Goal: Task Accomplishment & Management: Manage account settings

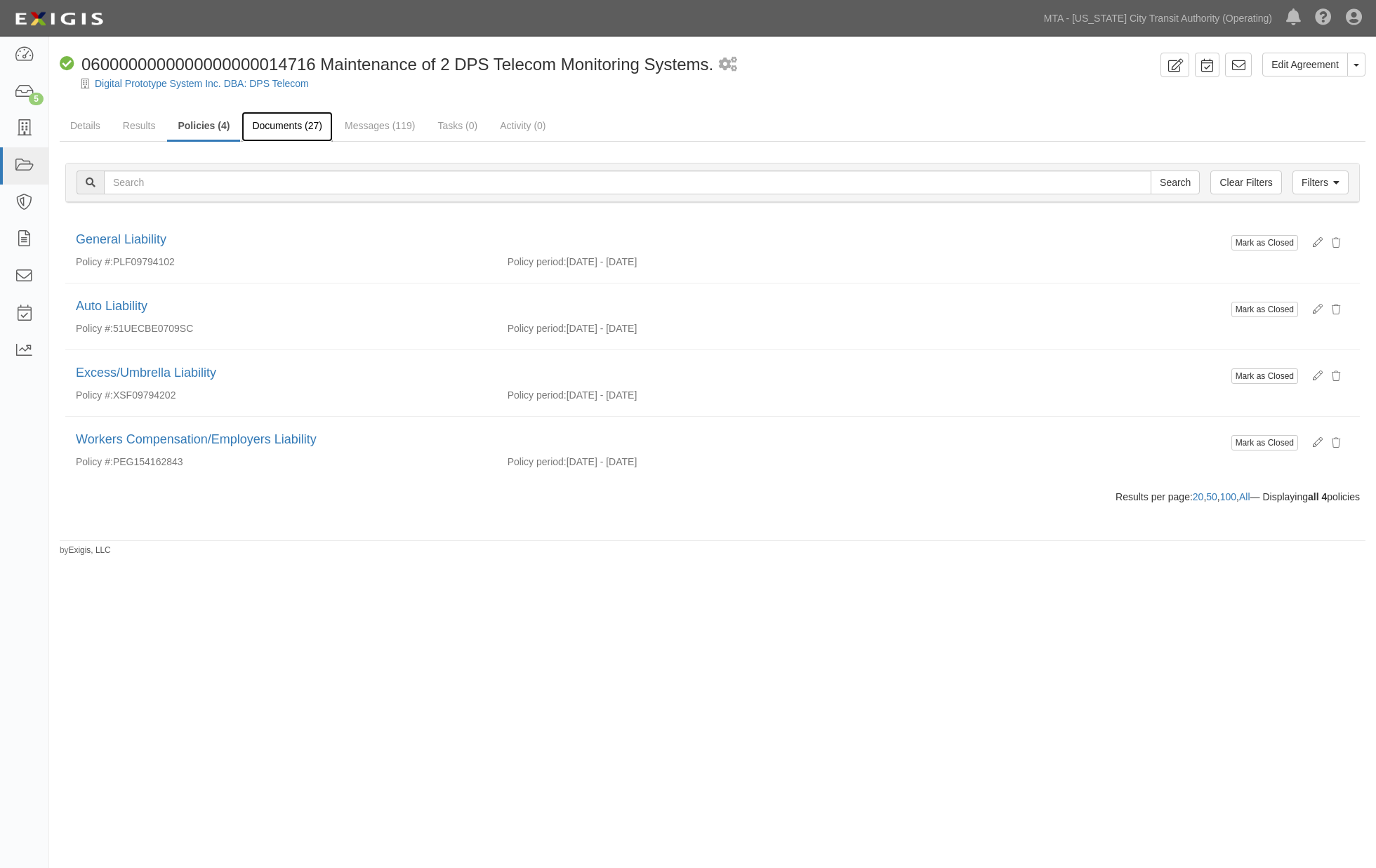
click at [309, 127] on link "Documents (27)" at bounding box center [287, 127] width 92 height 30
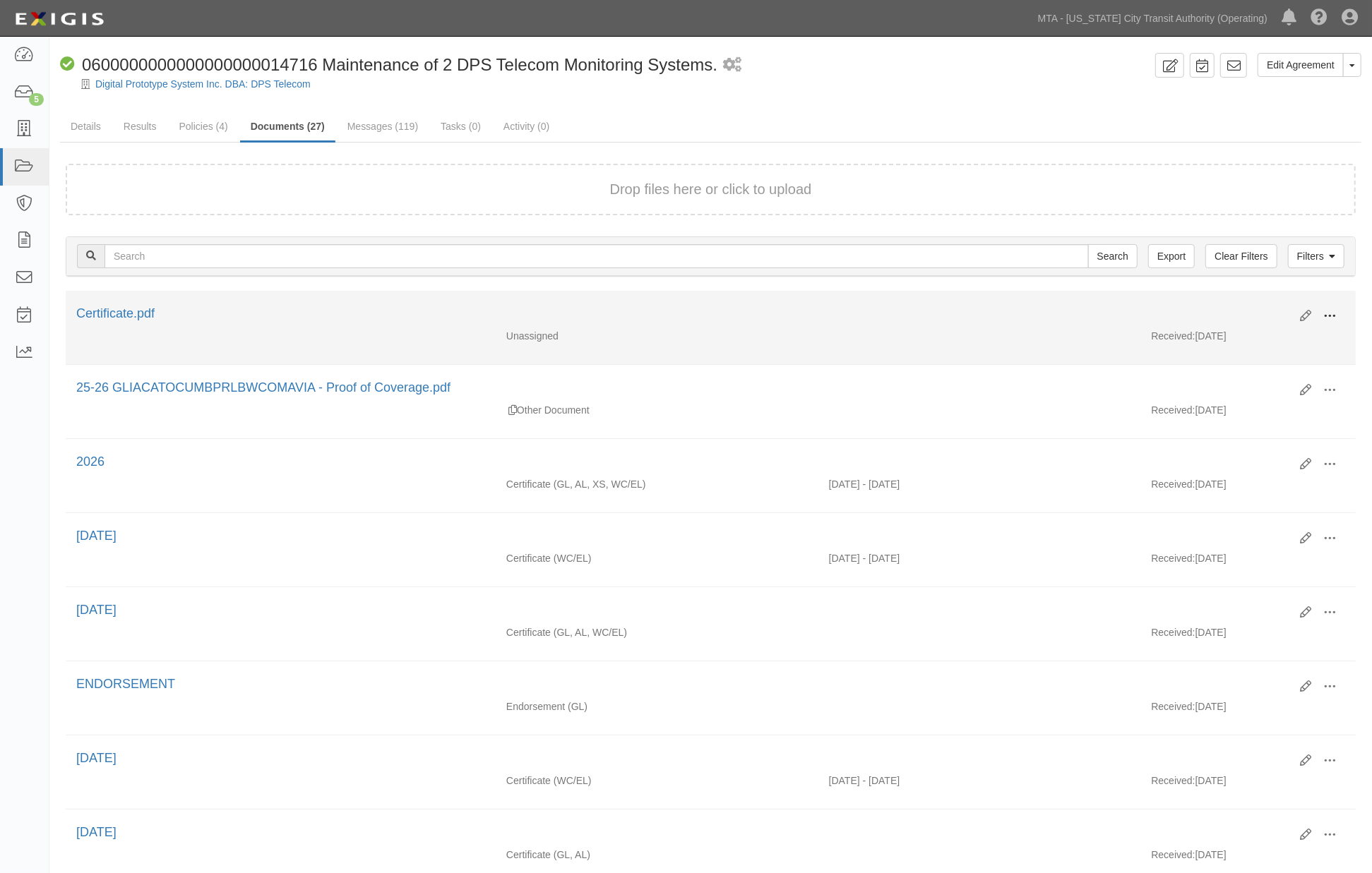
click at [1324, 310] on span at bounding box center [1330, 317] width 13 height 13
click at [1243, 305] on link "Edit" at bounding box center [1260, 310] width 112 height 25
click at [1326, 312] on span at bounding box center [1330, 317] width 13 height 13
click at [1227, 304] on link "Edit" at bounding box center [1260, 310] width 112 height 25
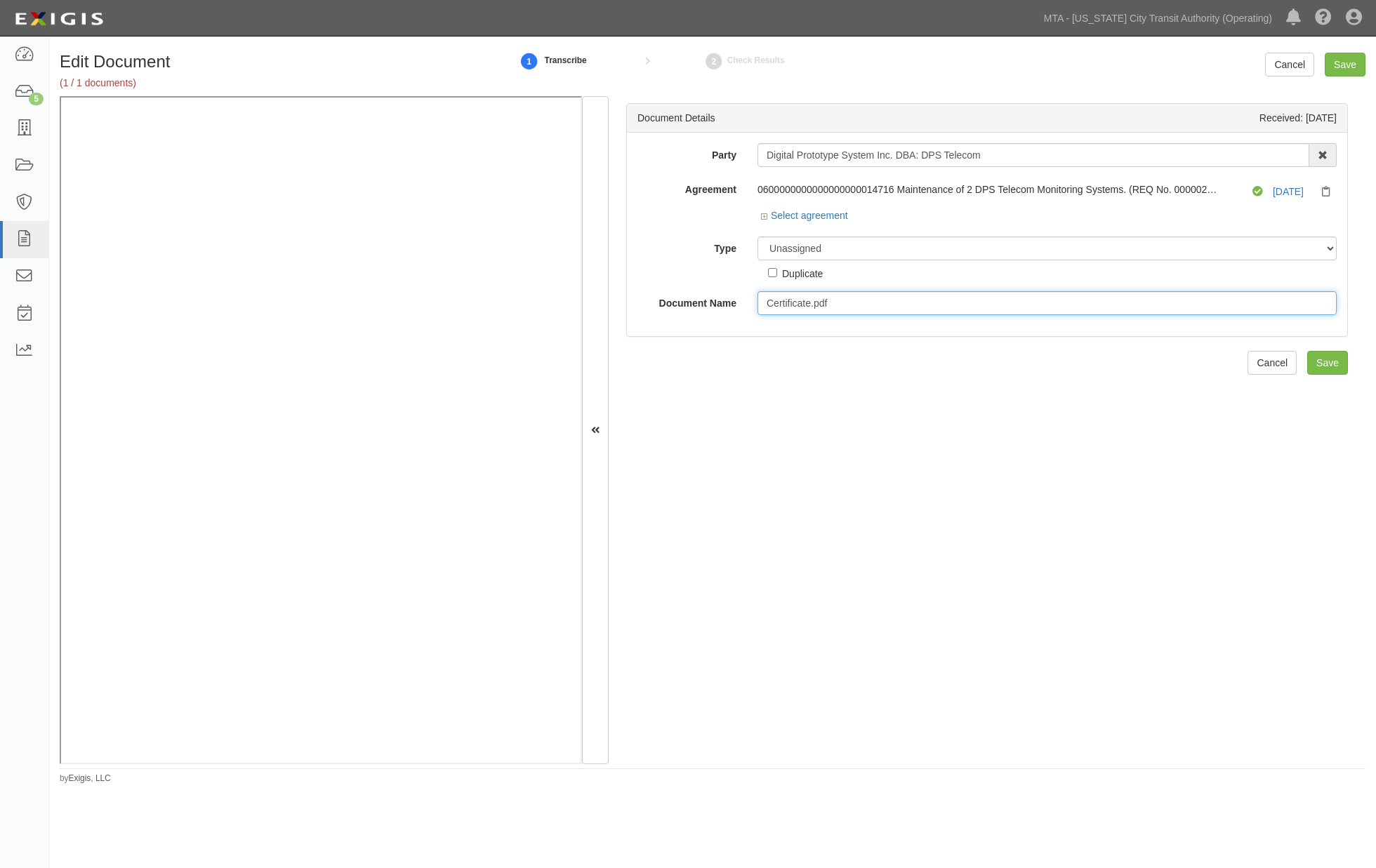
click at [809, 301] on input "Certificate.pdf" at bounding box center [1046, 303] width 579 height 24
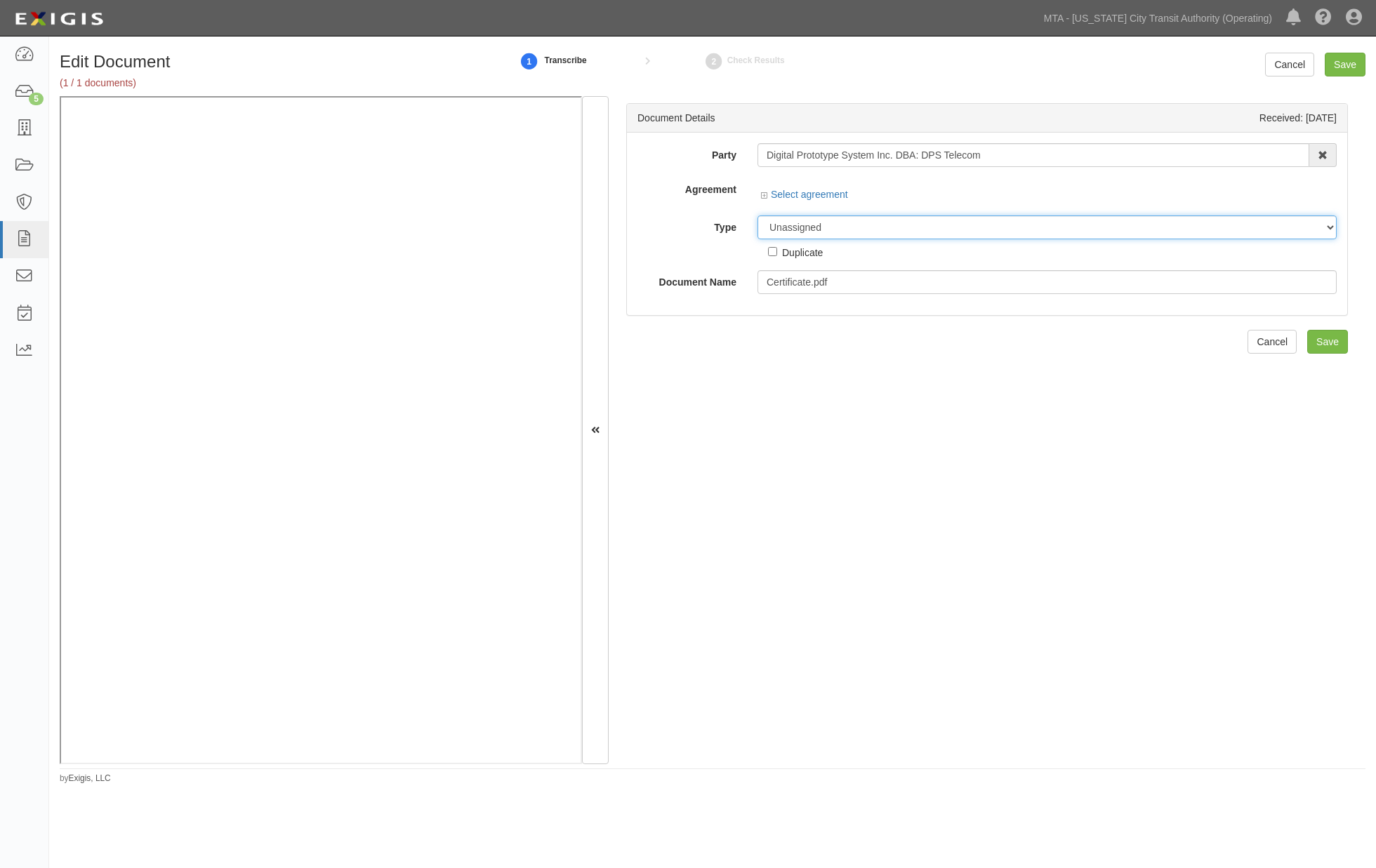
click at [851, 227] on div "Party Digital Prototype System Inc. DBA: DPS Telecom 10-21 TO 10-23TH 38TH ST D…" at bounding box center [987, 218] width 699 height 151
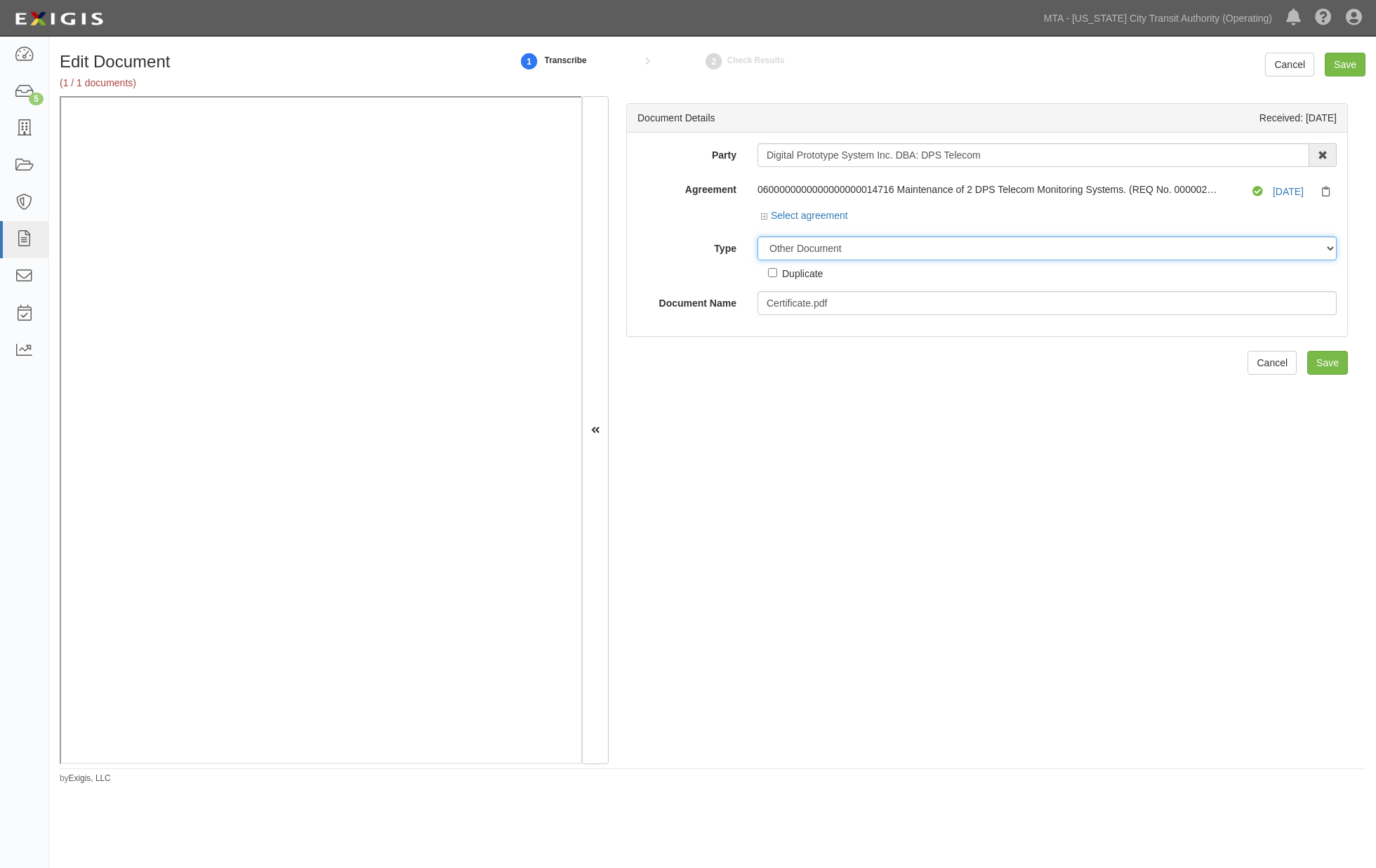
click at [757, 238] on select "Unassigned Binder Cancellation Notice Certificate Contract Endorsement Insuranc…" at bounding box center [1046, 248] width 579 height 24
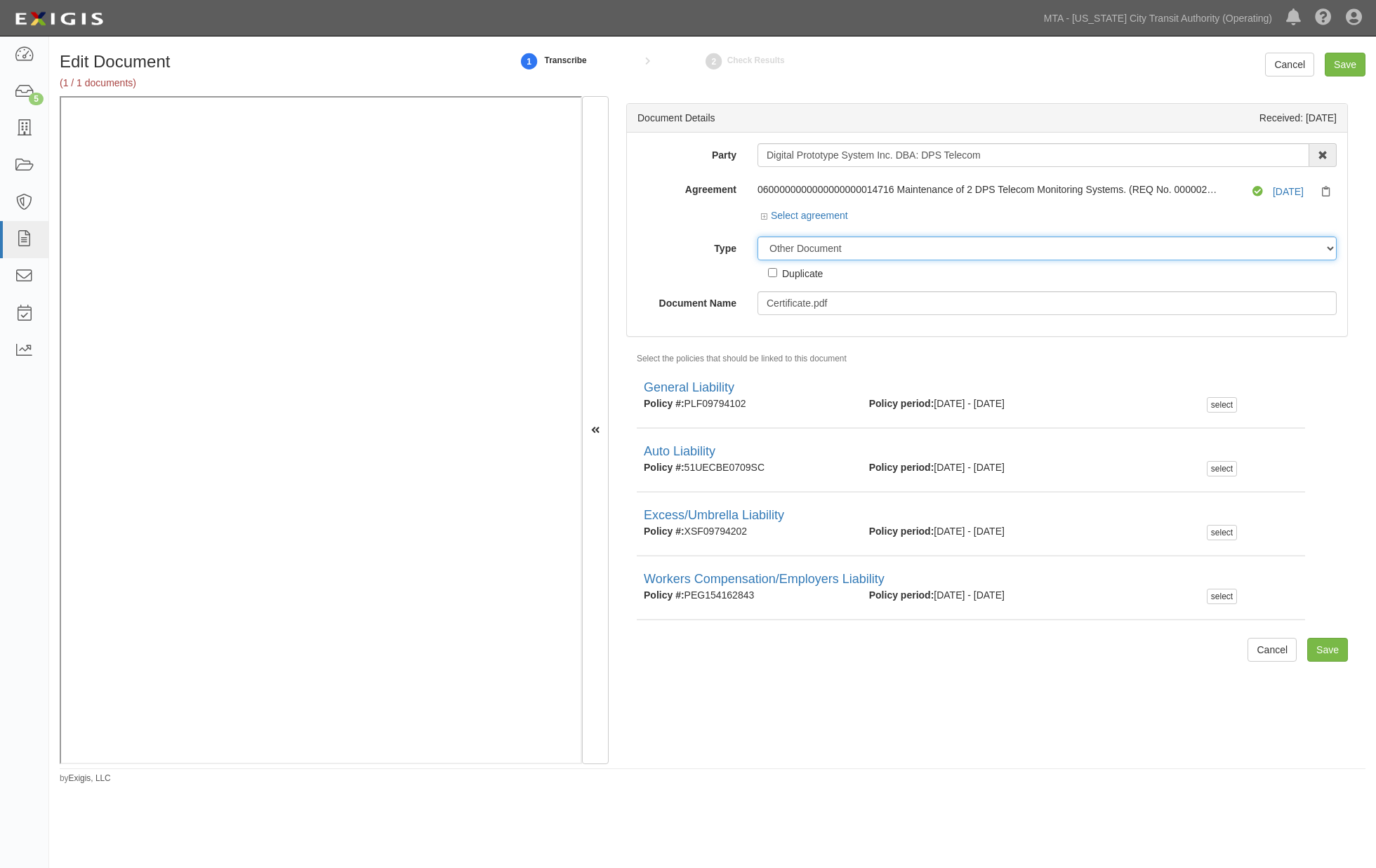
click at [834, 250] on select "Unassigned Binder Cancellation Notice Certificate Contract Endorsement Insuranc…" at bounding box center [1046, 248] width 579 height 24
select select "EndorsementDetail"
click at [757, 238] on select "Unassigned Binder Cancellation Notice Certificate Contract Endorsement Insuranc…" at bounding box center [1046, 248] width 579 height 24
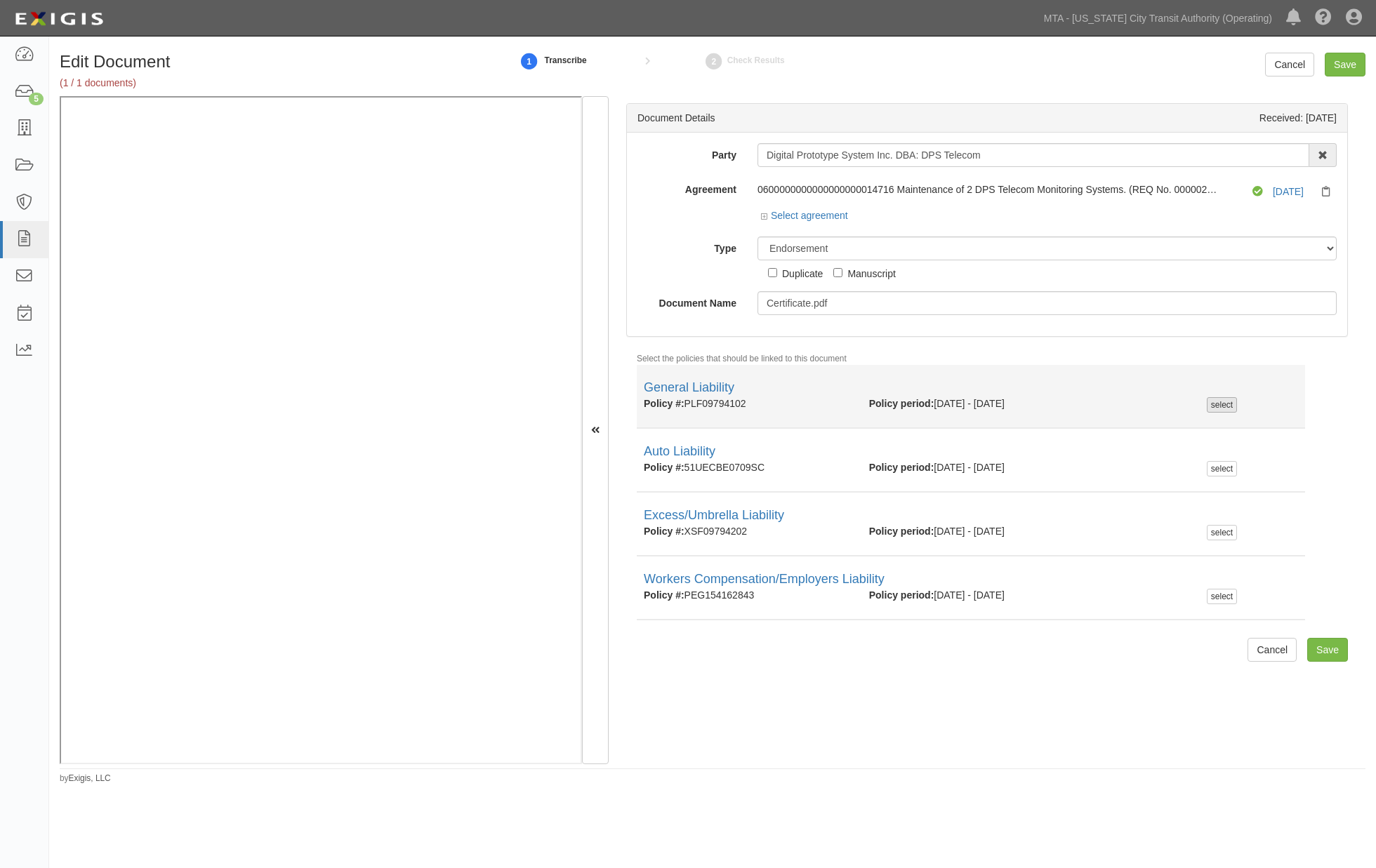
click at [1215, 401] on div "select" at bounding box center [1221, 405] width 30 height 16
checkbox input "true"
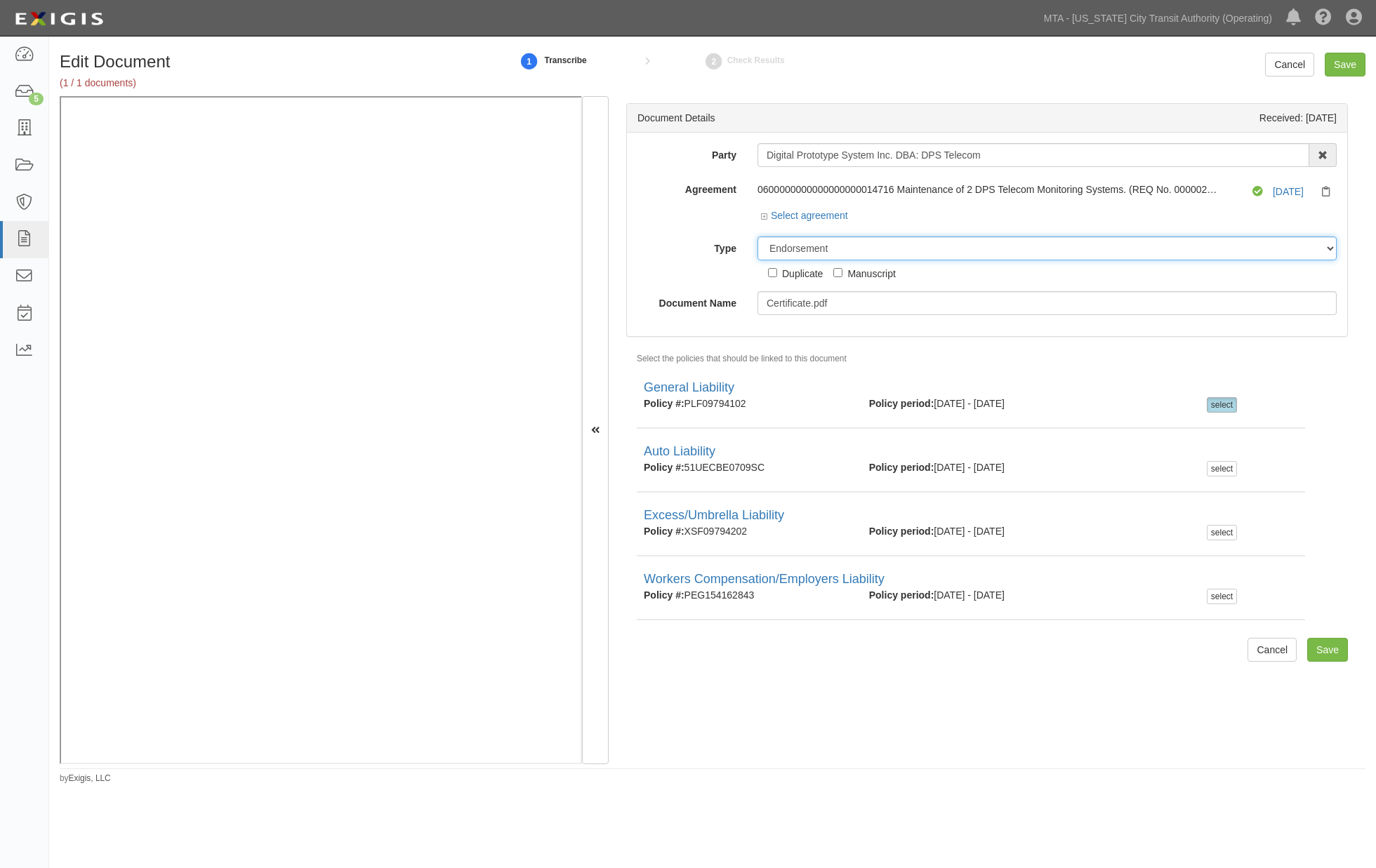
drag, startPoint x: 841, startPoint y: 255, endPoint x: 738, endPoint y: 247, distance: 103.3
click at [738, 247] on div "Type Unassigned Binder Cancellation Notice Certificate Contract Endorsement Ins…" at bounding box center [987, 259] width 720 height 44
click at [782, 242] on select "Unassigned Binder Cancellation Notice Certificate Contract Endorsement Insuranc…" at bounding box center [1046, 248] width 579 height 24
click at [776, 248] on select "Unassigned Binder Cancellation Notice Certificate Contract Endorsement Insuranc…" at bounding box center [1046, 248] width 579 height 24
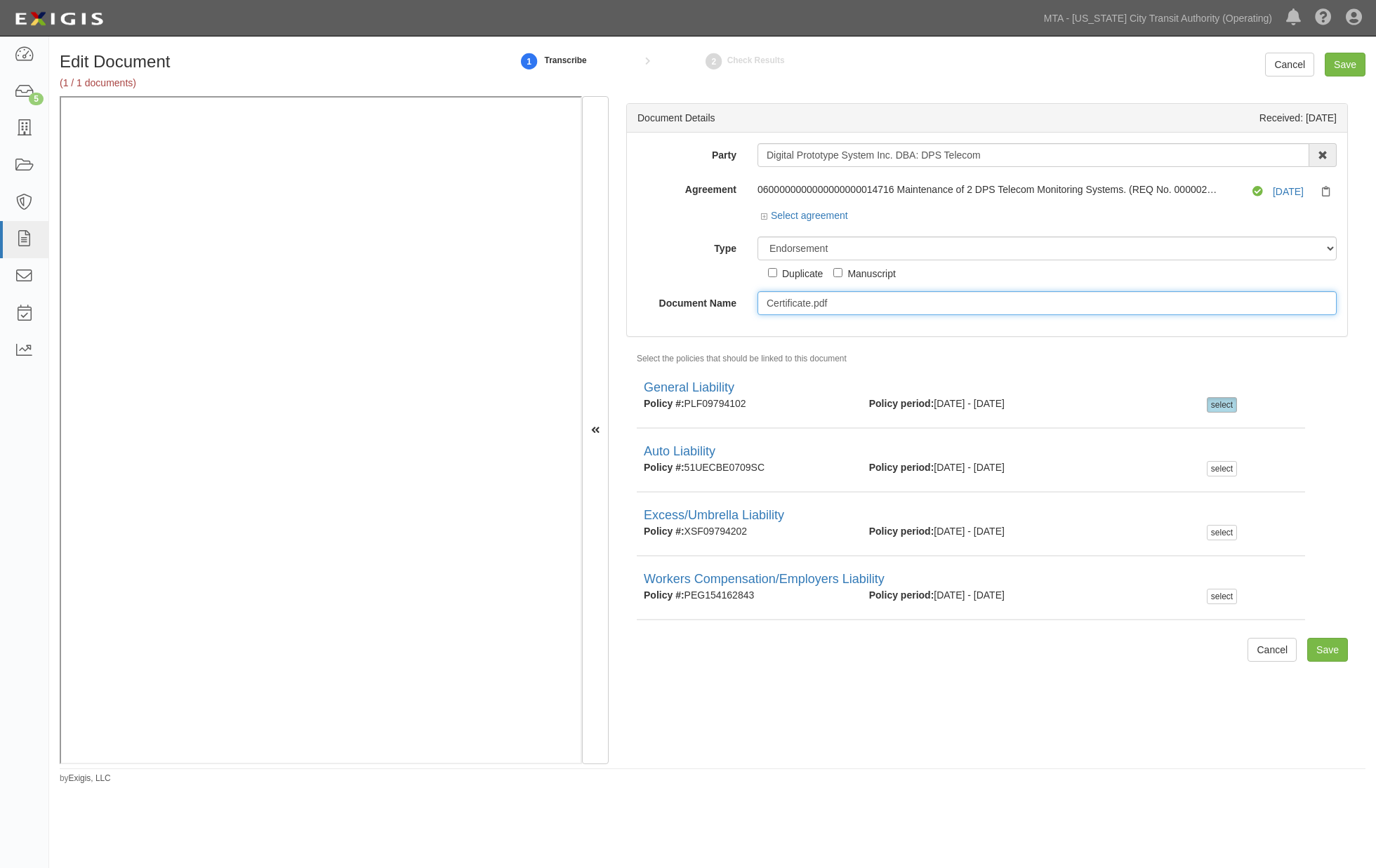
click at [776, 309] on input "Certificate.pdf" at bounding box center [1046, 303] width 579 height 24
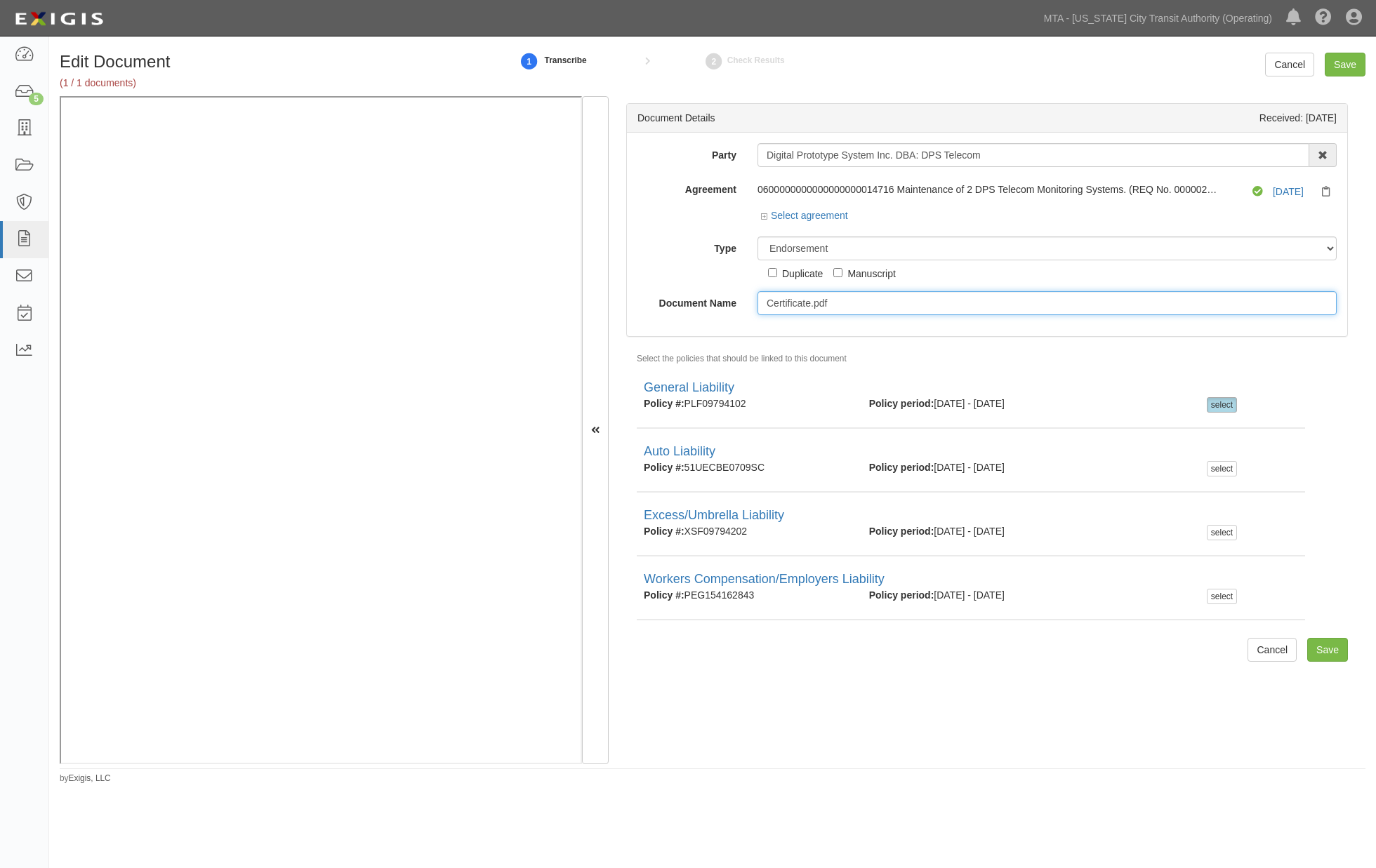
click at [776, 302] on input "Certificate.pdf" at bounding box center [1046, 303] width 579 height 24
click at [815, 306] on input "Certificate.pdf" at bounding box center [1046, 303] width 579 height 24
drag, startPoint x: 808, startPoint y: 305, endPoint x: 674, endPoint y: 305, distance: 134.0
click at [674, 305] on div "Document Name Certificate.pdf" at bounding box center [987, 303] width 720 height 24
type input "Endorsement.pdf"
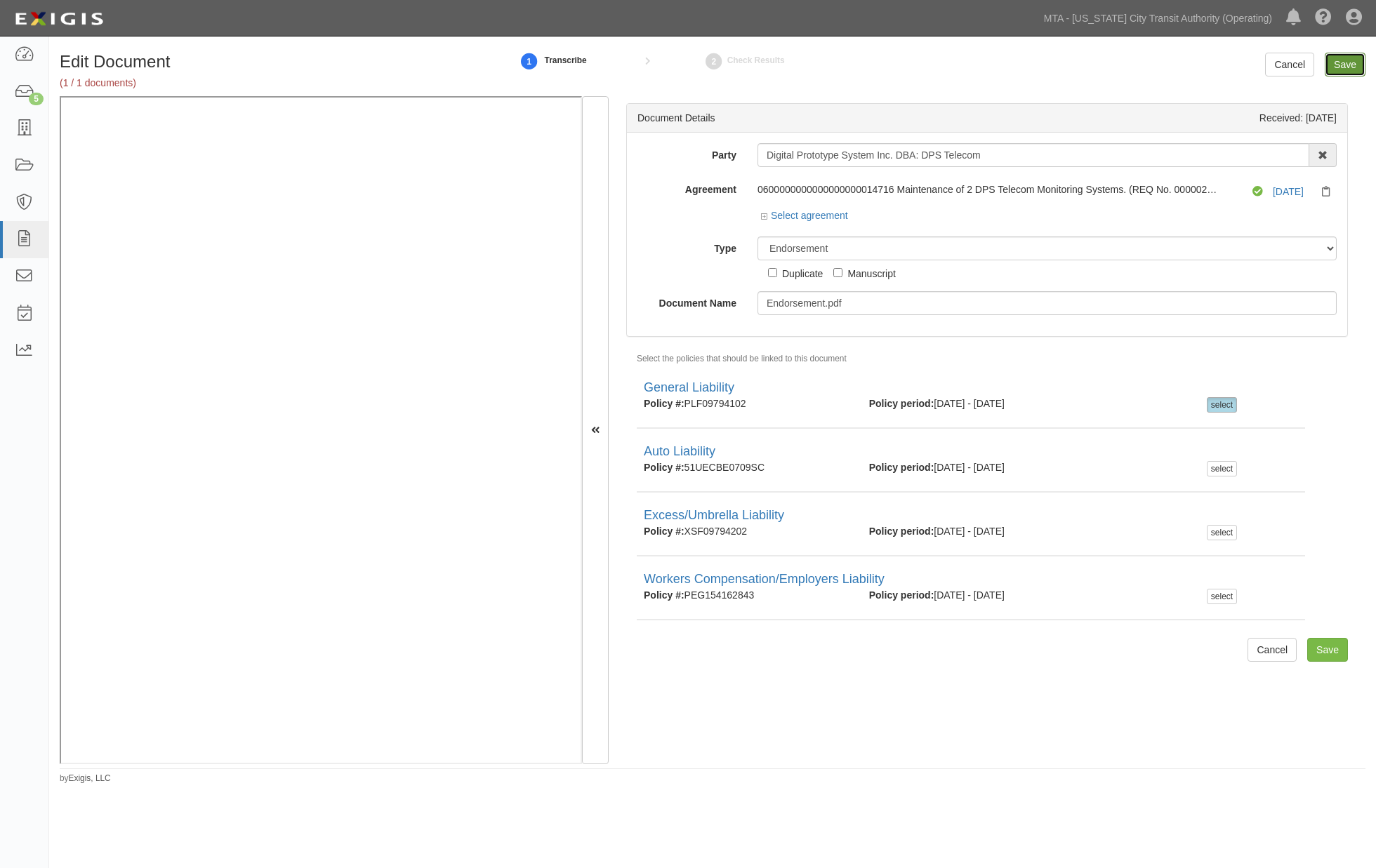
click at [1352, 64] on input "Save" at bounding box center [1345, 64] width 41 height 24
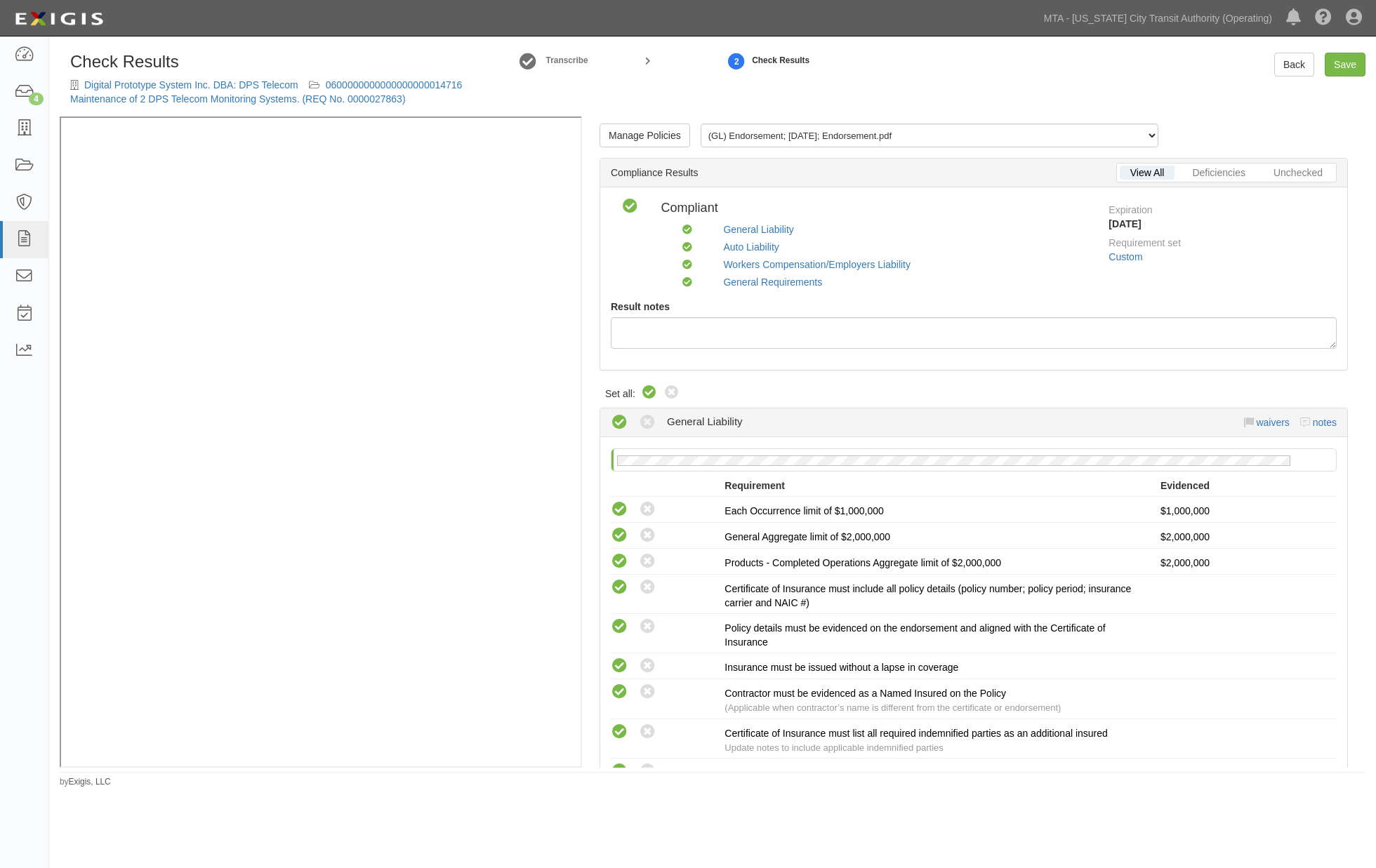
click at [648, 394] on icon at bounding box center [650, 394] width 17 height 17
radio input "true"
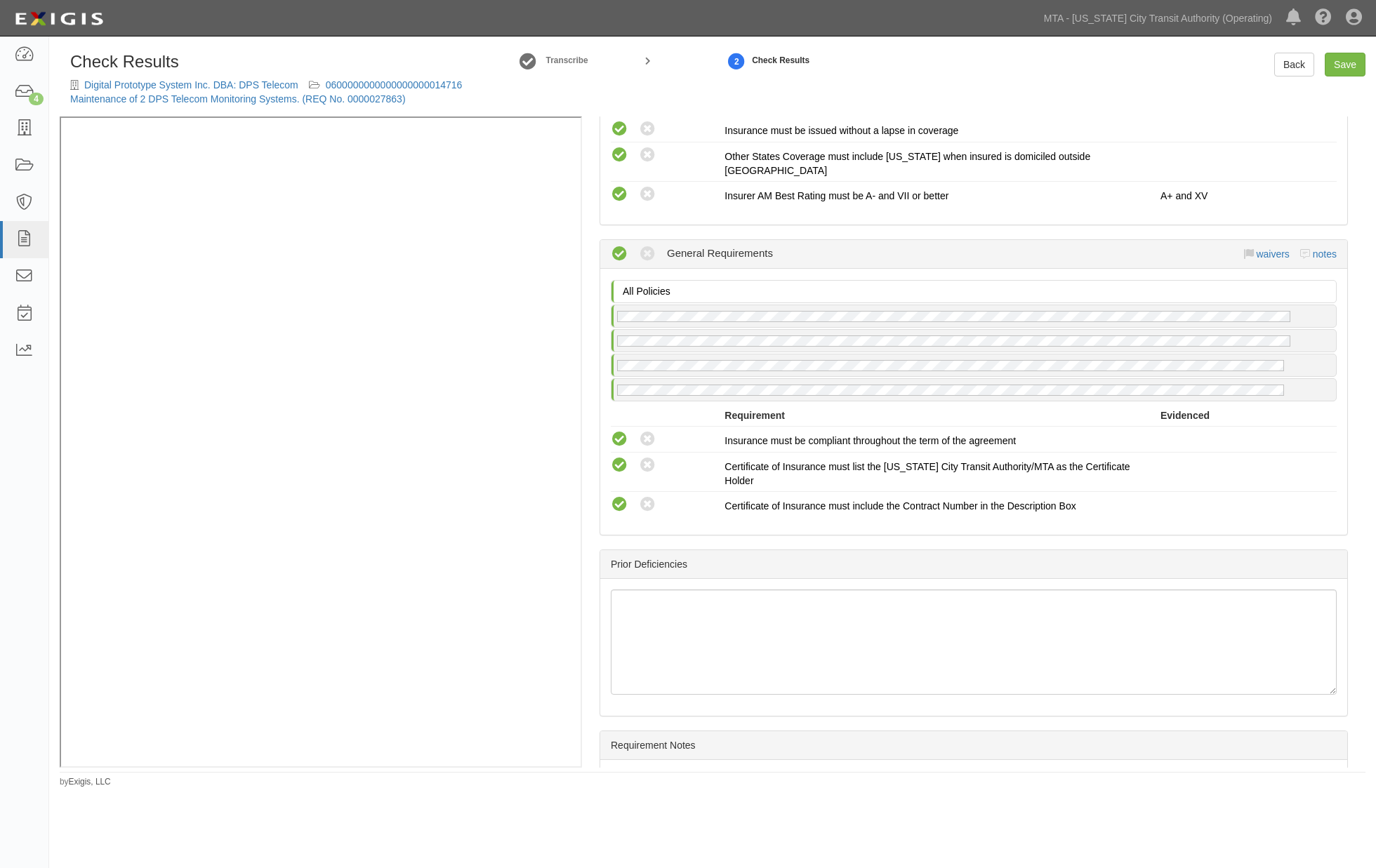
scroll to position [1367, 0]
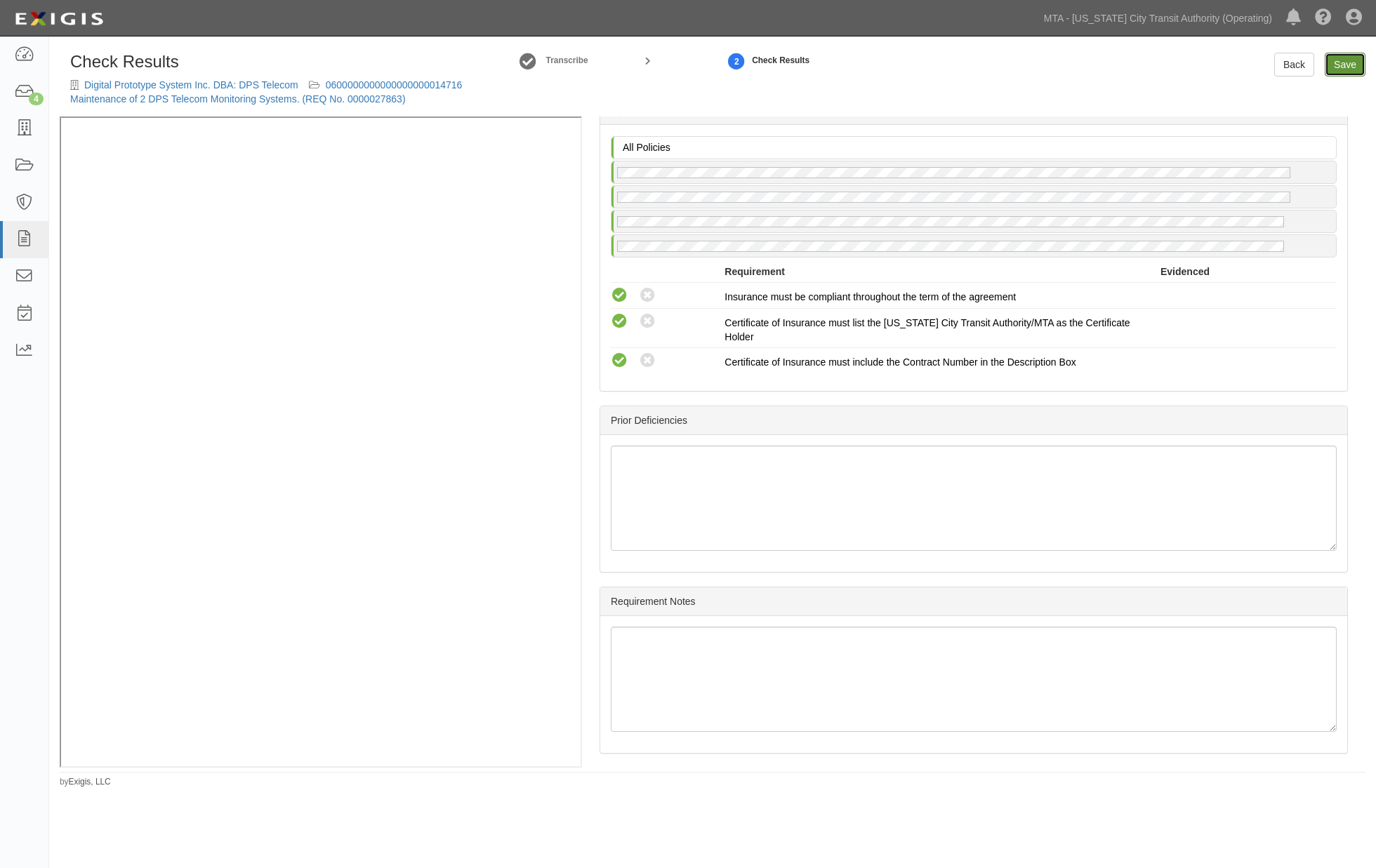
click at [1349, 59] on link "Save" at bounding box center [1345, 64] width 41 height 24
radio input "true"
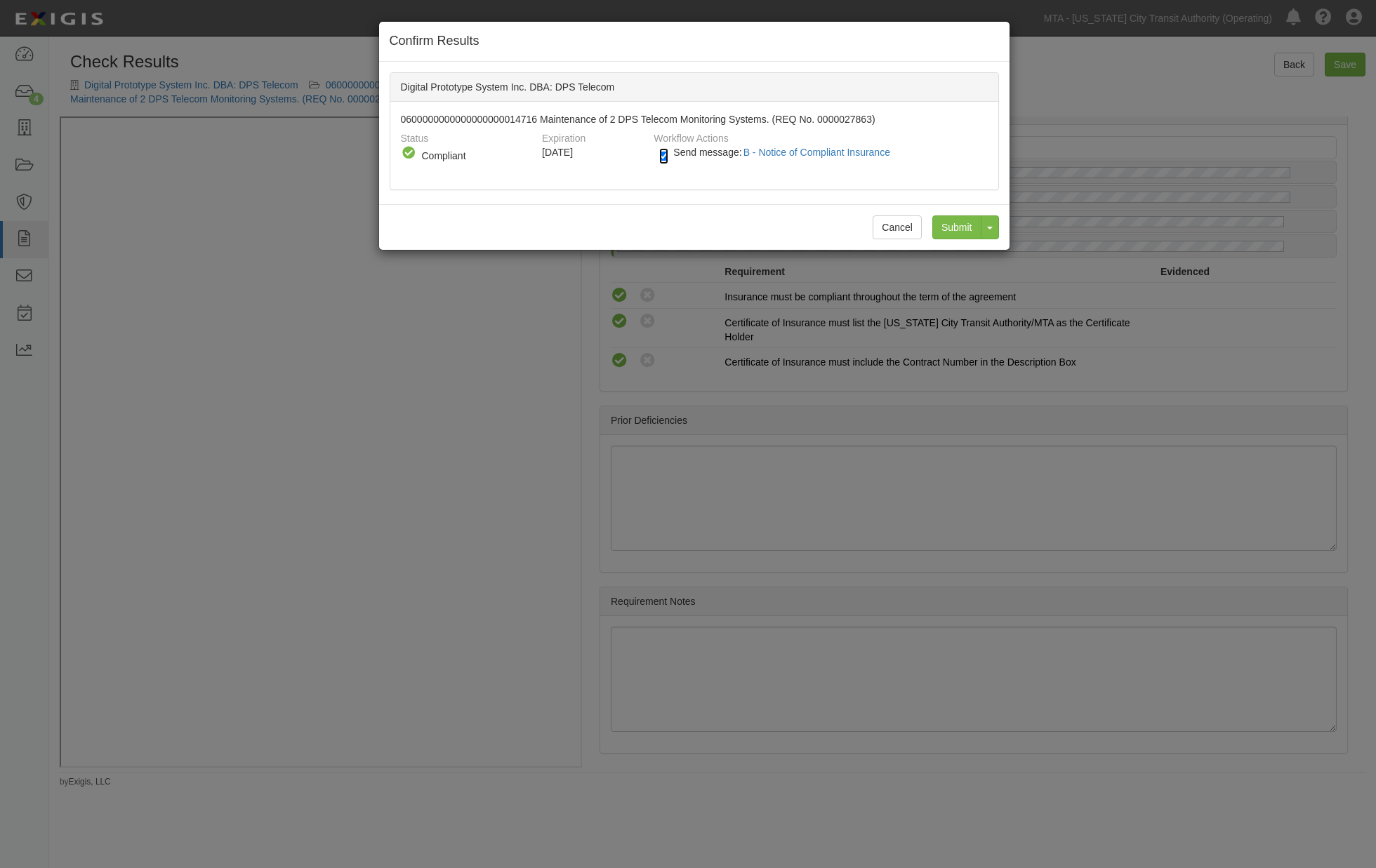
click at [662, 157] on input "Send message: B - Notice of Compliant Insurance" at bounding box center [663, 156] width 9 height 16
checkbox input "false"
click at [957, 230] on input "Submit" at bounding box center [957, 227] width 49 height 24
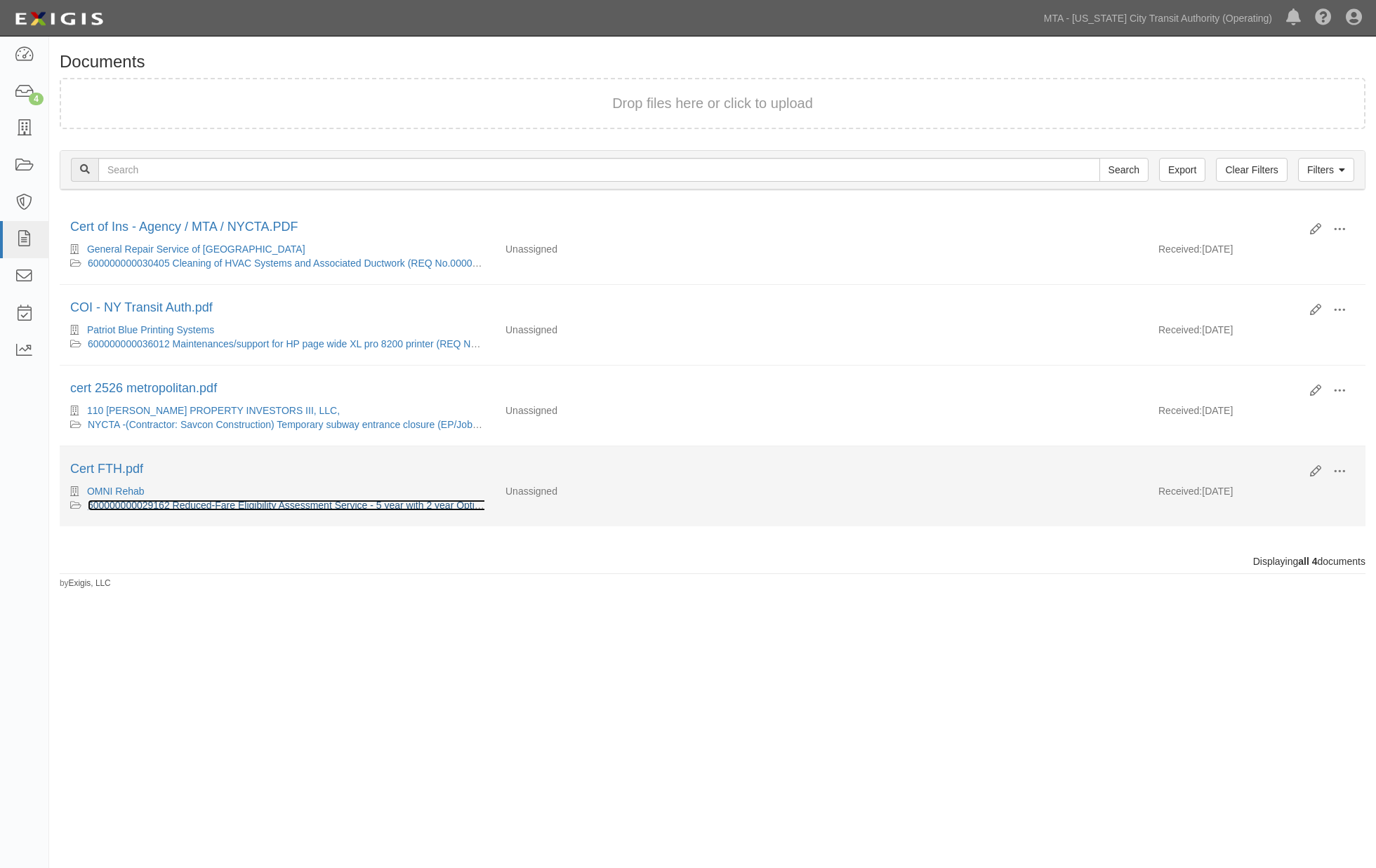
click at [191, 511] on link "600000000029162 Reduced-Fare Eligibility Assessment Service - 5 year with 2 yea…" at bounding box center [331, 505] width 487 height 11
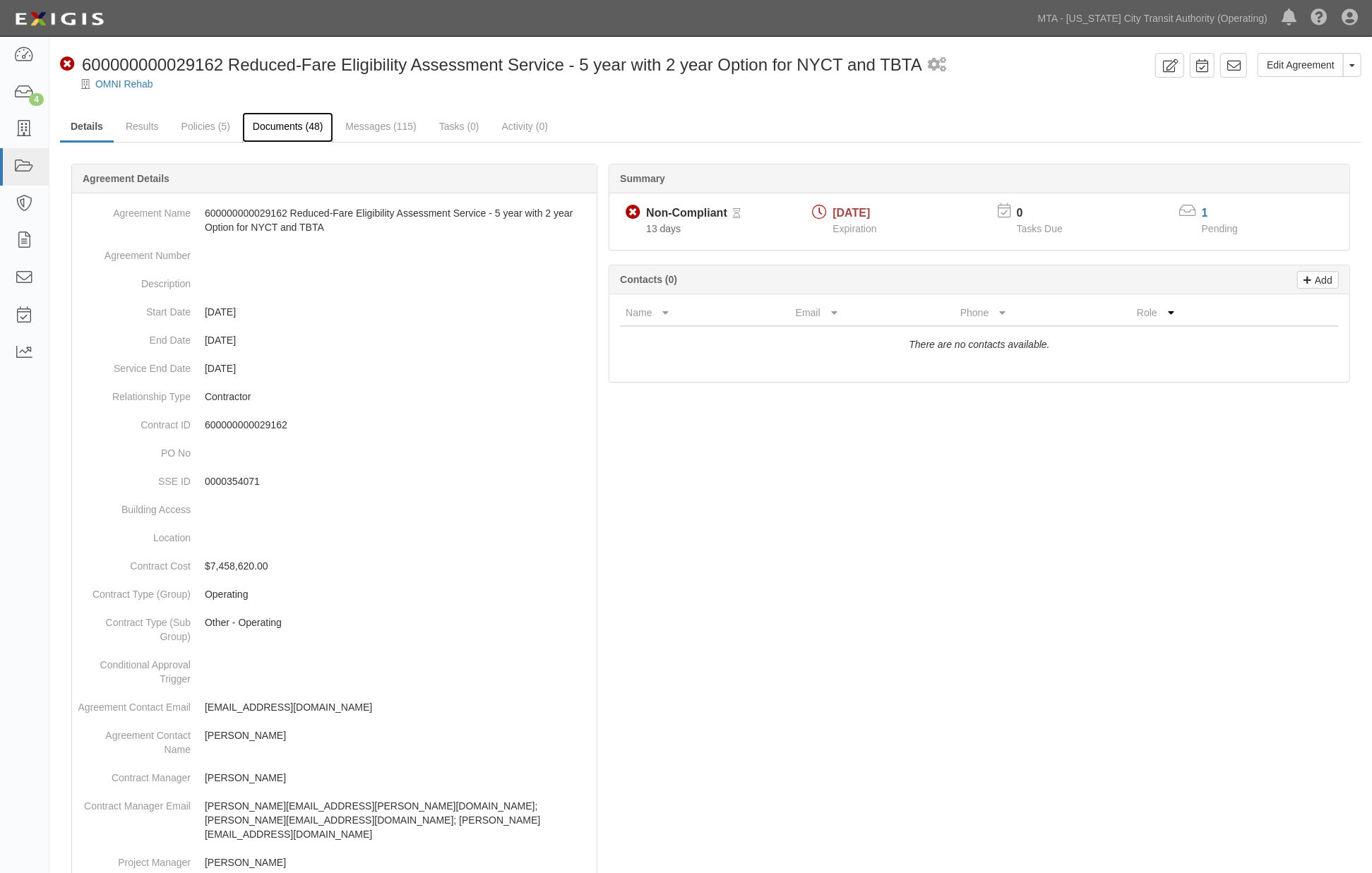
click at [284, 135] on link "Documents (48)" at bounding box center [288, 127] width 92 height 30
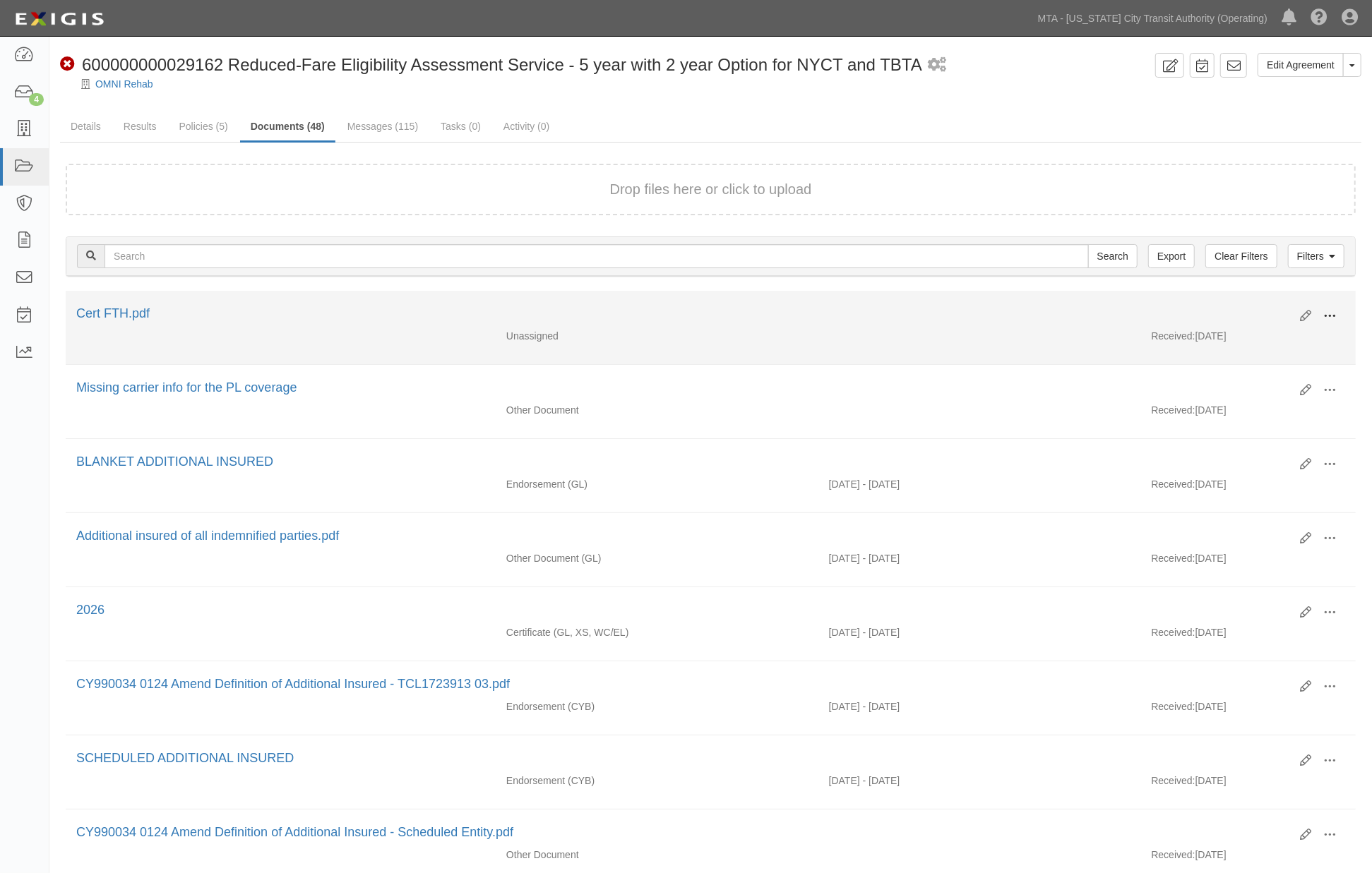
click at [1330, 316] on span at bounding box center [1330, 317] width 13 height 13
click at [1227, 306] on link "Edit" at bounding box center [1260, 310] width 112 height 25
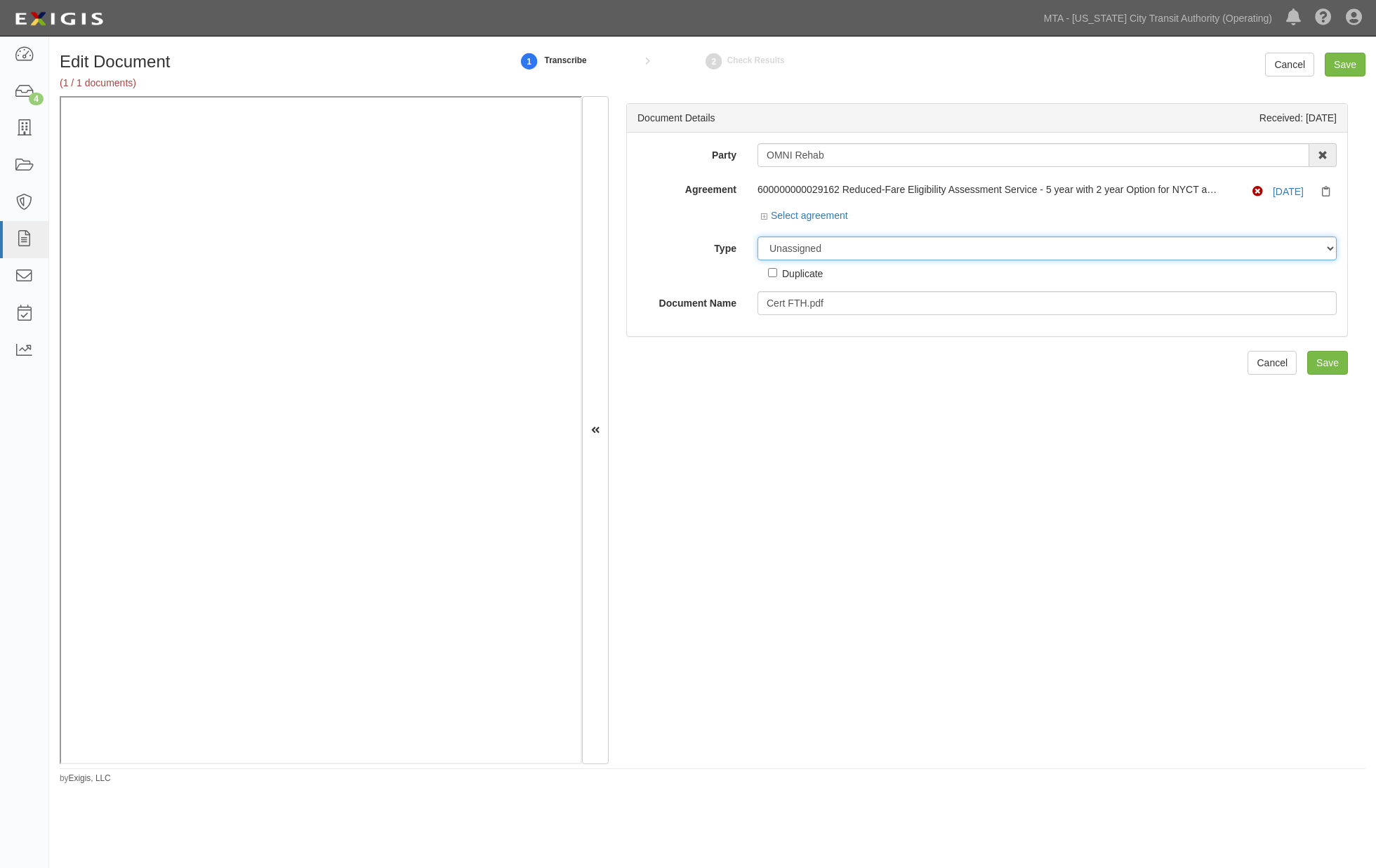
click at [850, 248] on select "Unassigned Binder Cancellation Notice Certificate Contract Endorsement Insuranc…" at bounding box center [1046, 248] width 579 height 24
click at [757, 238] on select "Unassigned Binder Cancellation Notice Certificate Contract Endorsement Insuranc…" at bounding box center [1046, 248] width 579 height 24
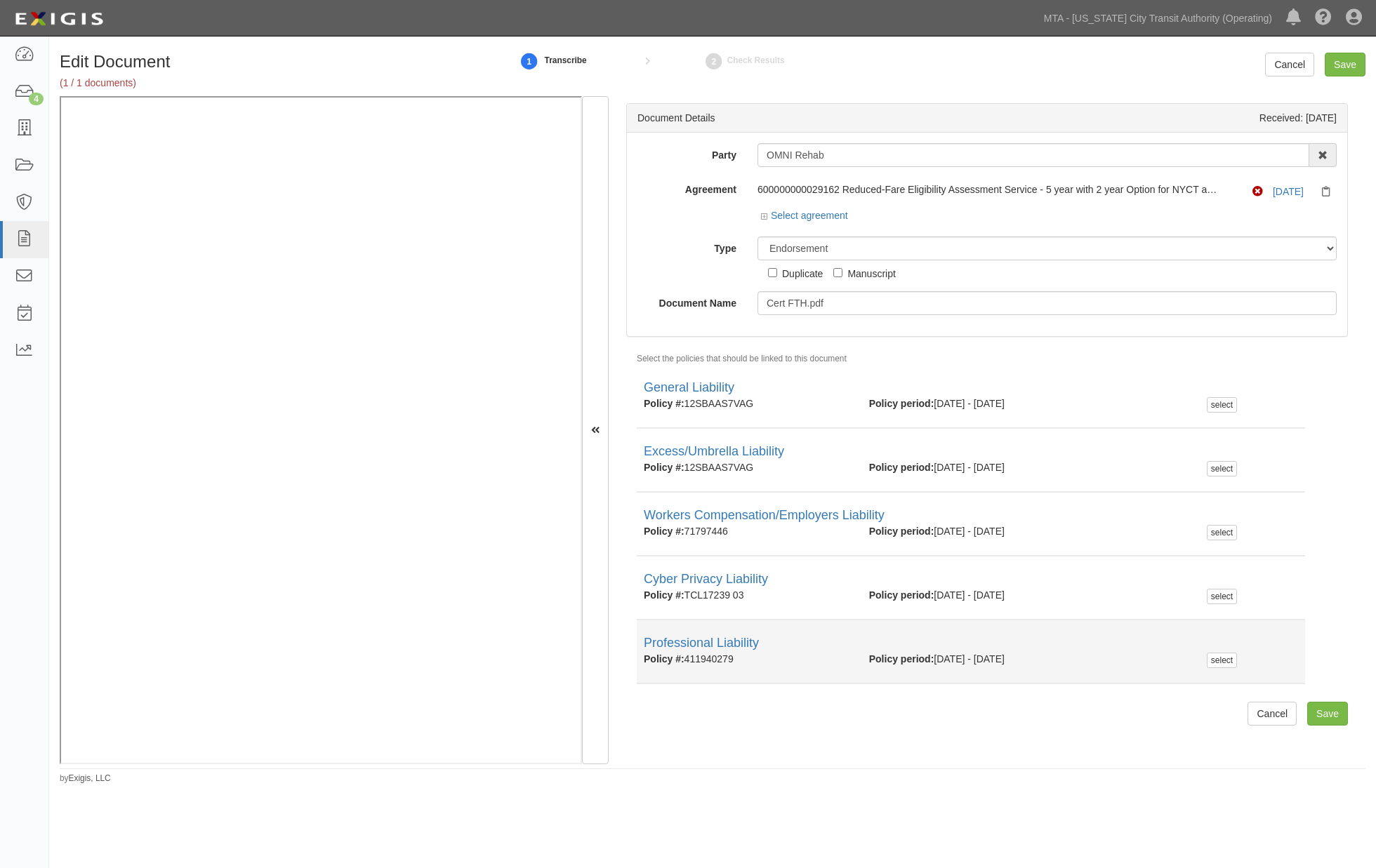
click at [728, 660] on div "Policy #: 411940279" at bounding box center [746, 659] width 225 height 14
copy div "411940279"
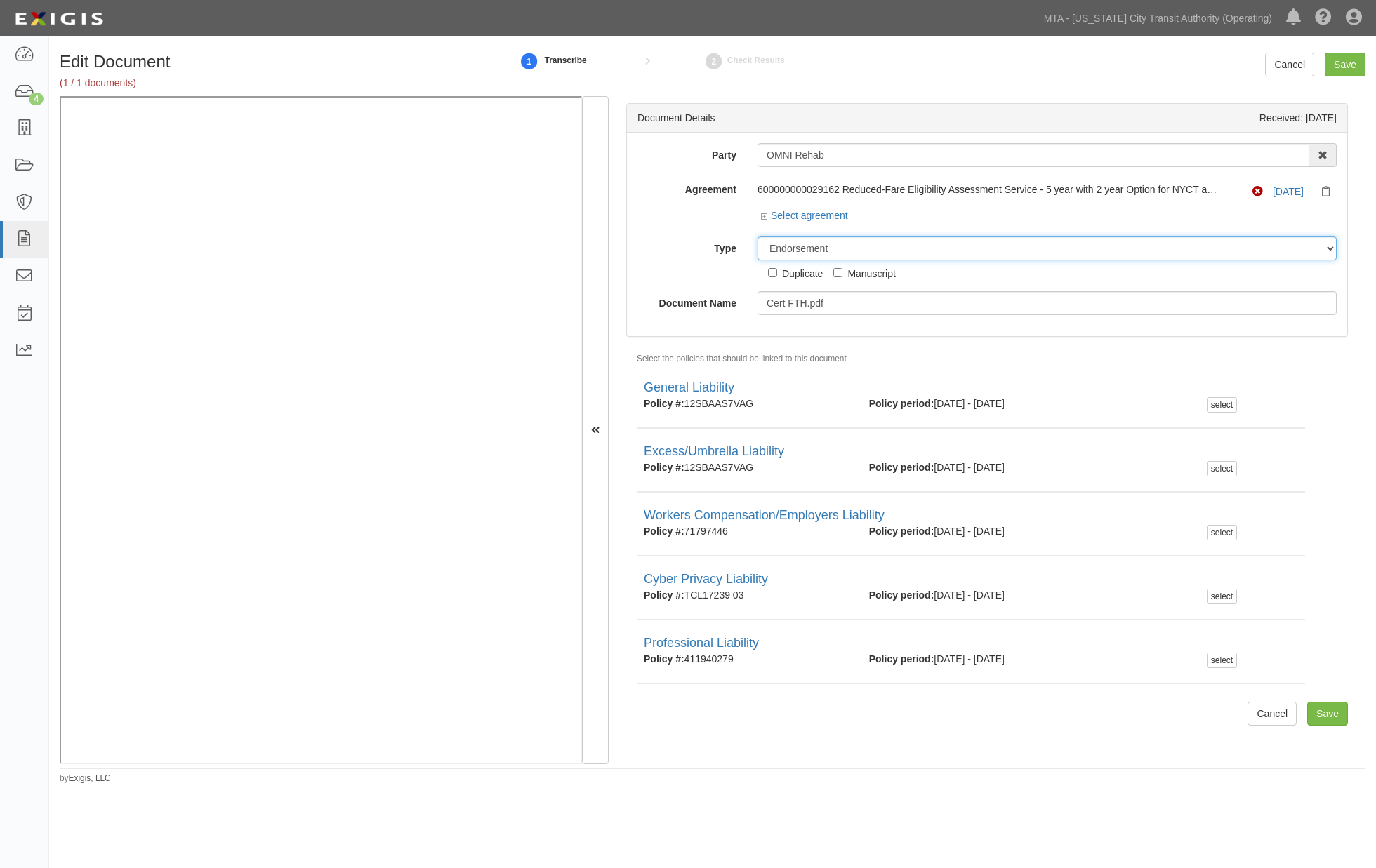
click at [836, 237] on select "Unassigned Binder Cancellation Notice Certificate Contract Endorsement Insuranc…" at bounding box center [1046, 248] width 579 height 24
select select "CertificateDetail"
click at [757, 238] on select "Unassigned Binder Cancellation Notice Certificate Contract Endorsement Insuranc…" at bounding box center [1046, 248] width 579 height 24
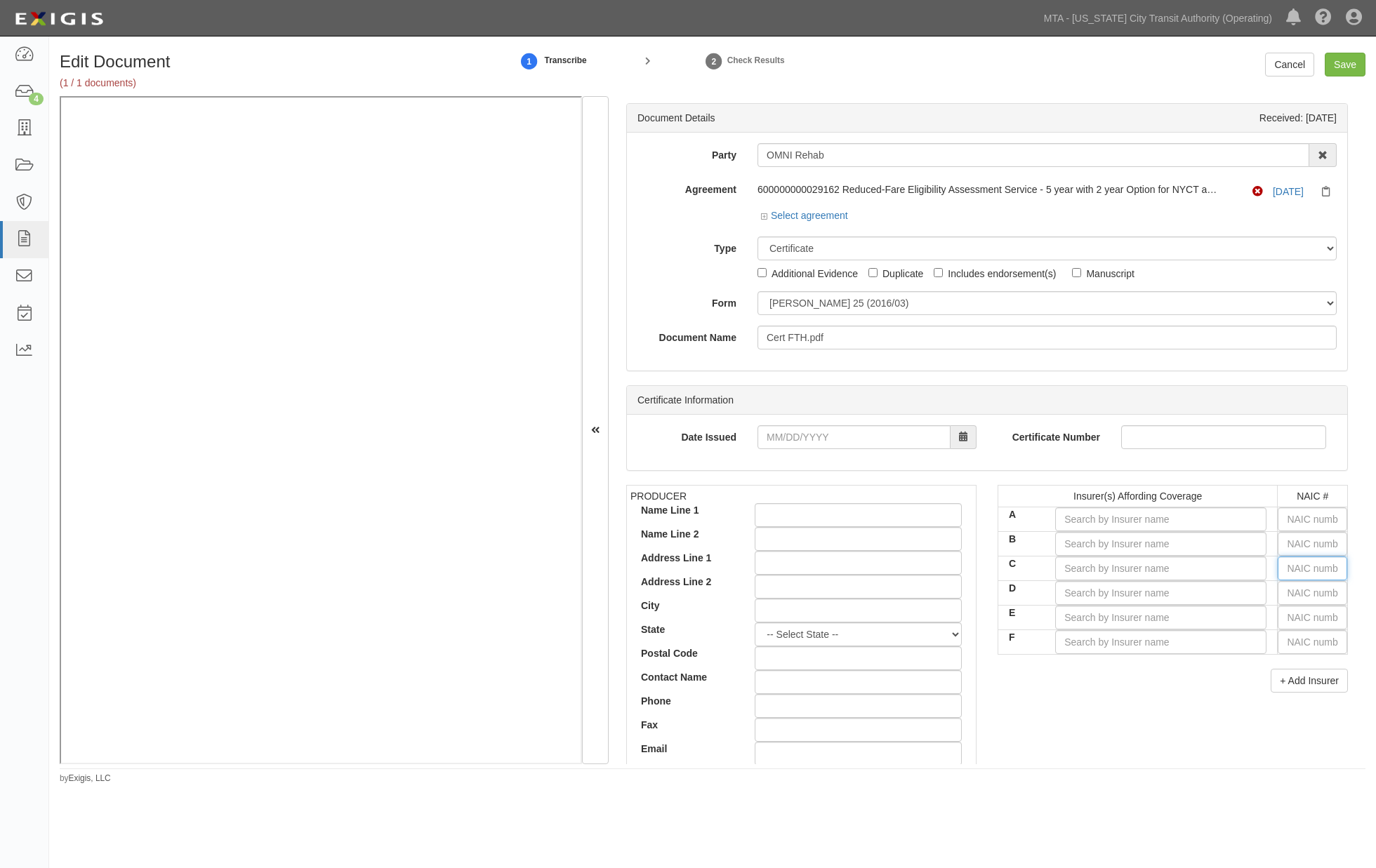
click at [1286, 577] on input "text" at bounding box center [1312, 568] width 69 height 24
type input "36404"
type input "3"
type input "31325"
type input "31"
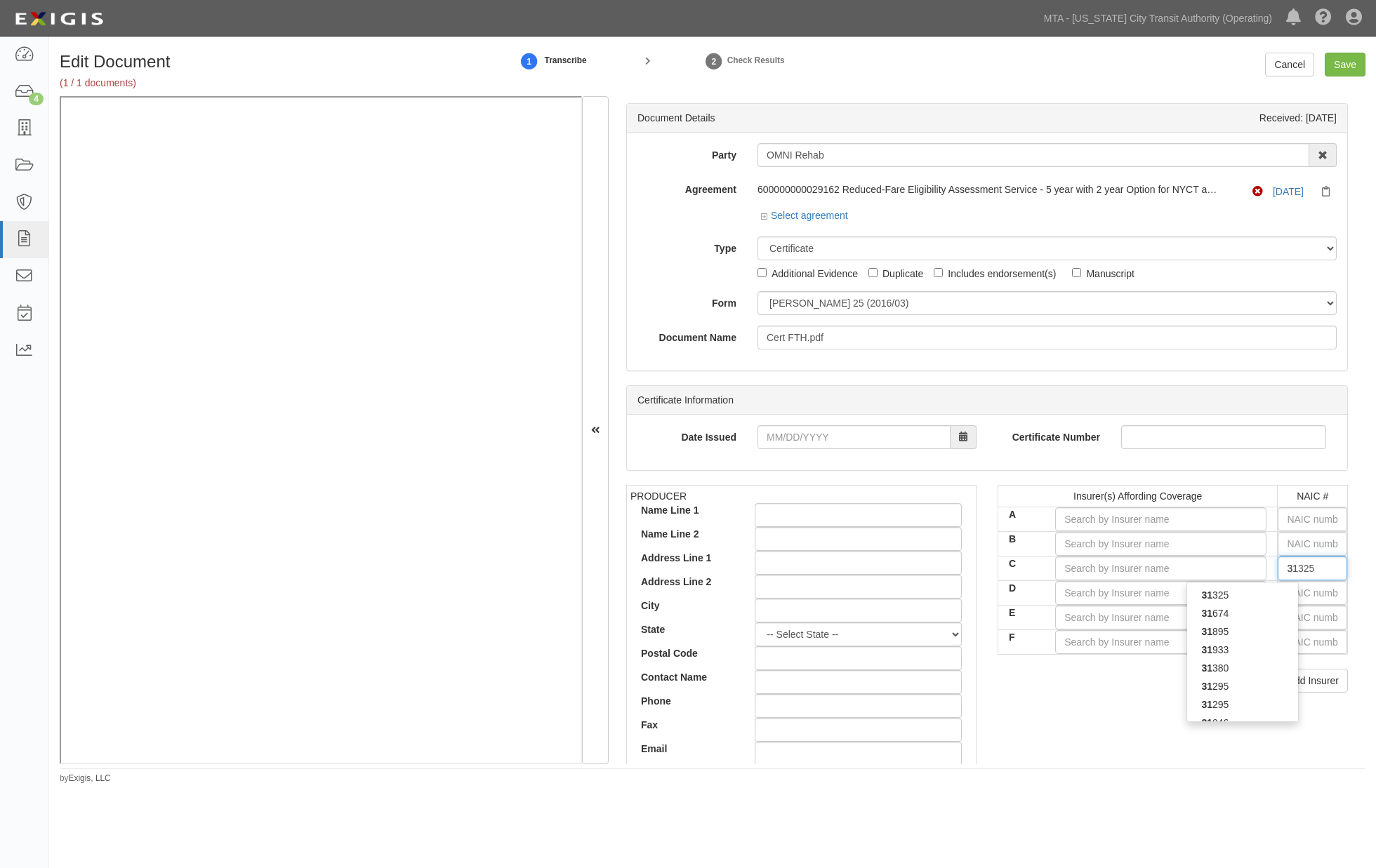
type input "31127"
type input "3112"
type input "31127"
click at [1267, 598] on div "31127" at bounding box center [1242, 595] width 111 height 19
type input "Columbia Casualty Company (A XV Rating)"
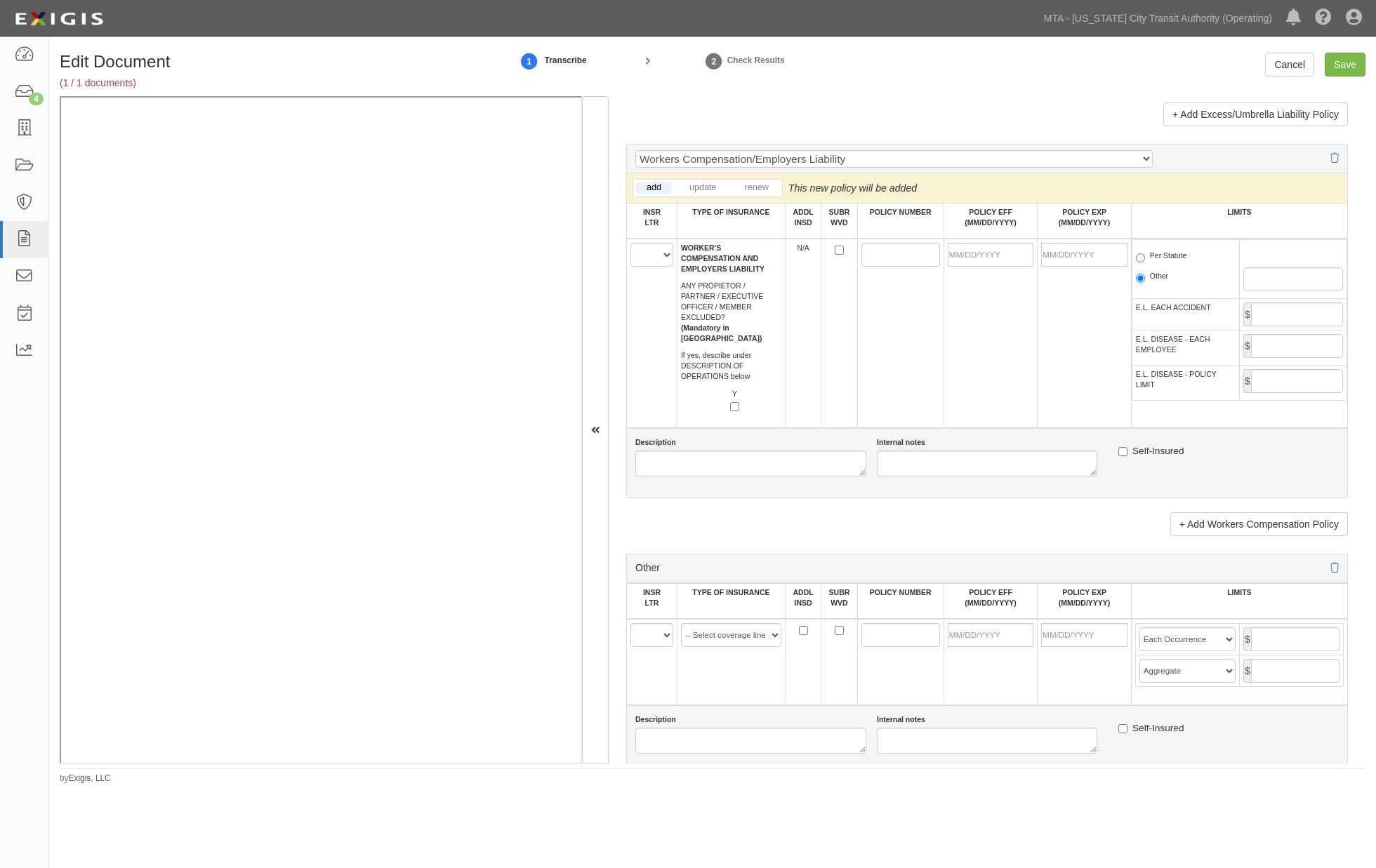
scroll to position [2417, 0]
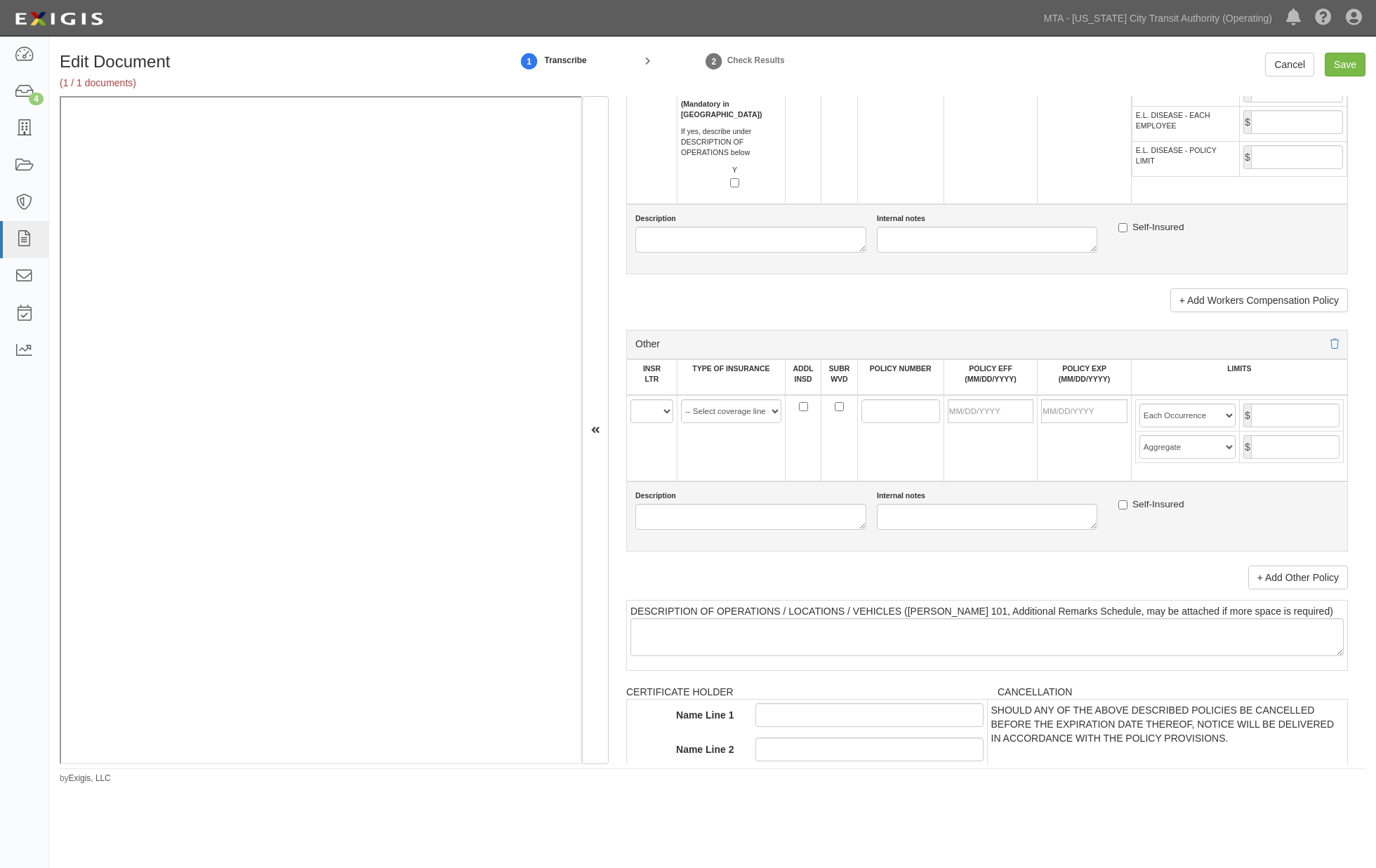
type input "31127"
drag, startPoint x: 660, startPoint y: 496, endPoint x: 650, endPoint y: 501, distance: 11.2
click at [660, 423] on select "A B C D E F" at bounding box center [652, 411] width 43 height 24
select select "C"
click at [630, 423] on select "A B C D E F" at bounding box center [652, 411] width 43 height 24
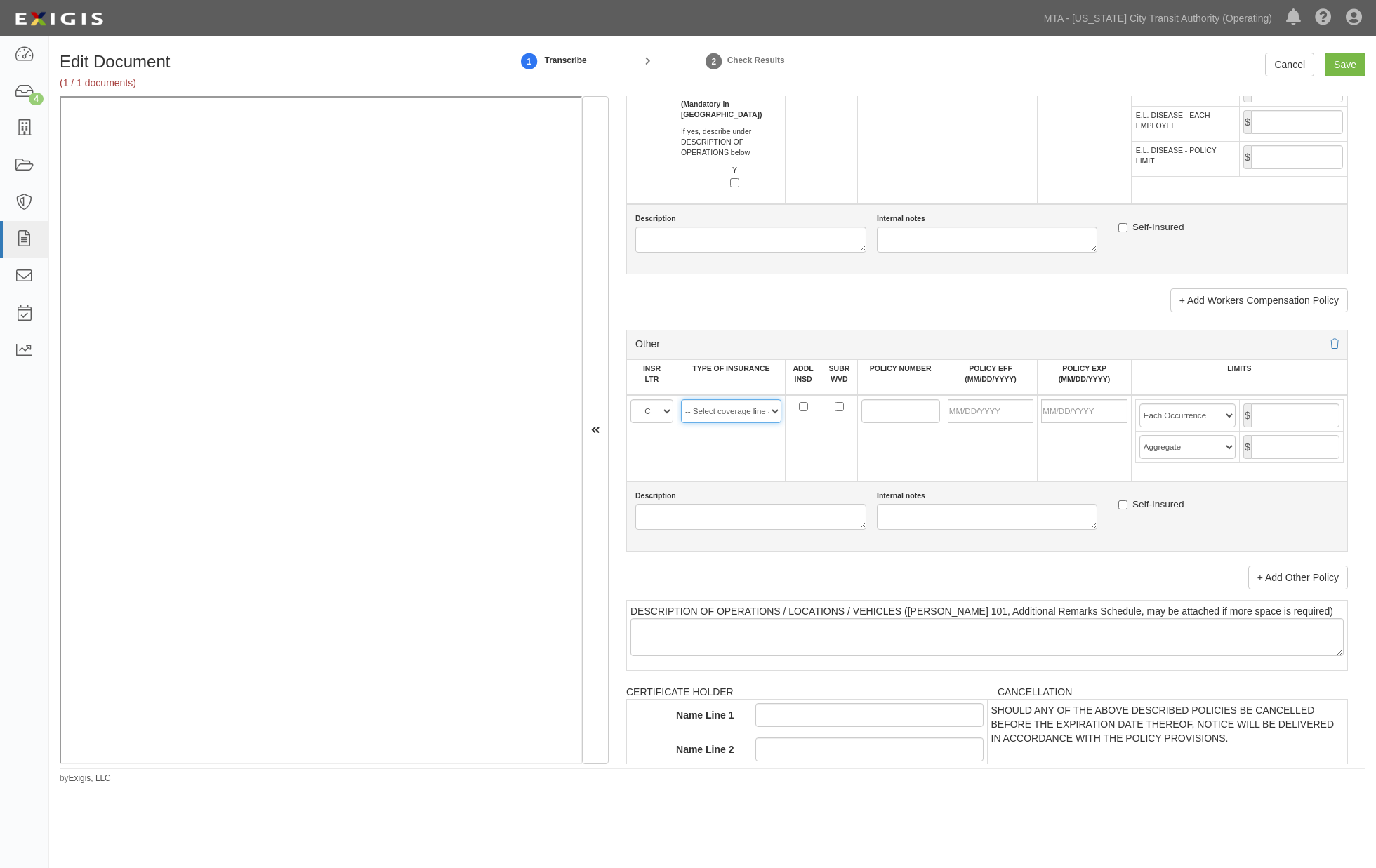
click at [712, 423] on select "-- Select coverage line -- Asbestos Abatement Auto Physical Damage Aviation Lia…" at bounding box center [731, 411] width 100 height 24
select select "44"
click at [680, 423] on select "-- Select coverage line -- Asbestos Abatement Auto Physical Damage Aviation Lia…" at bounding box center [731, 411] width 100 height 24
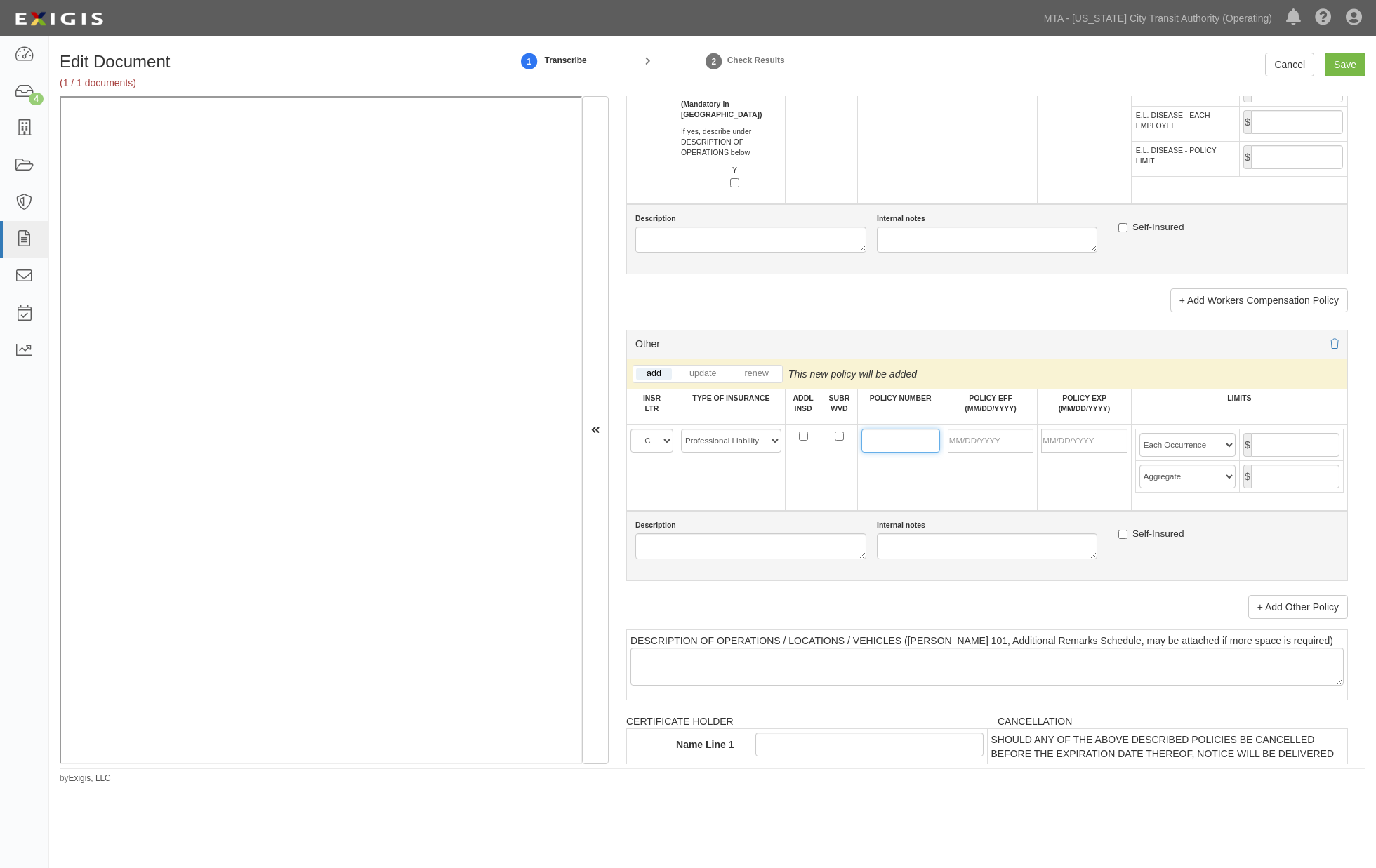
paste input "411940279"
type input "411940279"
click at [959, 453] on input "POLICY EFF (MM/DD/YYYY)" at bounding box center [990, 440] width 87 height 24
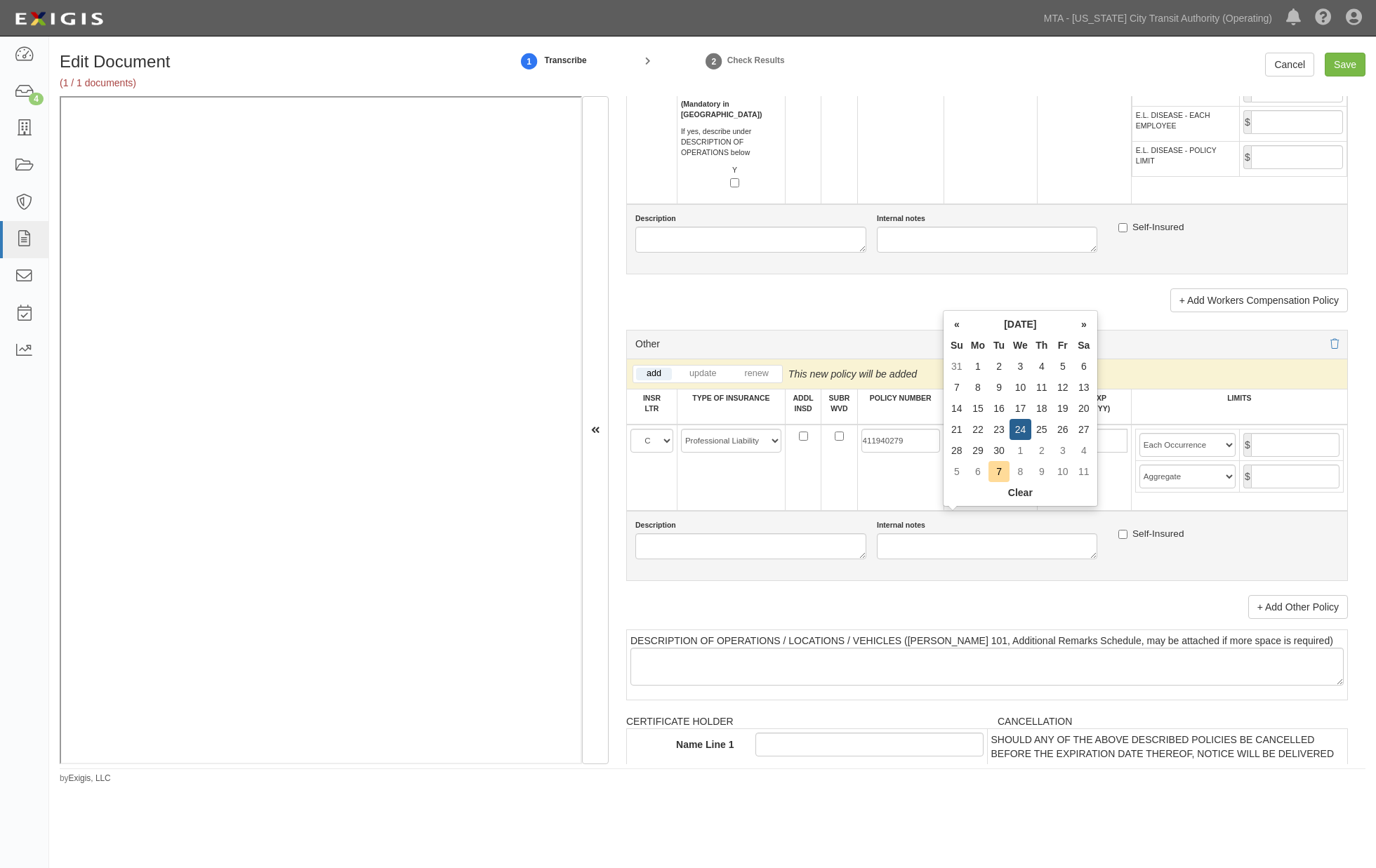
type input "[DATE]"
type input "09/24/2026"
click at [956, 511] on td "[DATE]" at bounding box center [990, 467] width 94 height 87
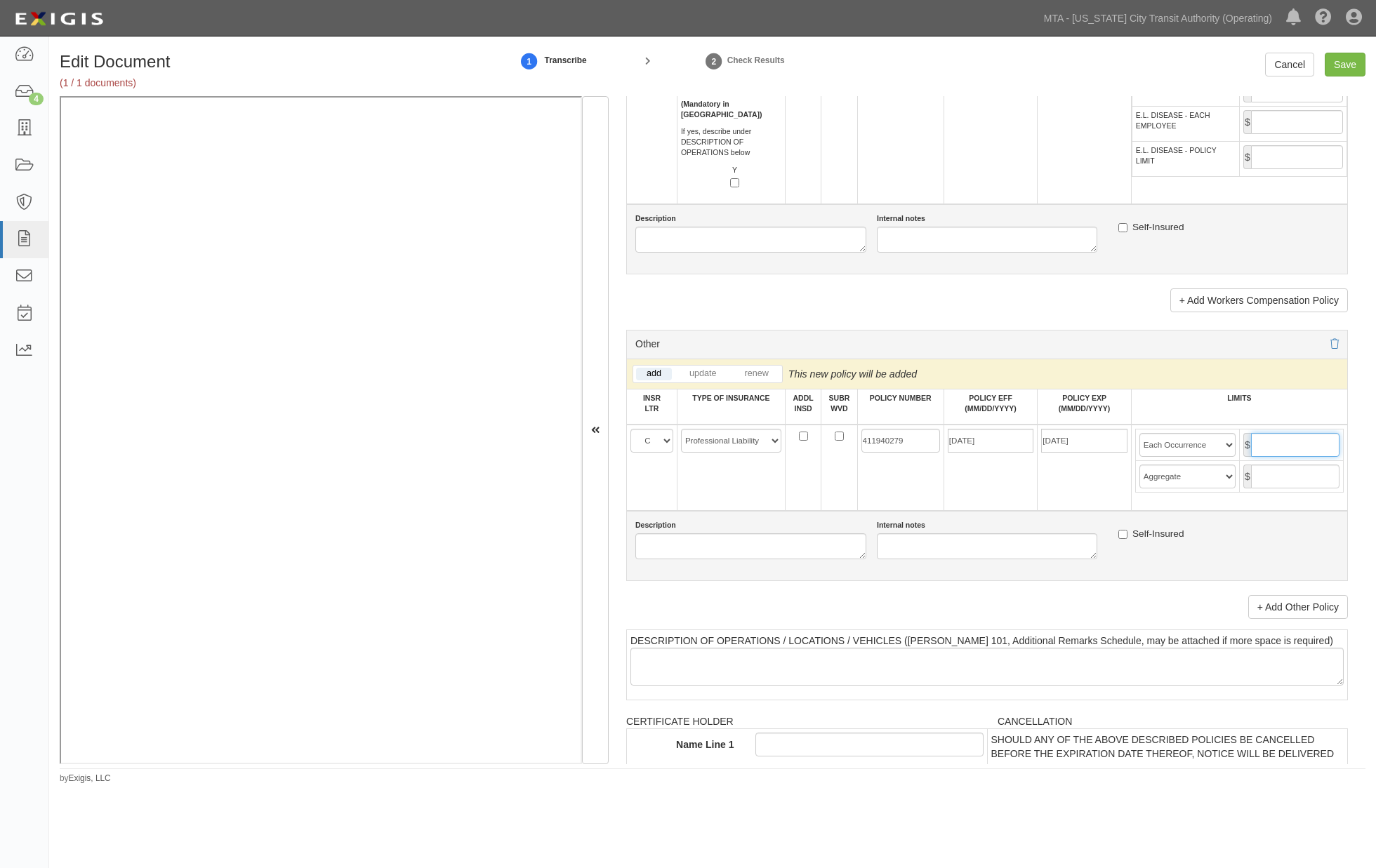
click at [1274, 457] on input "text" at bounding box center [1295, 444] width 89 height 24
type input "1,000,000"
click at [1292, 489] on input "text" at bounding box center [1295, 476] width 89 height 24
type input "3,000,000"
click at [1349, 71] on input "Save" at bounding box center [1345, 64] width 41 height 24
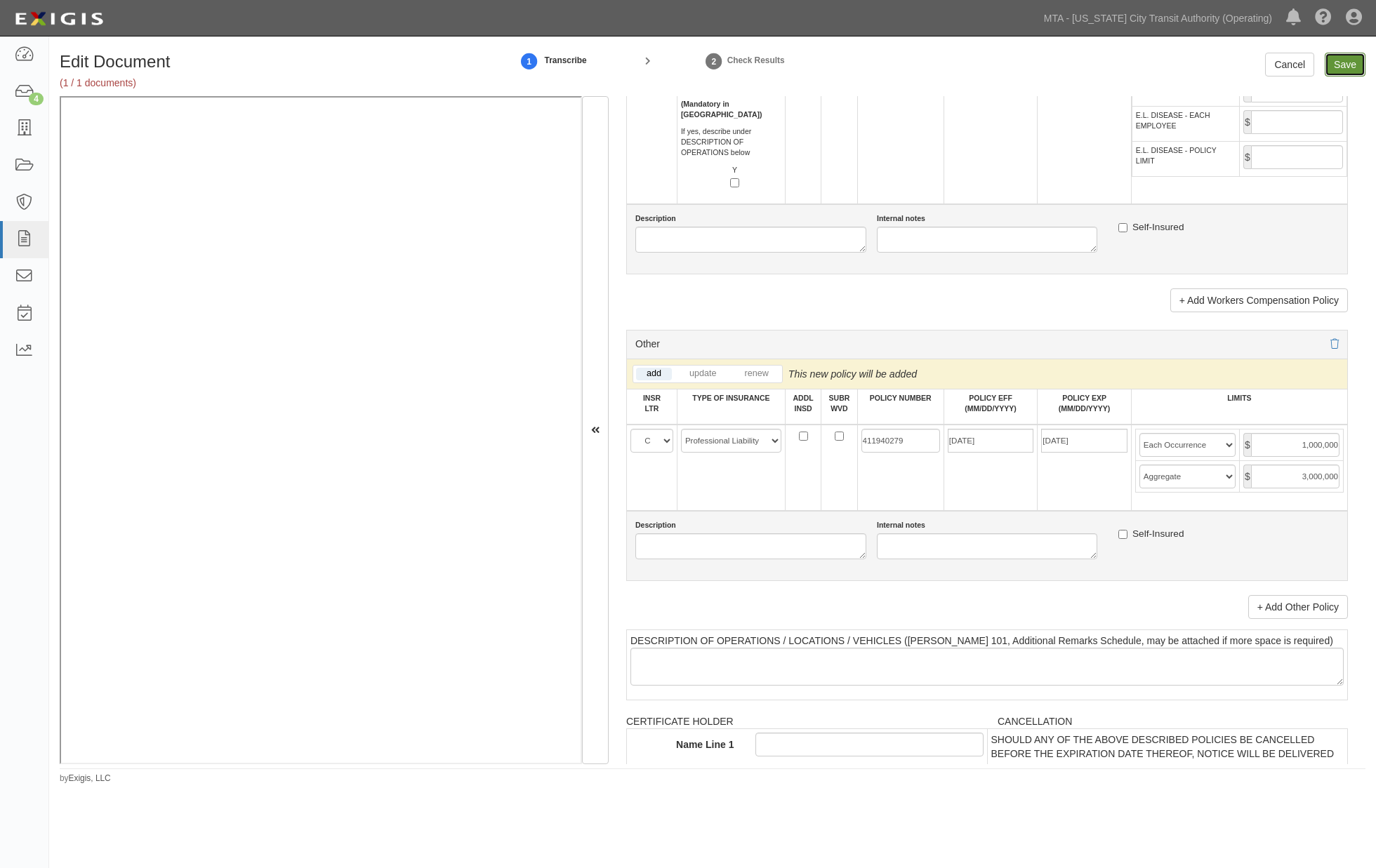
type input "1000000"
type input "3000000"
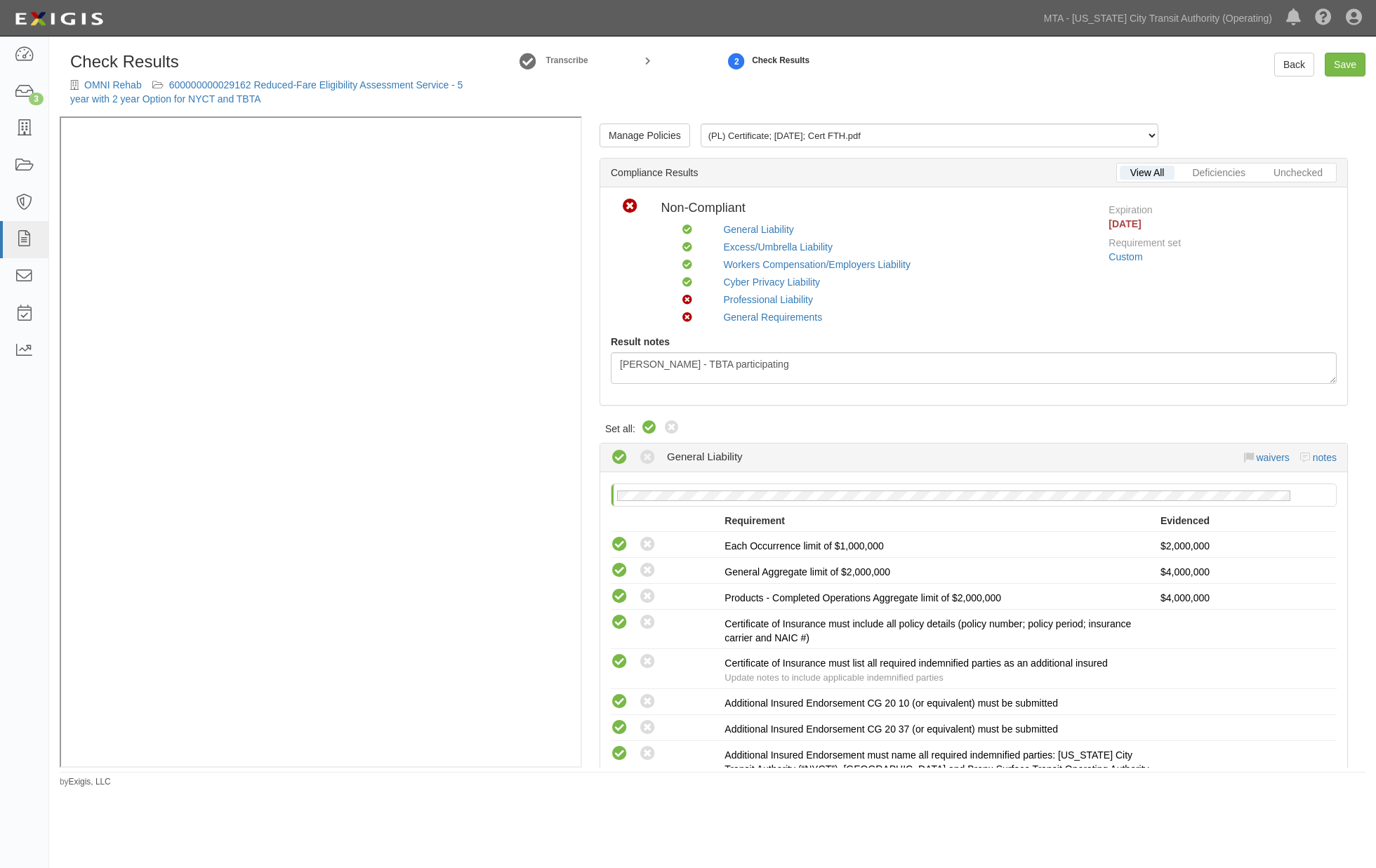
click at [650, 422] on icon at bounding box center [650, 429] width 17 height 17
radio input "true"
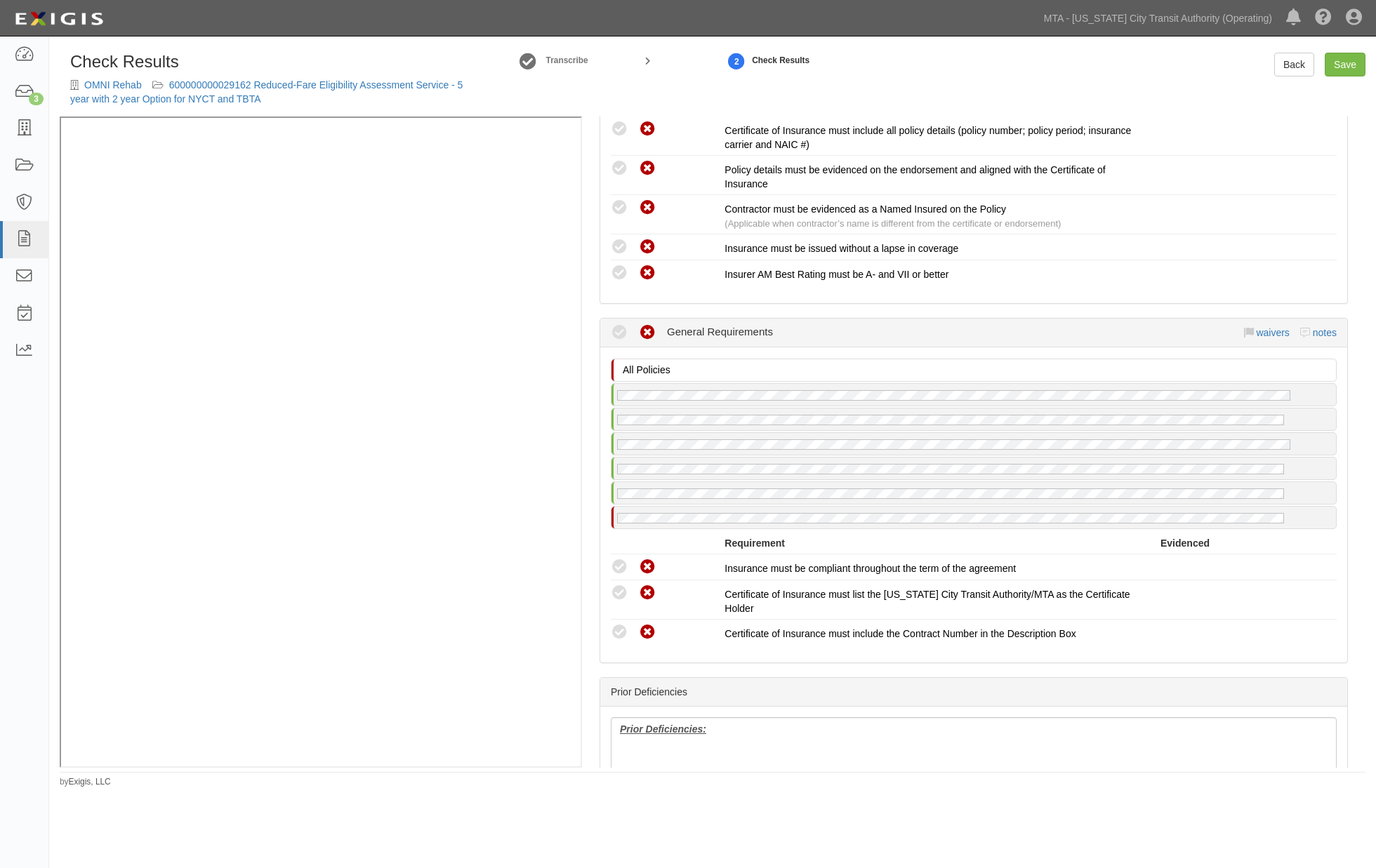
scroll to position [2539, 0]
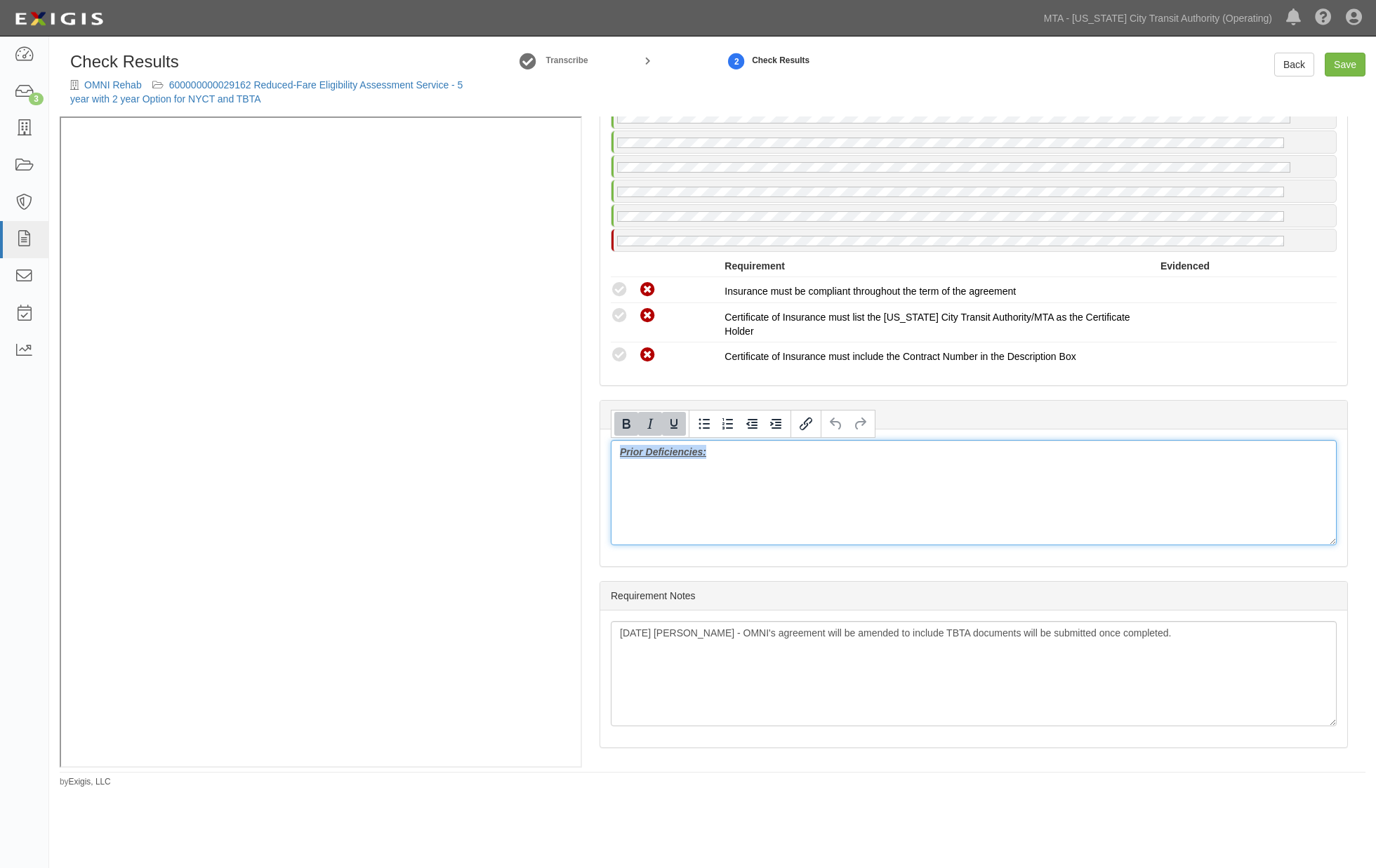
drag, startPoint x: 755, startPoint y: 480, endPoint x: 580, endPoint y: 459, distance: 176.3
click at [516, 297] on div "Manage Policies (PL) Certificate; 10/6/2025; Cert FTH.pdf (GL) Endorsement; 7/2…" at bounding box center [712, 442] width 1305 height 651
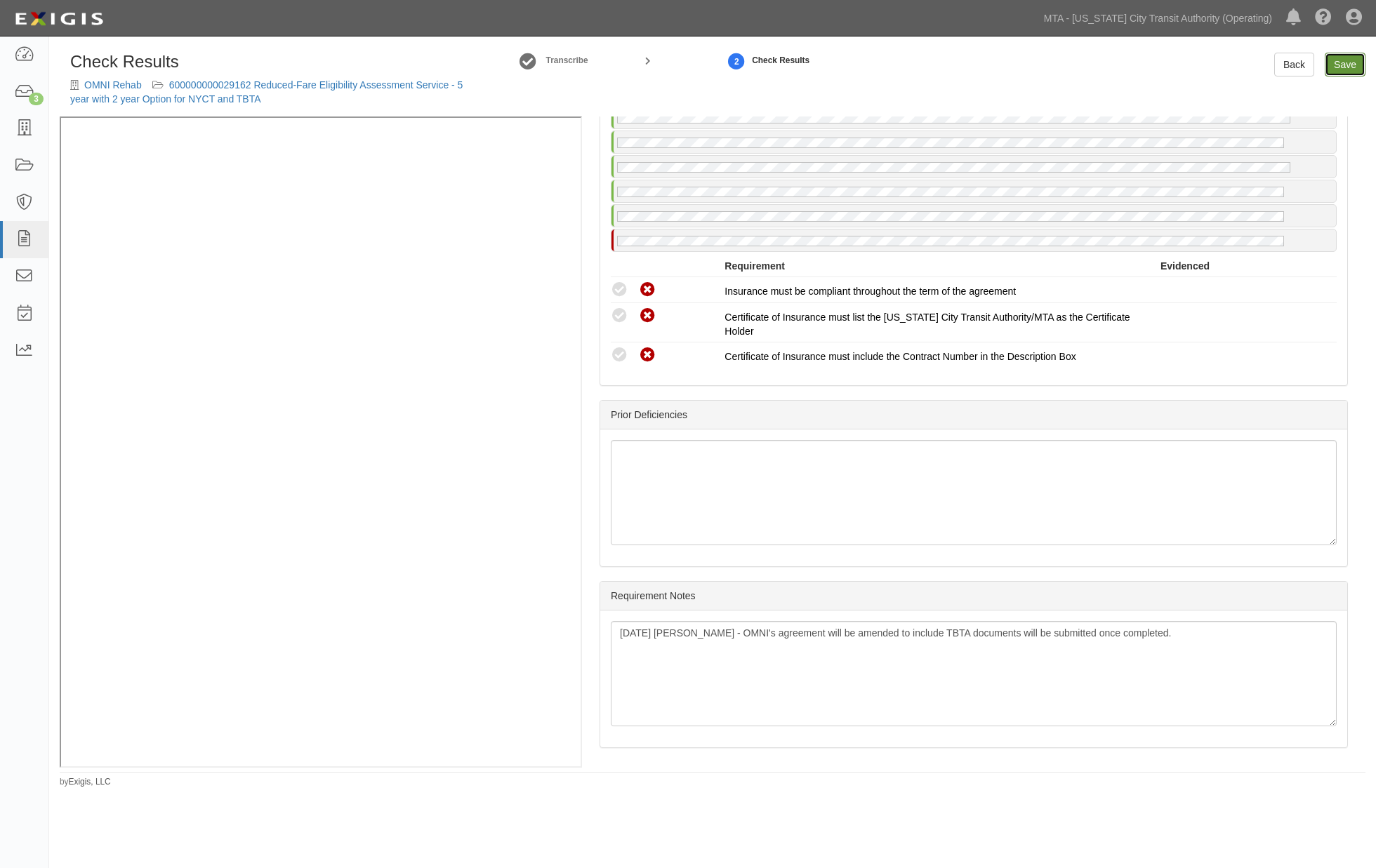
click at [1341, 59] on link "Save" at bounding box center [1345, 64] width 41 height 24
radio input "true"
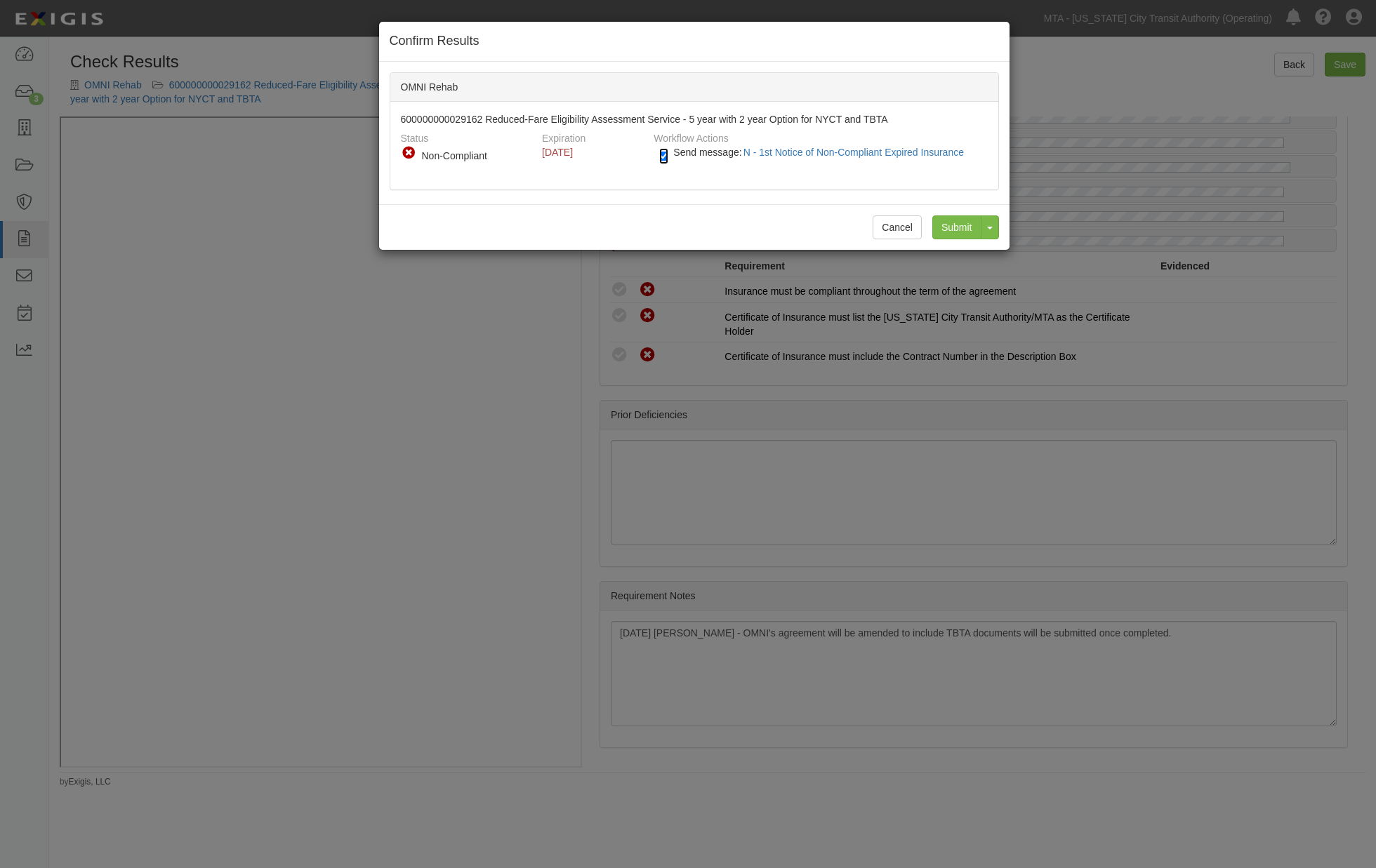
click at [668, 160] on input "Send message: N - 1st Notice of Non-Compliant Expired Insurance" at bounding box center [663, 156] width 9 height 16
checkbox input "false"
click at [967, 225] on input "Submit" at bounding box center [957, 227] width 49 height 24
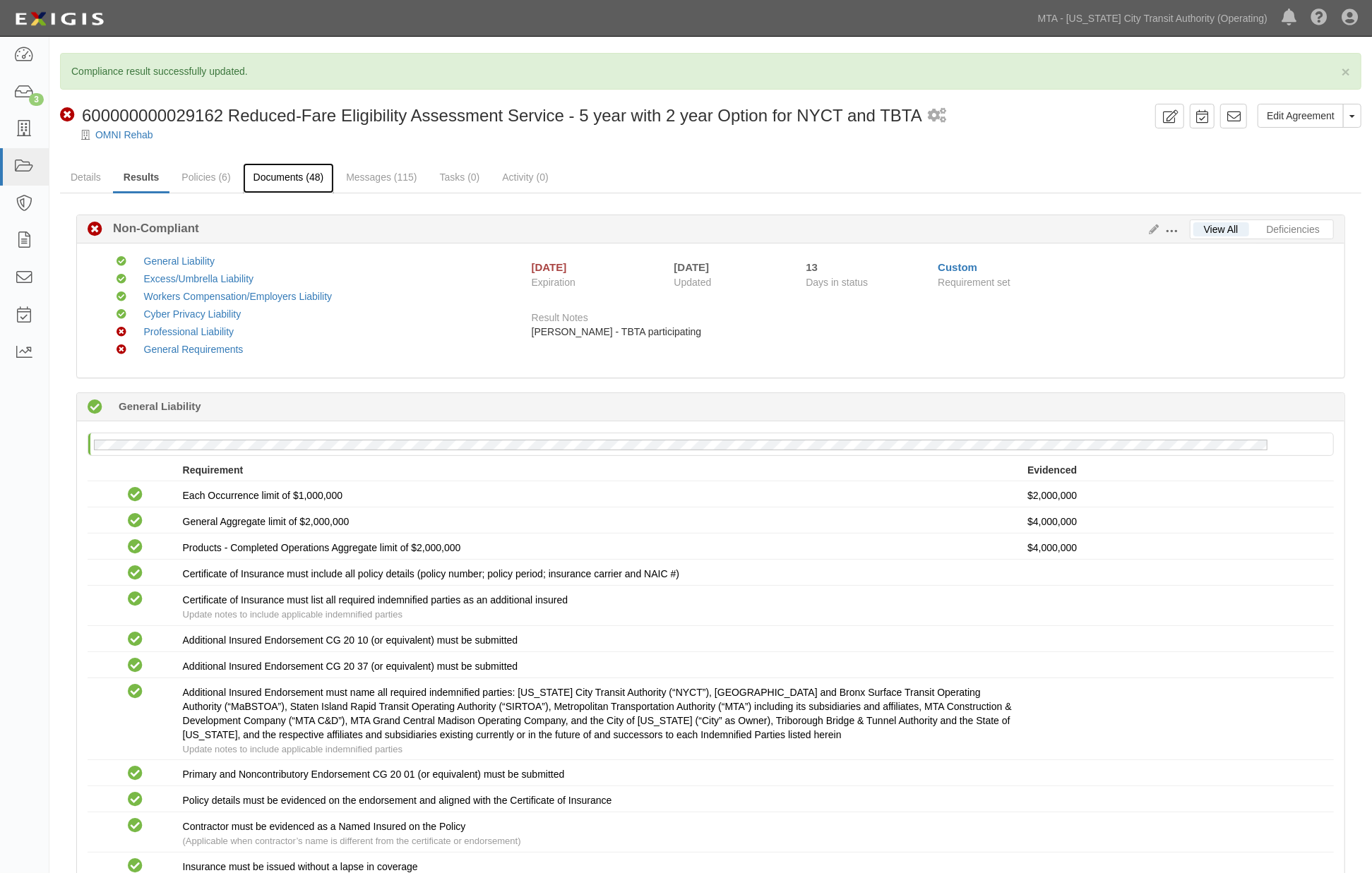
click at [292, 180] on link "Documents (48)" at bounding box center [289, 178] width 92 height 30
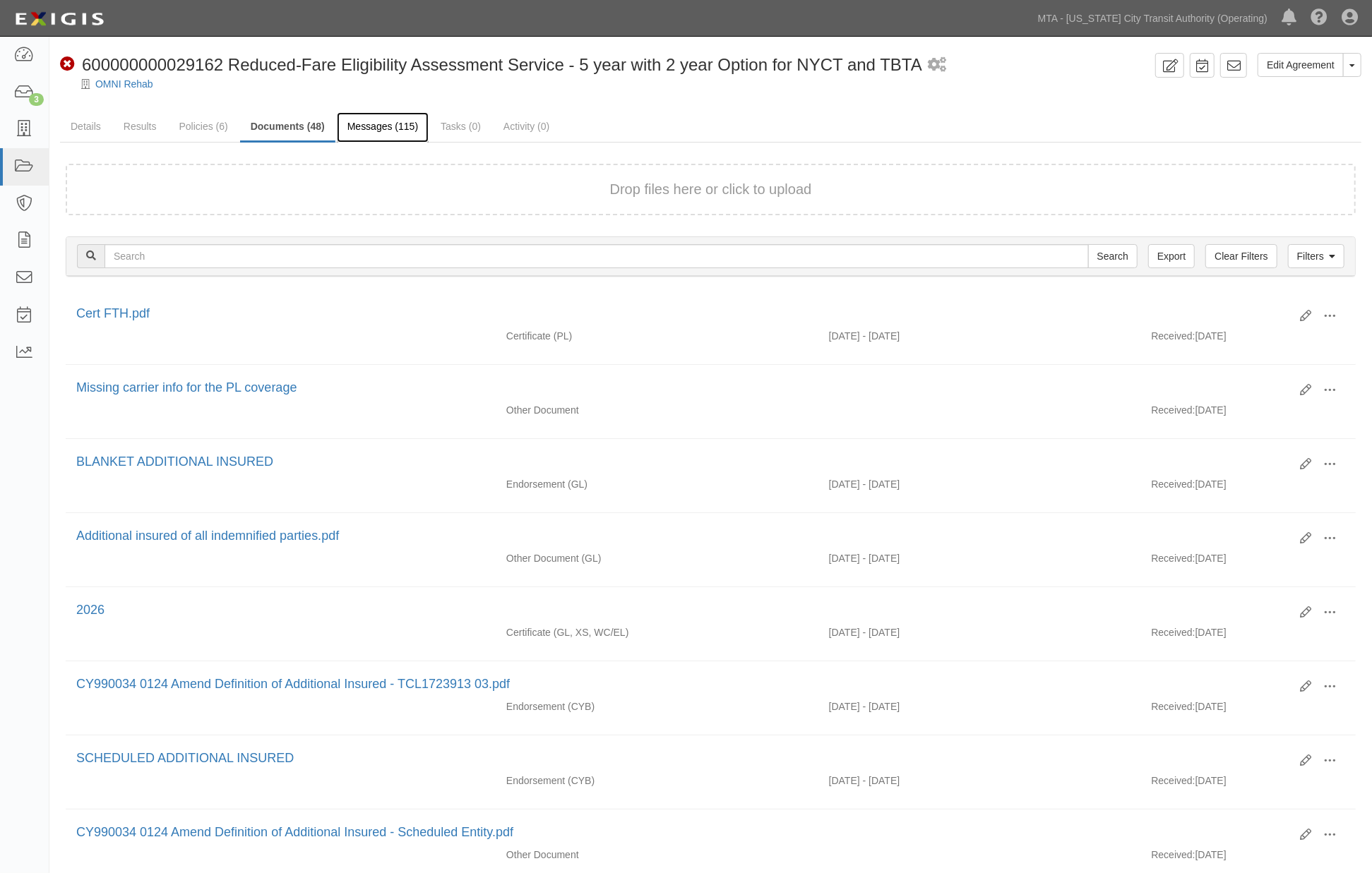
click at [373, 127] on link "Messages (115)" at bounding box center [383, 127] width 92 height 30
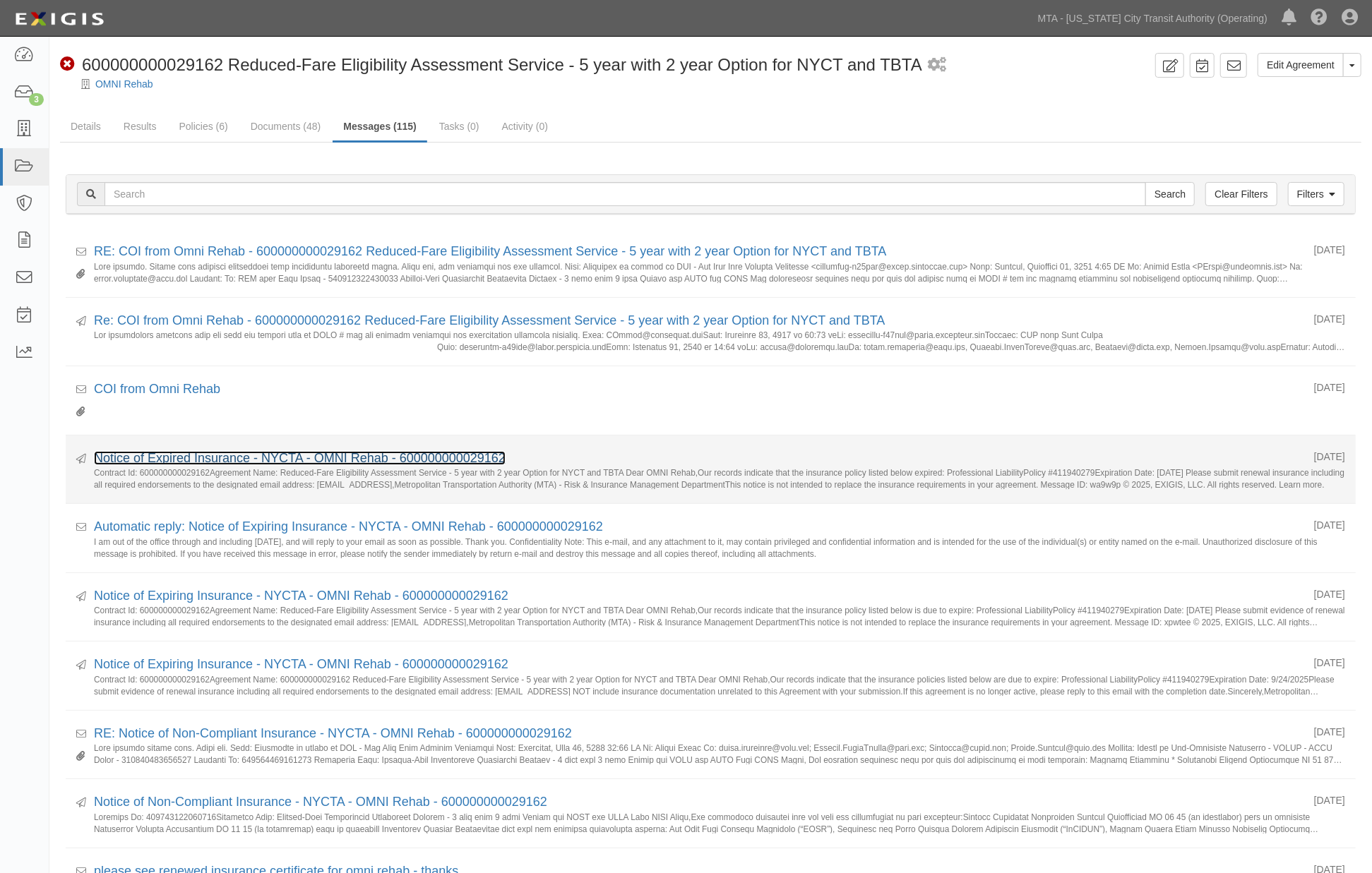
drag, startPoint x: 542, startPoint y: 347, endPoint x: 179, endPoint y: 457, distance: 379.3
click at [179, 457] on link "Notice of Expired Insurance - NYCTA - OMNI Rehab - 600000000029162" at bounding box center [299, 458] width 412 height 14
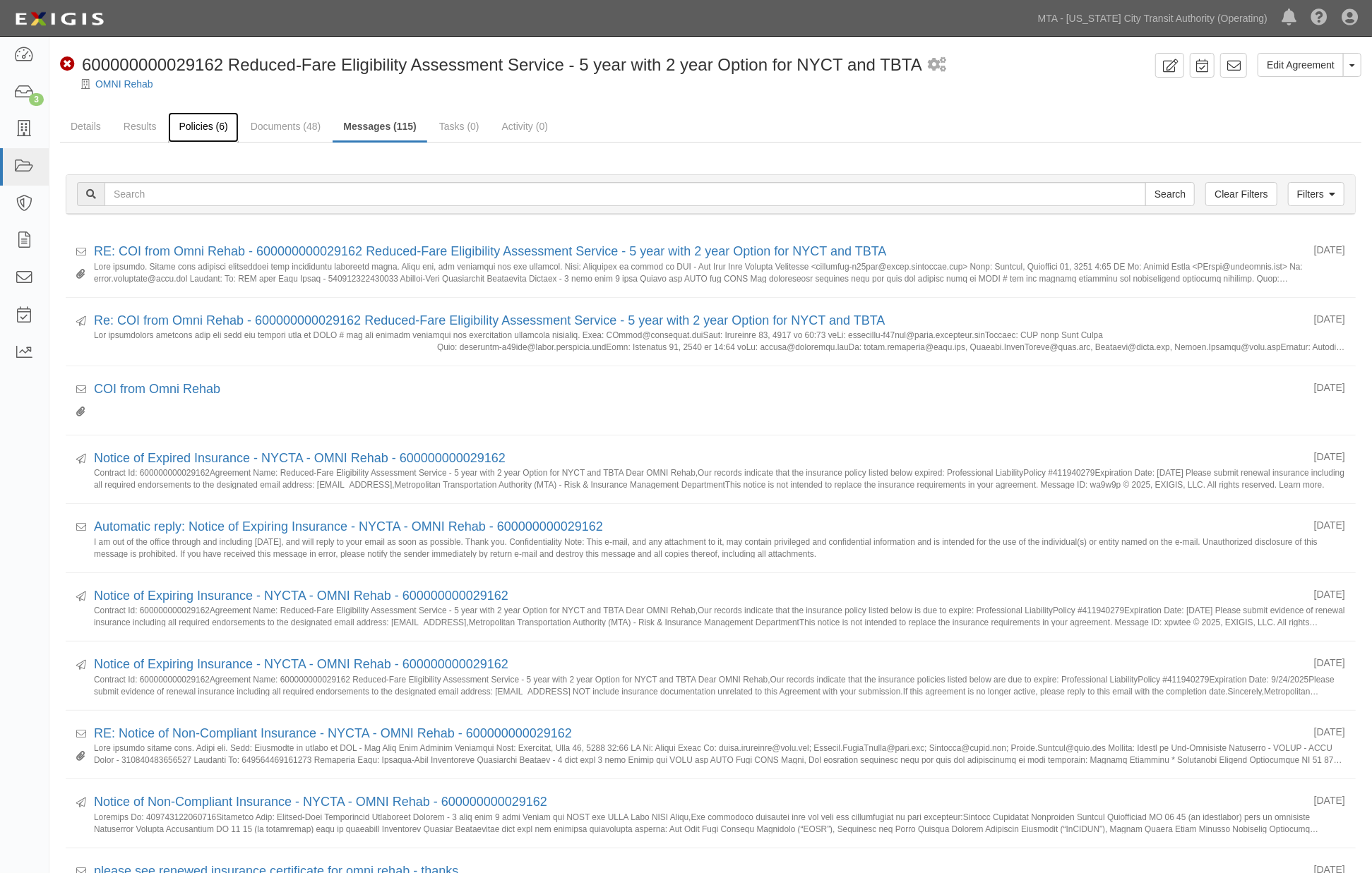
click at [208, 125] on link "Policies (6)" at bounding box center [202, 127] width 70 height 30
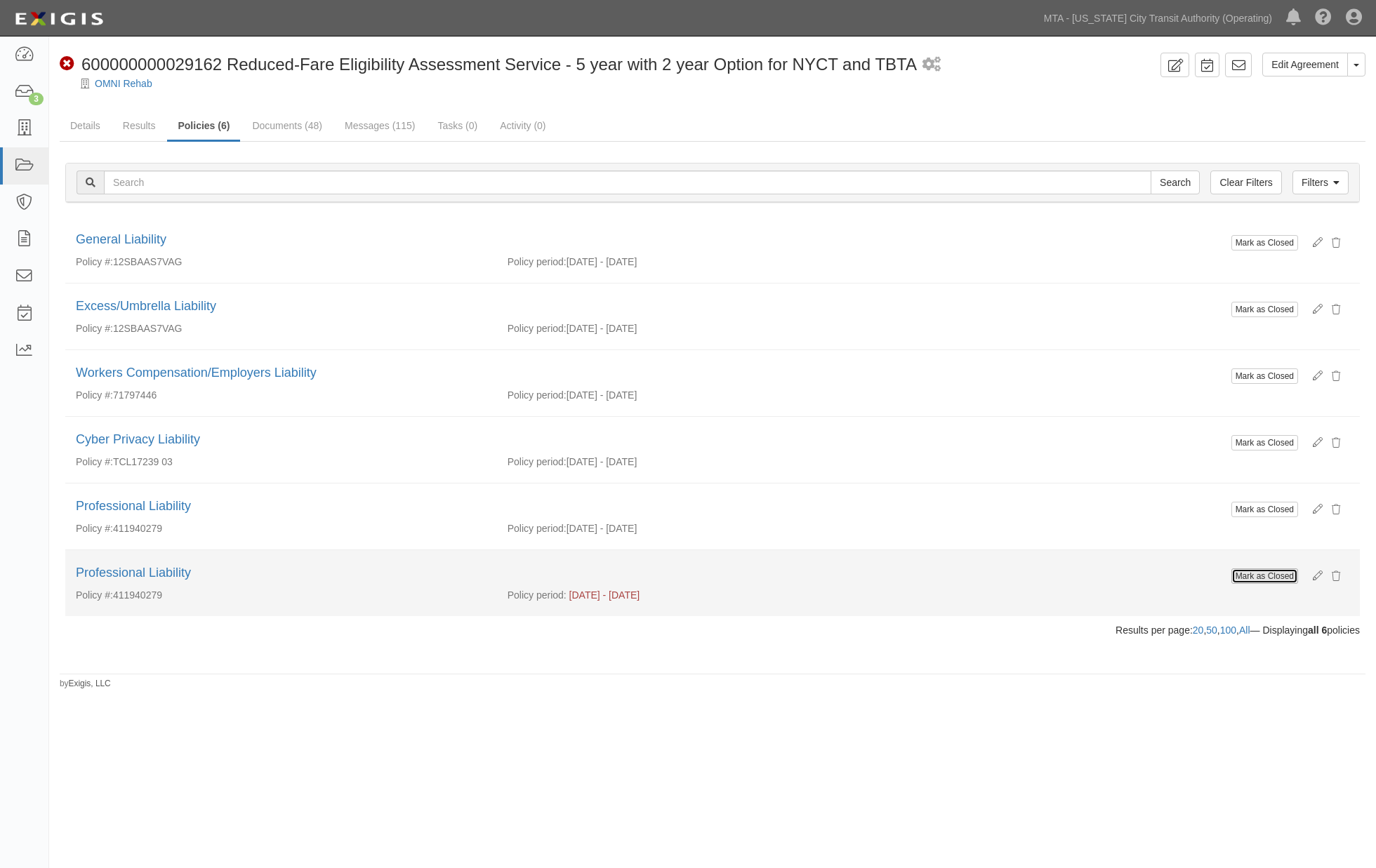
click at [1284, 572] on button "Mark as Closed" at bounding box center [1264, 577] width 67 height 16
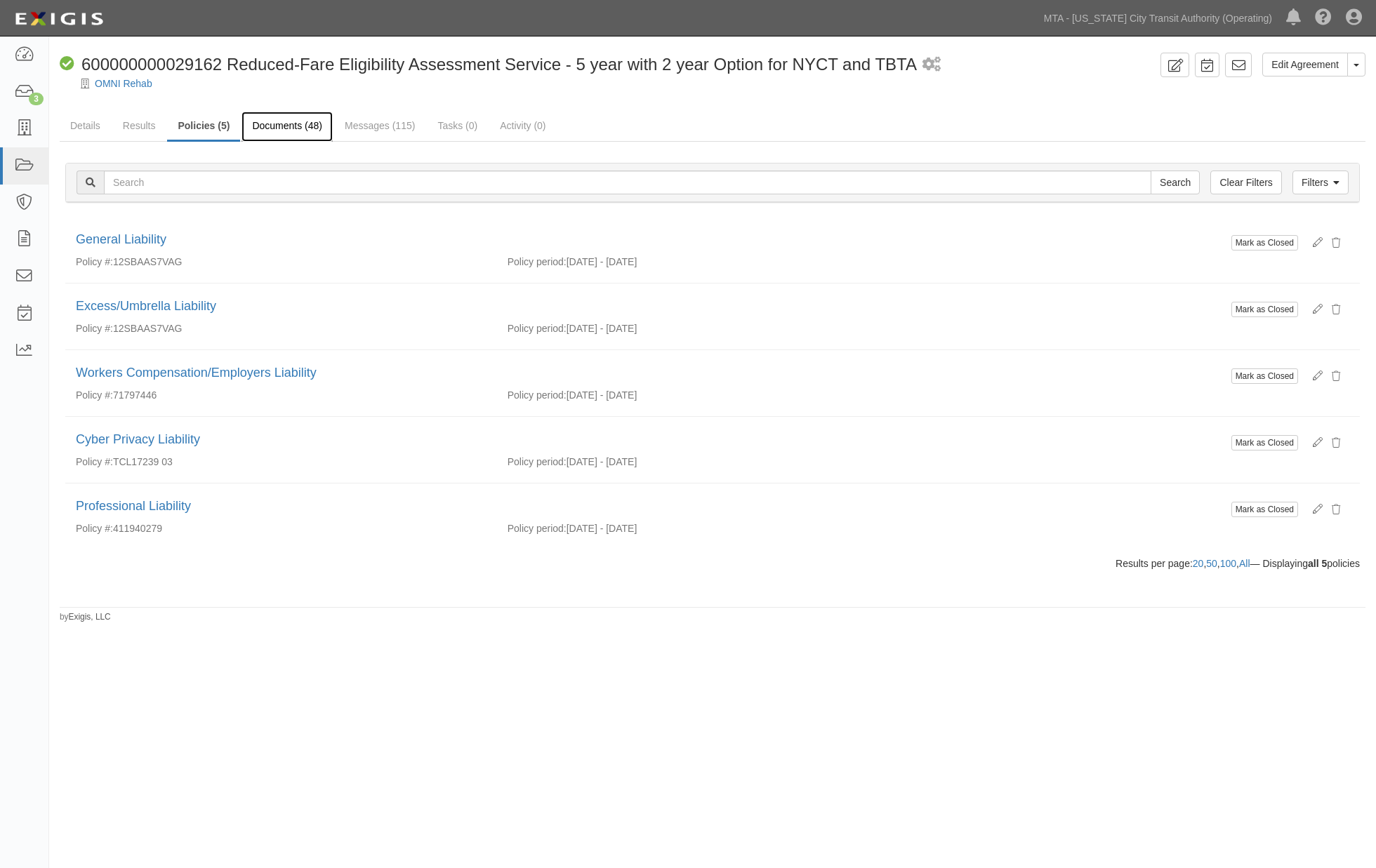
click at [273, 122] on link "Documents (48)" at bounding box center [287, 127] width 92 height 30
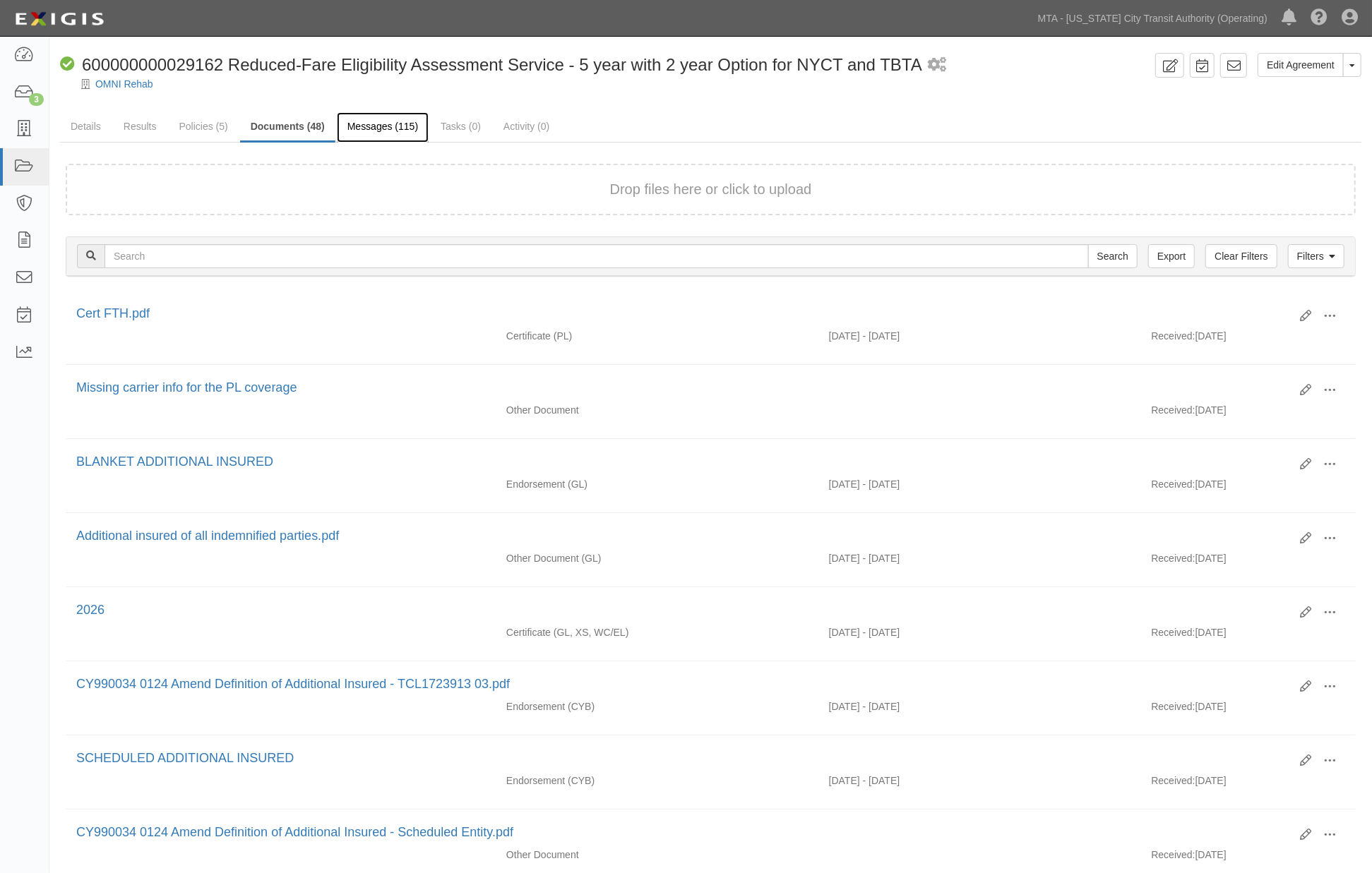
click at [376, 125] on link "Messages (115)" at bounding box center [383, 127] width 92 height 30
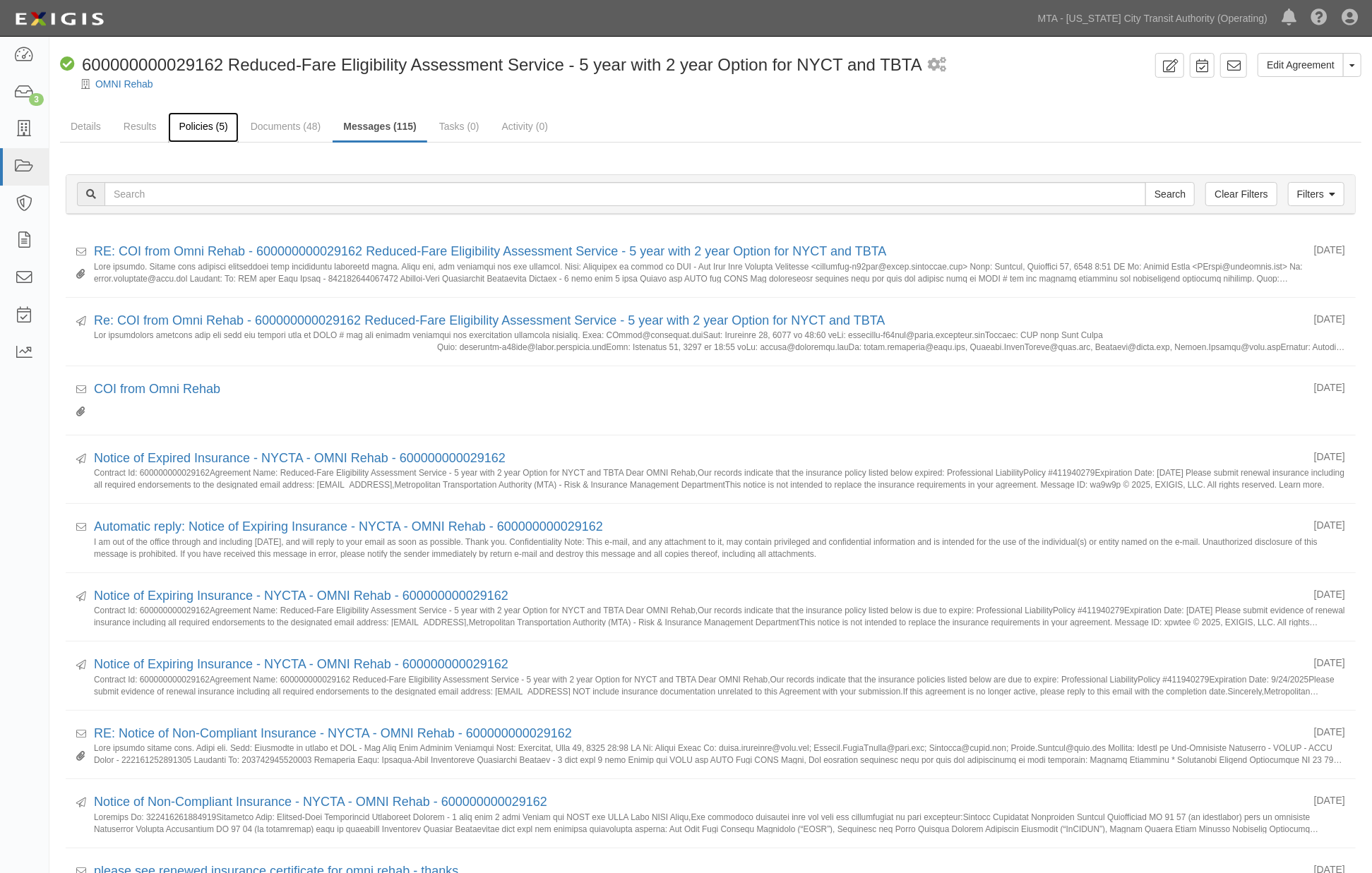
click at [198, 124] on link "Policies (5)" at bounding box center [202, 127] width 70 height 30
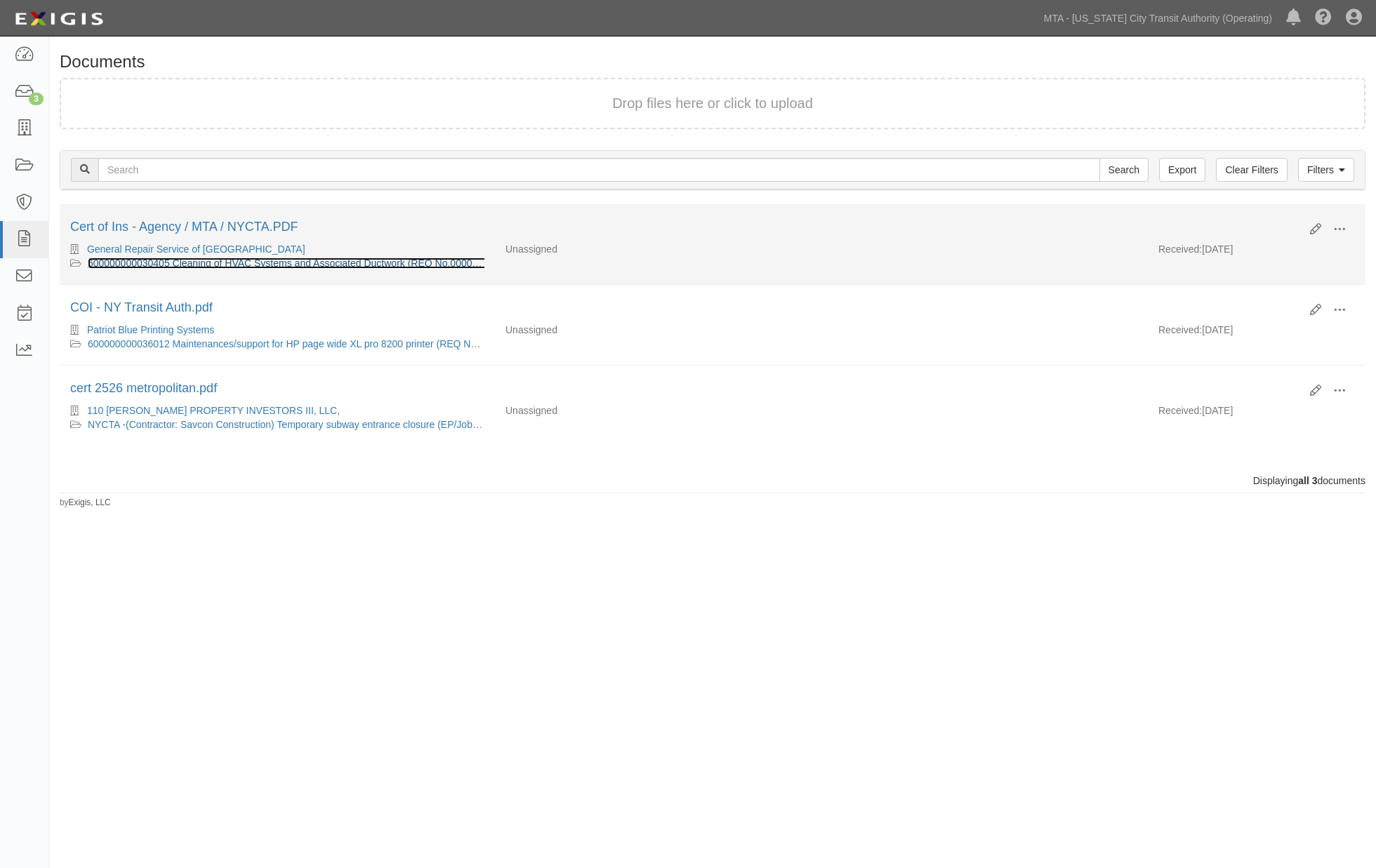
click at [108, 260] on link "600000000030405 Cleaning of HVAC Systems and Associated Ductwork (REQ No.000008…" at bounding box center [298, 263] width 421 height 11
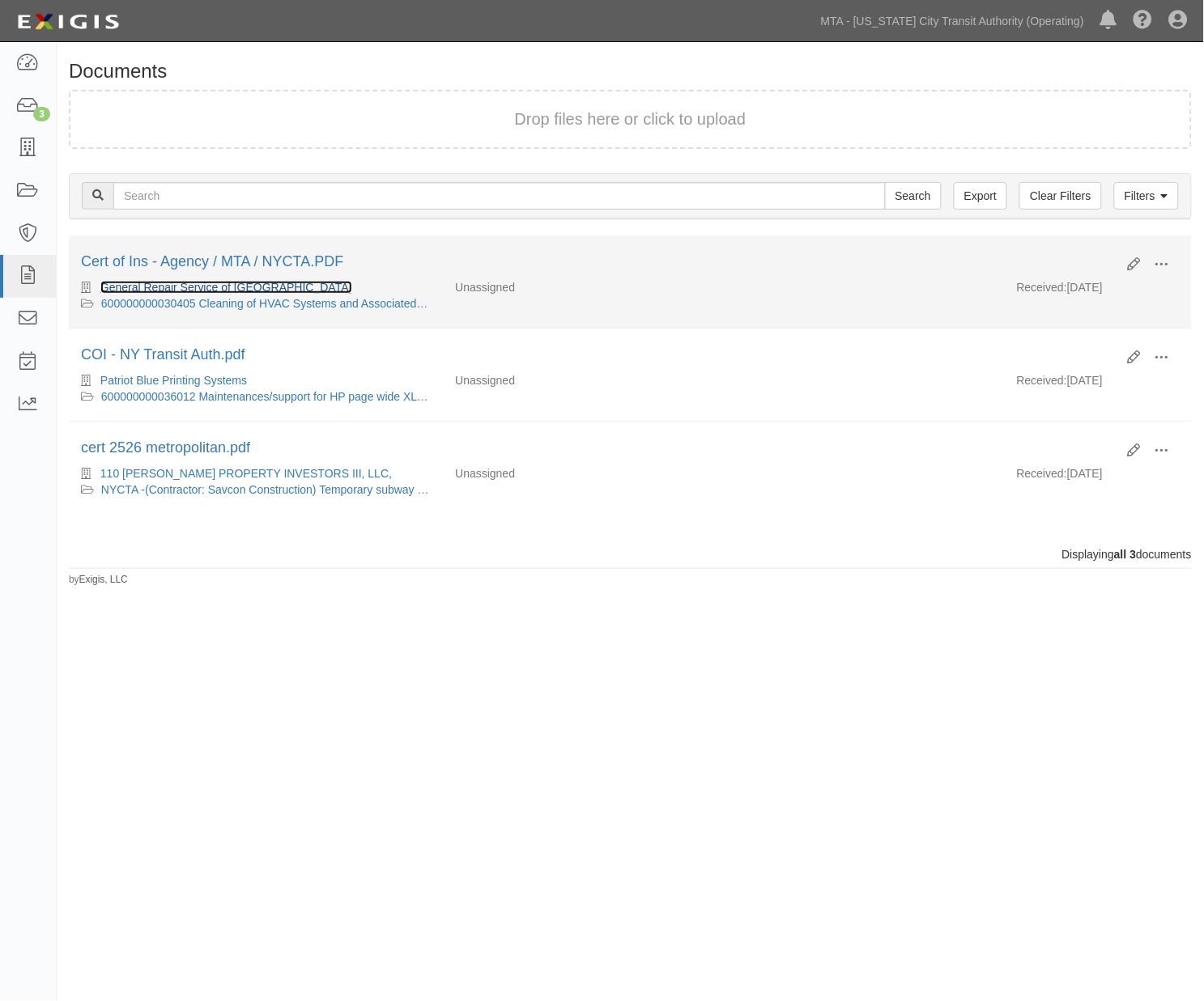
click at [243, 281] on link "General Repair Service of [GEOGRAPHIC_DATA]" at bounding box center [226, 287] width 252 height 13
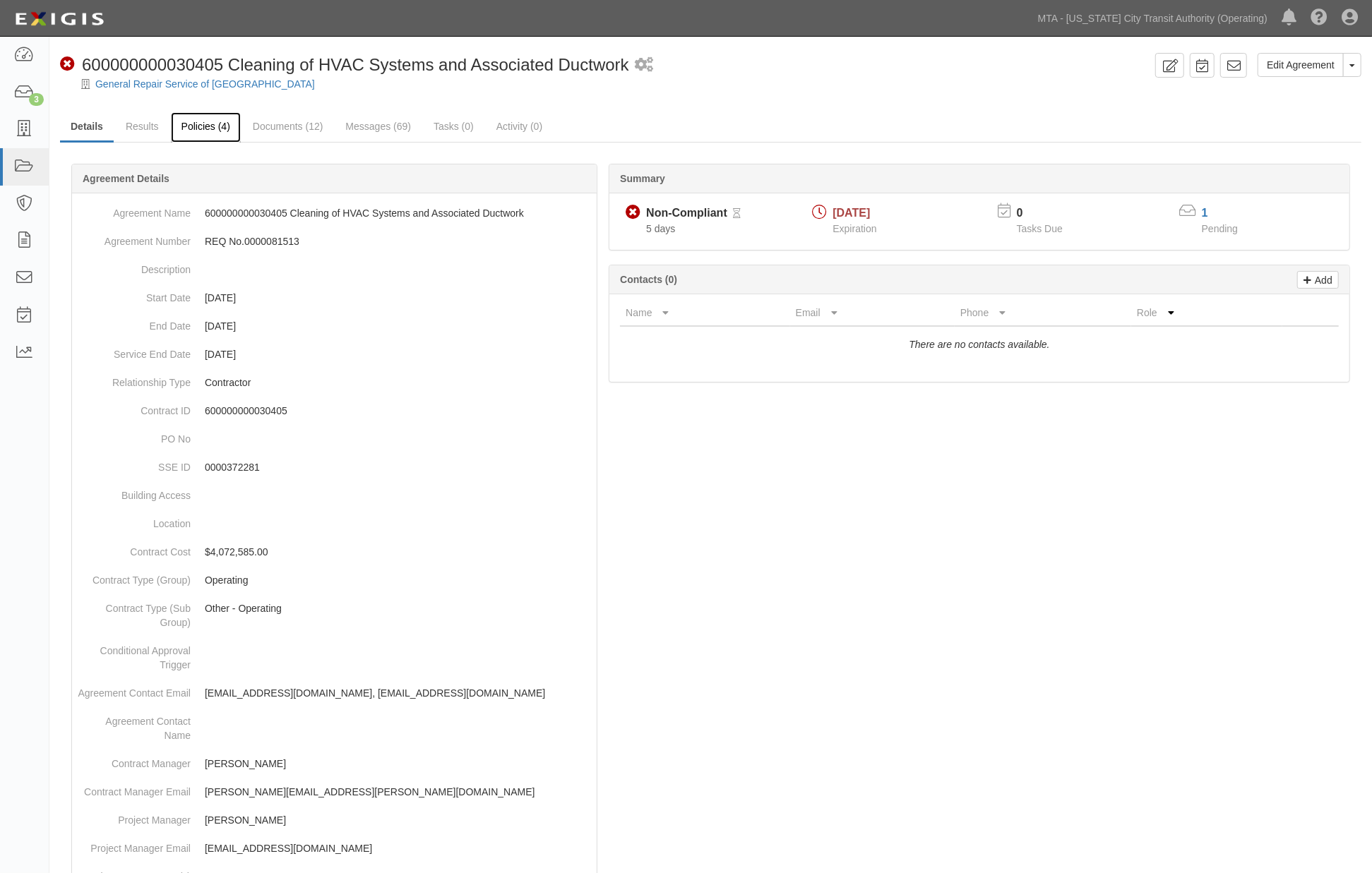
click at [191, 126] on link "Policies (4)" at bounding box center [205, 127] width 70 height 30
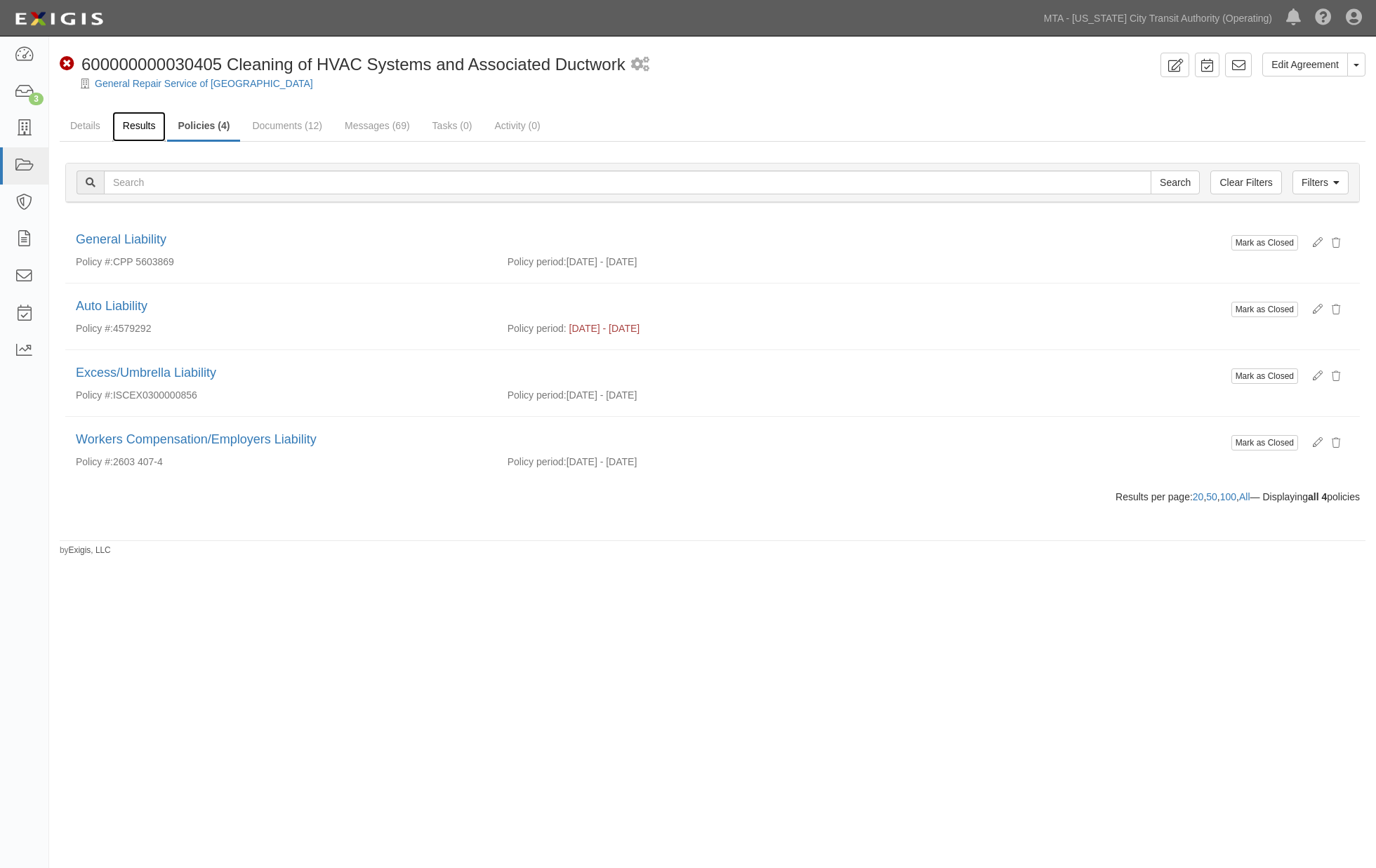
click at [140, 125] on link "Results" at bounding box center [140, 127] width 54 height 30
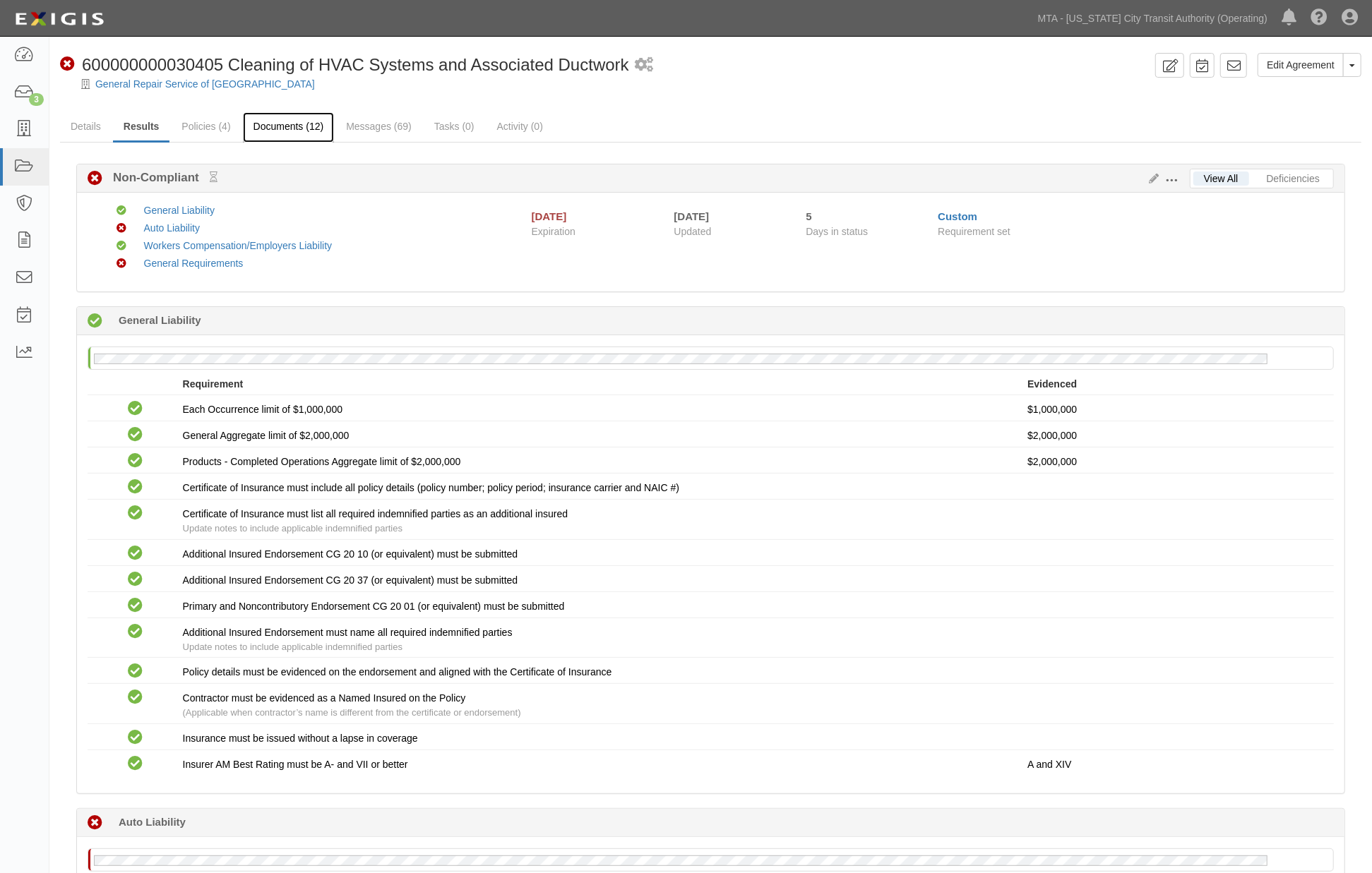
click at [301, 129] on link "Documents (12)" at bounding box center [289, 127] width 92 height 30
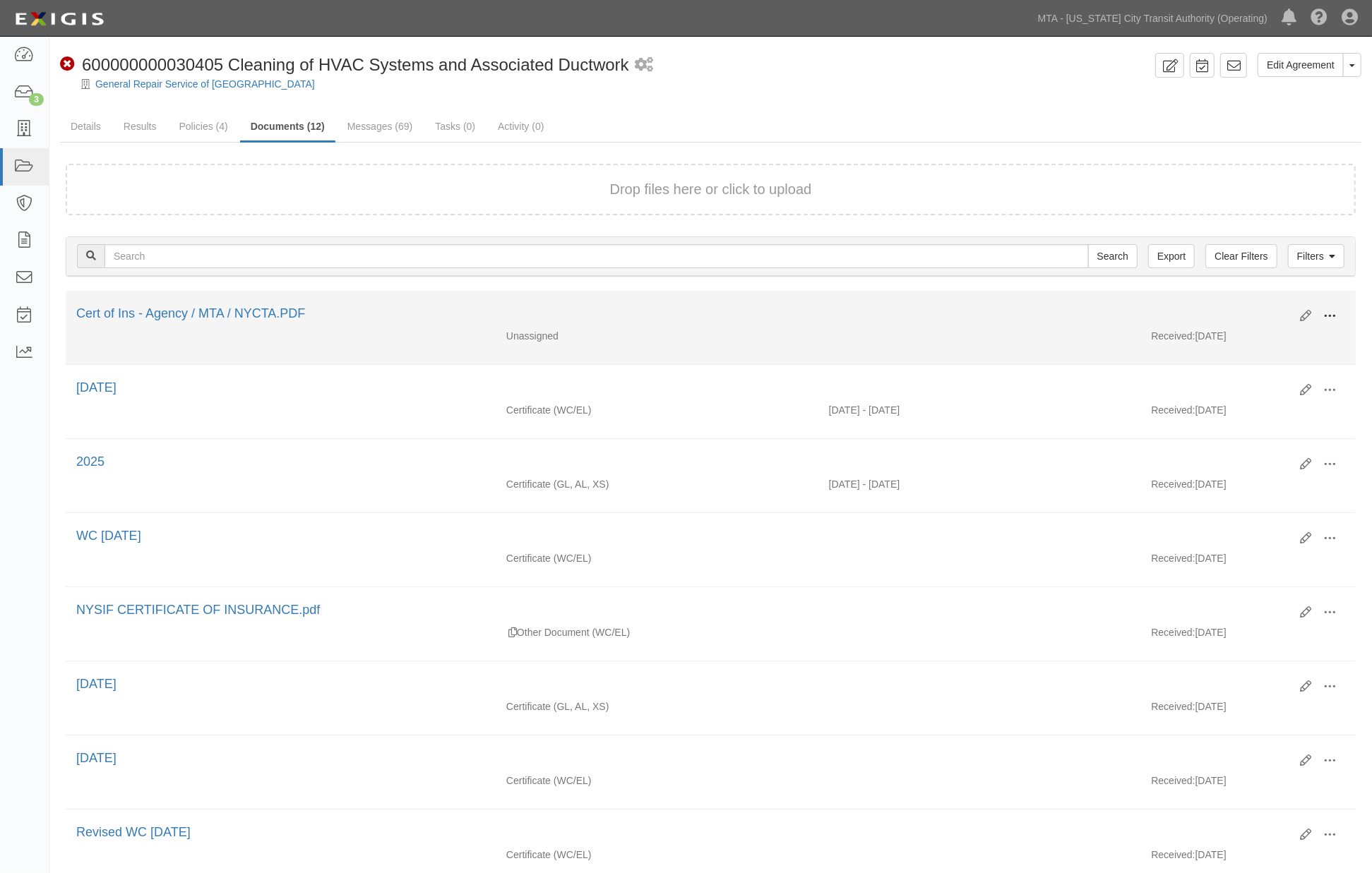
click at [1333, 312] on span at bounding box center [1330, 317] width 13 height 13
click at [1255, 304] on link "Edit" at bounding box center [1260, 310] width 112 height 25
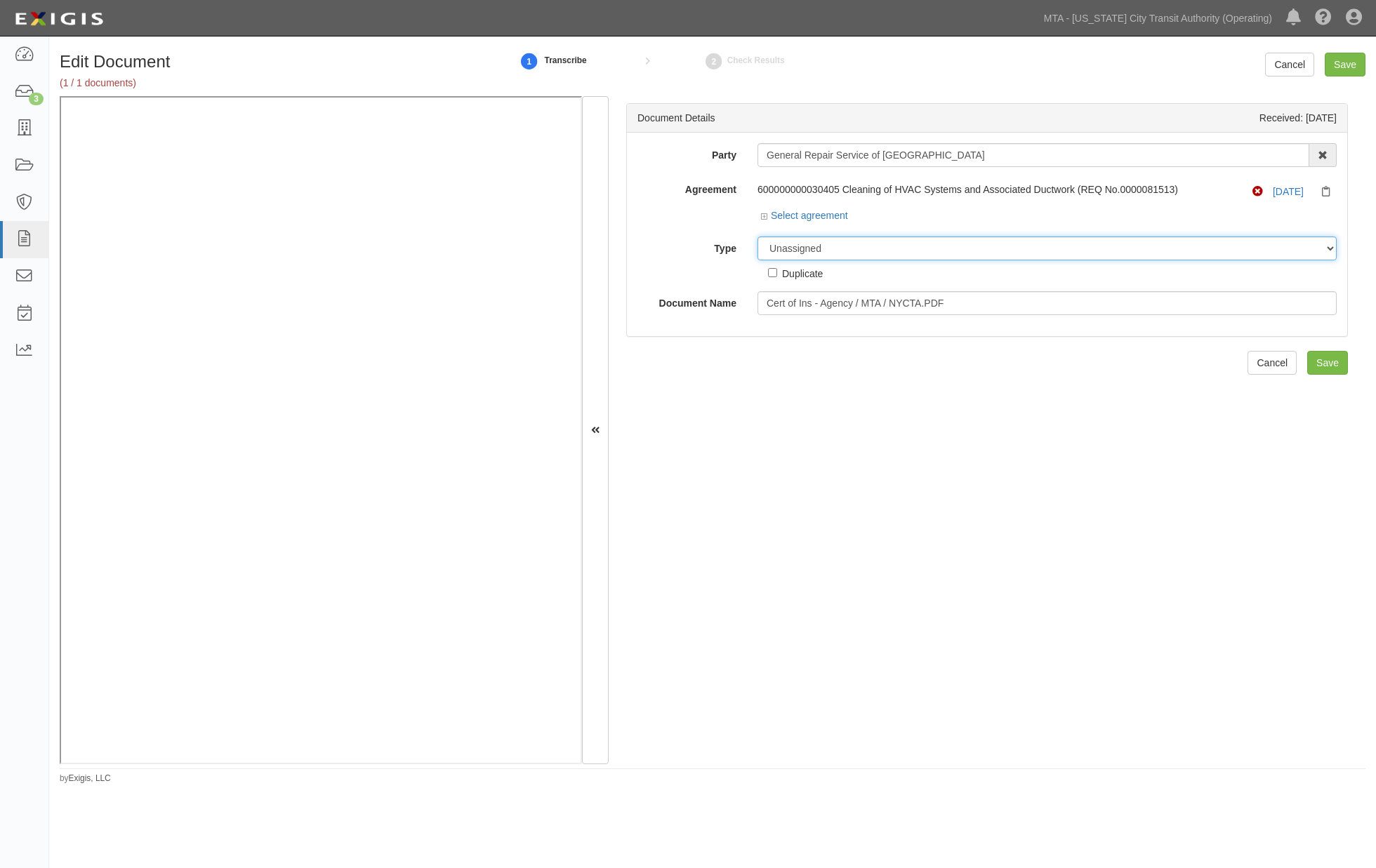
click at [816, 251] on select "Unassigned Binder Cancellation Notice Certificate Contract Endorsement Insuranc…" at bounding box center [1046, 248] width 579 height 24
click at [757, 238] on select "Unassigned Binder Cancellation Notice Certificate Contract Endorsement Insuranc…" at bounding box center [1046, 248] width 579 height 24
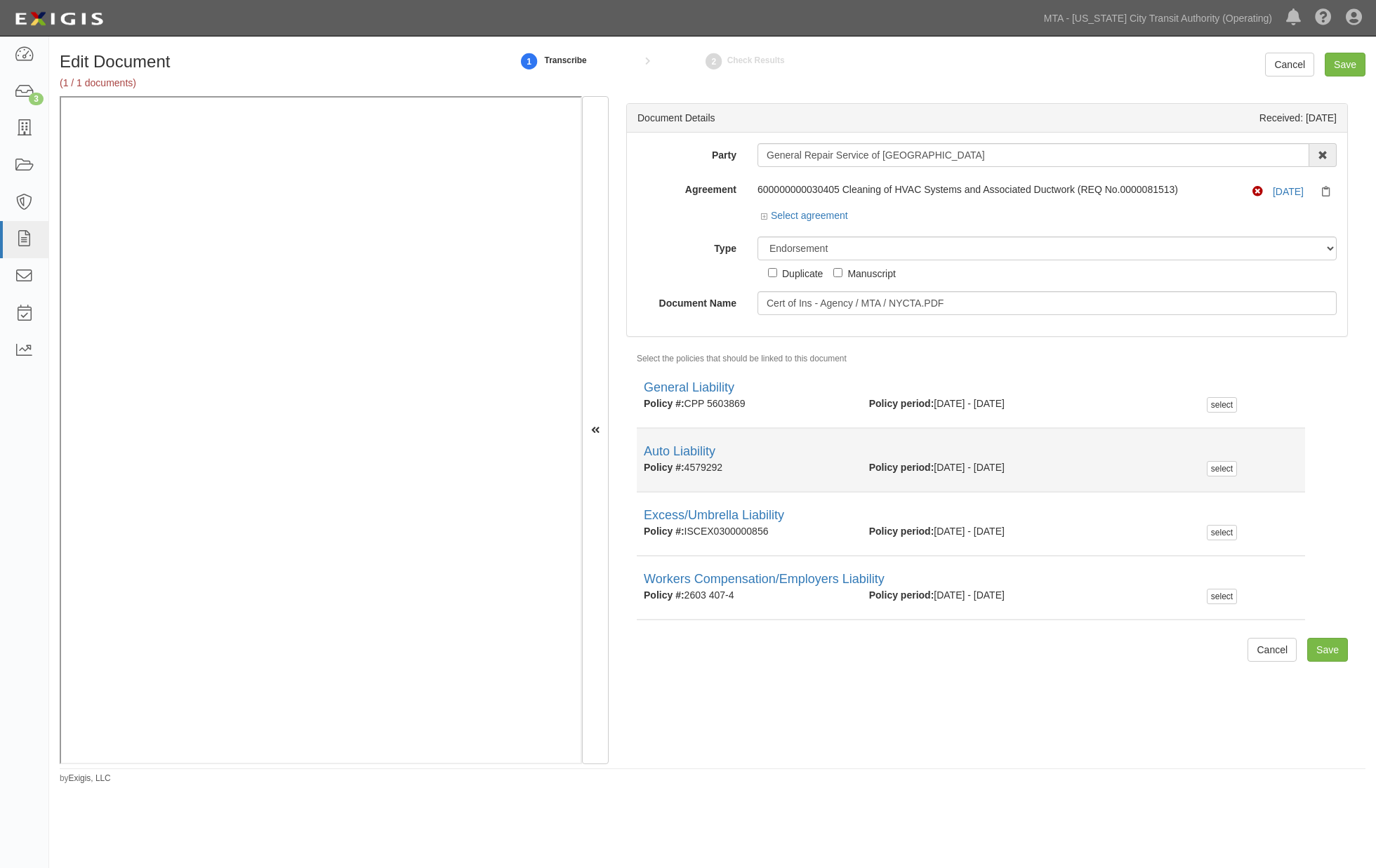
click at [720, 467] on div "Policy #: 4579292" at bounding box center [746, 467] width 225 height 14
copy div "4579292"
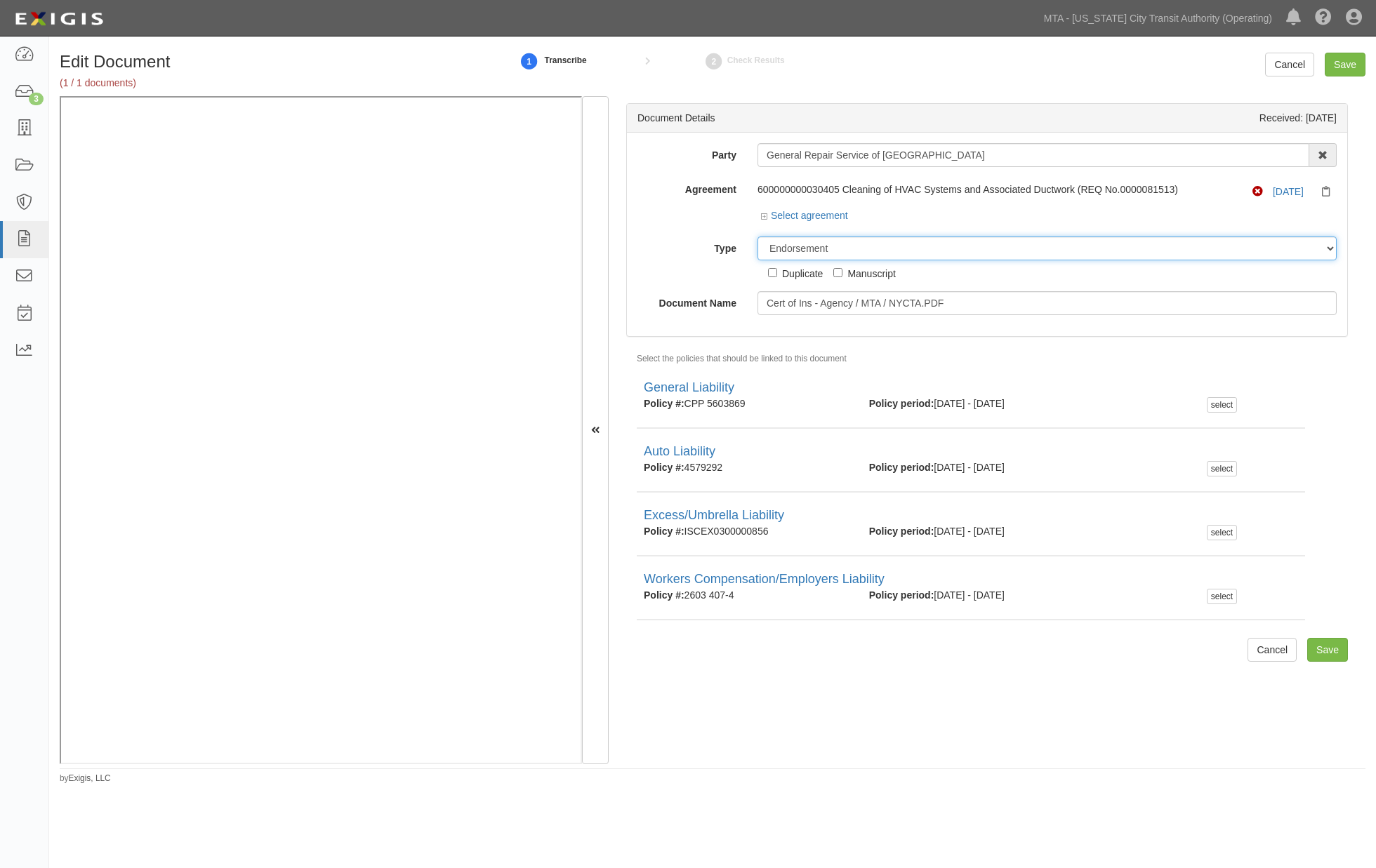
click at [841, 250] on select "Unassigned Binder Cancellation Notice Certificate Contract Endorsement Insuranc…" at bounding box center [1046, 248] width 579 height 24
select select "CertificateDetail"
click at [757, 238] on select "Unassigned Binder Cancellation Notice Certificate Contract Endorsement Insuranc…" at bounding box center [1046, 248] width 579 height 24
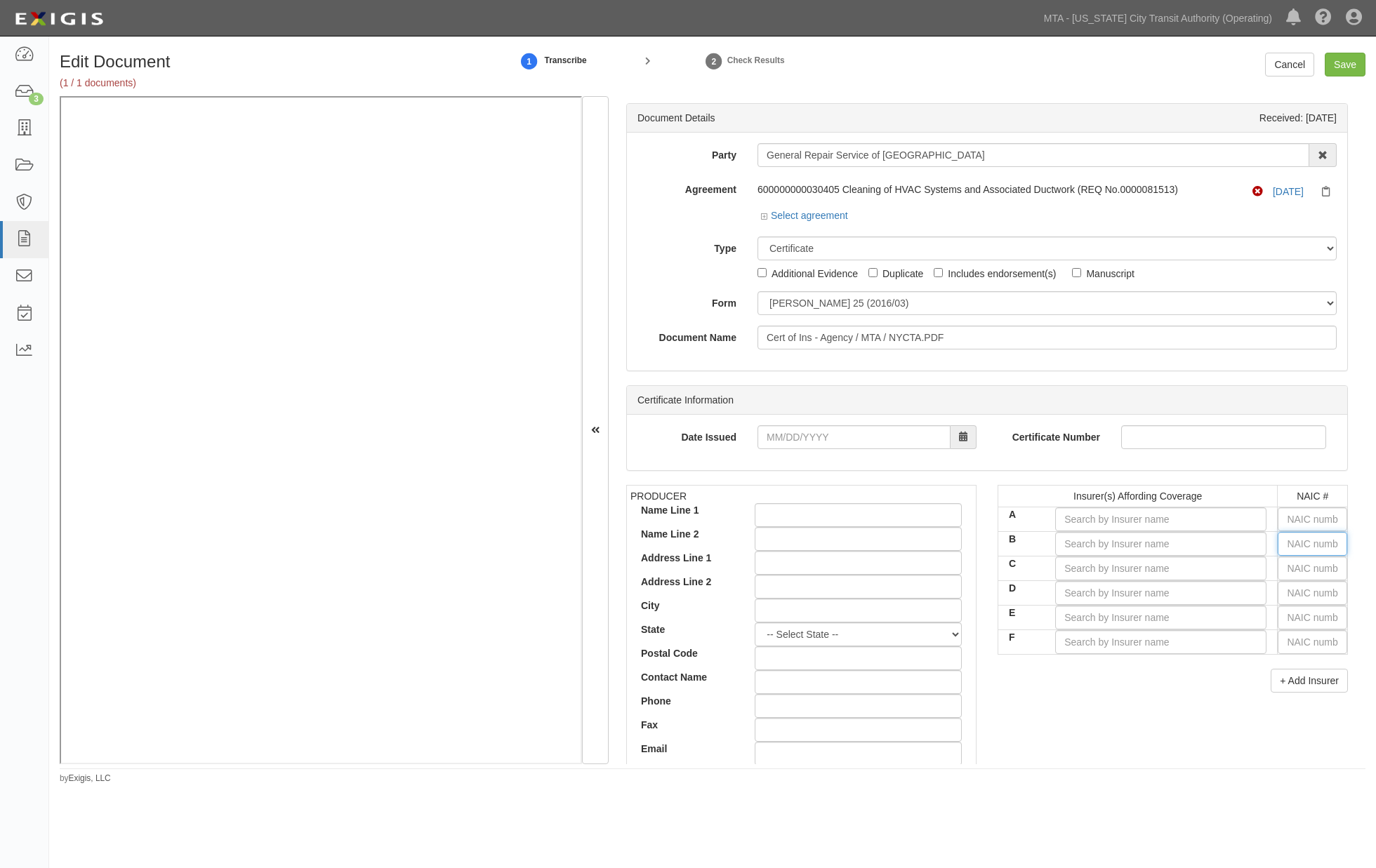
click at [1278, 549] on input "text" at bounding box center [1312, 544] width 69 height 24
type input "16862"
type input "1"
type input "12963"
type input "12"
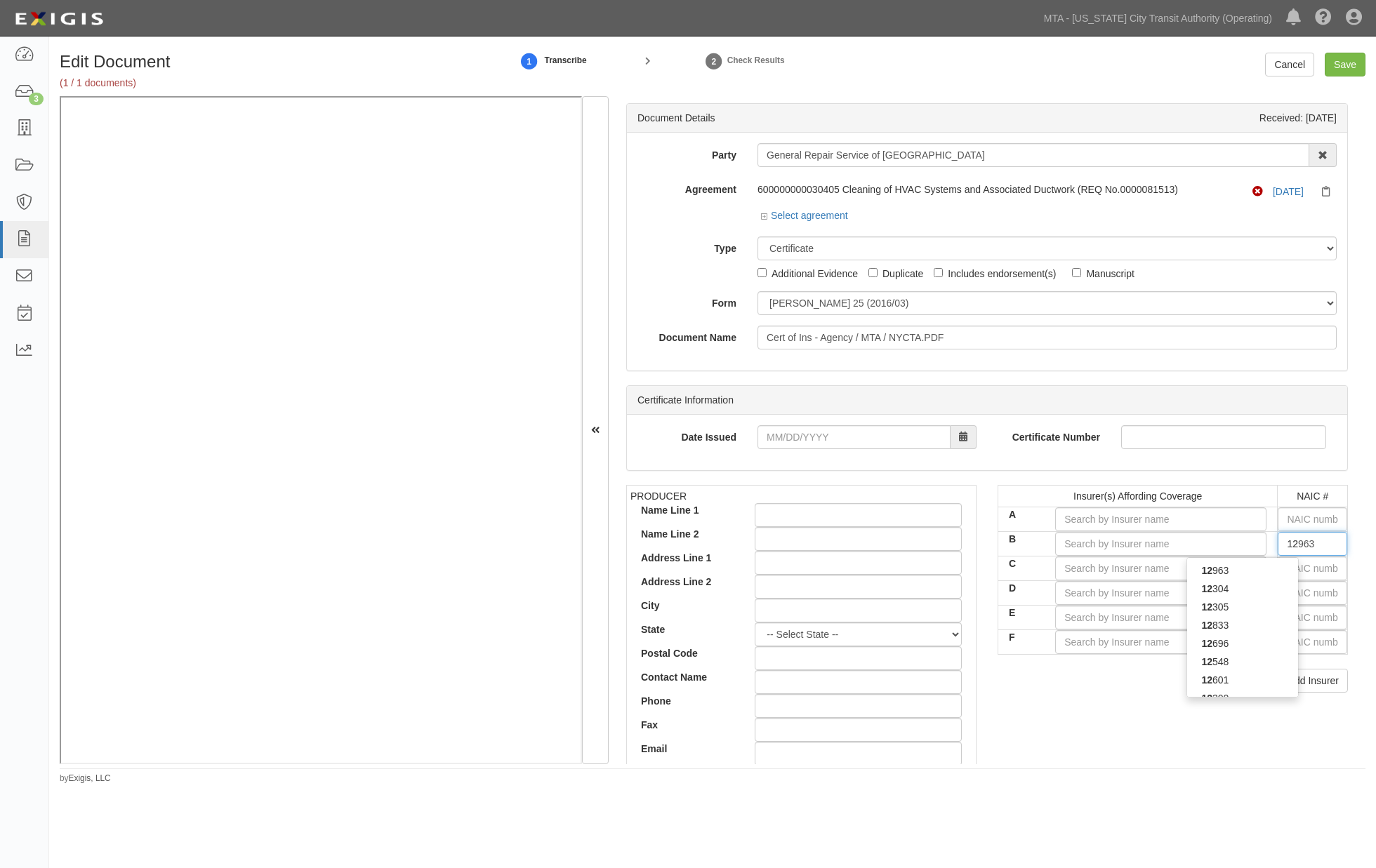
type input "12489"
type input "124"
type input "12472"
type input "1247"
type input "12475"
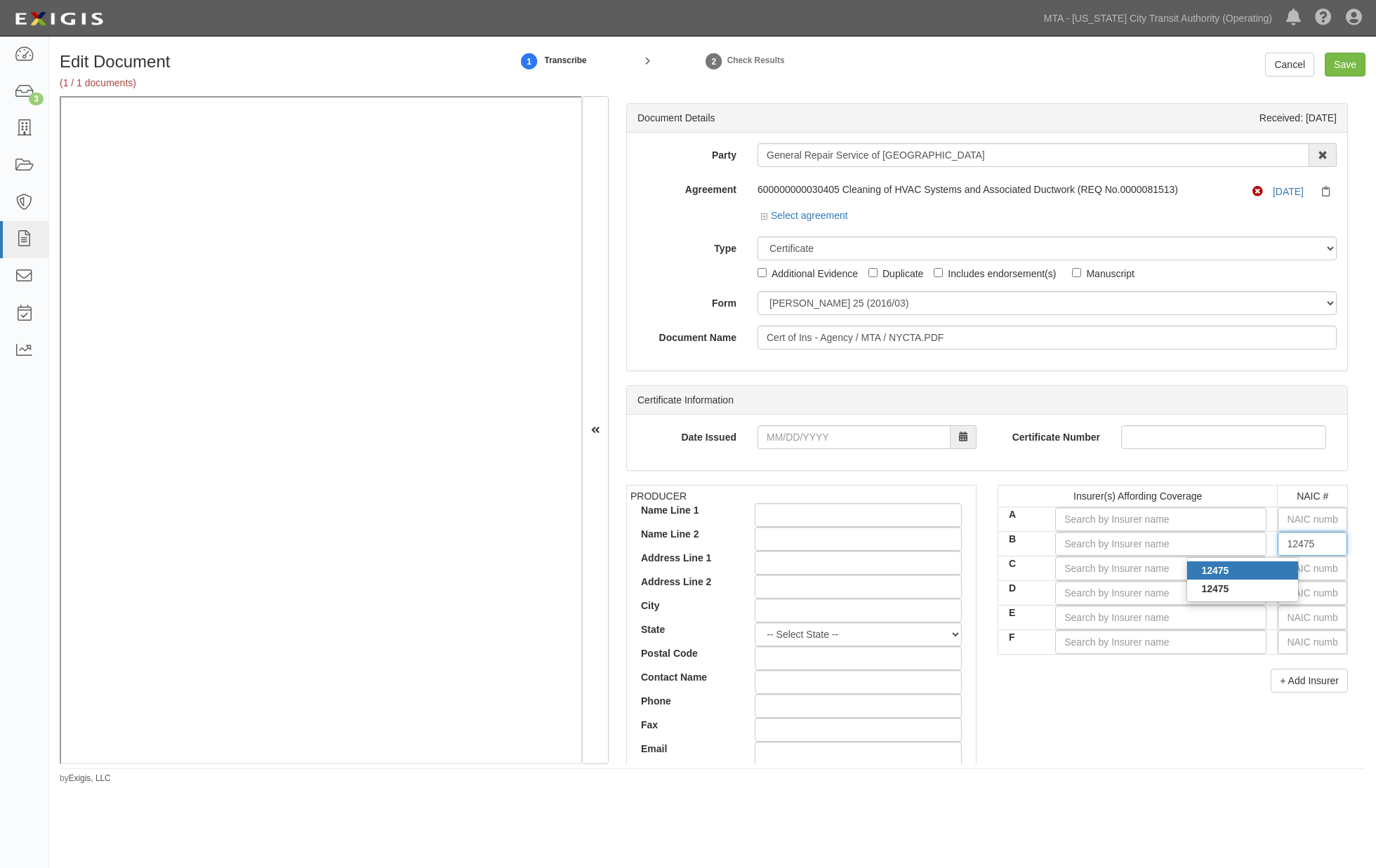
click at [1253, 569] on div "12475" at bounding box center [1242, 571] width 111 height 19
type input "Republic-Franklin Insurance Company (A XIV Rating)"
type input "12475"
click at [1287, 574] on input "text" at bounding box center [1312, 568] width 69 height 24
type input "16862"
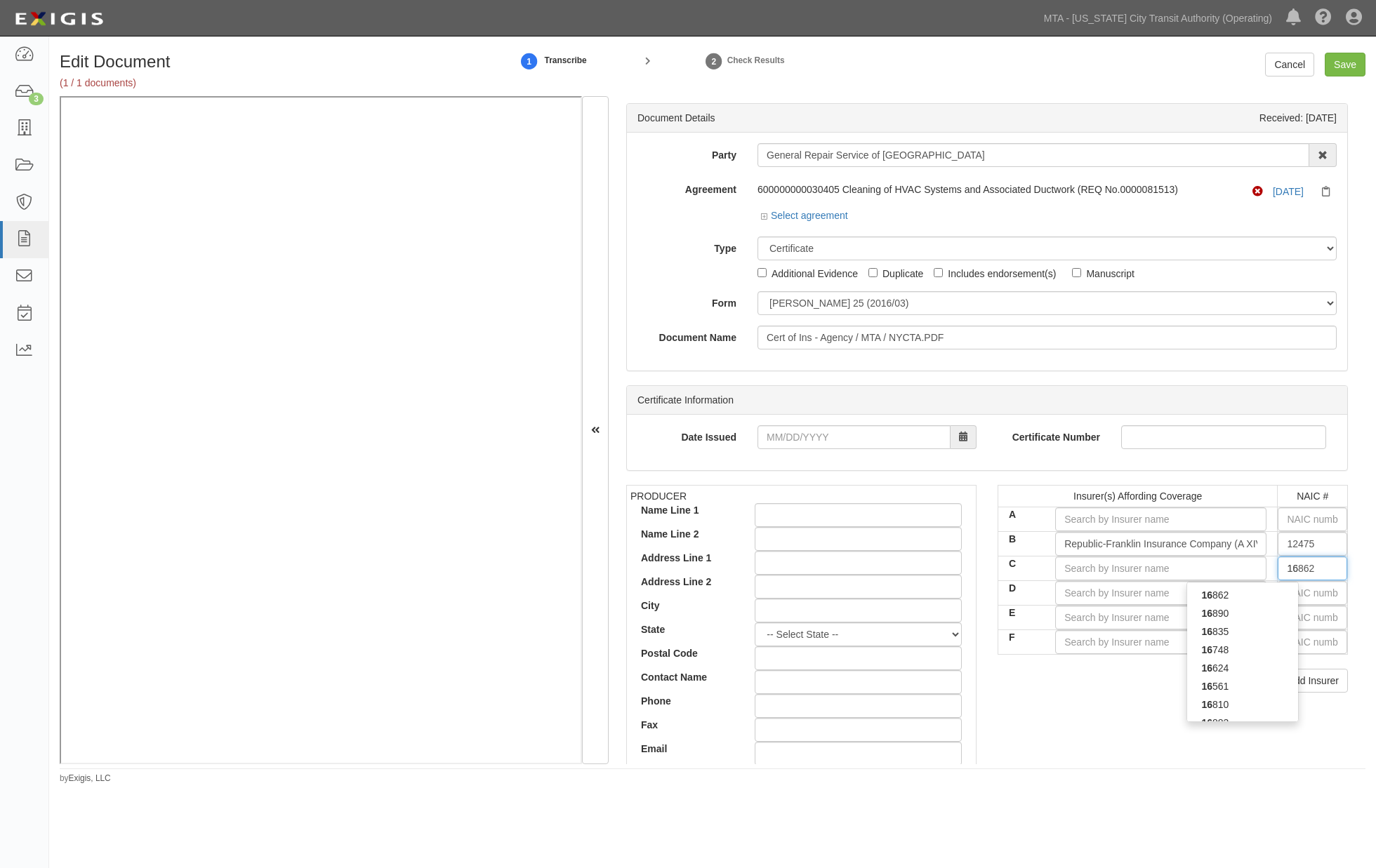
type input "168"
type input "16848"
type input "1684"
type input "16848"
click at [1253, 595] on div "16848" at bounding box center [1242, 595] width 111 height 19
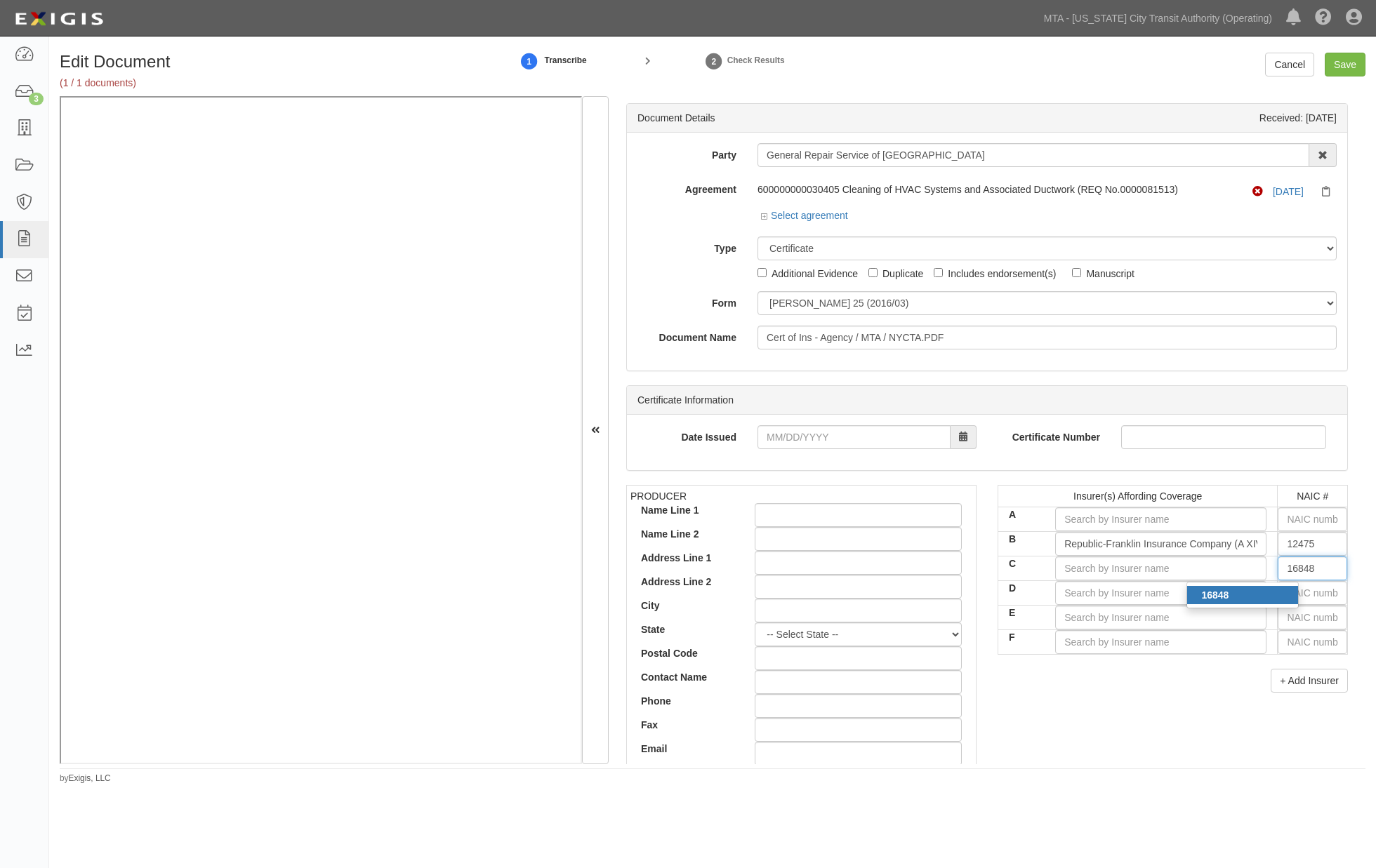
type input "Sutton Specialty Insurance Company (A- VIII Rating)"
type input "16848"
click at [1159, 566] on input "Sutton Specialty Insurance Company (A- VIII Rating)" at bounding box center [1160, 568] width 211 height 24
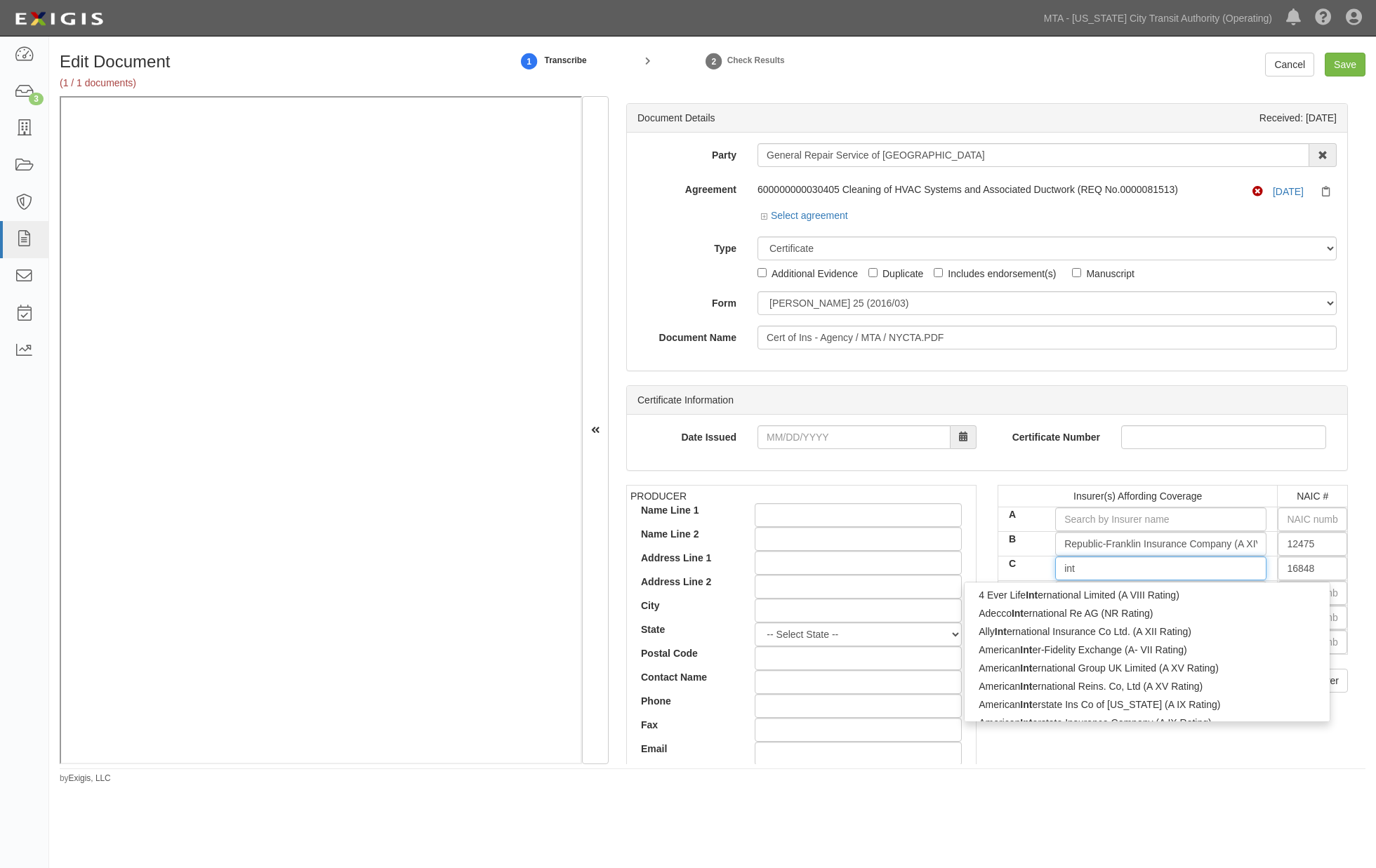
type input "inte"
type input "integon Casualty Insurance Company (A+ XV Rating)"
type input "integ"
type input "integris Insurance Company (B++ IX Rating)"
type input "integr"
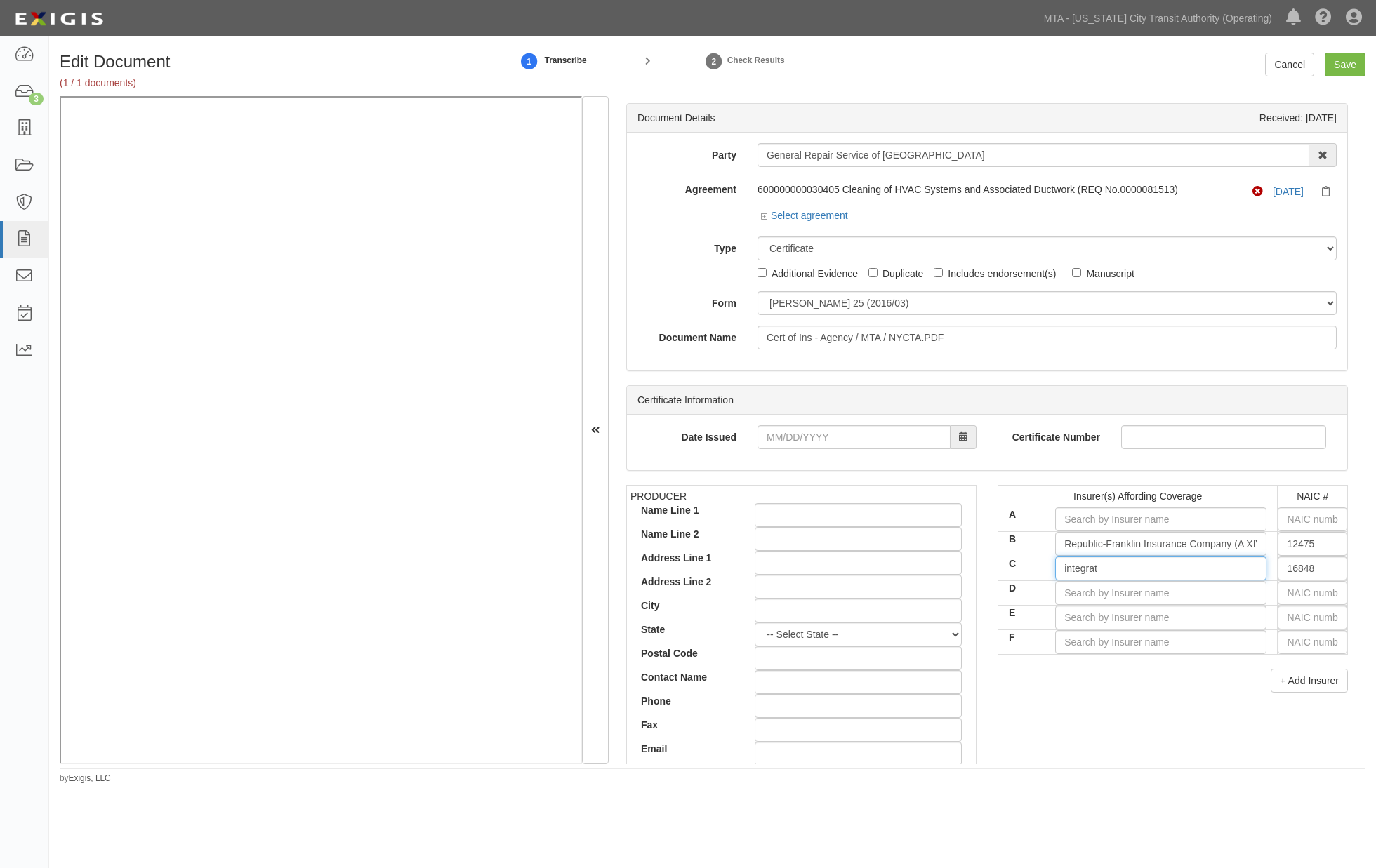
type input "integra"
type input "integris Insurance Company (B++ IX Rating)"
type input "integr"
type input "integon Casualty Insurance Company (A+ XV Rating)"
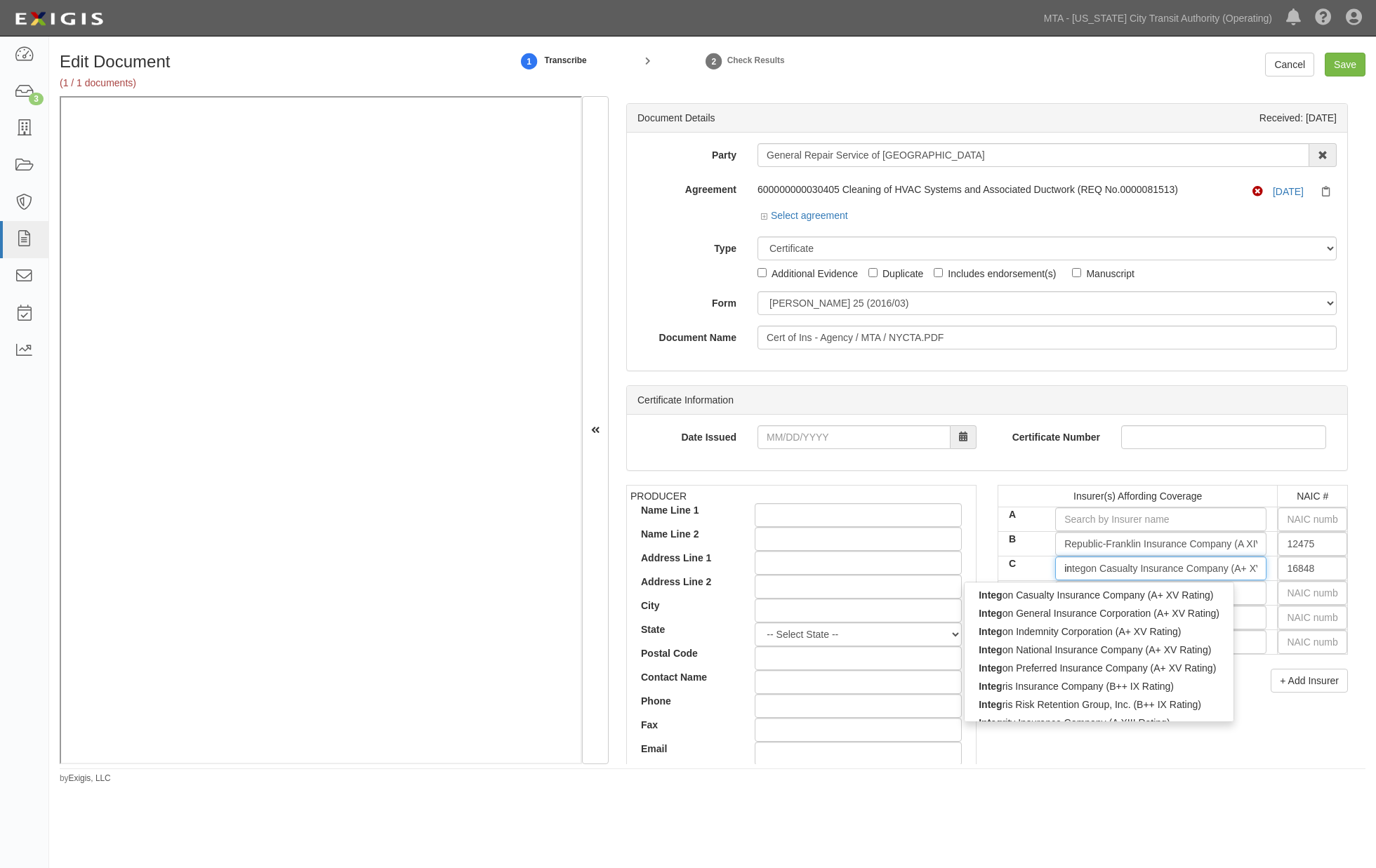
type input "i"
type input "inte"
type input "integon Casualty Insurance Company (A+ XV Rating)"
type input "integ"
type input "integris Insurance Company (B++ IX Rating)"
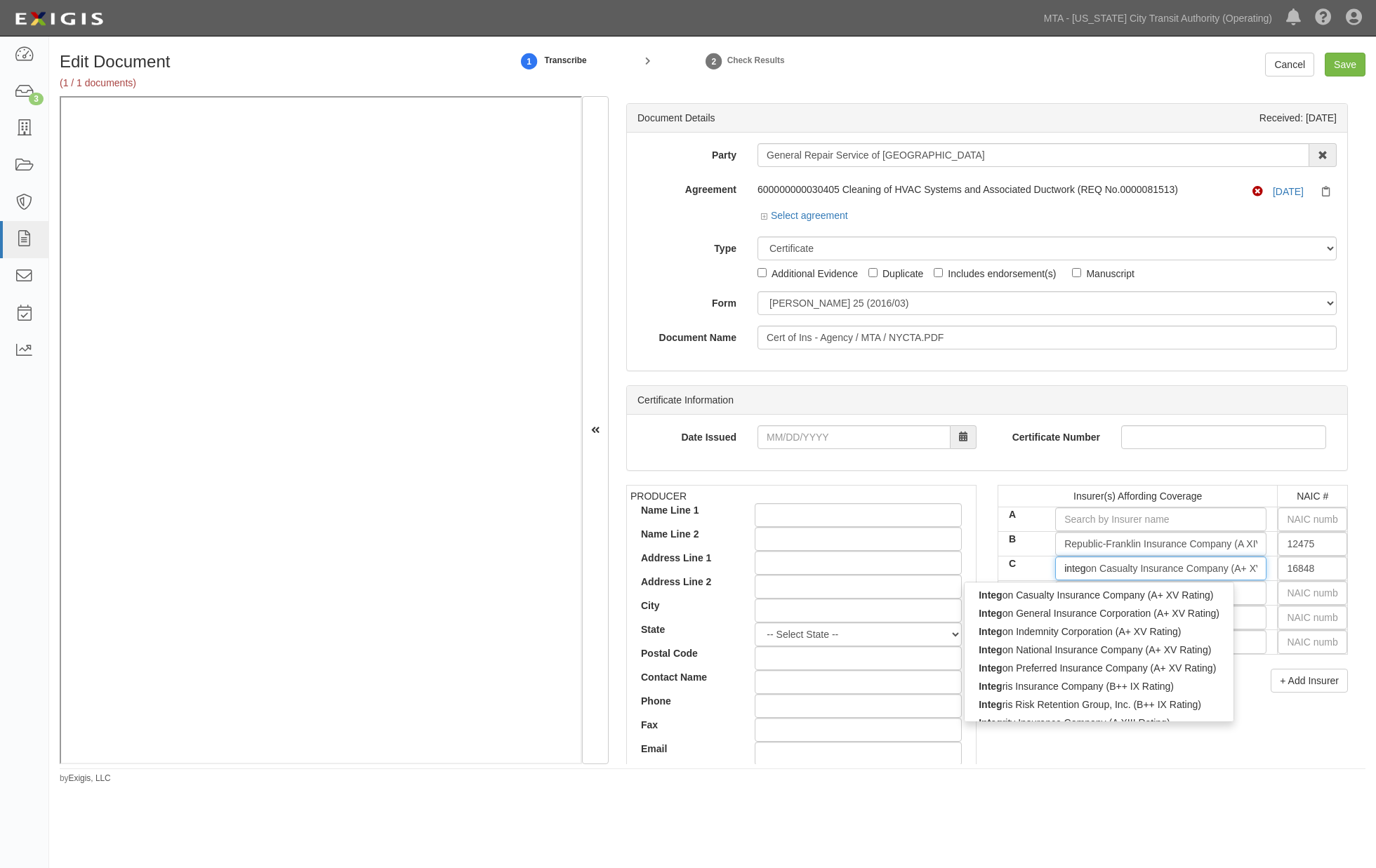
type input "integr"
type input "integra"
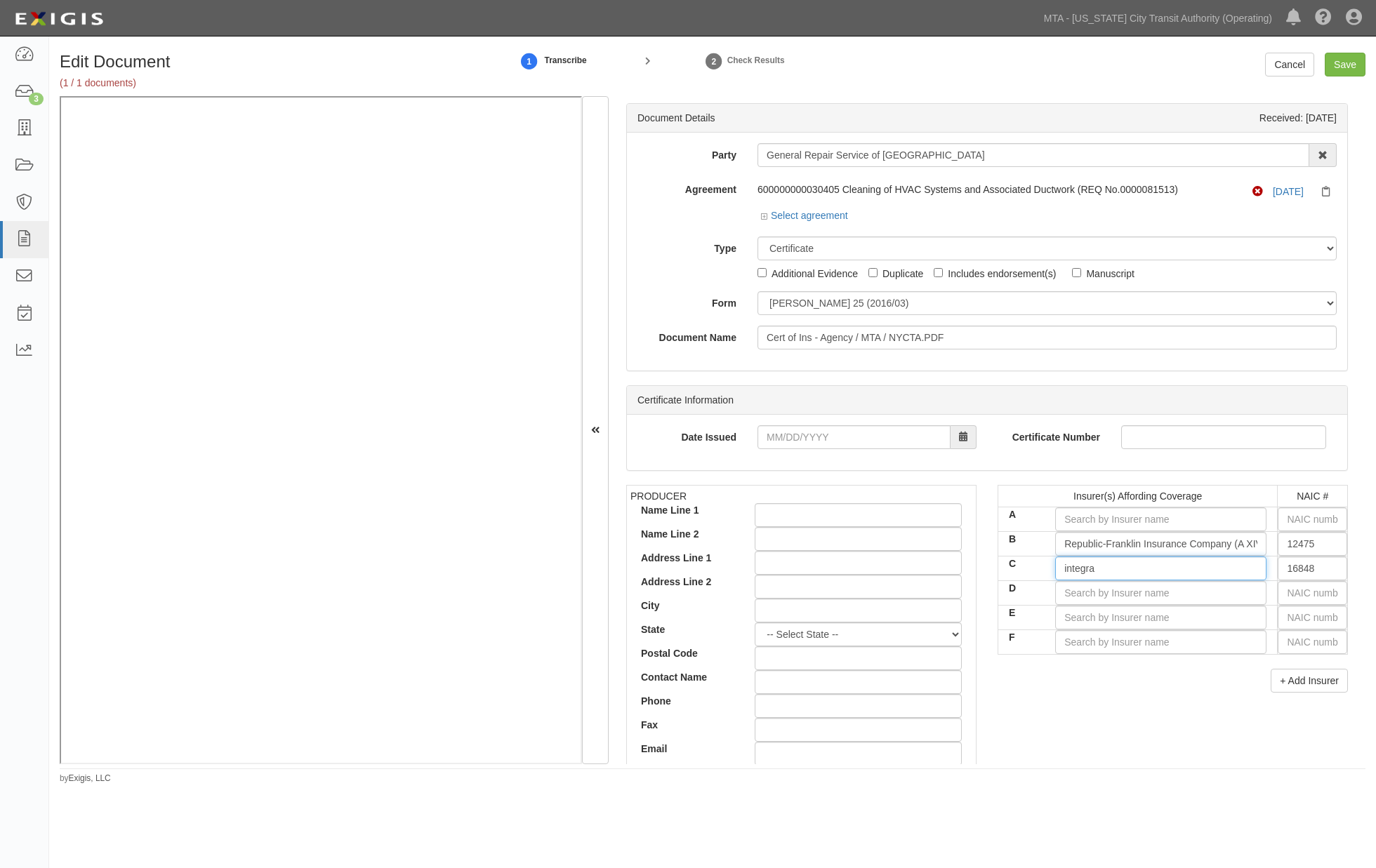
type input "integris Insurance Company (B++ IX Rating)"
type input "integr"
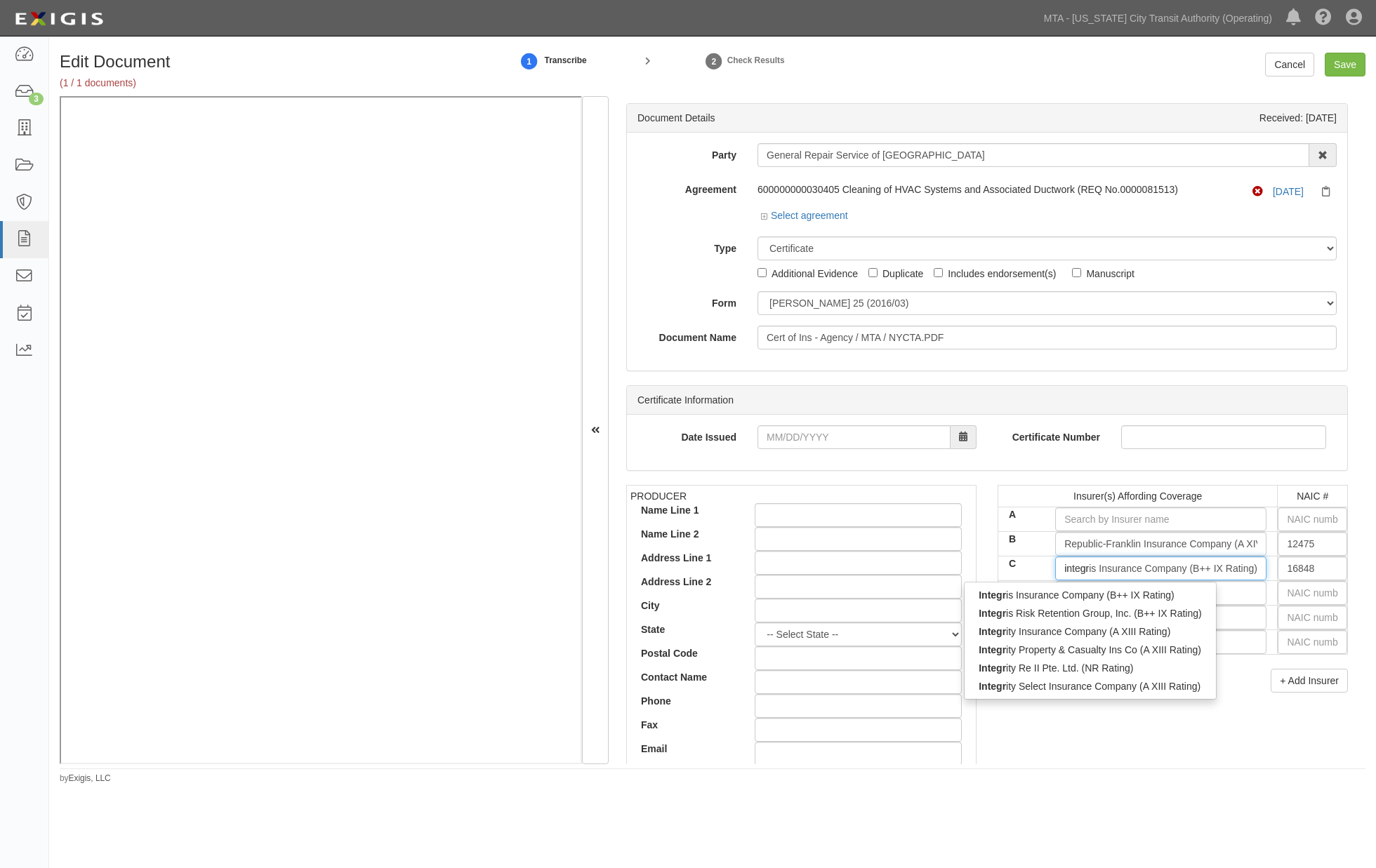
type input "integon Casualty Insurance Company (A+ XV Rating)"
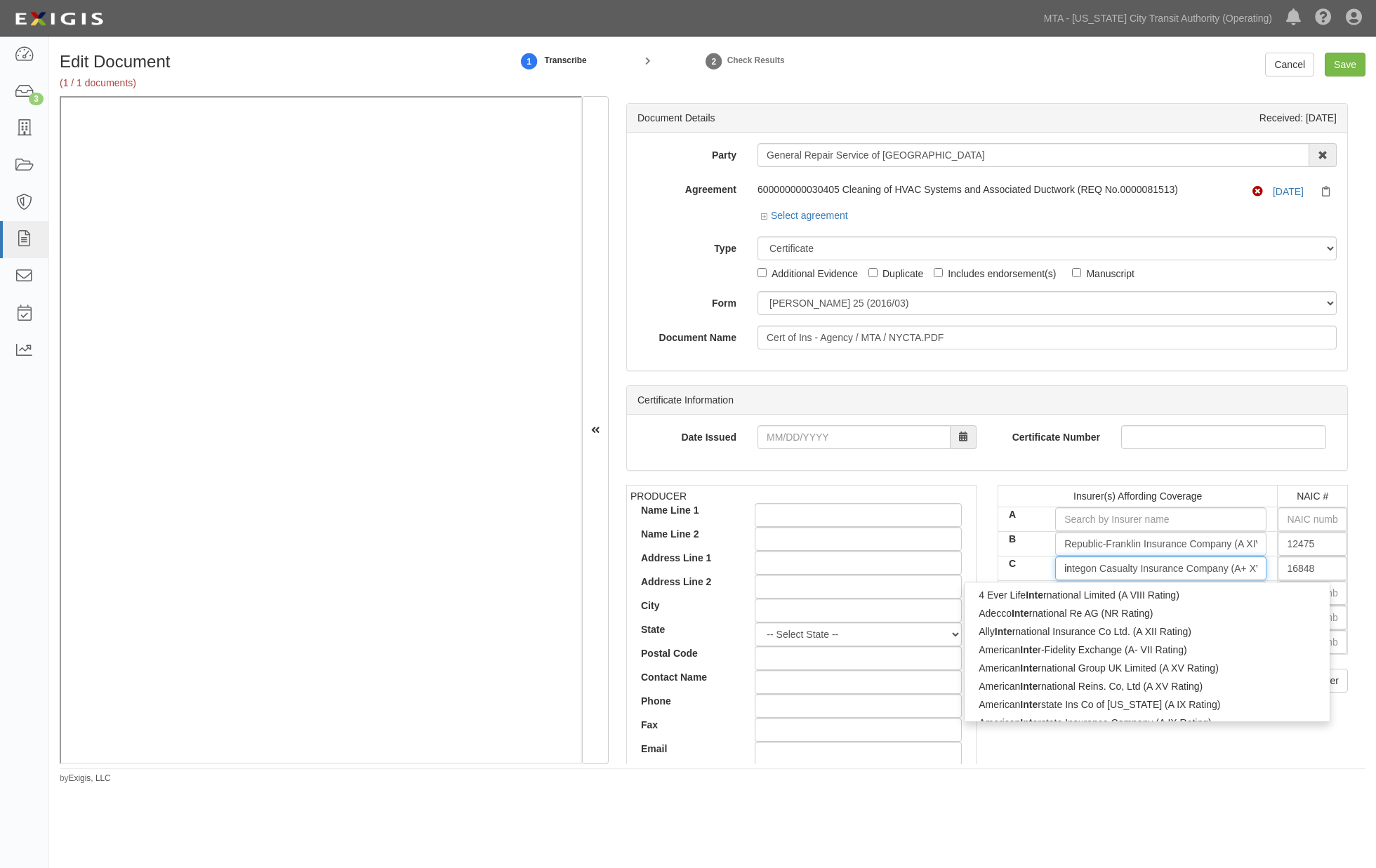
type input "i"
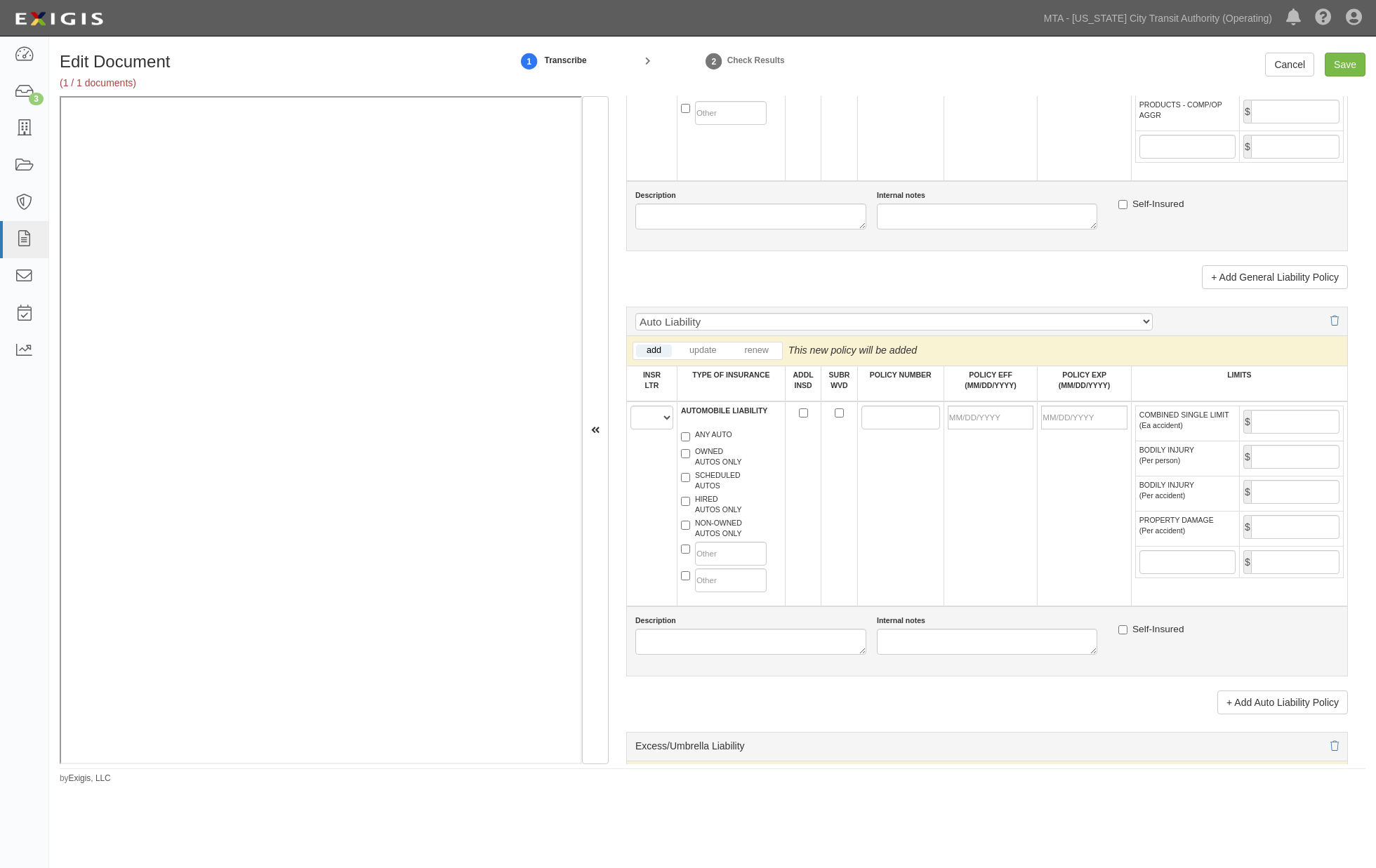
scroll to position [1169, 0]
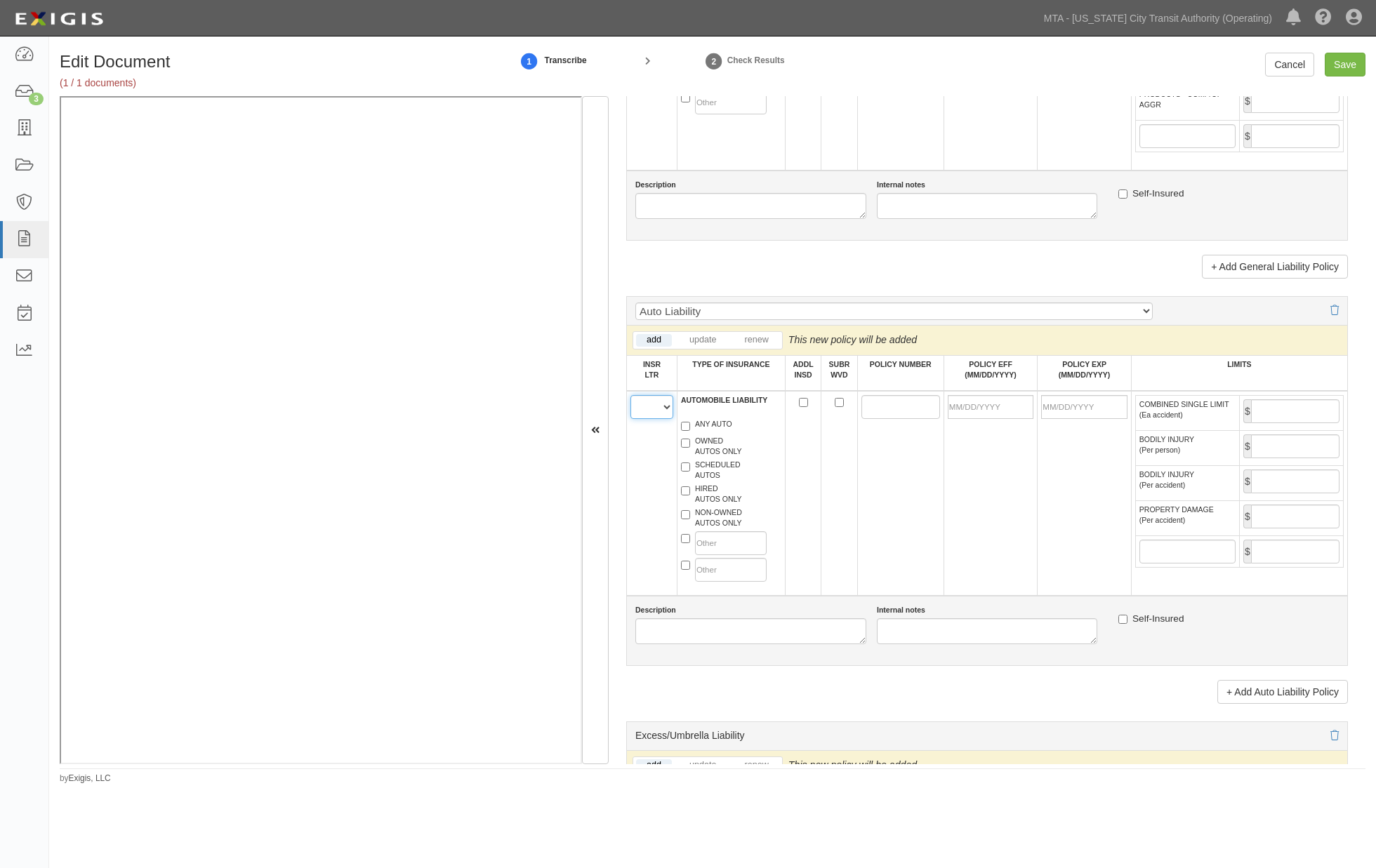
click at [645, 419] on select "A B C D E F" at bounding box center [652, 406] width 43 height 24
select select "B"
click at [630, 419] on select "A B C D E F" at bounding box center [652, 406] width 43 height 24
click at [703, 529] on label "NON-OWNED AUTOS ONLY" at bounding box center [711, 517] width 61 height 21
click at [690, 520] on input "NON-OWNED AUTOS ONLY" at bounding box center [685, 515] width 9 height 9
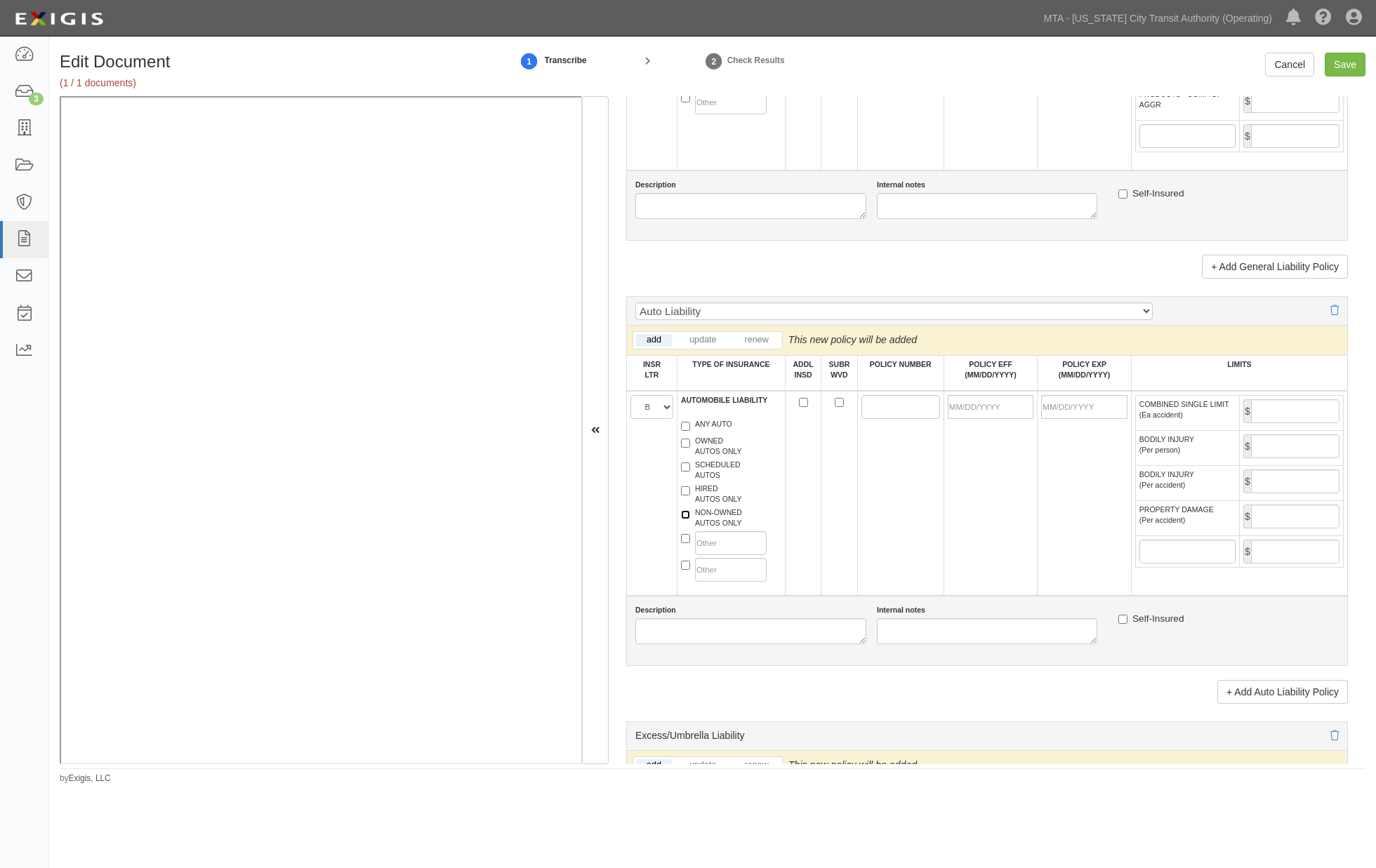
checkbox input "true"
click at [697, 481] on label "SCHEDULED AUTOS" at bounding box center [710, 469] width 59 height 21
click at [690, 472] on input "SCHEDULED AUTOS" at bounding box center [685, 467] width 9 height 9
checkbox input "true"
paste input "4579292"
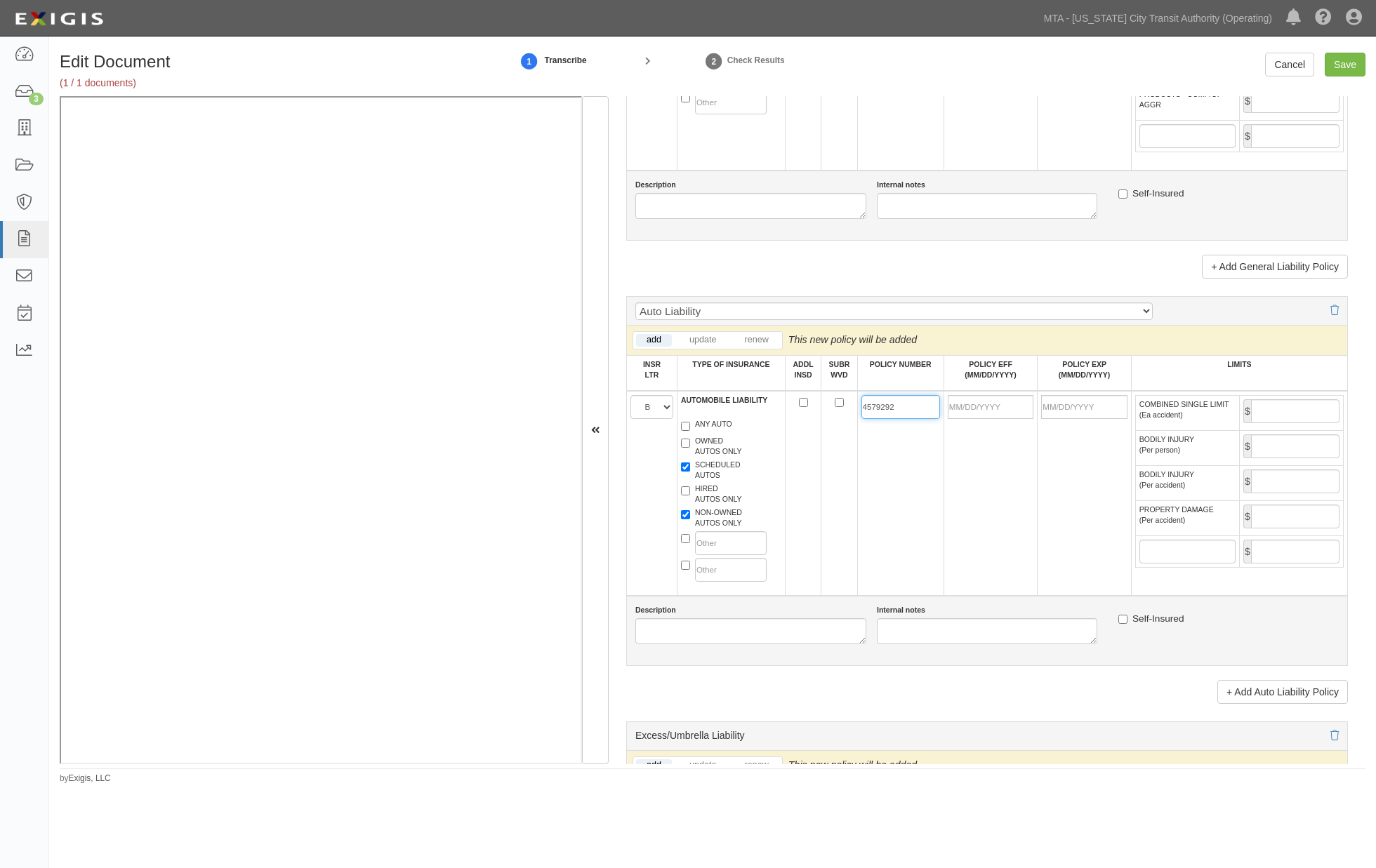
type input "4579292"
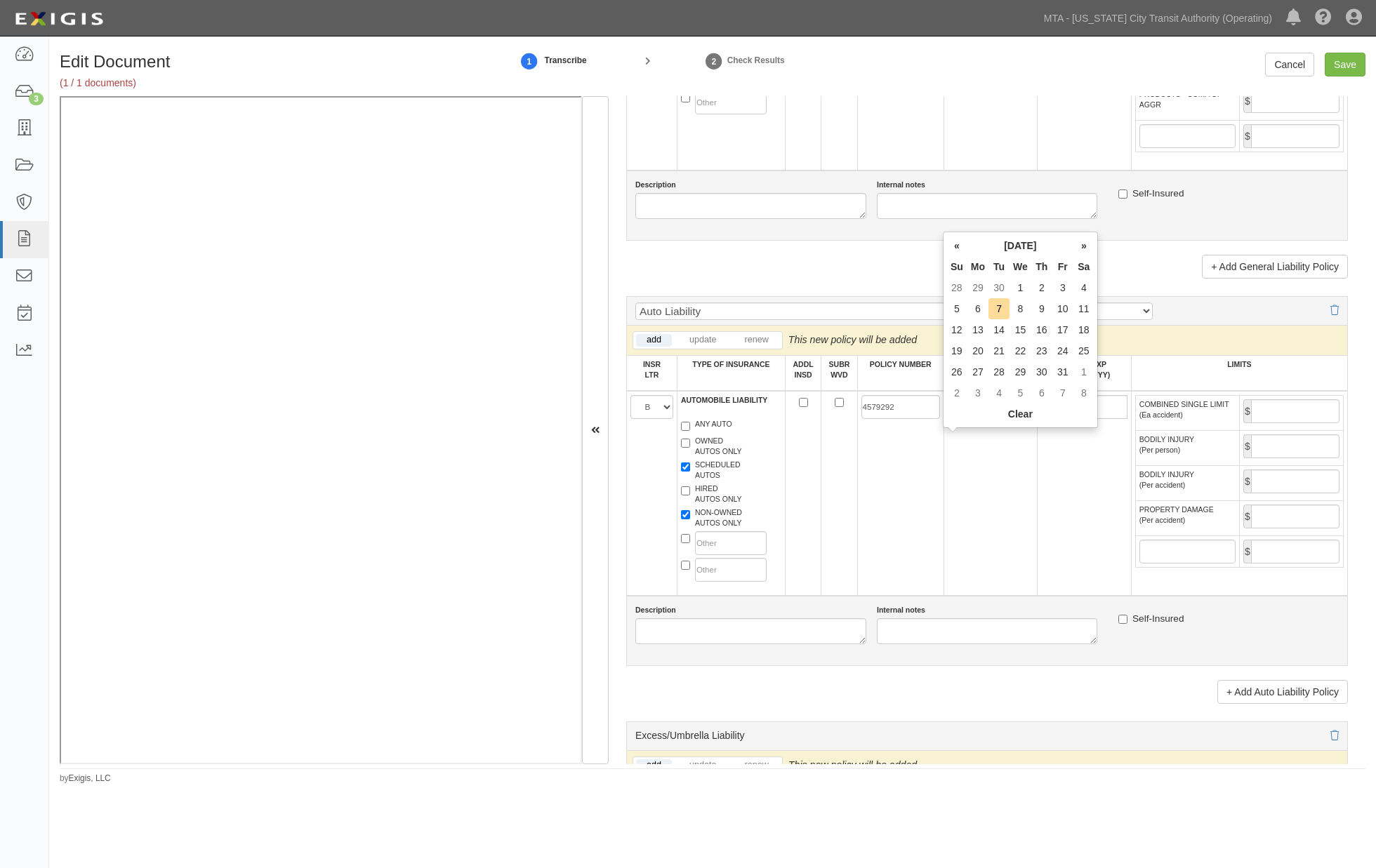
click at [983, 419] on input "POLICY EFF (MM/DD/YYYY)" at bounding box center [990, 406] width 87 height 24
type input "10/02/2025"
type input "10/02/2026"
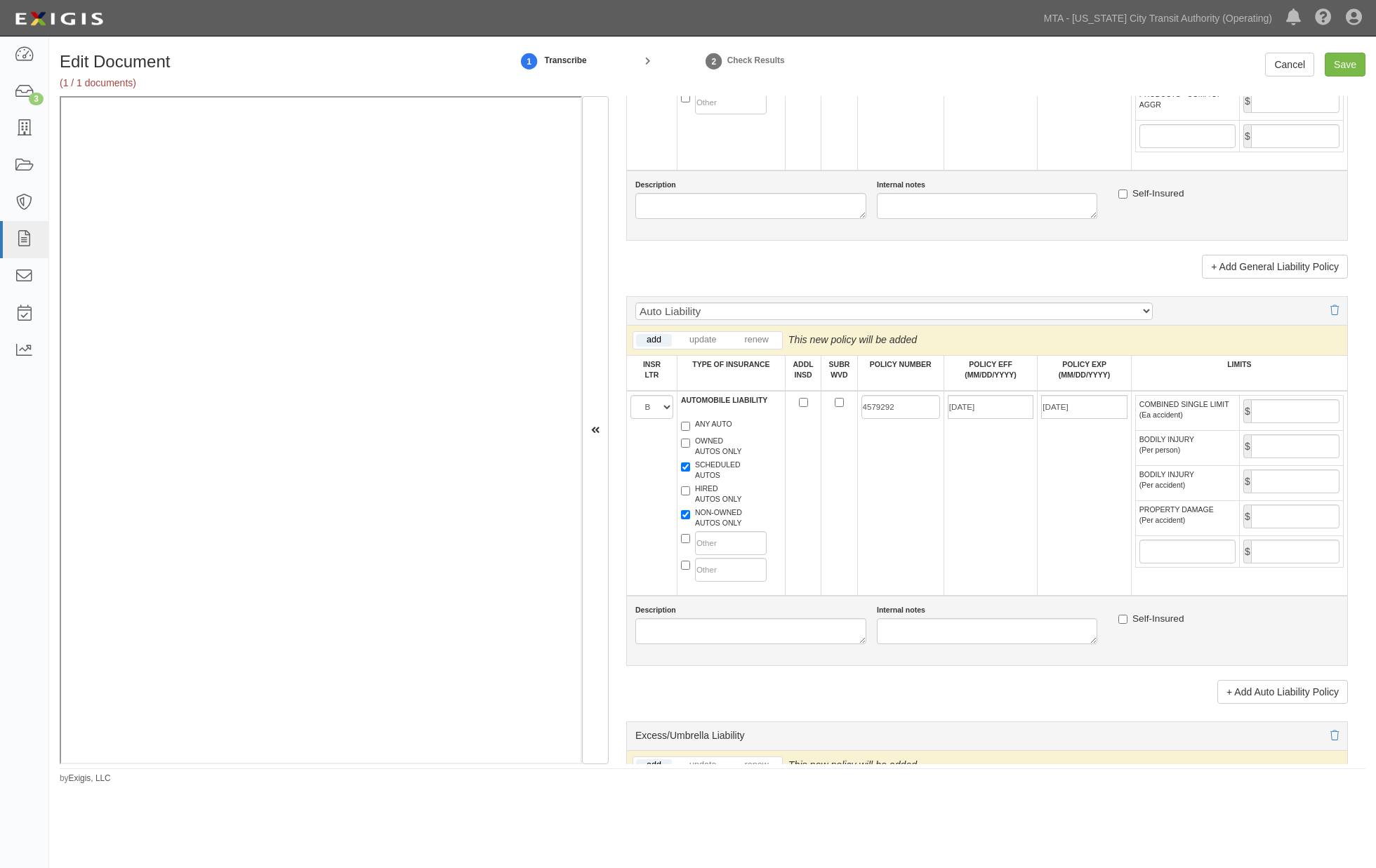
click at [1020, 534] on td "10/02/2025" at bounding box center [990, 493] width 94 height 205
click at [1272, 423] on input "COMBINED SINGLE LIMIT (Ea accident)" at bounding box center [1295, 411] width 89 height 24
click at [1340, 67] on input "Save" at bounding box center [1345, 64] width 41 height 24
type input "150000"
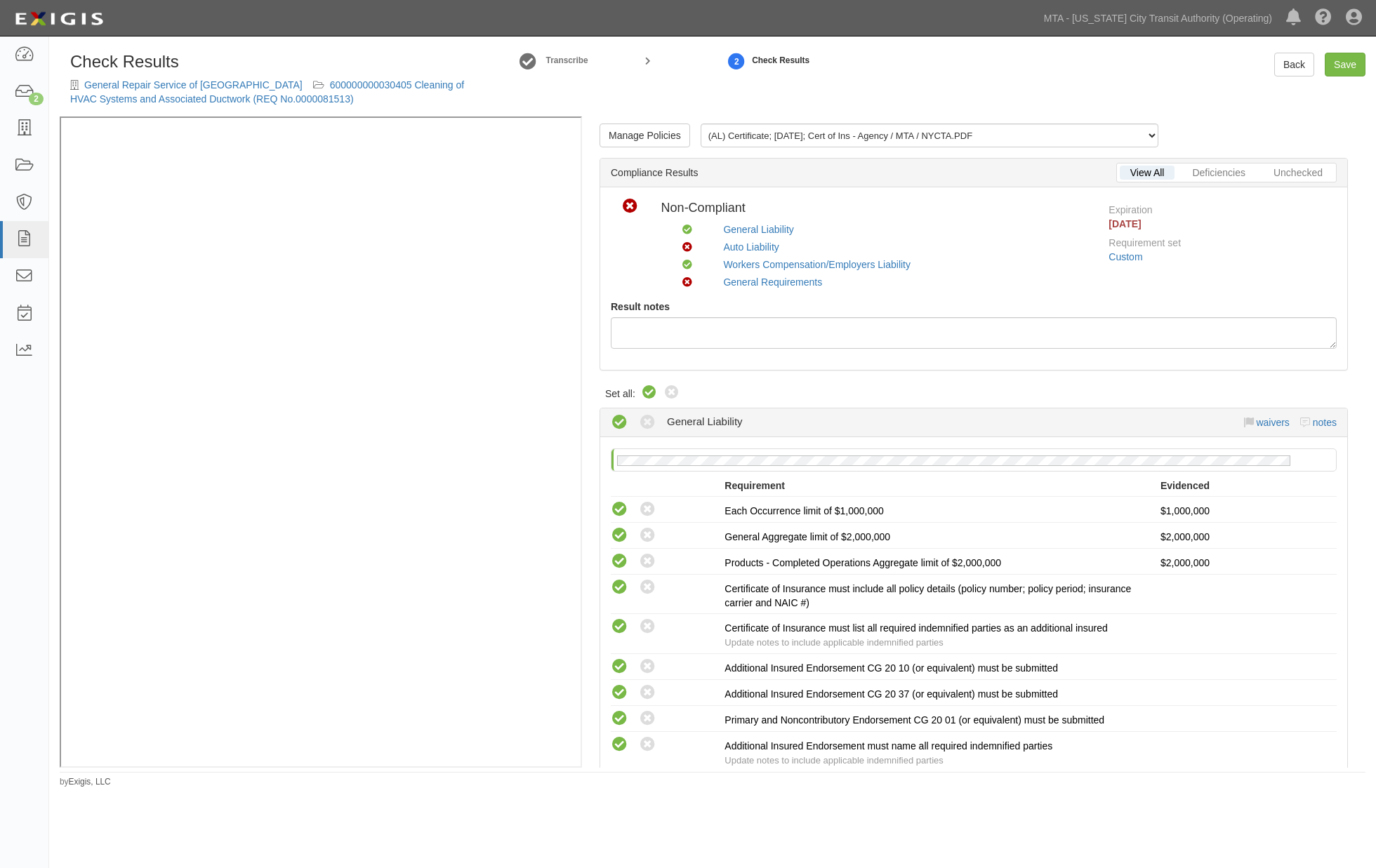
click at [655, 388] on icon at bounding box center [650, 394] width 17 height 17
radio input "true"
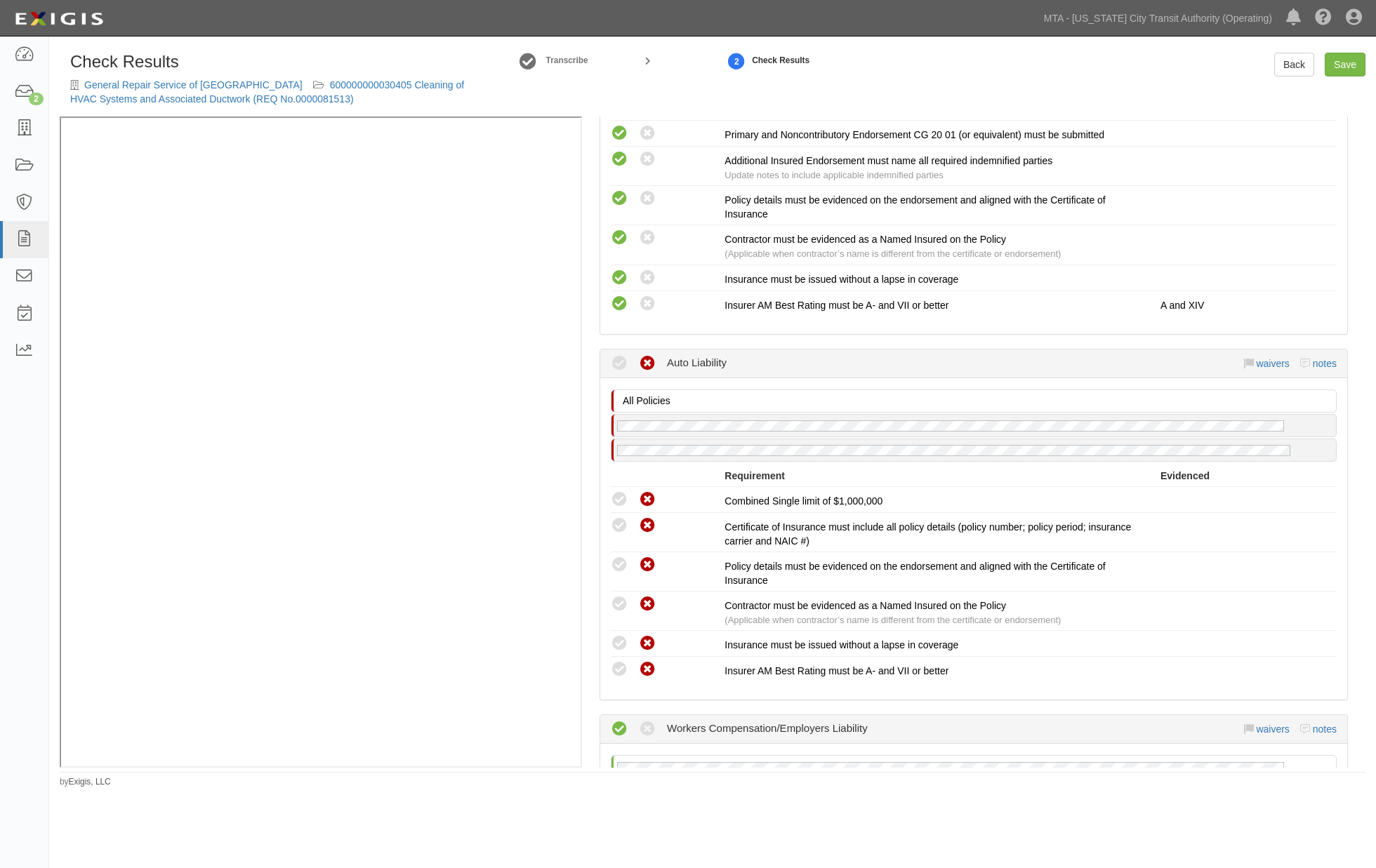
scroll to position [780, 0]
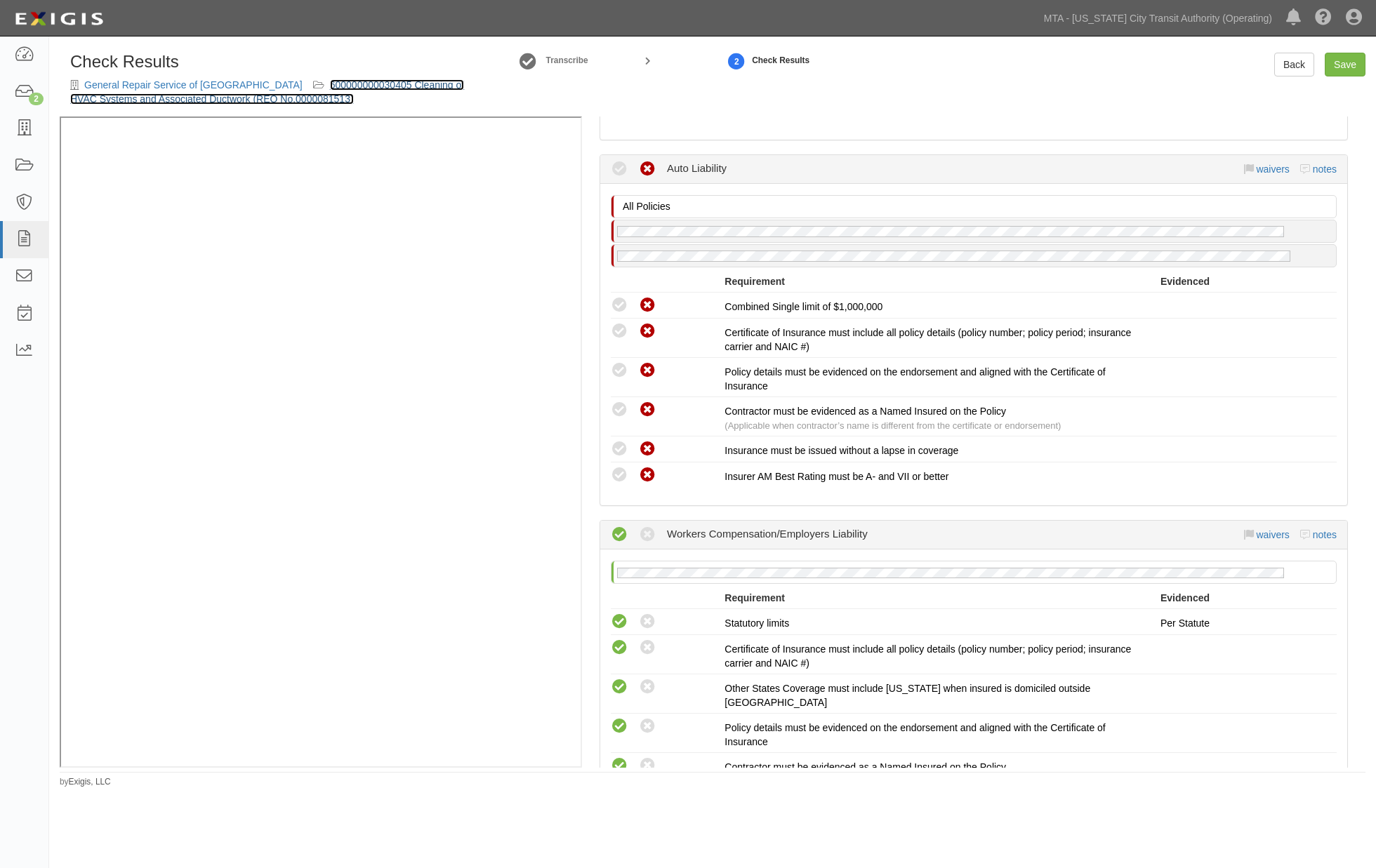
click at [318, 84] on link "600000000030405 Cleaning of HVAC Systems and Associated Ductwork (REQ No.000008…" at bounding box center [267, 92] width 394 height 25
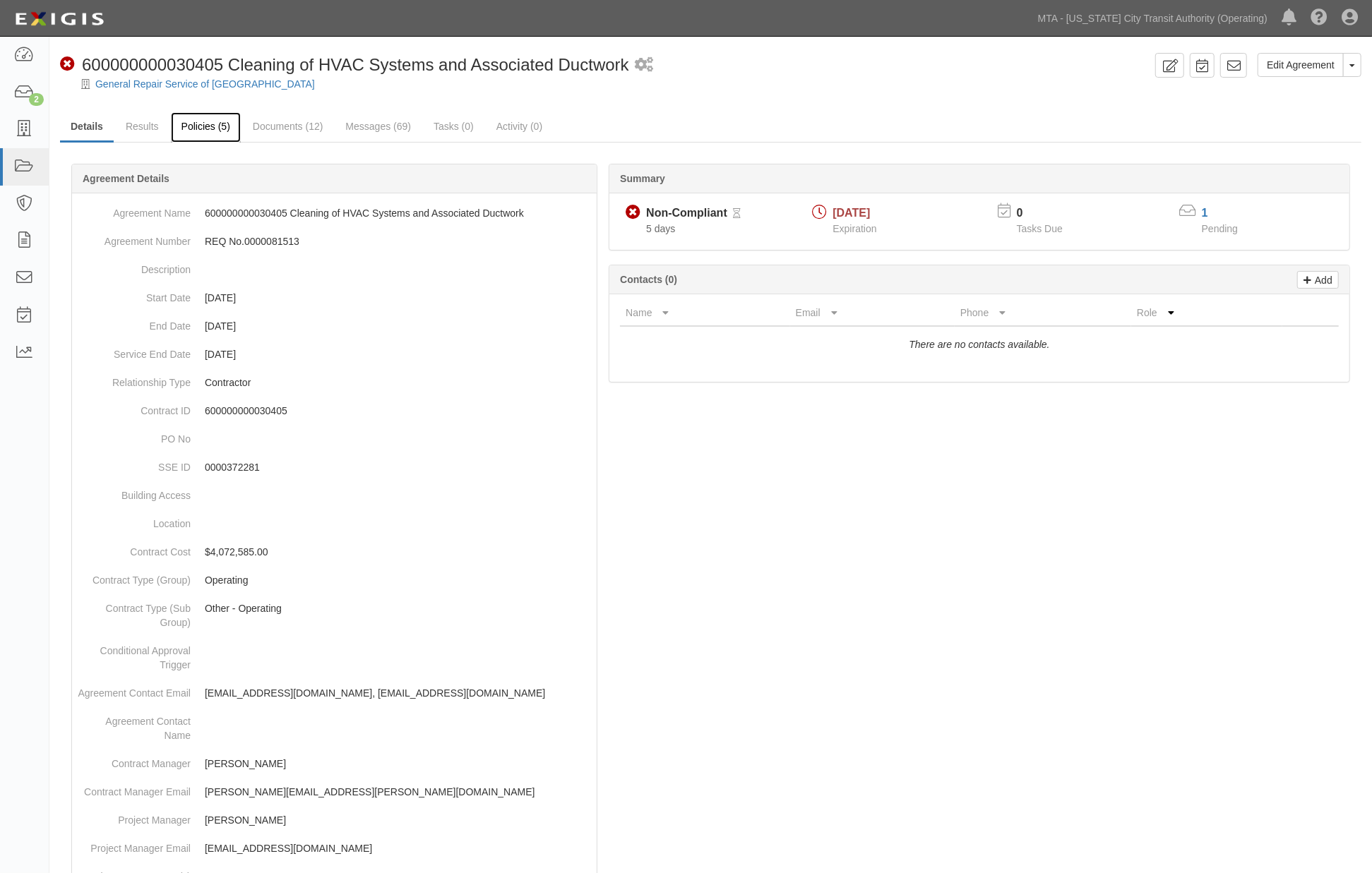
click at [181, 123] on link "Policies (5)" at bounding box center [205, 127] width 70 height 30
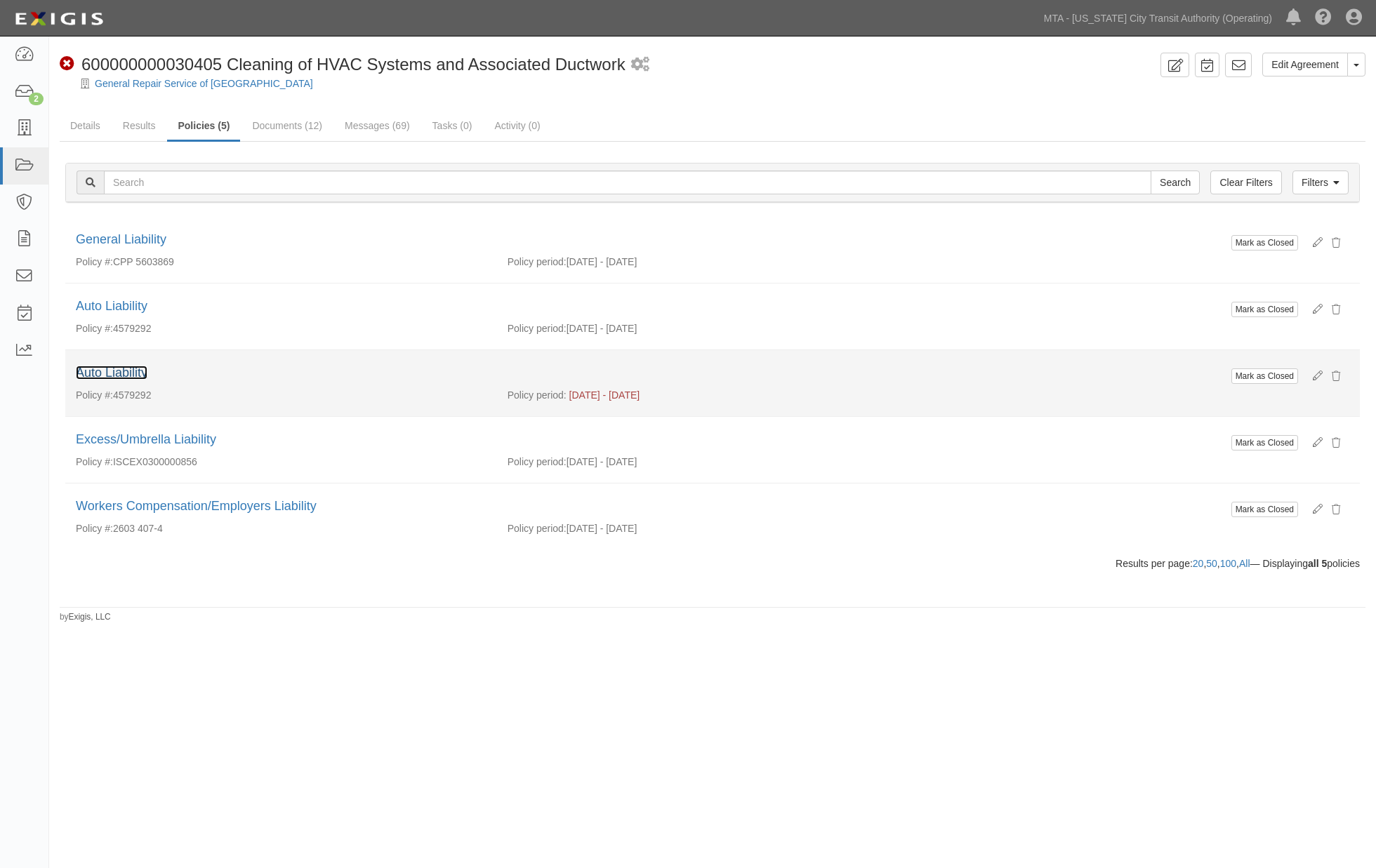
click at [97, 370] on link "Auto Liability" at bounding box center [112, 373] width 72 height 14
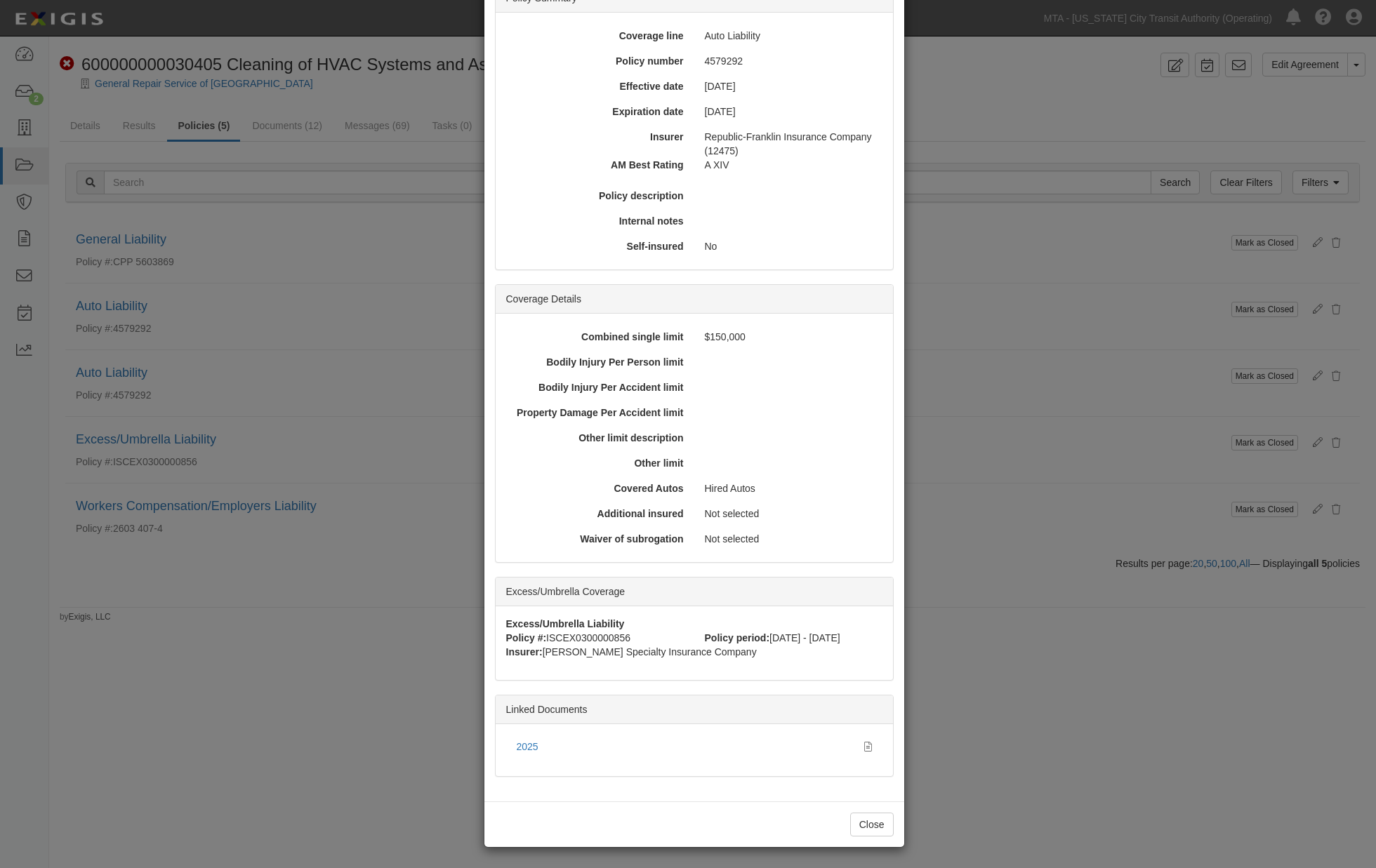
scroll to position [127, 0]
click at [1034, 752] on div "× View Policy Mark as Closed Edit Policy Toggle Dropdown Delete Policy Policy S…" at bounding box center [688, 434] width 1376 height 868
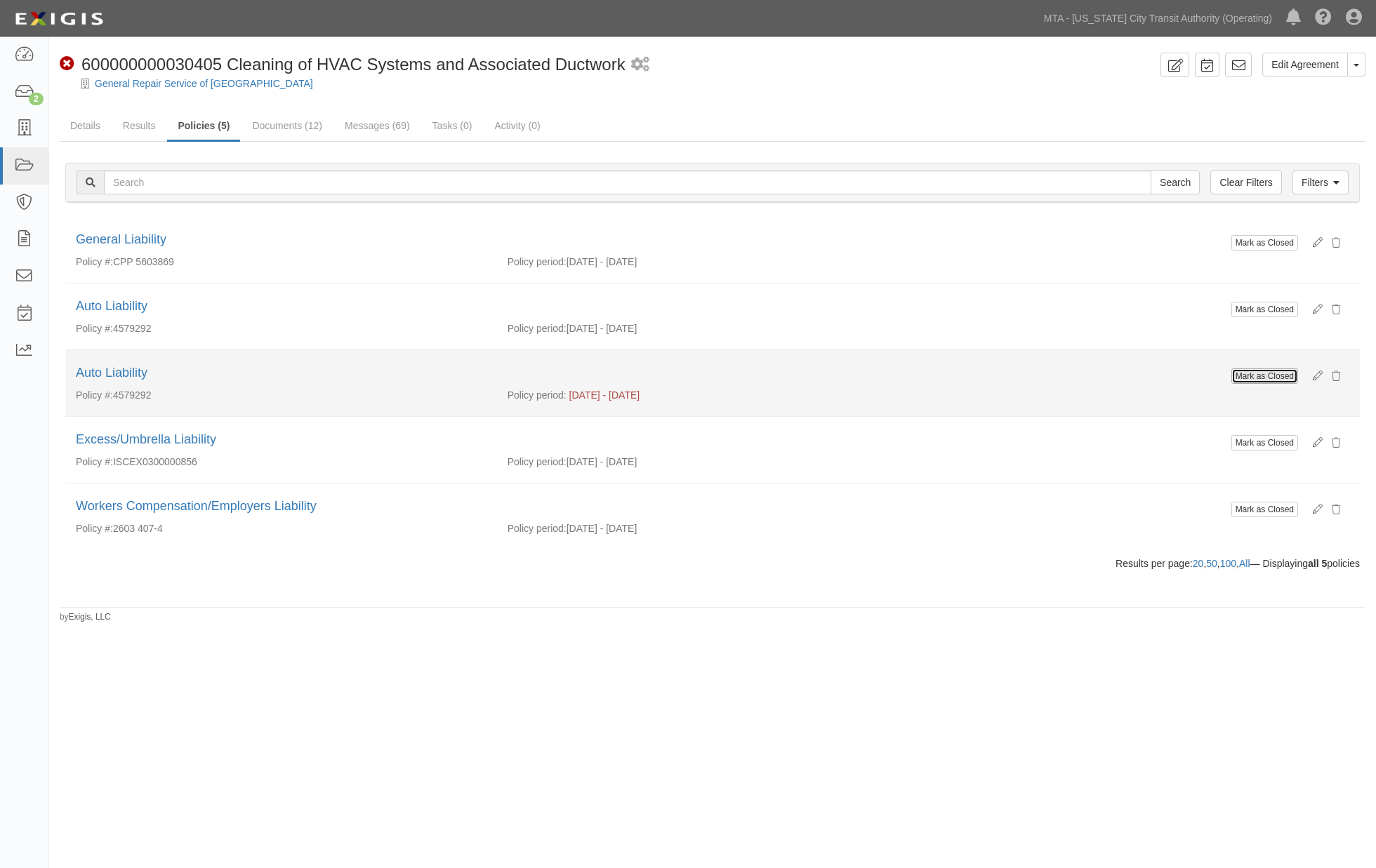
click at [1269, 382] on button "Mark as Closed" at bounding box center [1264, 376] width 67 height 16
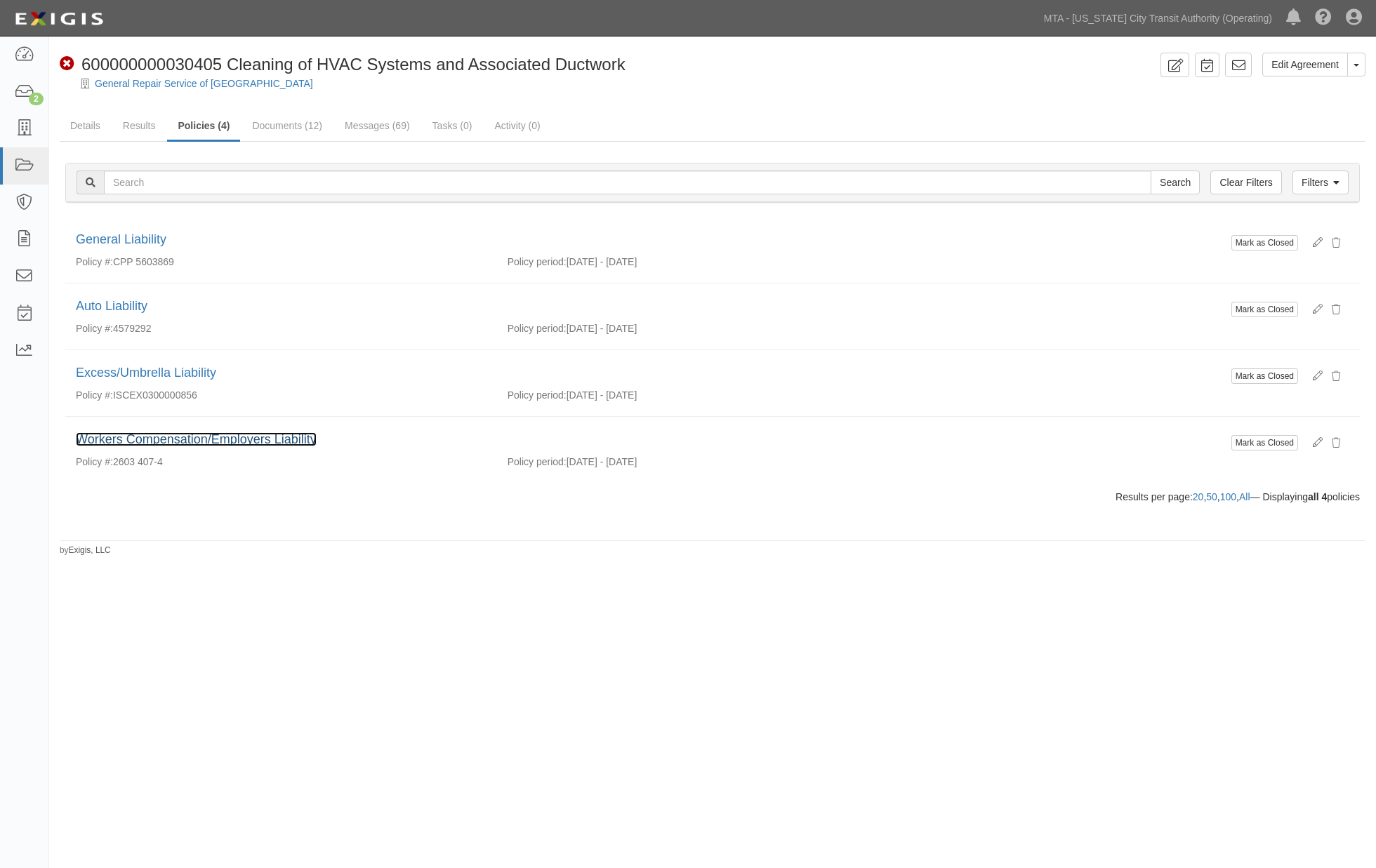
click at [113, 439] on link "Workers Compensation/Employers Liability" at bounding box center [196, 439] width 240 height 14
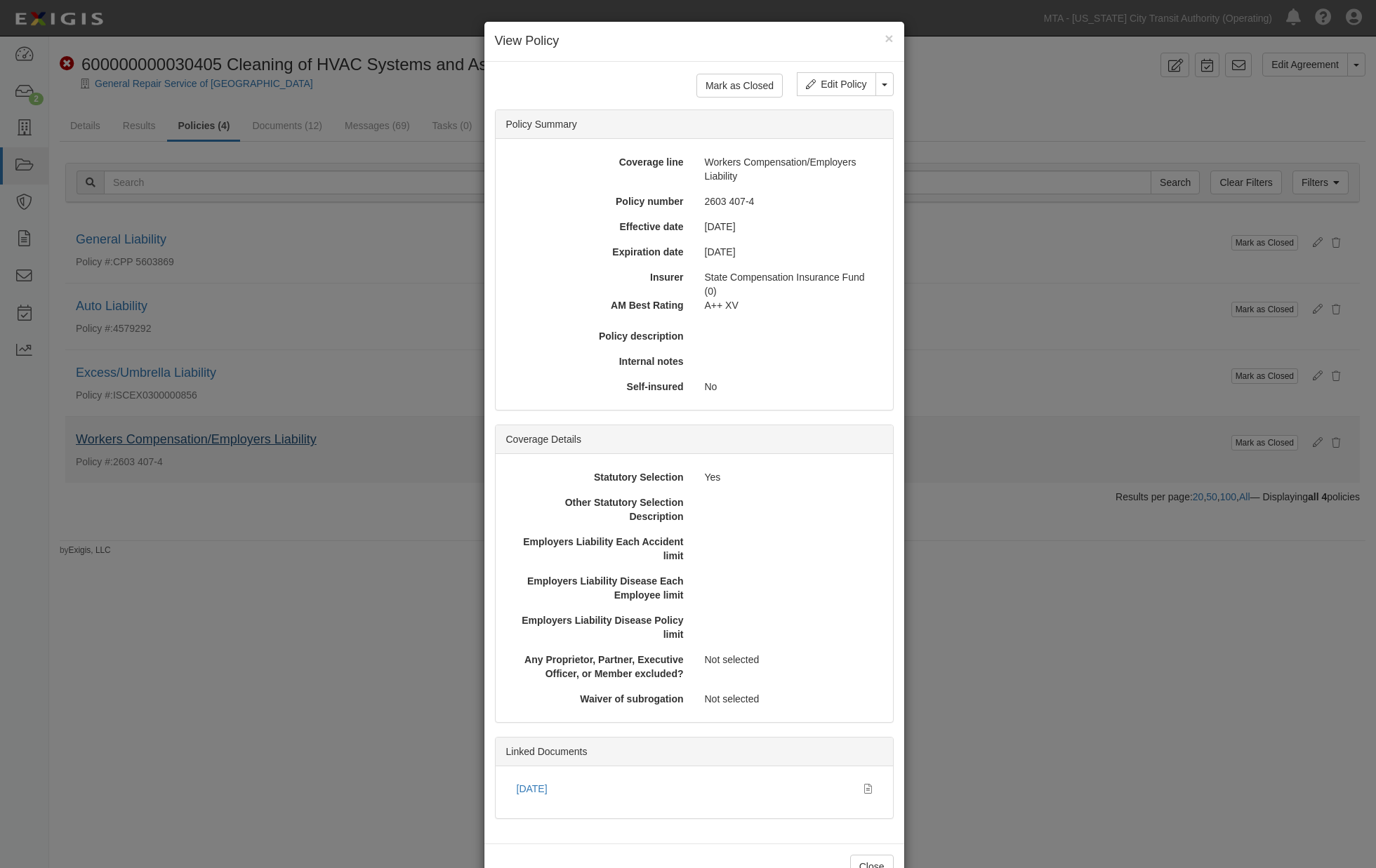
drag, startPoint x: 432, startPoint y: 653, endPoint x: 181, endPoint y: 447, distance: 324.7
click at [430, 653] on div "× View Policy Mark as Closed Edit Policy Toggle Dropdown Delete Policy Policy S…" at bounding box center [688, 434] width 1376 height 868
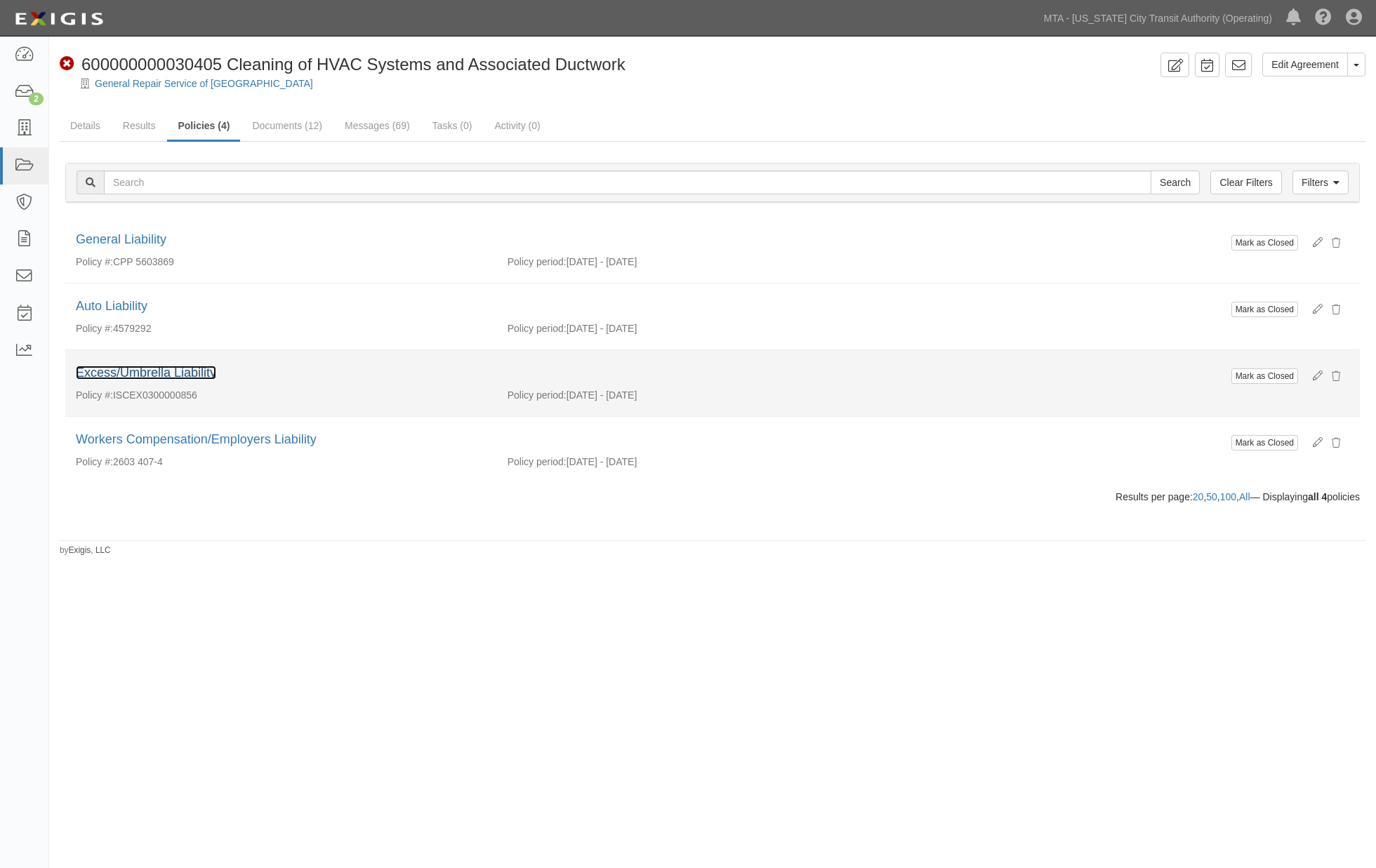
click at [145, 367] on link "Excess/Umbrella Liability" at bounding box center [146, 373] width 140 height 14
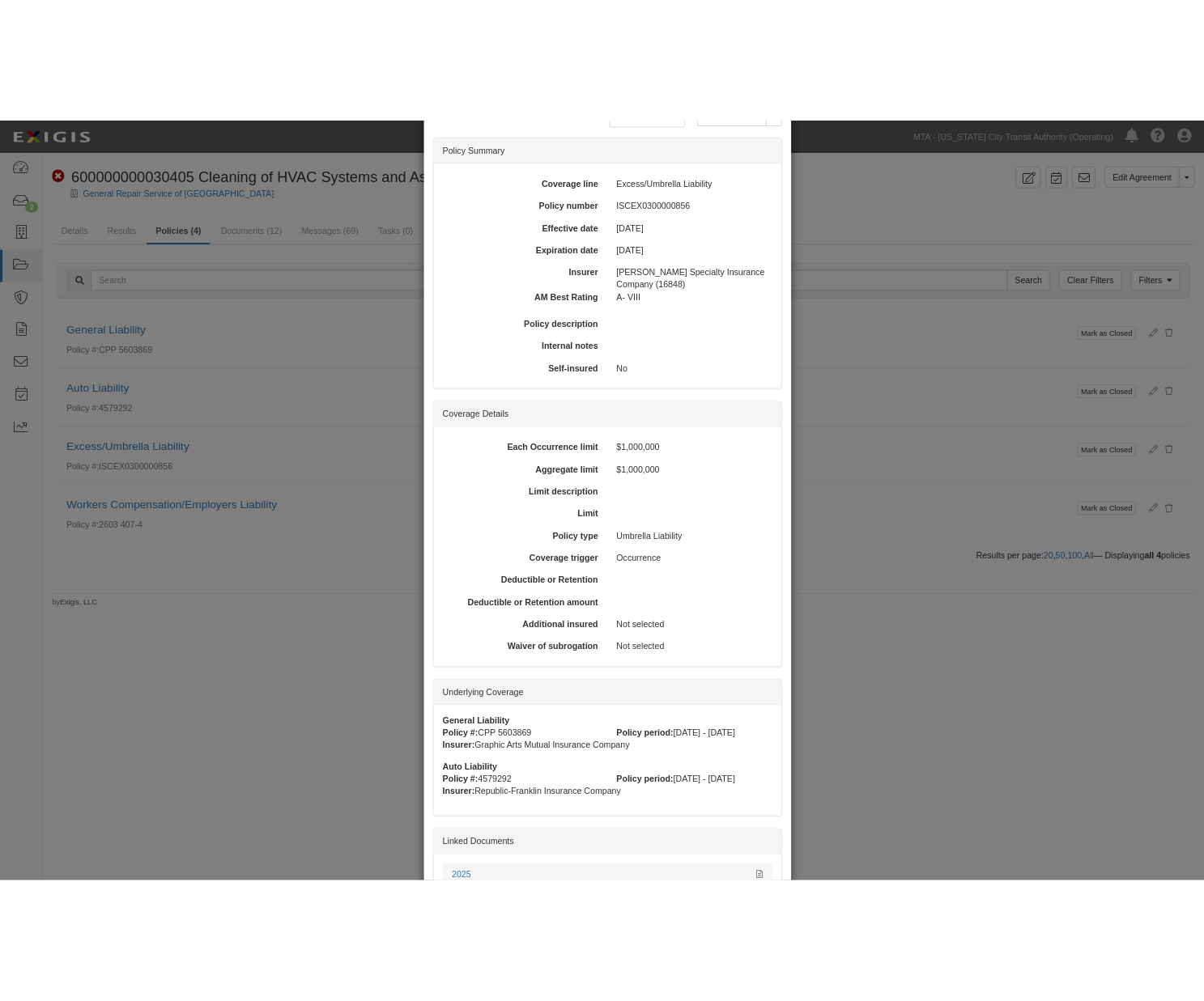
scroll to position [236, 0]
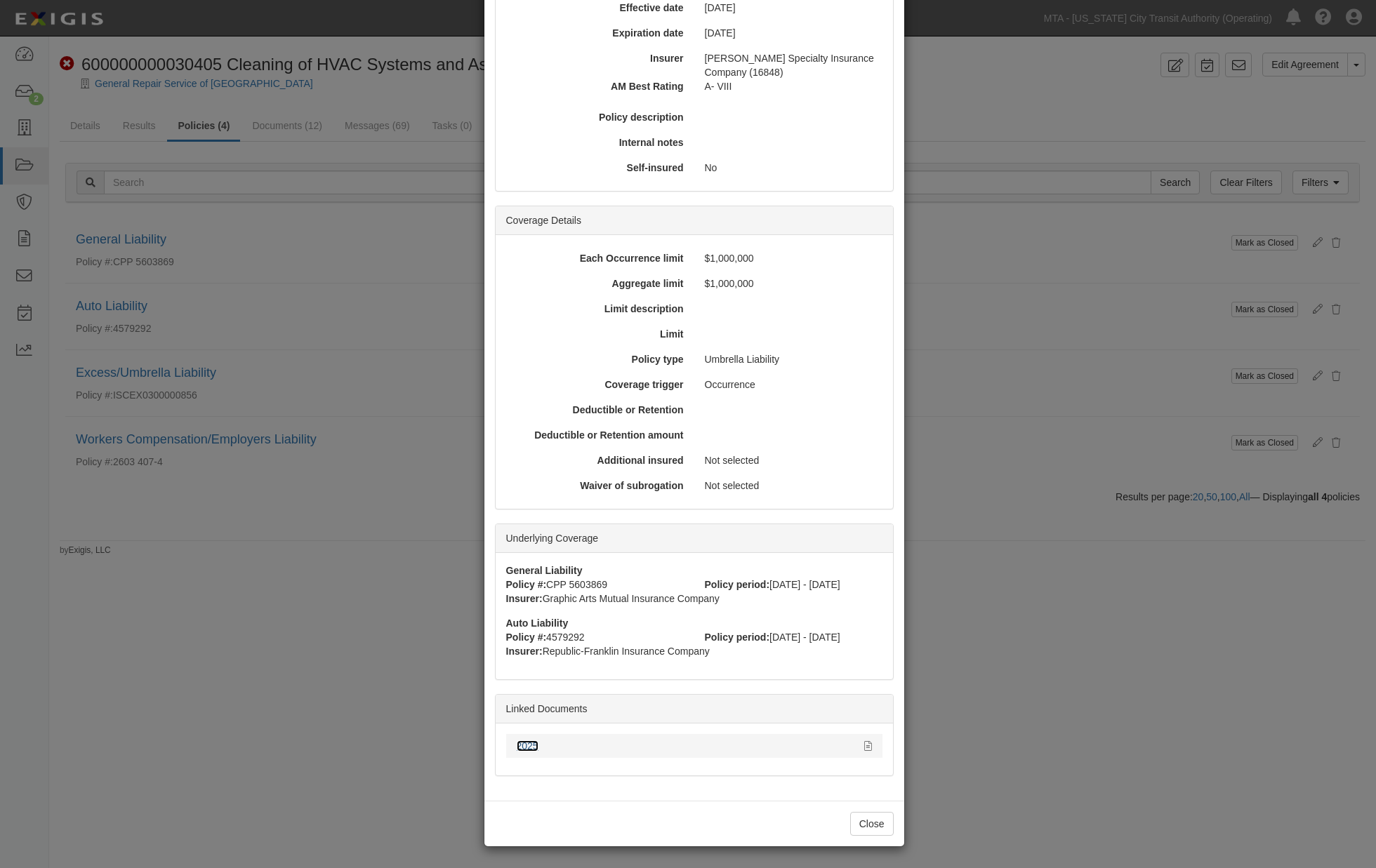
click at [522, 741] on link "2025" at bounding box center [527, 746] width 21 height 11
drag, startPoint x: 965, startPoint y: 585, endPoint x: 824, endPoint y: 437, distance: 204.4
click at [965, 586] on div "× View Policy Mark as Closed Edit Policy Toggle Dropdown Delete Policy Policy S…" at bounding box center [688, 434] width 1376 height 868
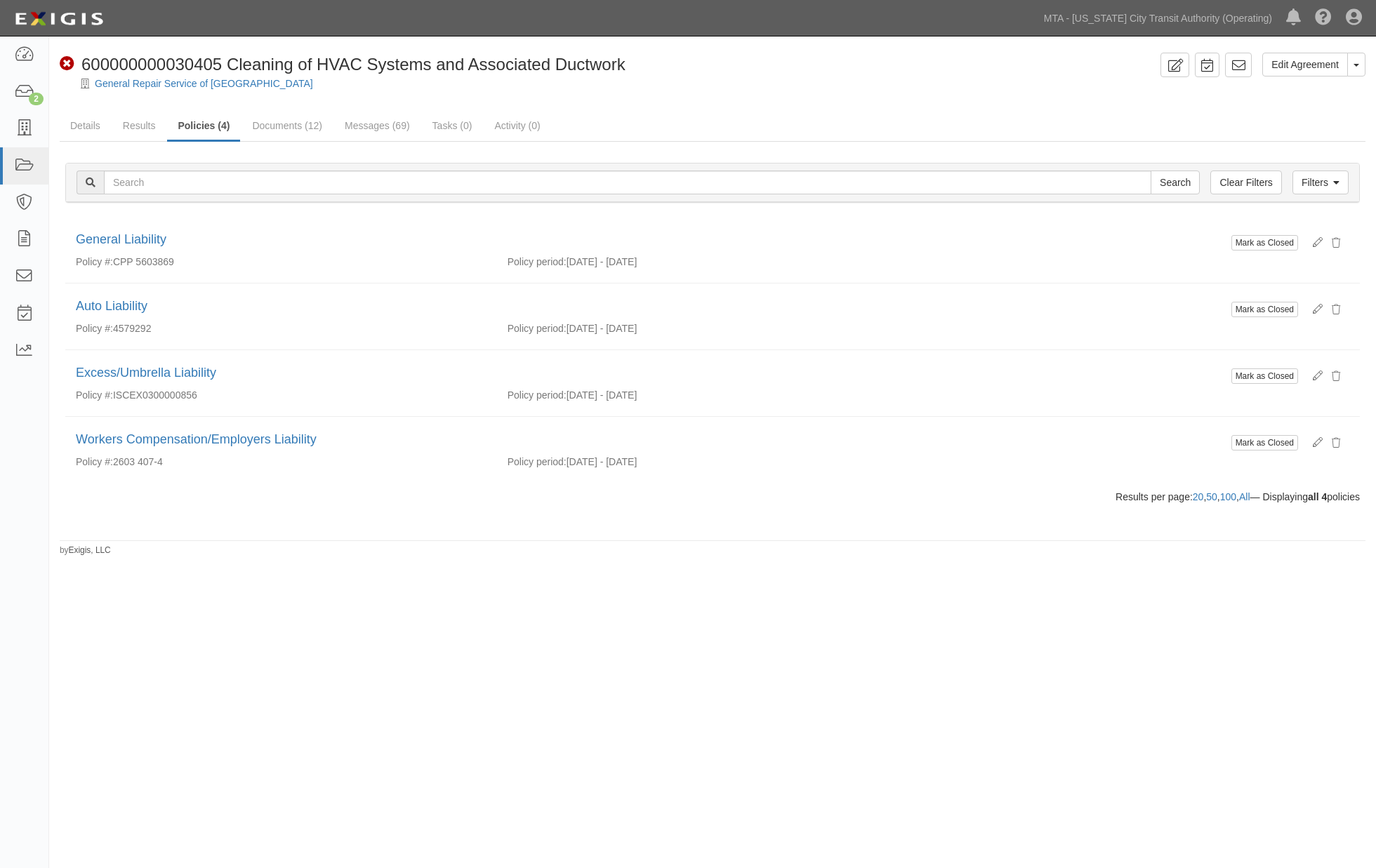
click at [775, 646] on div "Edit Agreement Toggle Agreement Dropdown View Audit Trail Archive Agreement Sen…" at bounding box center [688, 433] width 1376 height 781
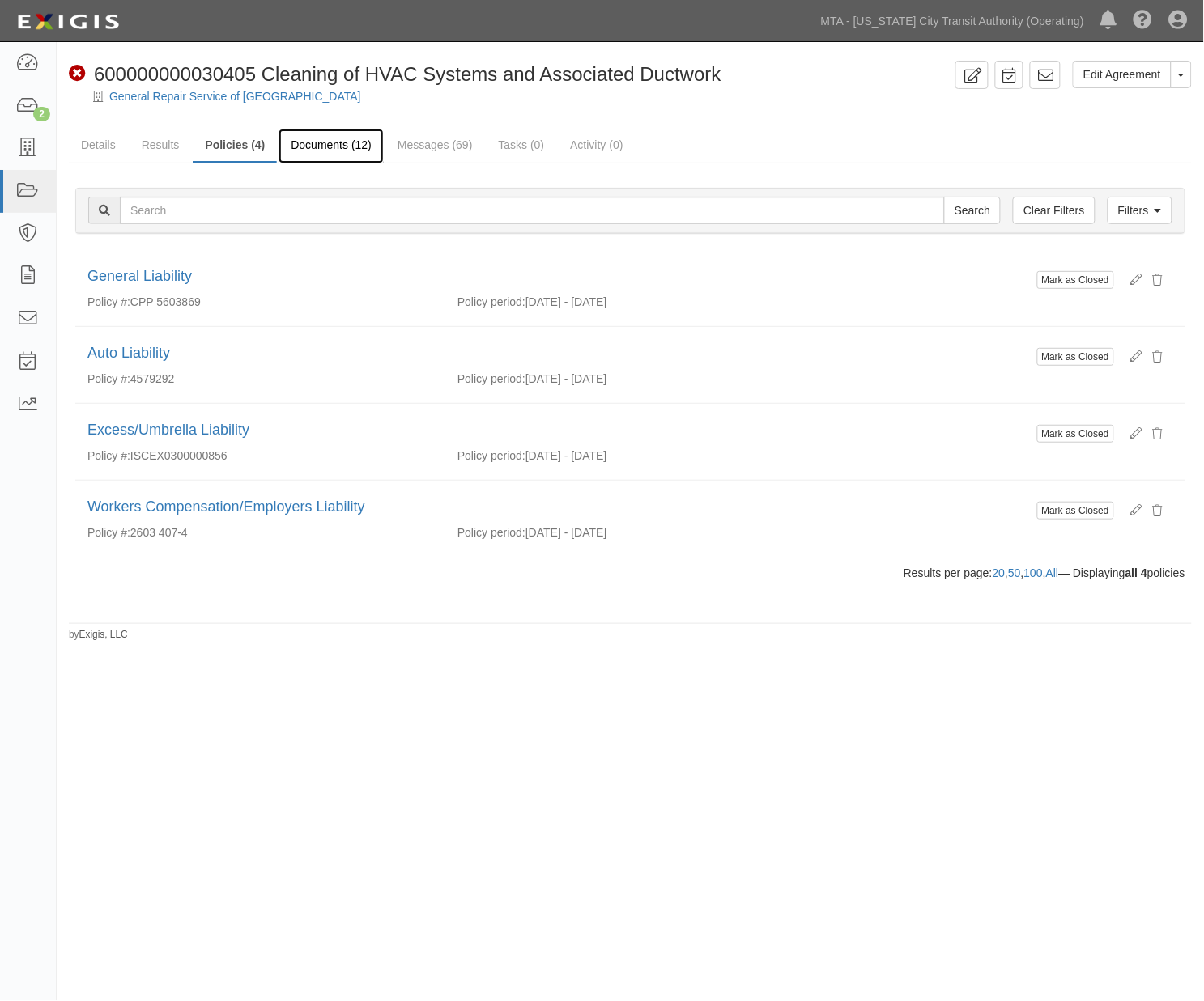
click at [317, 140] on link "Documents (12)" at bounding box center [331, 146] width 106 height 35
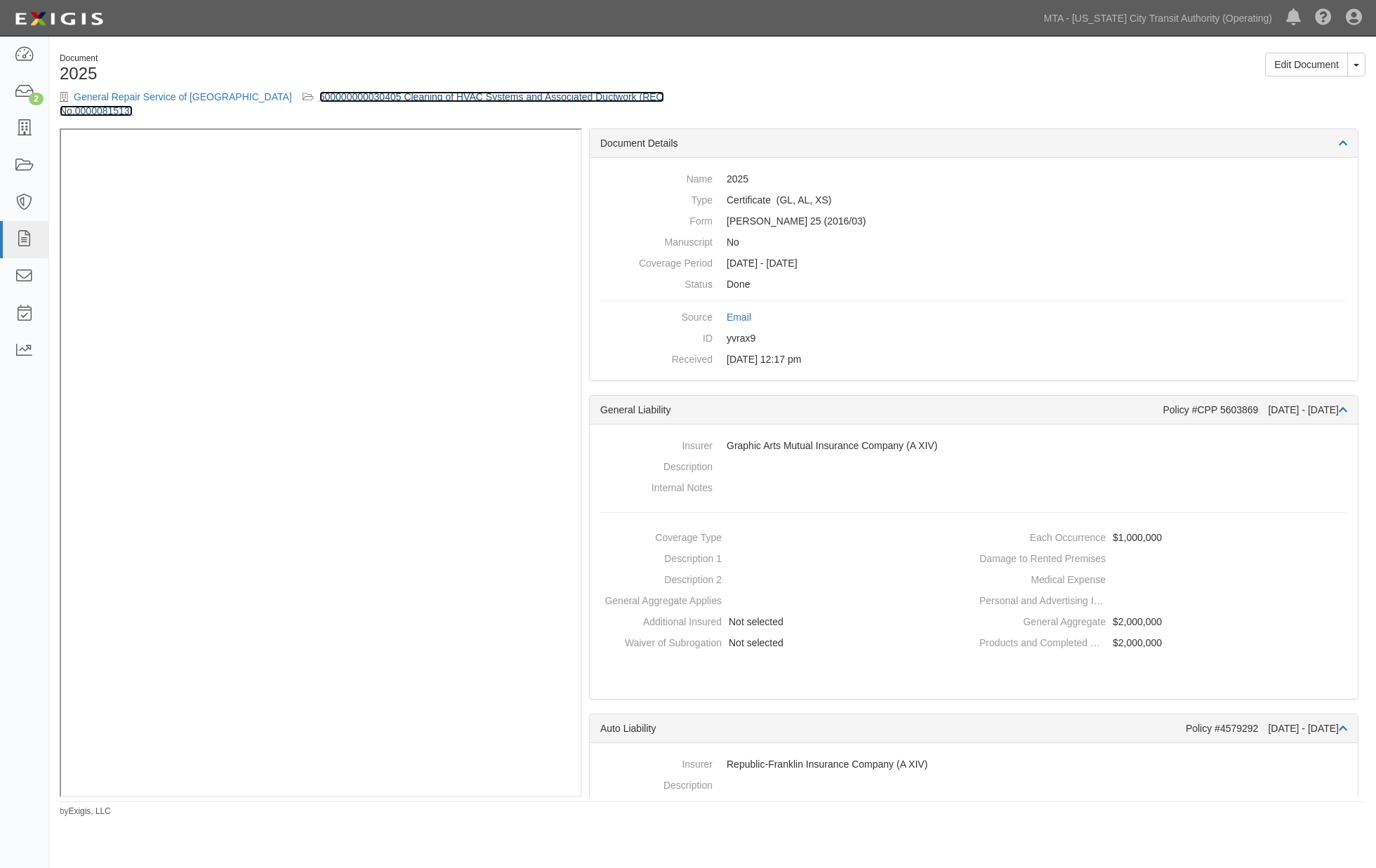
click at [419, 98] on link "600000000030405 Cleaning of HVAC Systems and Associated Ductwork (REQ No.000008…" at bounding box center [361, 104] width 605 height 25
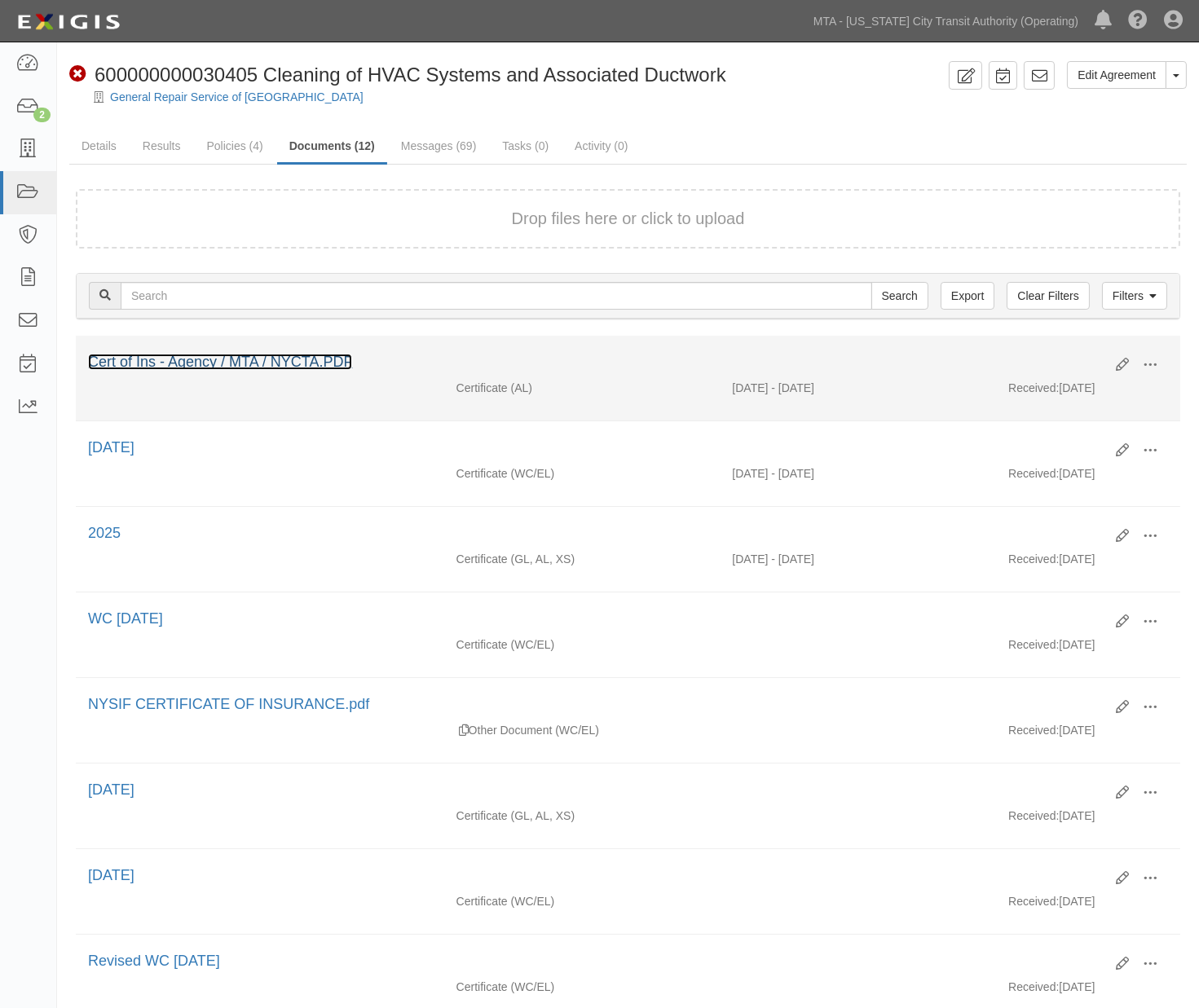
click at [234, 359] on link "Cert of Ins - Agency / MTA / NYCTA.PDF" at bounding box center [220, 362] width 264 height 17
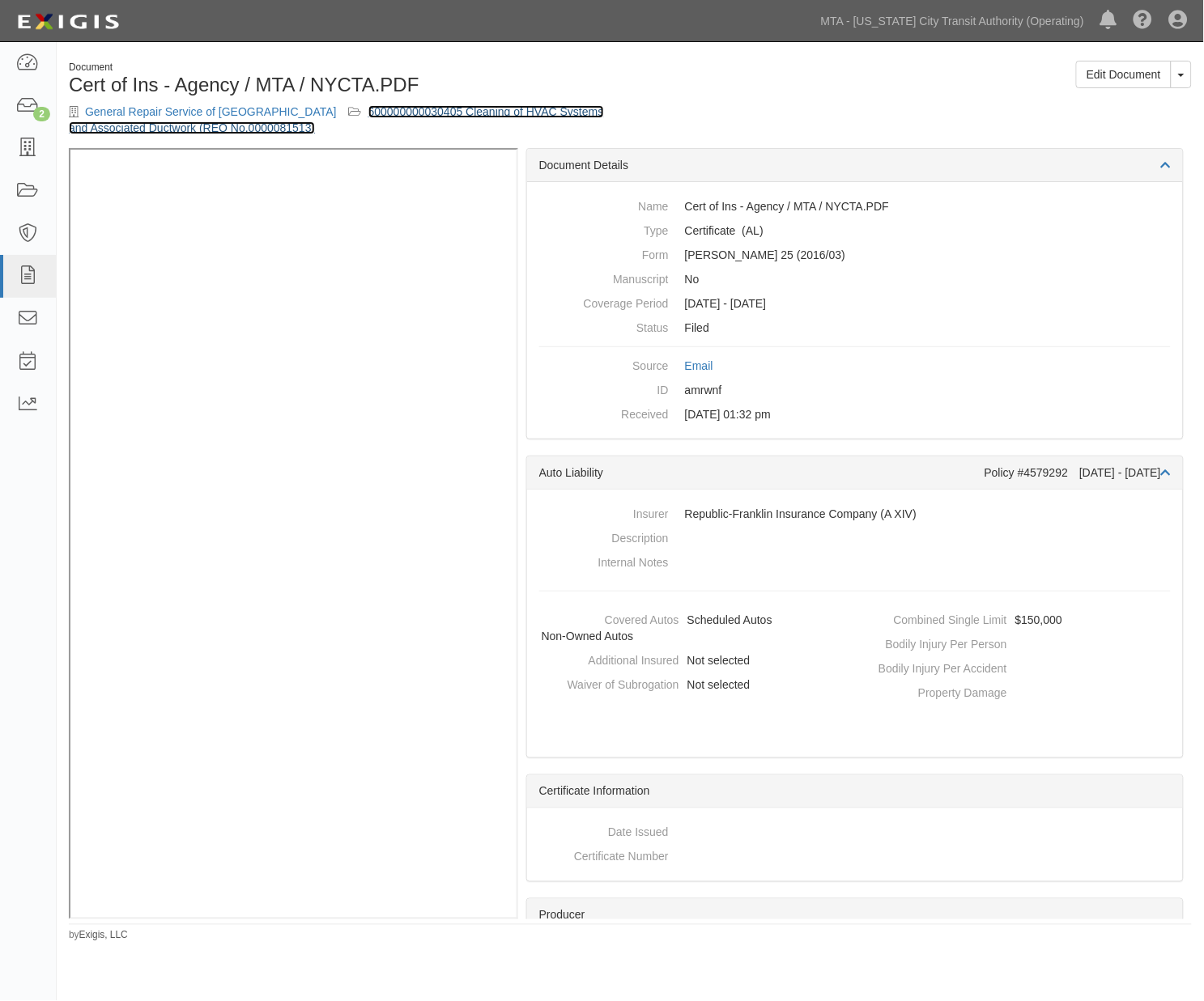
click at [399, 107] on link "600000000030405 Cleaning of HVAC Systems and Associated Ductwork (REQ No.000008…" at bounding box center [336, 120] width 535 height 29
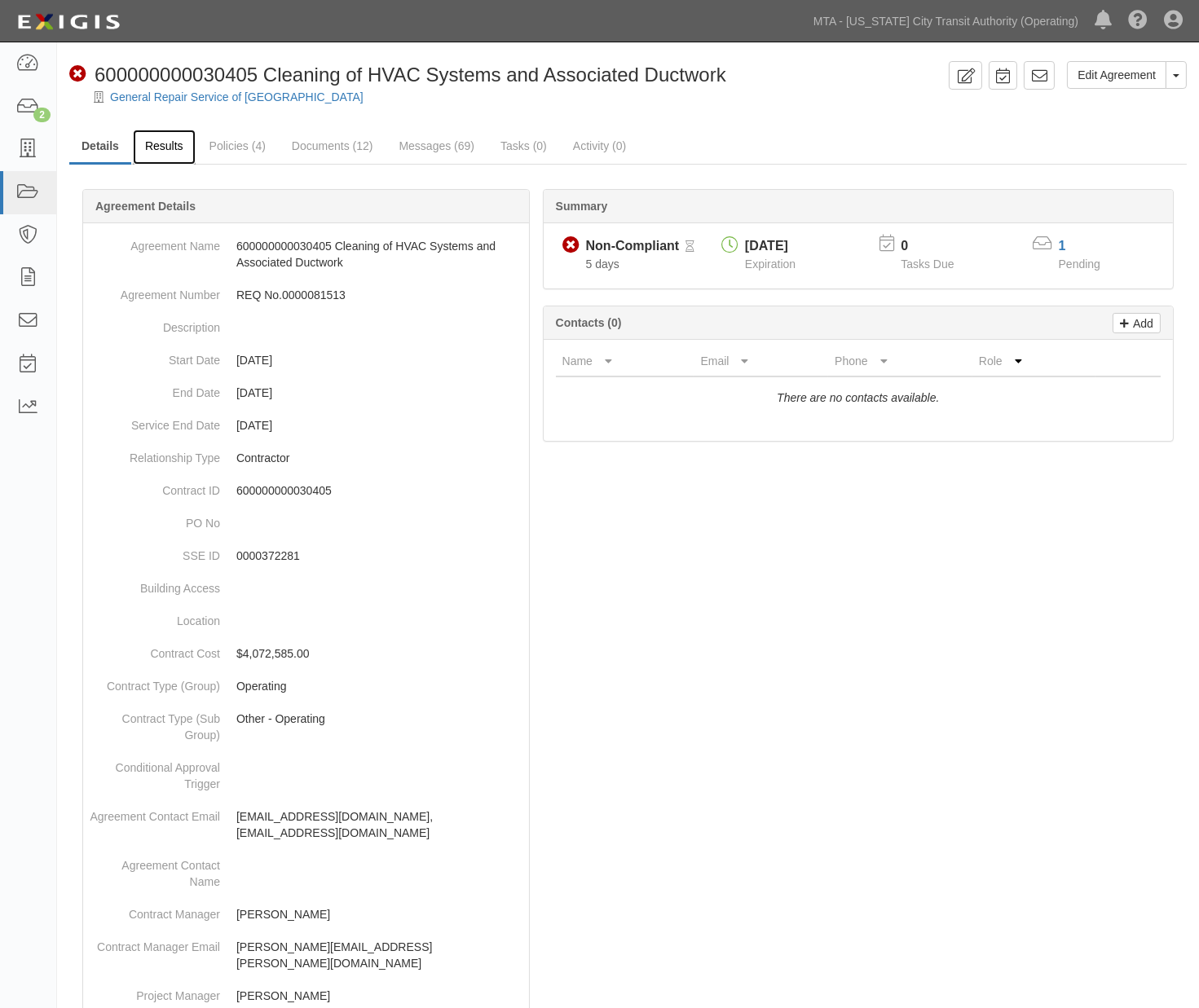
click at [163, 147] on link "Results" at bounding box center [165, 147] width 63 height 35
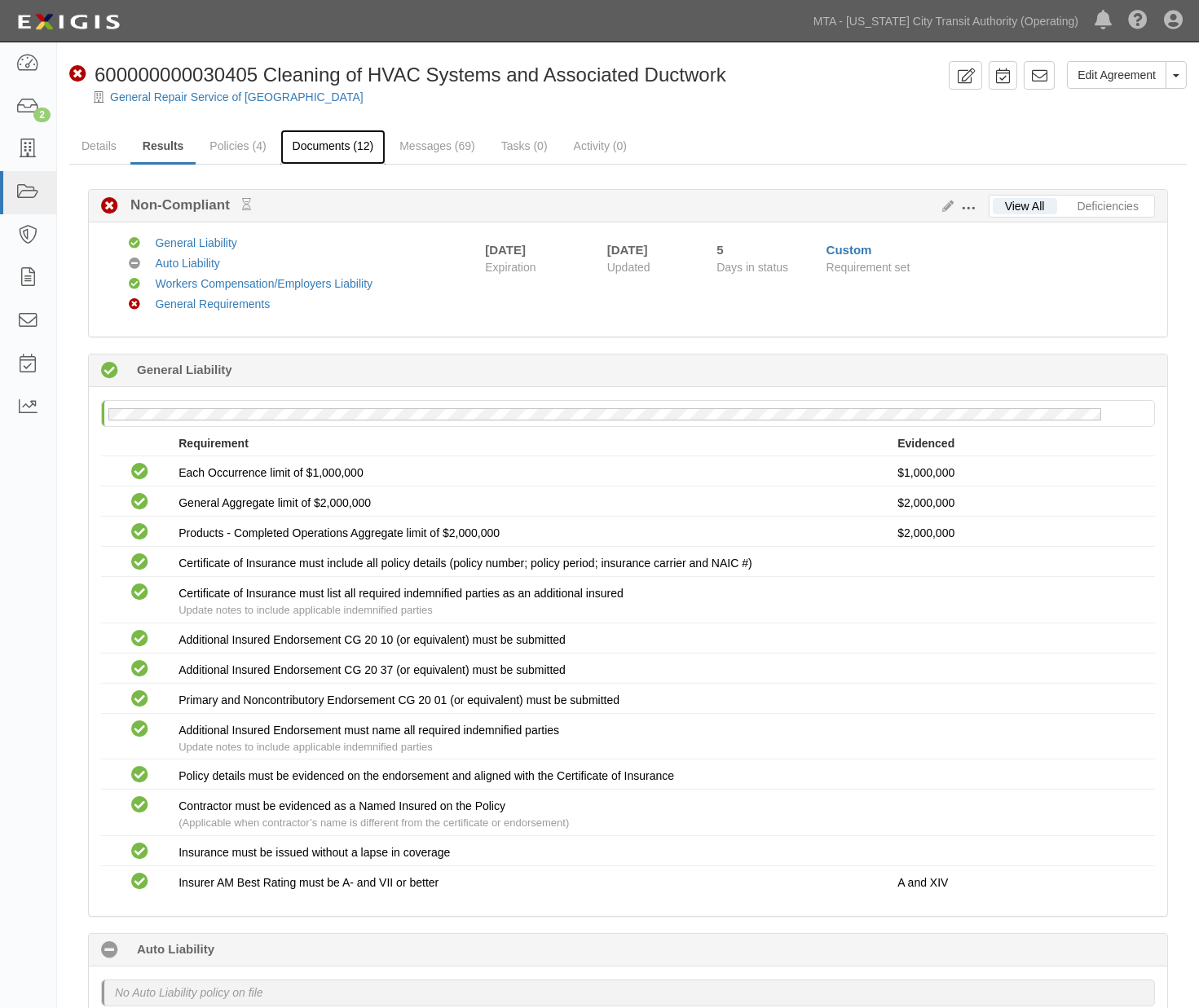
click at [322, 149] on link "Documents (12)" at bounding box center [333, 147] width 106 height 35
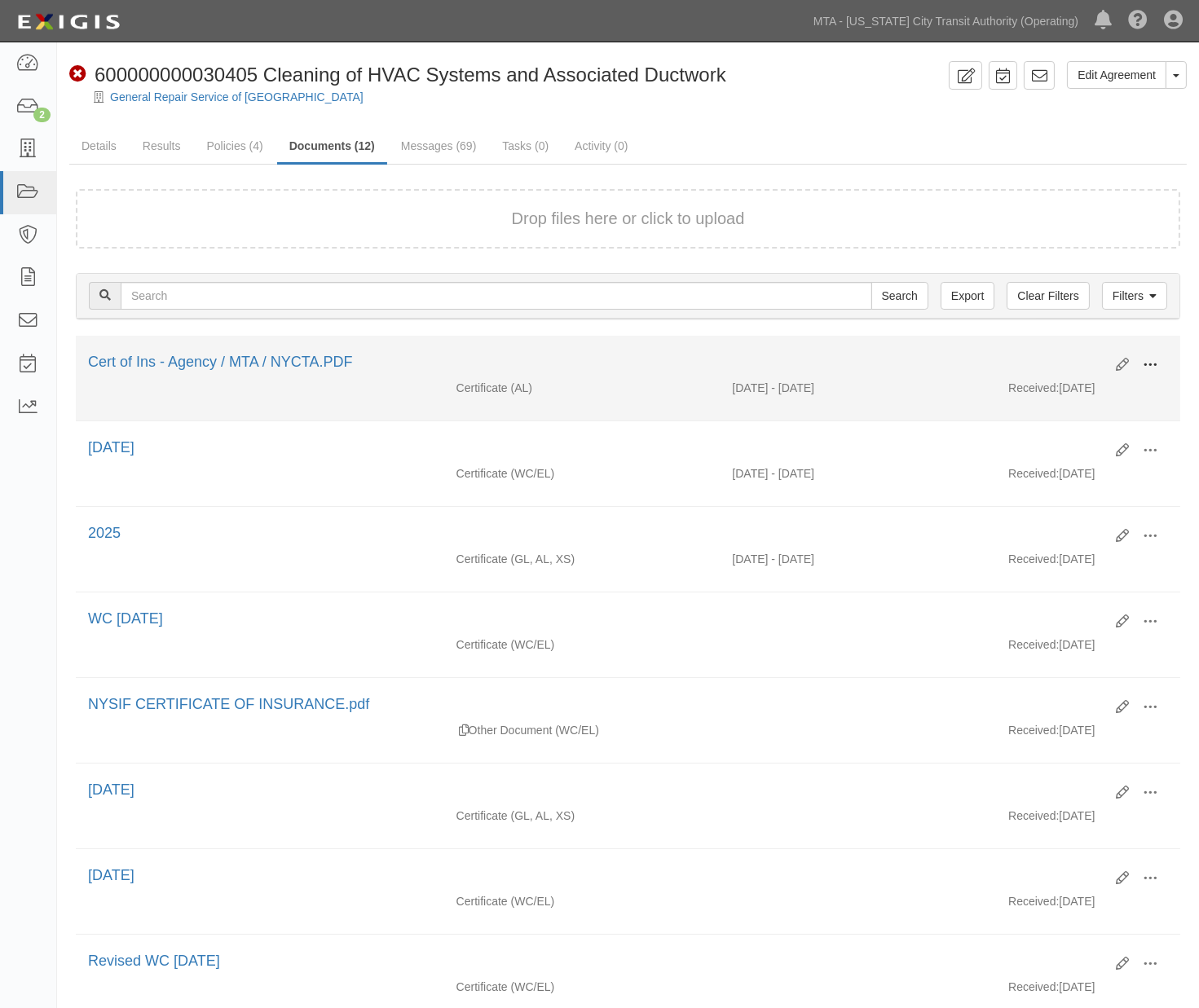
click at [1142, 360] on span at bounding box center [1150, 366] width 15 height 15
click at [1031, 381] on link "View" at bounding box center [1070, 388] width 129 height 29
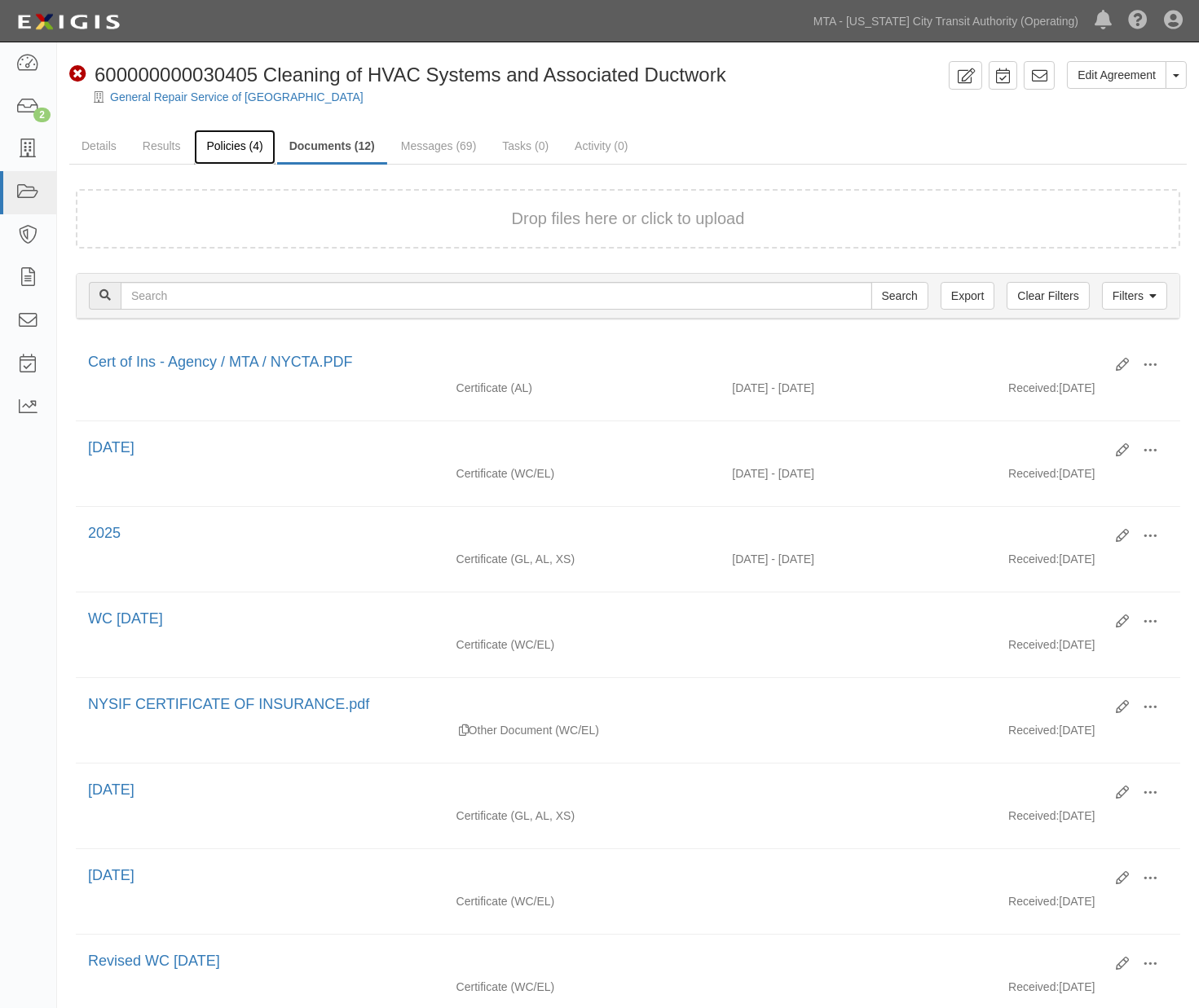
click at [234, 148] on link "Policies (4)" at bounding box center [233, 147] width 81 height 35
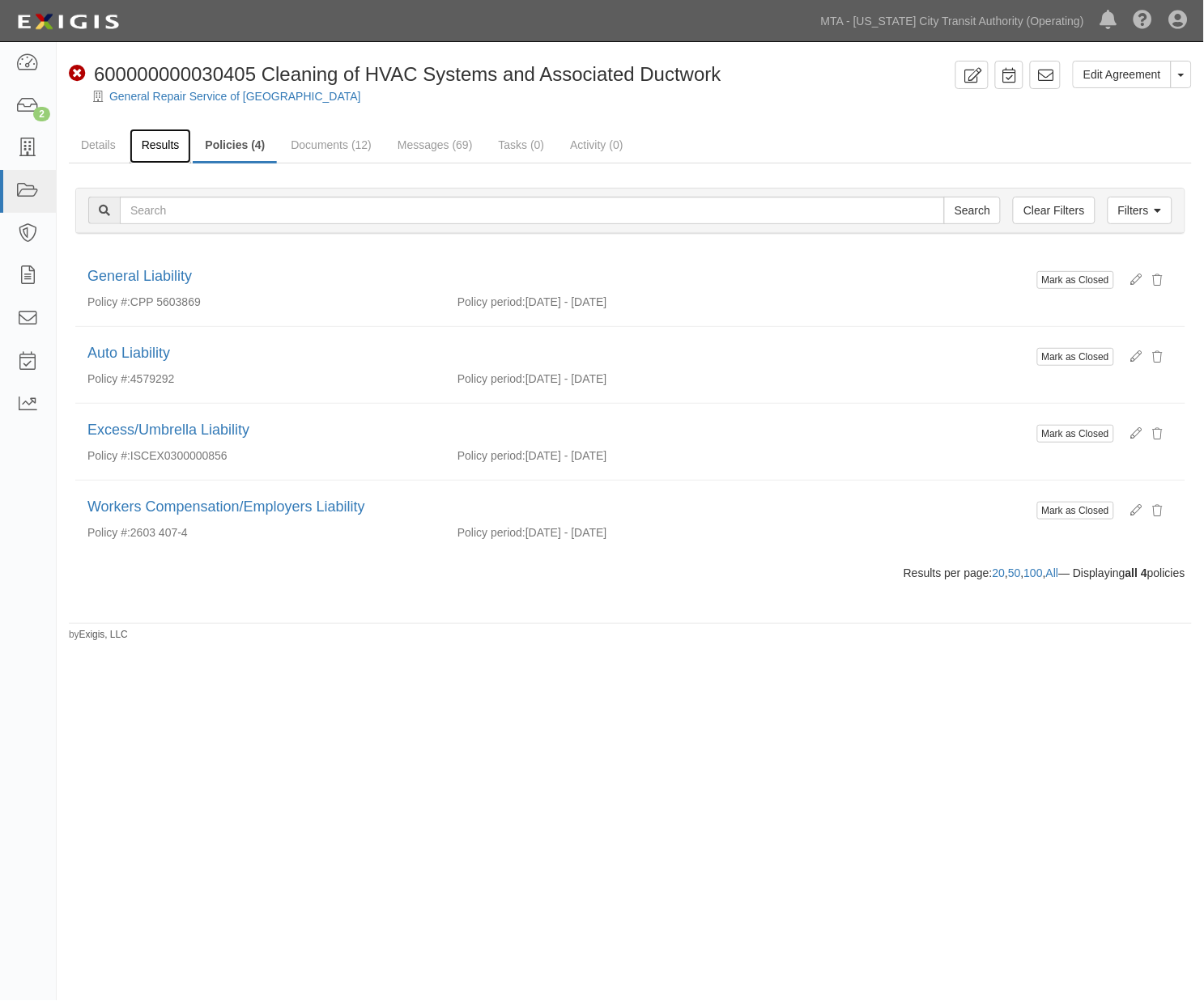
click at [149, 142] on link "Results" at bounding box center [161, 146] width 63 height 35
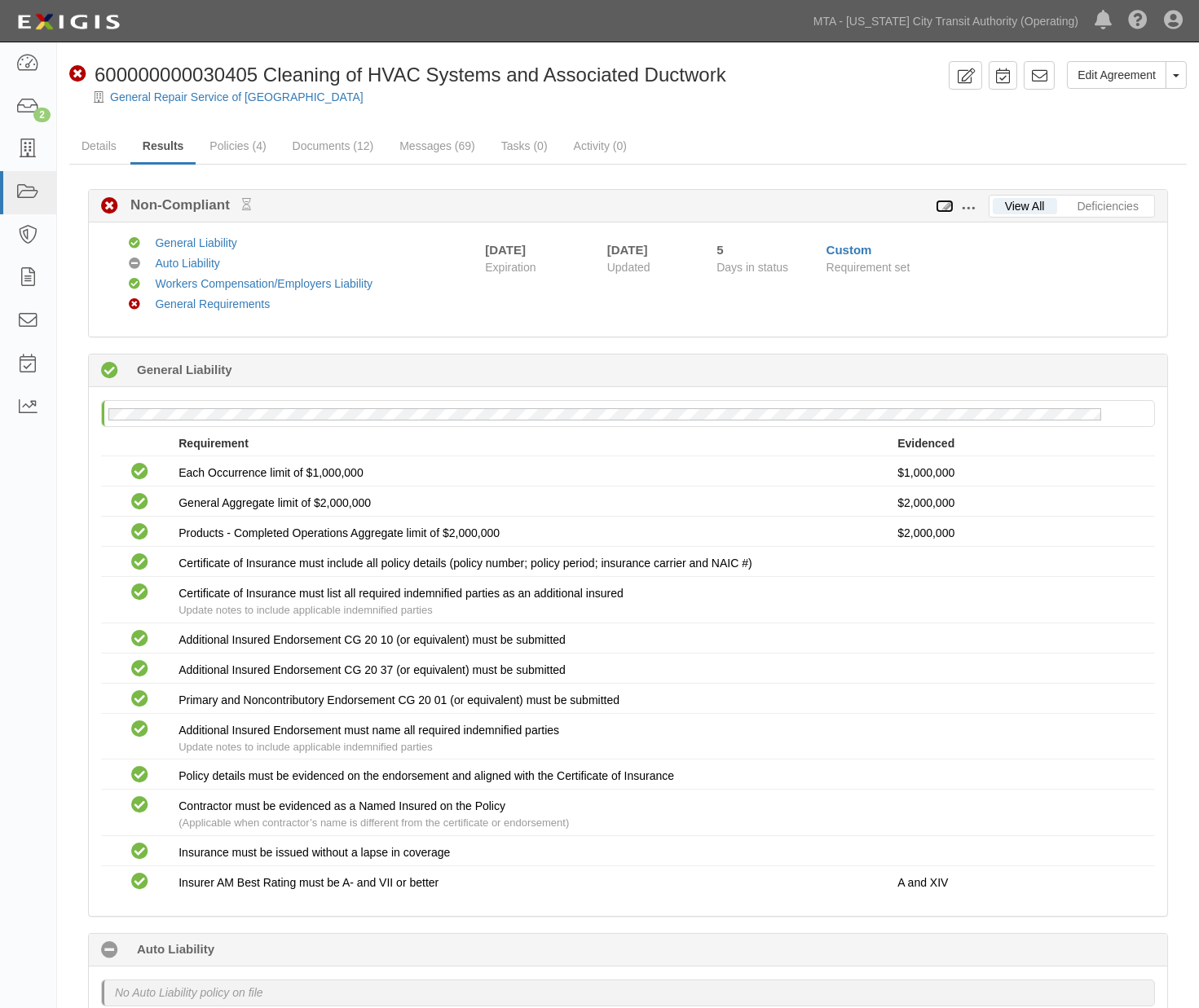
click at [944, 207] on icon at bounding box center [945, 207] width 18 height 12
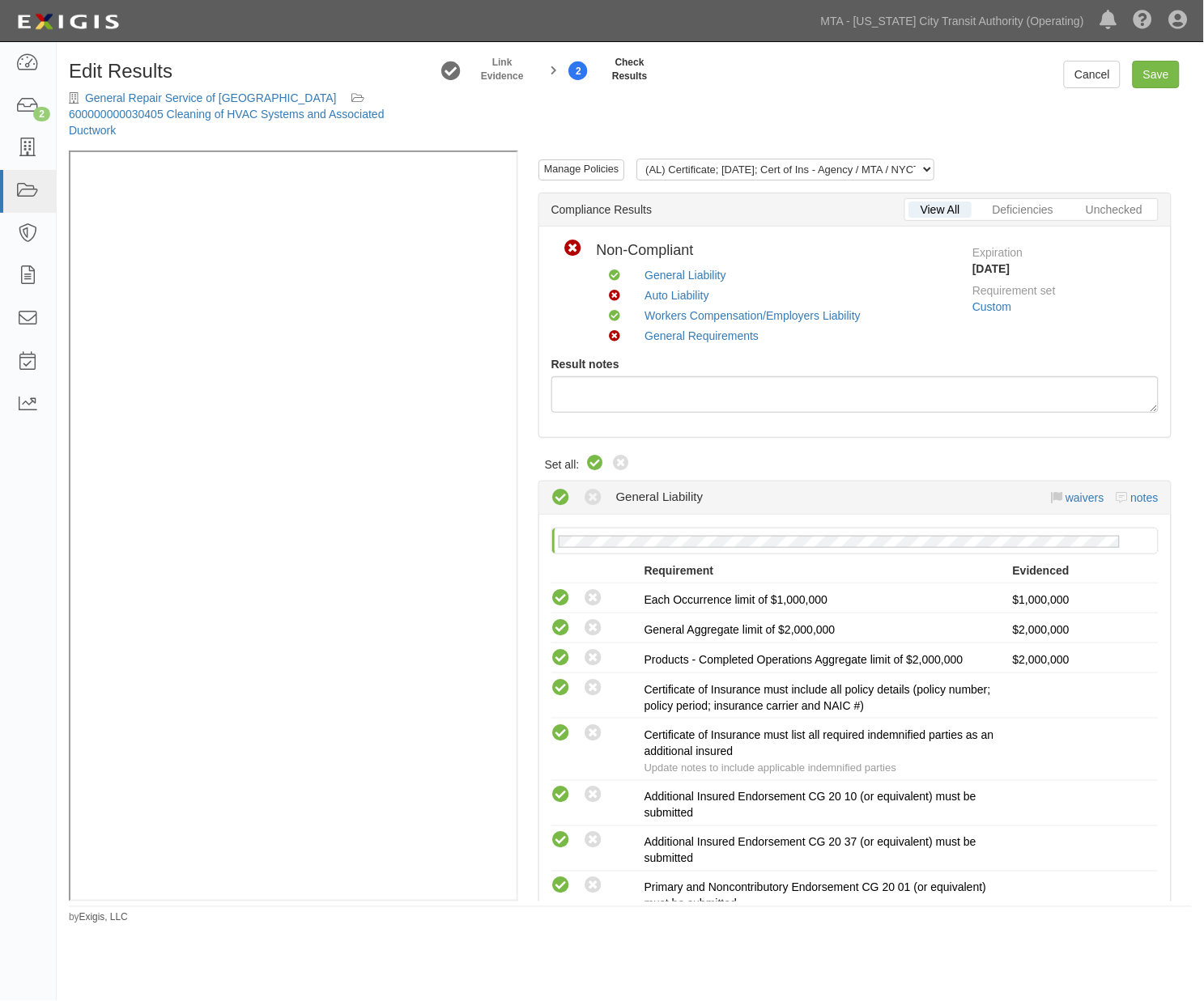
click at [594, 454] on icon at bounding box center [596, 464] width 20 height 20
radio input "true"
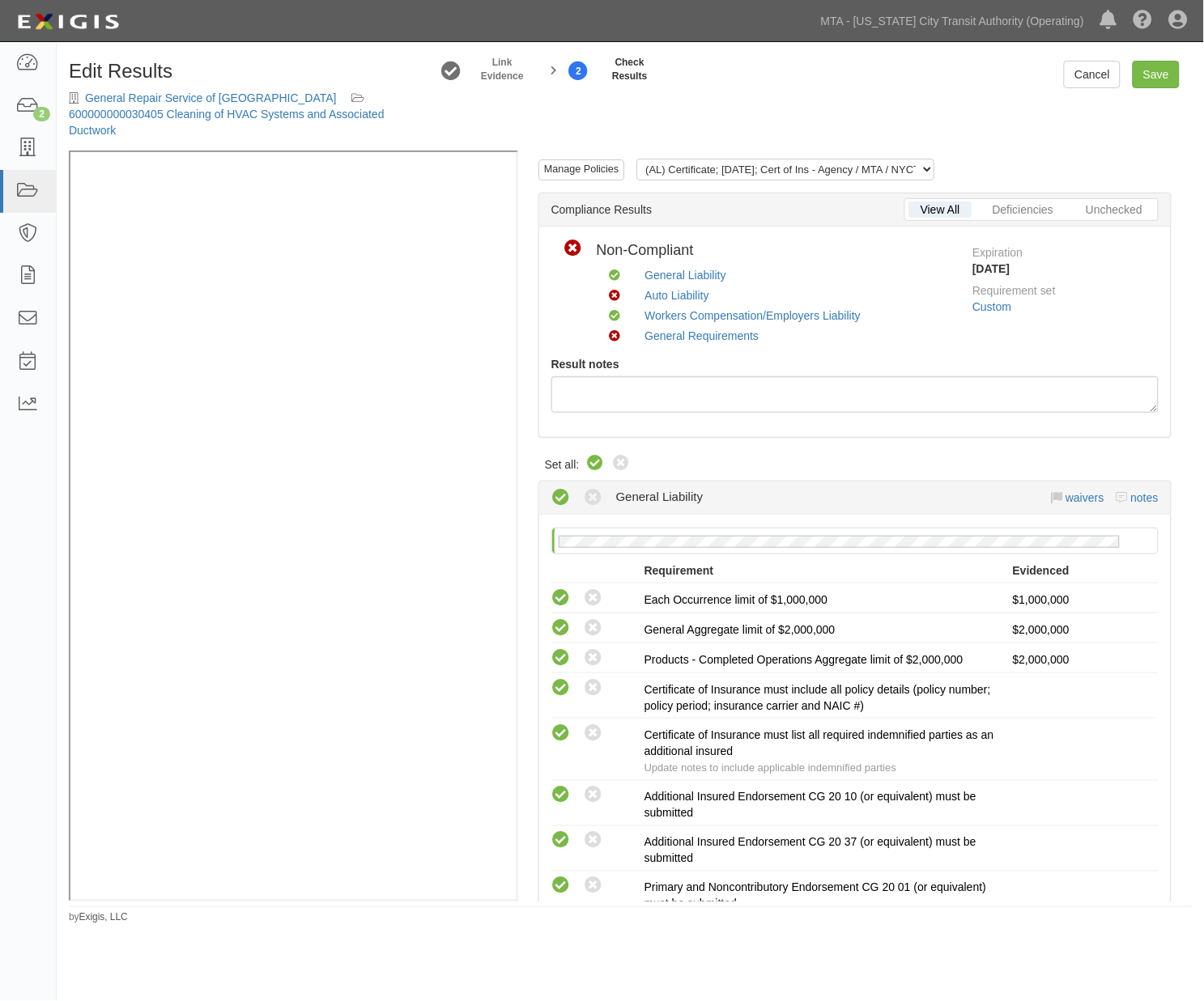
radio input "true"
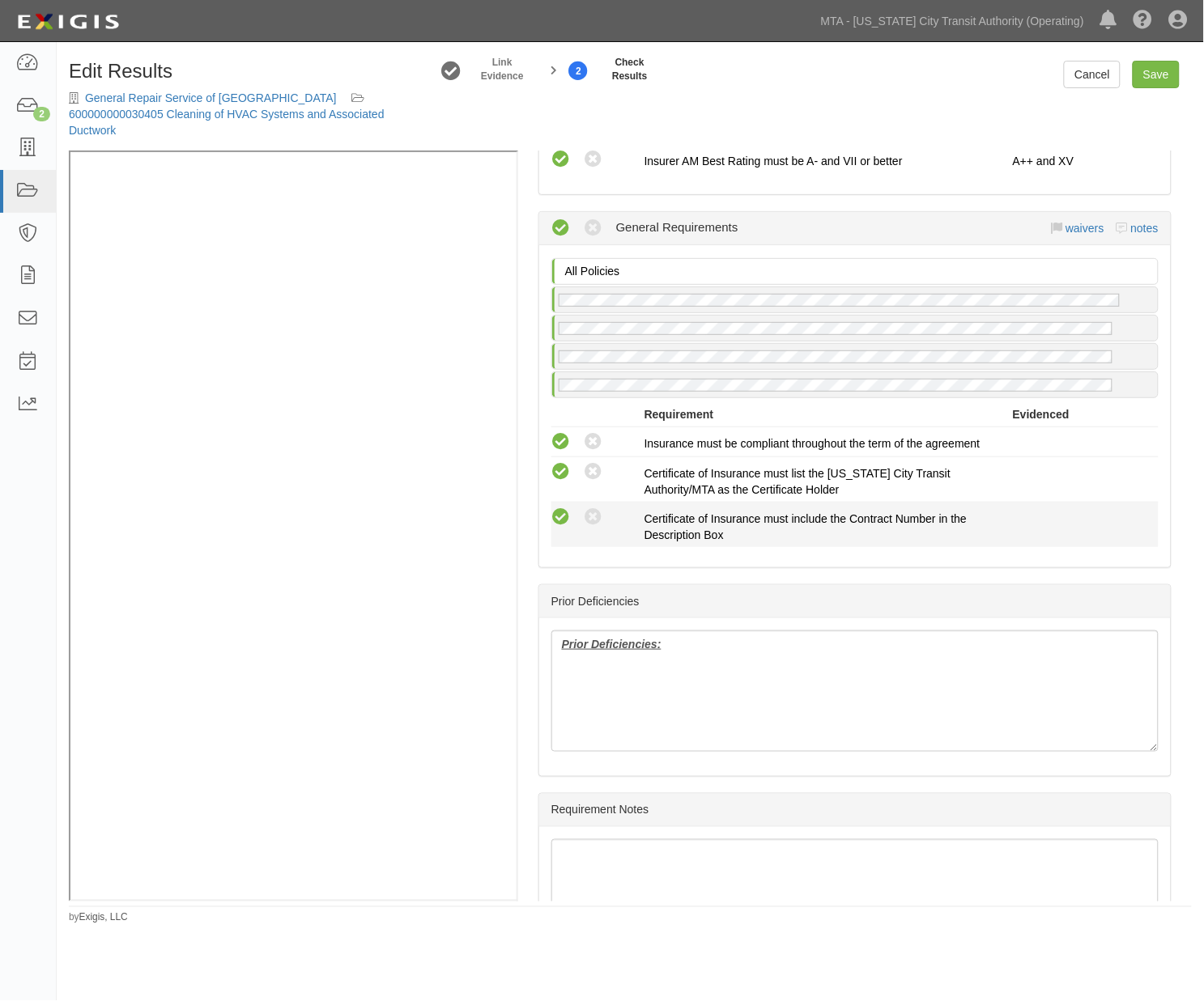
scroll to position [1892, 0]
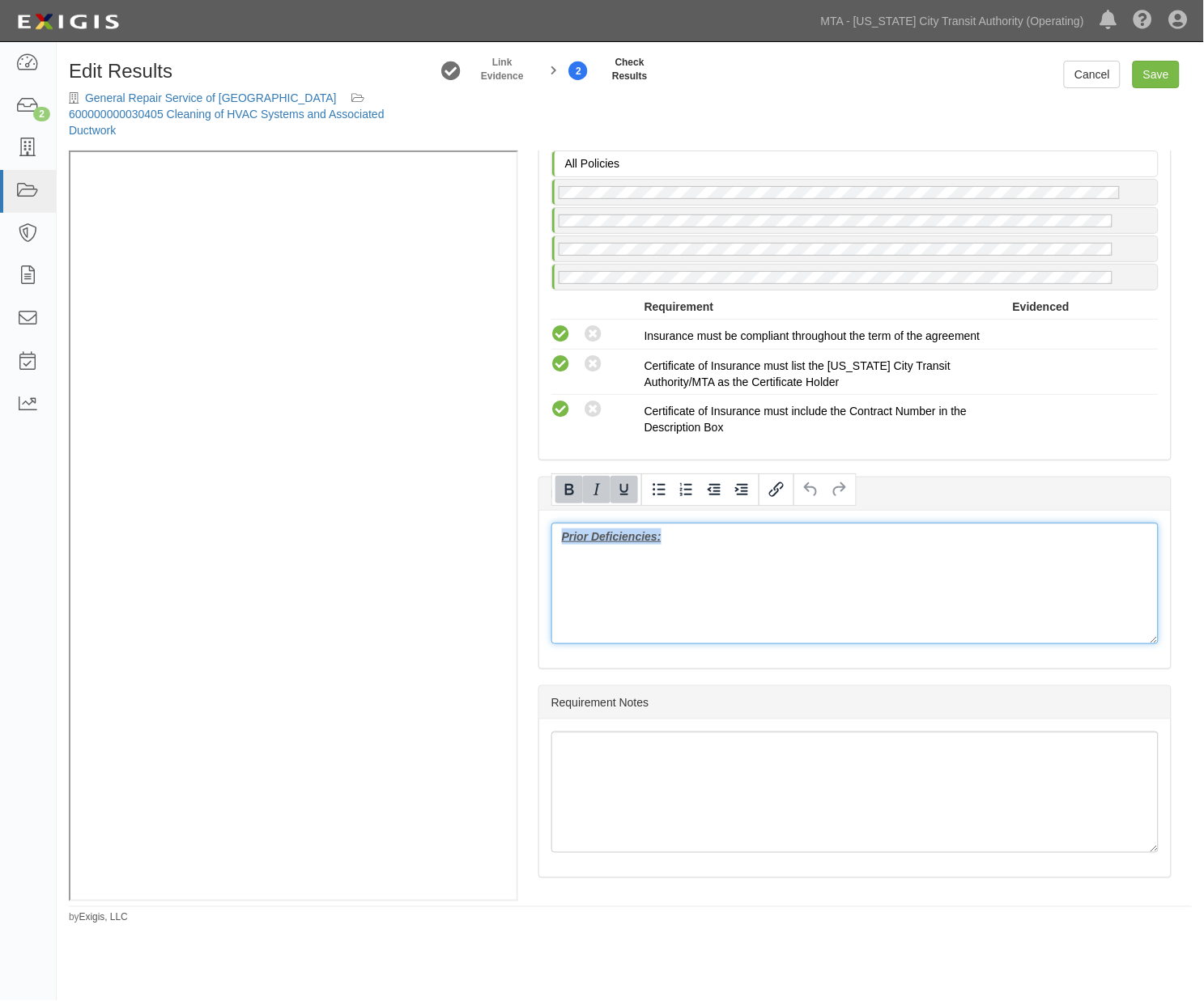
drag, startPoint x: 695, startPoint y: 527, endPoint x: 515, endPoint y: 504, distance: 181.5
click at [389, 318] on div "Manage Policies (AL) Certificate; 10/6/2025; Cert of Ins - Agency / MTA / NYCTA…" at bounding box center [630, 526] width 1122 height 751
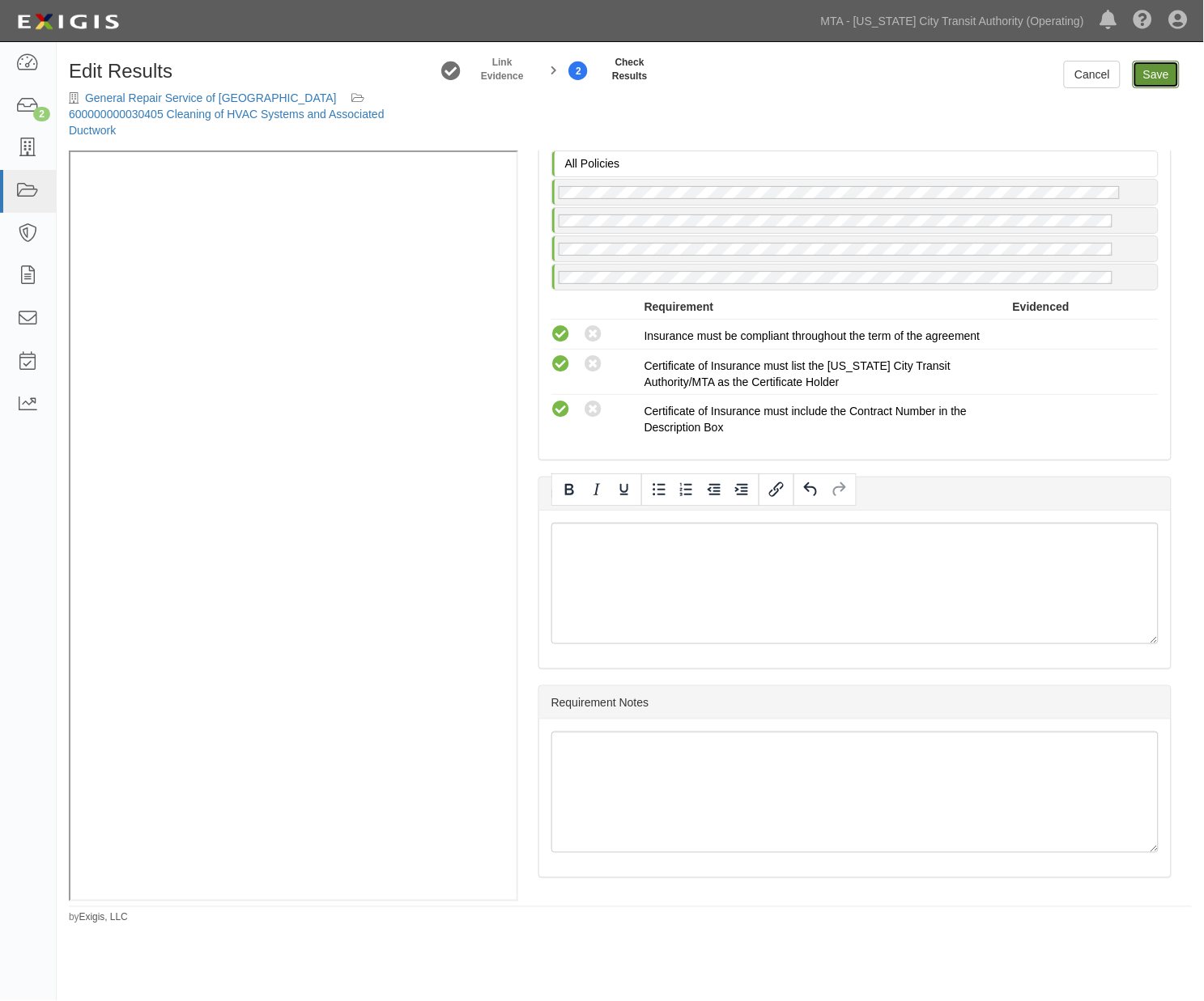
click at [1154, 73] on link "Save" at bounding box center [1155, 74] width 47 height 27
radio input "true"
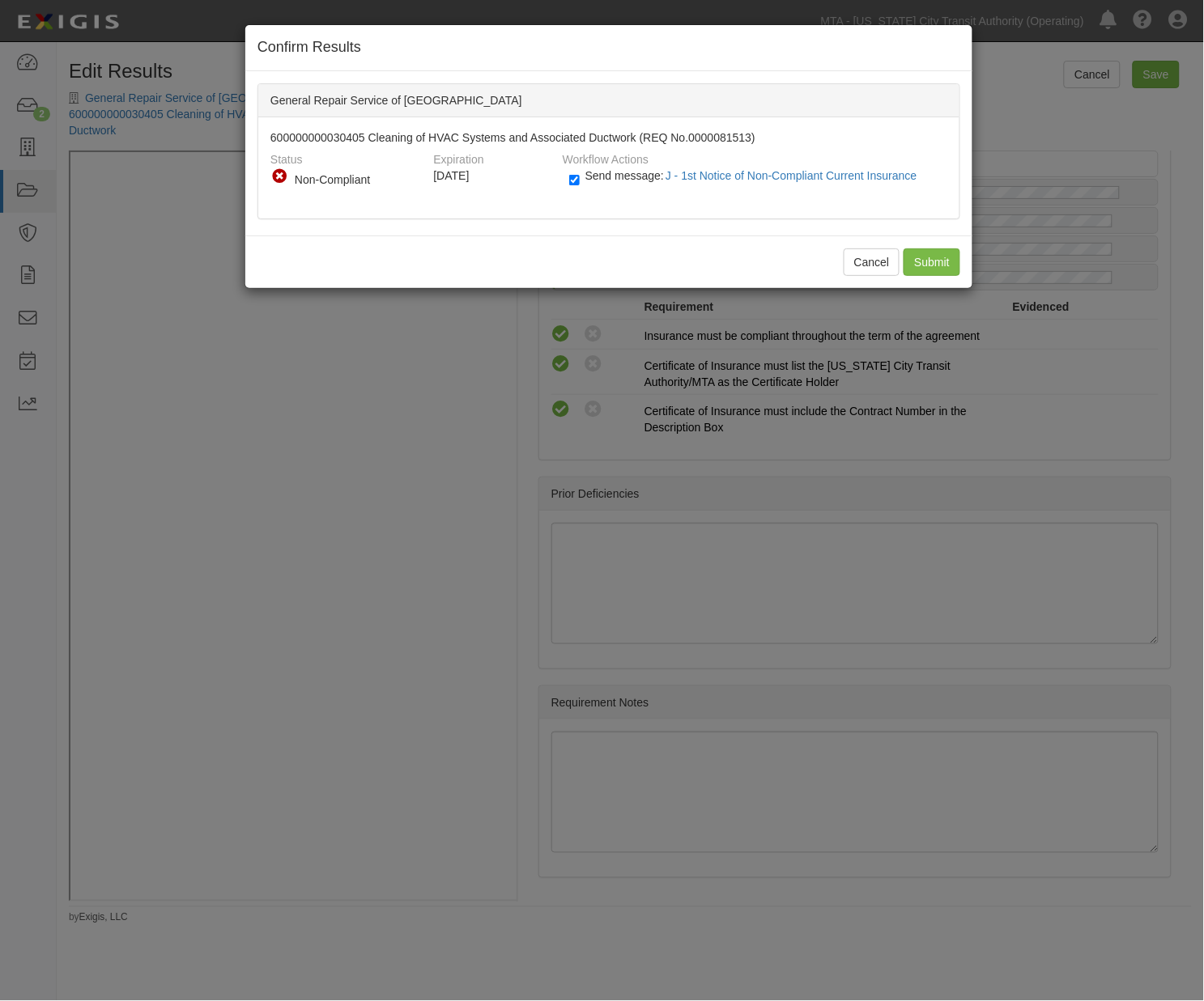
click at [584, 185] on label "Send message: J - 1st Notice of Non-Compliant Current Insurance" at bounding box center [747, 184] width 355 height 21
click at [579, 185] on input "Send message: J - 1st Notice of Non-Compliant Current Insurance" at bounding box center [574, 180] width 11 height 19
checkbox input "false"
click at [951, 261] on input "Submit" at bounding box center [932, 262] width 57 height 27
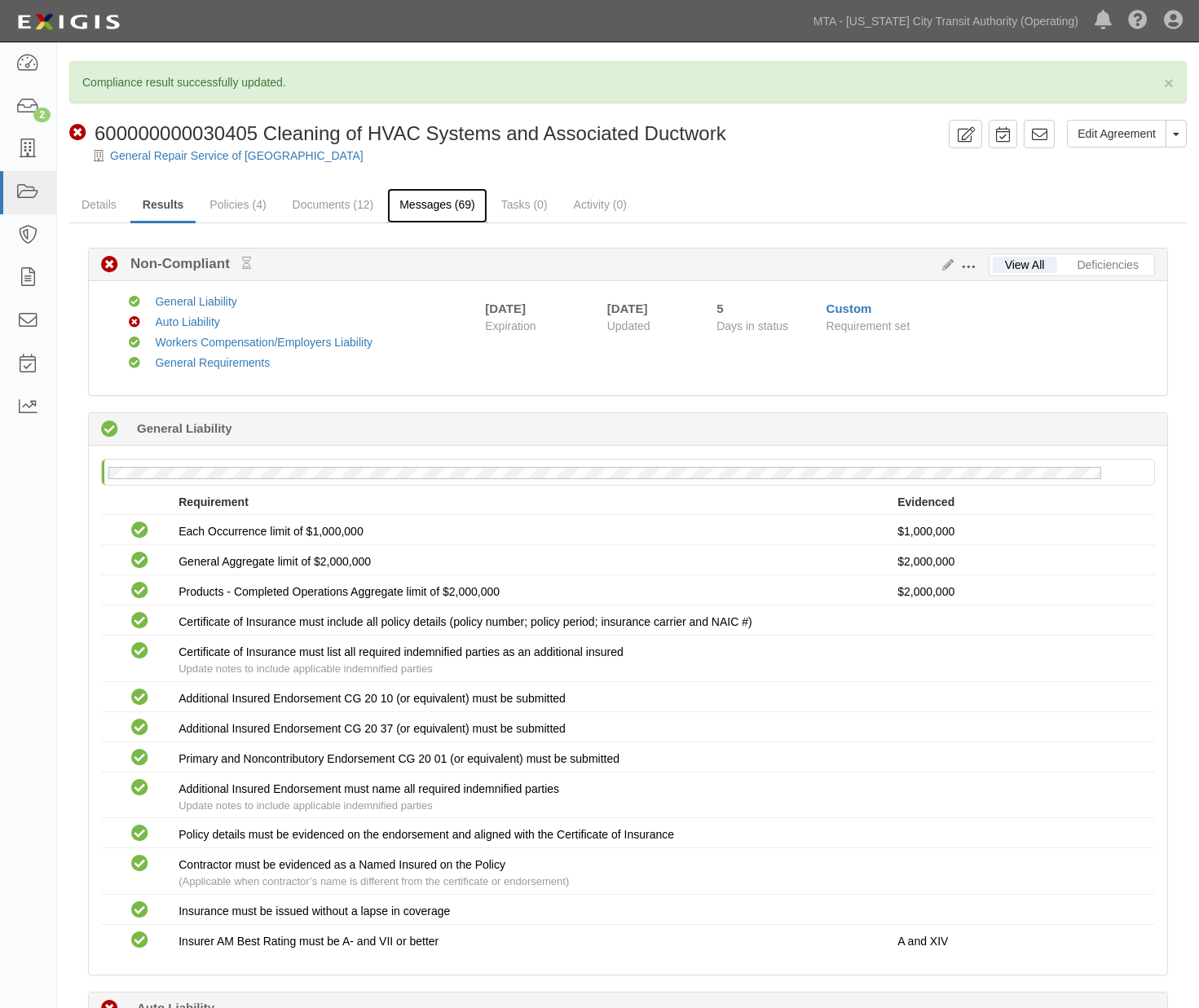
click at [463, 206] on link "Messages (69)" at bounding box center [437, 206] width 101 height 35
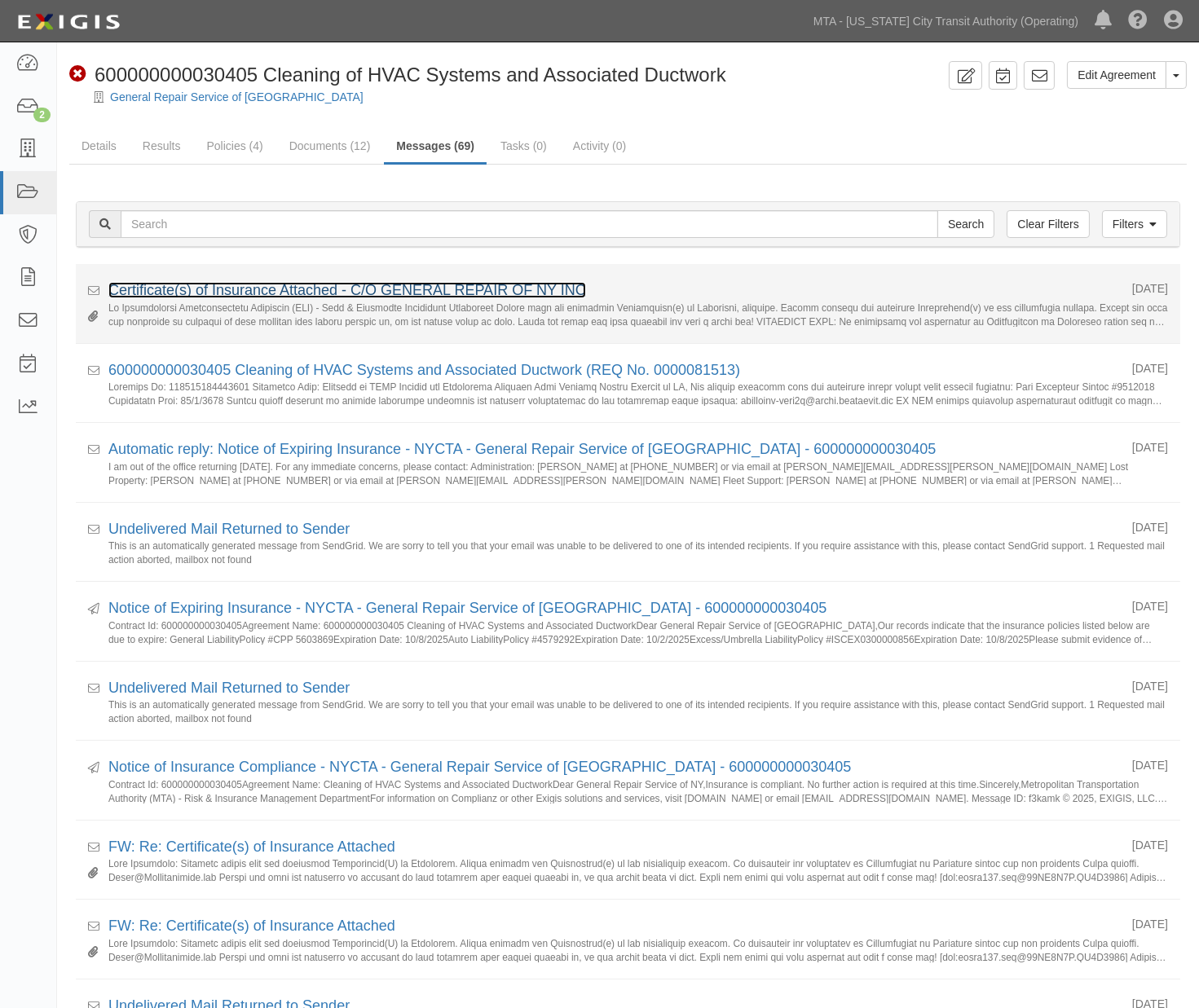
click at [293, 288] on link "Certificate(s) of Insurance Attached - C/O GENERAL REPAIR OF NY INC" at bounding box center [346, 290] width 478 height 17
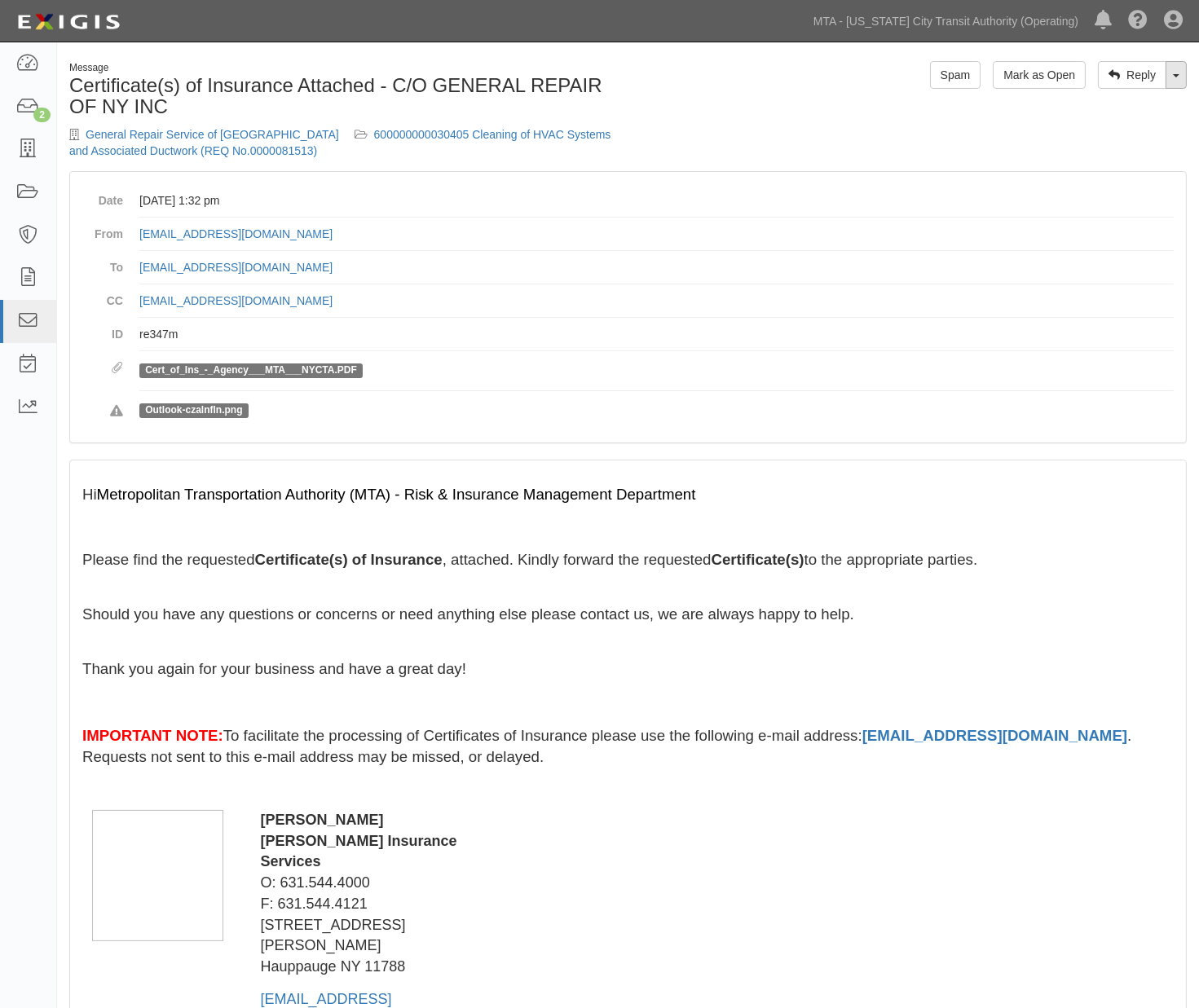
click at [1170, 78] on link "Toggle Dropdown" at bounding box center [1177, 75] width 22 height 27
click at [1111, 102] on link "Reply All" at bounding box center [1121, 106] width 129 height 22
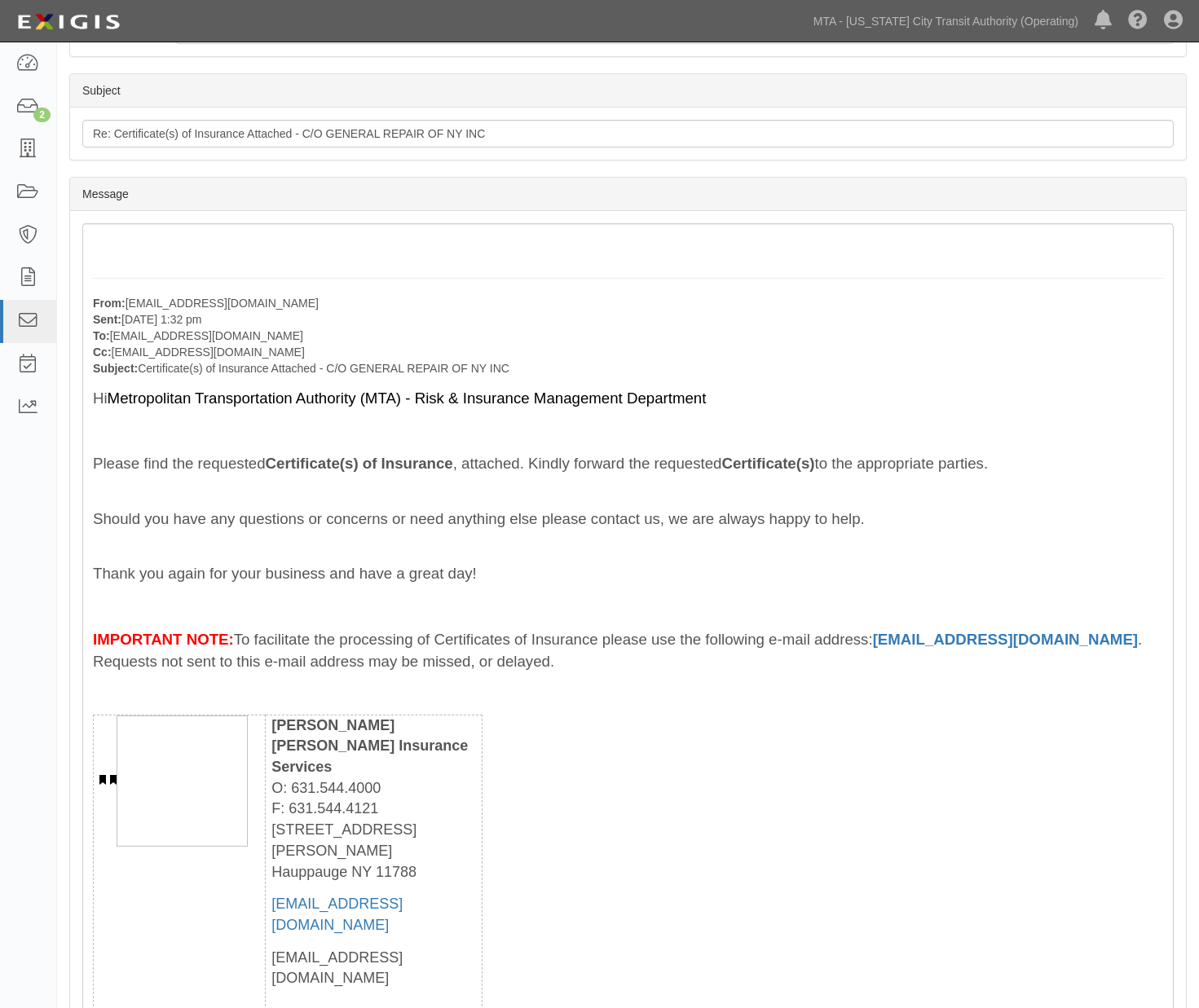
scroll to position [452, 0]
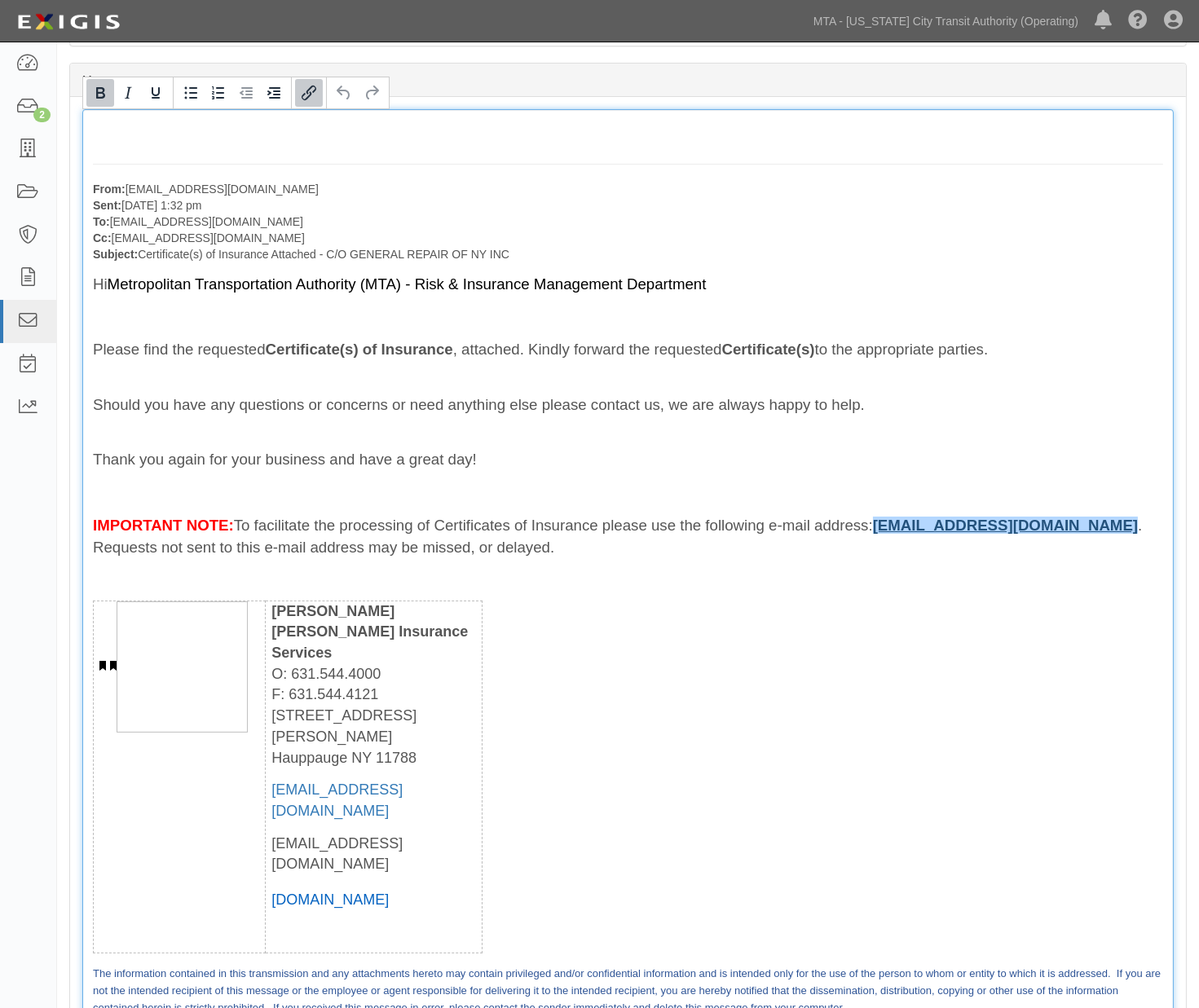
drag, startPoint x: 972, startPoint y: 524, endPoint x: 804, endPoint y: 526, distance: 168.0
click at [804, 526] on span "To facilitate the processing of Certificates of Insurance please use the follow…" at bounding box center [617, 536] width 1049 height 39
click at [966, 632] on div "From: broeder@monteleoneins.com Sent: October 06, 2025 at 1:32 pm To: agreement…" at bounding box center [627, 618] width 1091 height 1019
drag, startPoint x: 973, startPoint y: 528, endPoint x: 819, endPoint y: 524, distance: 154.1
click at [819, 524] on span "To facilitate the processing of Certificates of Insurance please use the follow…" at bounding box center [617, 536] width 1049 height 39
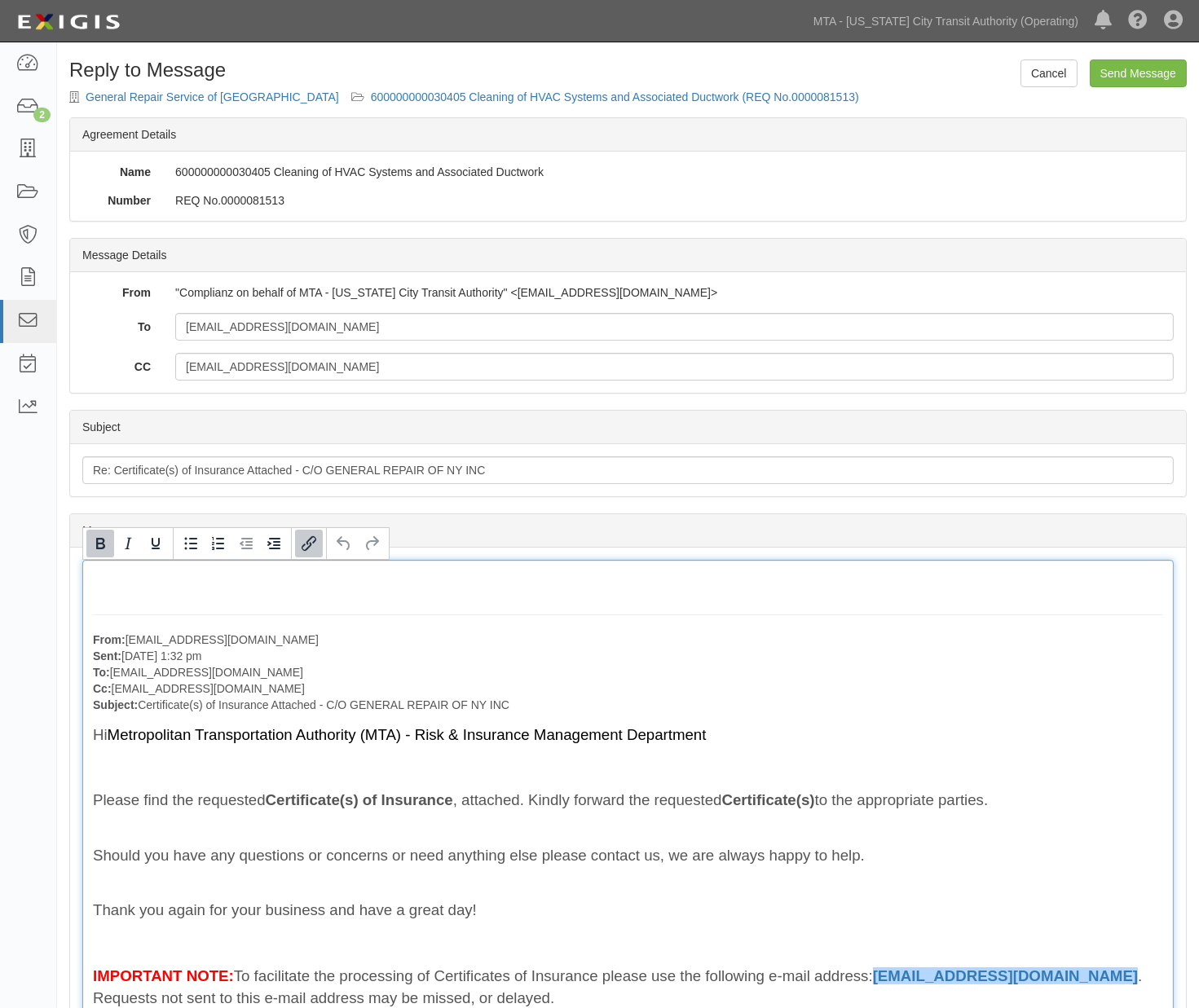
scroll to position [0, 0]
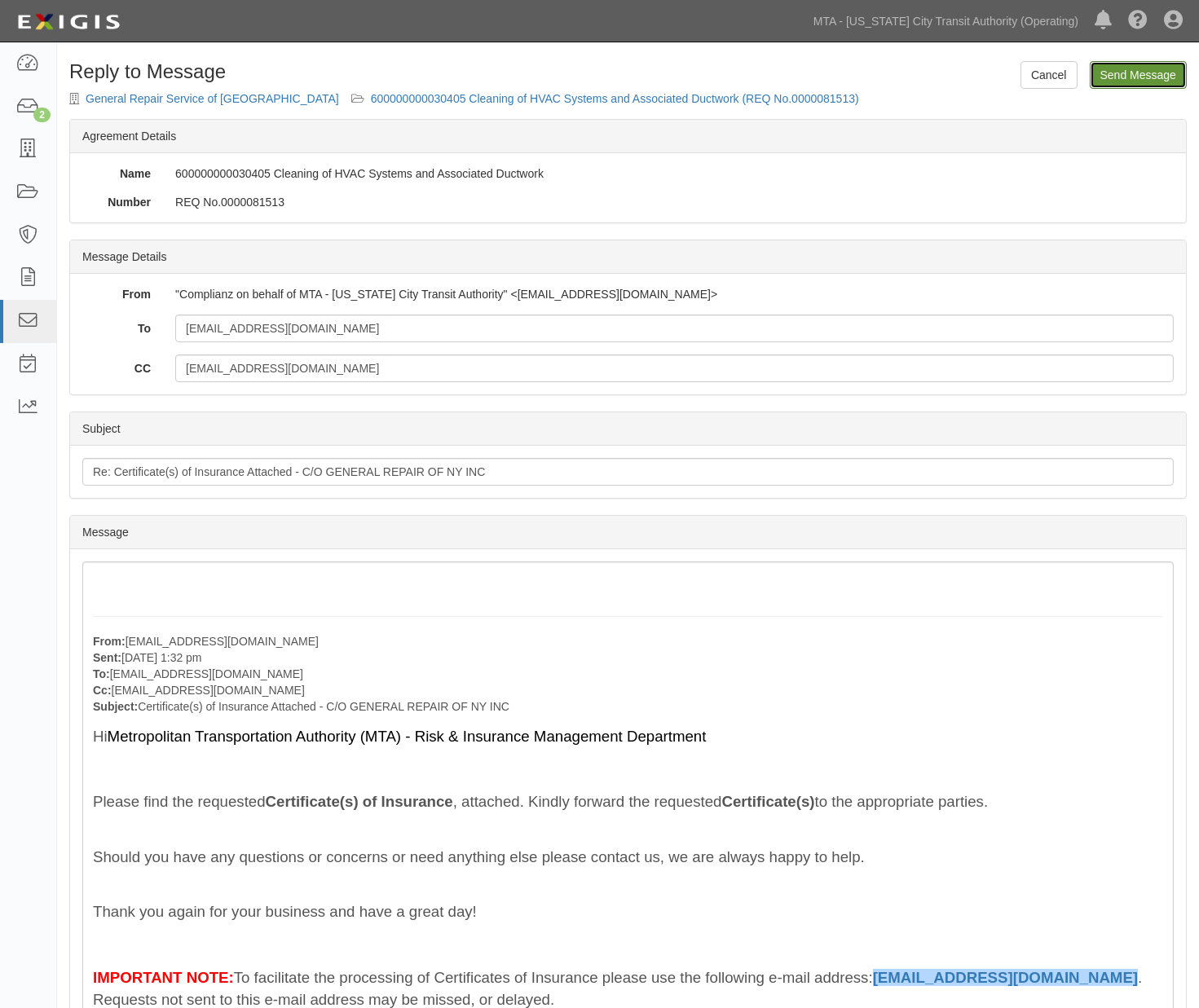
click at [1121, 78] on input "Send Message" at bounding box center [1138, 75] width 97 height 27
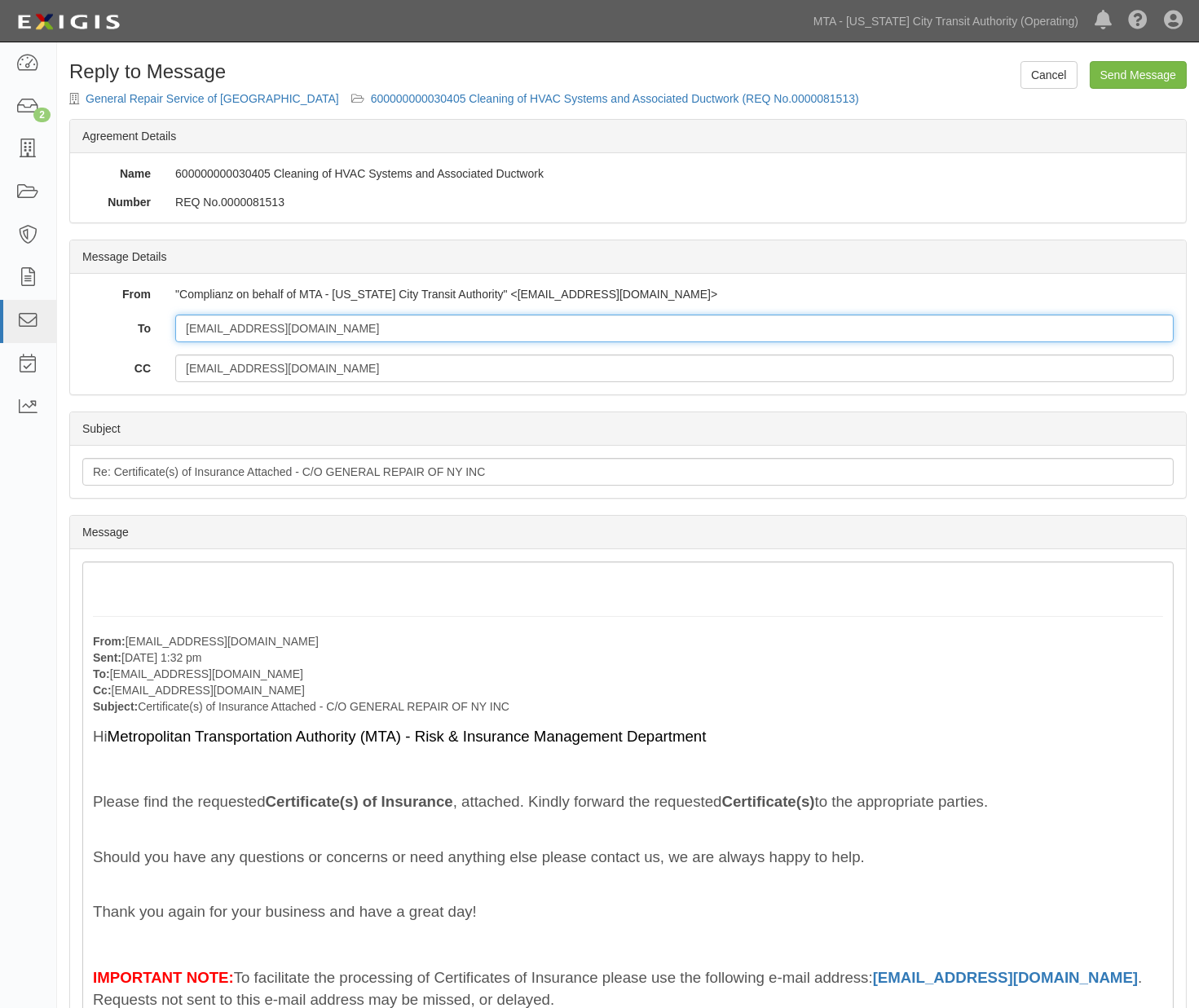
click at [401, 326] on input "broeder@monteleoneins.com" at bounding box center [675, 328] width 999 height 27
paste input "Sutton Specialty Insurance Company"
type input "broeder@monteleoneins.com; Sutton Specialty Insurance Company"
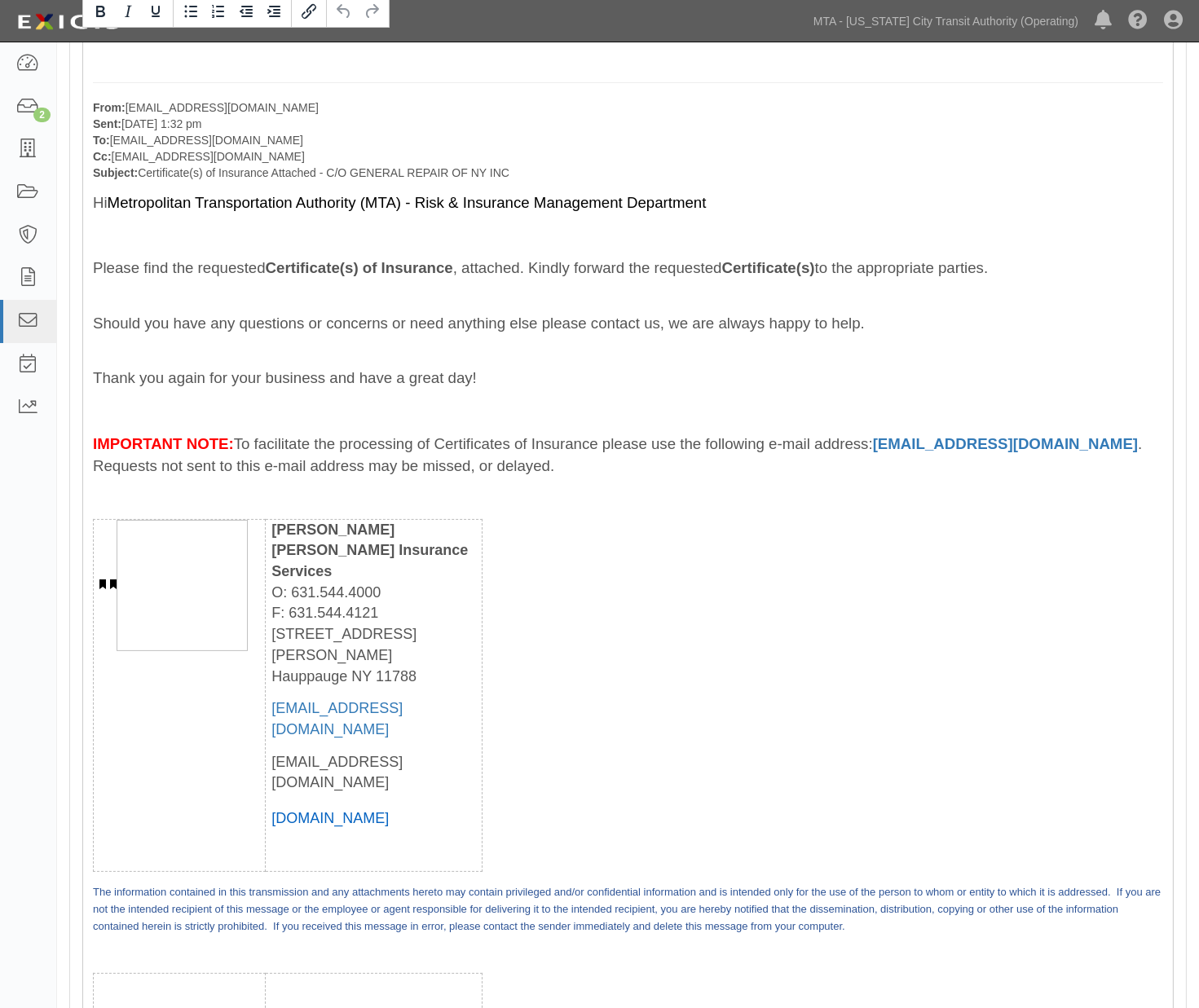
scroll to position [543, 0]
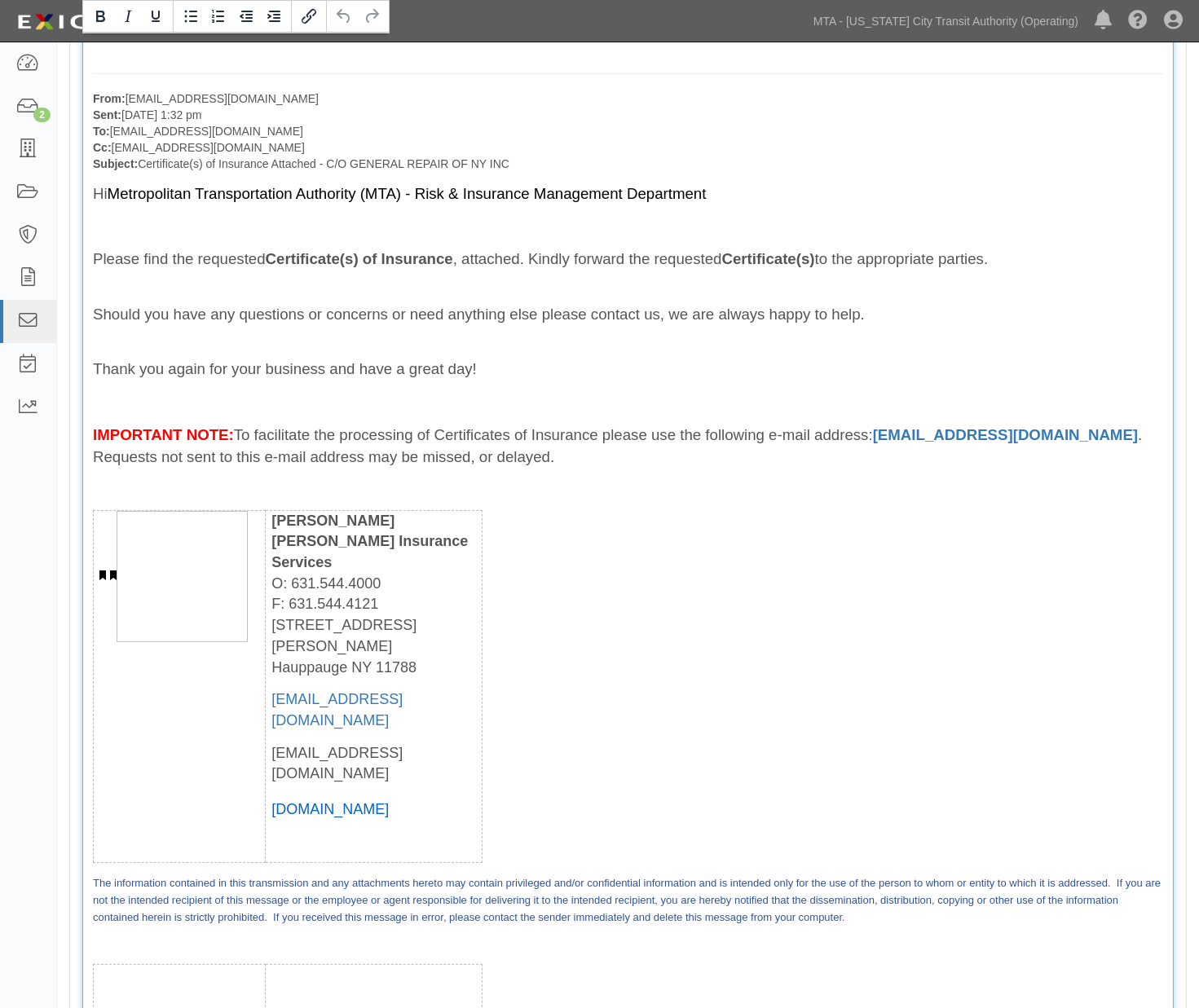
click at [579, 942] on div "From: broeder@monteleoneins.com Sent: October 06, 2025 at 1:32 pm To: agreement…" at bounding box center [627, 529] width 1091 height 1019
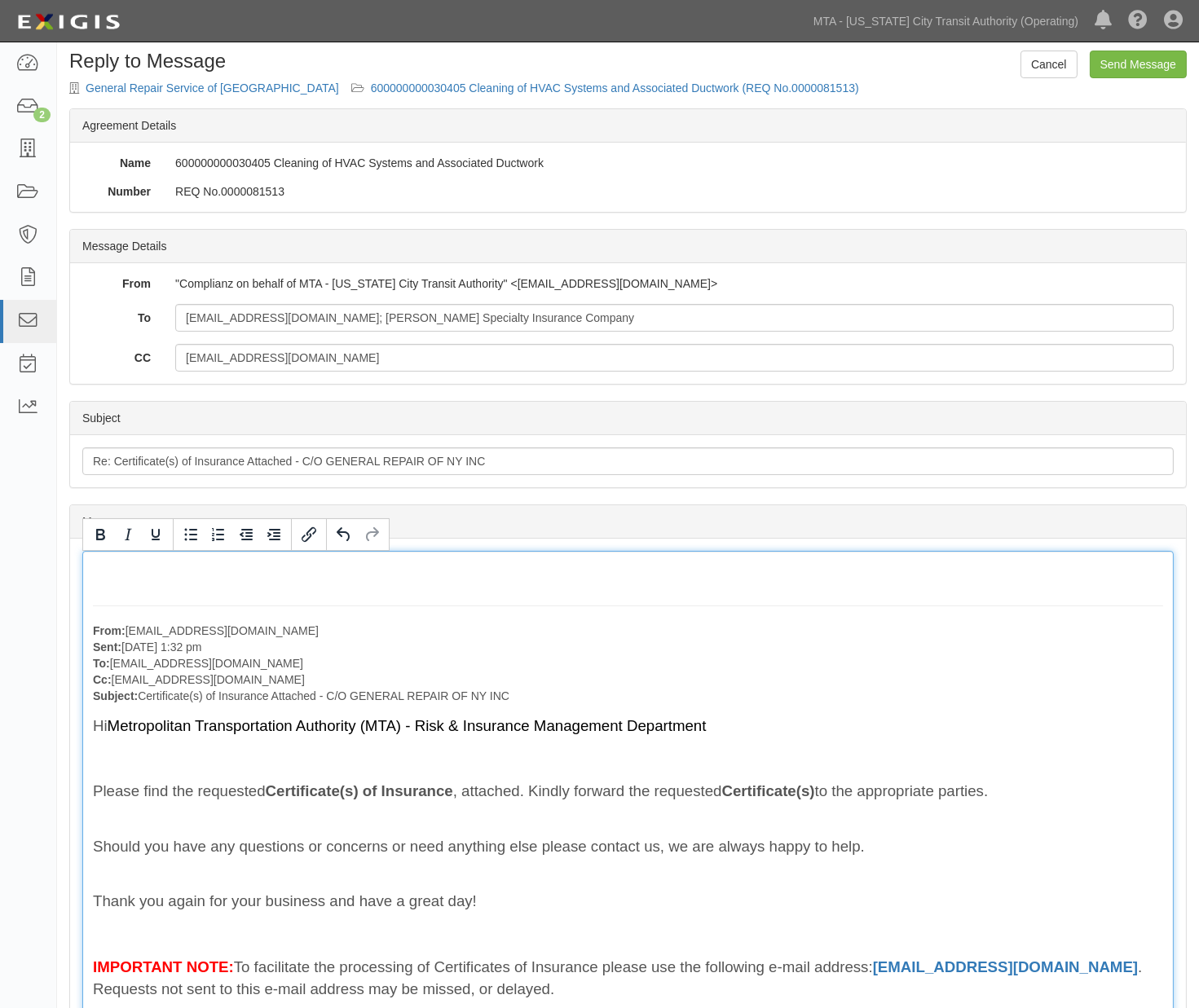
scroll to position [0, 0]
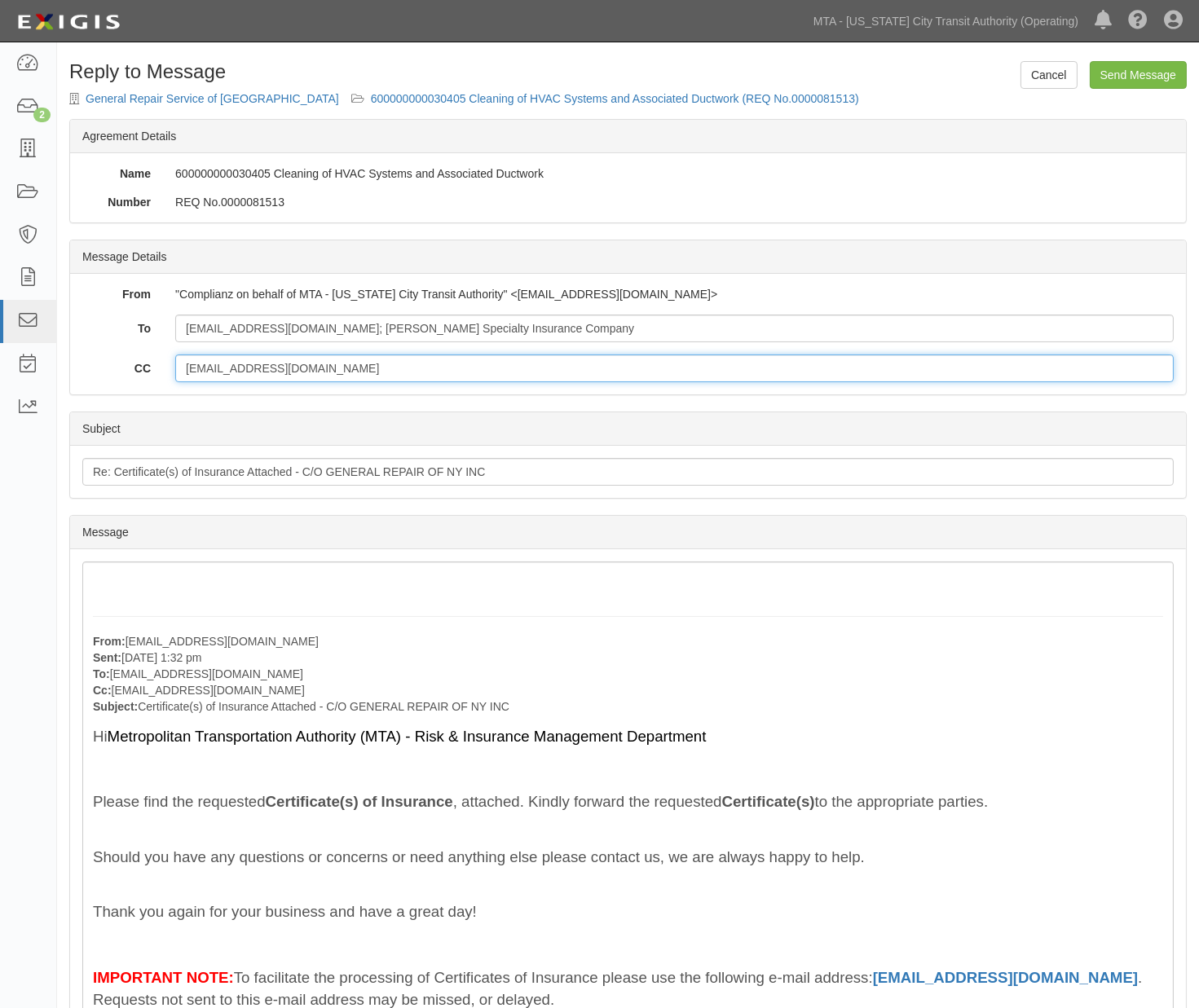
click at [338, 376] on input "grsofnyinc@aol.com" at bounding box center [675, 368] width 999 height 27
paste input "cackerly@monteleoneins.com"
click at [490, 373] on input "grsofnyinc@aol.com; cackerly@monteleoneins.com;" at bounding box center [675, 368] width 999 height 27
paste input "[EMAIL_ADDRESS][DOMAIN_NAME], [EMAIL_ADDRESS][DOMAIN_NAME]"
click at [560, 368] on input "grsofnyinc@aol.com; cackerly@monteleoneins.com; grsofnyinc@aol.com, sparking171…" at bounding box center [675, 368] width 999 height 27
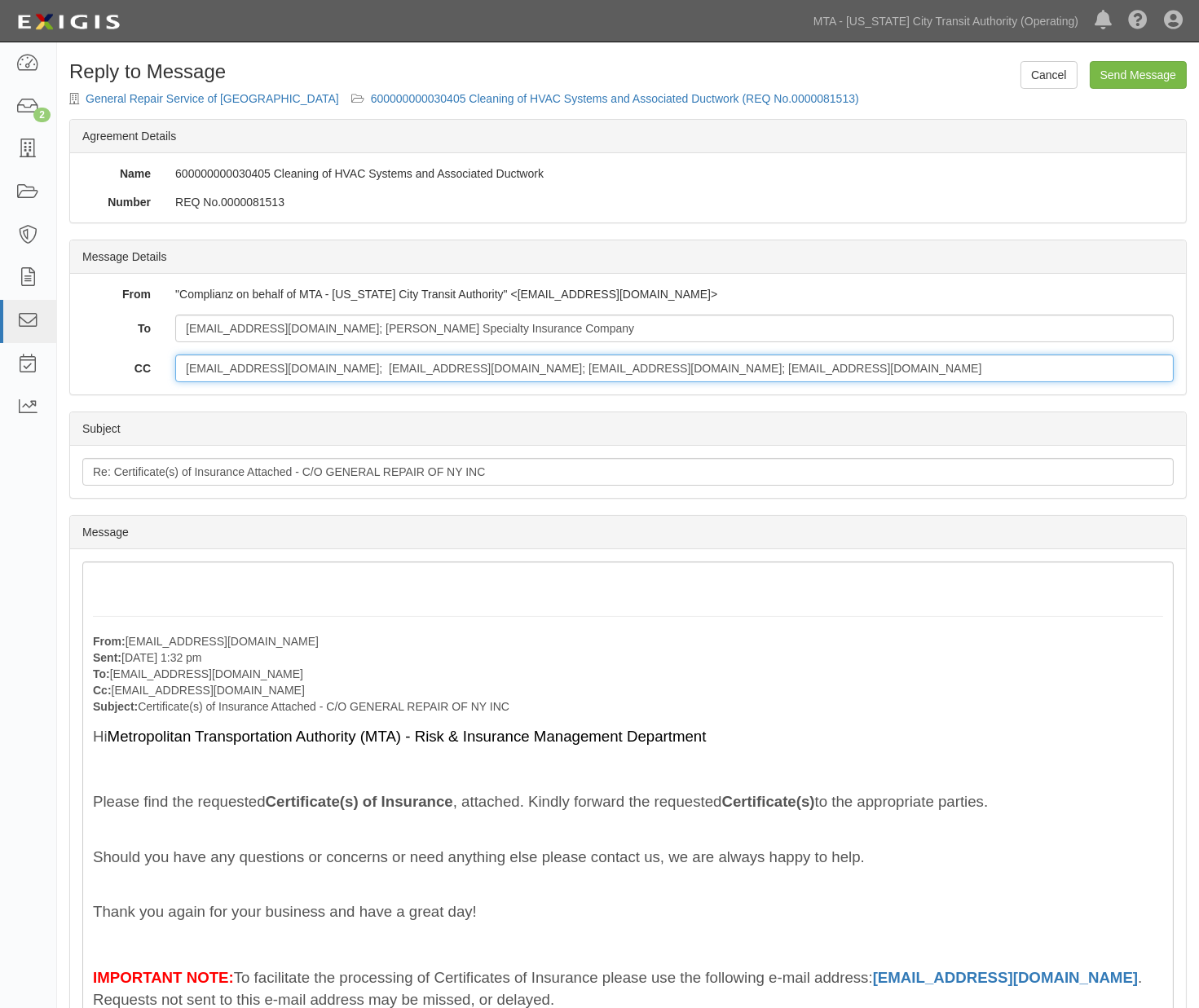
type input "grsofnyinc@aol.com; cackerly@monteleoneins.com; grsofnyinc@aol.com; sparking171…"
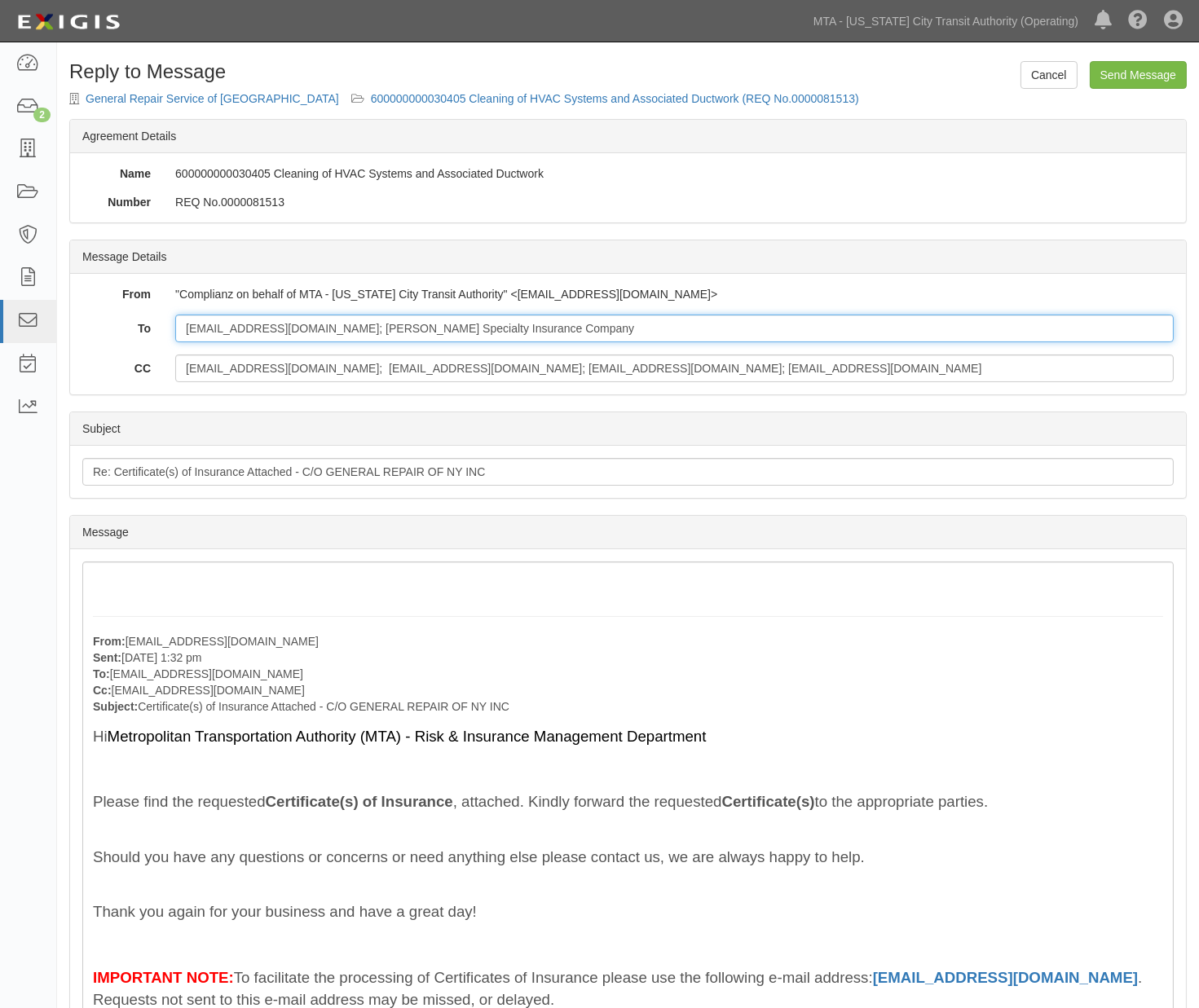
drag, startPoint x: 543, startPoint y: 327, endPoint x: 338, endPoint y: 331, distance: 205.0
click at [338, 331] on input "broeder@monteleoneins.com; Sutton Specialty Insurance Company" at bounding box center [675, 328] width 999 height 27
type input "[EMAIL_ADDRESS][DOMAIN_NAME]"
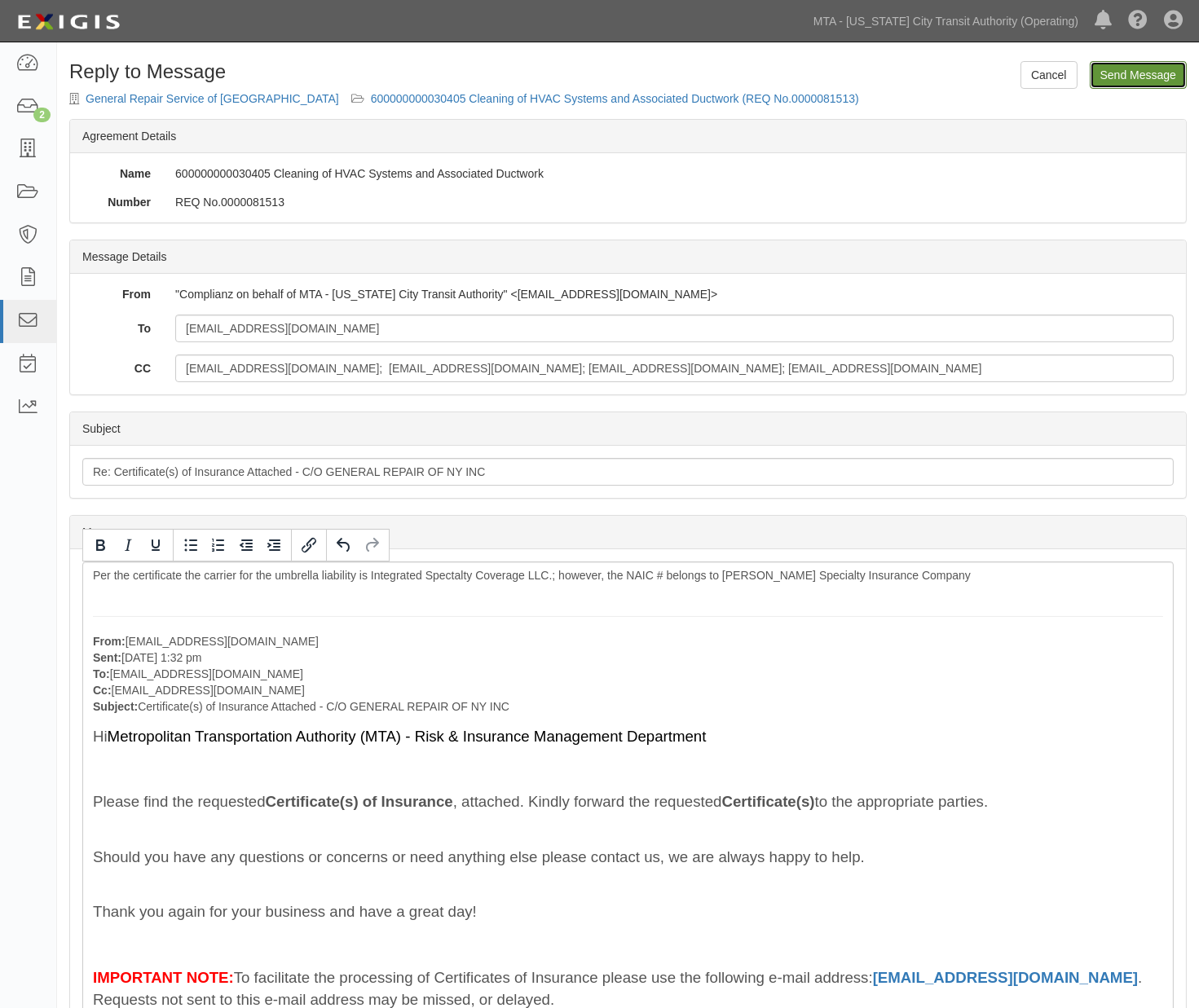
click at [1126, 75] on input "Send Message" at bounding box center [1138, 75] width 97 height 27
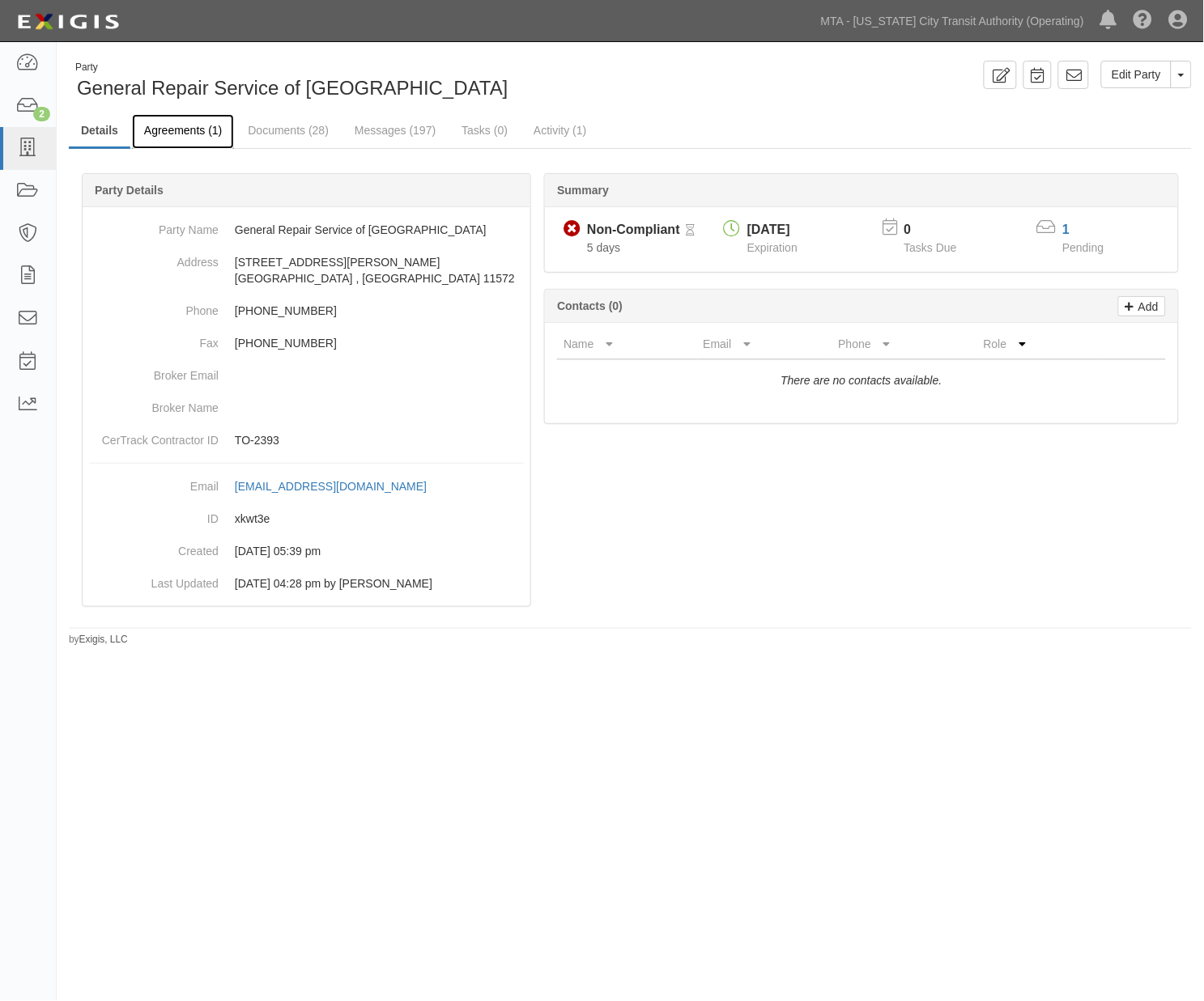
click at [174, 124] on link "Agreements (1)" at bounding box center [183, 131] width 102 height 35
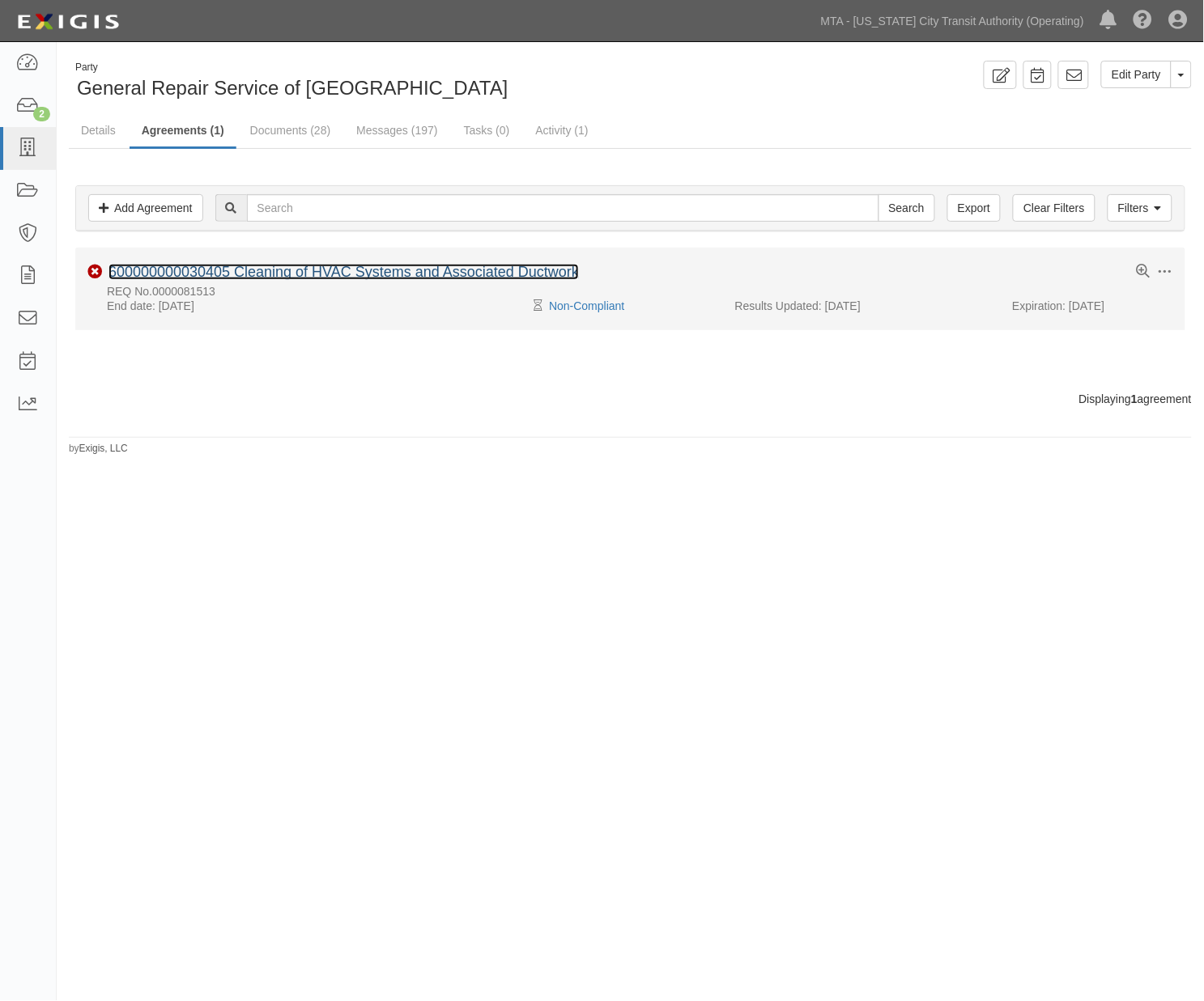
click at [281, 271] on link "600000000030405 Cleaning of HVAC Systems and Associated Ductwork" at bounding box center [343, 272] width 470 height 17
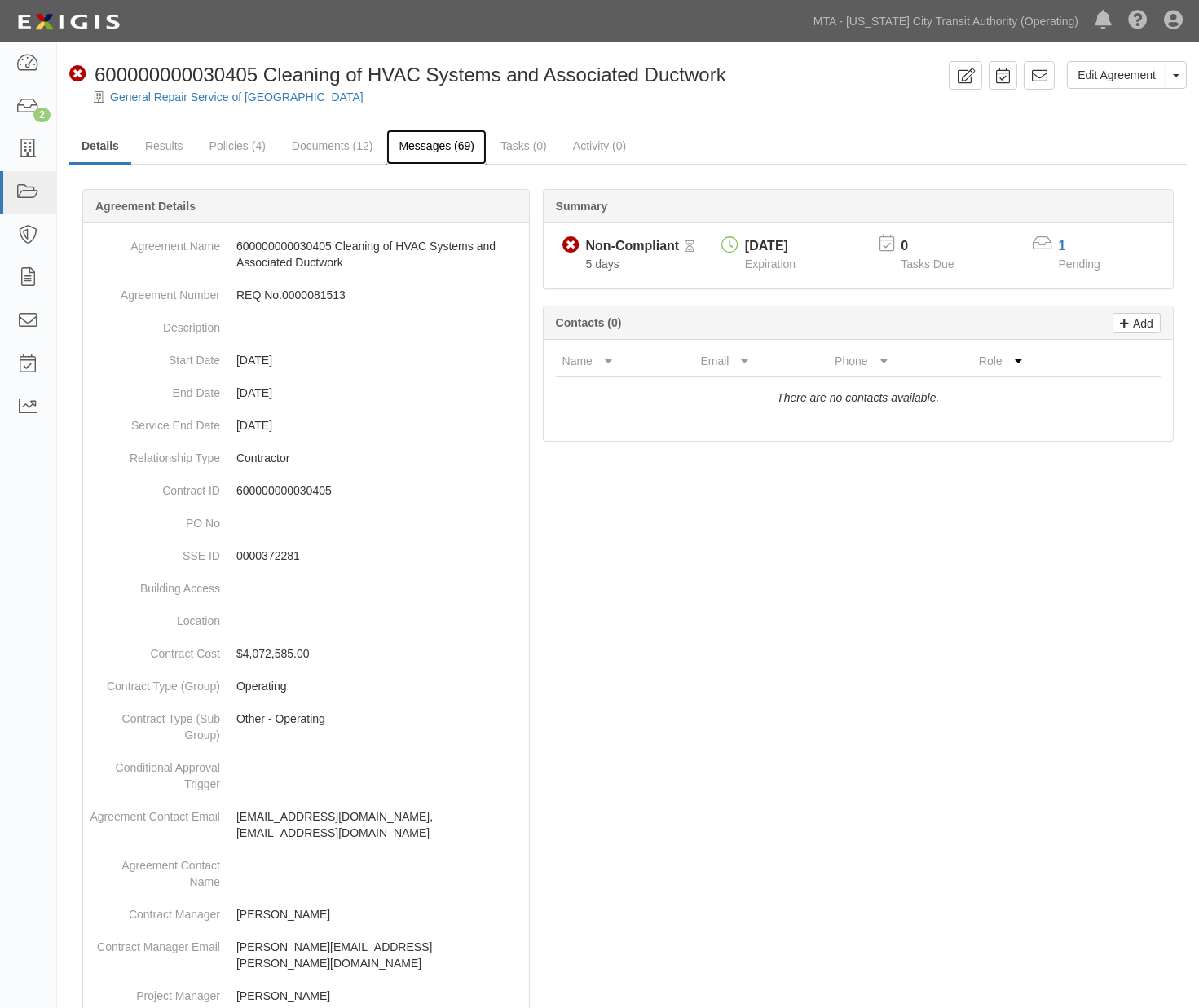
click at [430, 153] on link "Messages (69)" at bounding box center [436, 147] width 101 height 35
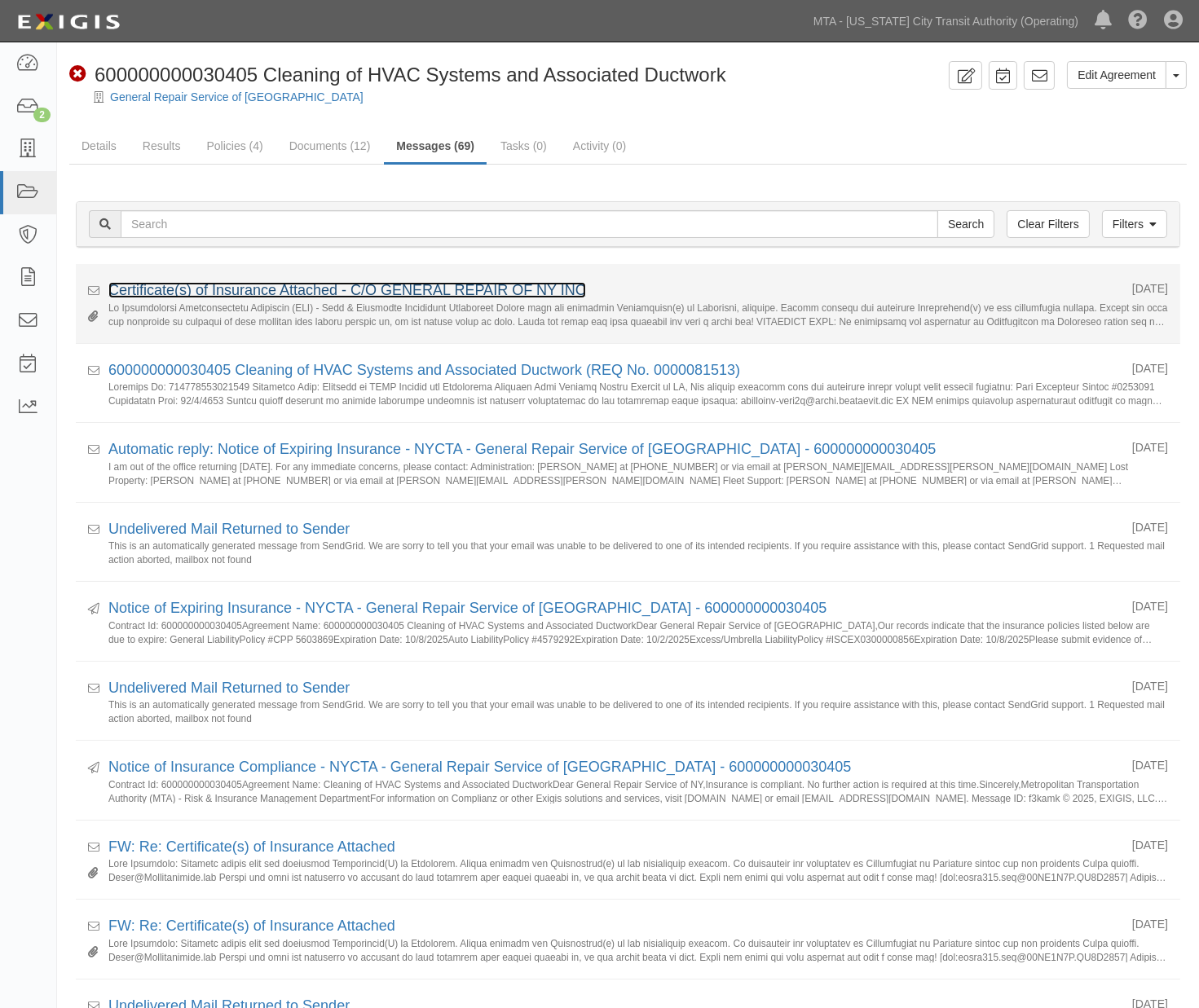
click at [439, 295] on link "Certificate(s) of Insurance Attached - C/O GENERAL REPAIR OF NY INC" at bounding box center [346, 290] width 478 height 17
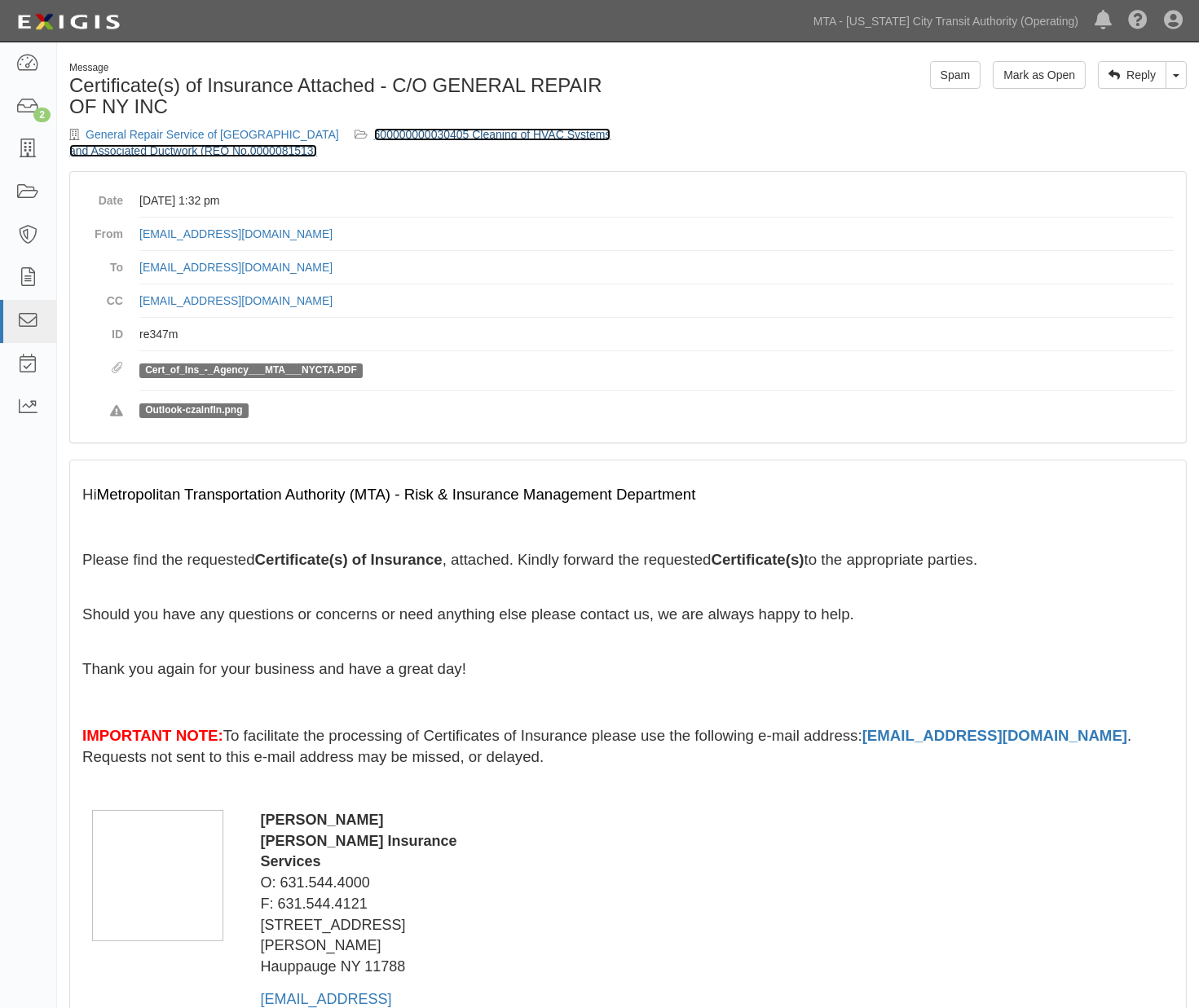
click at [433, 135] on link "600000000030405 Cleaning of HVAC Systems and Associated Ductwork (REQ No.000008…" at bounding box center [339, 142] width 541 height 29
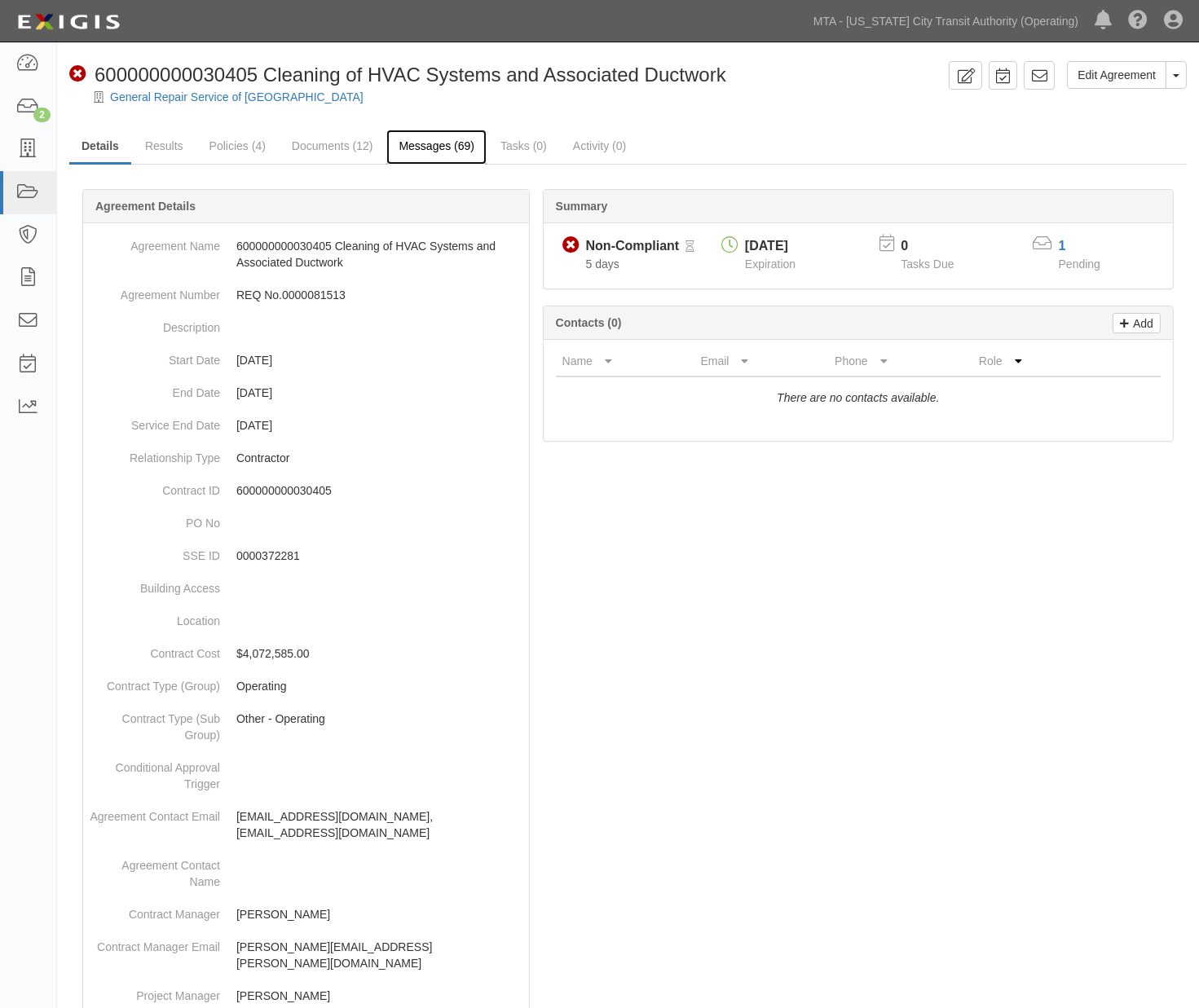
click at [409, 142] on link "Messages (69)" at bounding box center [436, 147] width 101 height 35
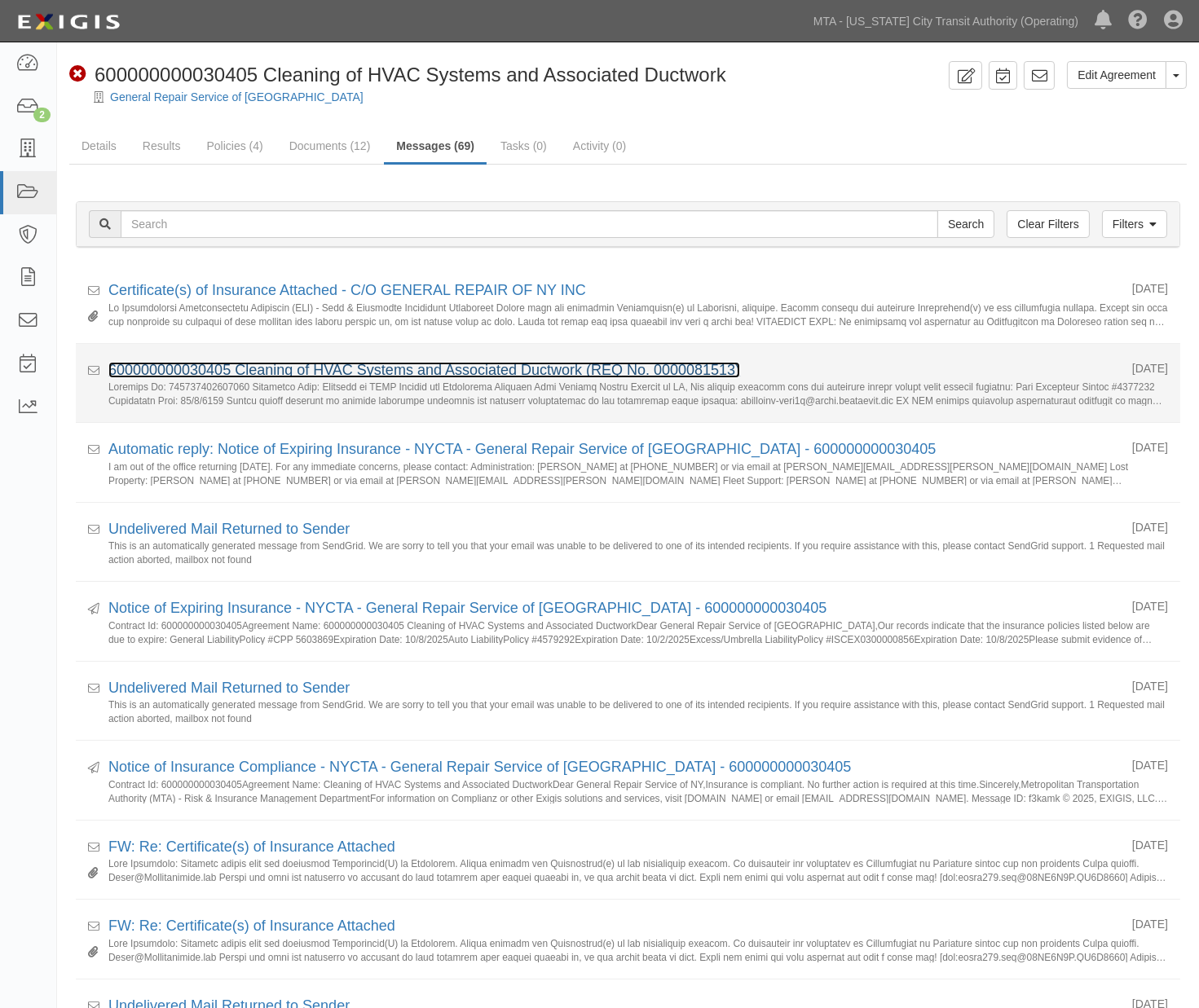
click at [239, 367] on link "600000000030405 Cleaning of HVAC Systems and Associated Ductwork (REQ No. 00000…" at bounding box center [424, 371] width 631 height 17
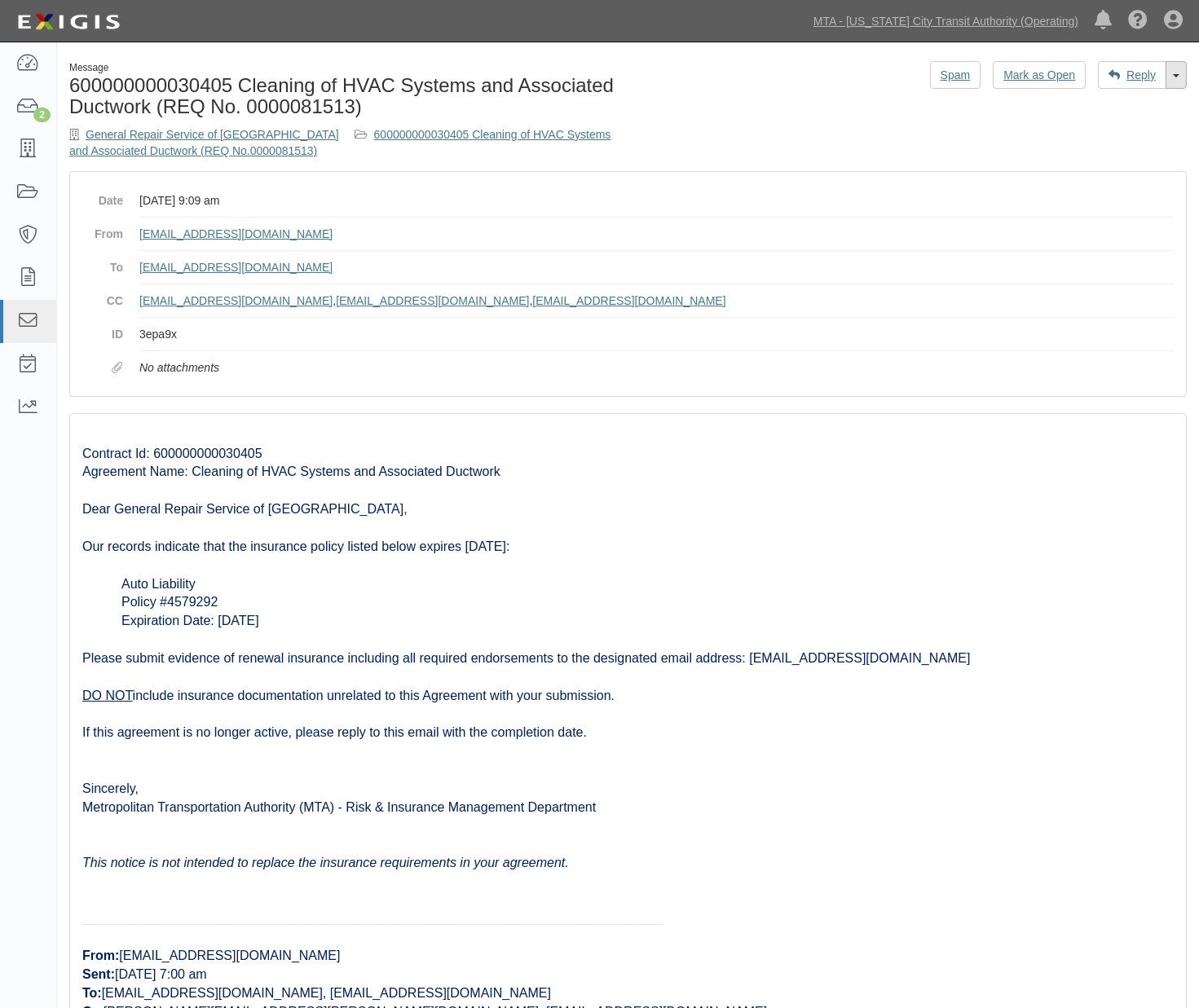
click at [1172, 79] on link "Toggle Dropdown" at bounding box center [1177, 75] width 22 height 27
click at [1093, 110] on link "Reply All" at bounding box center [1121, 106] width 129 height 22
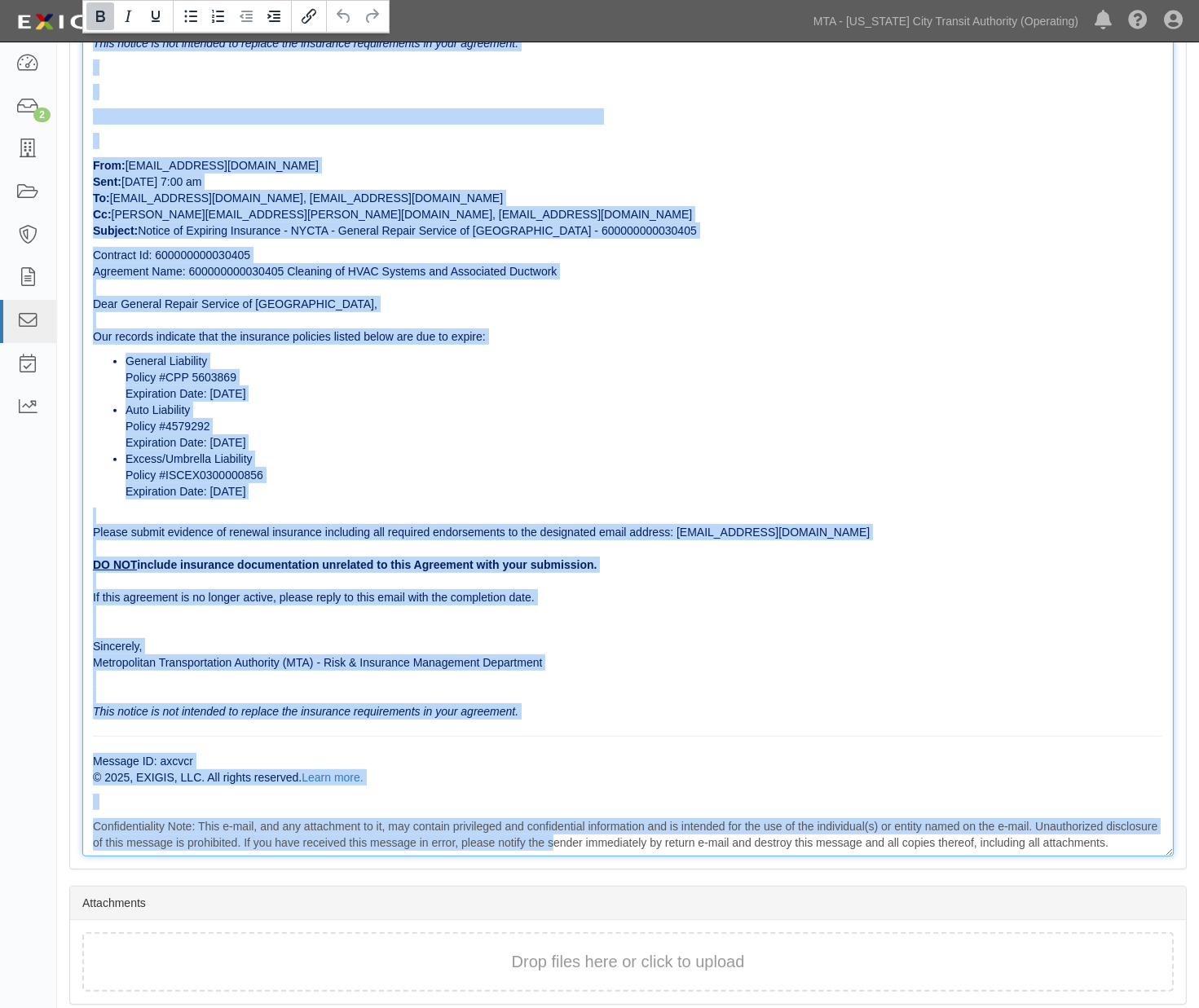
scroll to position [1216, 0]
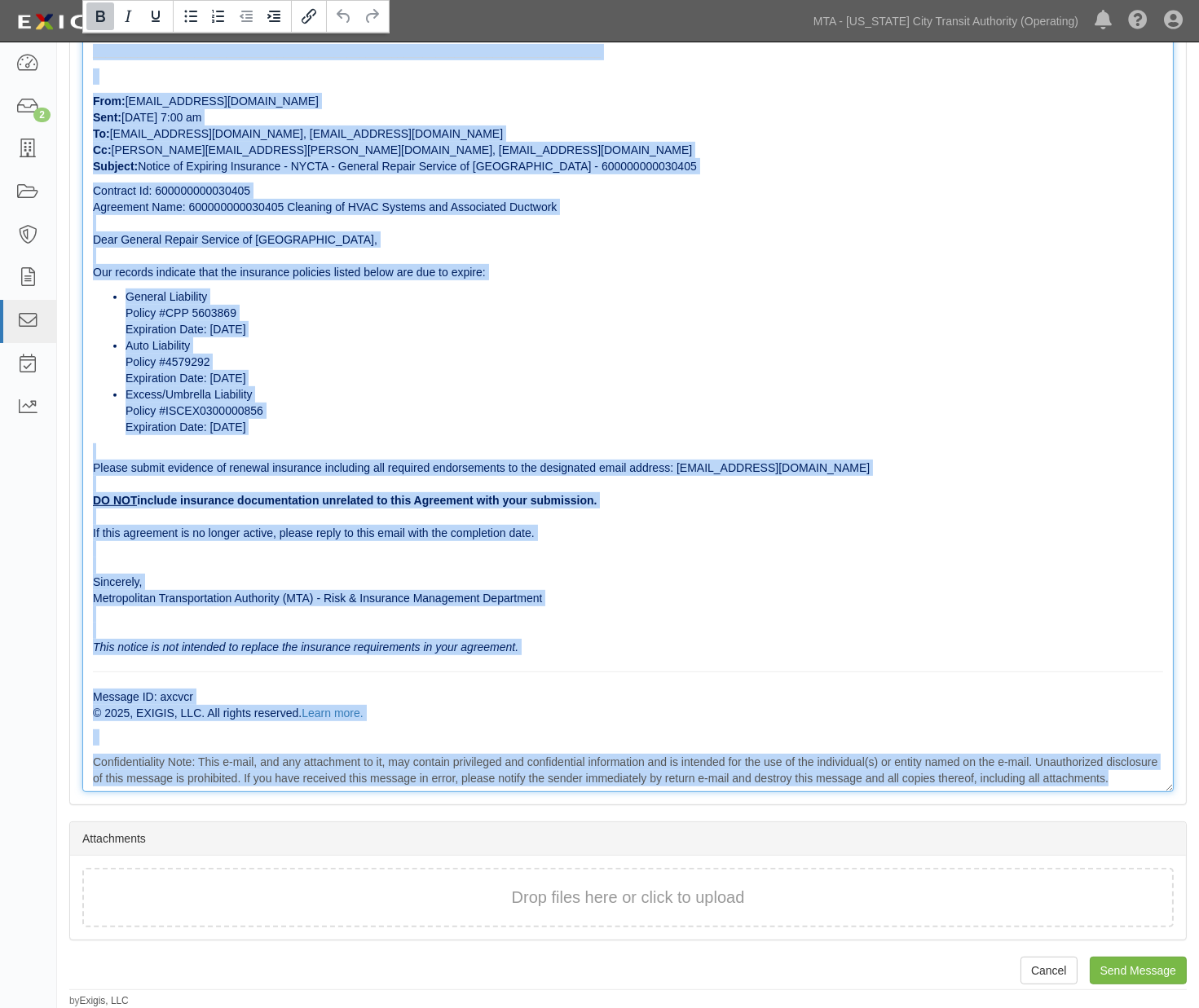
drag, startPoint x: 90, startPoint y: 268, endPoint x: 1118, endPoint y: 861, distance: 1186.8
copy div "Lore: ipsumdol@sitam.con Adip: Elitsed 28, 1238 do 2:74 ei Te: incididu@utlabor…"
click at [826, 411] on li "Excess/Umbrella Liability Policy #ISCEX0300000856 Expiration Date: [DATE]" at bounding box center [644, 411] width 1038 height 49
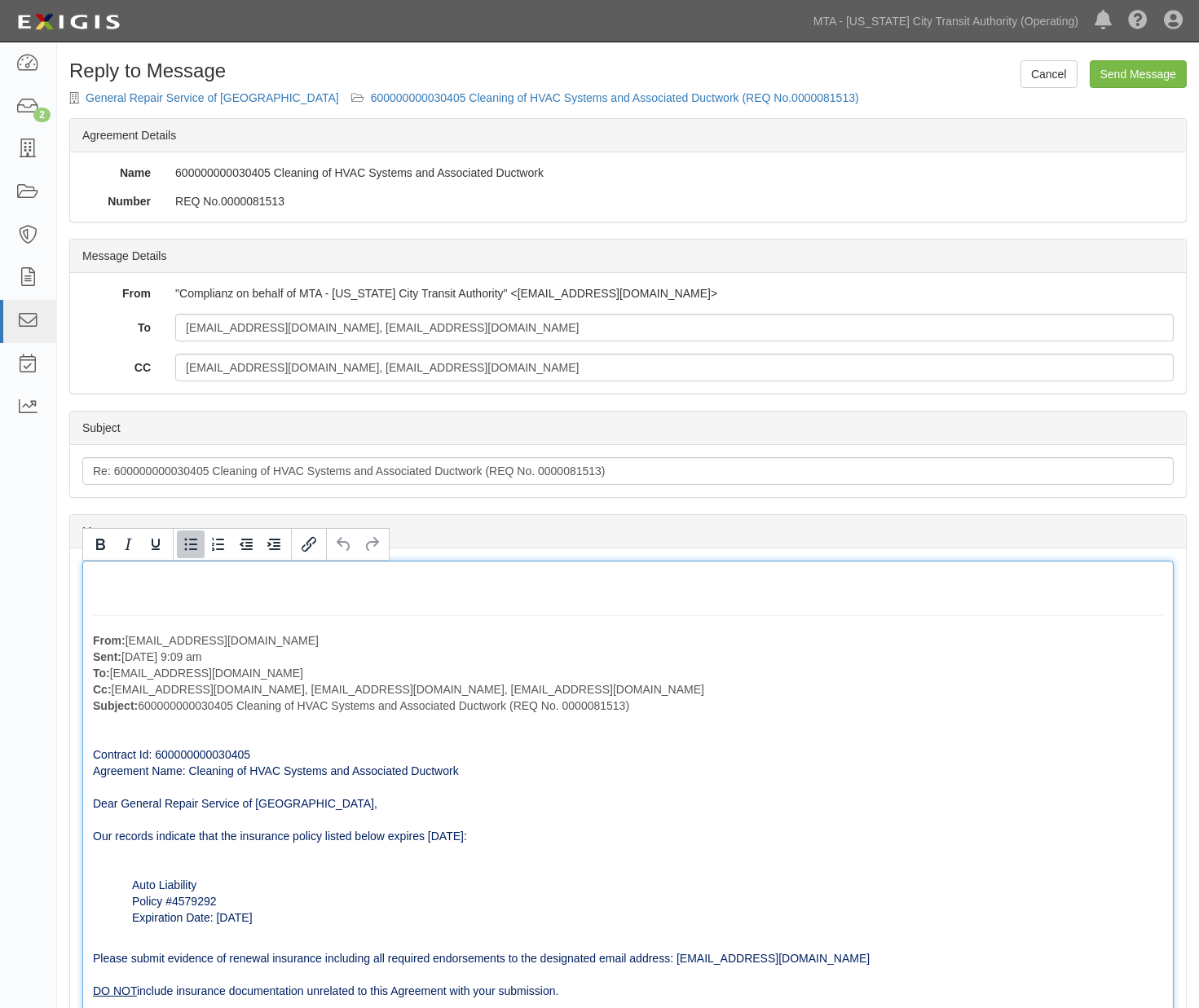
scroll to position [0, 0]
drag, startPoint x: 273, startPoint y: 674, endPoint x: 108, endPoint y: 673, distance: 165.0
click at [108, 673] on p "From: ovalenti@mtahq.org Sent: October 01, 2025 at 9:09 am To: cackerly@montele…" at bounding box center [628, 674] width 1070 height 81
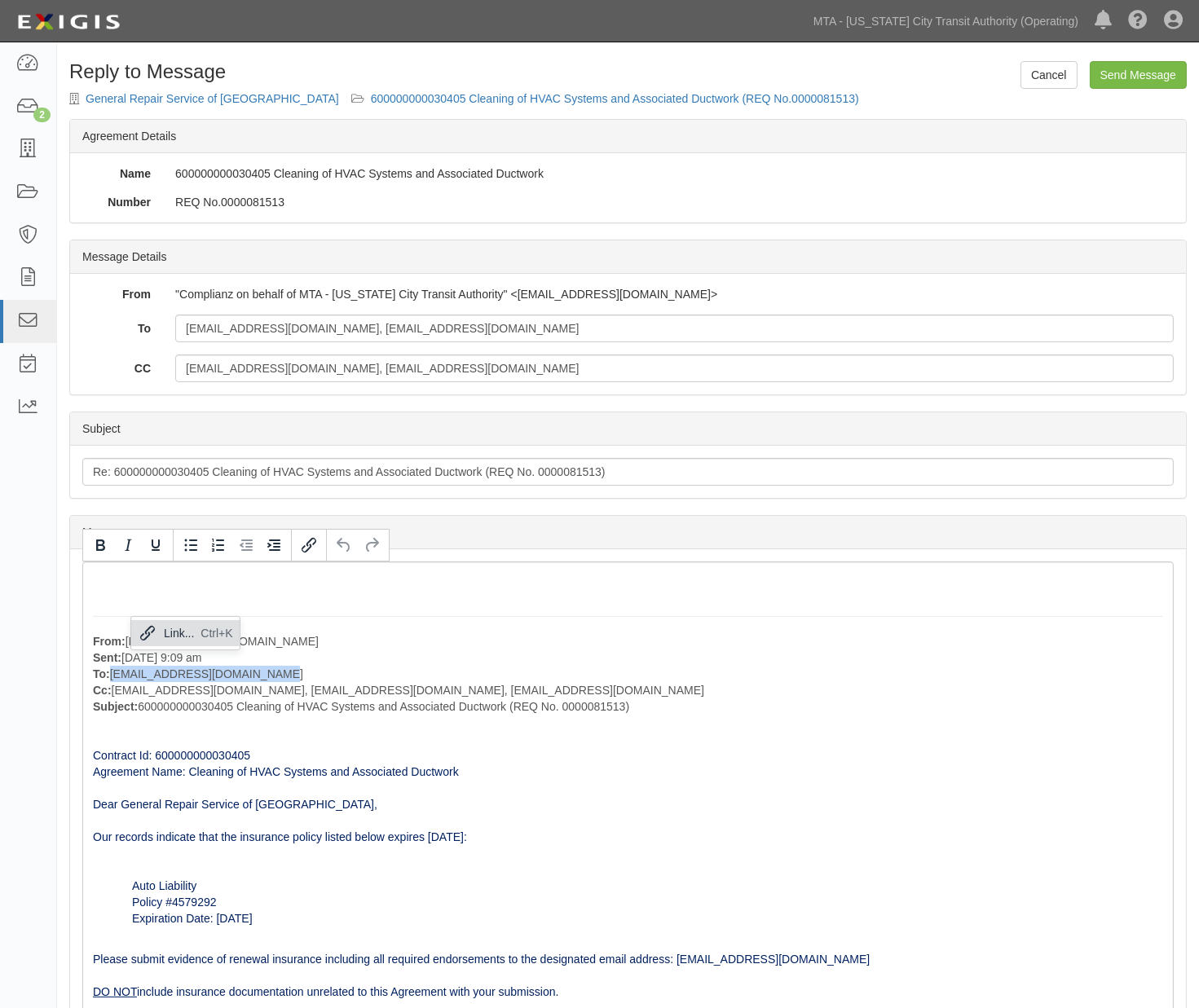
copy p "cackerly@monteleoneins.com"
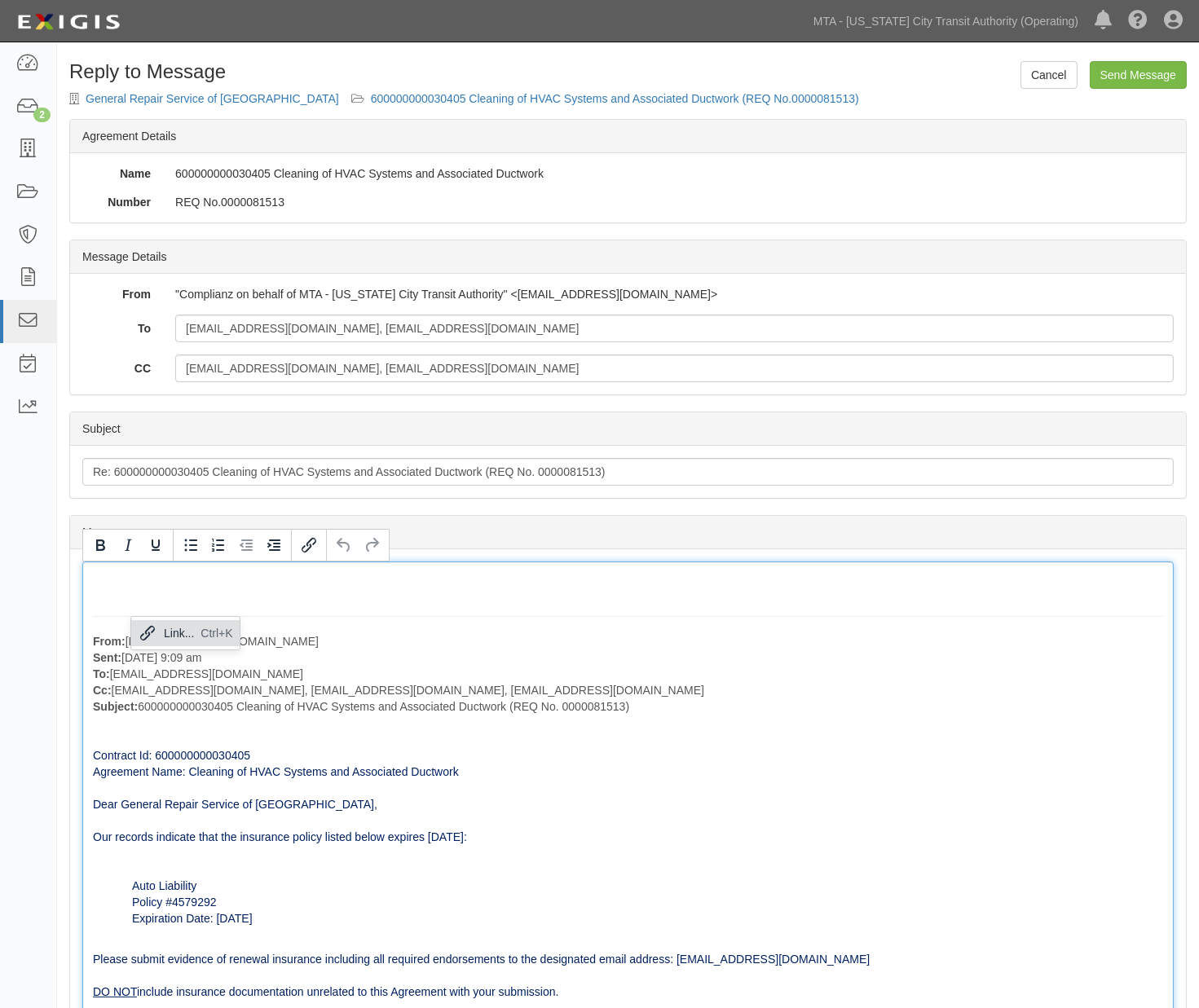
click at [735, 784] on p "Contract Id: 600000000030405 Agreement Name: Cleaning of HVAC Systems and Assoc…" at bounding box center [628, 796] width 1070 height 98
drag, startPoint x: 112, startPoint y: 688, endPoint x: 341, endPoint y: 687, distance: 229.0
click at [341, 687] on p "From: ovalenti@mtahq.org Sent: October 01, 2025 at 9:09 am To: cackerly@montele…" at bounding box center [628, 674] width 1070 height 81
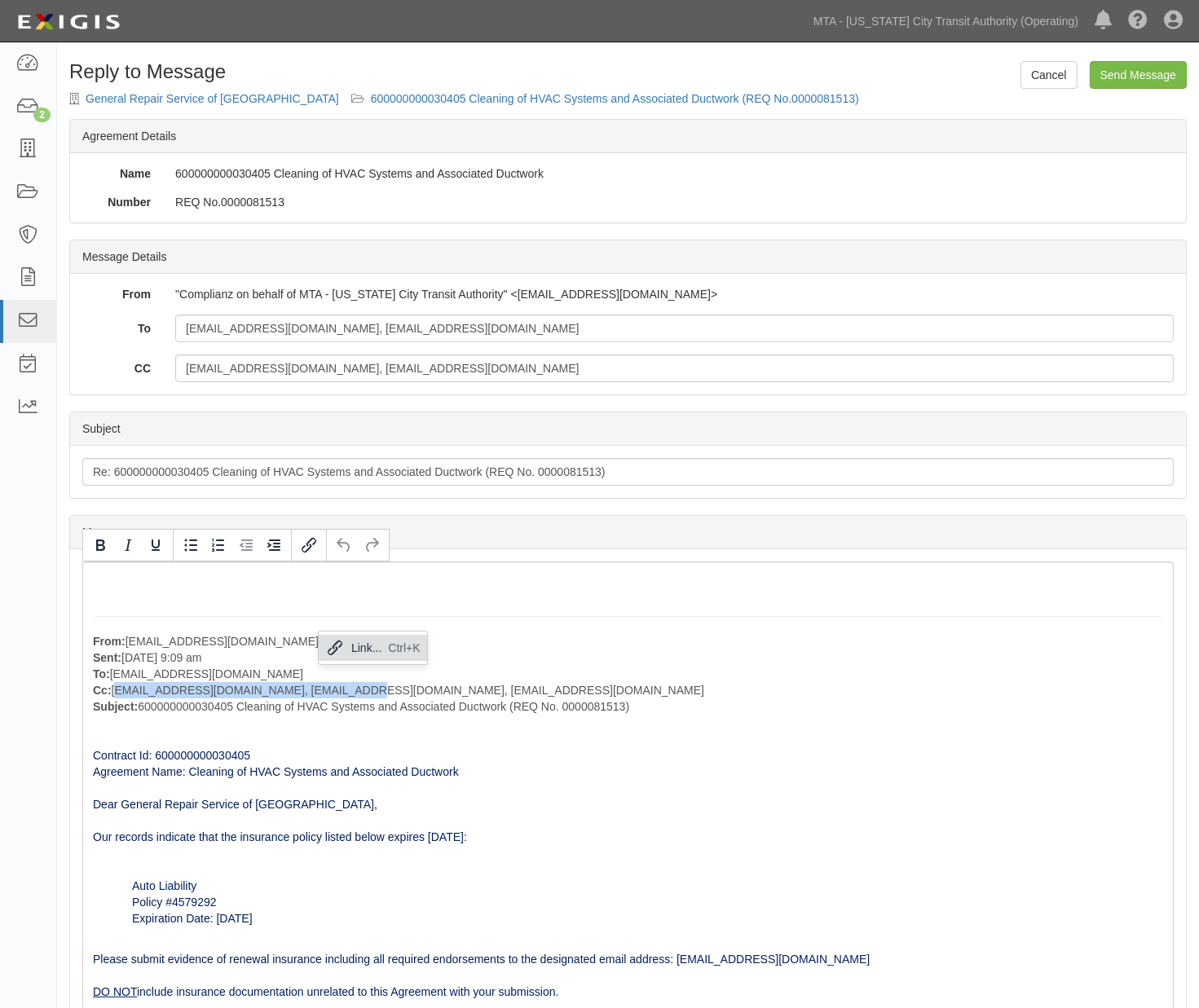
copy p "grsofnyinc@aol.com, sparking1717@aol.com"
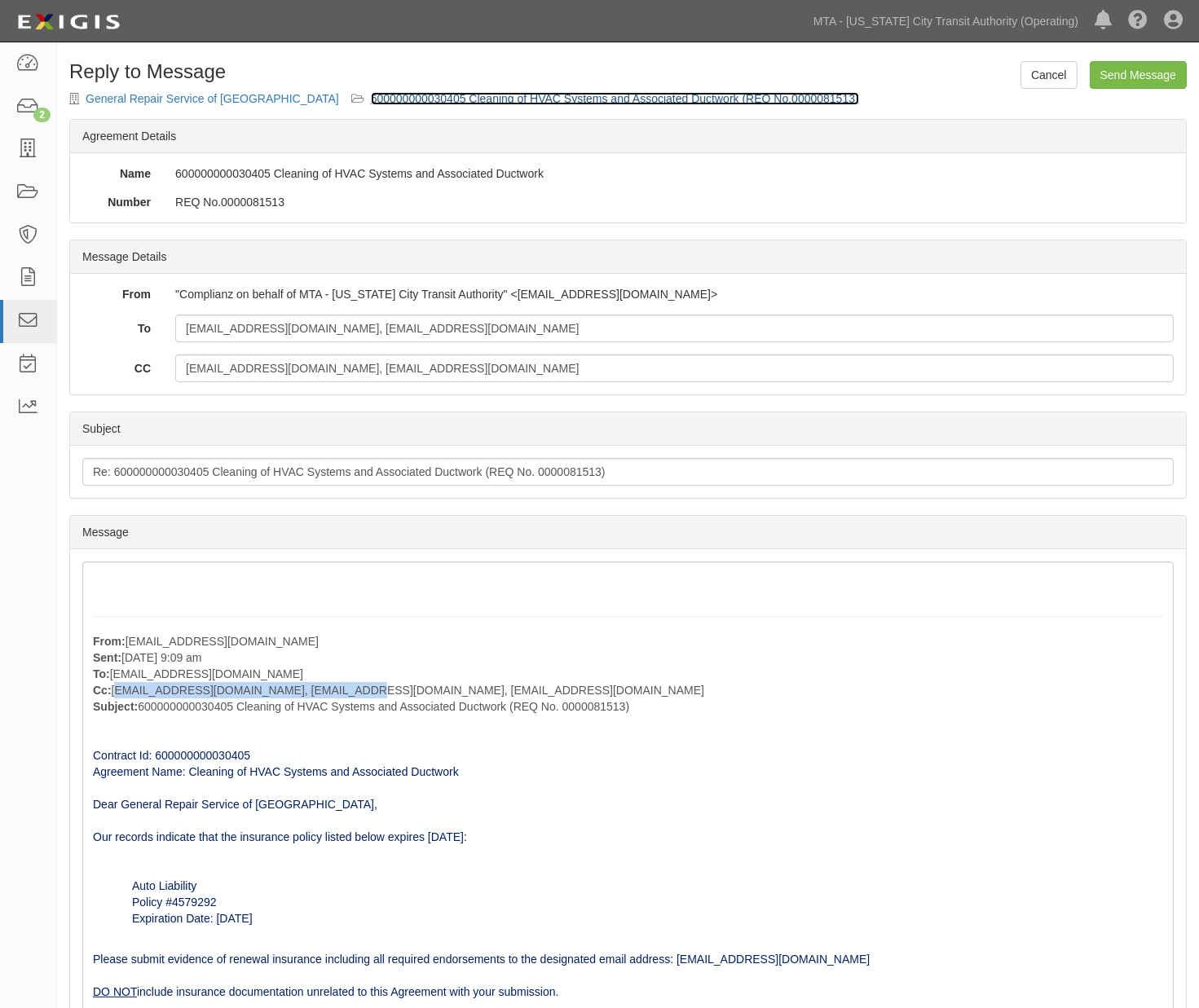
click at [463, 93] on link "600000000030405 Cleaning of HVAC Systems and Associated Ductwork (REQ No.000008…" at bounding box center [615, 99] width 489 height 13
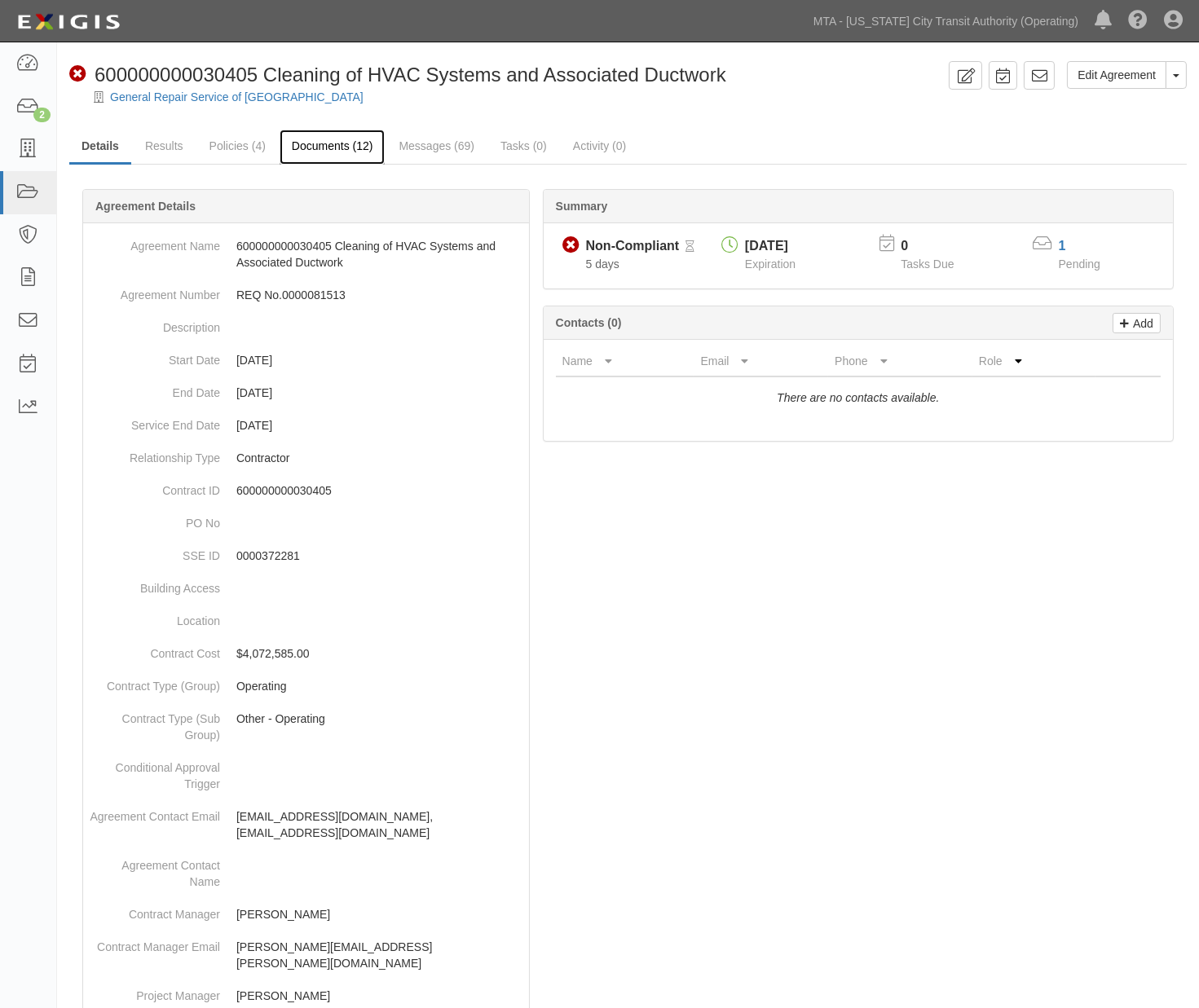
click at [326, 141] on link "Documents (12)" at bounding box center [332, 147] width 106 height 35
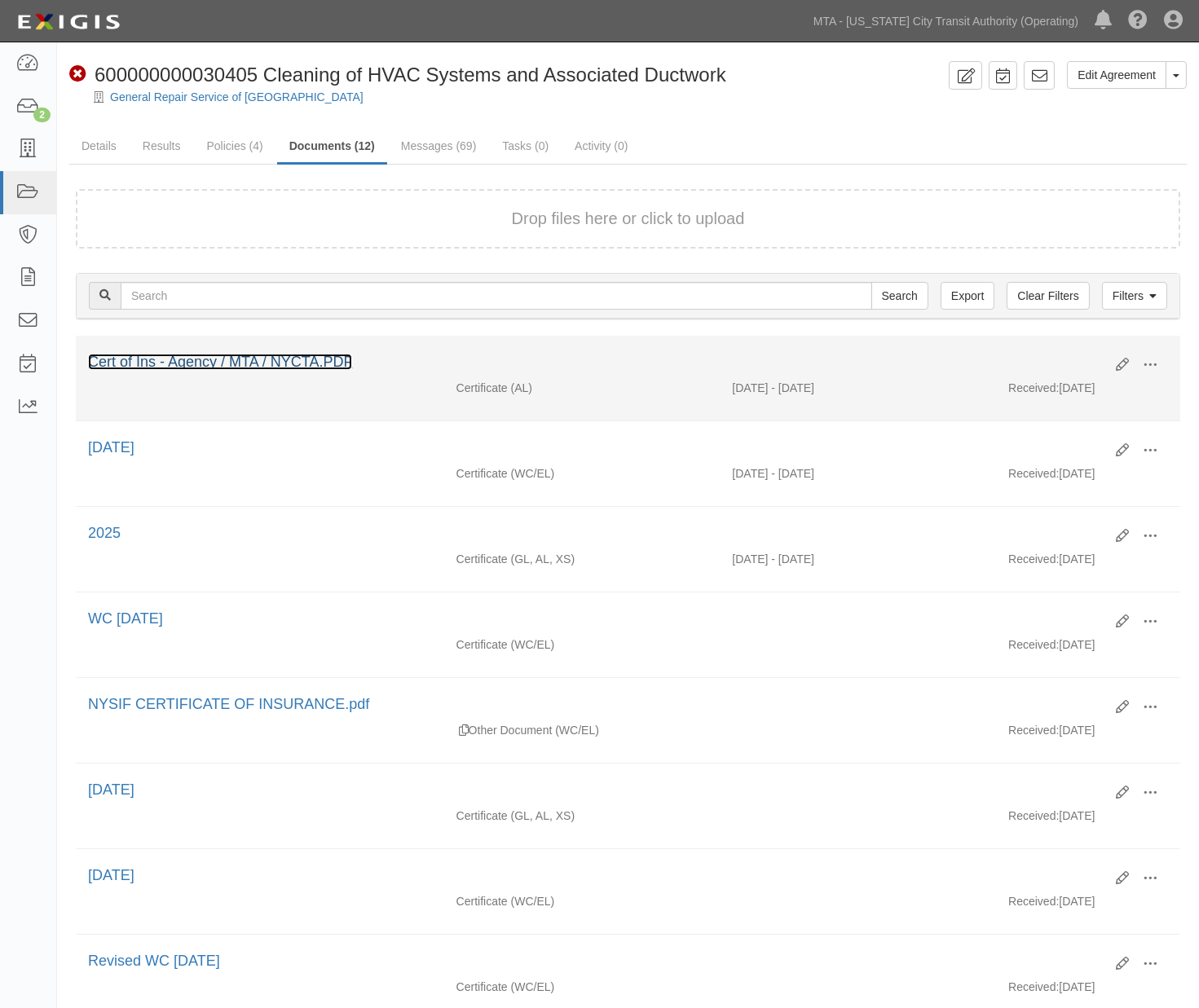
click at [303, 361] on link "Cert of Ins - Agency / MTA / NYCTA.PDF" at bounding box center [220, 362] width 264 height 17
click at [1160, 362] on button at bounding box center [1149, 366] width 36 height 27
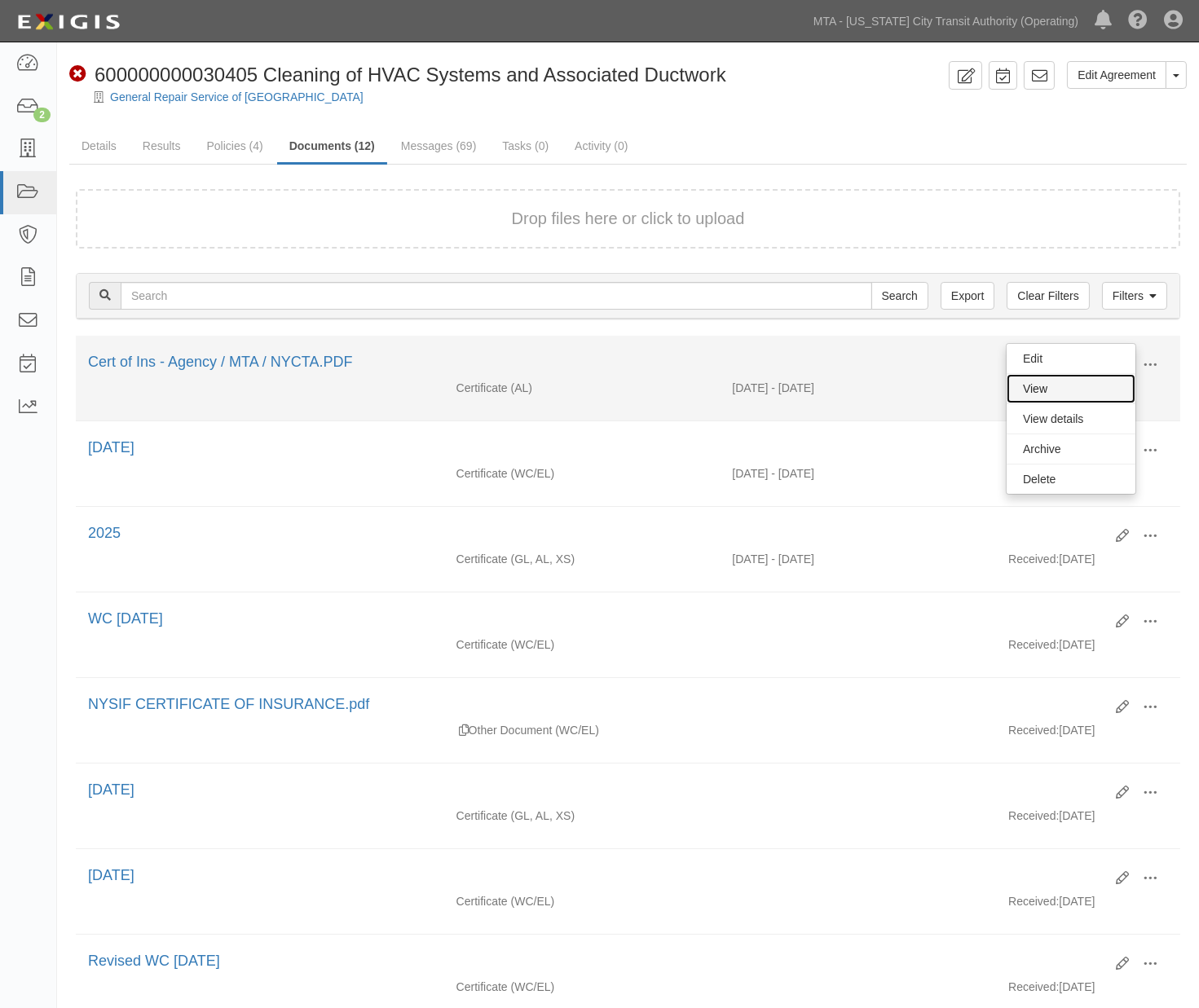
click at [1037, 381] on link "View" at bounding box center [1070, 388] width 129 height 29
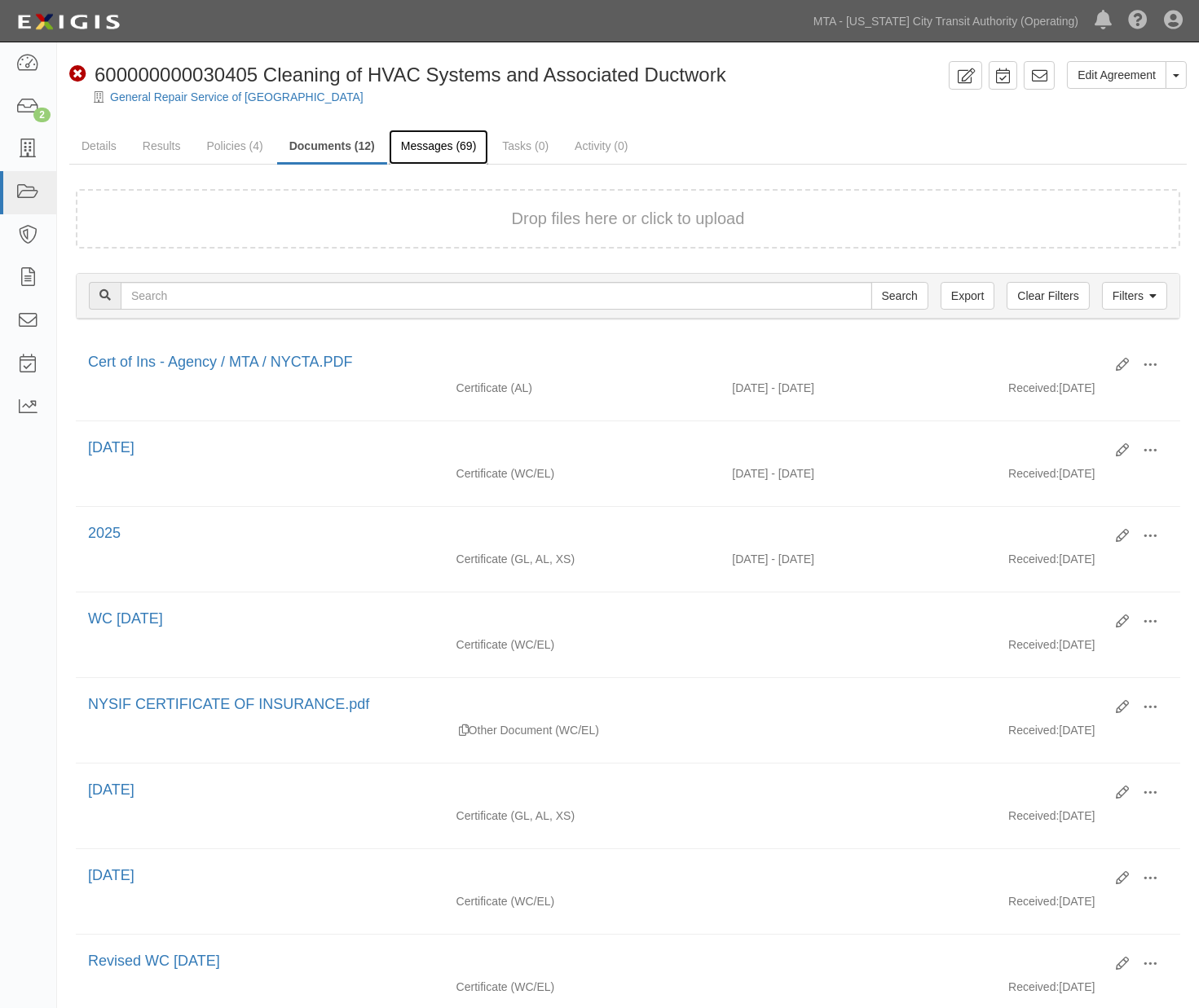
click at [410, 143] on link "Messages (69)" at bounding box center [439, 147] width 101 height 35
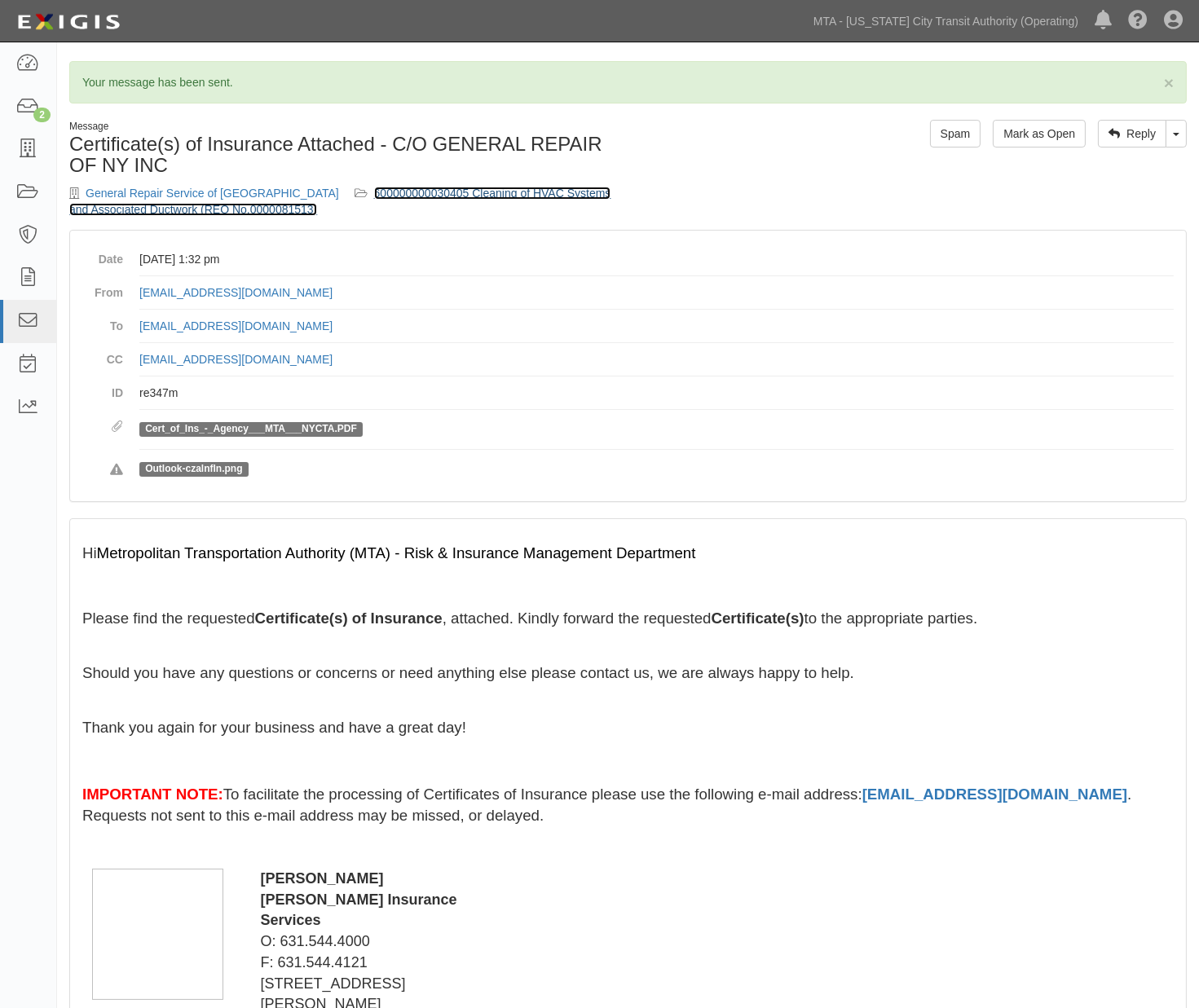
click at [557, 192] on link "600000000030405 Cleaning of HVAC Systems and Associated Ductwork (REQ No.000008…" at bounding box center [339, 201] width 541 height 29
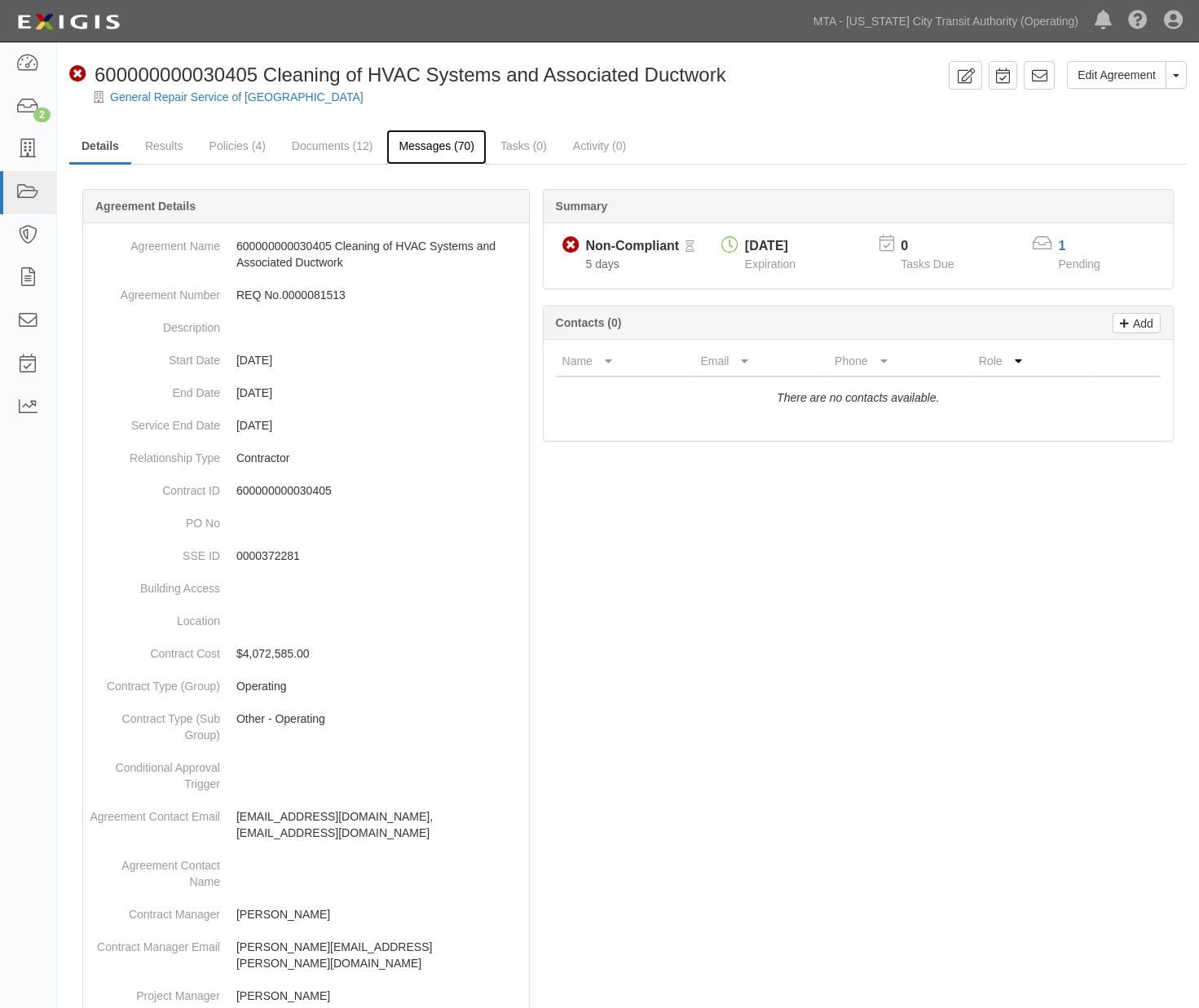
click at [436, 148] on link "Messages (70)" at bounding box center [436, 147] width 101 height 35
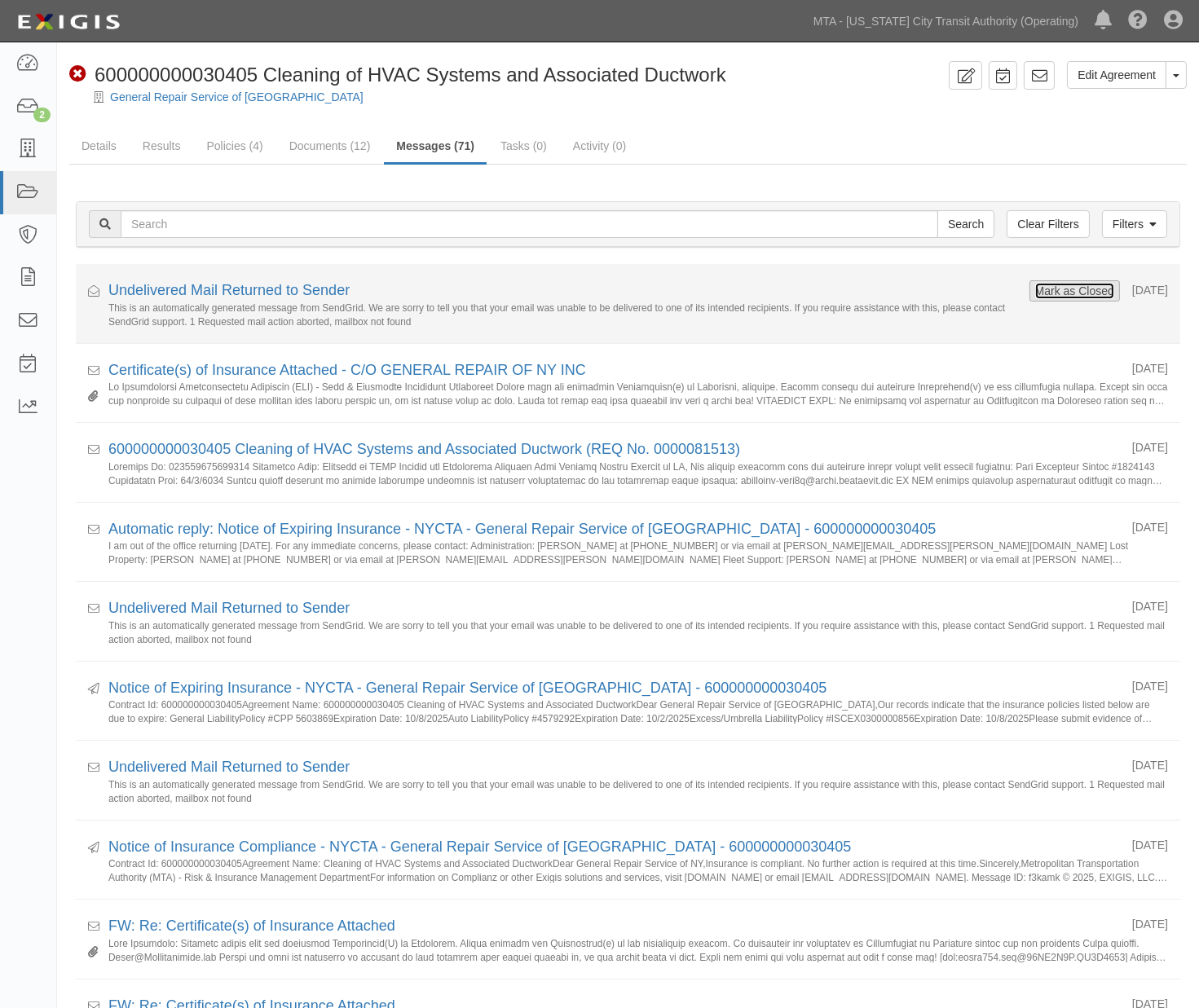
click at [1054, 288] on button "Mark as Closed" at bounding box center [1074, 291] width 81 height 18
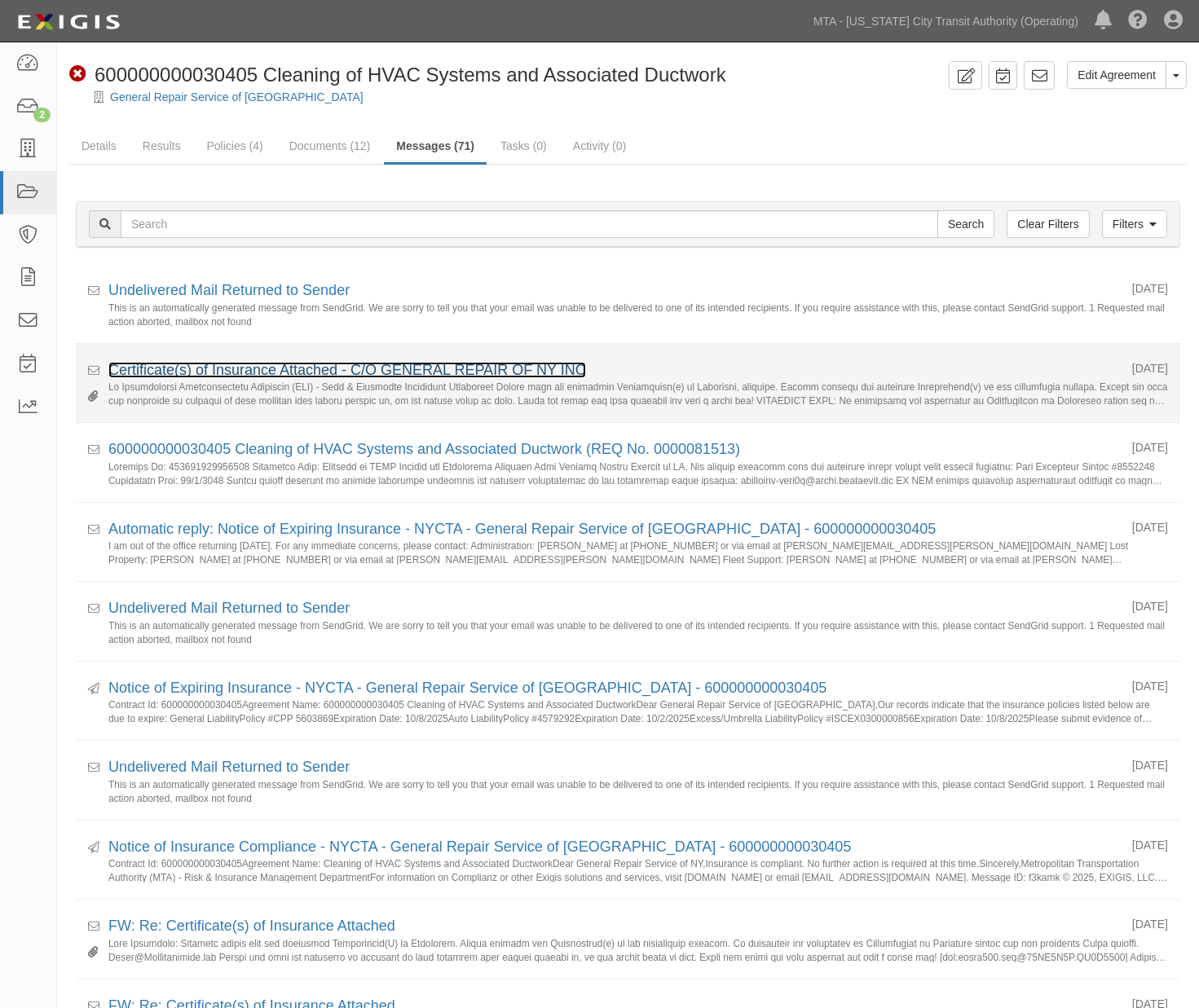
click at [269, 375] on link "Certificate(s) of Insurance Attached - C/O GENERAL REPAIR OF NY INC" at bounding box center [346, 371] width 478 height 17
click at [340, 377] on link "Certificate(s) of Insurance Attached - C/O GENERAL REPAIR OF NY INC" at bounding box center [346, 371] width 478 height 17
click at [327, 367] on link "Certificate(s) of Insurance Attached - C/O GENERAL REPAIR OF NY INC" at bounding box center [346, 371] width 478 height 17
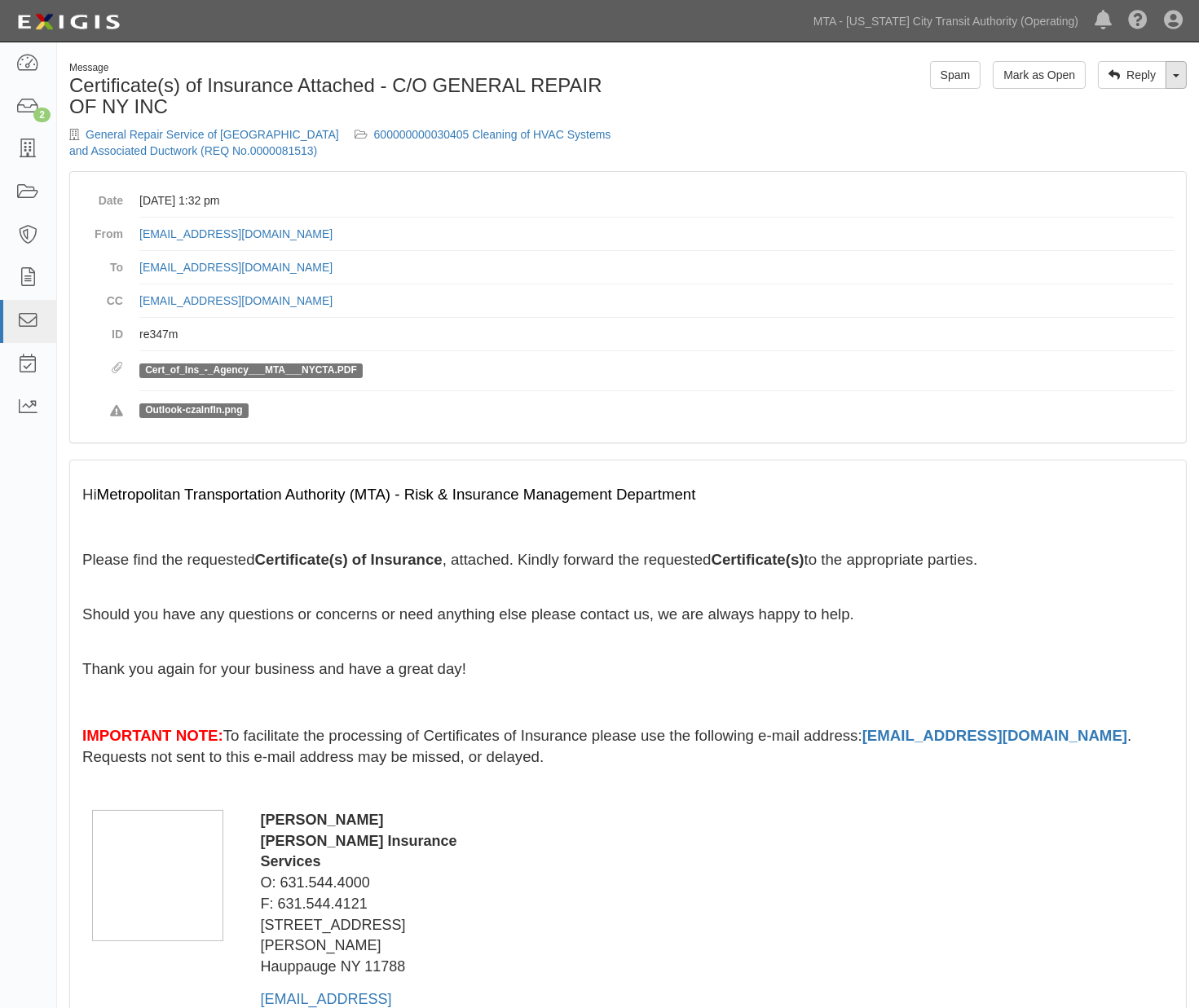
click at [1175, 78] on link "Toggle Dropdown" at bounding box center [1177, 75] width 22 height 27
click at [1097, 106] on link "Reply All" at bounding box center [1121, 106] width 129 height 22
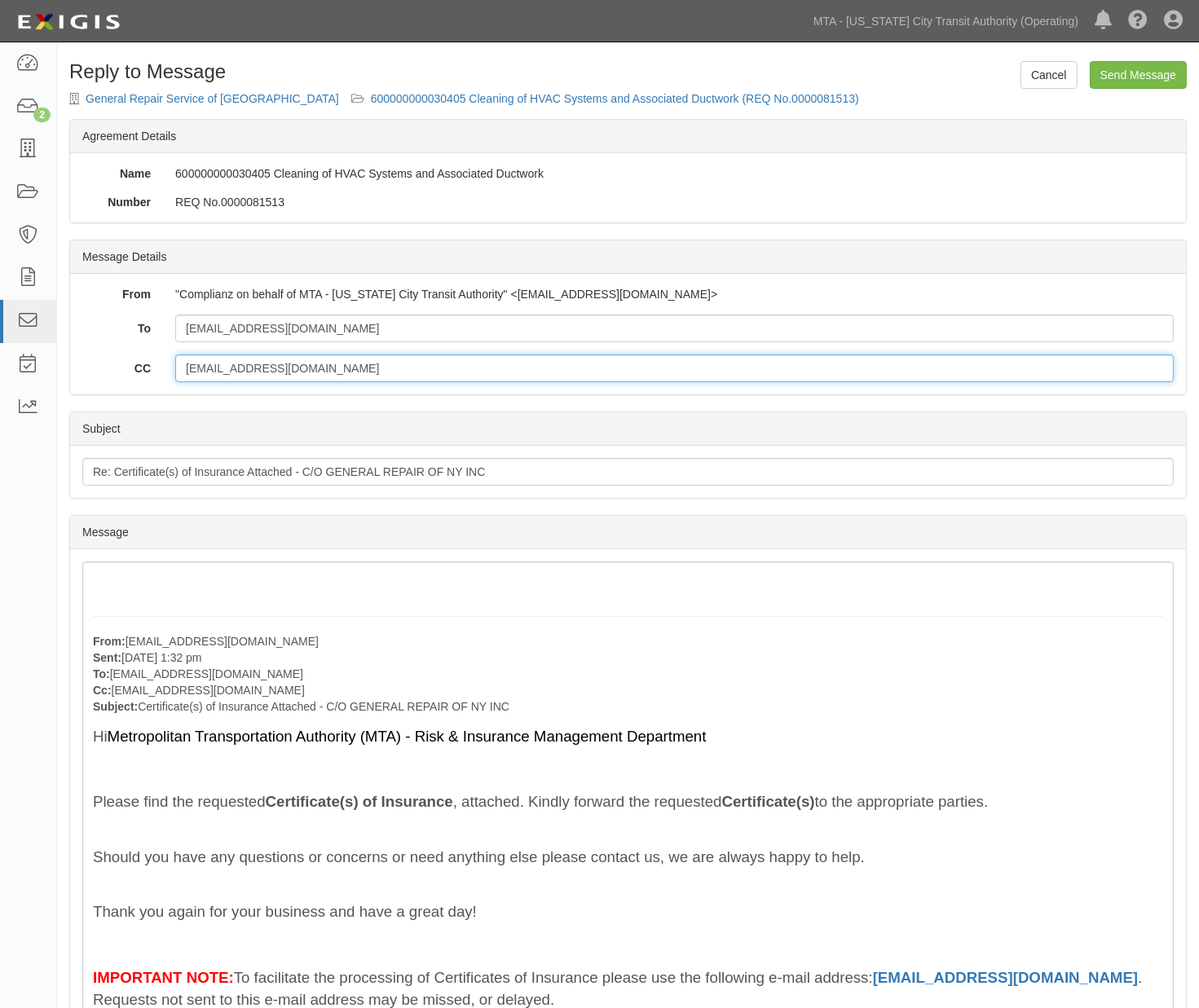
click at [319, 372] on input "[EMAIL_ADDRESS][DOMAIN_NAME]" at bounding box center [675, 368] width 999 height 27
paste input "[PERSON_NAME][EMAIL_ADDRESS][PERSON_NAME][DOMAIN_NAME], [EMAIL_ADDRESS][DOMAIN_…"
type input "[EMAIL_ADDRESS][DOMAIN_NAME]; [PERSON_NAME][EMAIL_ADDRESS][PERSON_NAME][DOMAIN_…"
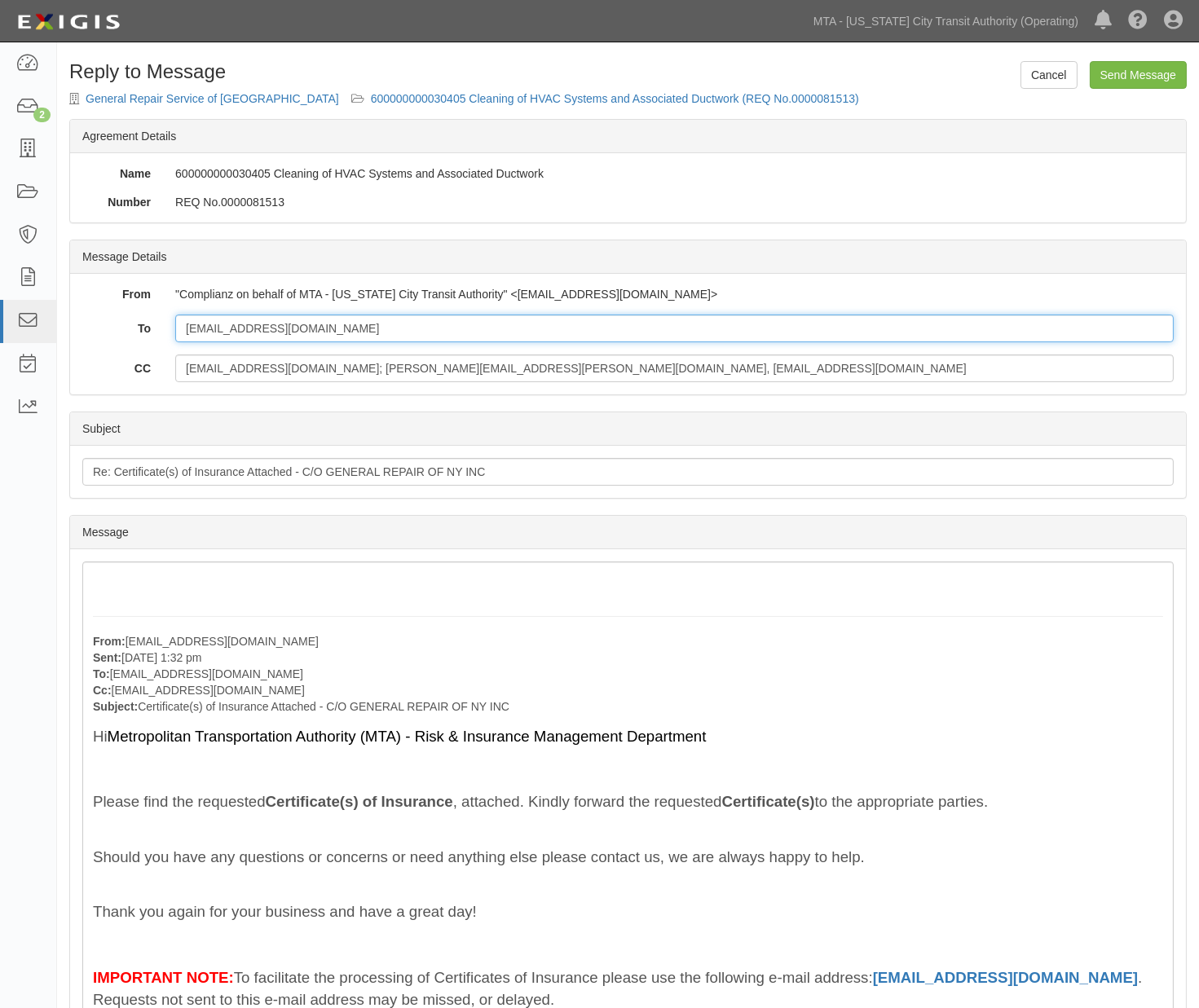
click at [354, 326] on input "broeder@monteleoneins.com" at bounding box center [675, 328] width 999 height 27
paste input "grsofnyinc@aol.com, sparking1717@aol.com"
click at [453, 324] on input "broeder@monteleoneins.com; grsofnyinc@aol.com, sparking1717@aol.com" at bounding box center [675, 328] width 999 height 27
type input "broeder@monteleoneins.com; grsofnyinc@aol.com; sparking1717@aol.com"
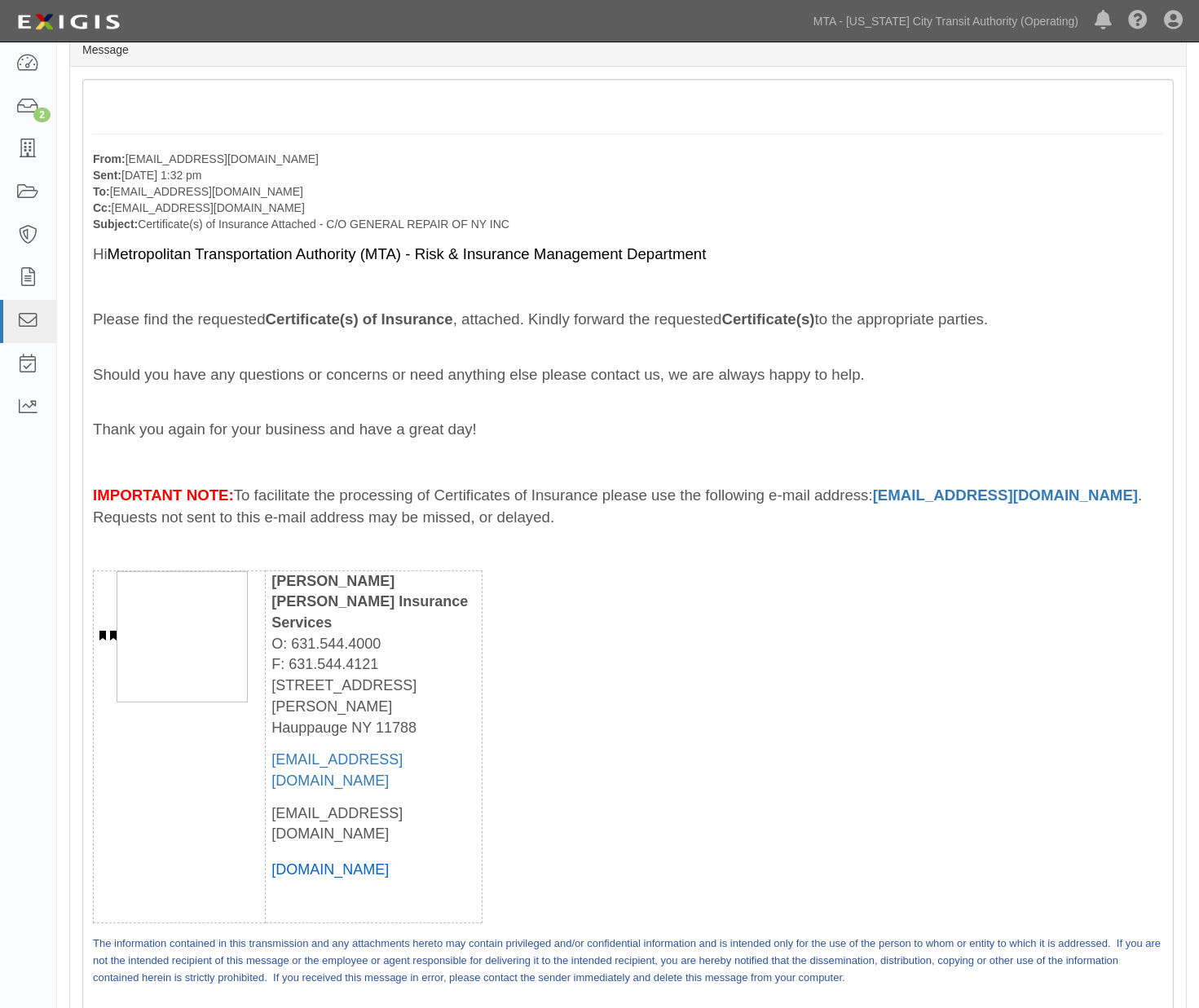
scroll to position [704, 0]
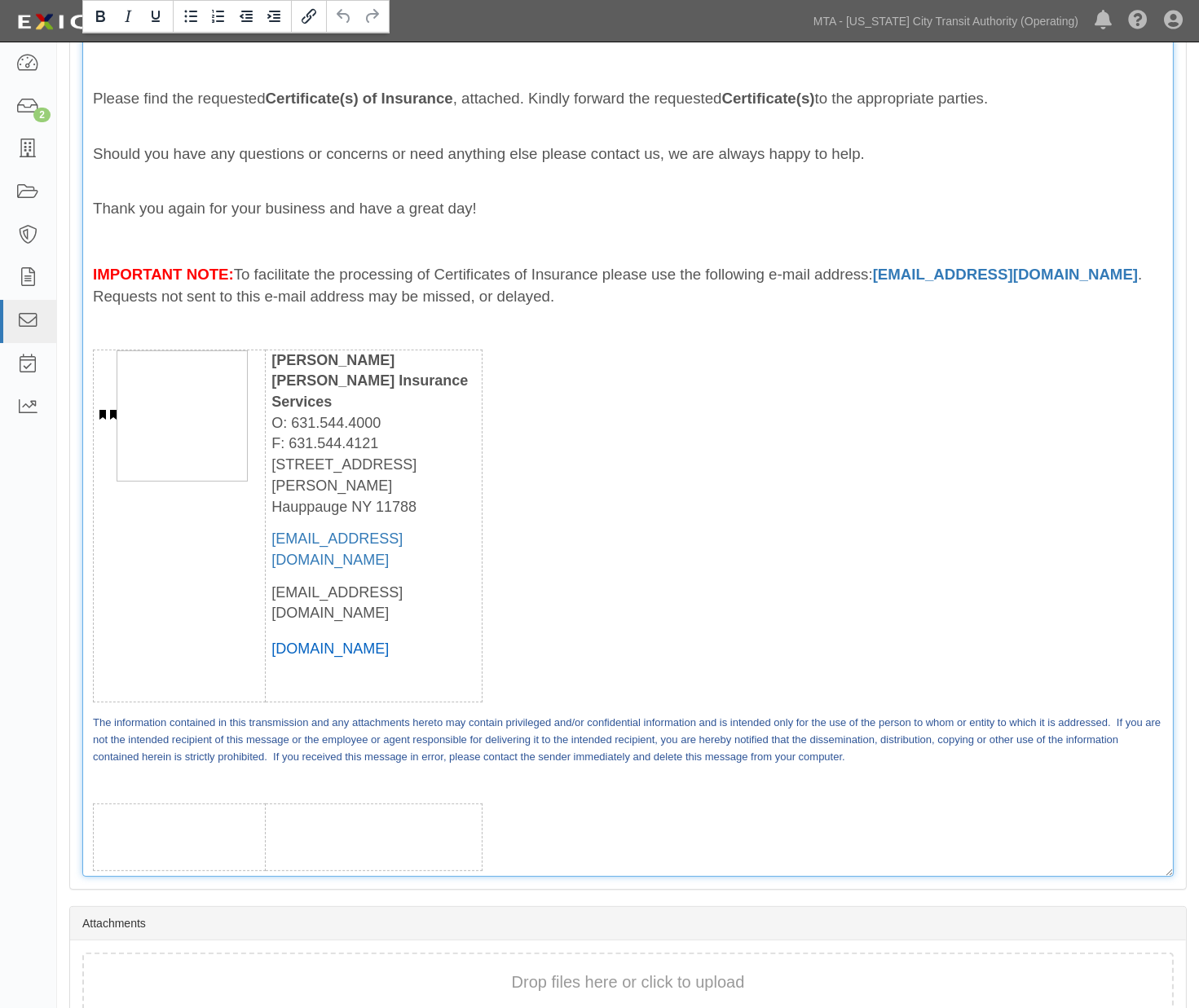
click at [610, 769] on div "From: broeder@monteleoneins.com Sent: October 06, 2025 at 1:32 pm To: agreement…" at bounding box center [627, 367] width 1091 height 1019
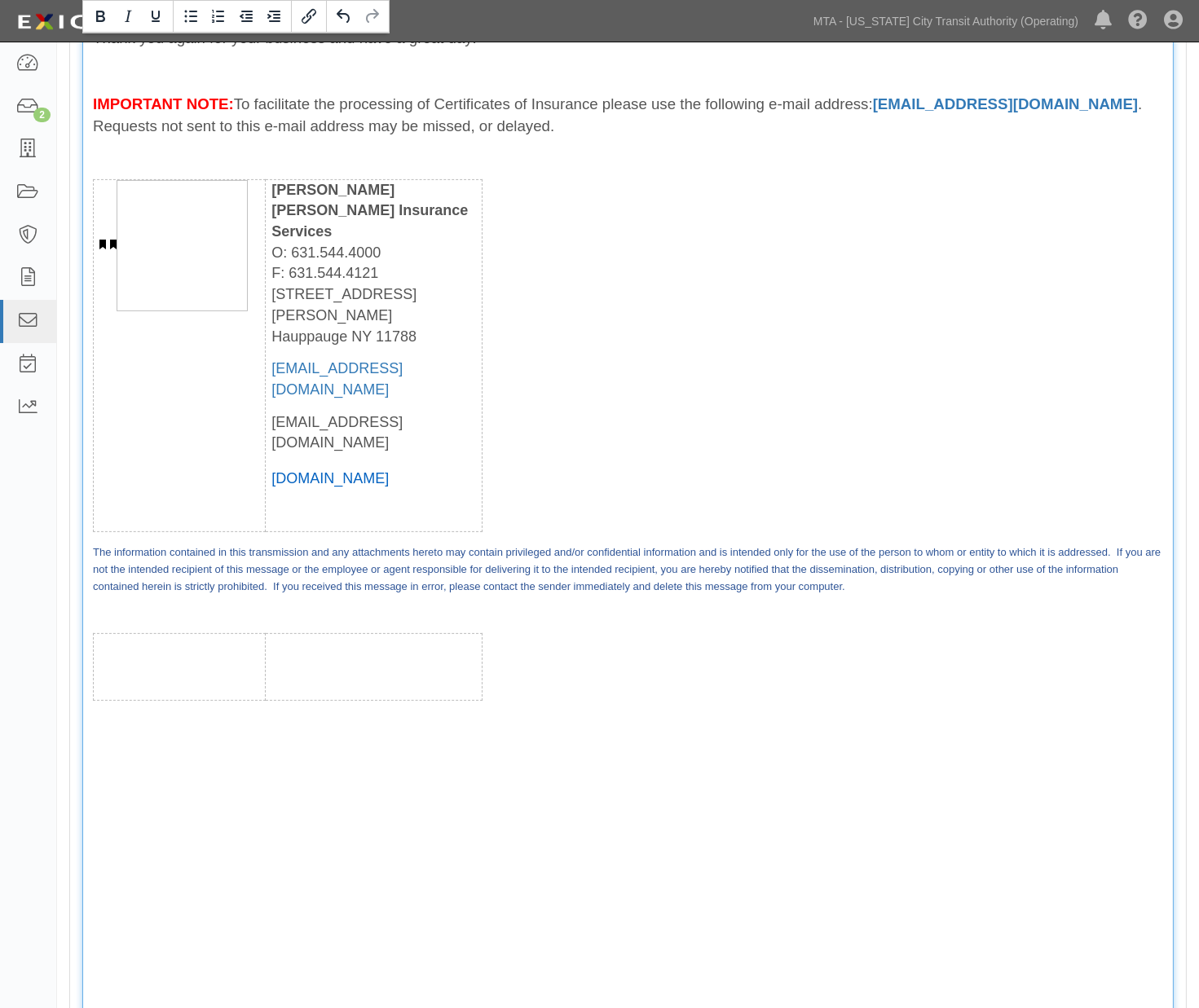
scroll to position [890, 0]
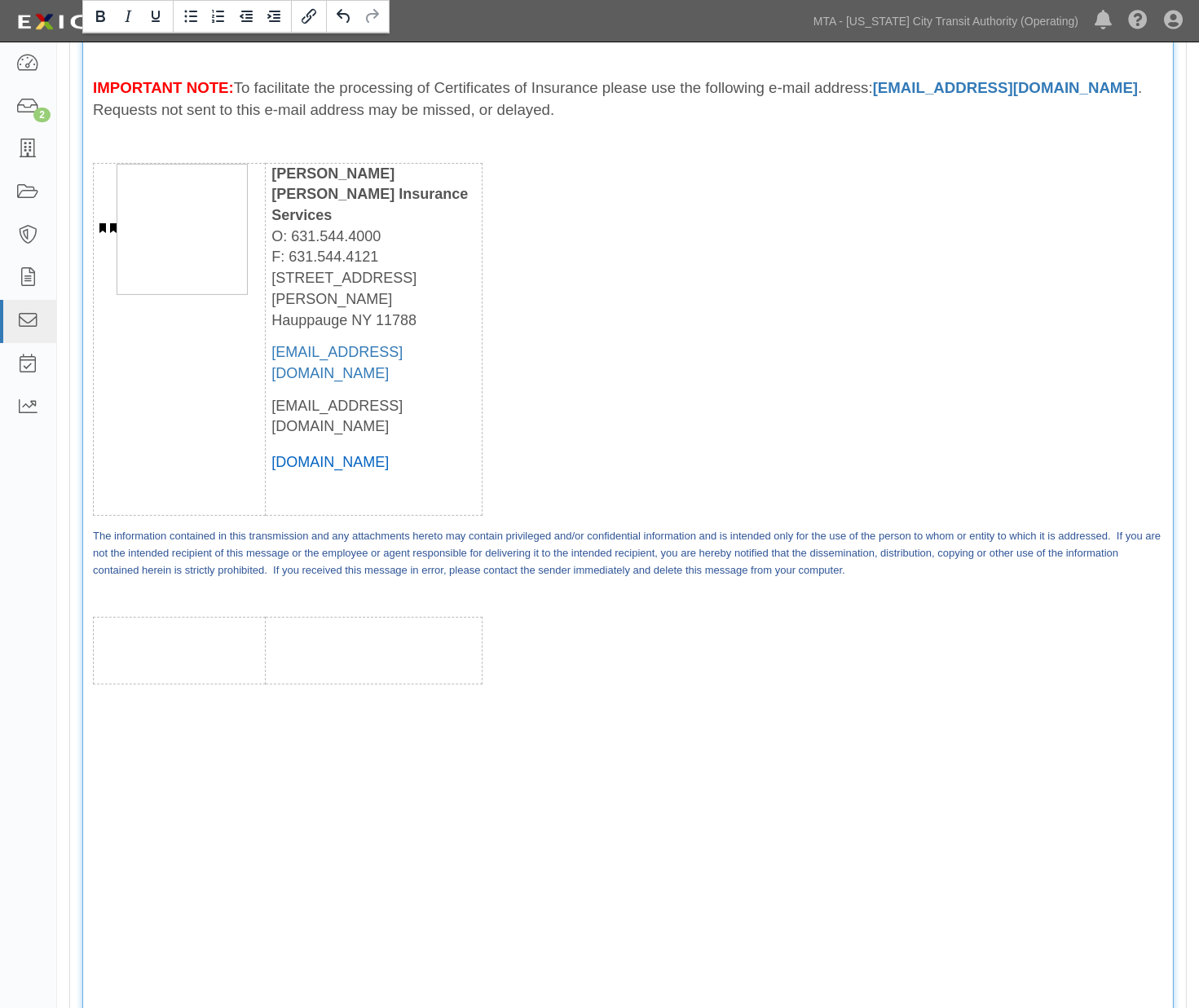
click at [192, 727] on div "From: broeder@monteleoneins.com Sent: October 06, 2025 at 1:32 pm To: agreement…" at bounding box center [627, 385] width 1091 height 1427
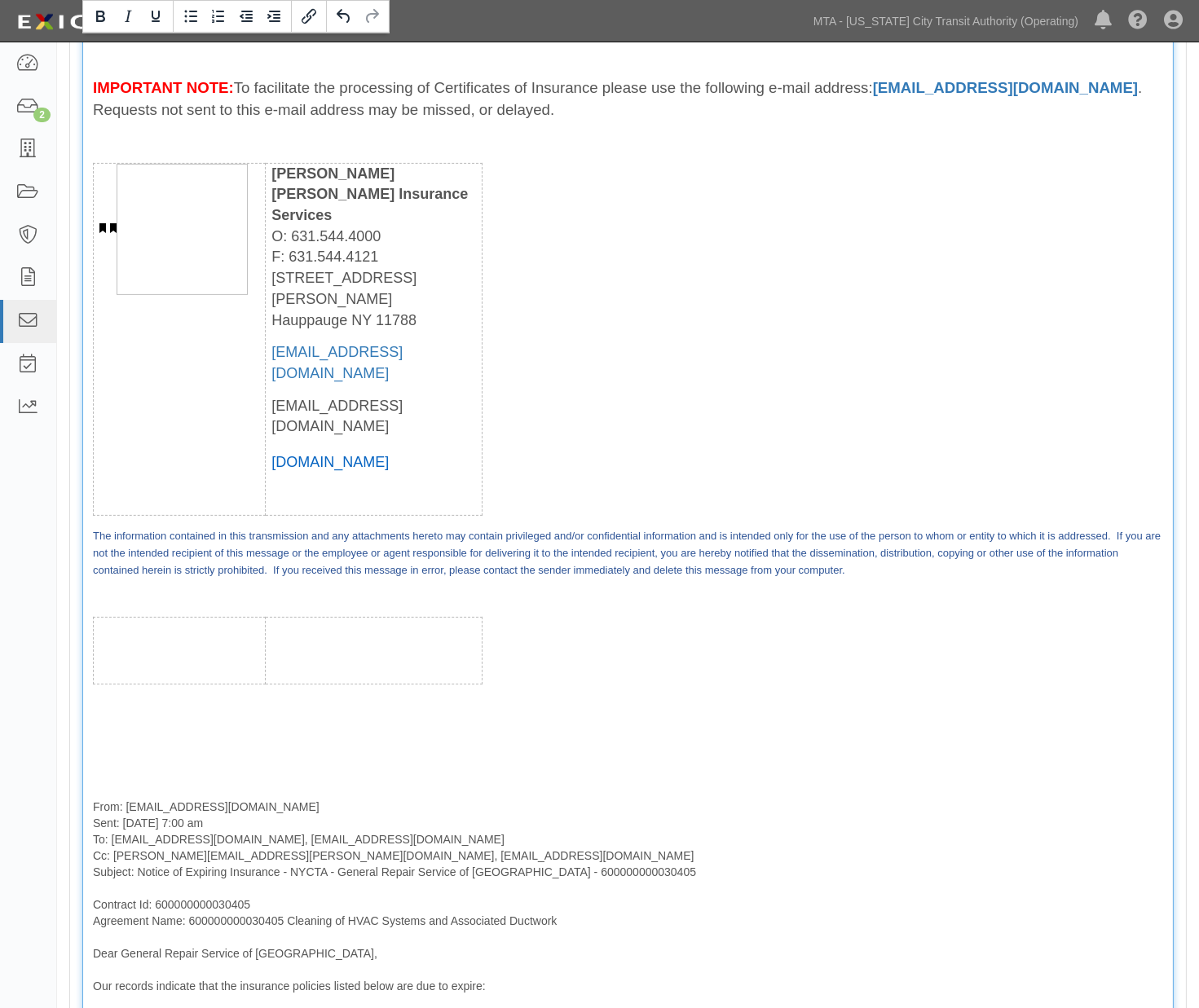
scroll to position [1168, 0]
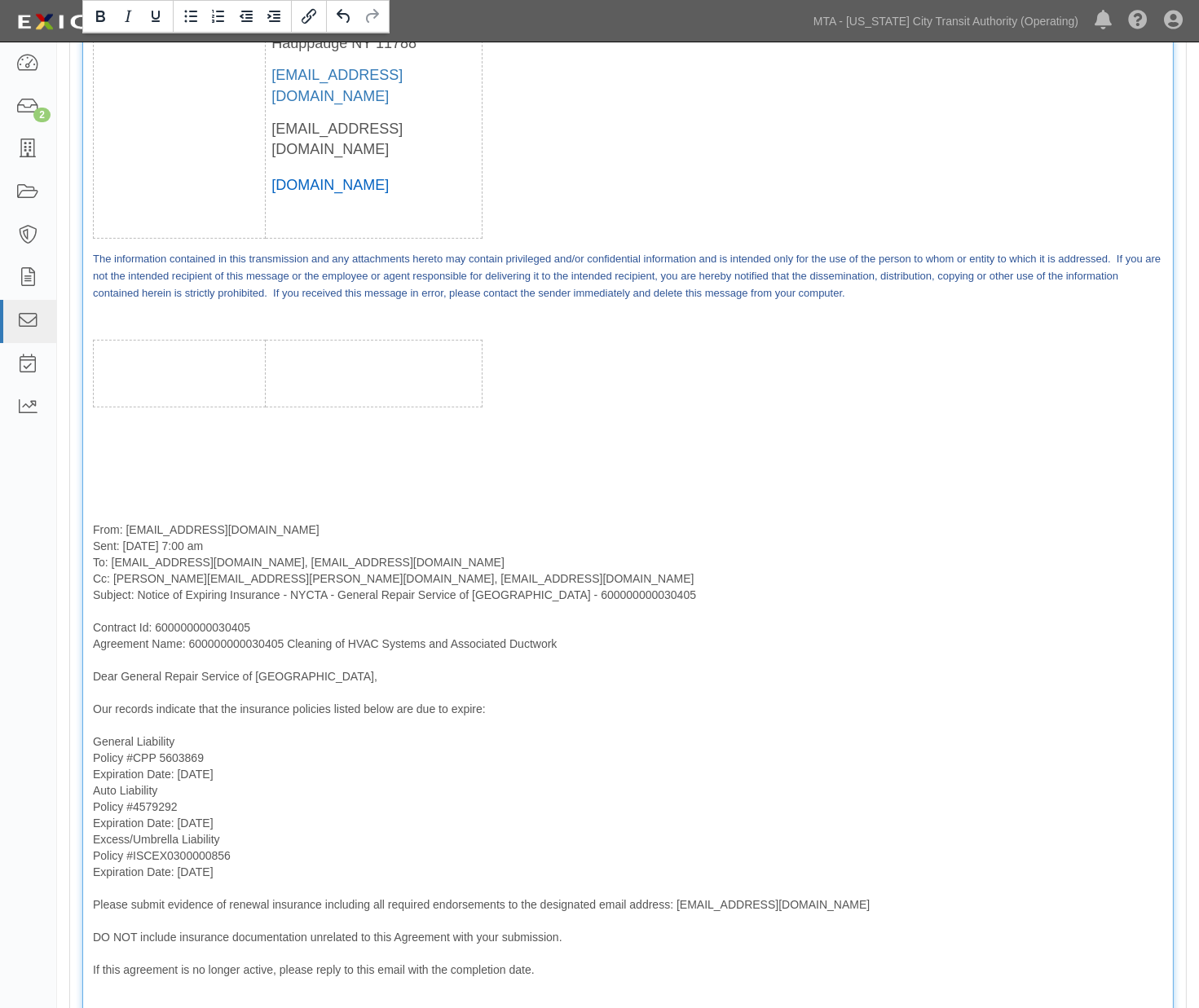
click at [263, 693] on div "From: broeder@monteleoneins.com Sent: October 06, 2025 at 1:32 pm To: agreement…" at bounding box center [627, 385] width 1091 height 1981
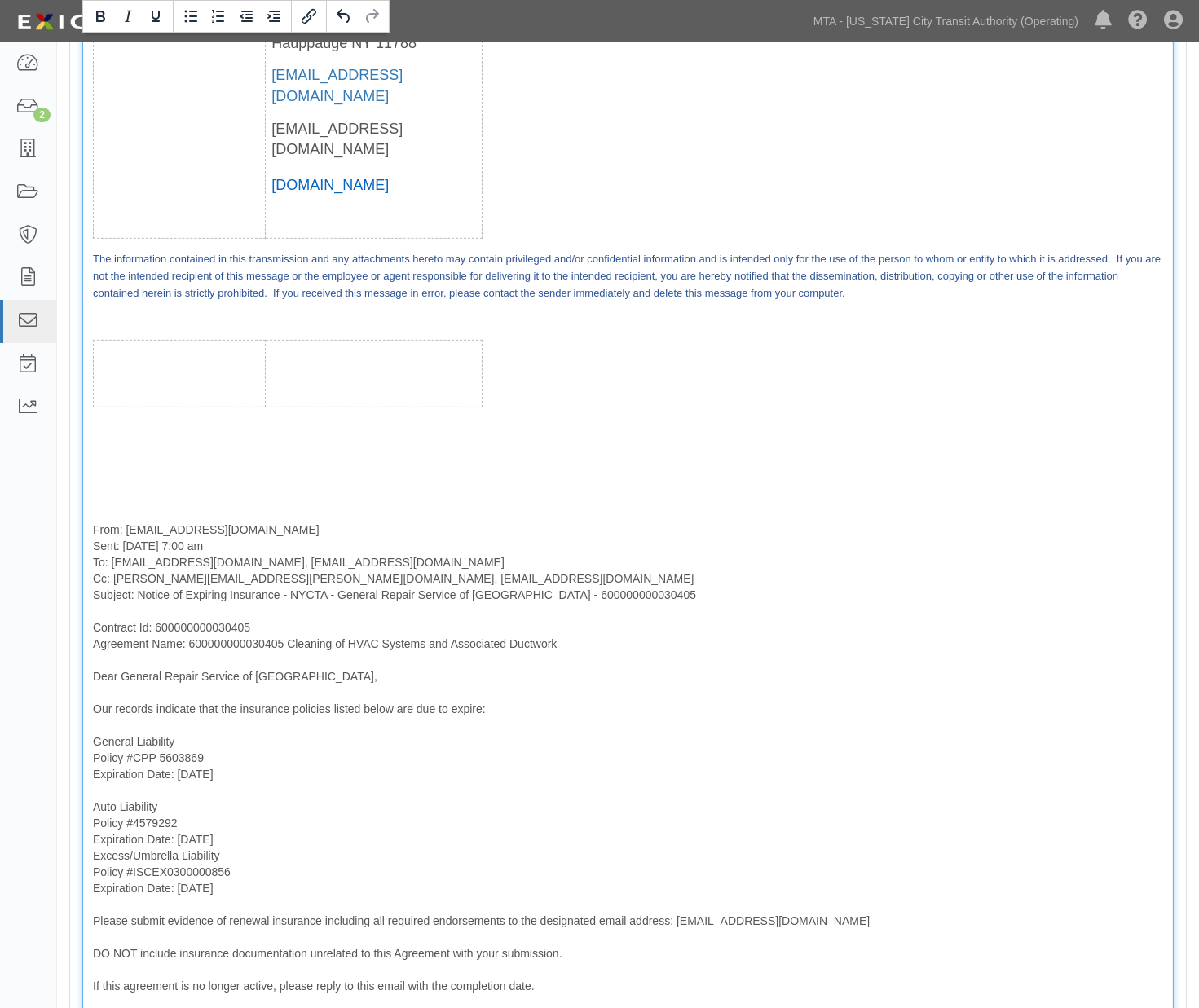
click at [245, 752] on div "From: broeder@monteleoneins.com Sent: October 06, 2025 at 1:32 pm To: agreement…" at bounding box center [627, 392] width 1091 height 1997
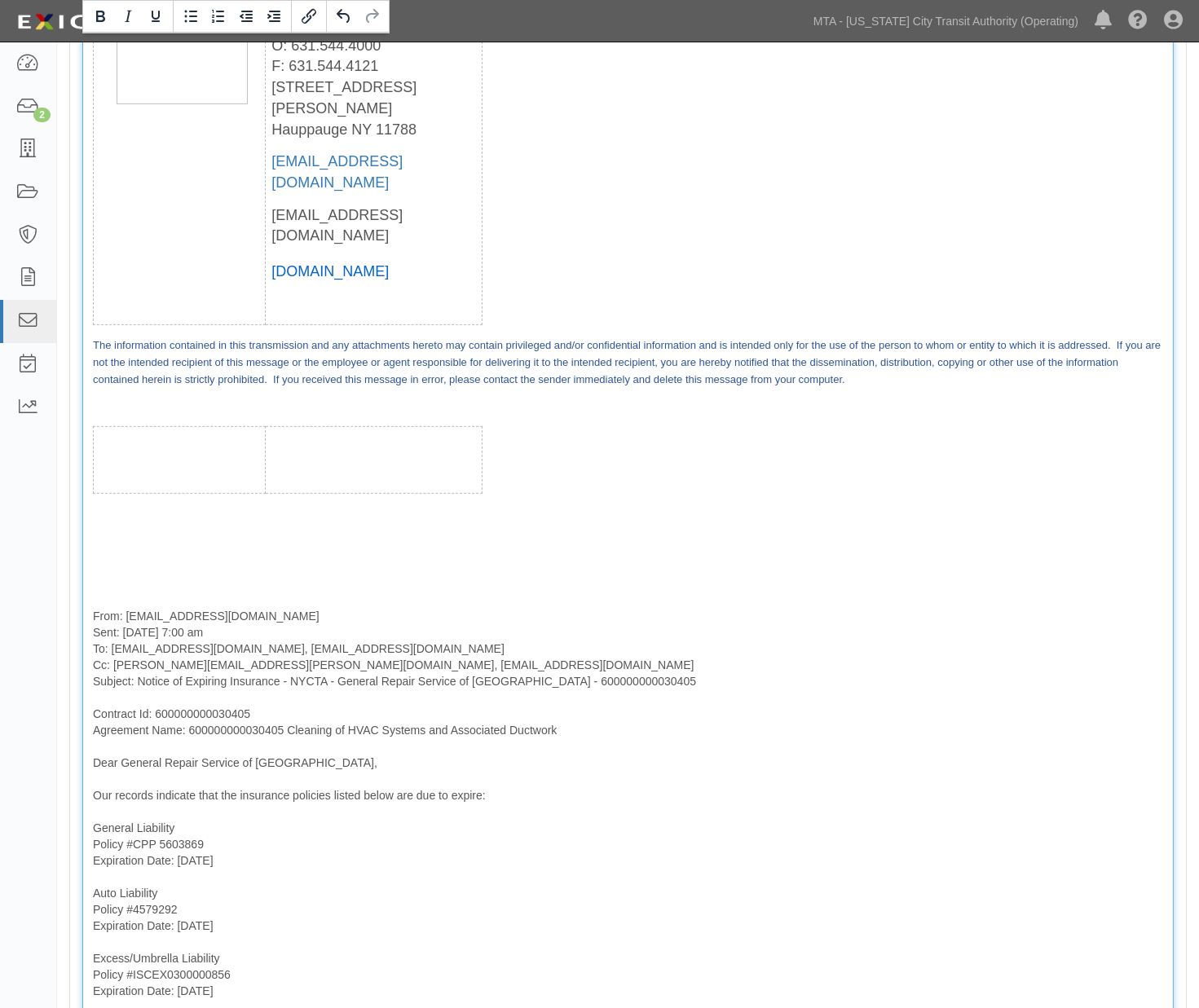
scroll to position [895, 0]
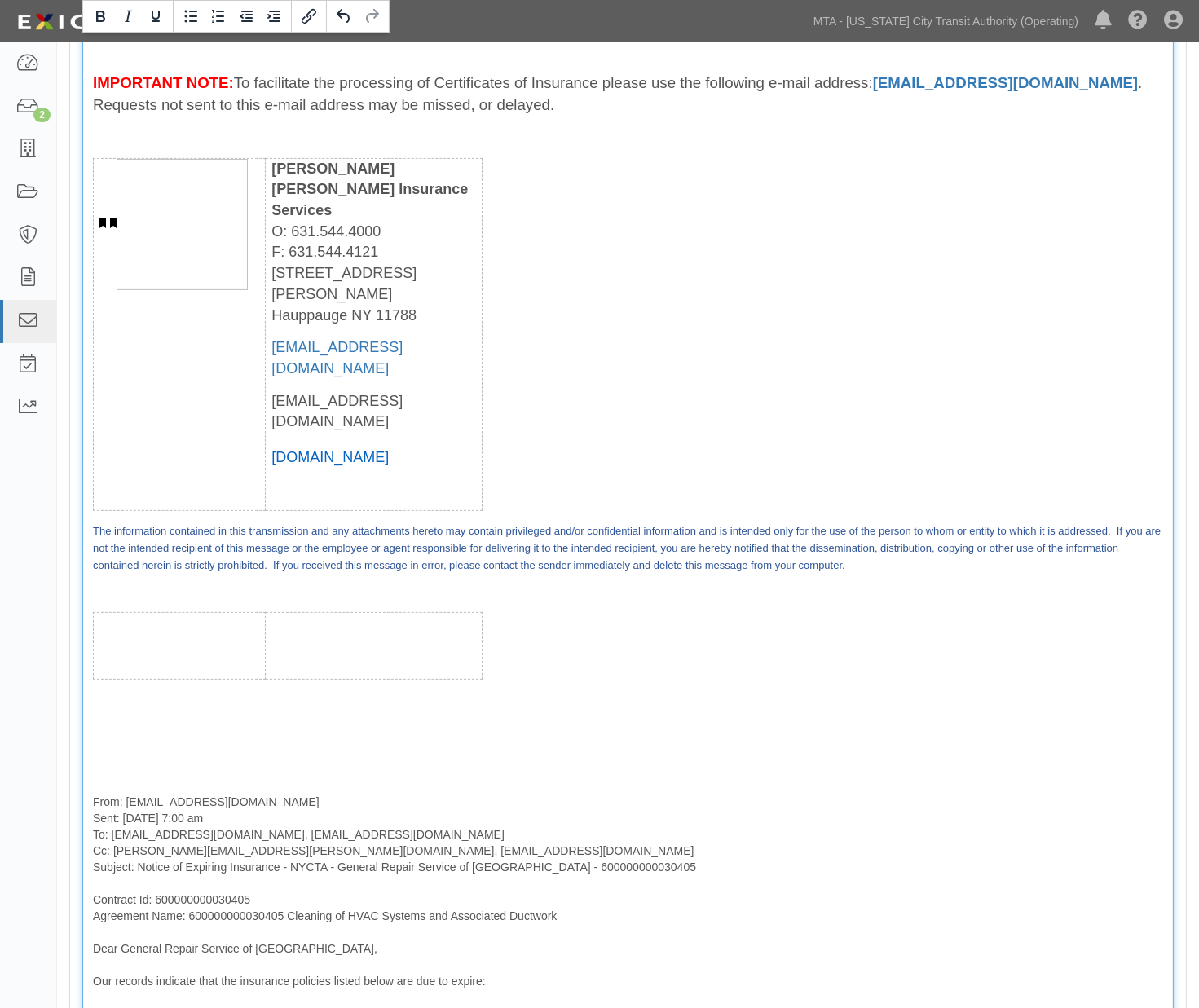
click at [125, 681] on div "From: broeder@monteleoneins.com Sent: October 06, 2025 at 1:32 pm To: agreement…" at bounding box center [627, 673] width 1091 height 2014
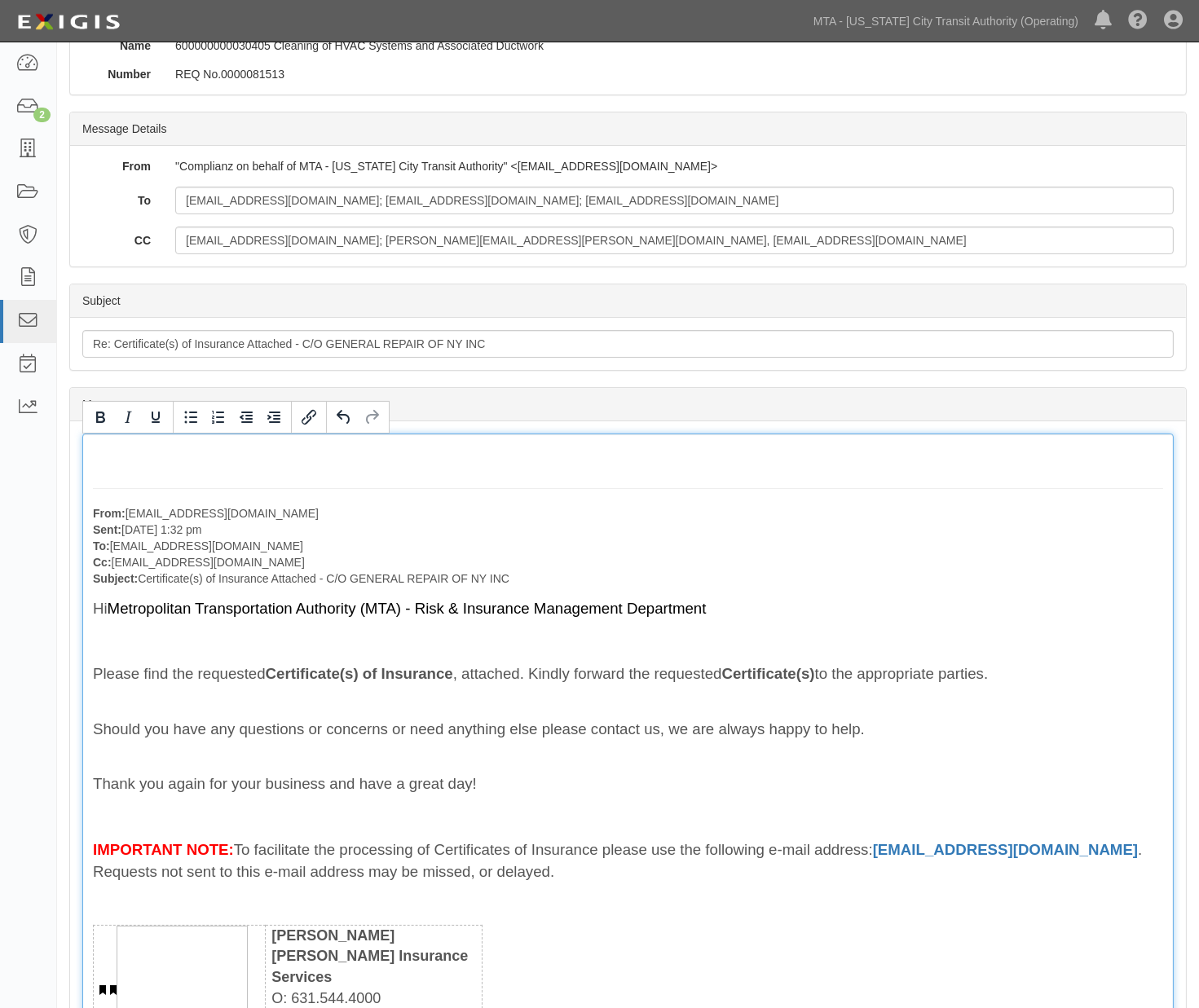
scroll to position [80, 0]
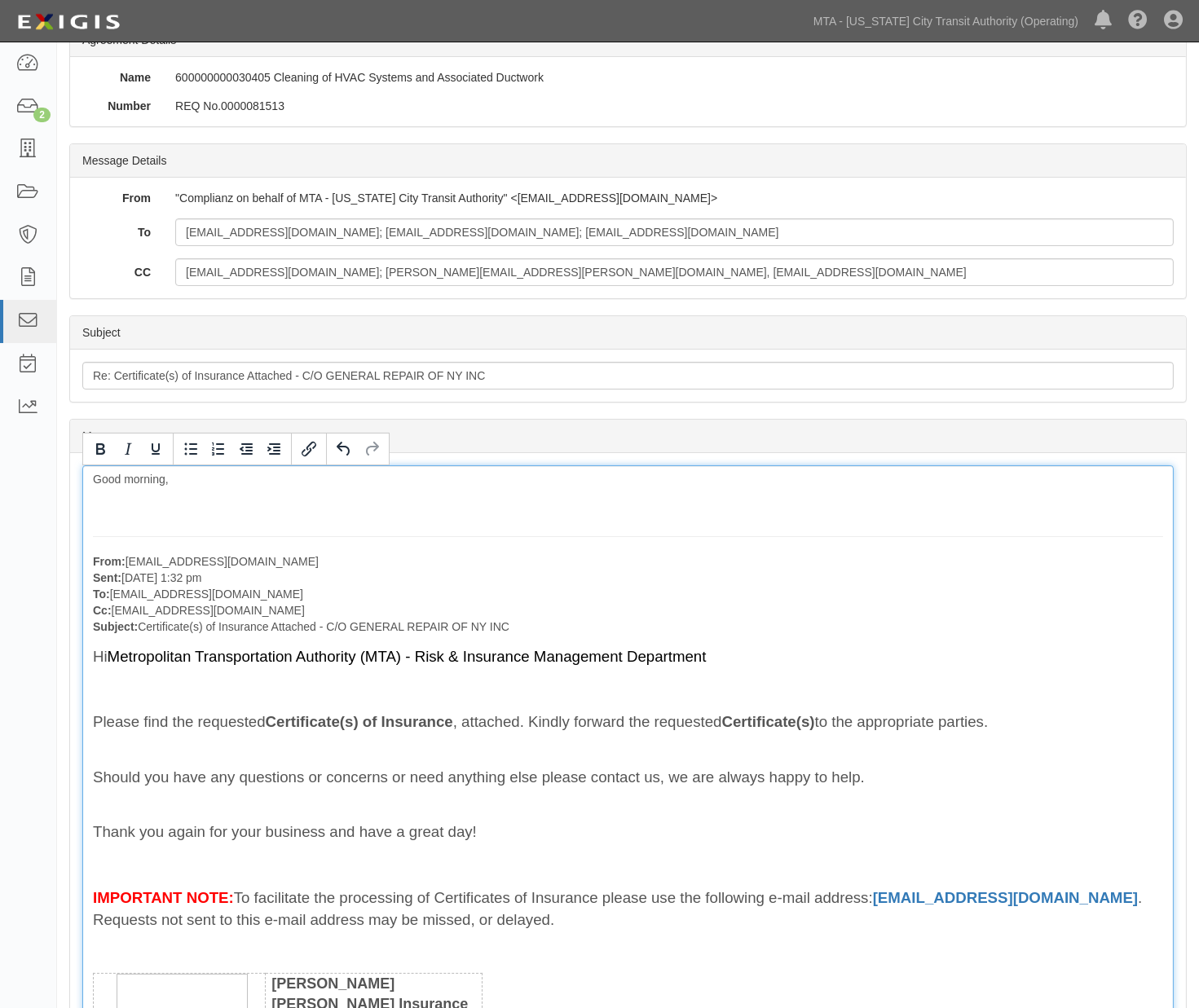
scroll to position [112, 0]
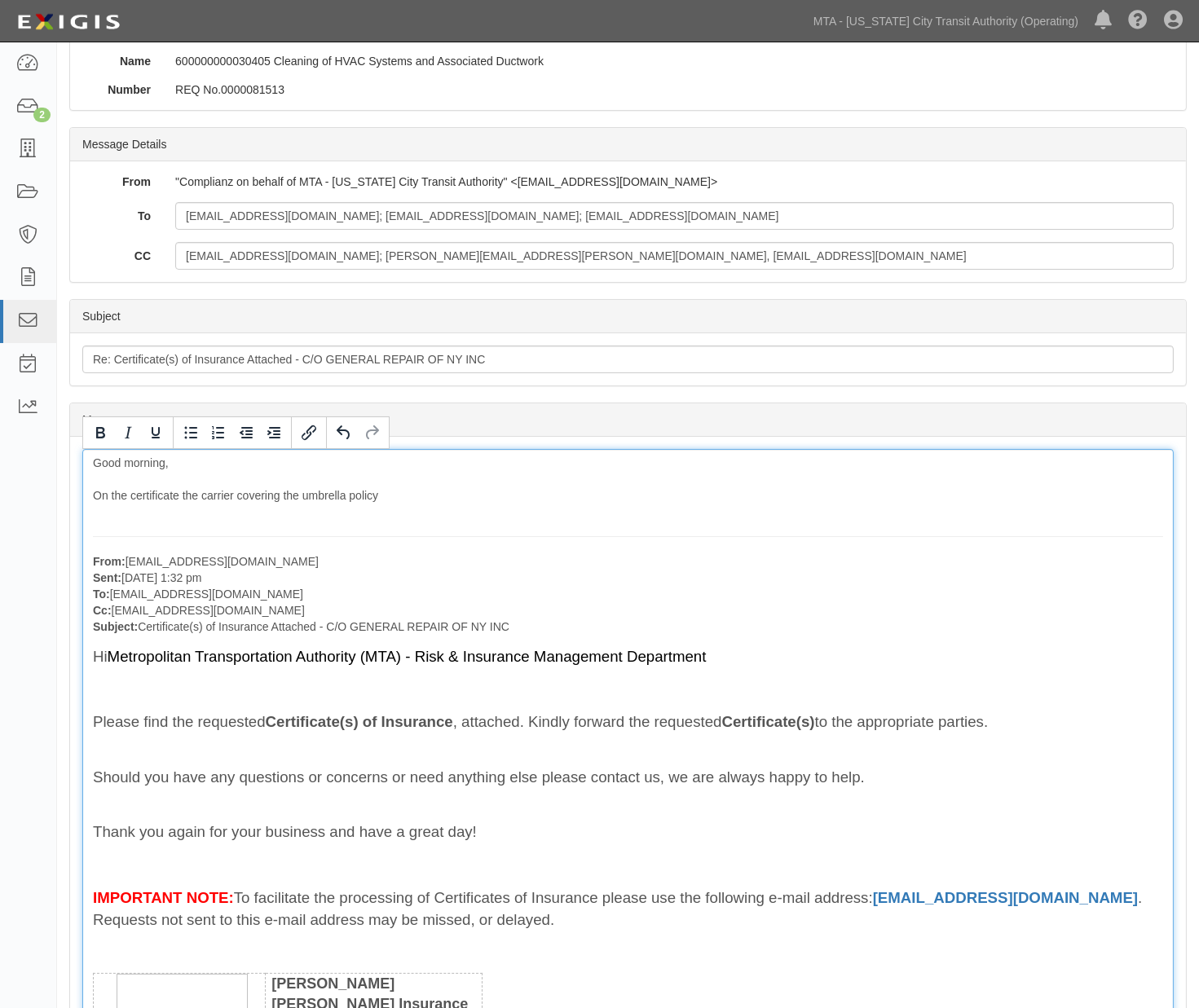
drag, startPoint x: 965, startPoint y: 505, endPoint x: 807, endPoint y: 516, distance: 158.4
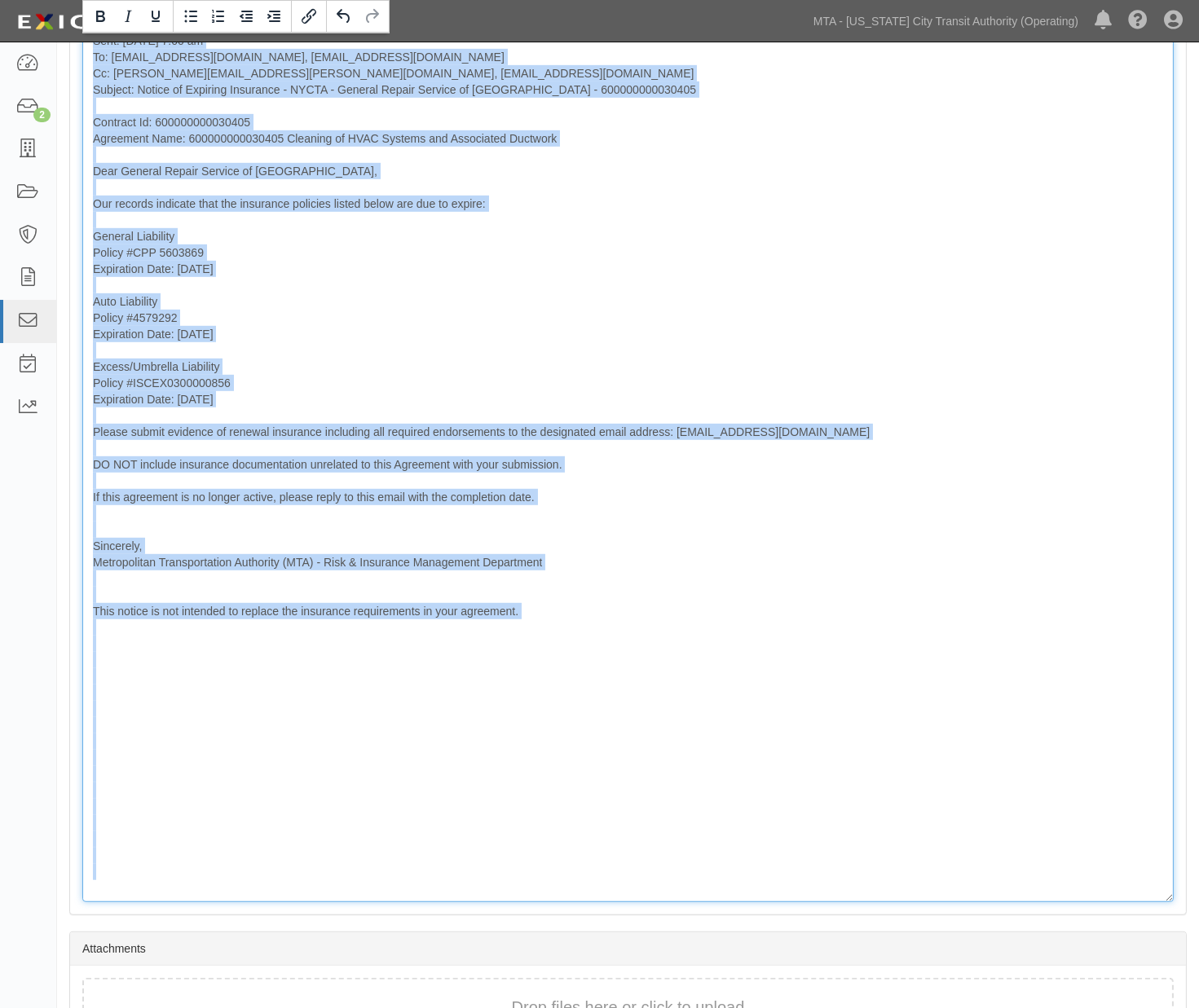
scroll to position [1664, 0]
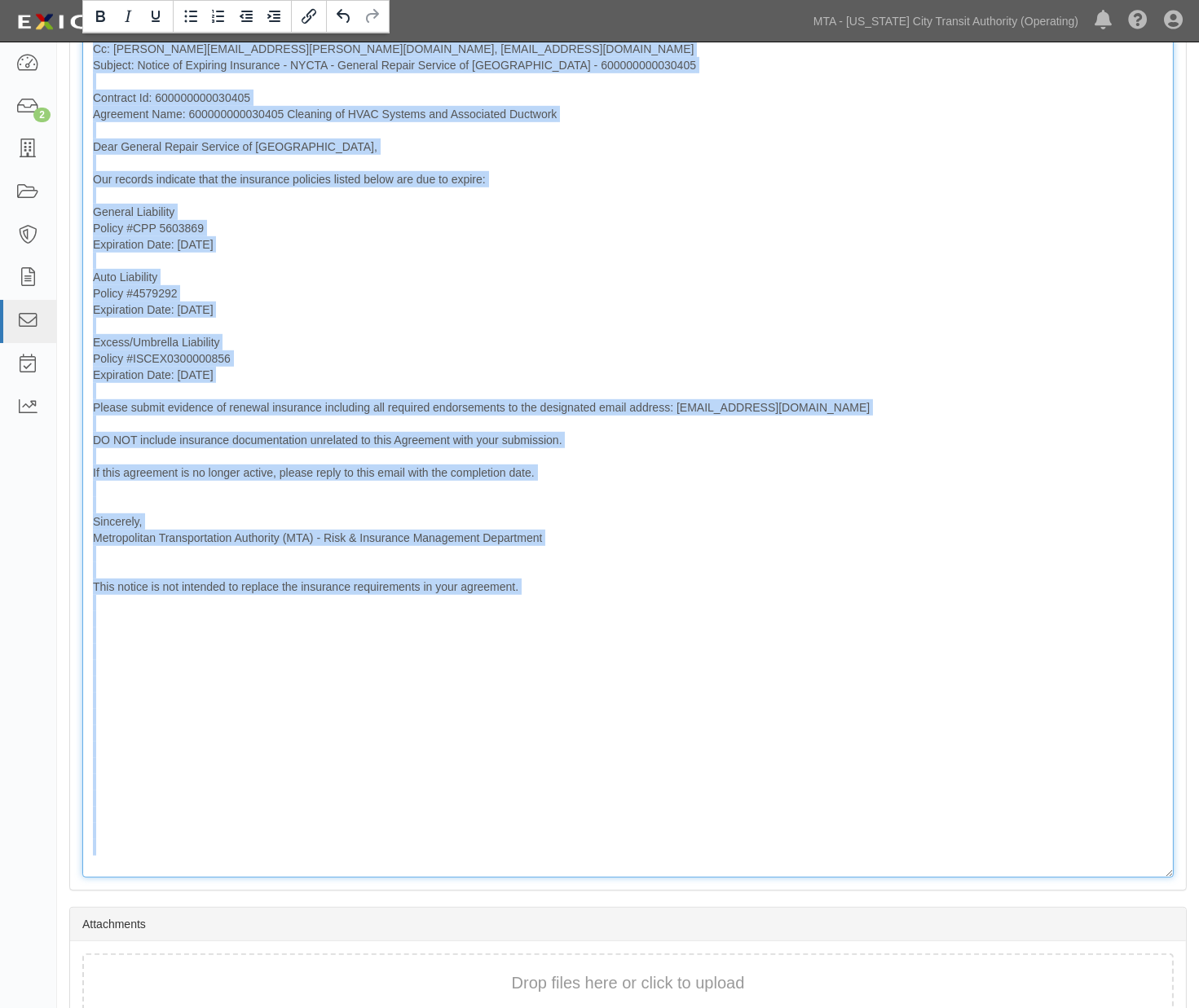
drag, startPoint x: 87, startPoint y: 460, endPoint x: 1388, endPoint y: 947, distance: 1389.2
copy div "Good morning, On the certificate the carrier covering the umbrella policy reads…"
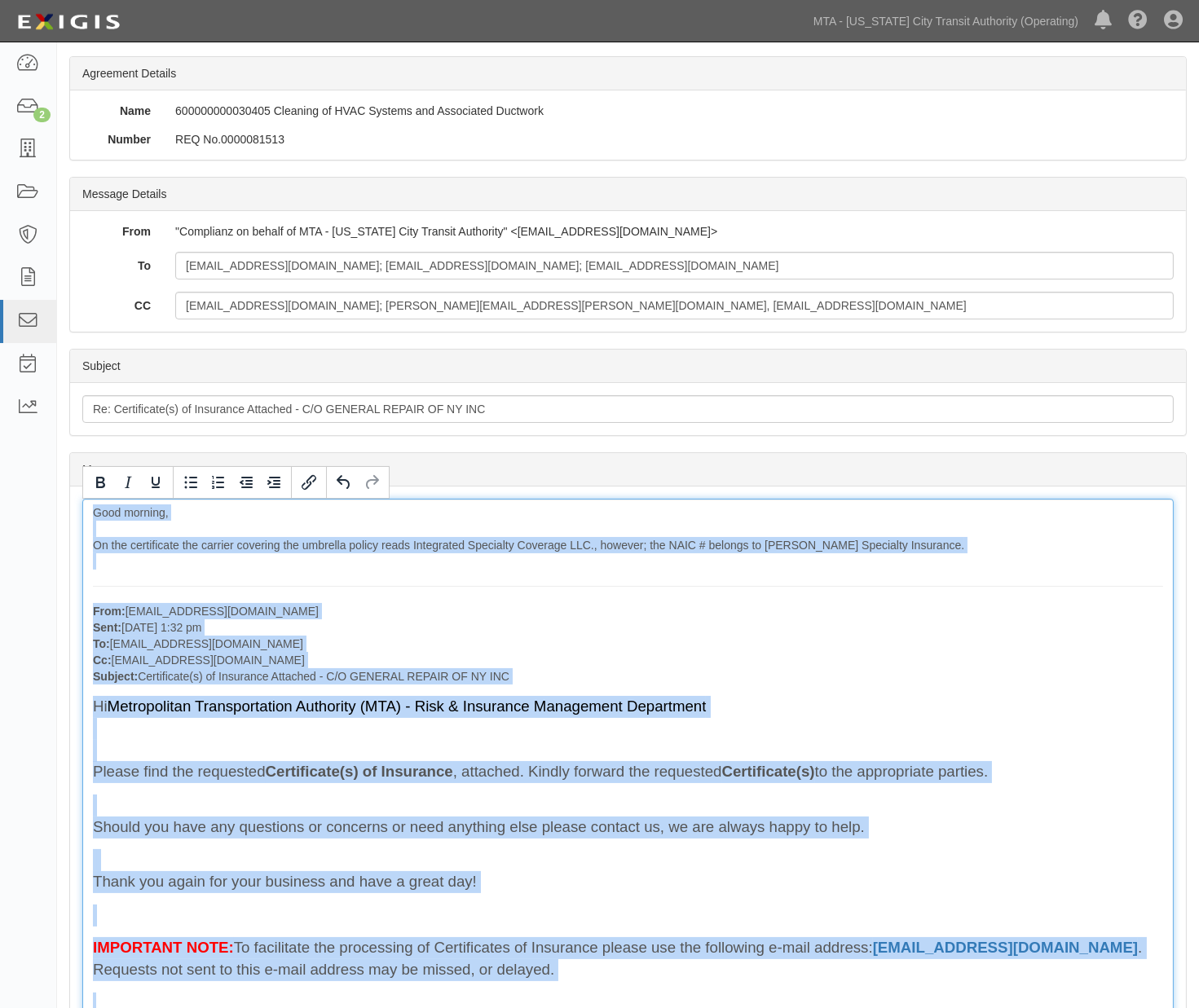
scroll to position [0, 0]
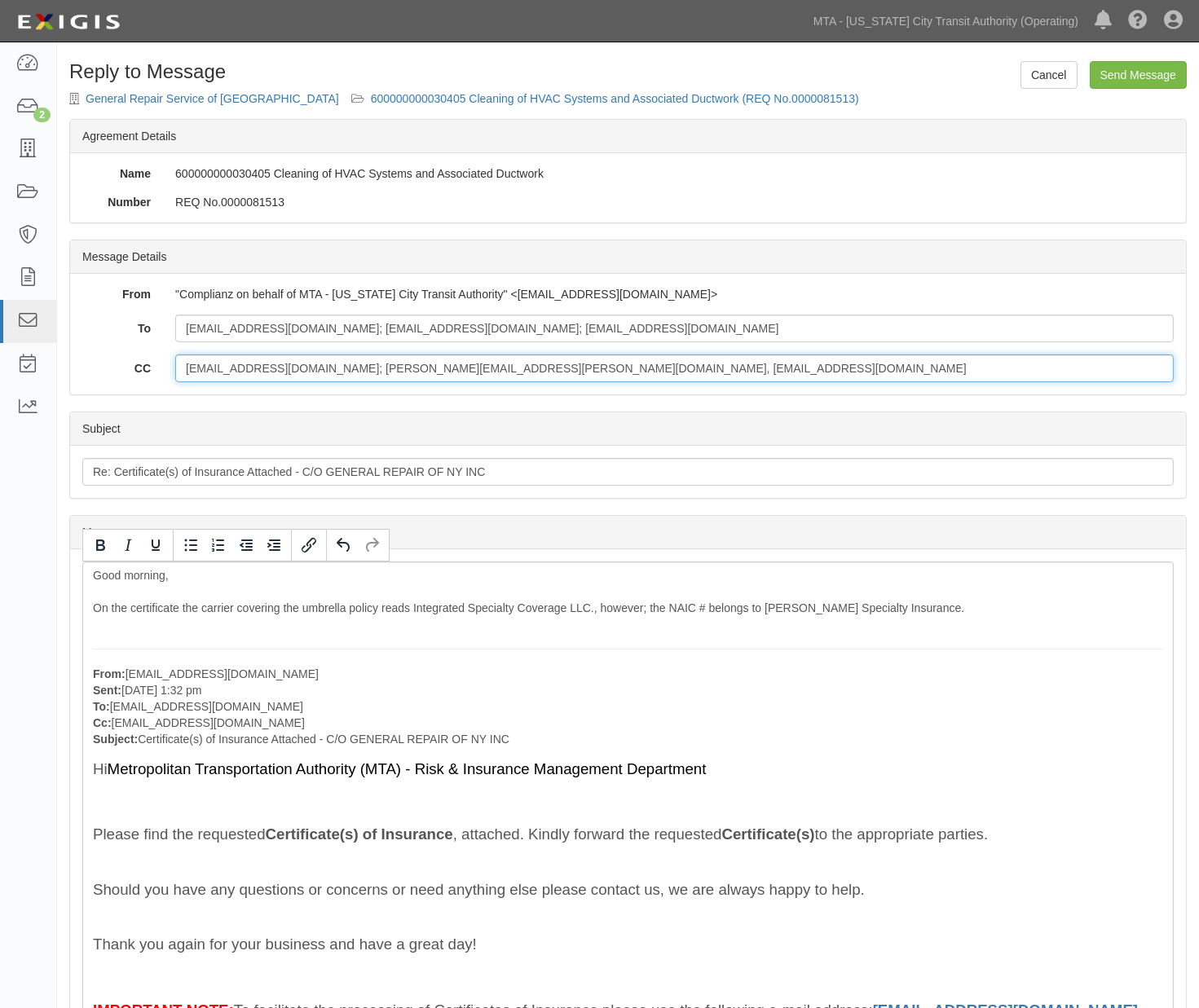
click at [650, 363] on input "grsofnyinc@aol.com; Nestor.Halpern@nyct.com, tmiller@mtabsc.org" at bounding box center [675, 368] width 999 height 27
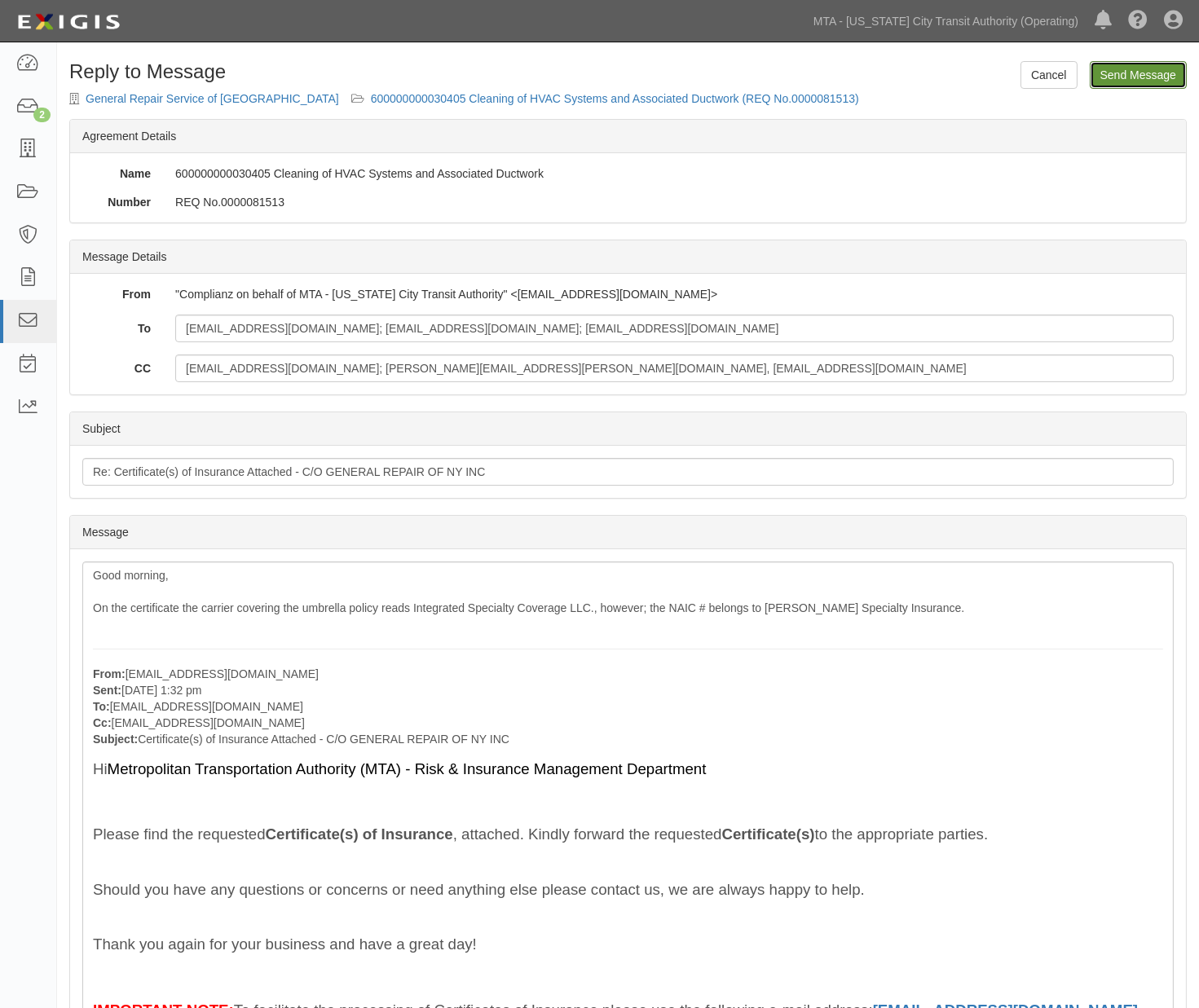
click at [1161, 67] on input "Send Message" at bounding box center [1138, 75] width 97 height 27
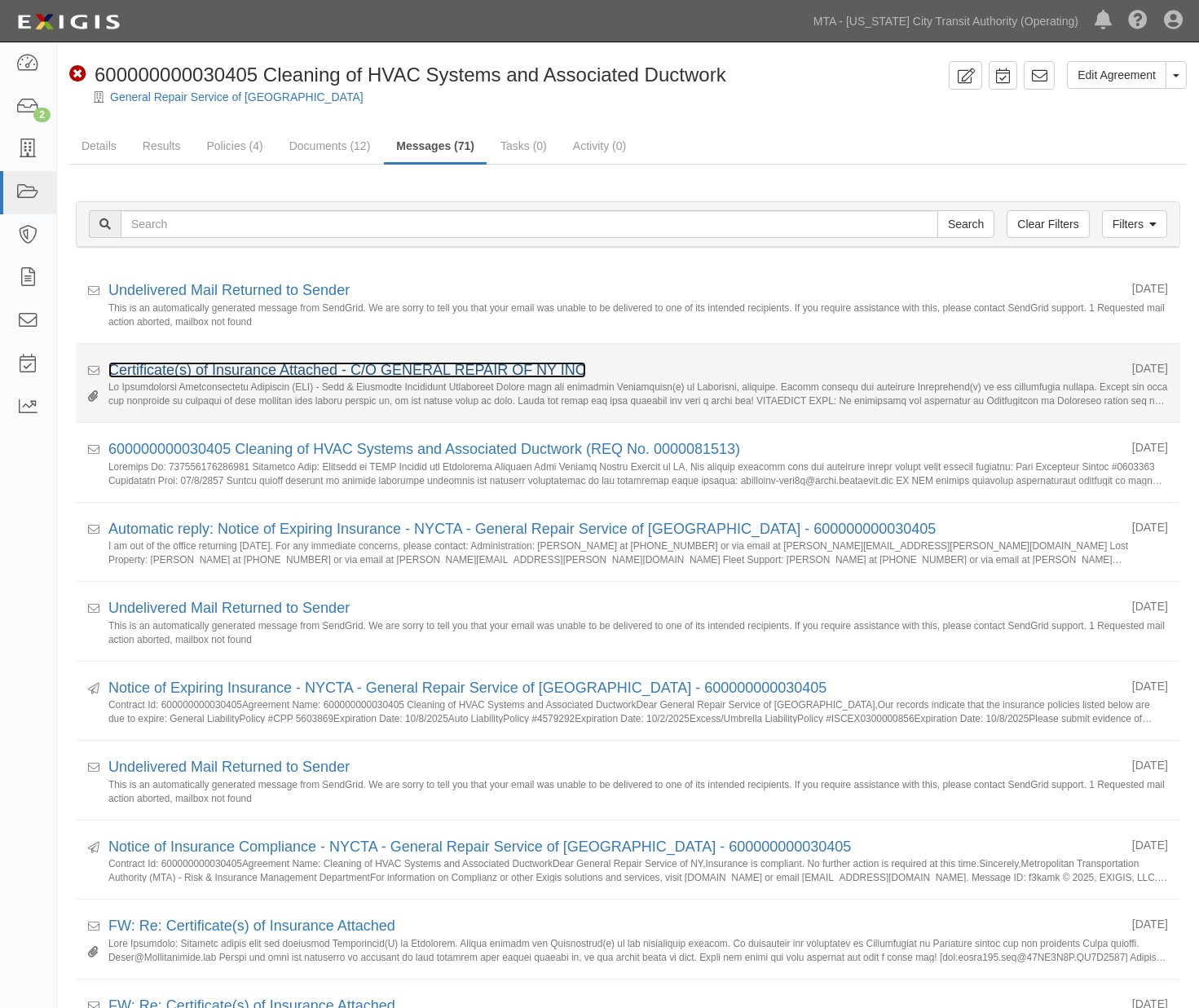
click at [226, 373] on link "Certificate(s) of Insurance Attached - C/O GENERAL REPAIR OF NY INC" at bounding box center [346, 371] width 478 height 17
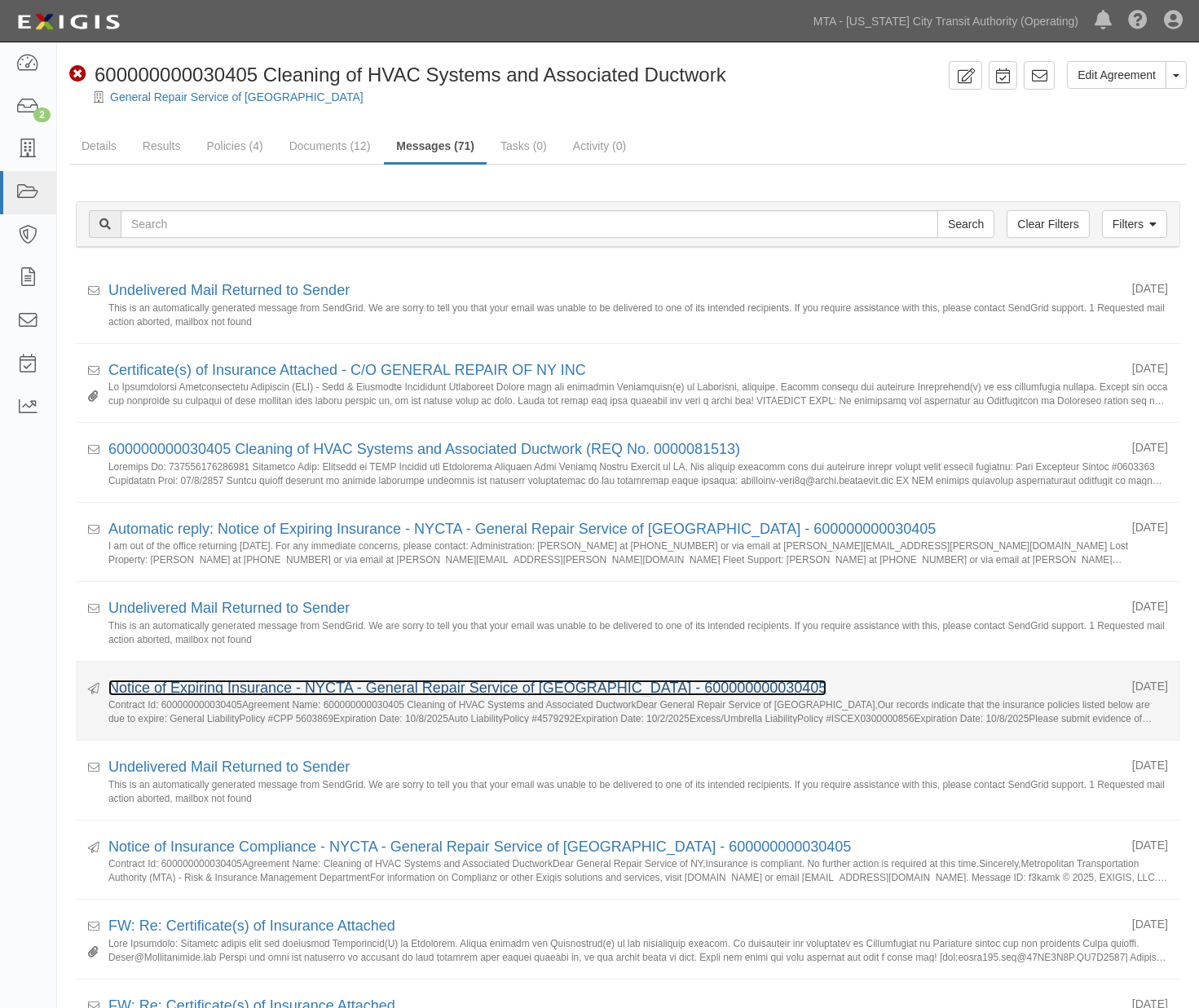
click at [233, 693] on link "Notice of Expiring Insurance - NYCTA - General Repair Service of [GEOGRAPHIC_DA…" at bounding box center [467, 688] width 718 height 17
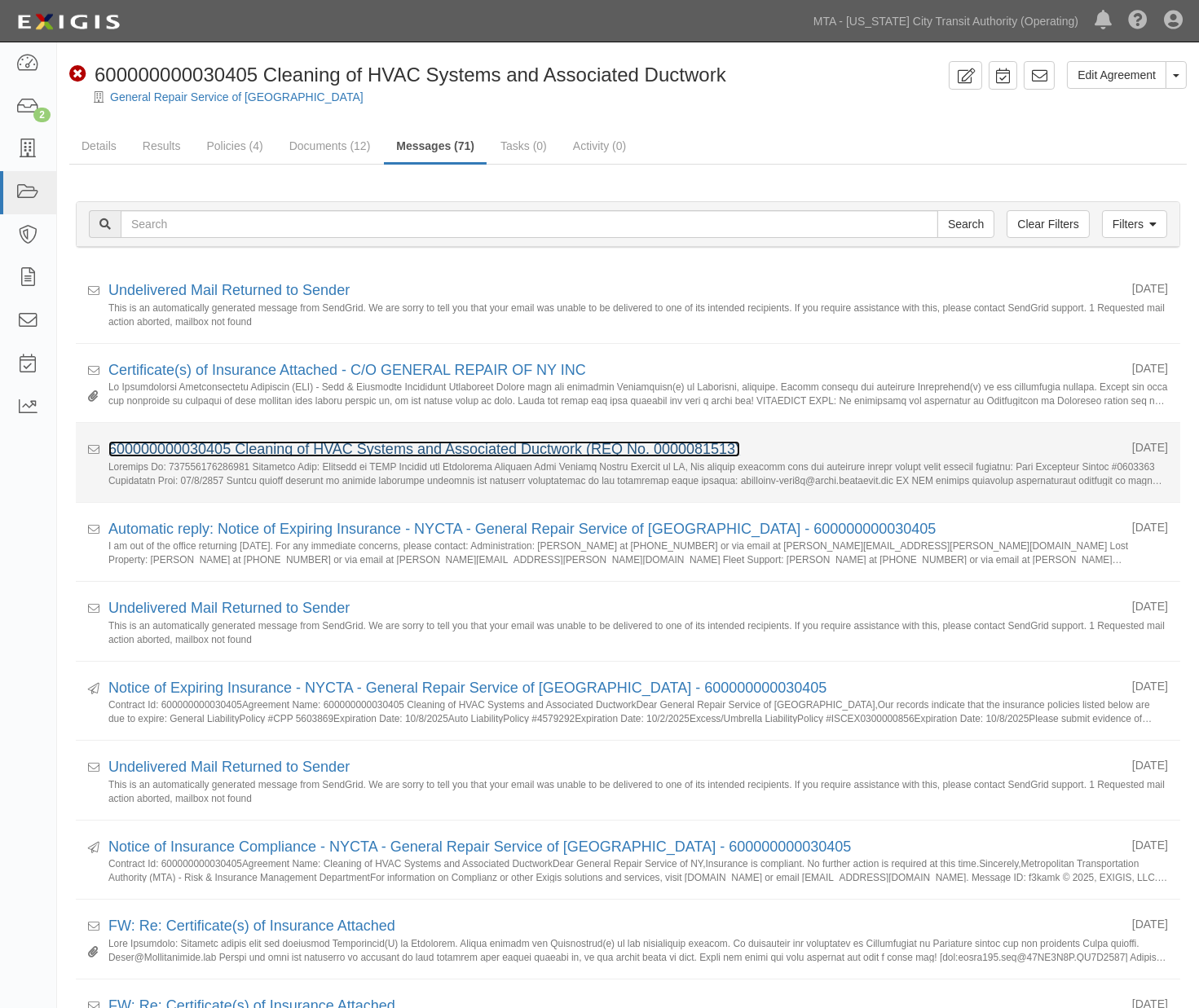
click at [283, 445] on link "600000000030405 Cleaning of HVAC Systems and Associated Ductwork (REQ No. 00000…" at bounding box center [424, 450] width 631 height 17
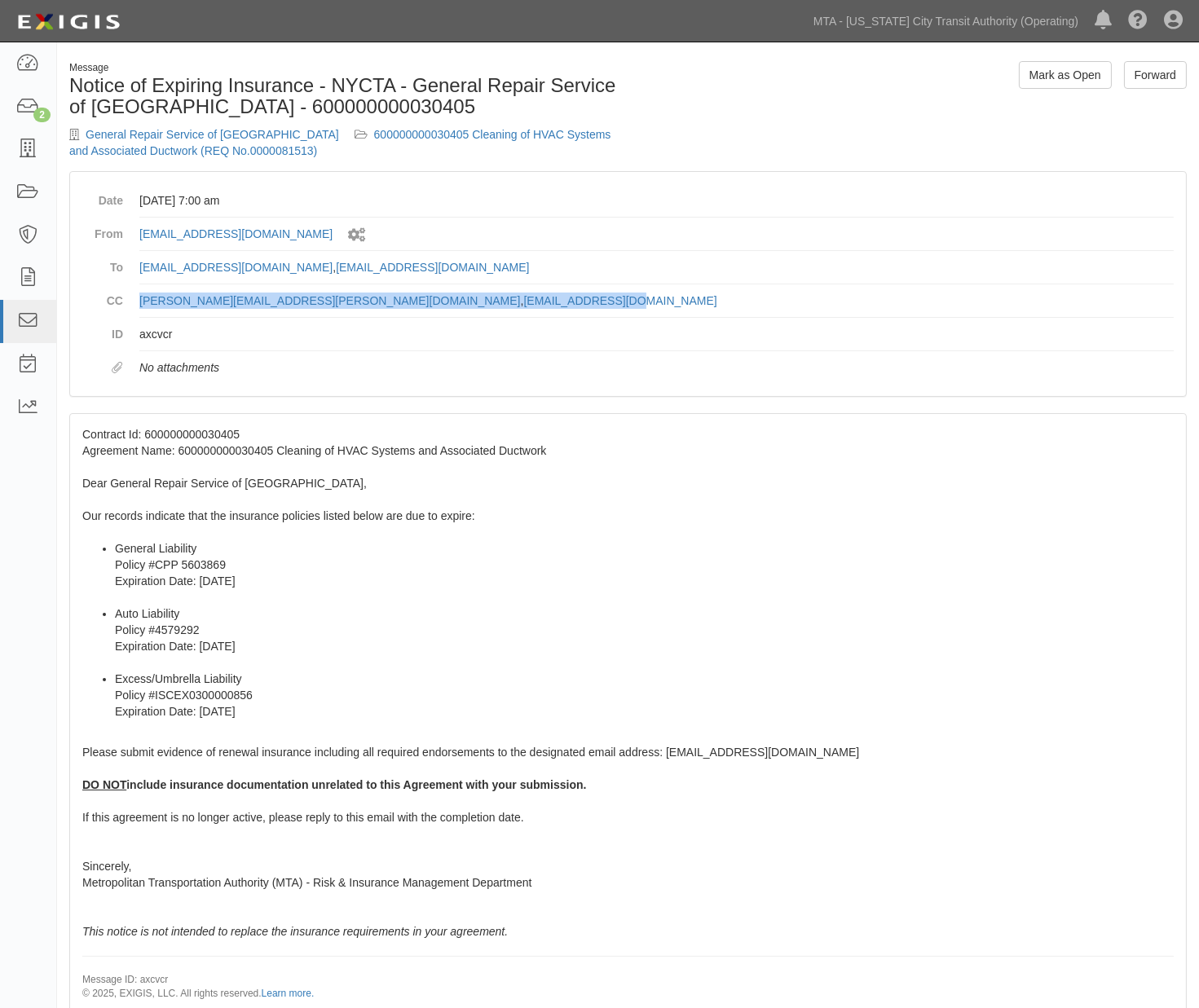
drag, startPoint x: 439, startPoint y: 294, endPoint x: 135, endPoint y: 294, distance: 304.0
click at [135, 294] on dl "Date [DATE] 7:00 am From [EMAIL_ADDRESS][DOMAIN_NAME] Sent by system workflow T…" at bounding box center [627, 284] width 1091 height 199
copy dd "[PERSON_NAME][EMAIL_ADDRESS][PERSON_NAME][DOMAIN_NAME] , [EMAIL_ADDRESS][DOMAIN…"
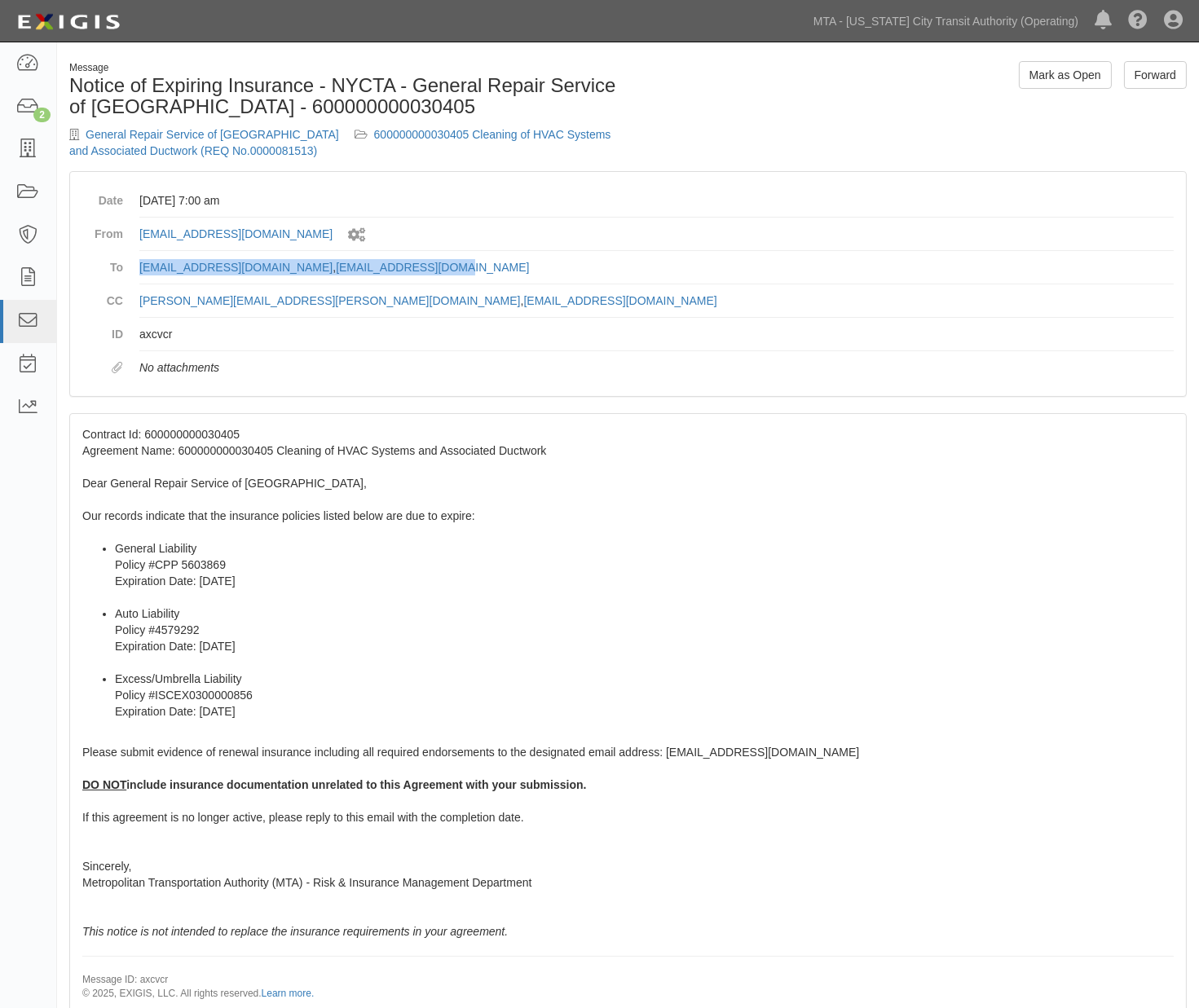
drag, startPoint x: 403, startPoint y: 267, endPoint x: 134, endPoint y: 269, distance: 269.0
click at [134, 269] on dl "Date [DATE] 7:00 am From [EMAIL_ADDRESS][DOMAIN_NAME] Sent by system workflow T…" at bounding box center [627, 284] width 1091 height 199
copy dd "[EMAIL_ADDRESS][DOMAIN_NAME] , [EMAIL_ADDRESS][DOMAIN_NAME]"
click at [596, 704] on li "Excess/Umbrella Liability Policy #ISCEX0300000856 Expiration Date: [DATE]" at bounding box center [644, 695] width 1059 height 49
click at [1152, 71] on link "Forward" at bounding box center [1156, 75] width 63 height 27
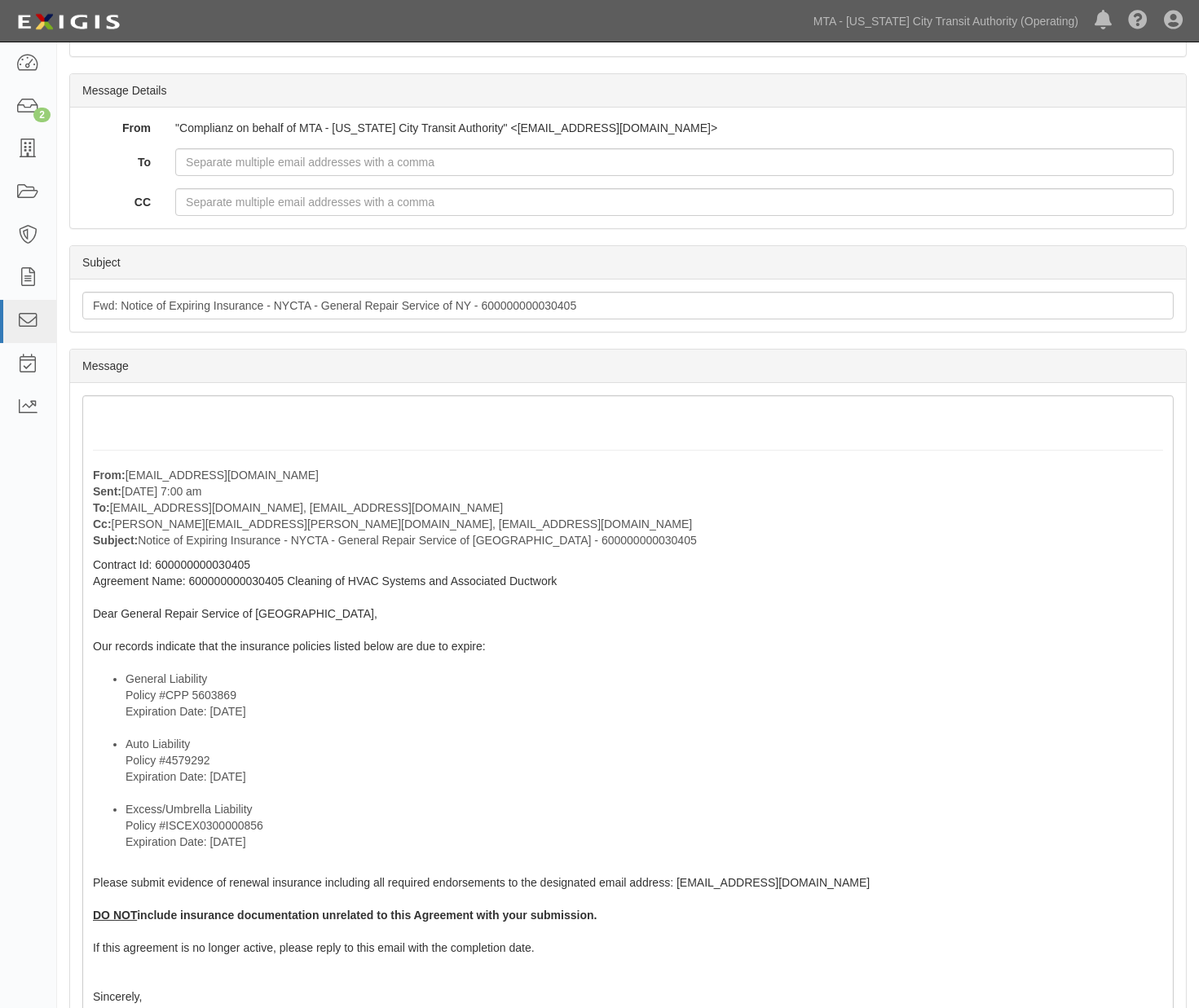
scroll to position [452, 0]
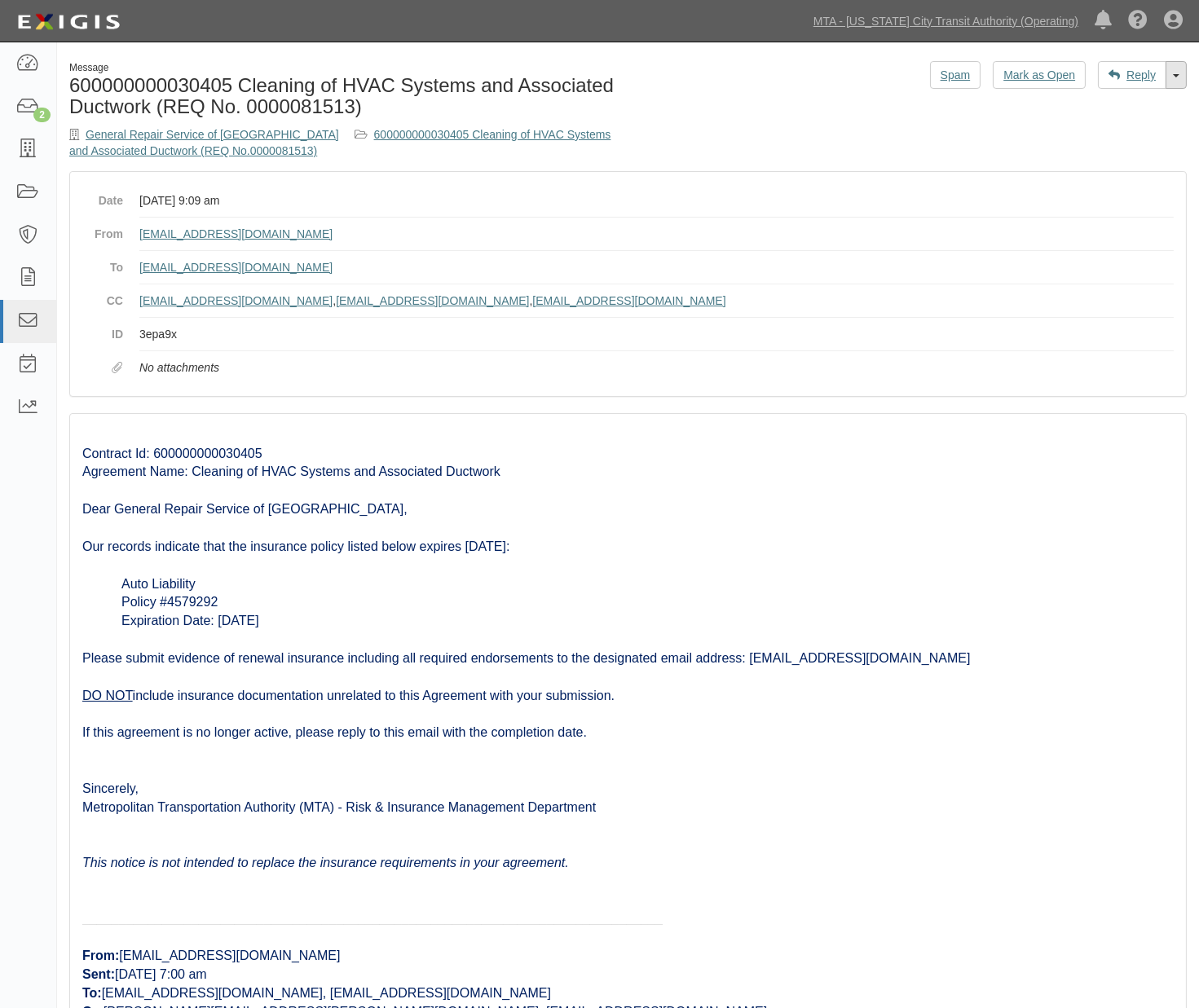
click at [1178, 77] on link "Toggle Dropdown" at bounding box center [1177, 75] width 22 height 27
click at [1118, 124] on link "Forward" at bounding box center [1121, 127] width 129 height 22
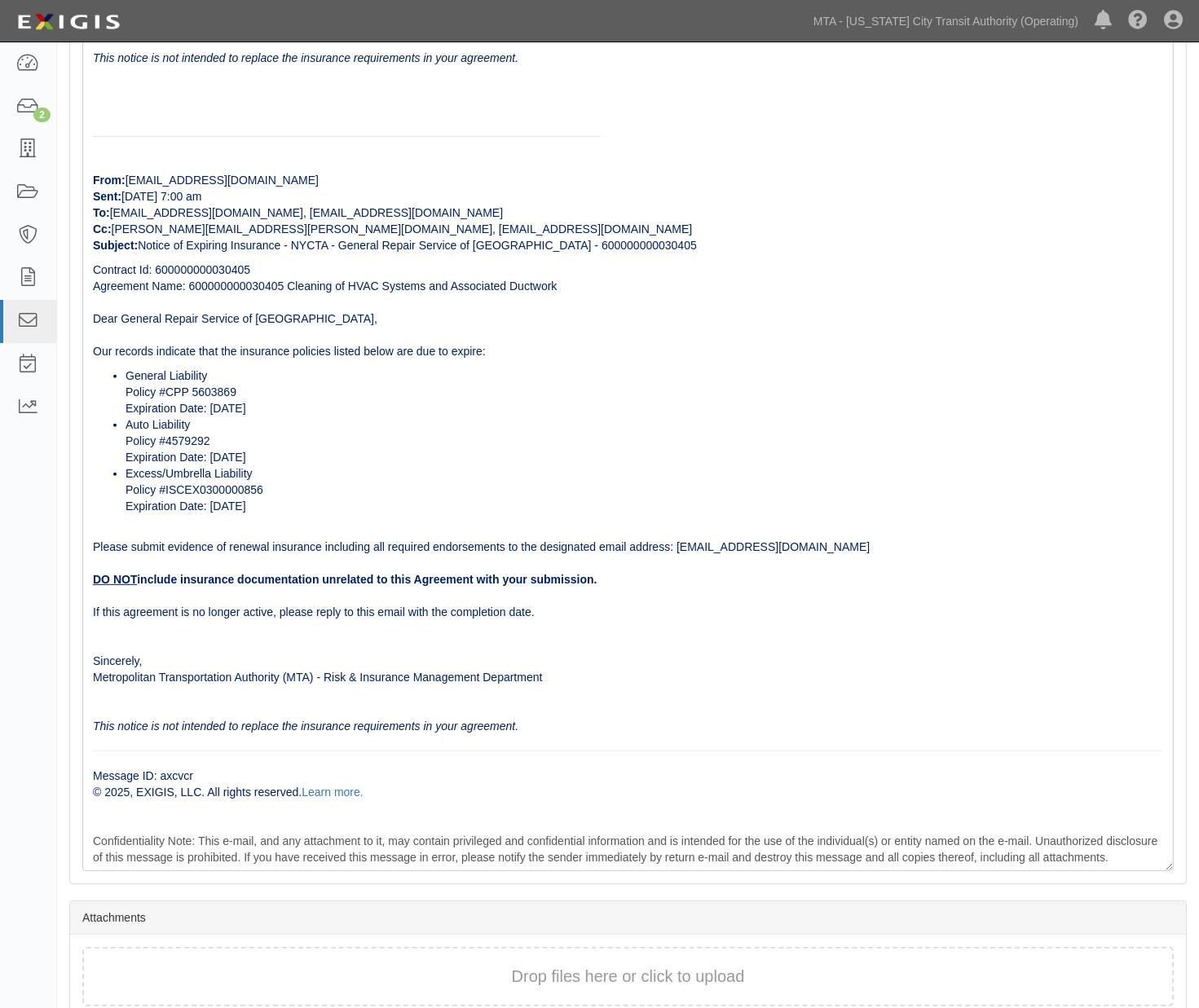
scroll to position [1087, 0]
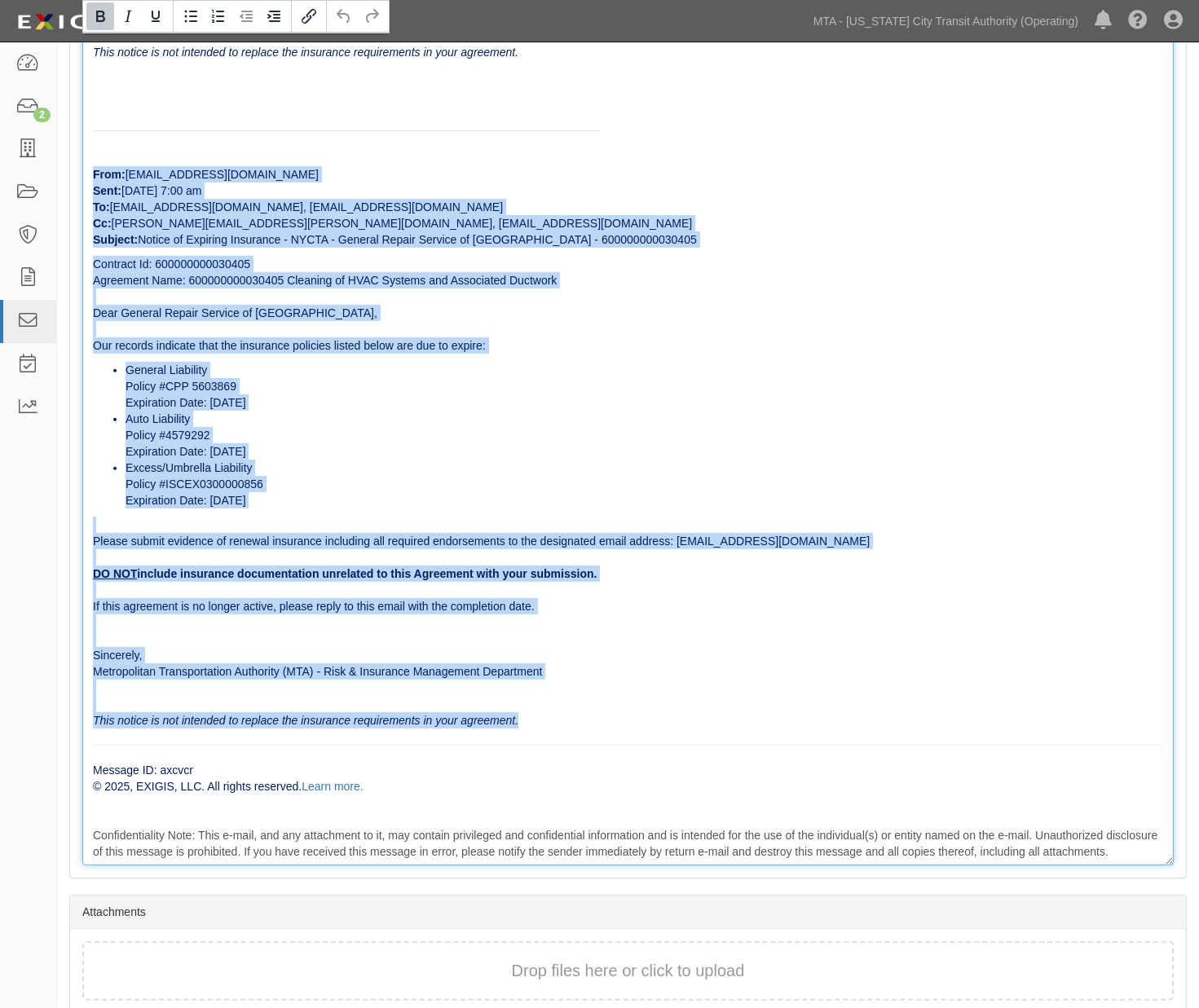
drag, startPoint x: 85, startPoint y: 193, endPoint x: 634, endPoint y: 740, distance: 775.0
click at [689, 777] on div "From: ovalenti@mtahq.org Sent: October 01, 2025 at 9:09 am To: cackerly@montele…" at bounding box center [627, 170] width 1091 height 1390
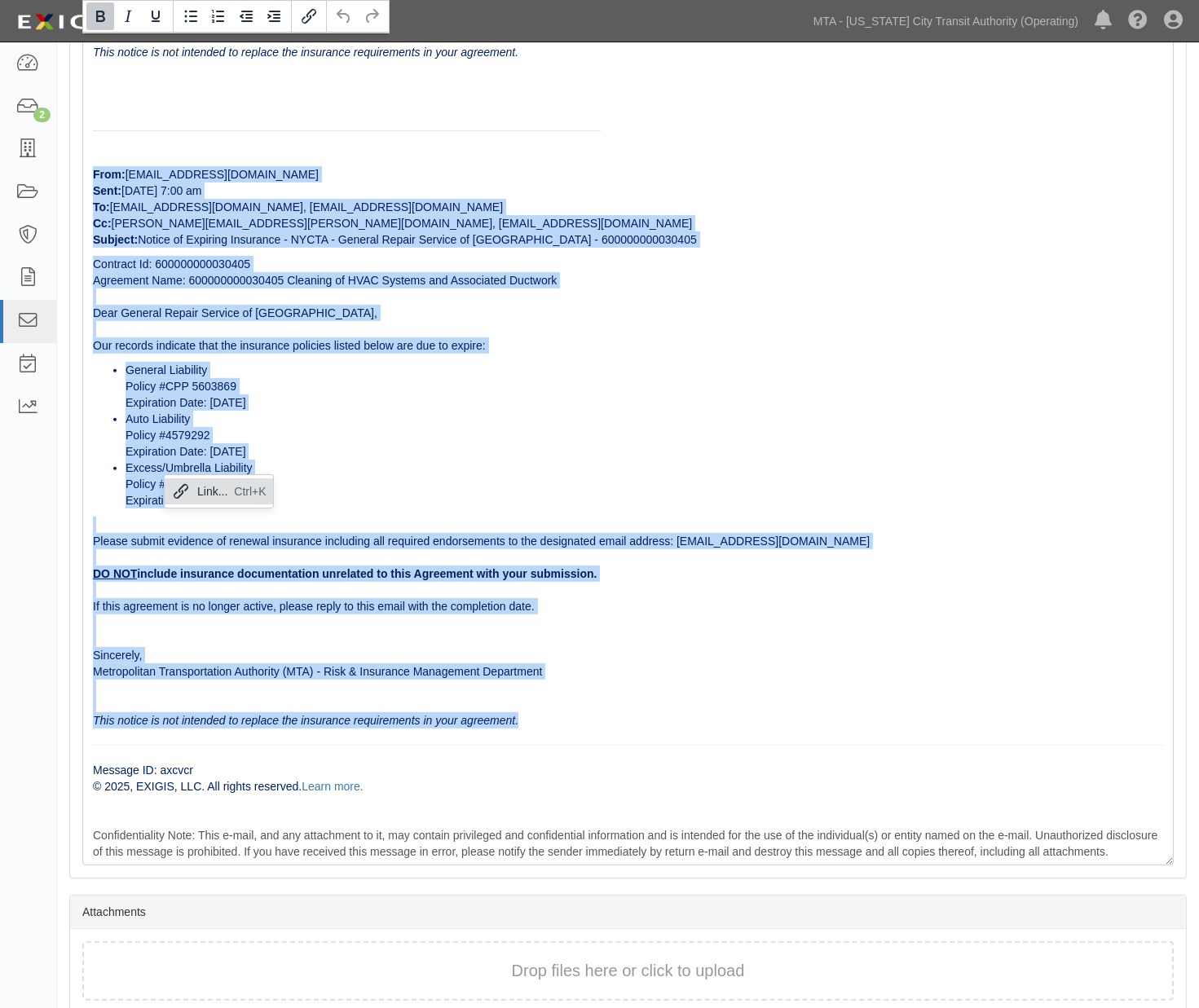
copy div "From: agreement-xvfk4n@mtato.complianz.com Sent: September 18, 2025 at 7:00 am …"
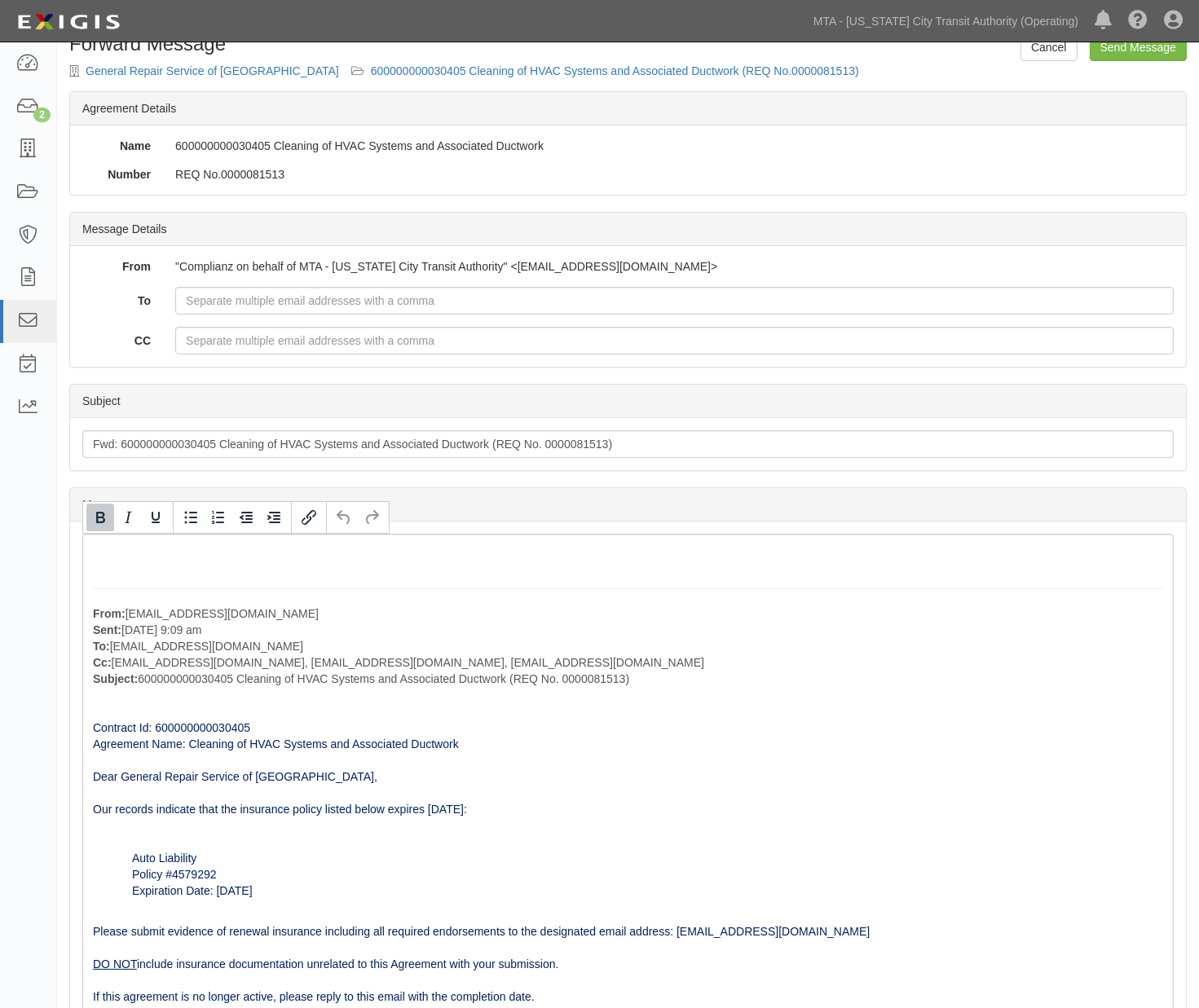
scroll to position [0, 0]
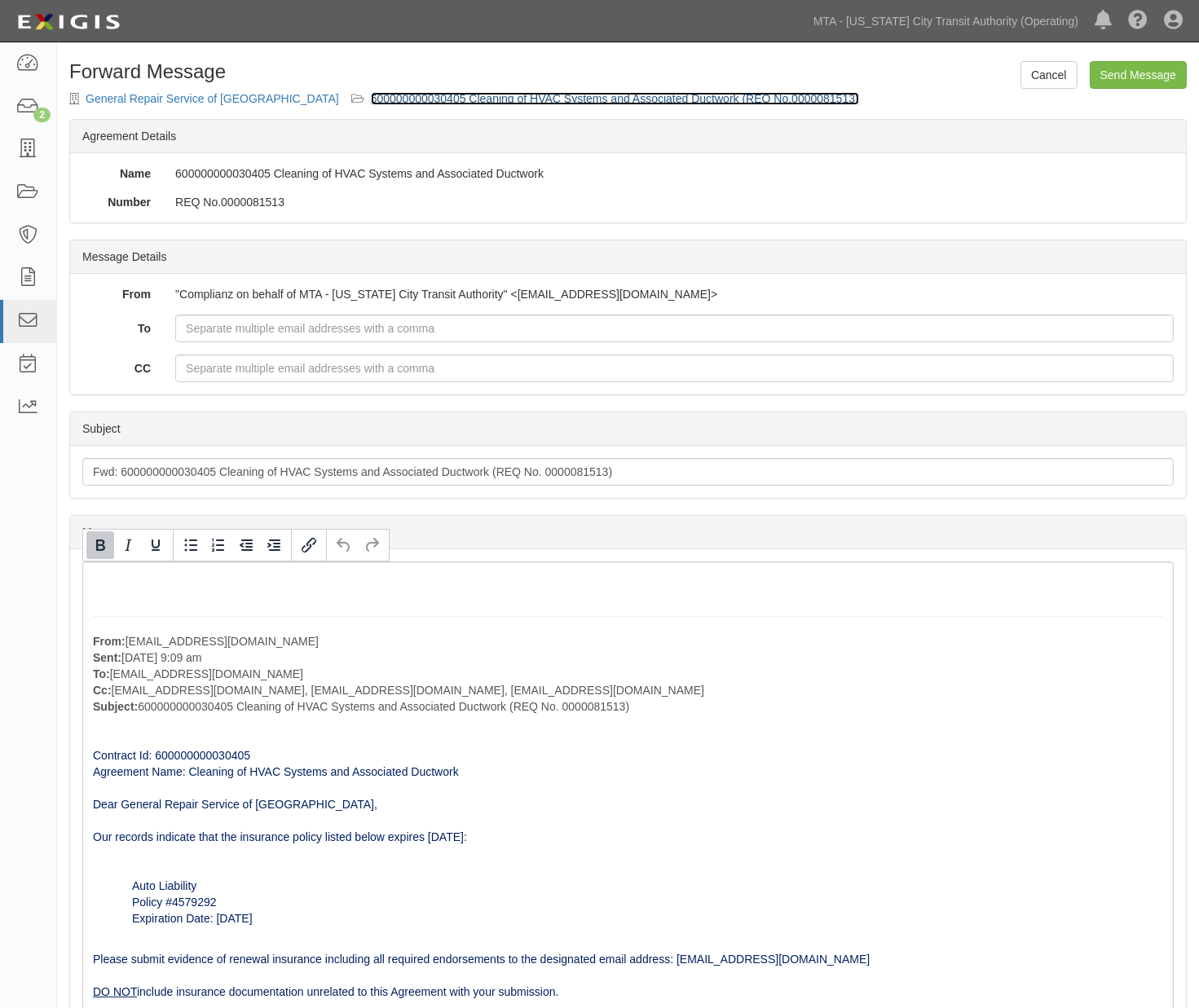
click at [506, 101] on link "600000000030405 Cleaning of HVAC Systems and Associated Ductwork (REQ No.000008…" at bounding box center [615, 99] width 489 height 13
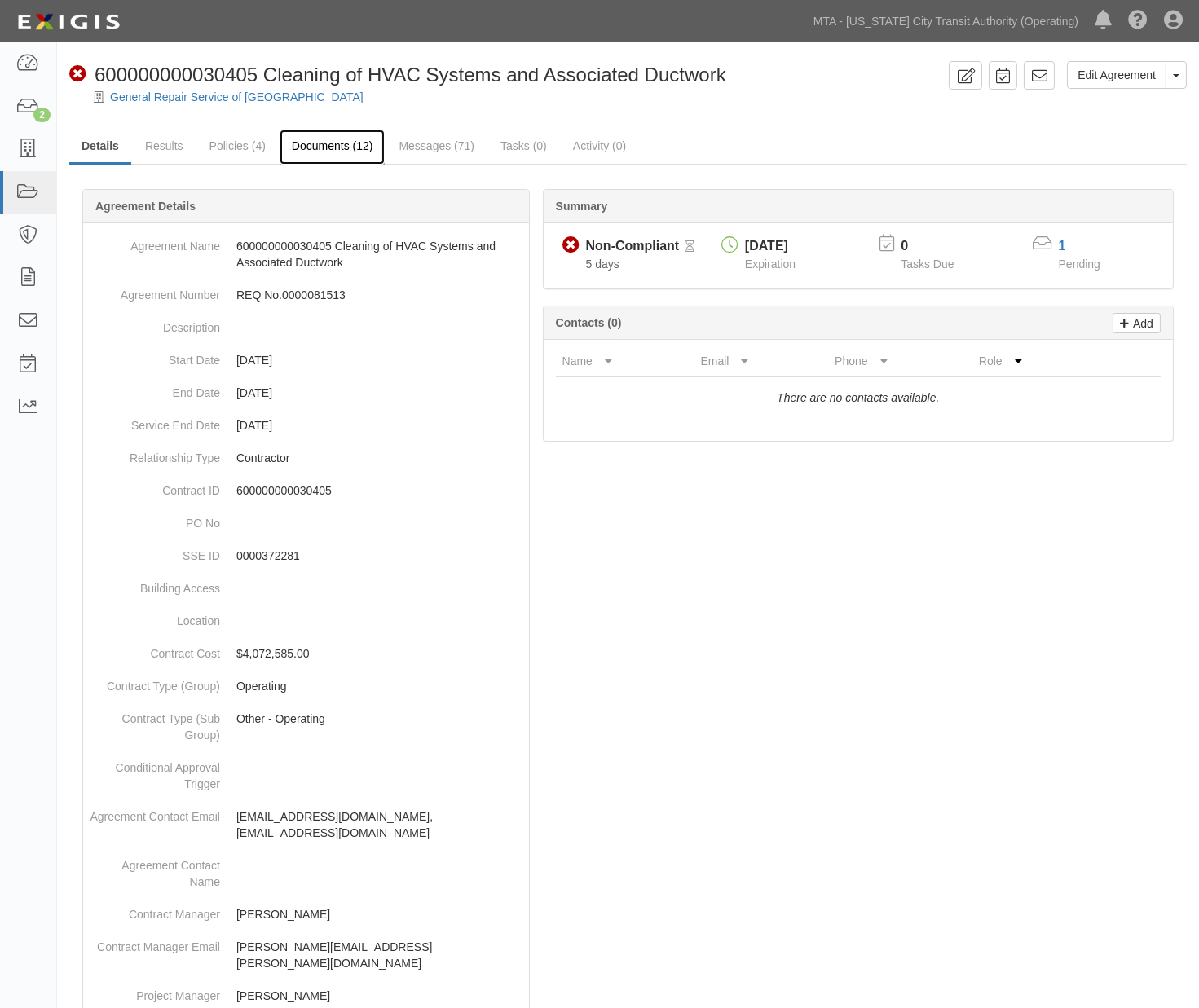
click at [323, 142] on link "Documents (12)" at bounding box center [332, 147] width 106 height 35
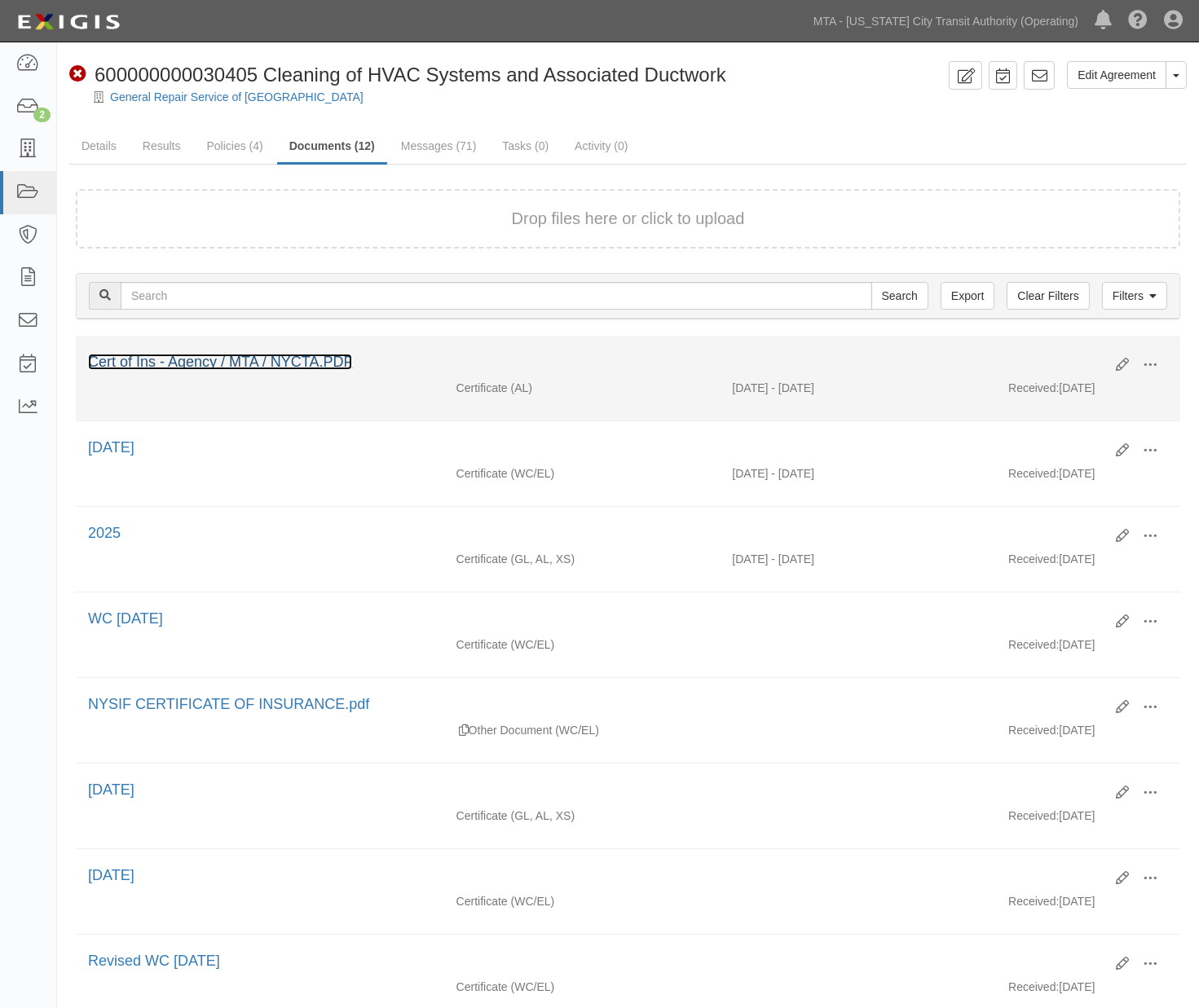
click at [233, 360] on link "Cert of Ins - Agency / MTA / NYCTA.PDF" at bounding box center [220, 362] width 264 height 17
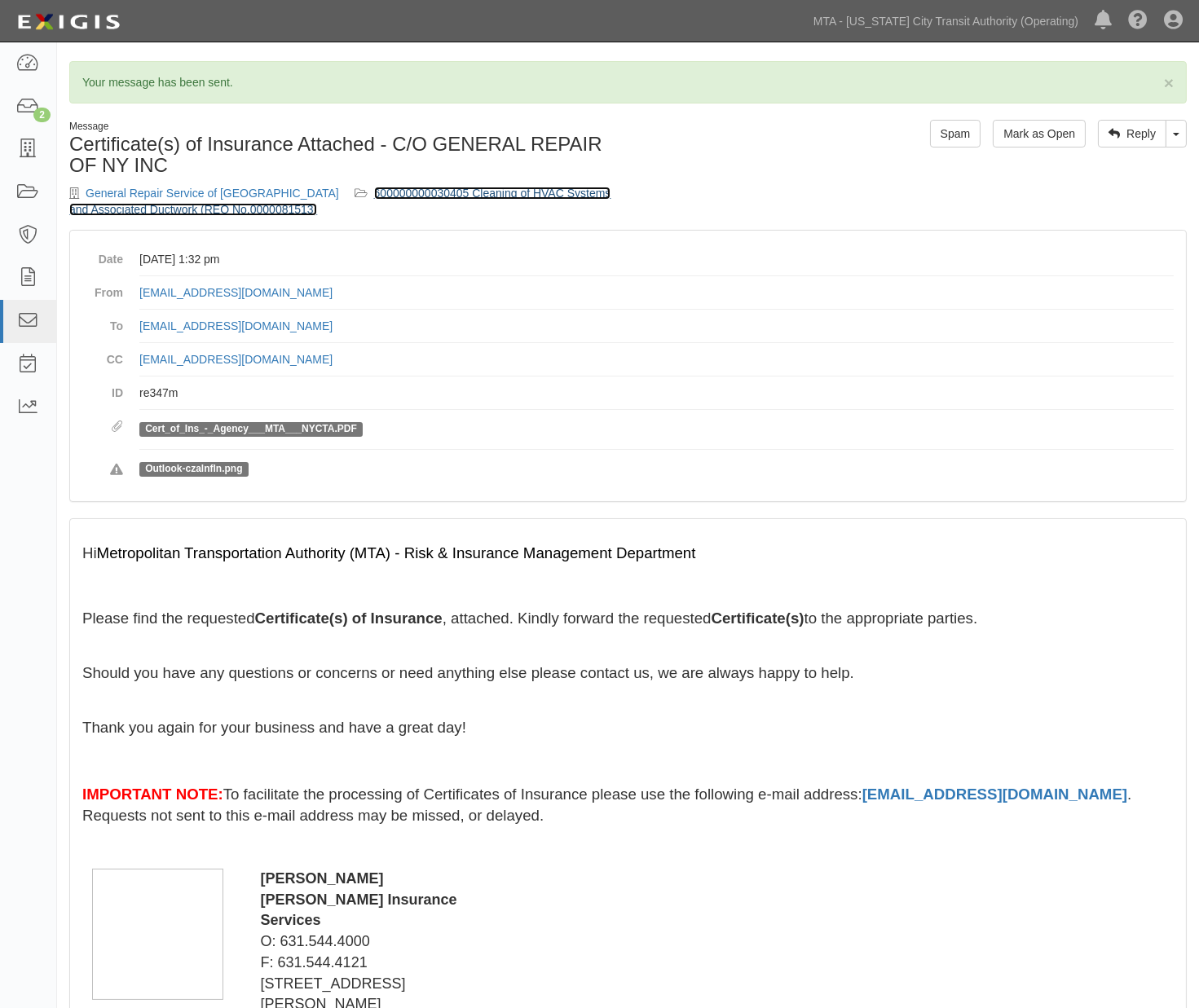
click at [510, 194] on link "600000000030405 Cleaning of HVAC Systems and Associated Ductwork (REQ No.000008…" at bounding box center [339, 201] width 541 height 29
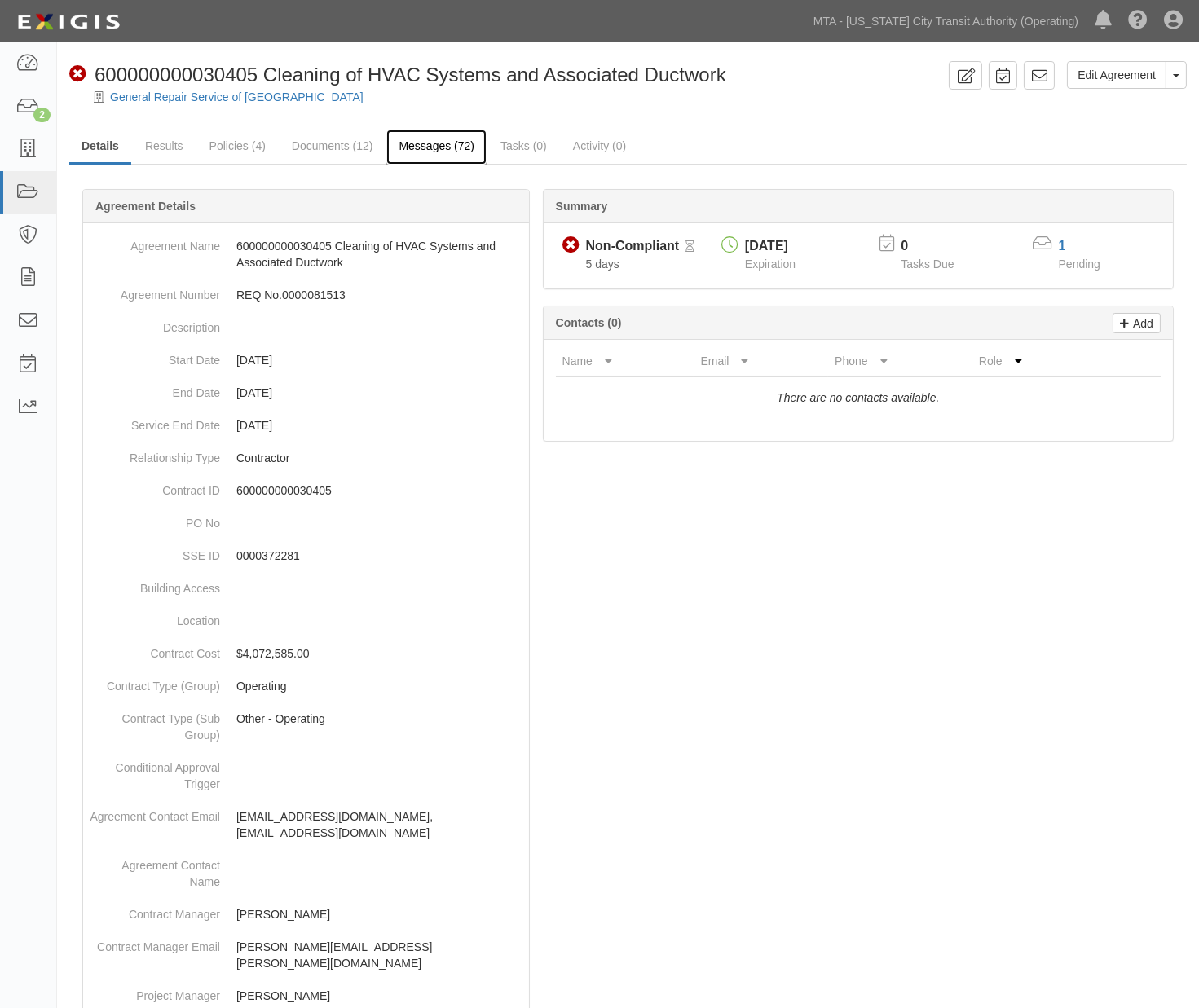
click at [453, 139] on link "Messages (72)" at bounding box center [436, 147] width 101 height 35
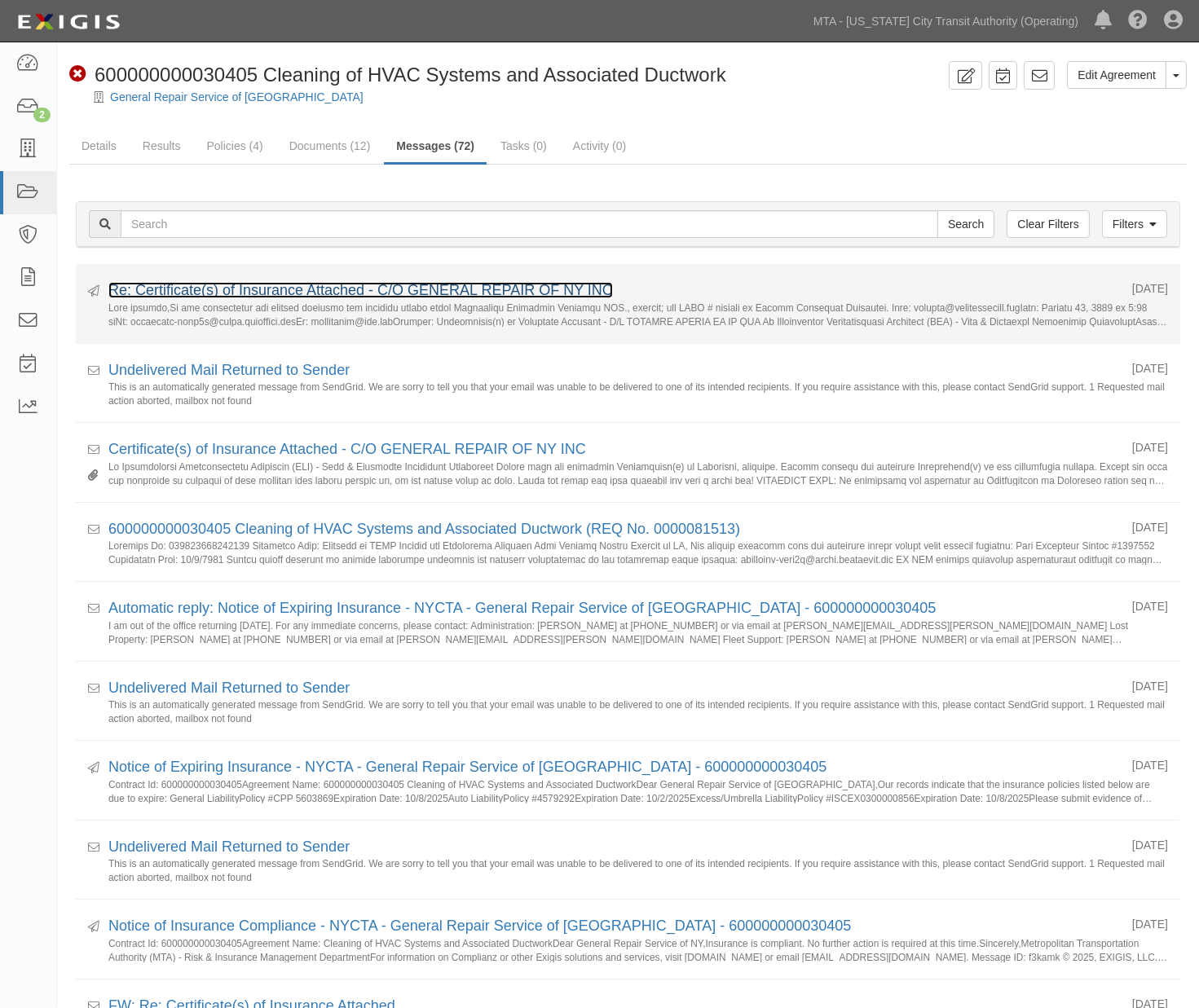
click at [296, 285] on link "Re: Certificate(s) of Insurance Attached - C/O GENERAL REPAIR OF NY INC" at bounding box center [360, 290] width 504 height 17
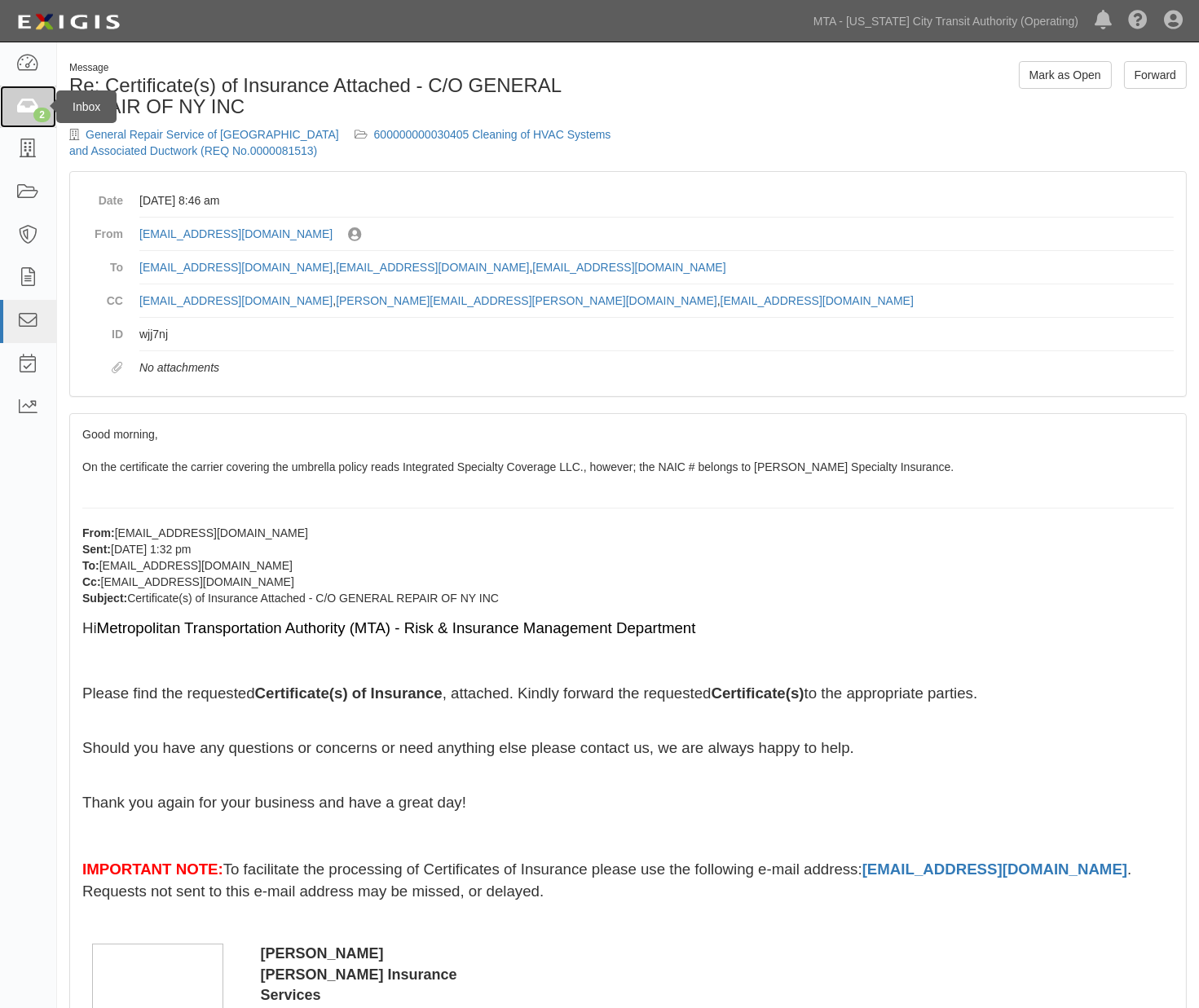
click at [24, 108] on icon at bounding box center [27, 107] width 22 height 19
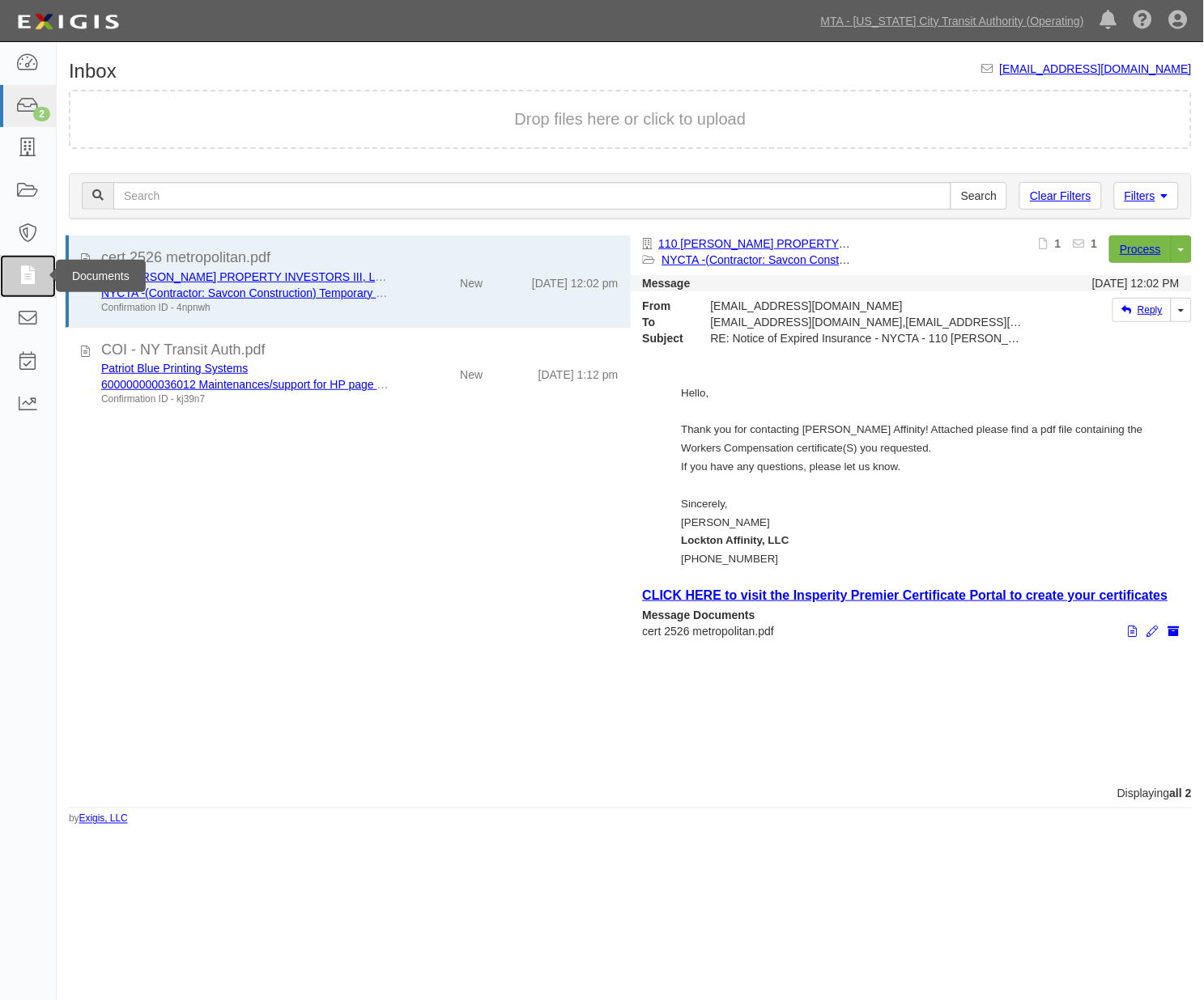
click at [35, 276] on icon at bounding box center [27, 276] width 22 height 19
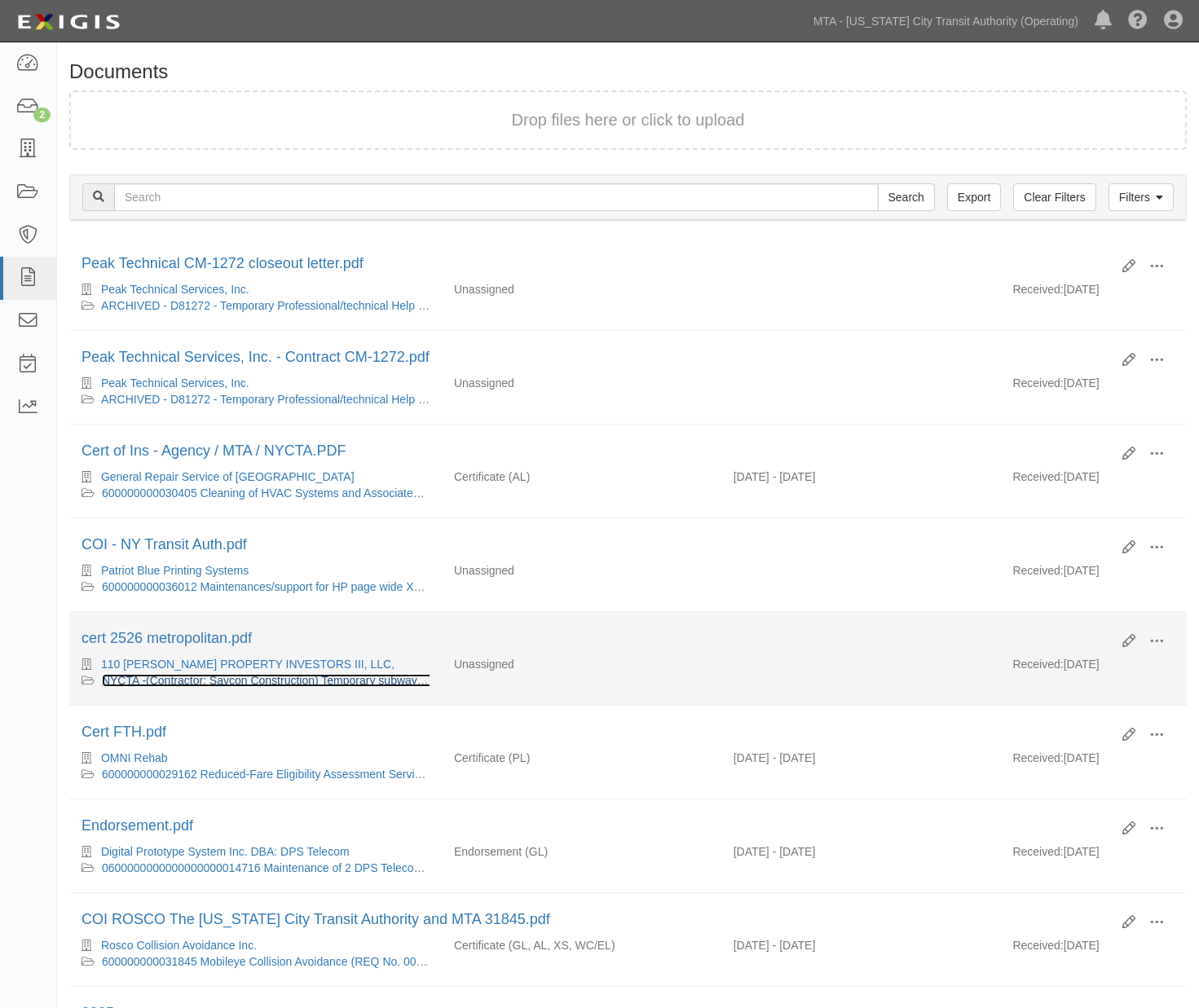
click at [348, 681] on link "NYCTA -(Contractor: Savcon Construction) Temporary subway entrance closure (EP/…" at bounding box center [385, 681] width 565 height 13
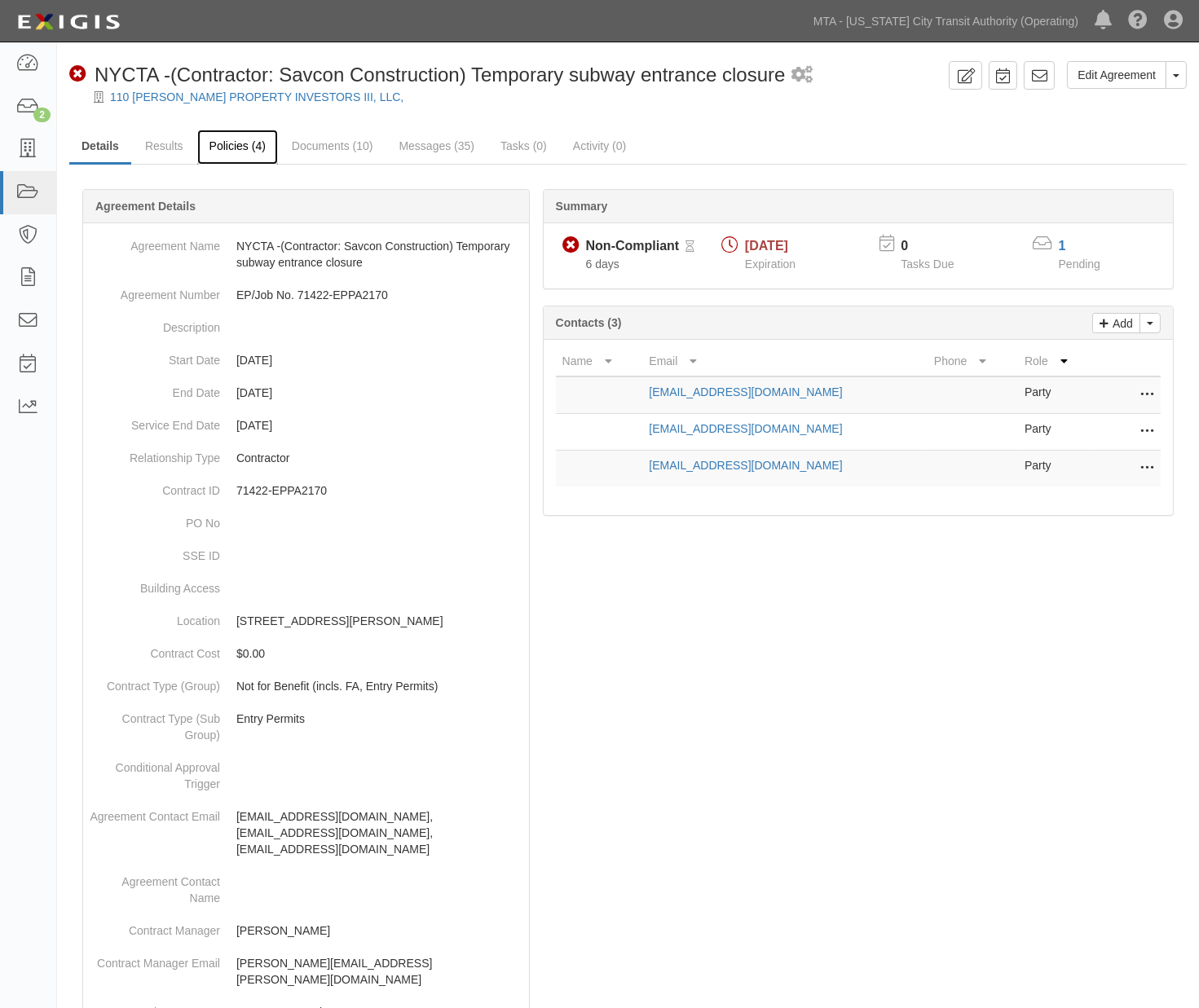
click at [227, 143] on link "Policies (4)" at bounding box center [237, 147] width 81 height 35
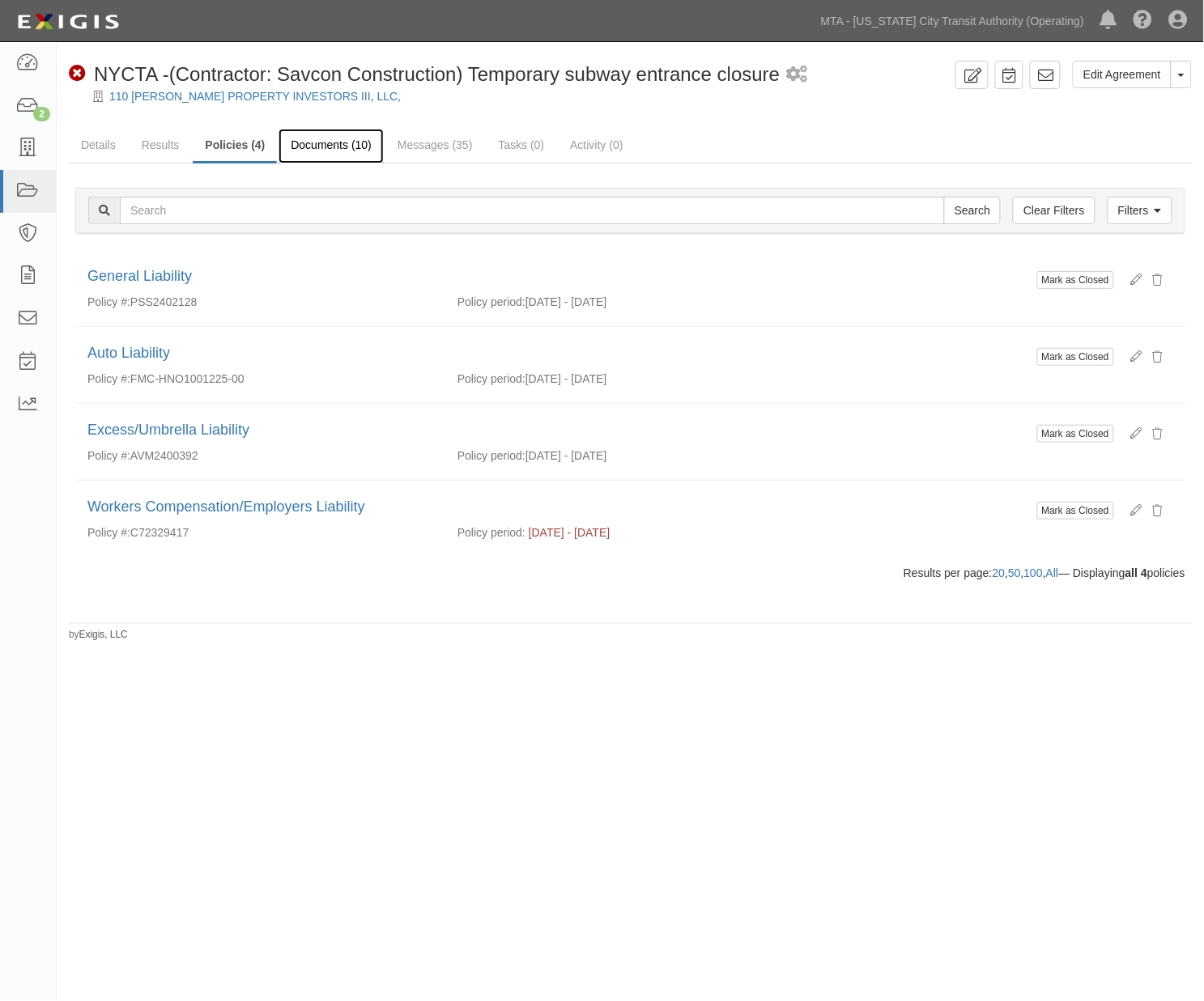
click at [313, 149] on link "Documents (10)" at bounding box center [331, 146] width 106 height 35
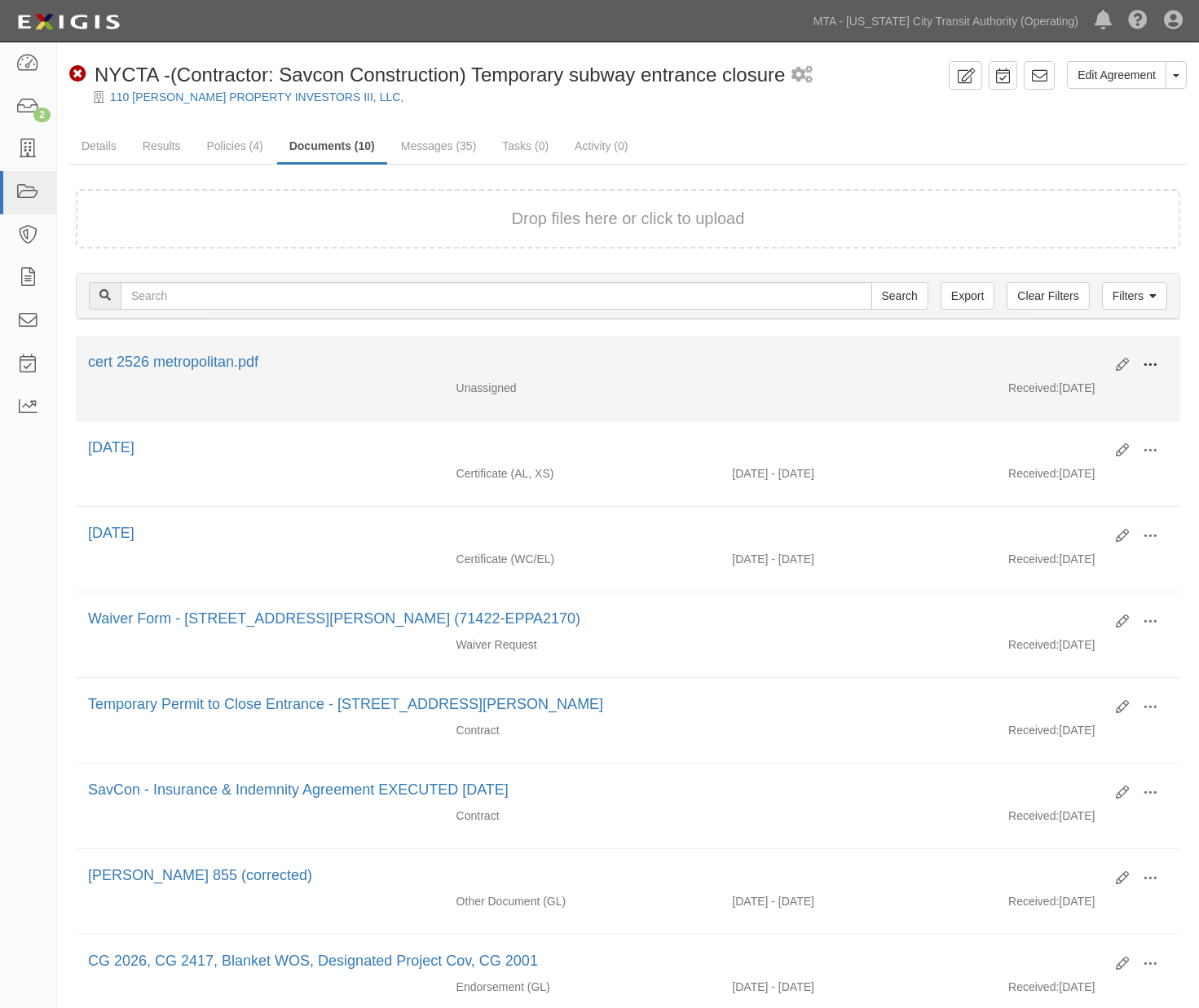
click at [1152, 364] on span at bounding box center [1150, 366] width 15 height 15
click at [1041, 352] on link "Edit" at bounding box center [1070, 358] width 129 height 29
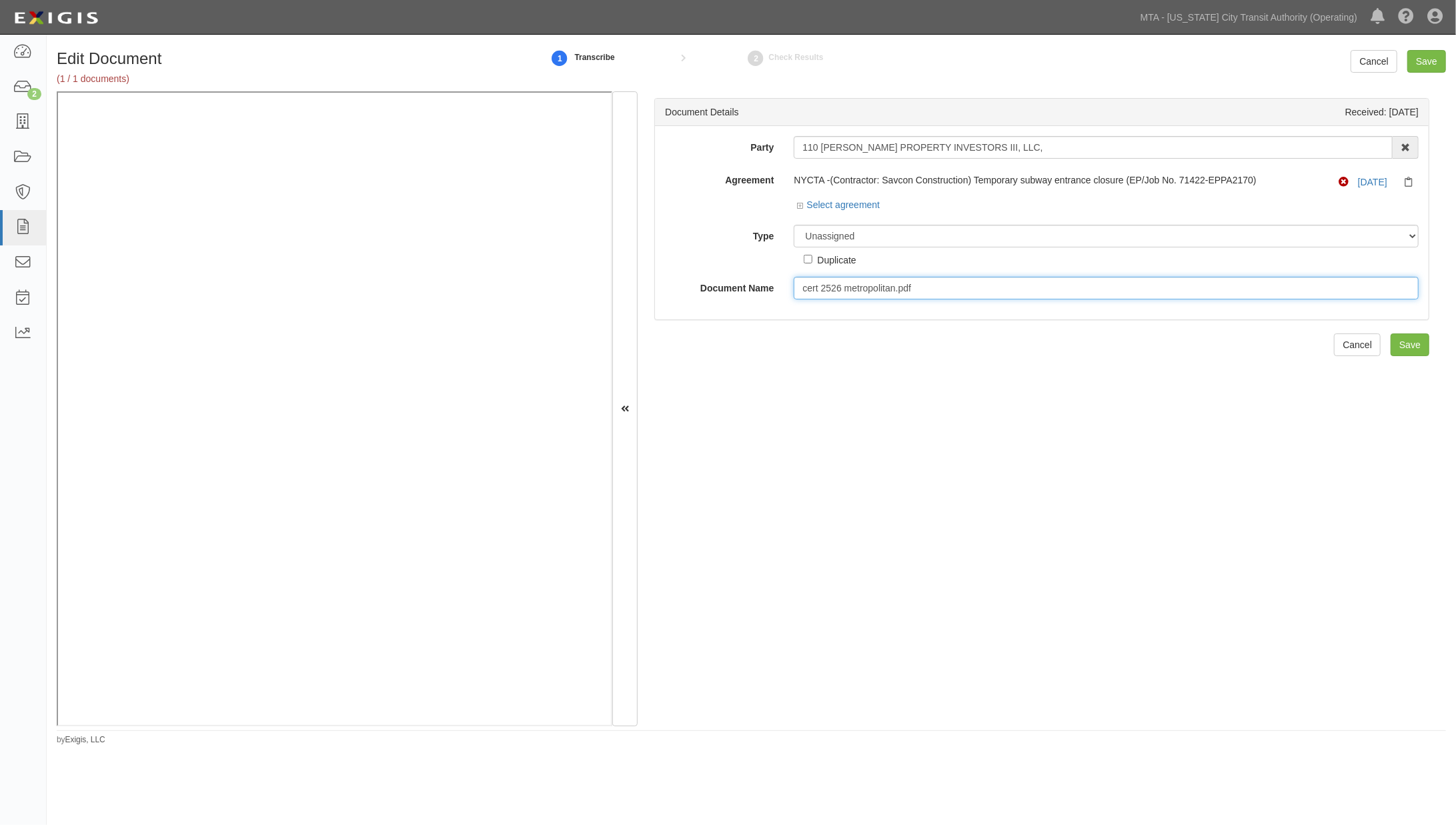
click at [956, 283] on input "cert 2526 metropolitan.pdf" at bounding box center [1106, 288] width 625 height 22
click at [911, 296] on input "cert 2526 metropolitan.pdf" at bounding box center [1106, 288] width 625 height 22
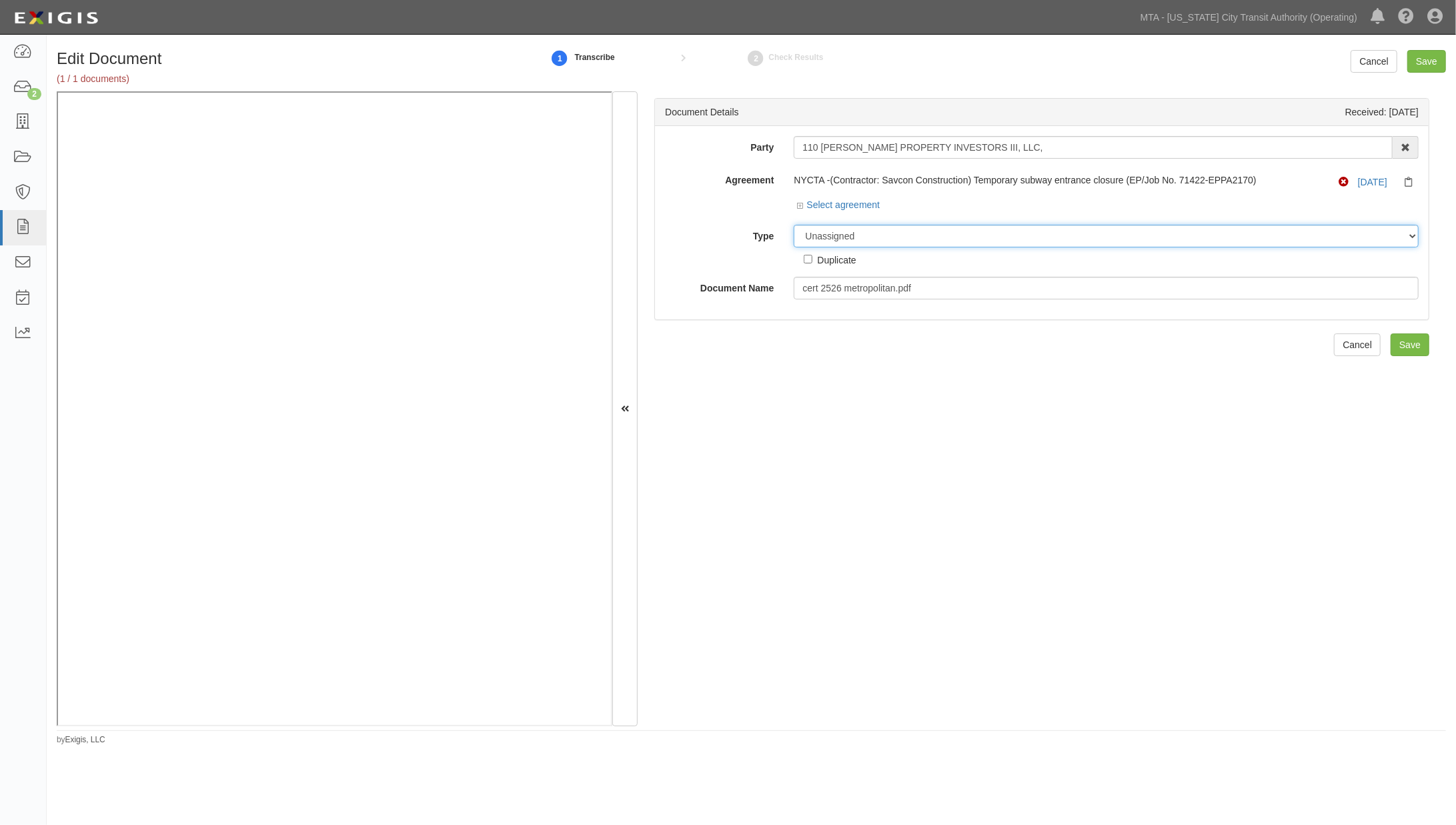
click at [877, 239] on select "Unassigned Binder Cancellation Notice Certificate Contract Endorsement Insuranc…" at bounding box center [1106, 236] width 625 height 22
select select "CertificateDetail"
click at [794, 226] on select "Unassigned Binder Cancellation Notice Certificate Contract Endorsement Insuranc…" at bounding box center [1106, 236] width 625 height 22
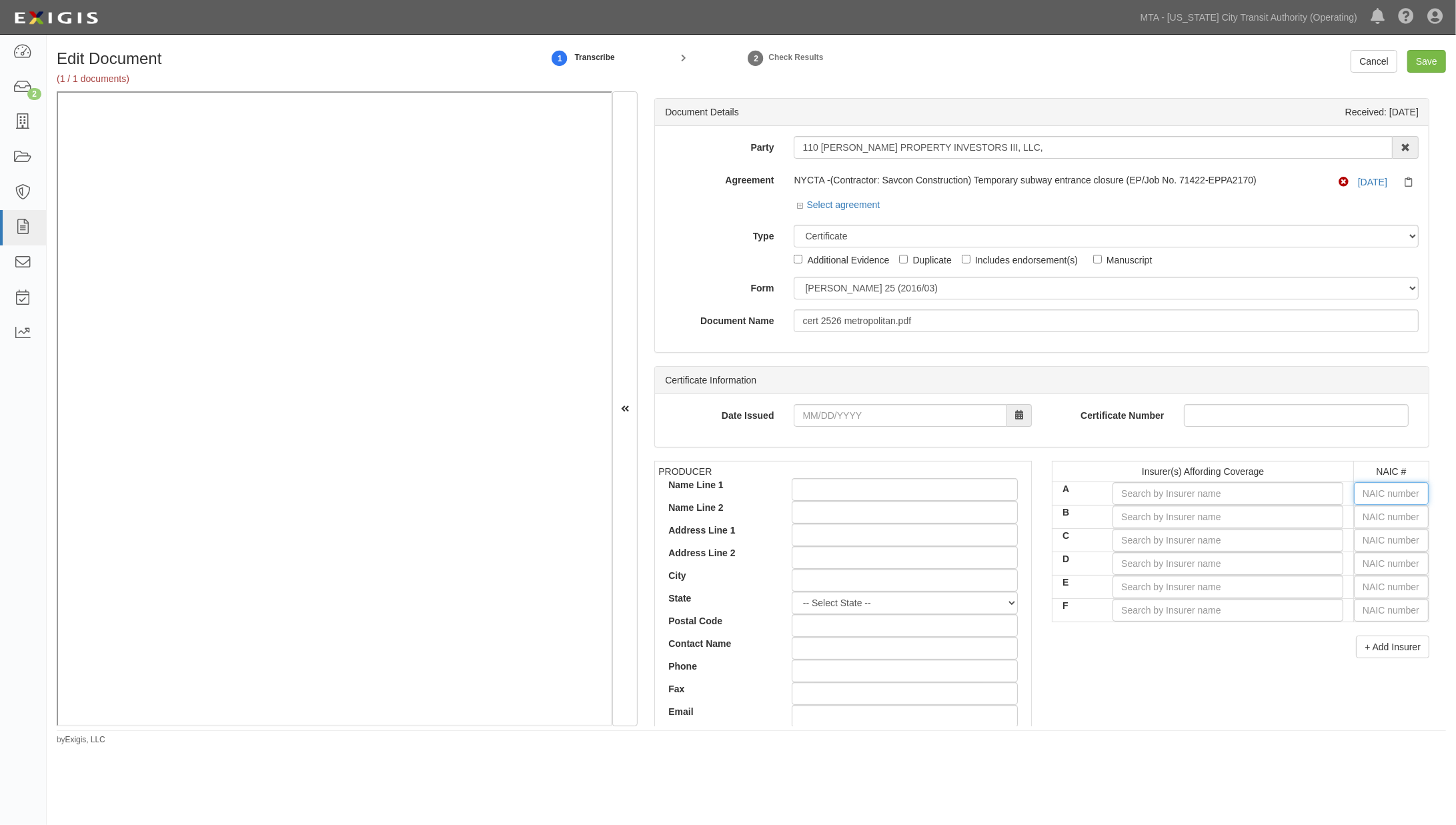
click at [992, 488] on input "text" at bounding box center [1391, 493] width 75 height 22
type input "44725"
type input "4"
type input "43974"
type input "43"
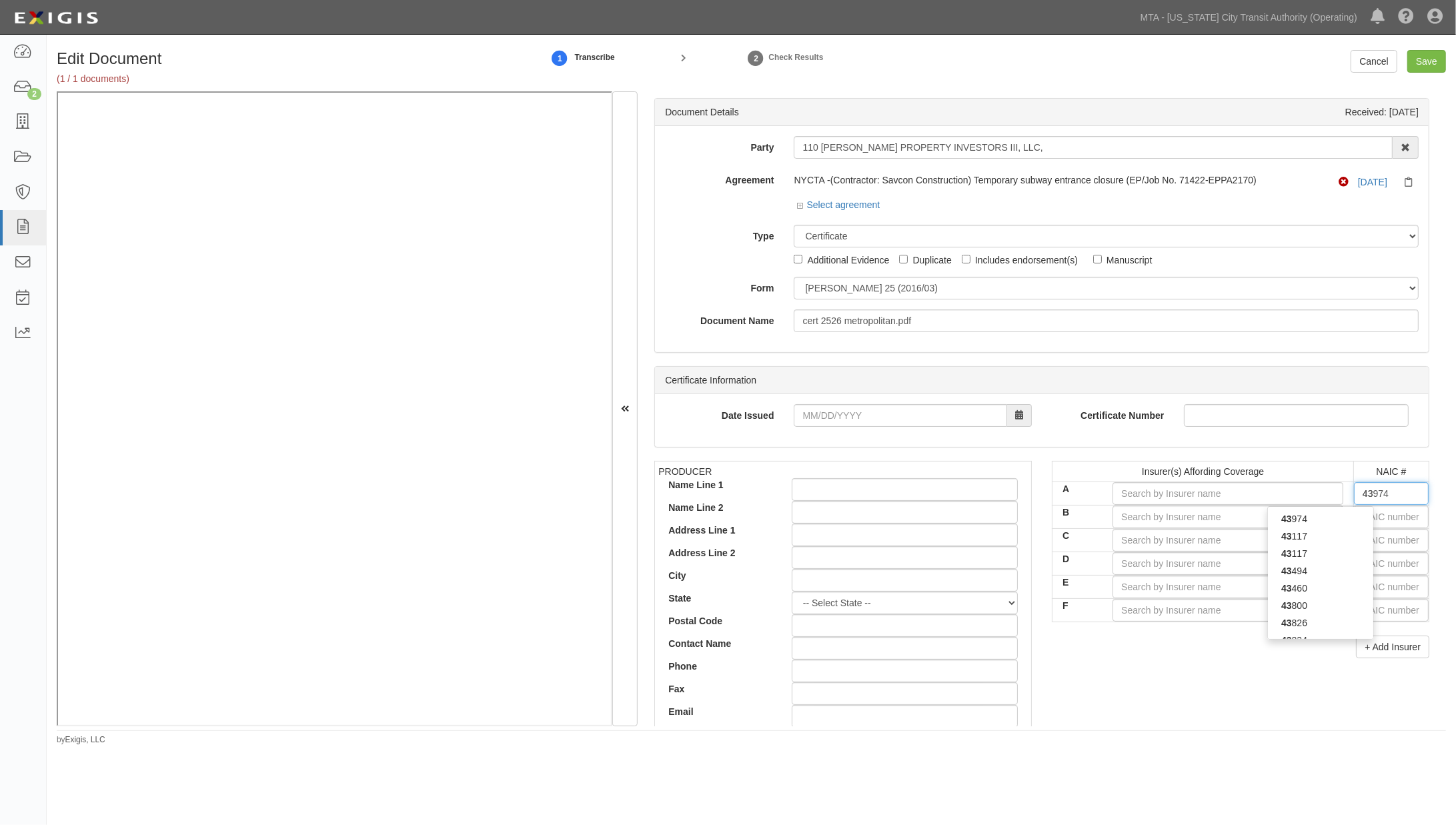
type input "43575"
type input "4357"
type input "43575"
click at [992, 513] on div "43575" at bounding box center [1321, 519] width 105 height 18
type input "Indemnity Insurance Co of North America (A++ XV Rating)"
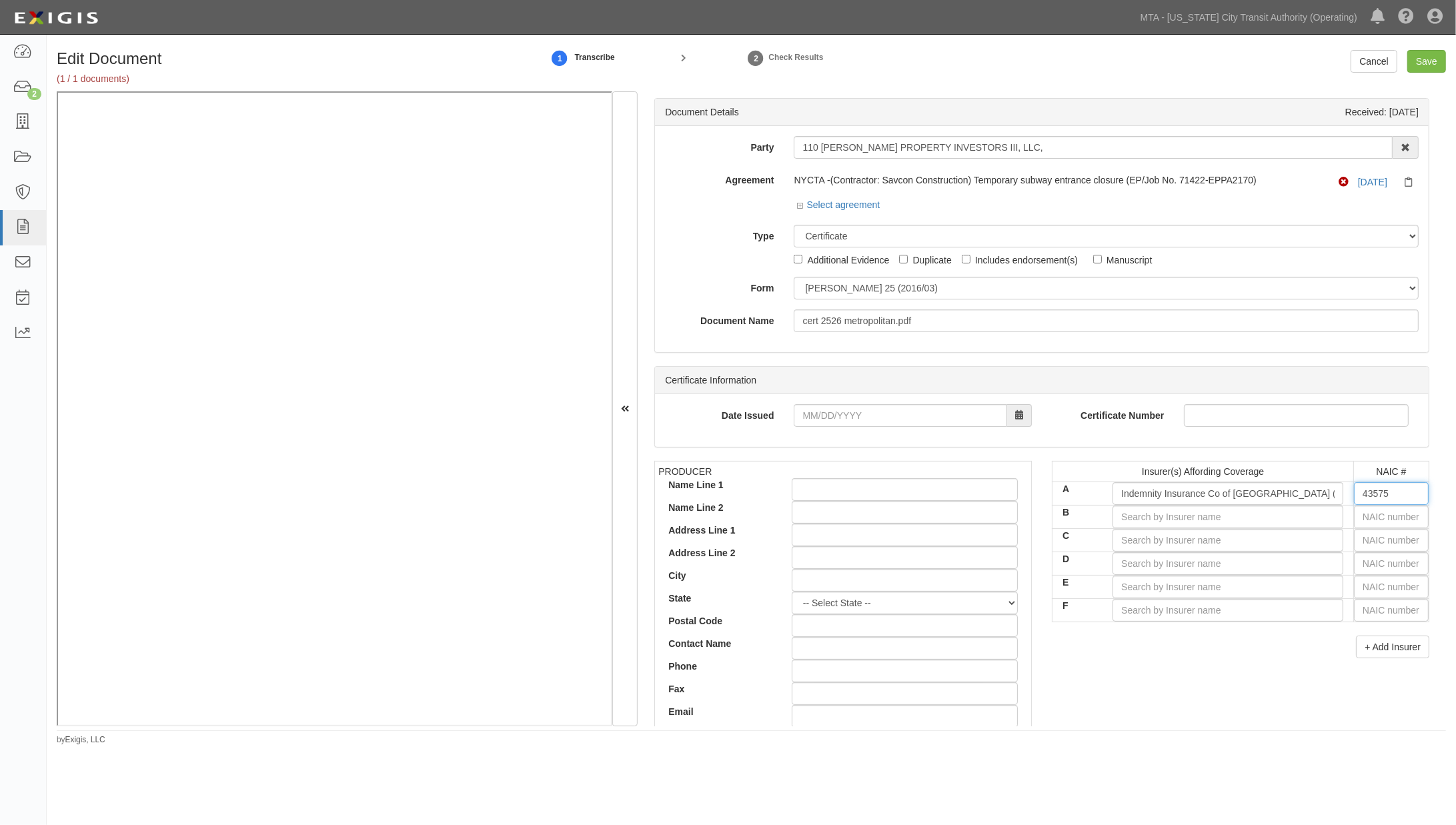
type input "43575"
drag, startPoint x: 928, startPoint y: 317, endPoint x: 781, endPoint y: 318, distance: 147.0
click at [781, 318] on div "Document Name cert 2526 metropolitan.pdf" at bounding box center [1042, 320] width 774 height 22
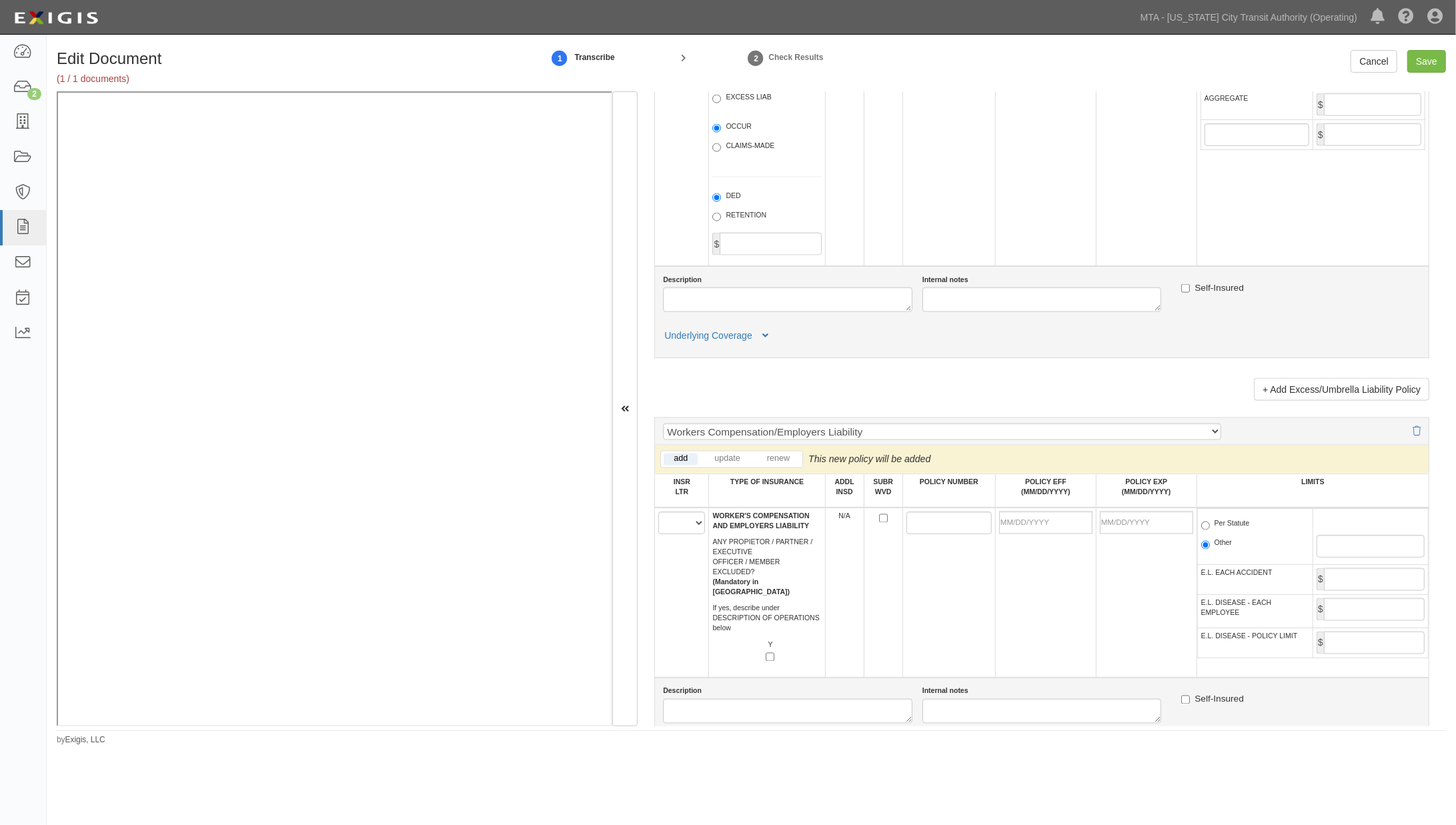
scroll to position [1853, 0]
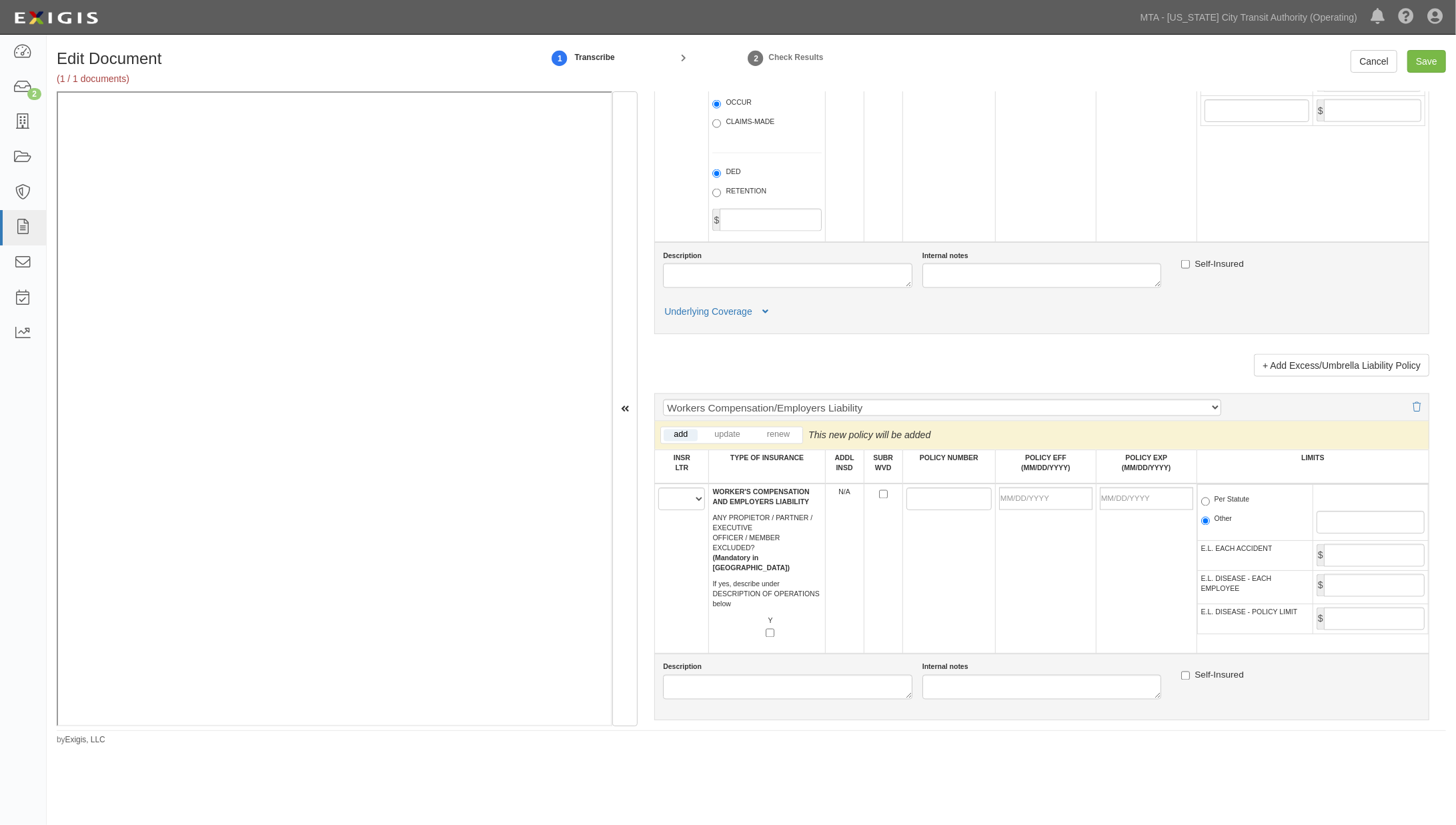
type input "WC [DATE]"
click at [679, 510] on select "A B C D E F" at bounding box center [681, 499] width 47 height 22
select select "A"
click at [658, 510] on select "A B C D E F" at bounding box center [681, 499] width 47 height 22
paste input "C73949294"
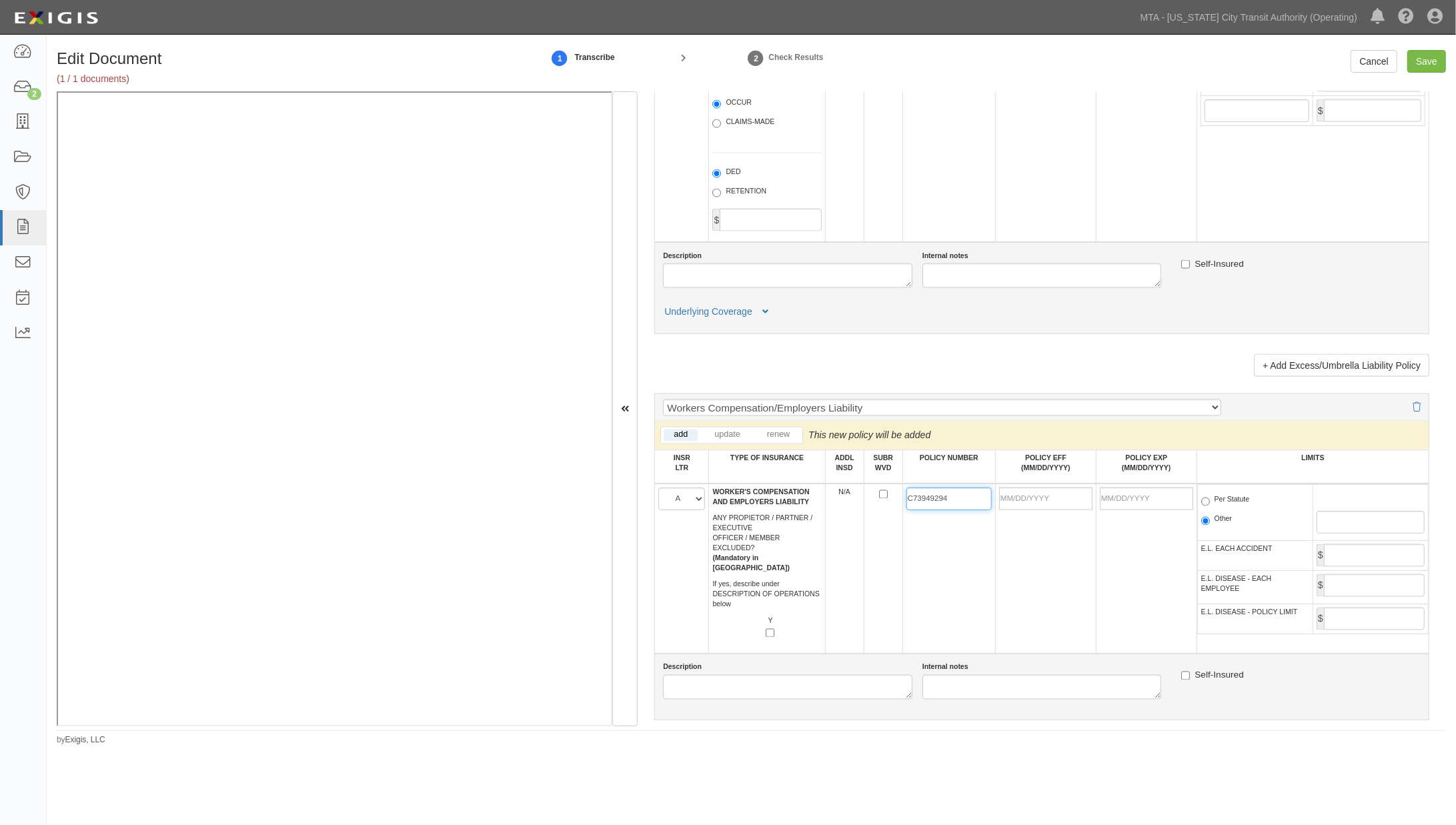
type input "C73949294"
click at [992, 510] on input "POLICY EFF (MM/DD/YYYY)" at bounding box center [1045, 499] width 93 height 22
type input "10/01/2025"
type input "10/01/2026"
click at [992, 586] on td "10/01/2025" at bounding box center [1045, 569] width 101 height 170
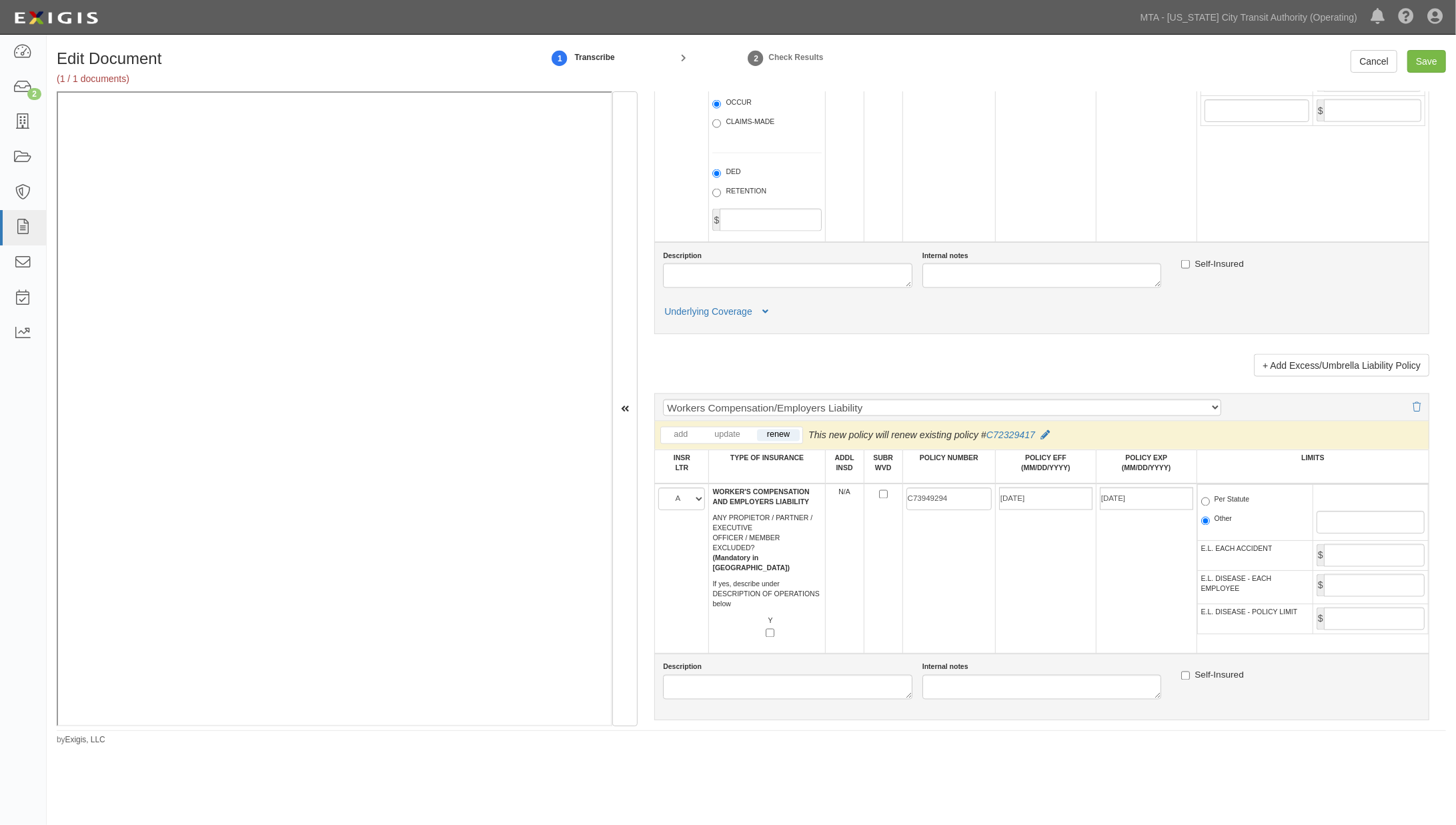
click at [992, 508] on label "Per Statute" at bounding box center [1226, 502] width 49 height 14
click at [992, 506] on input "Per Statute" at bounding box center [1206, 502] width 9 height 9
radio input "true"
click at [992, 56] on input "Save" at bounding box center [1427, 61] width 39 height 22
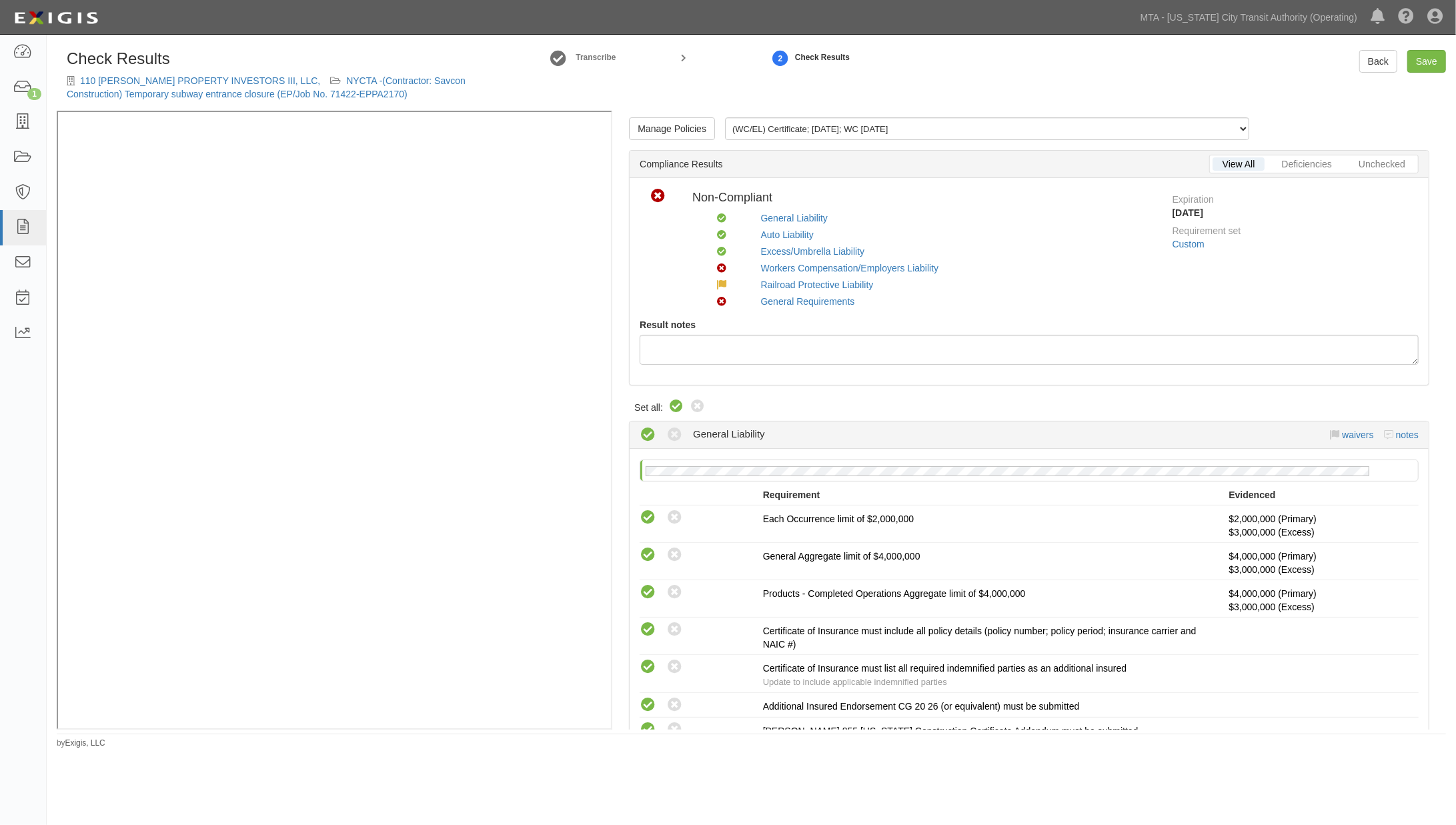
click at [672, 409] on icon at bounding box center [677, 407] width 16 height 16
radio input "true"
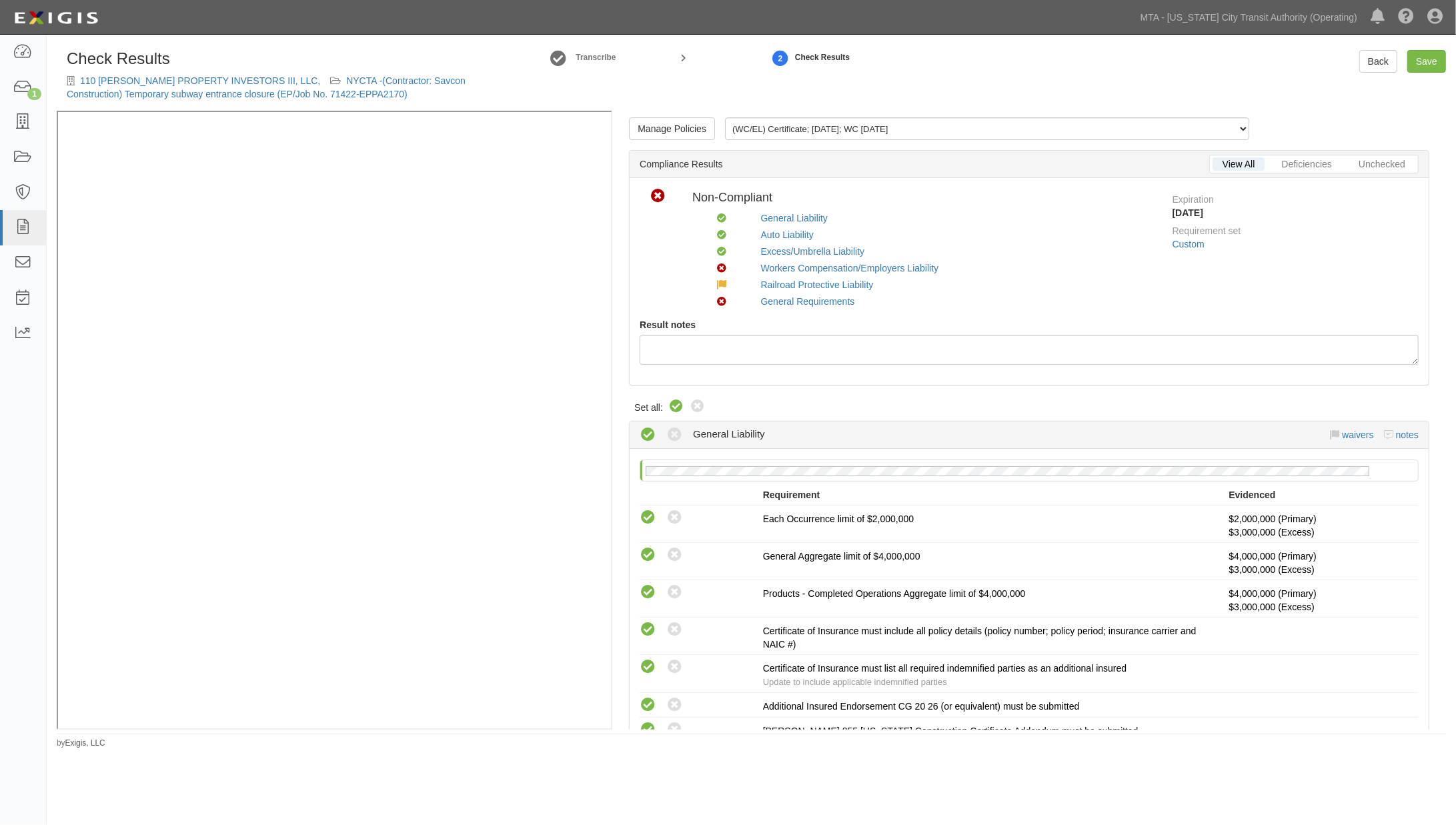
radio input "true"
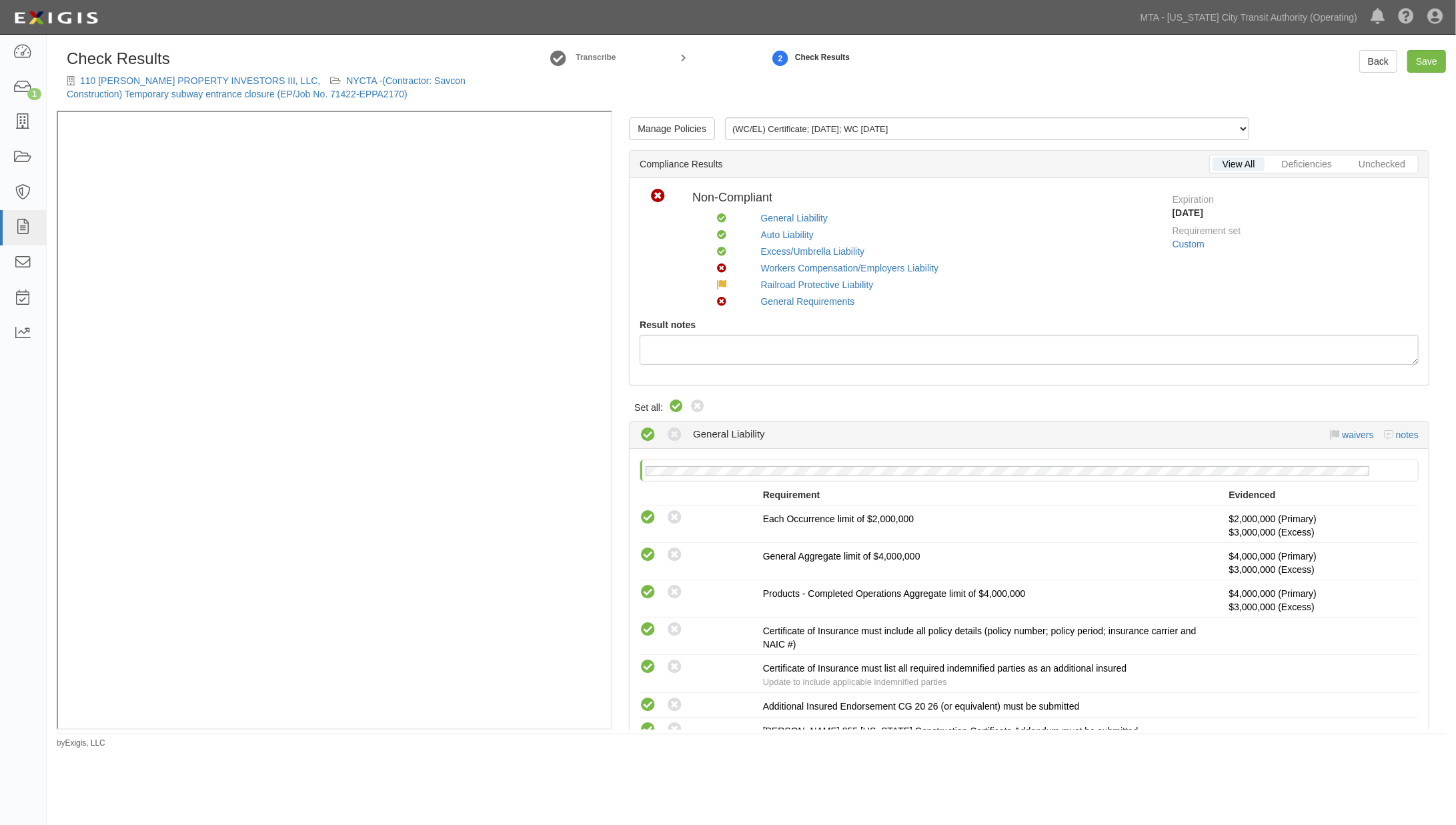
radio input "true"
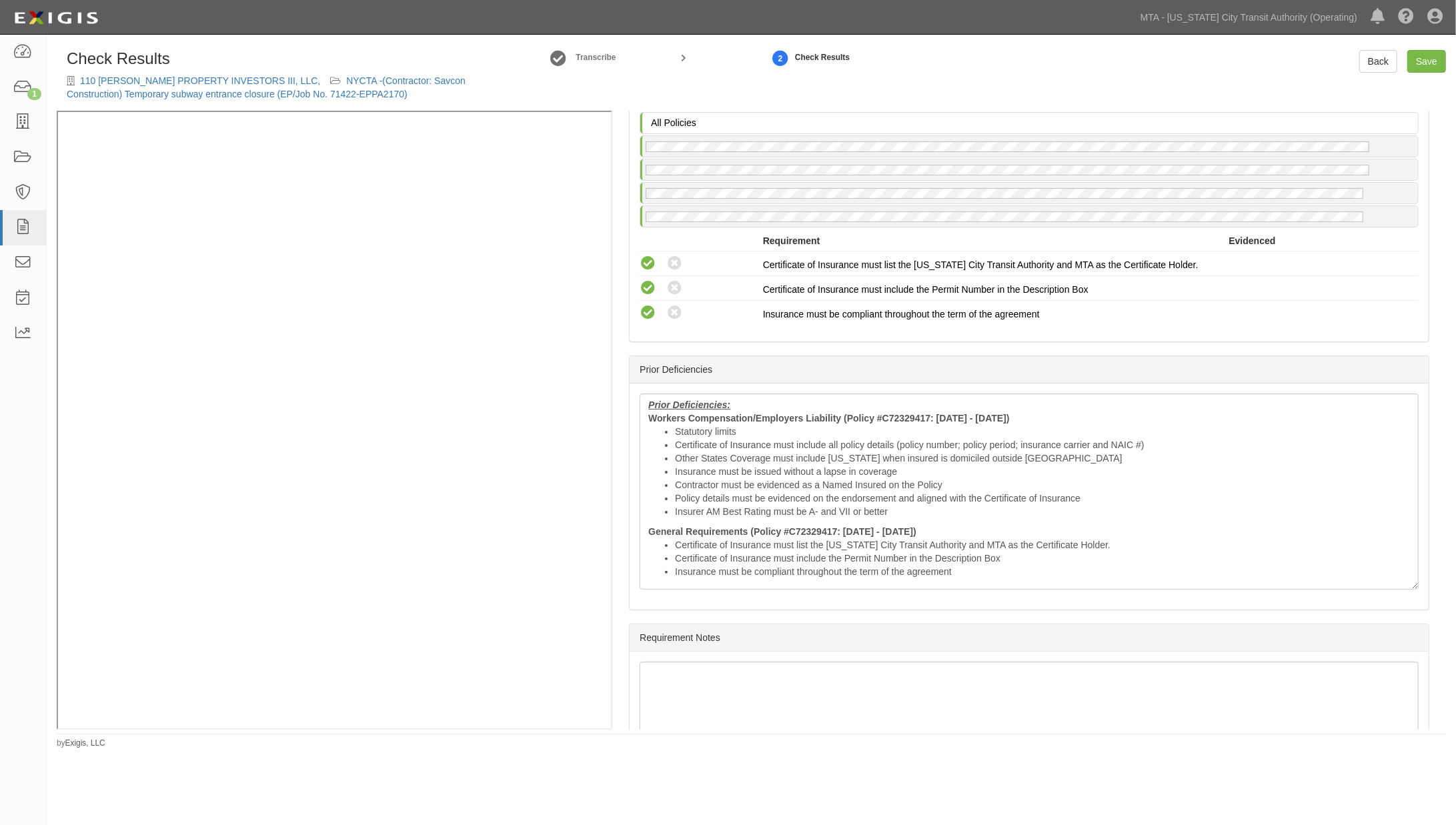
scroll to position [2223, 0]
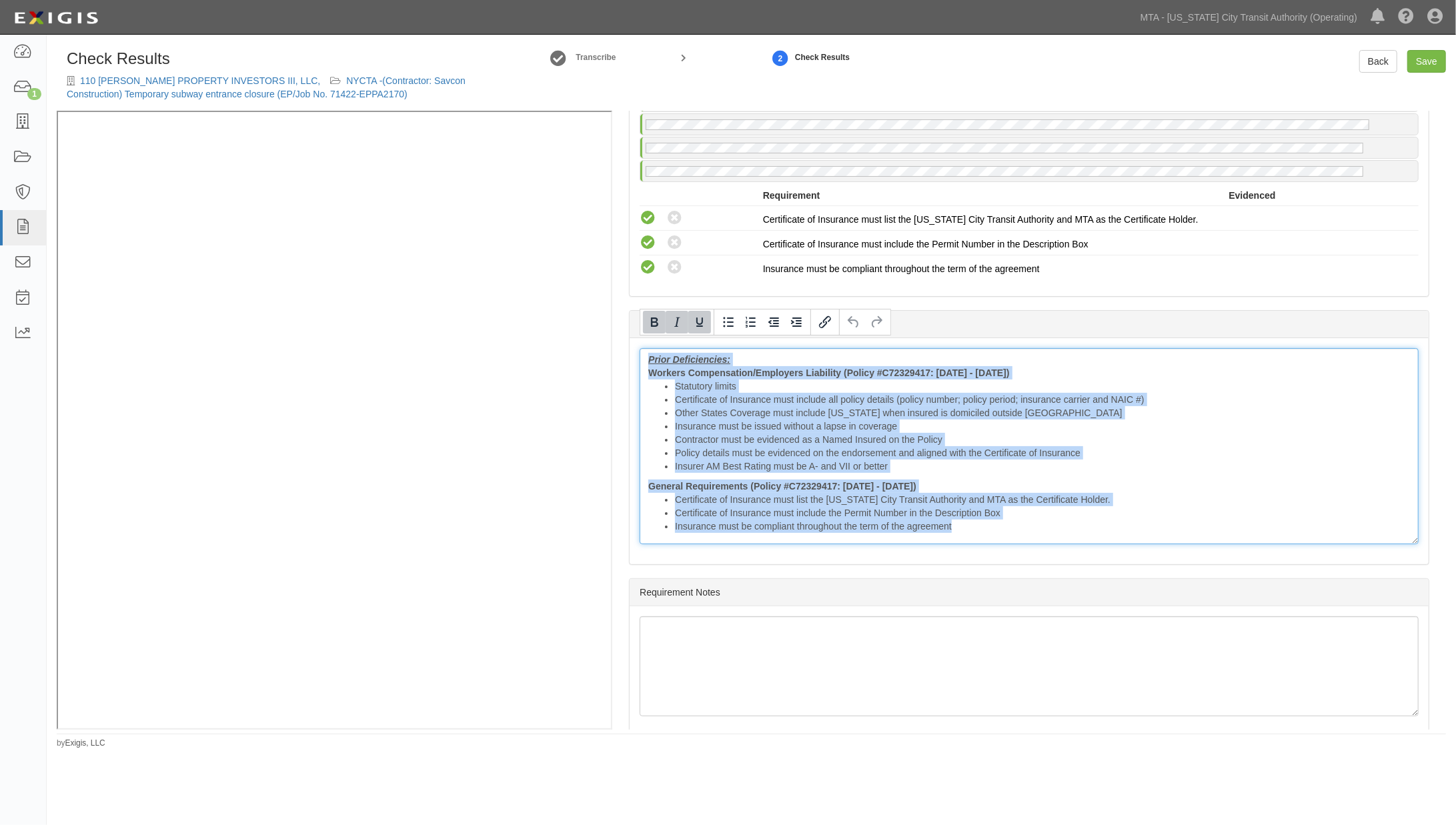
drag, startPoint x: 649, startPoint y: 342, endPoint x: 1168, endPoint y: 551, distance: 559.5
click at [1168, 551] on div "Prior Deficiencies: Workers Compensation/Employers Liability (Policy #C72329417…" at bounding box center [1029, 451] width 799 height 226
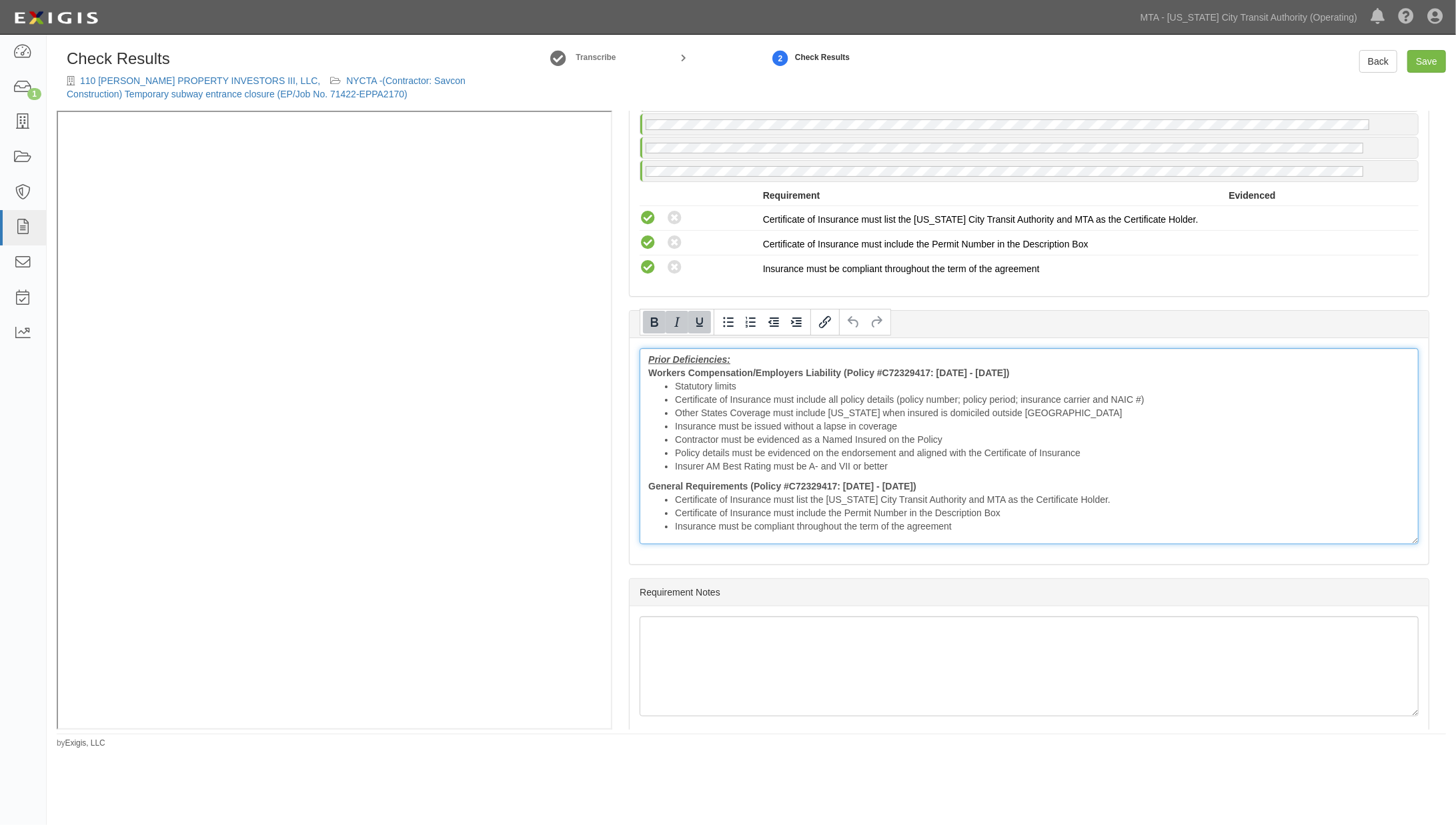
scroll to position [2143, 0]
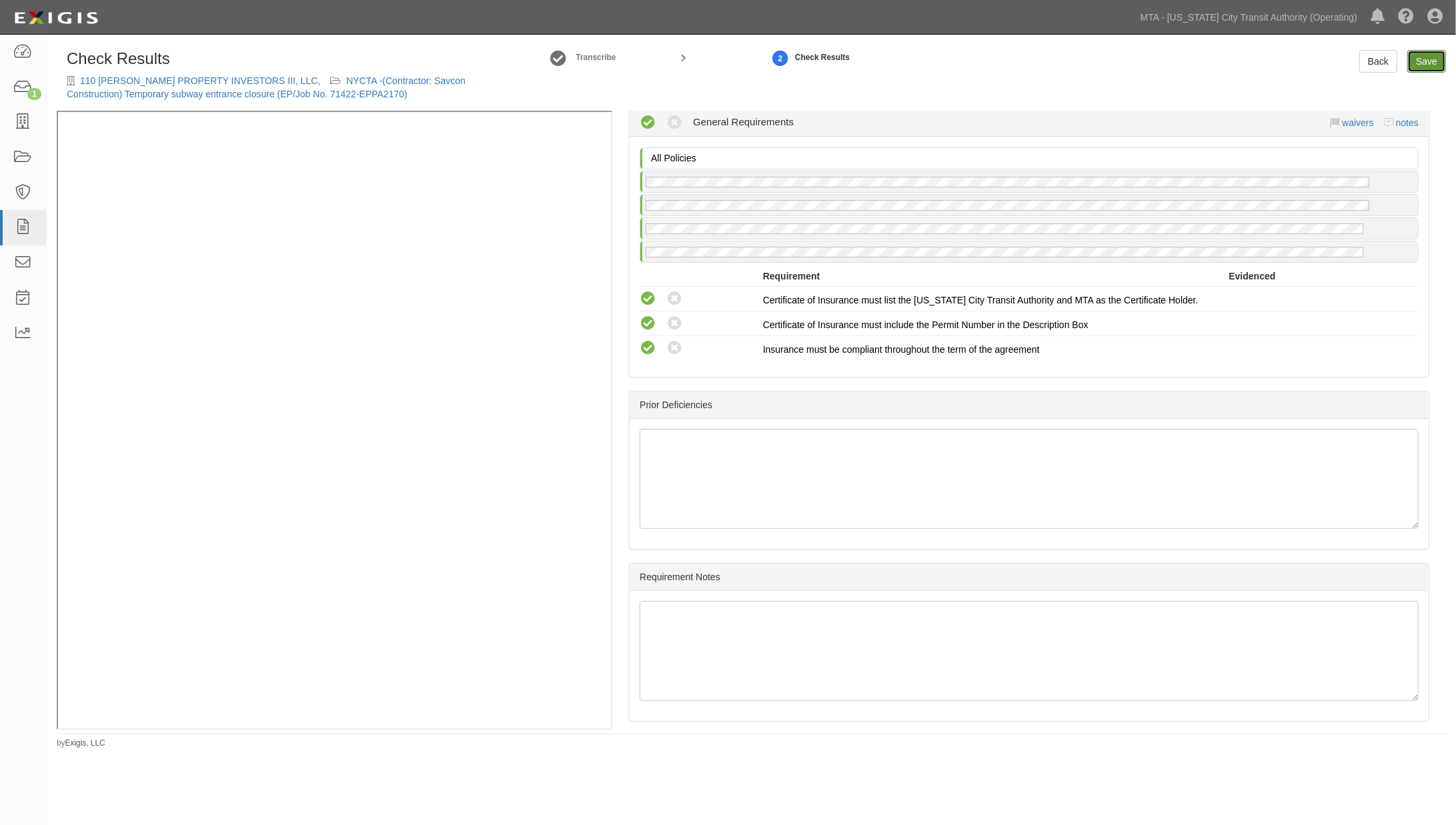
click at [1427, 56] on link "Save" at bounding box center [1427, 61] width 39 height 22
radio input "true"
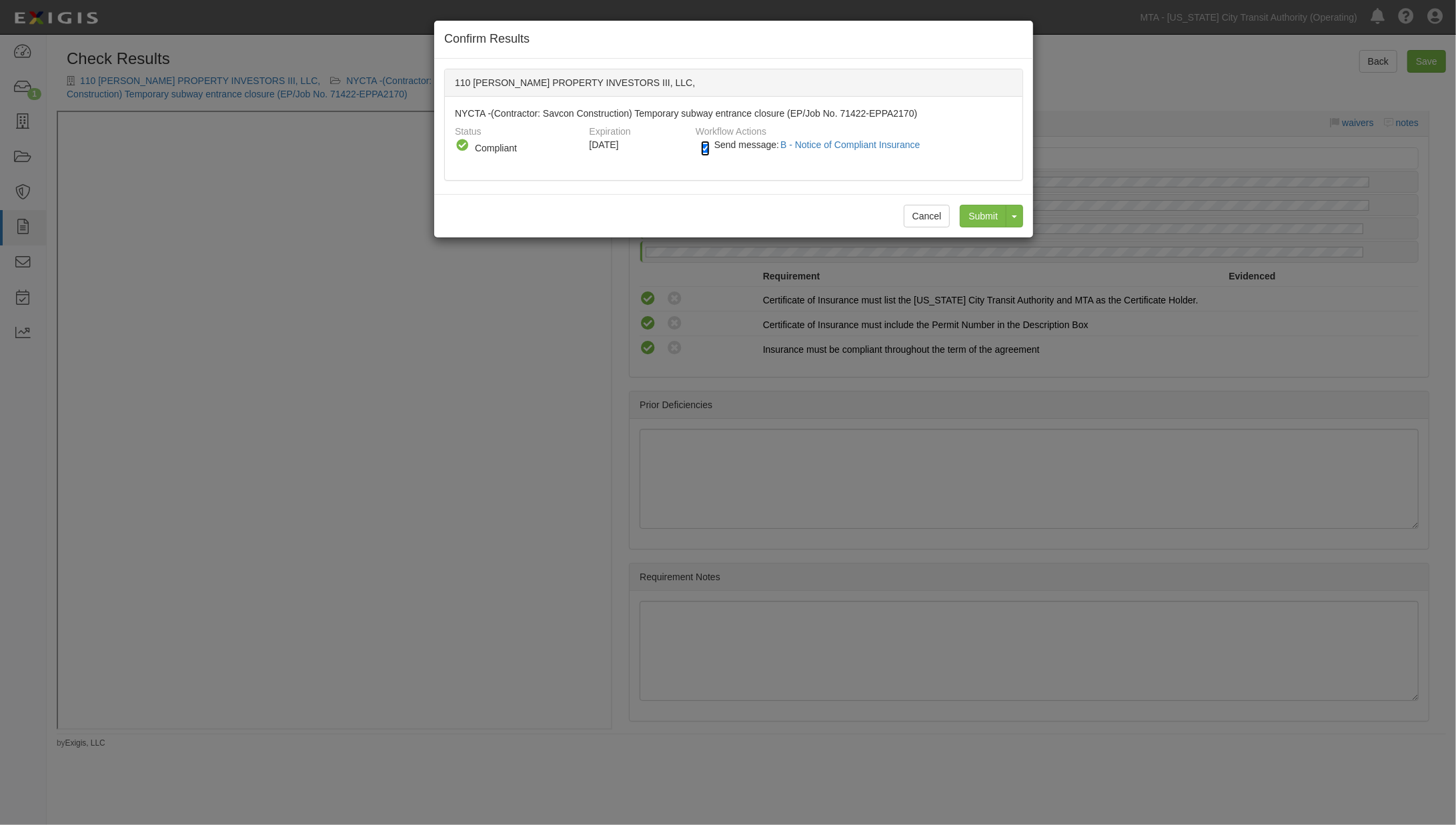
click at [704, 154] on input "Send message: B - Notice of Compliant Insurance" at bounding box center [705, 148] width 9 height 16
checkbox input "false"
click at [983, 214] on input "Submit" at bounding box center [983, 216] width 47 height 22
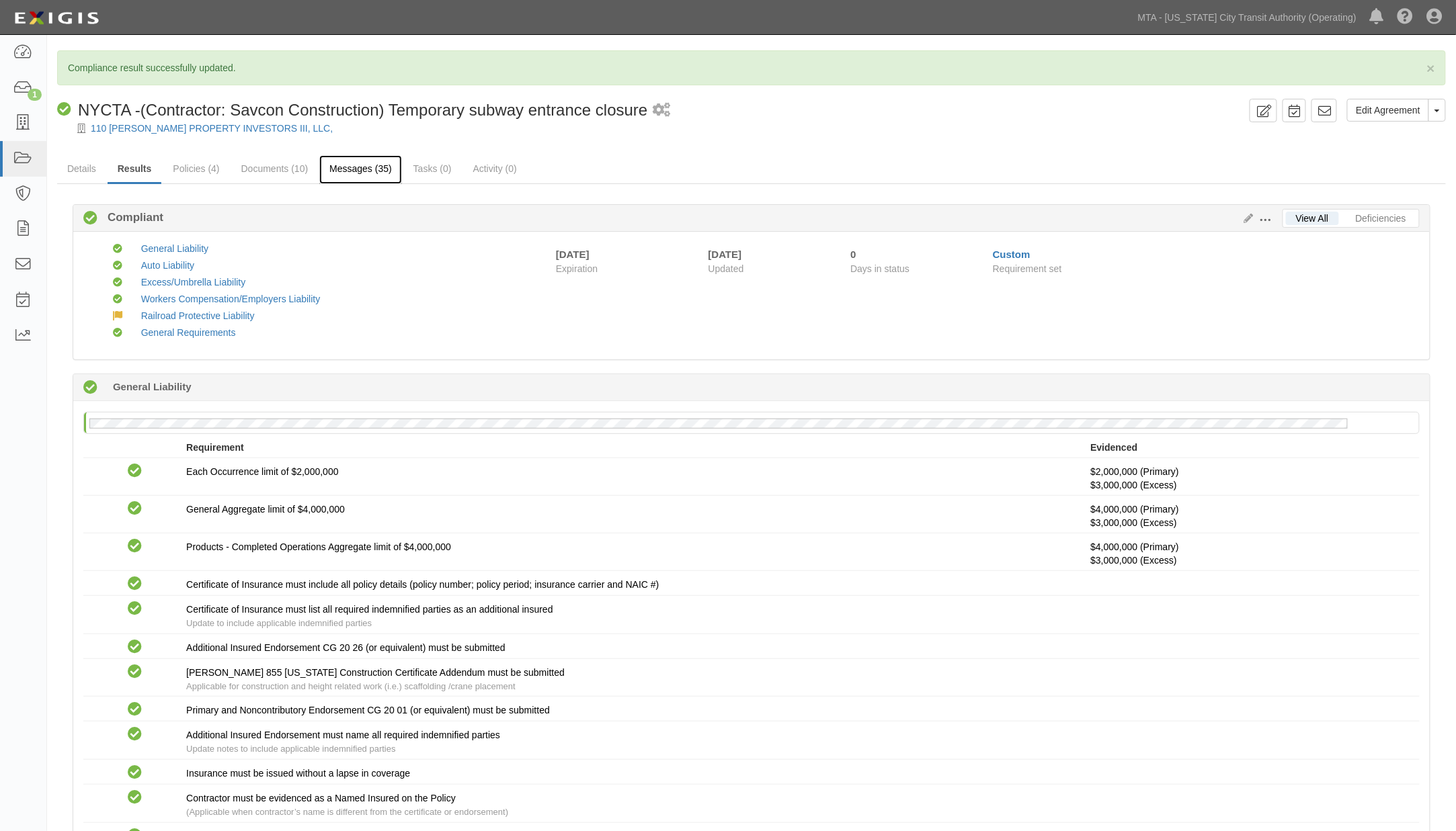
click at [350, 166] on link "Messages (35)" at bounding box center [360, 170] width 83 height 29
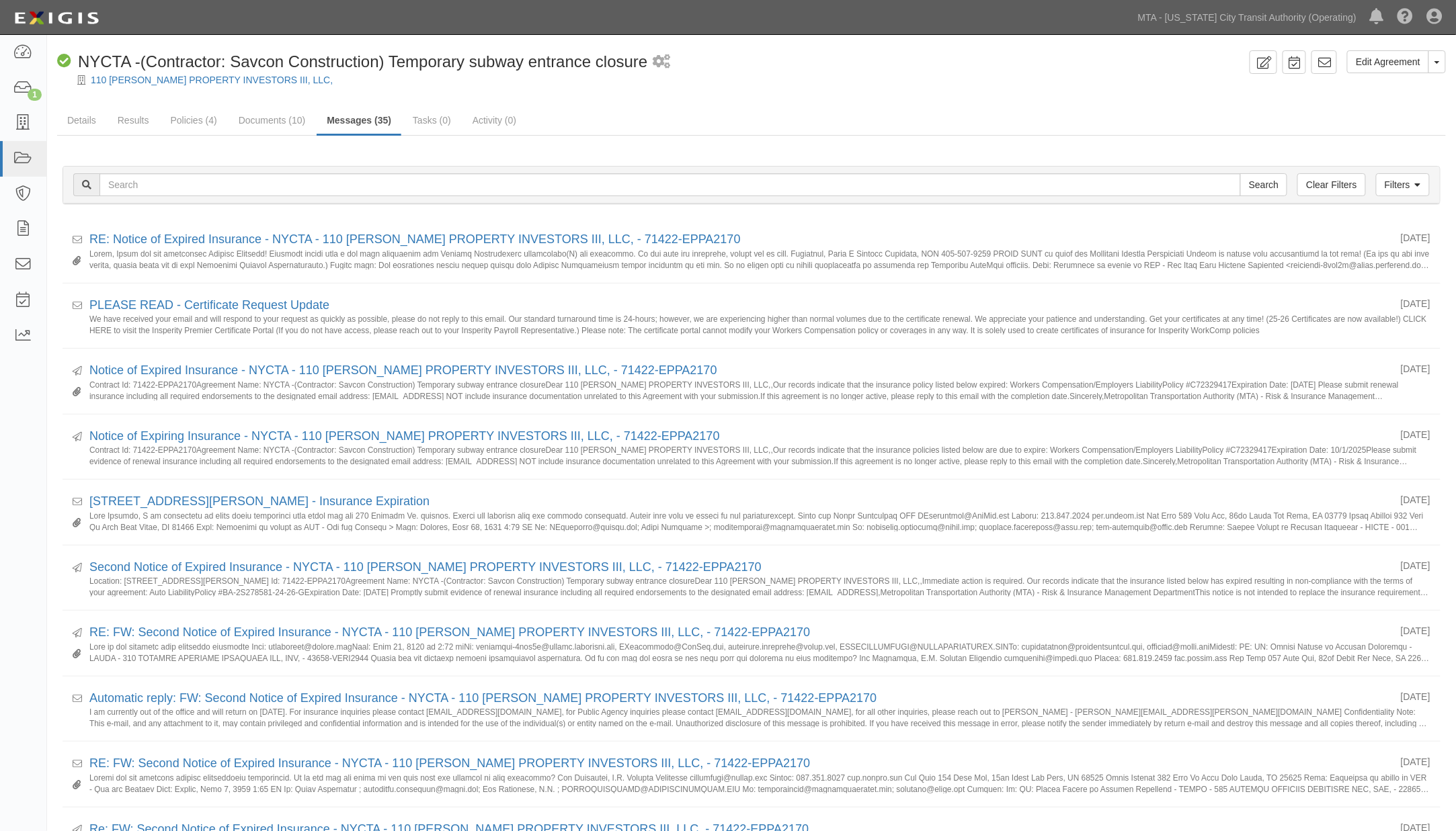
click at [146, 120] on link "Results" at bounding box center [134, 121] width 52 height 29
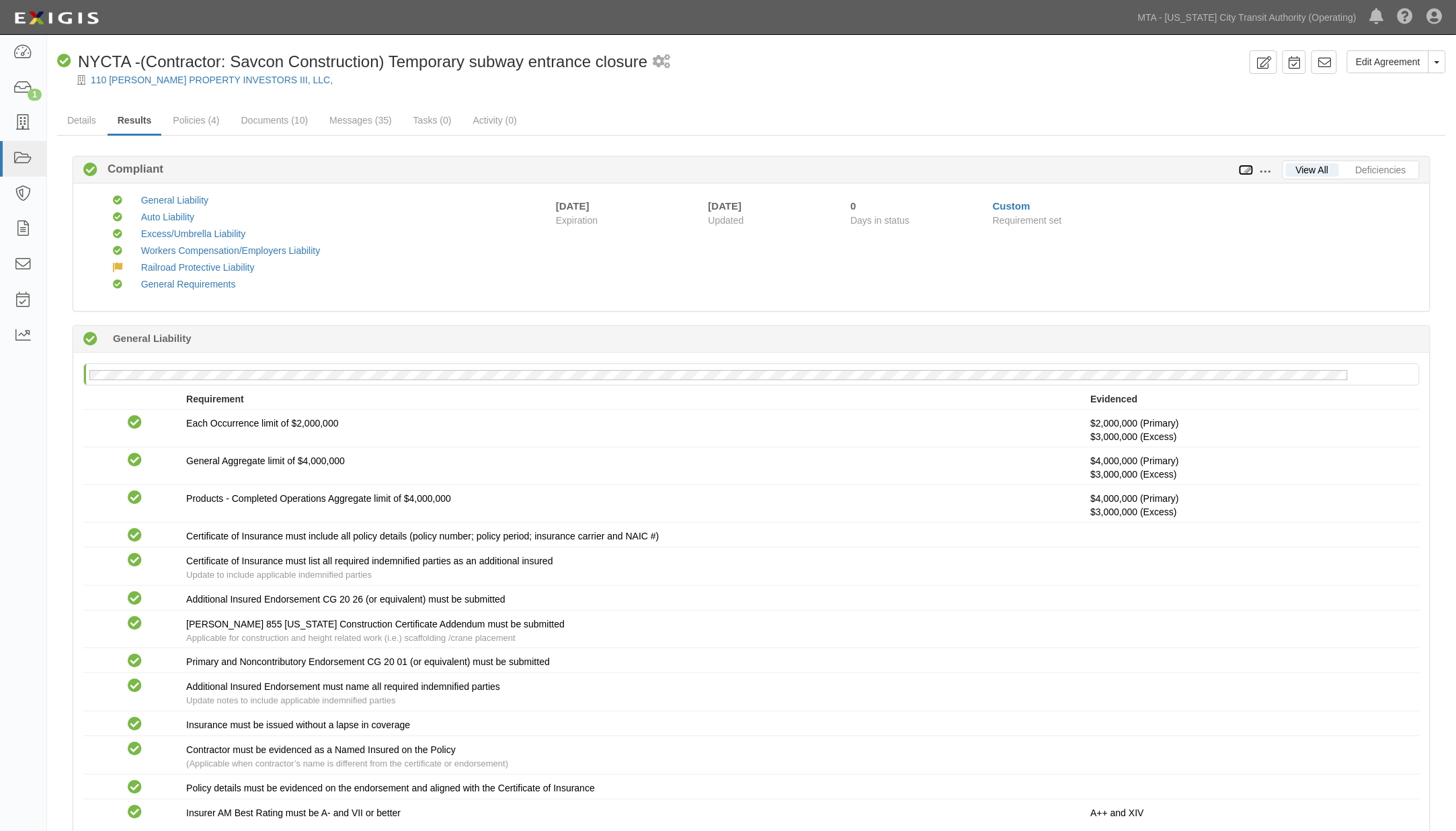
click at [1247, 166] on icon at bounding box center [1246, 171] width 15 height 10
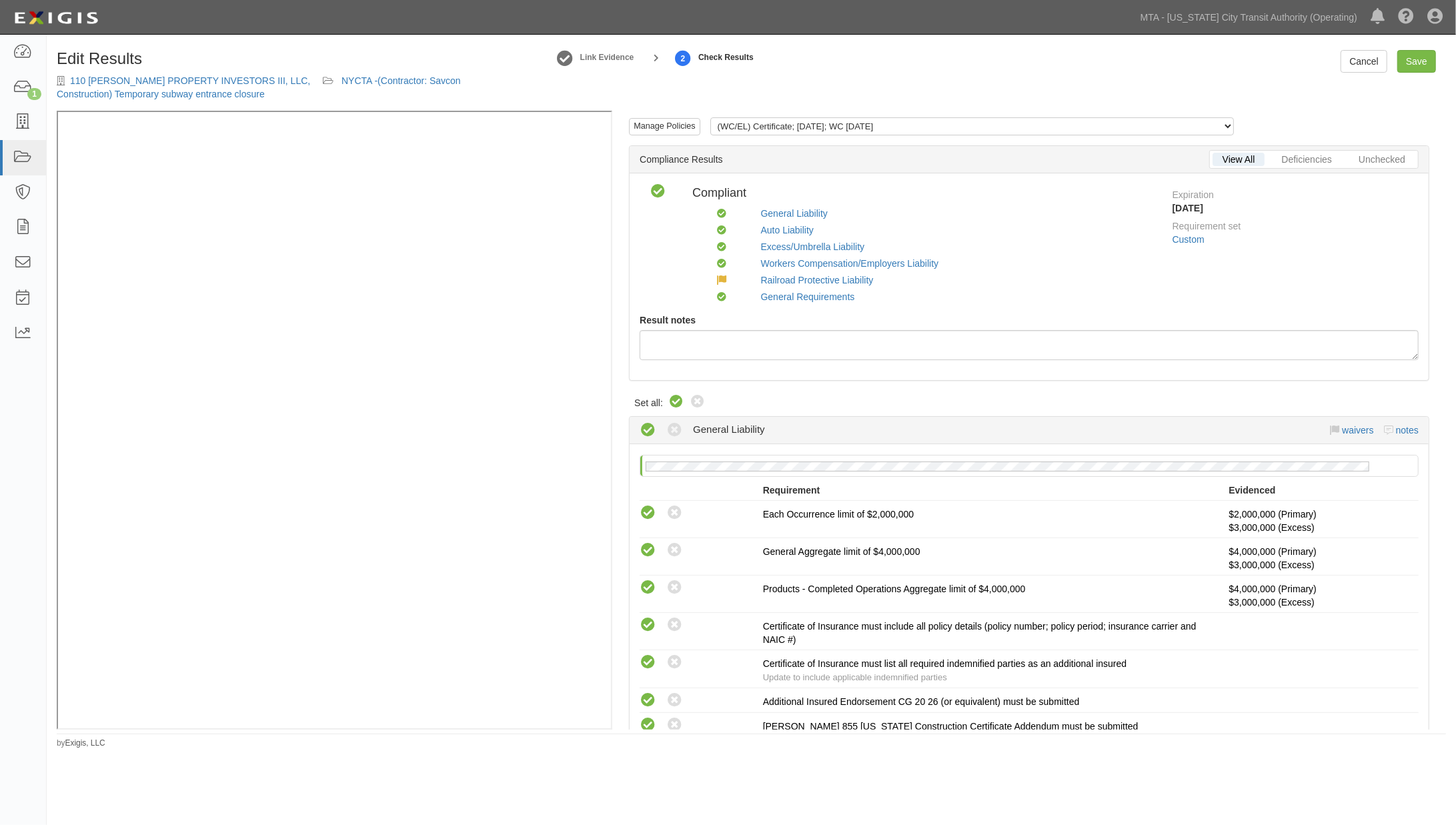
click at [675, 397] on icon at bounding box center [677, 403] width 16 height 16
radio input "true"
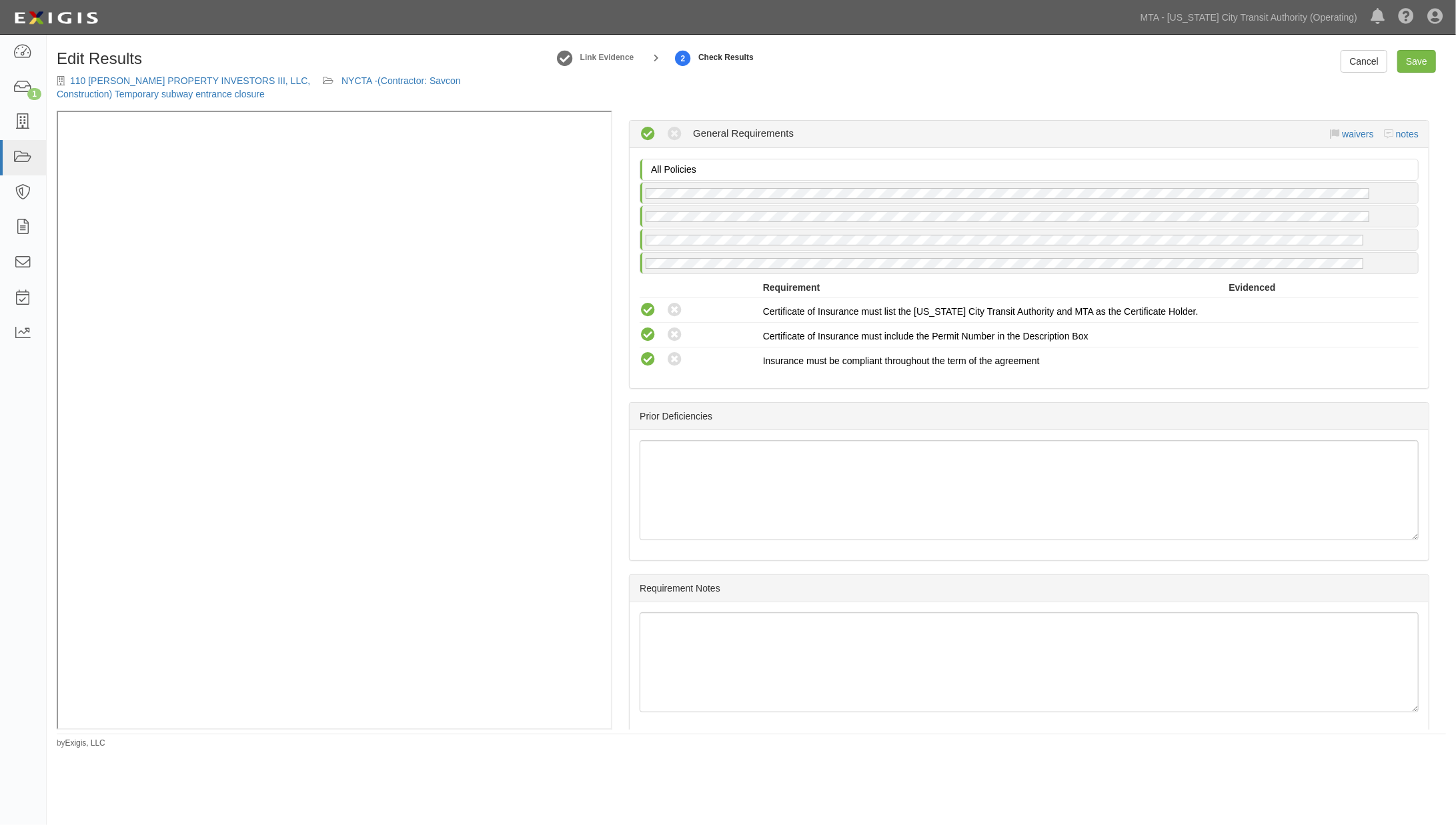
scroll to position [2138, 0]
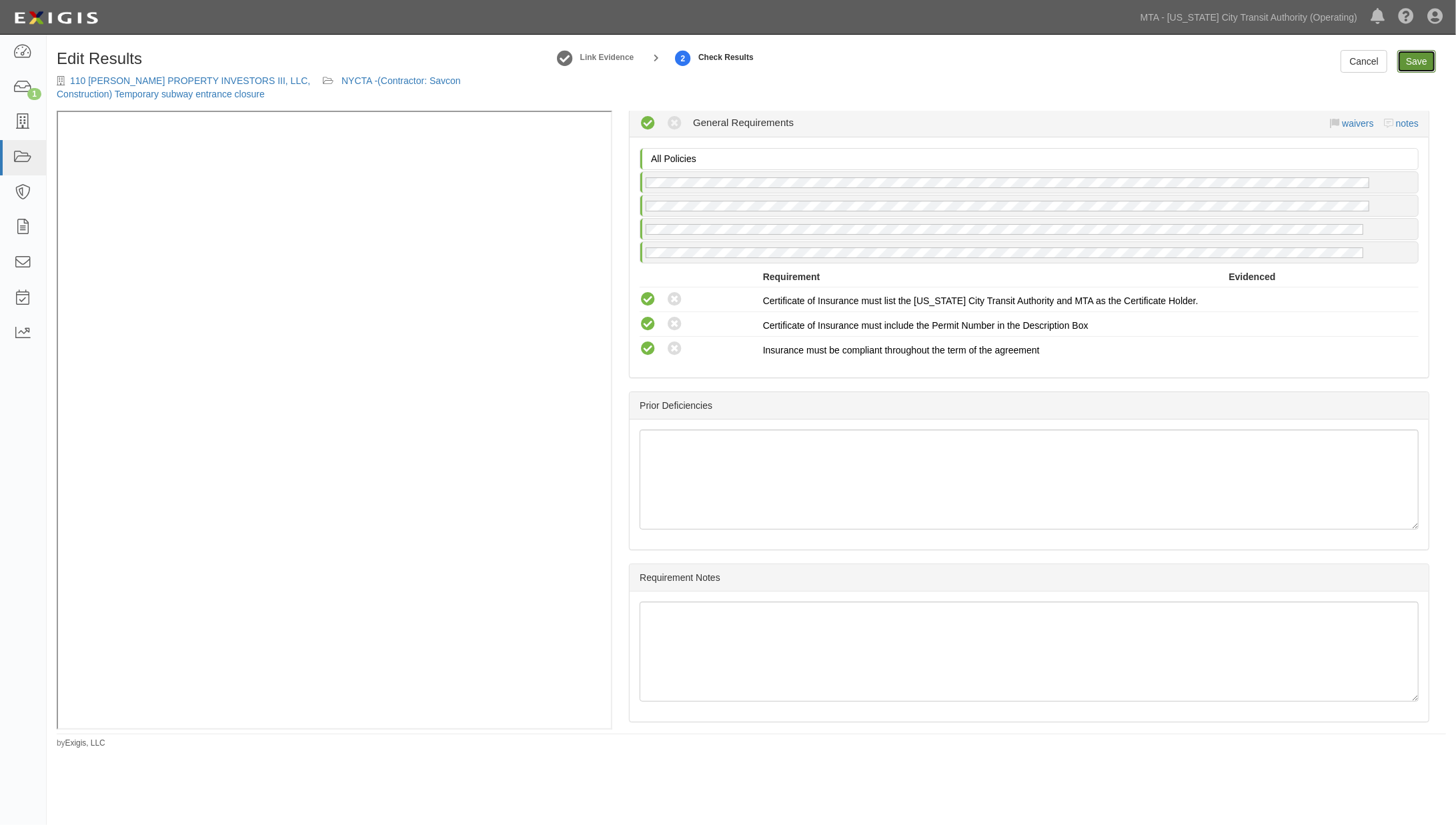
click at [1417, 61] on link "Save" at bounding box center [1417, 61] width 39 height 22
radio input "true"
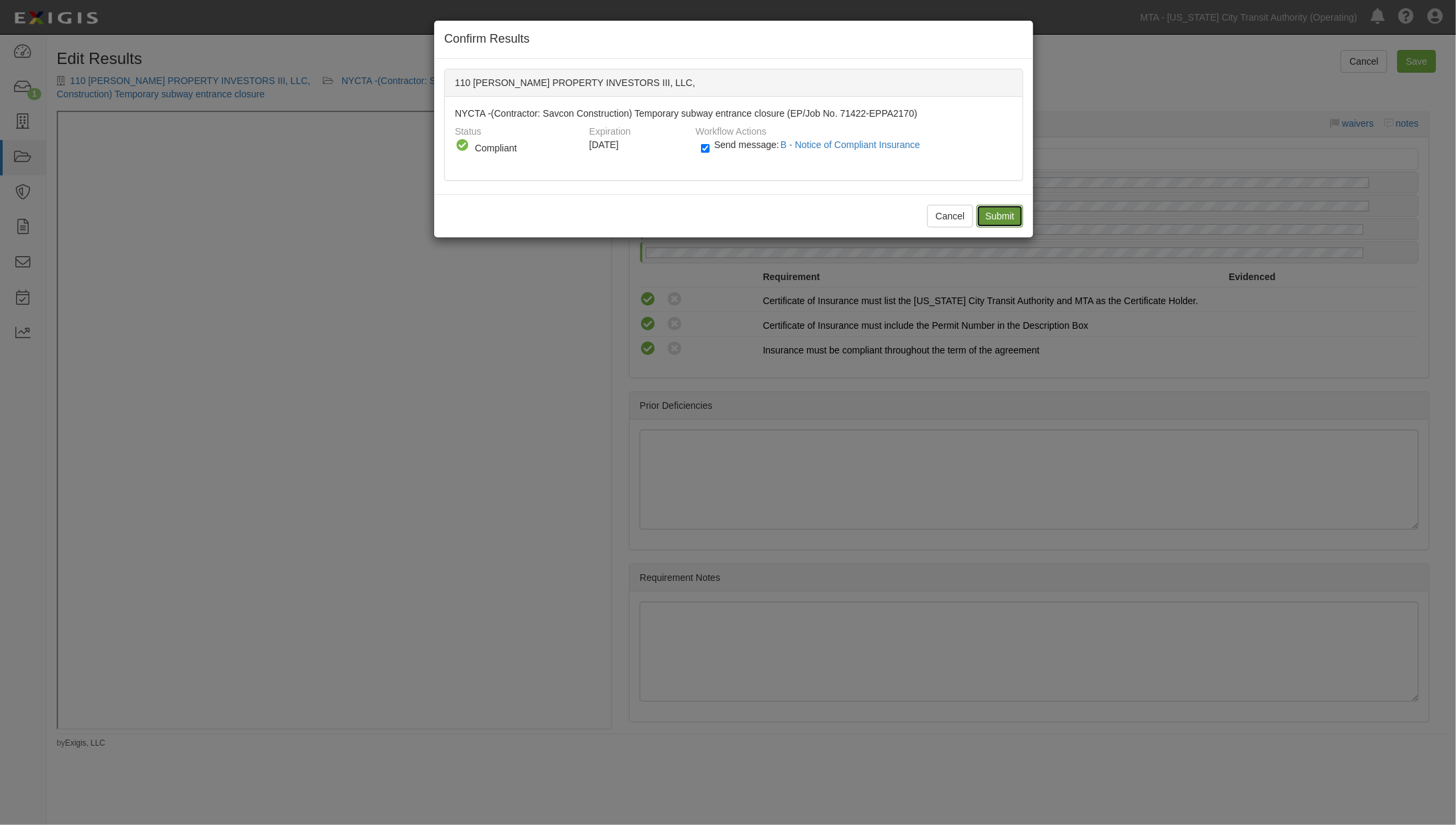
click at [986, 208] on input "Submit" at bounding box center [1000, 216] width 47 height 22
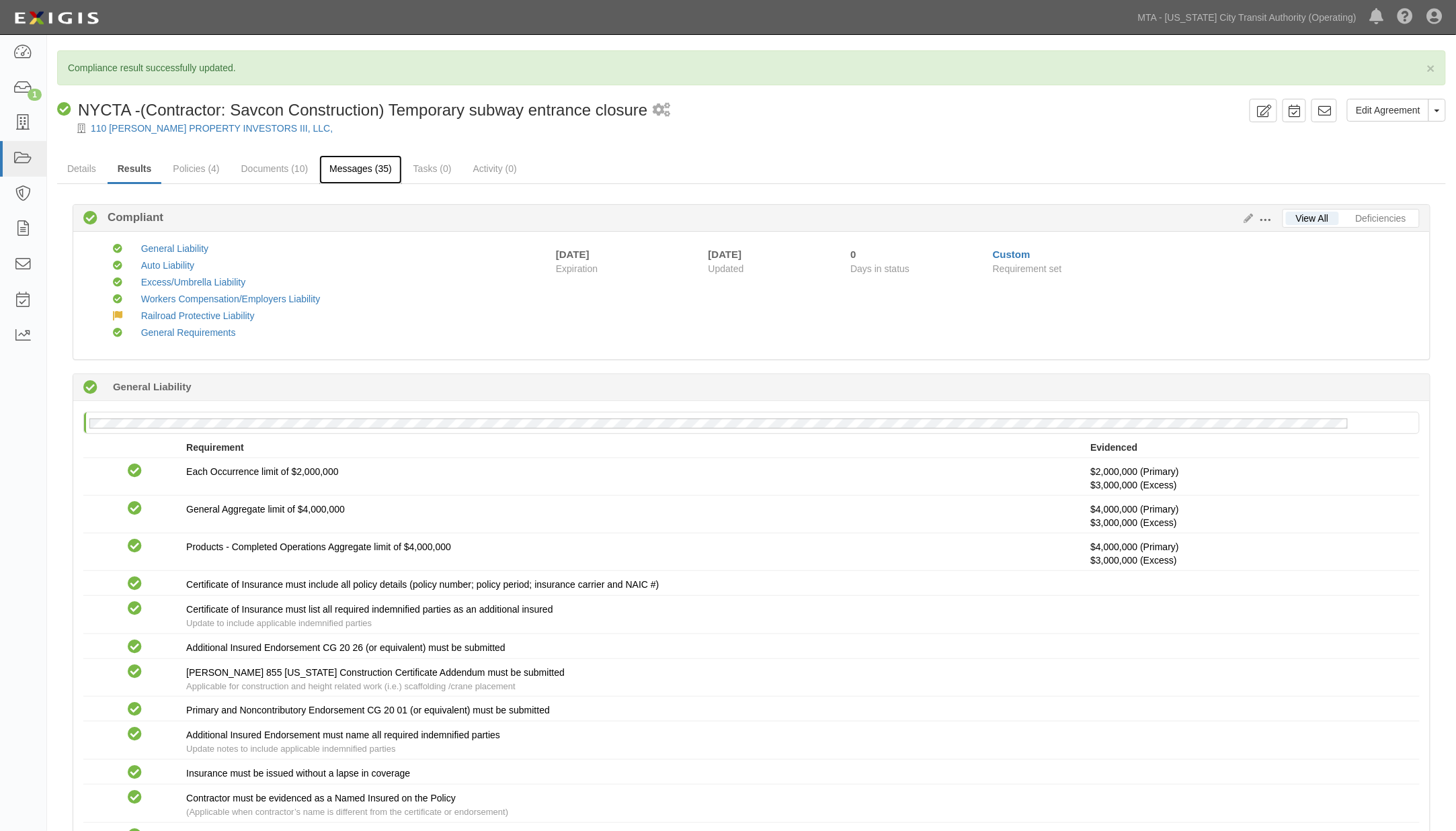
click at [391, 169] on link "Messages (35)" at bounding box center [360, 170] width 83 height 29
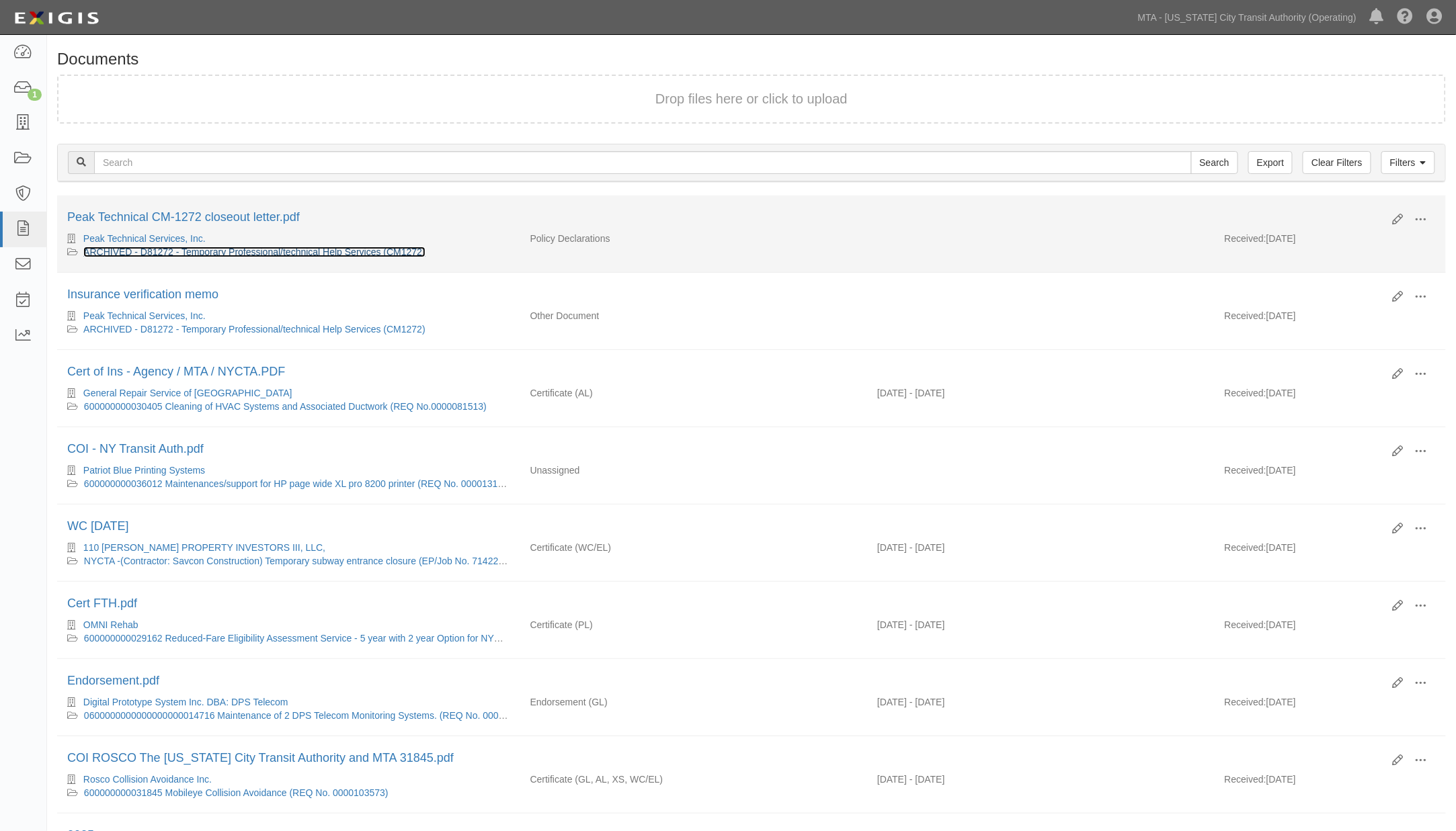
click at [330, 249] on link "ARCHIVED - D81272 - Temporary Professional/technical Help Services (CM1272)" at bounding box center [254, 252] width 342 height 11
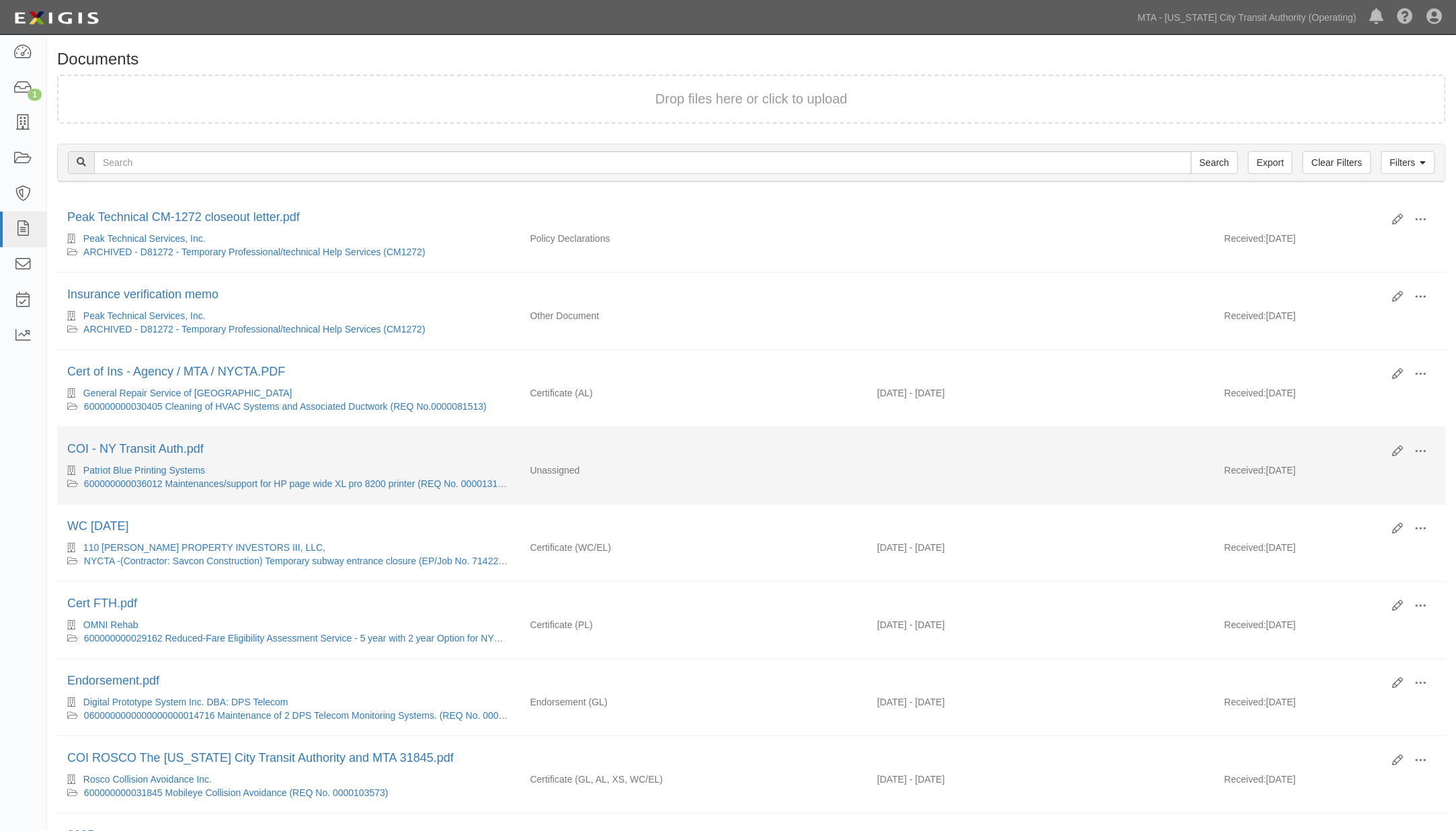
click at [368, 477] on div "Patriot Blue Printing Systems" at bounding box center [288, 471] width 443 height 14
click at [374, 488] on link "600000000036012 Maintenances/support for HP page wide XL pro 8200 printer (REQ …" at bounding box center [301, 484] width 433 height 11
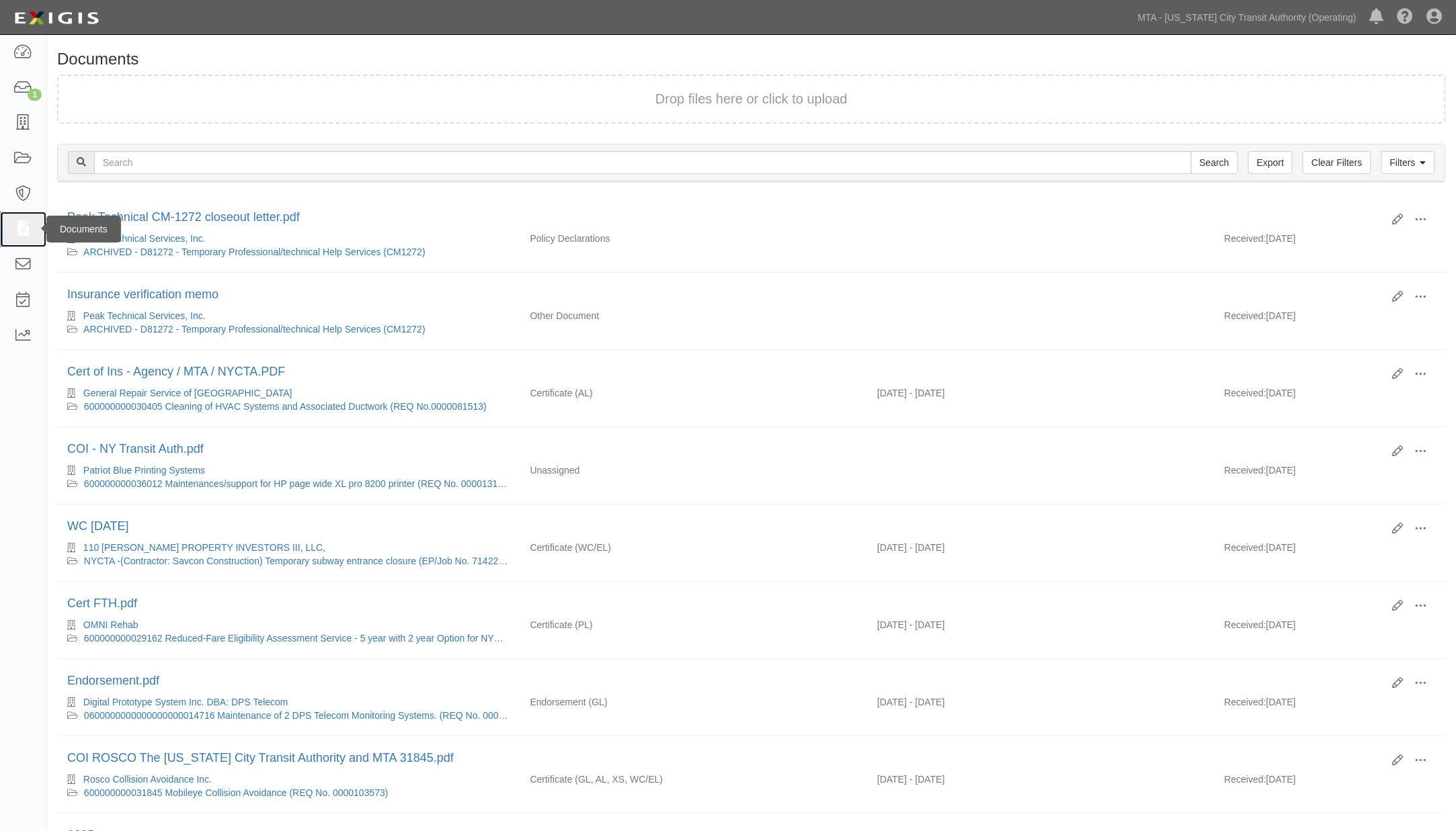
click at [25, 229] on icon at bounding box center [23, 230] width 18 height 16
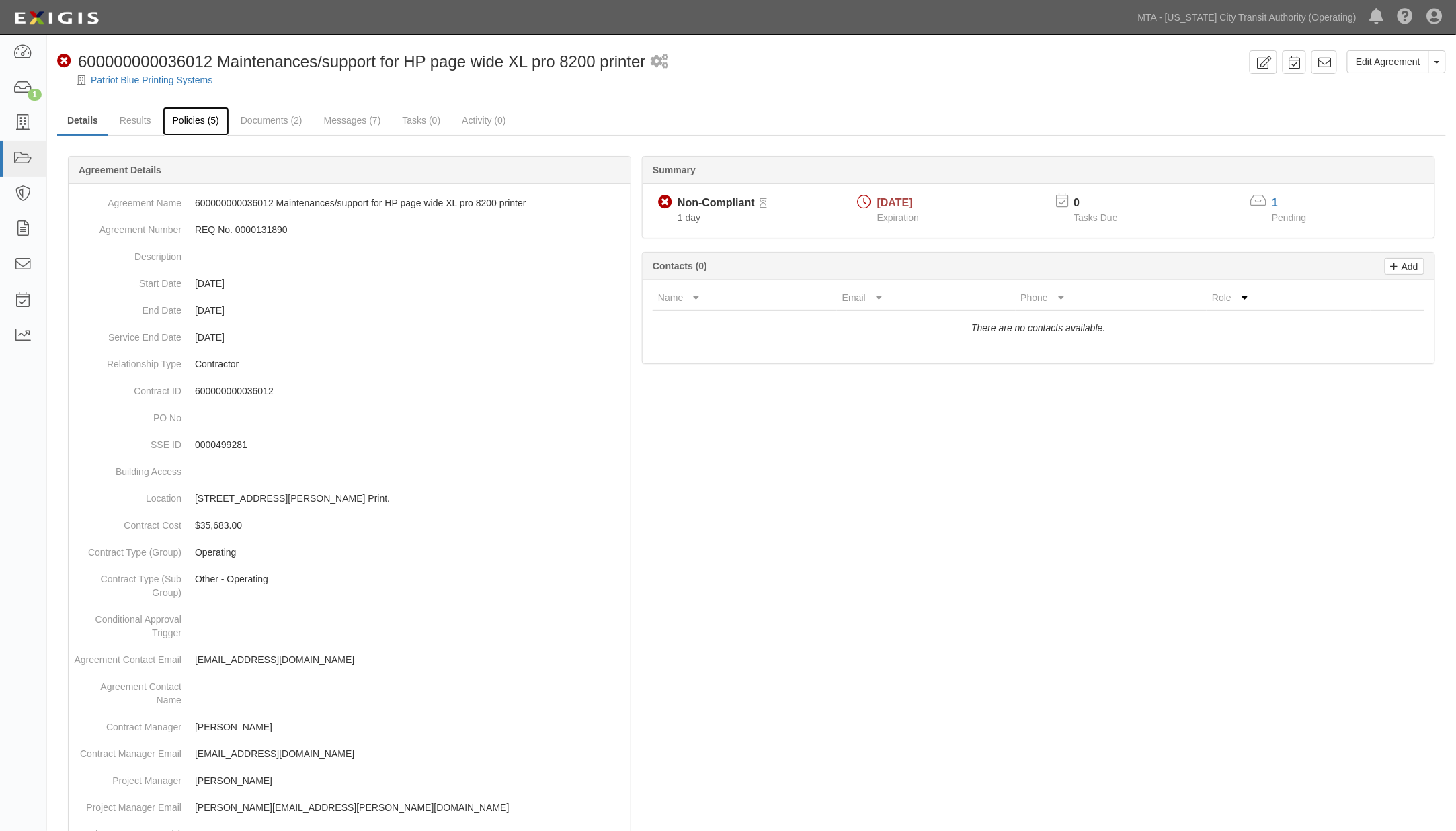
click at [193, 114] on link "Policies (5)" at bounding box center [195, 121] width 66 height 29
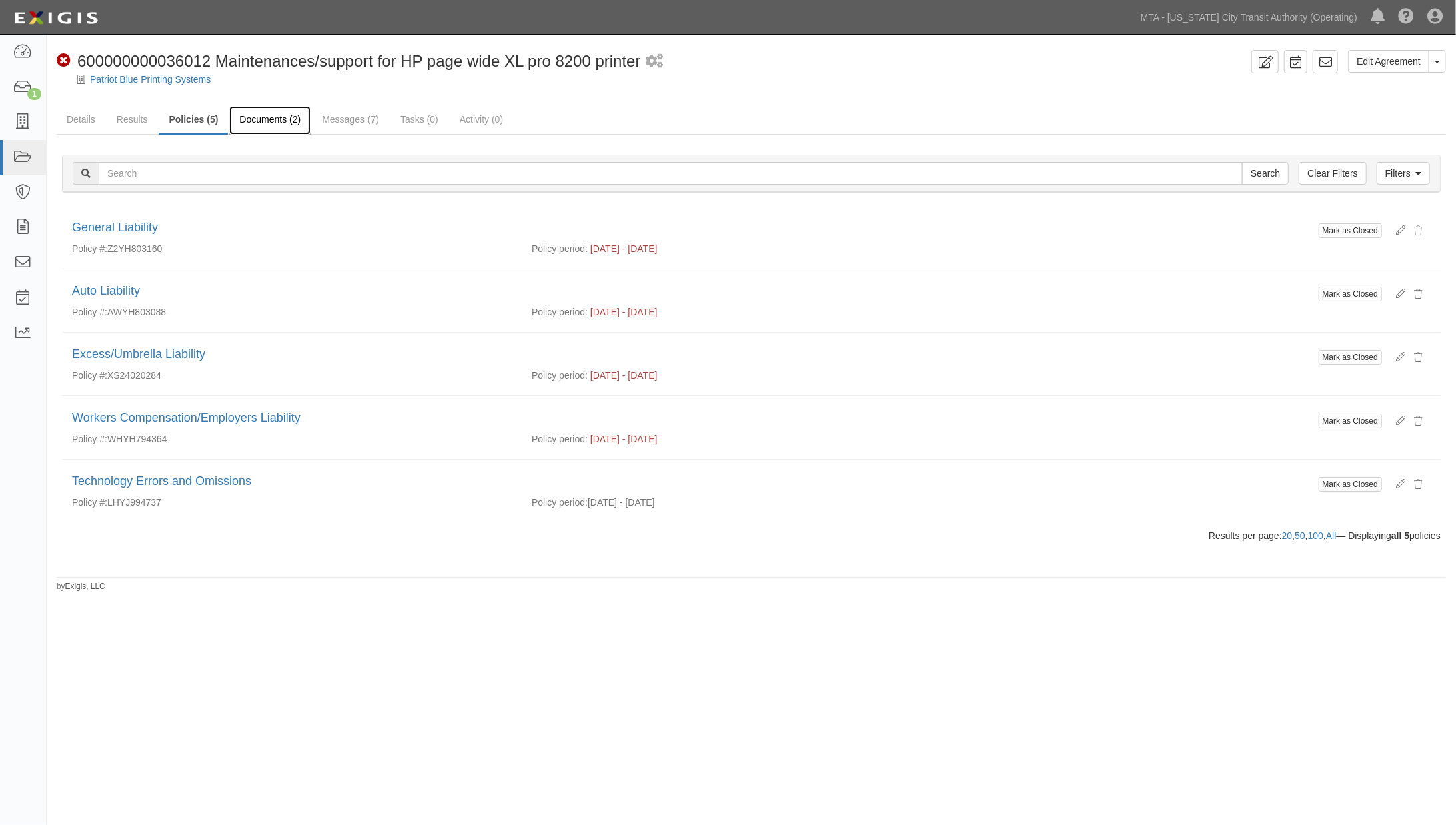
click at [282, 118] on link "Documents (2)" at bounding box center [270, 120] width 82 height 29
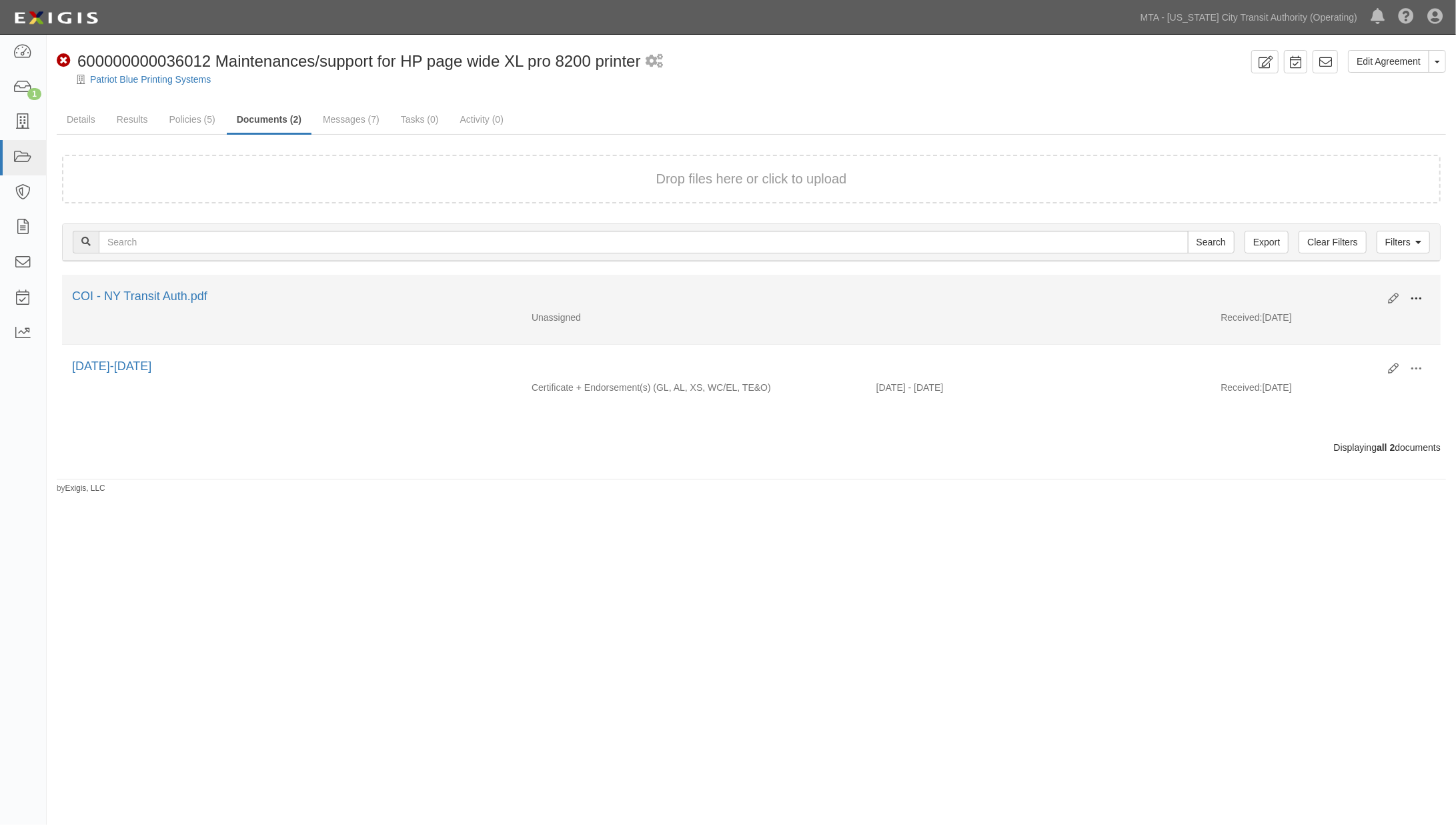
click at [1417, 296] on span at bounding box center [1417, 299] width 12 height 12
click at [1321, 318] on link "View" at bounding box center [1351, 318] width 105 height 24
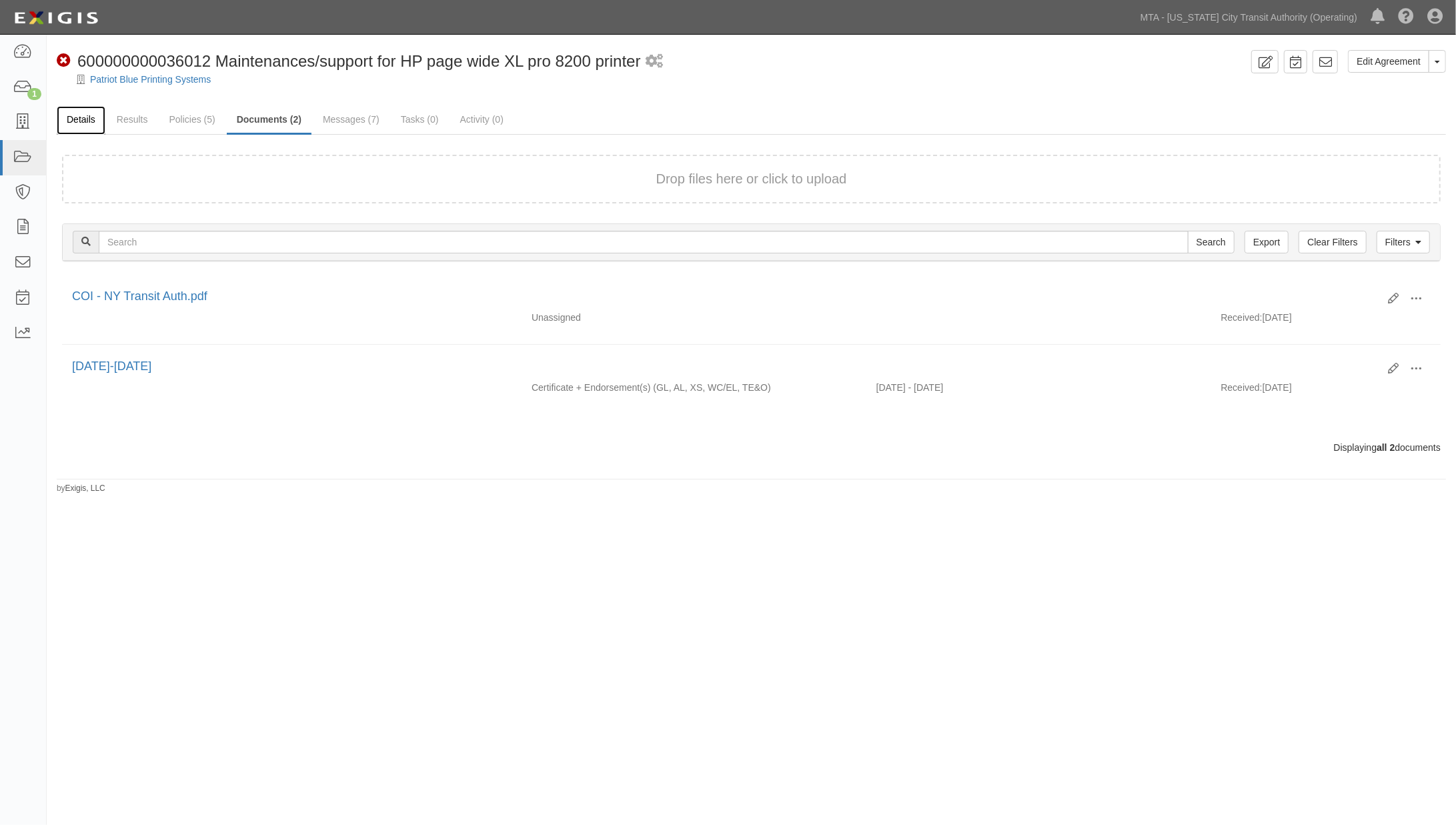
click at [94, 127] on link "Details" at bounding box center [81, 120] width 49 height 29
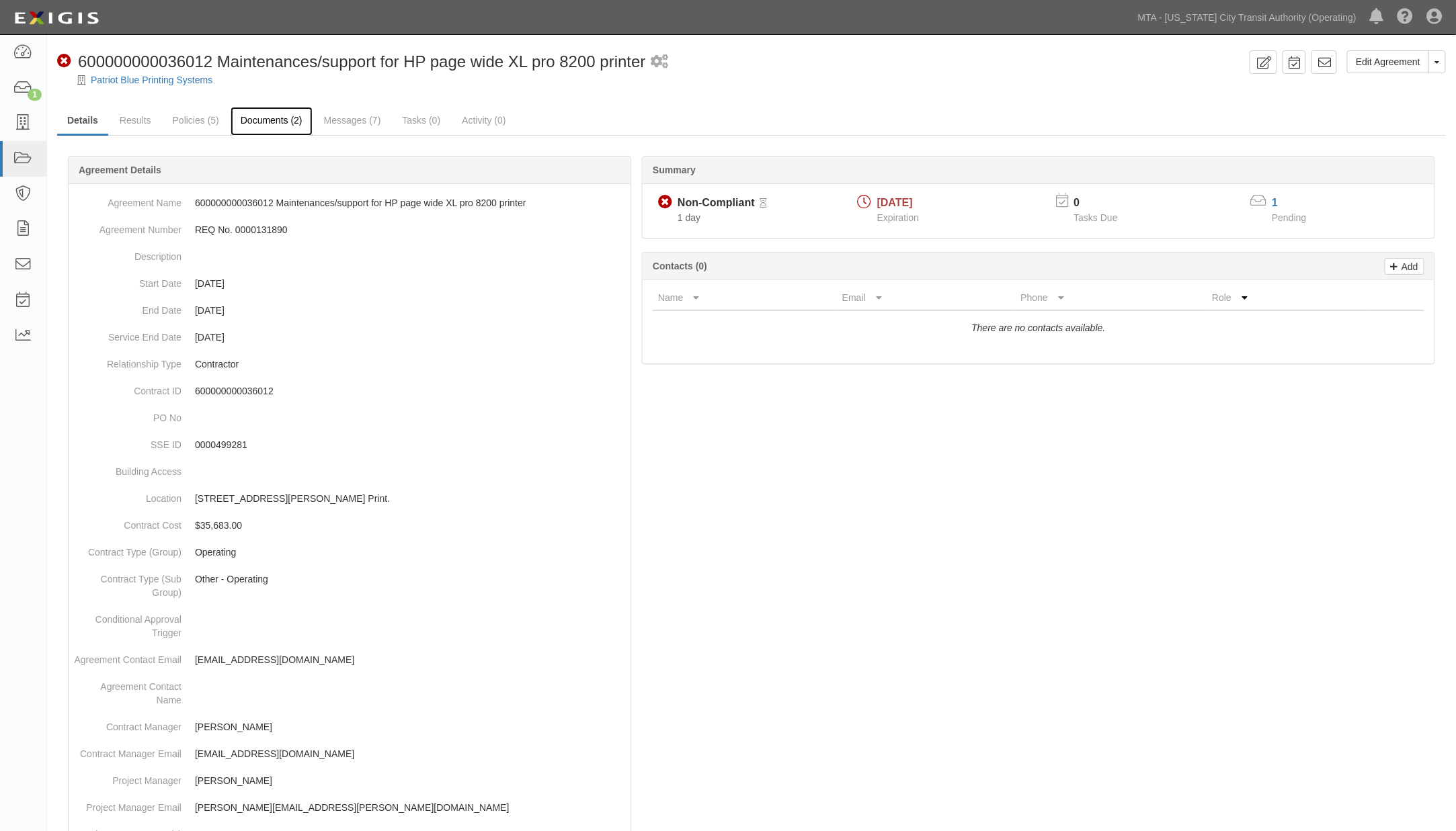
click at [284, 122] on link "Documents (2)" at bounding box center [271, 121] width 82 height 29
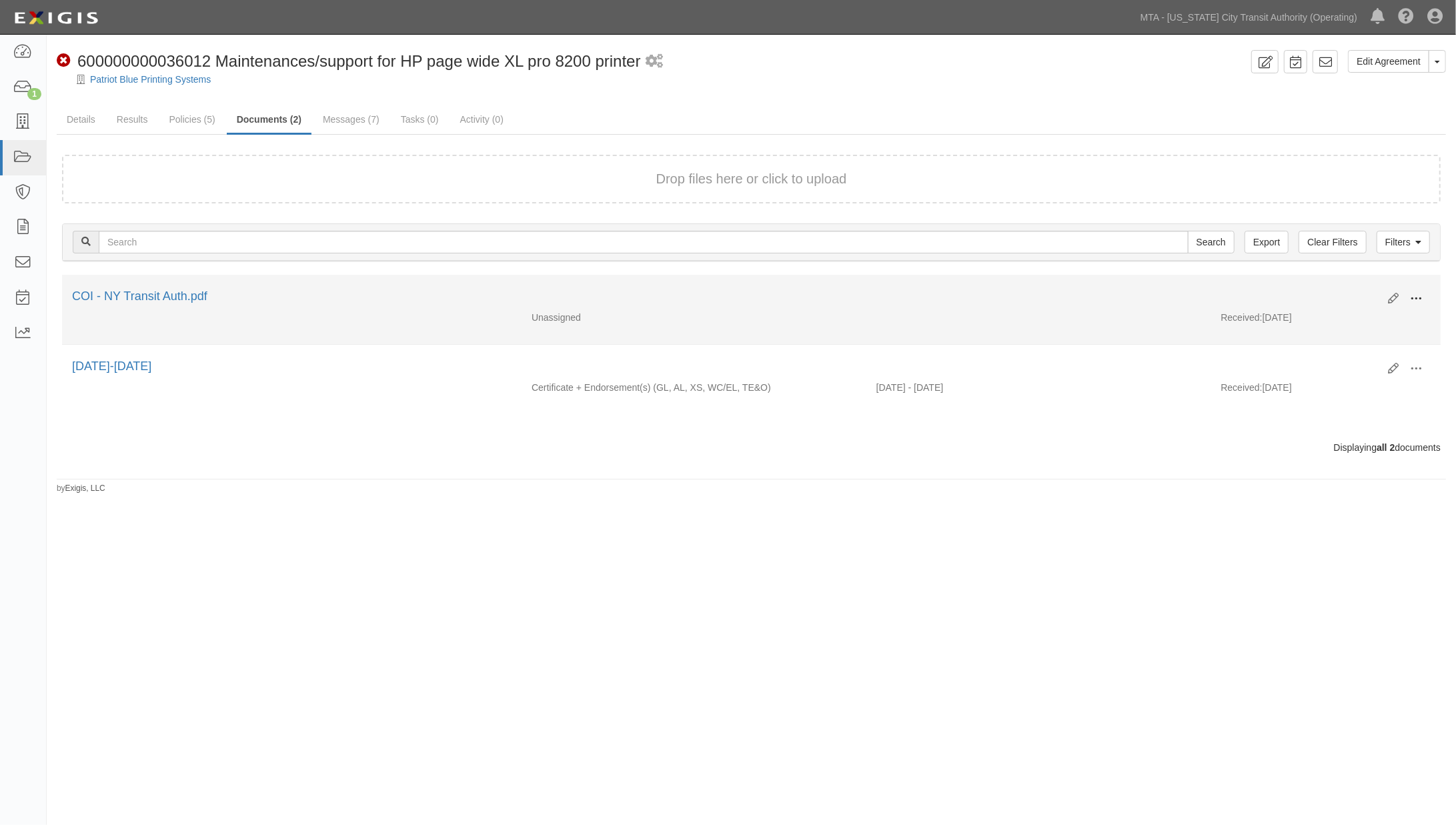
click at [1421, 297] on span at bounding box center [1417, 299] width 12 height 12
click at [1321, 289] on link "Edit" at bounding box center [1351, 293] width 105 height 24
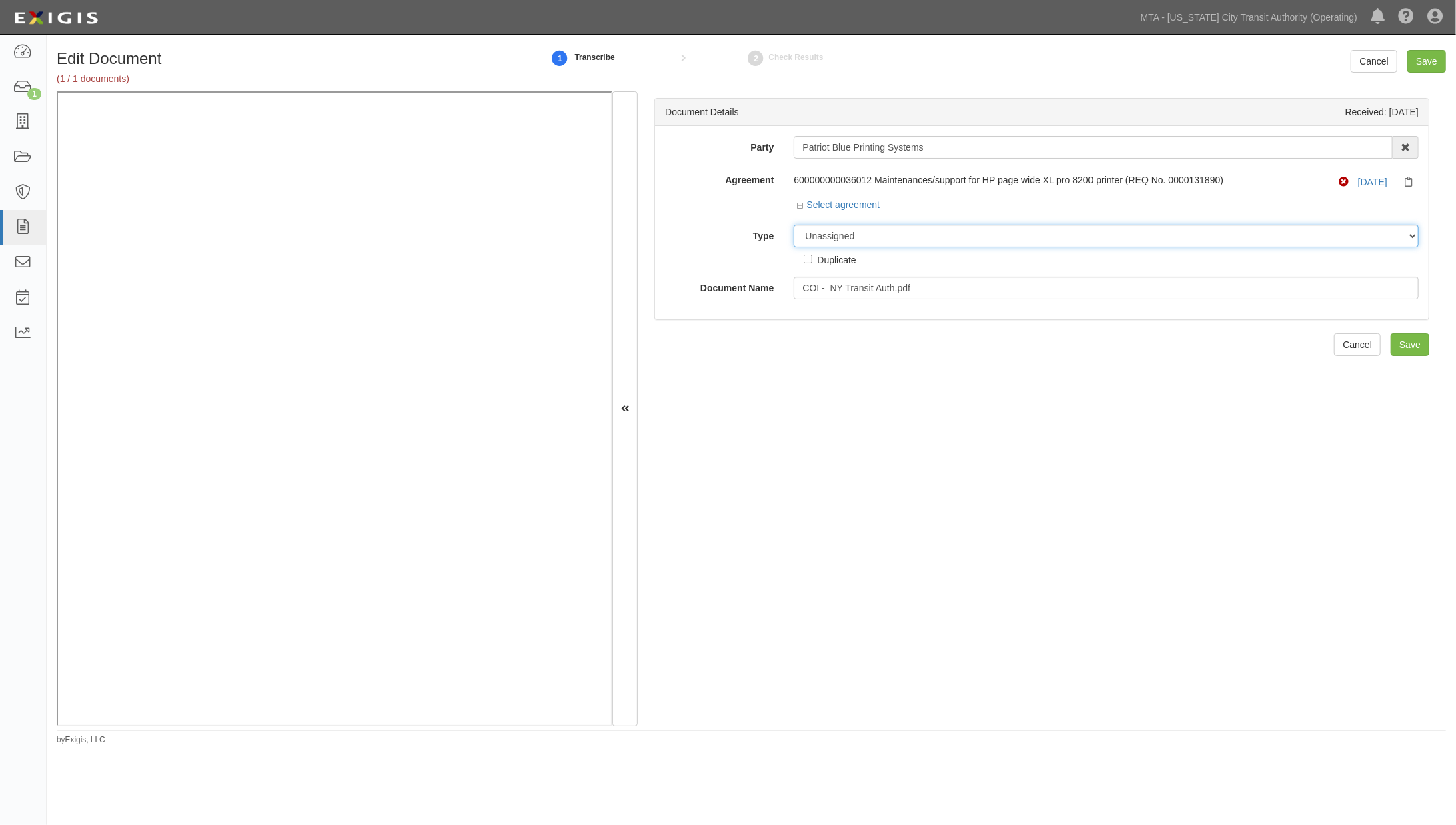
click at [868, 239] on select "Unassigned Binder Cancellation Notice Certificate Contract Endorsement Insuranc…" at bounding box center [1106, 236] width 625 height 22
select select "CertificateDetail"
click at [794, 226] on select "Unassigned Binder Cancellation Notice Certificate Contract Endorsement Insuranc…" at bounding box center [1106, 236] width 625 height 22
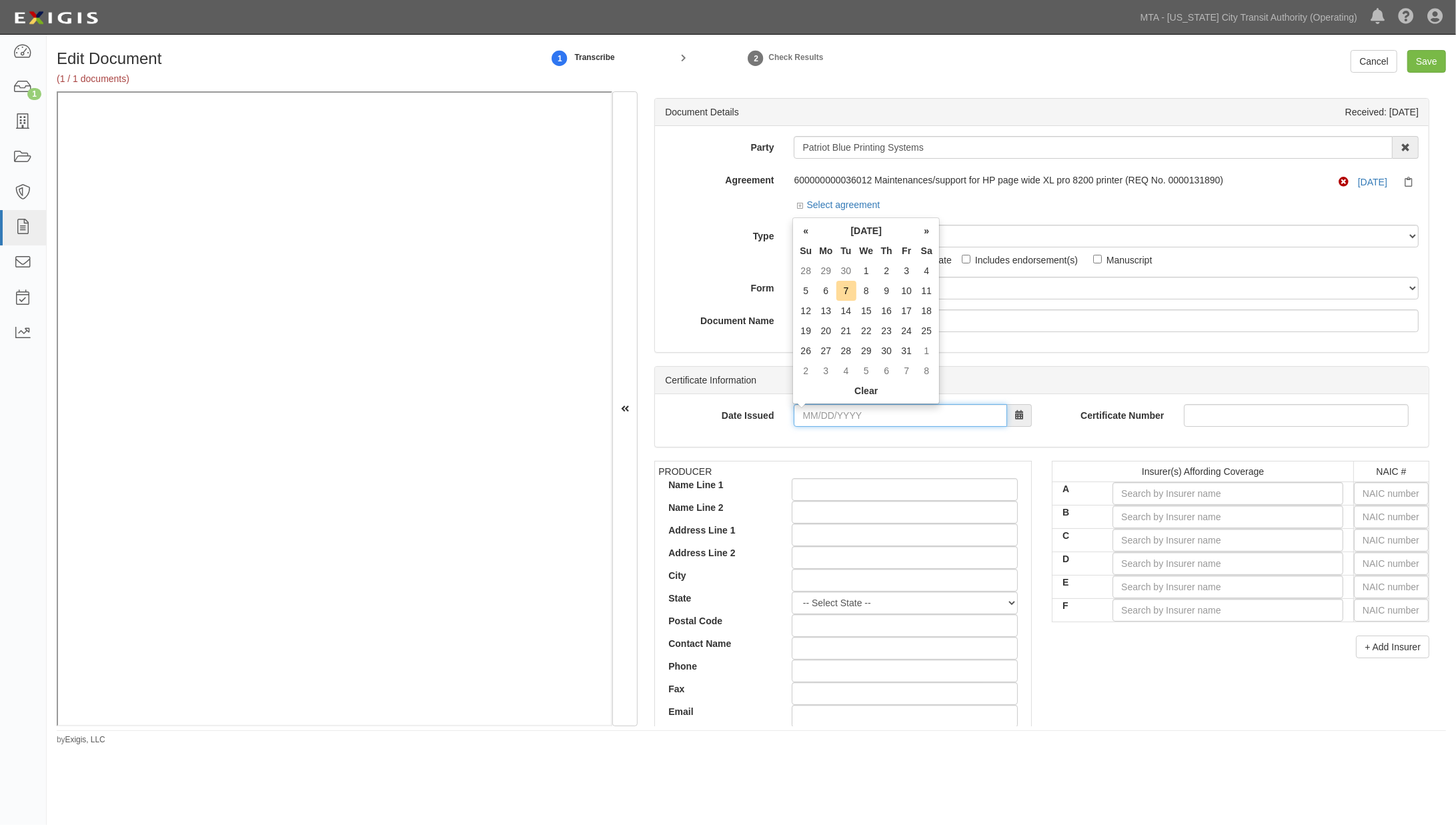
click at [874, 411] on input "Date Issued" at bounding box center [900, 415] width 214 height 22
type input "[DATE]"
click at [1378, 495] on input "text" at bounding box center [1391, 493] width 75 height 22
type input "44725"
type input "4"
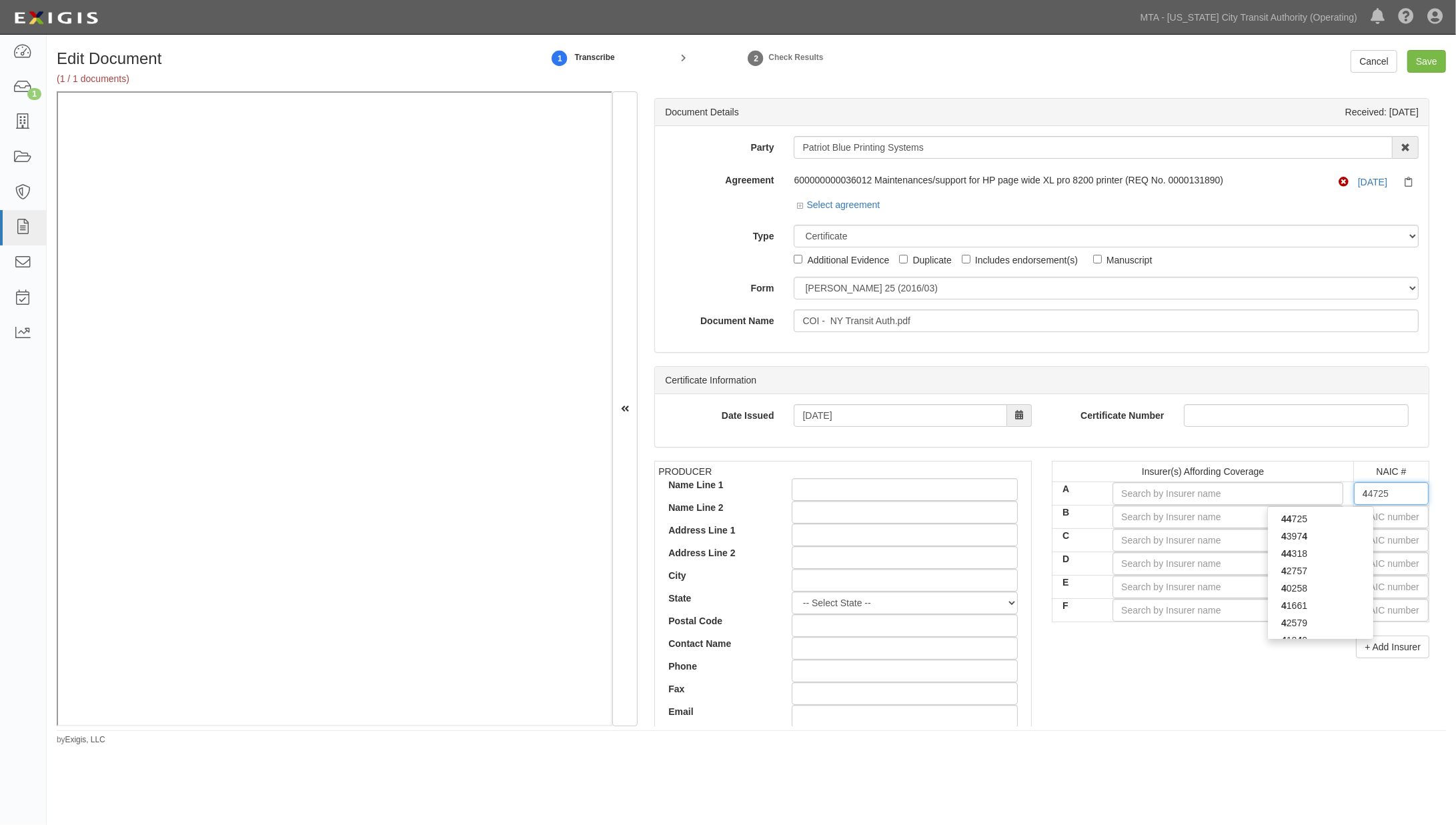
type input "41661"
type input "41"
type input "41840"
type input "4184"
type input "41840"
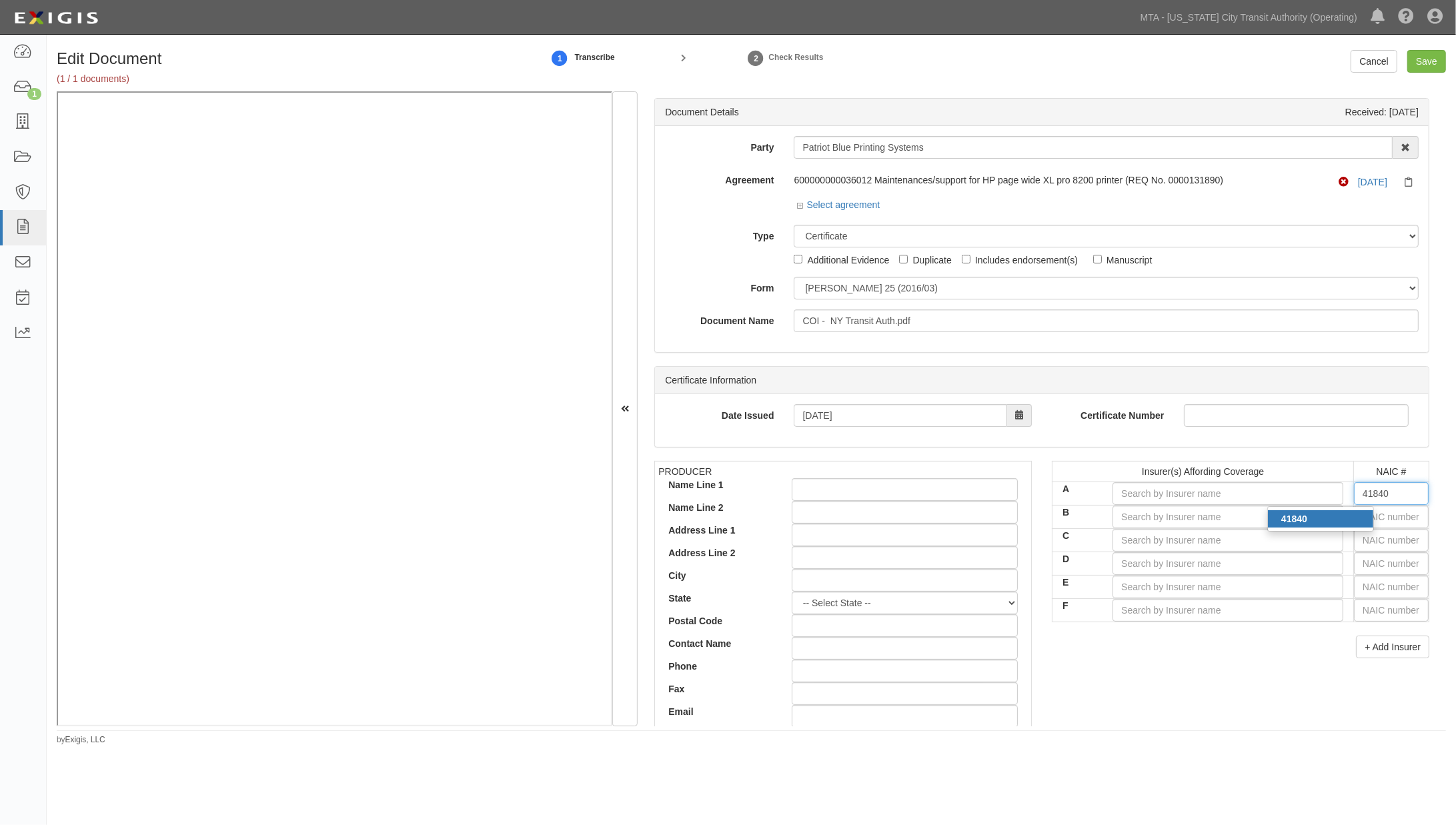
click at [1341, 520] on div "41840" at bounding box center [1321, 519] width 105 height 18
type input "Allmerica Financial Benefit Insurance Co (A XV Rating)"
type input "41840"
click at [1375, 518] on input "text" at bounding box center [1391, 517] width 75 height 22
type input "16862"
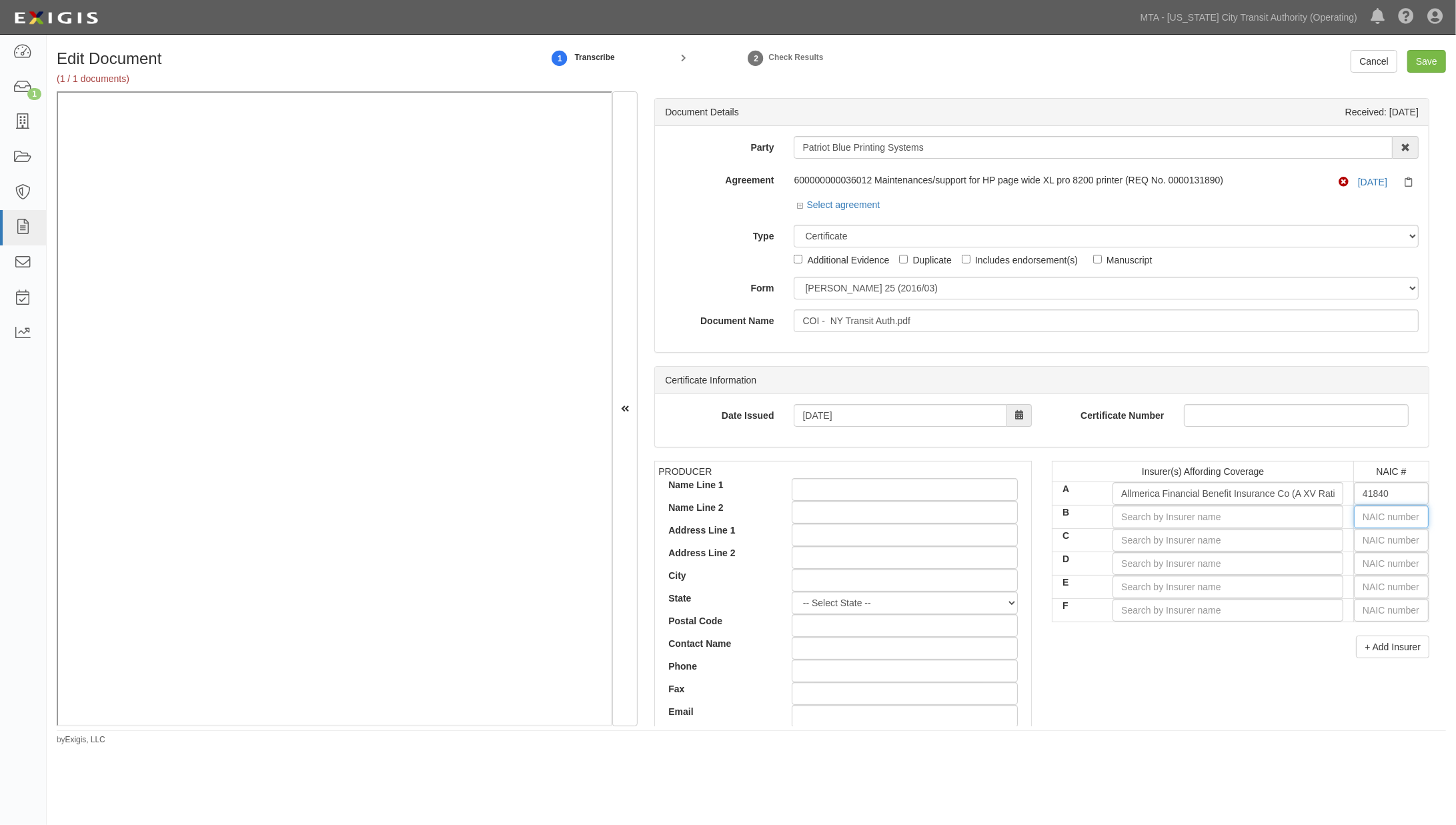
type input "1"
type input "10750"
type input "10"
type input "10349"
type input "103"
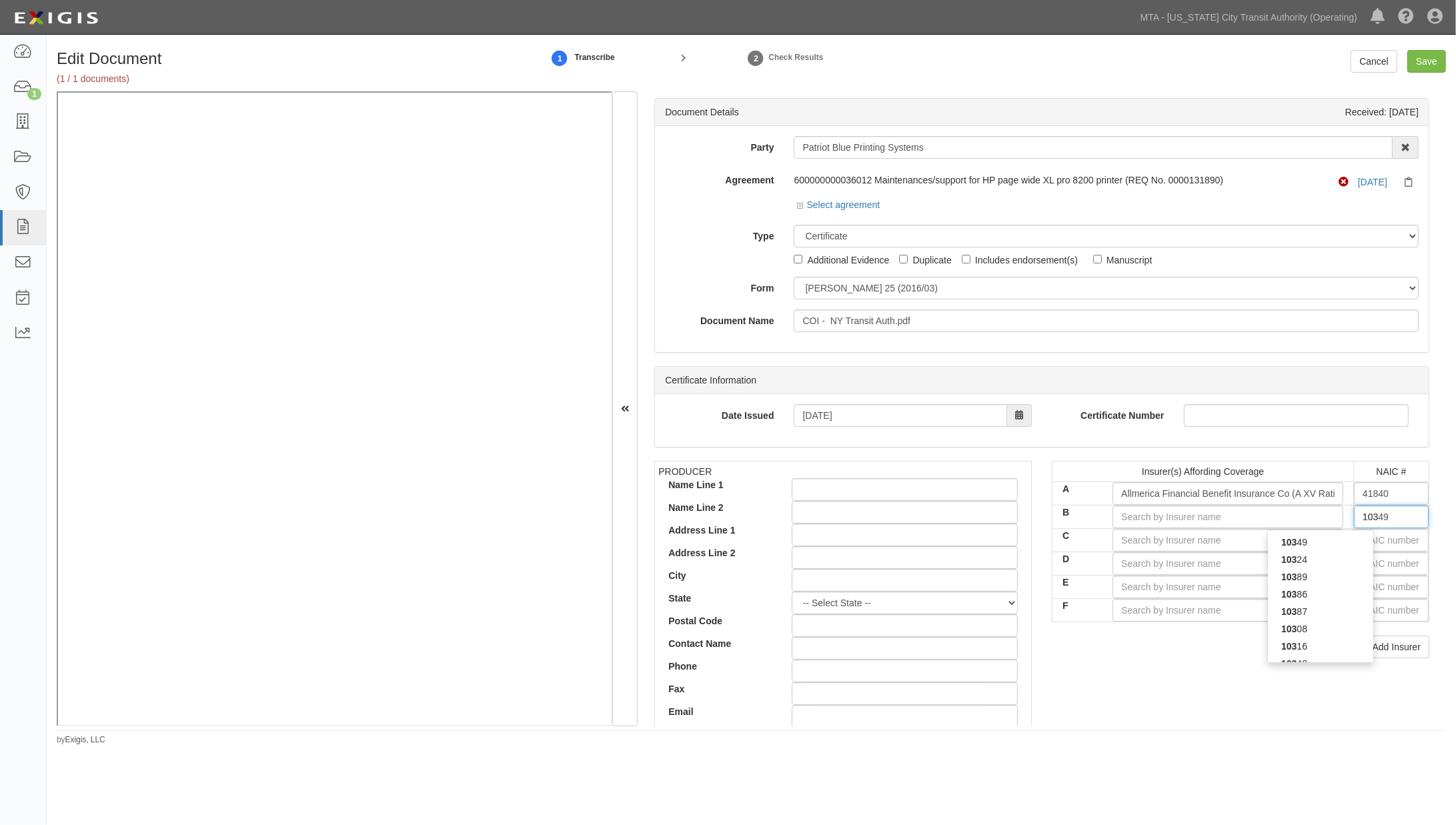
type input "10324"
type input "1032"
type input "10328"
click at [1344, 543] on div "10328" at bounding box center [1321, 543] width 105 height 18
type input "Capitol Specialty Insurance Corporation (A IX Rating)"
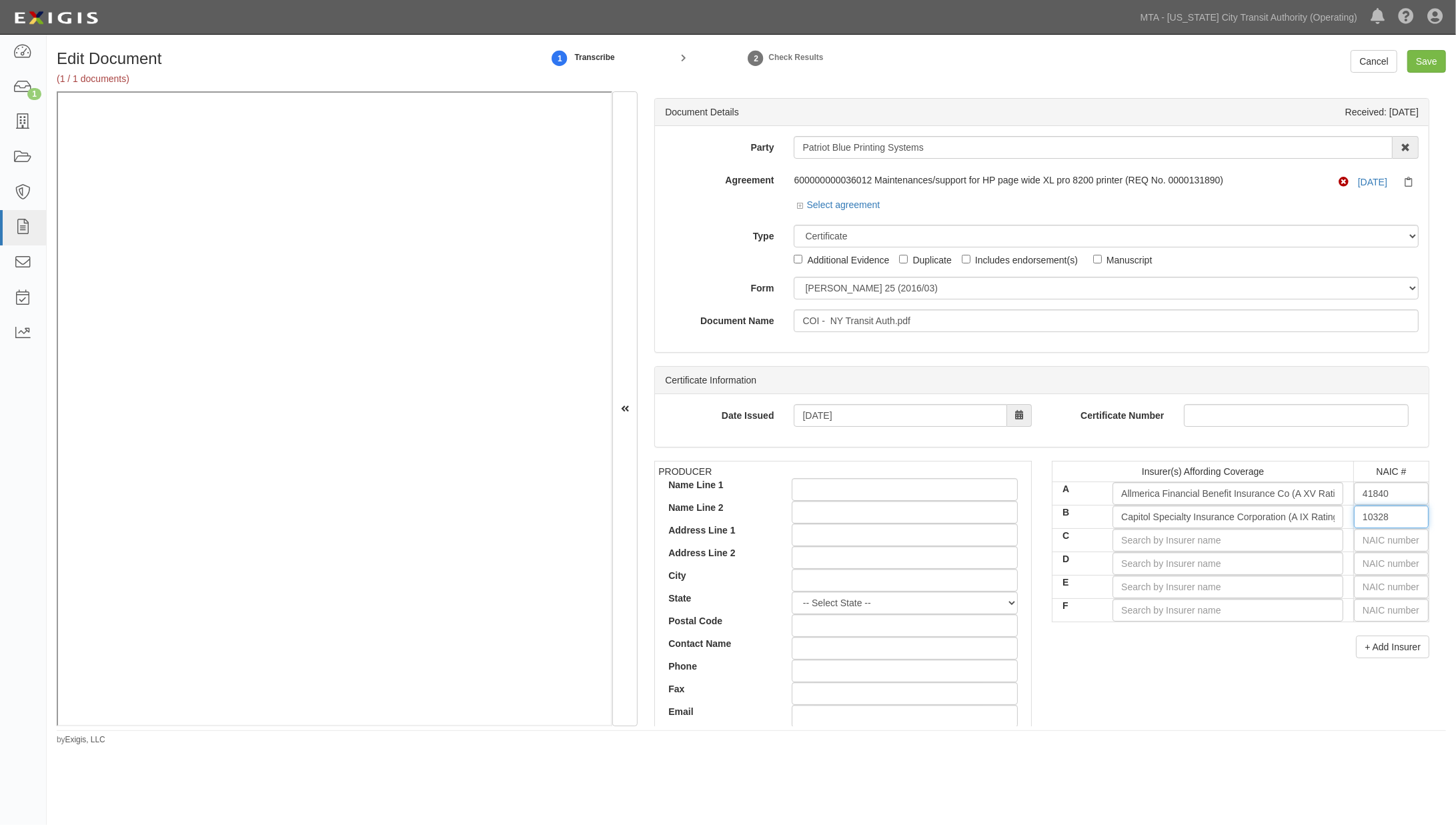
type input "10328"
click at [1370, 543] on input "text" at bounding box center [1391, 540] width 75 height 22
type input "0"
type input "2"
type input "22667"
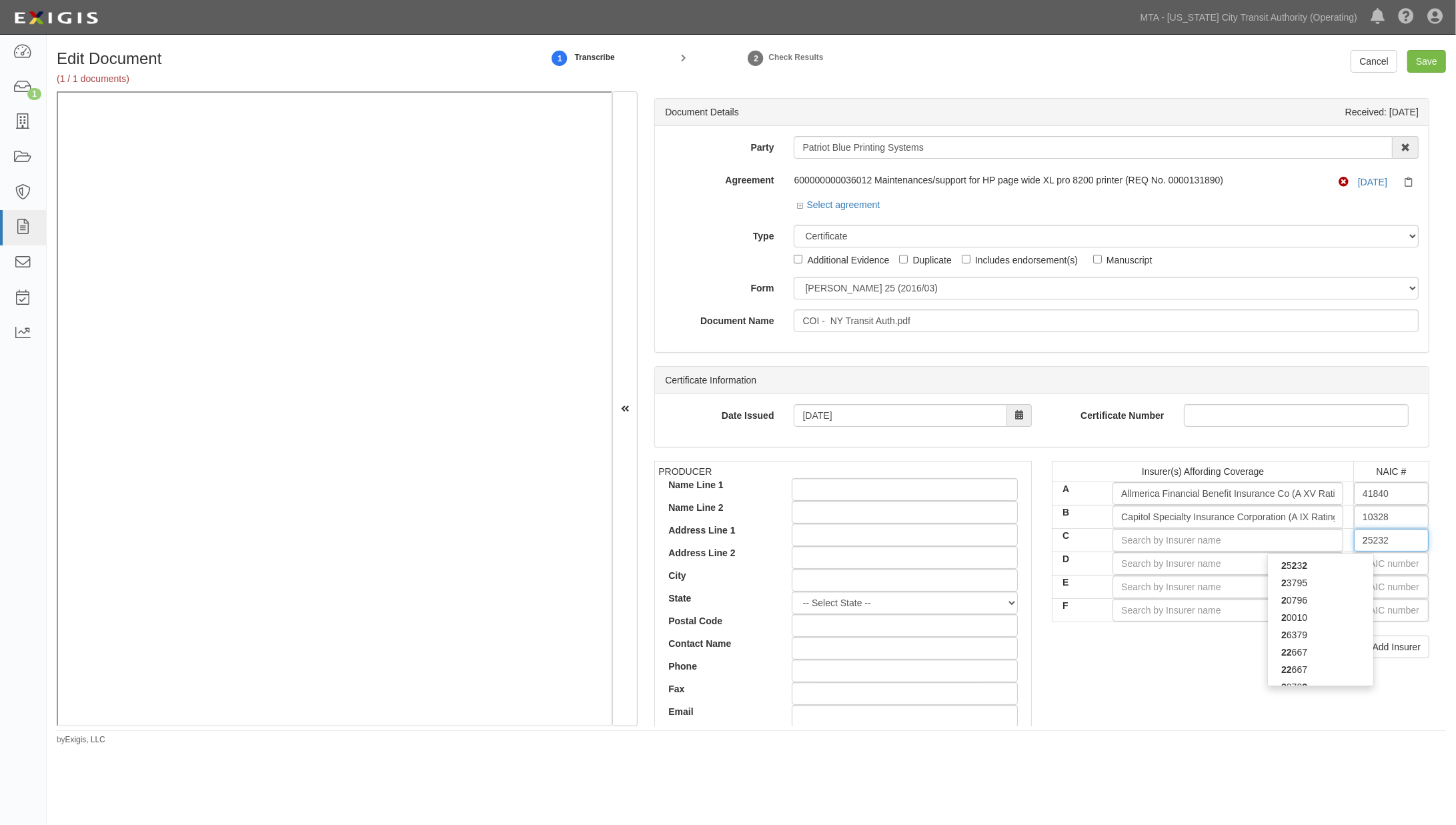
type input "22"
type input "22276"
type input "222"
type input "22292"
type input "2229"
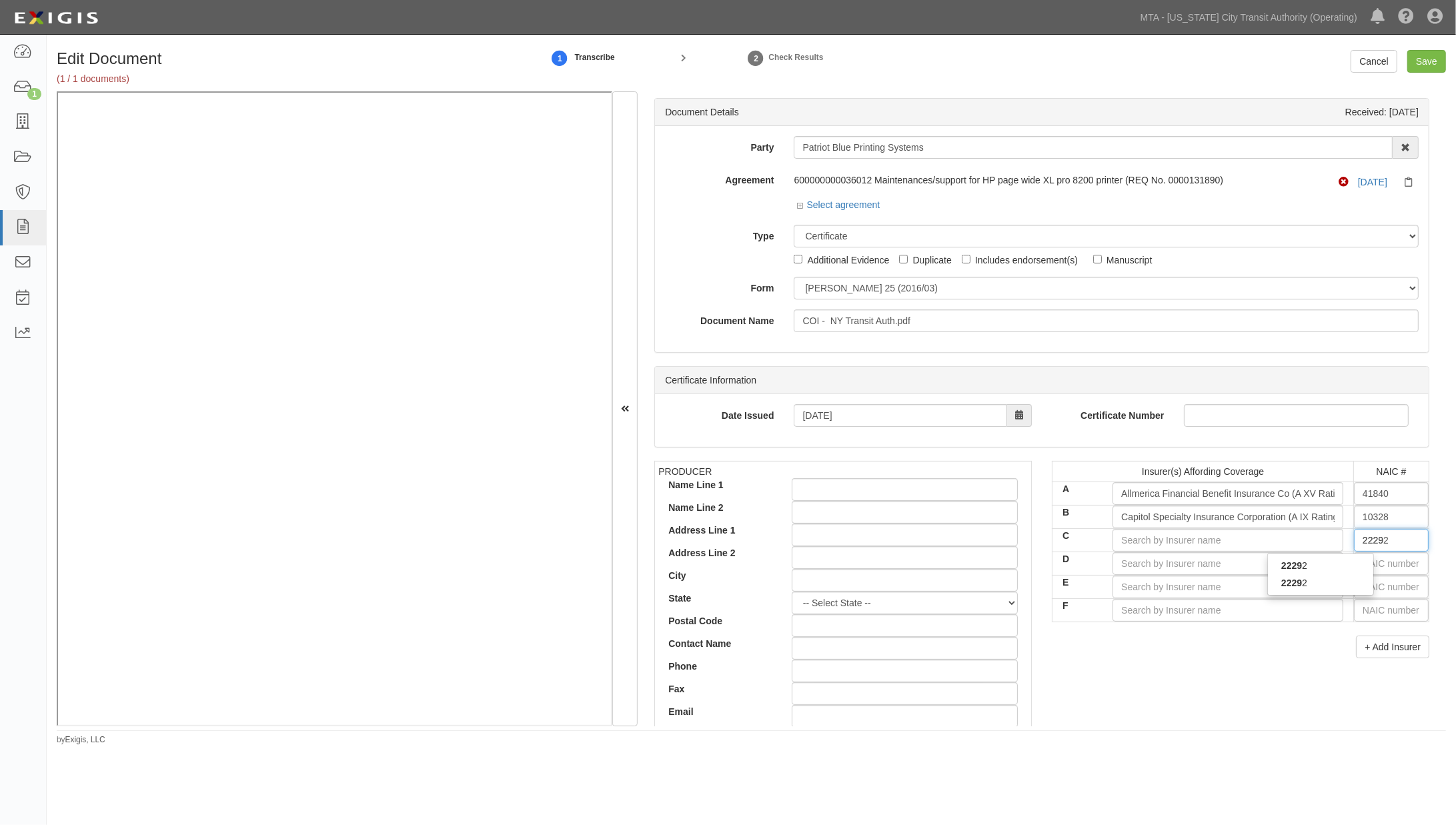
type input "22292"
click at [1289, 567] on strong "22292" at bounding box center [1294, 566] width 26 height 11
type input "The Hanover Insurance Company (A XV Rating)"
type input "22292"
click at [1387, 567] on input "text" at bounding box center [1391, 563] width 75 height 22
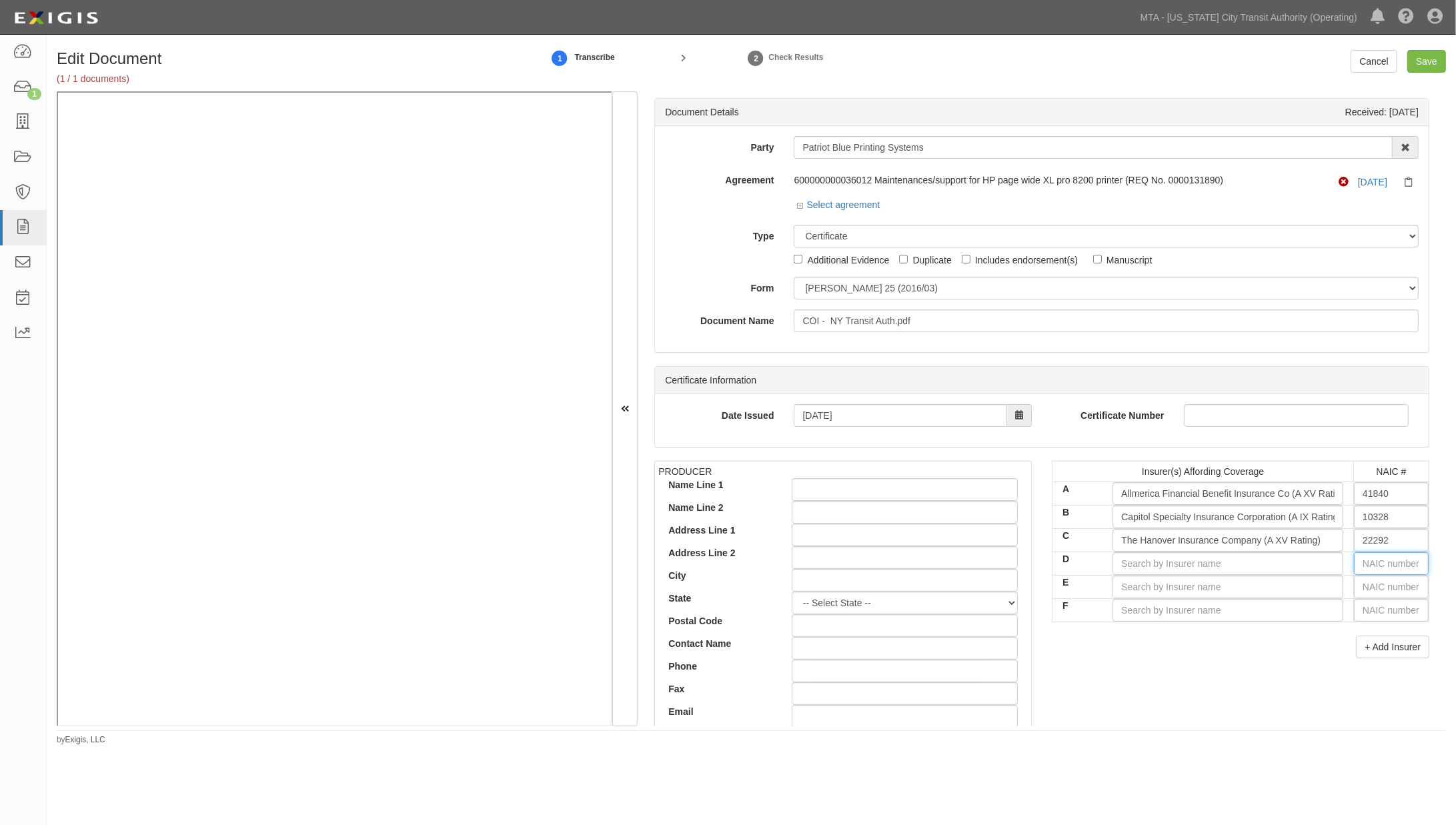
type input "36404"
type input "36"
type input "36013"
type input "360"
type input "36064"
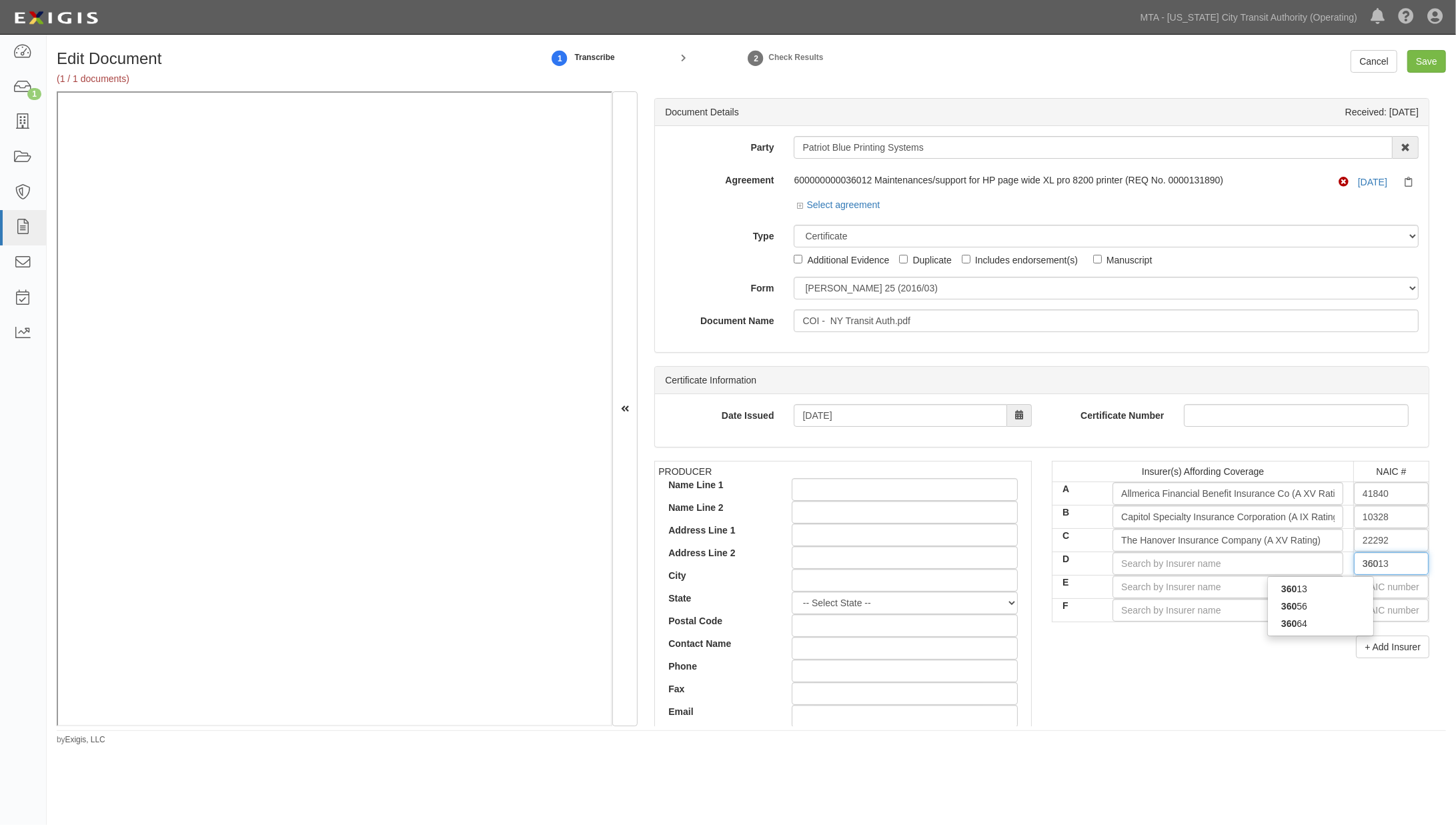
type input "3606"
type input "36064"
click at [1343, 586] on div "36064" at bounding box center [1321, 589] width 105 height 18
type input "The Hanover American Insurance Company (A XV Rating)"
type input "36064"
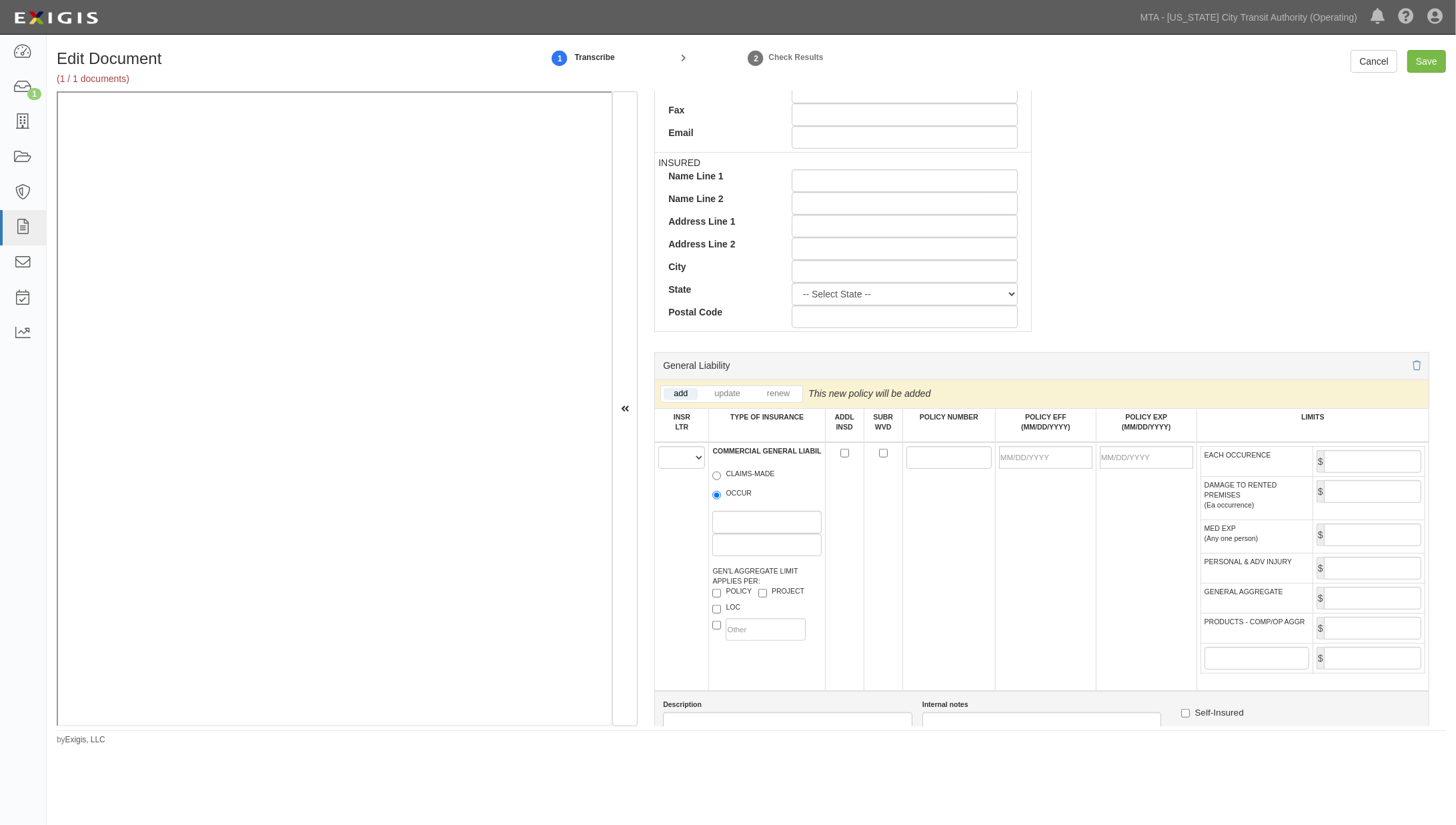
scroll to position [592, 0]
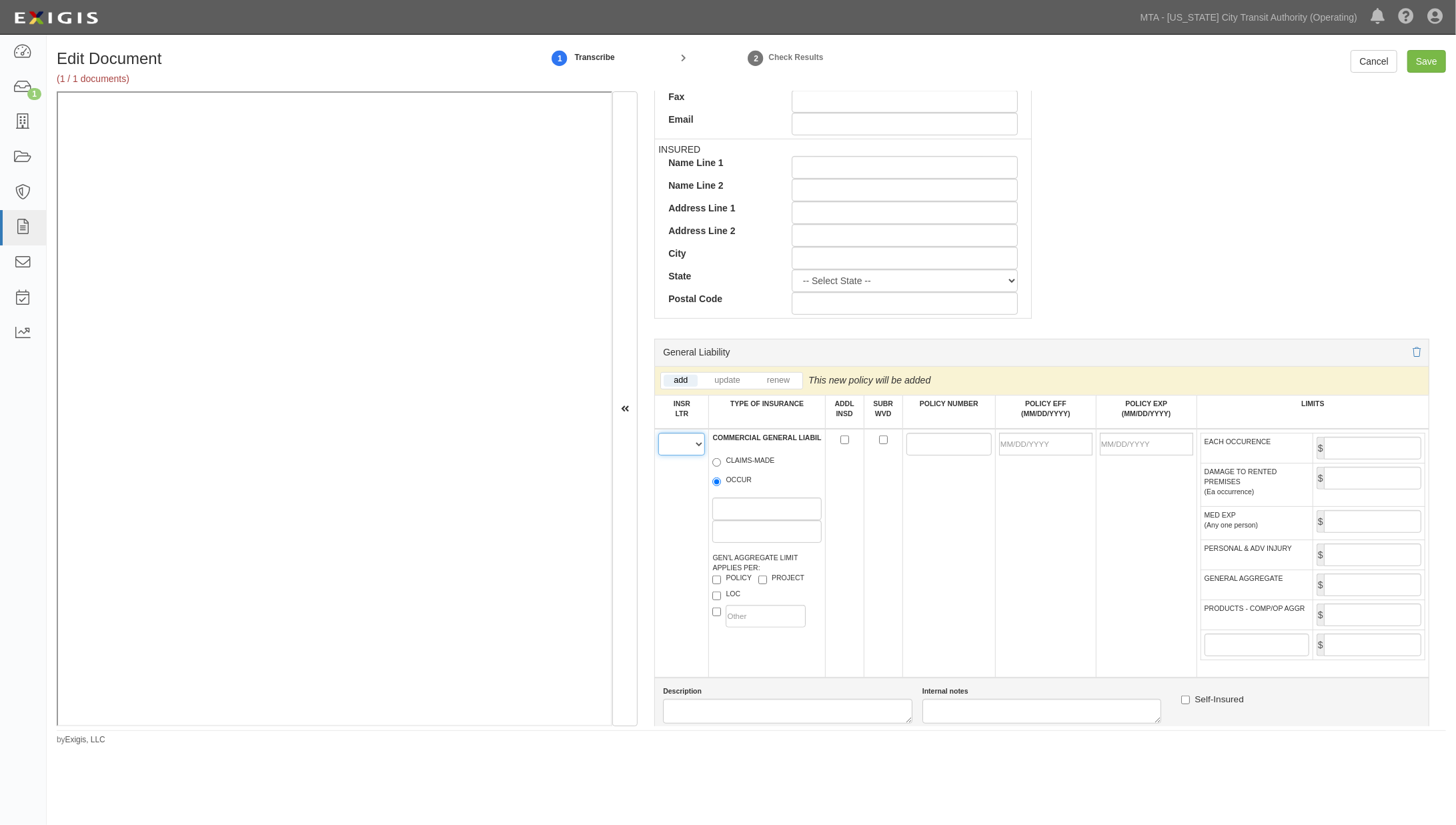
click at [678, 450] on select "A B C D E F" at bounding box center [681, 444] width 47 height 22
select select "A"
click at [658, 436] on select "A B C D E F" at bounding box center [681, 444] width 47 height 22
click at [719, 485] on input "OCCUR" at bounding box center [717, 482] width 9 height 9
radio input "true"
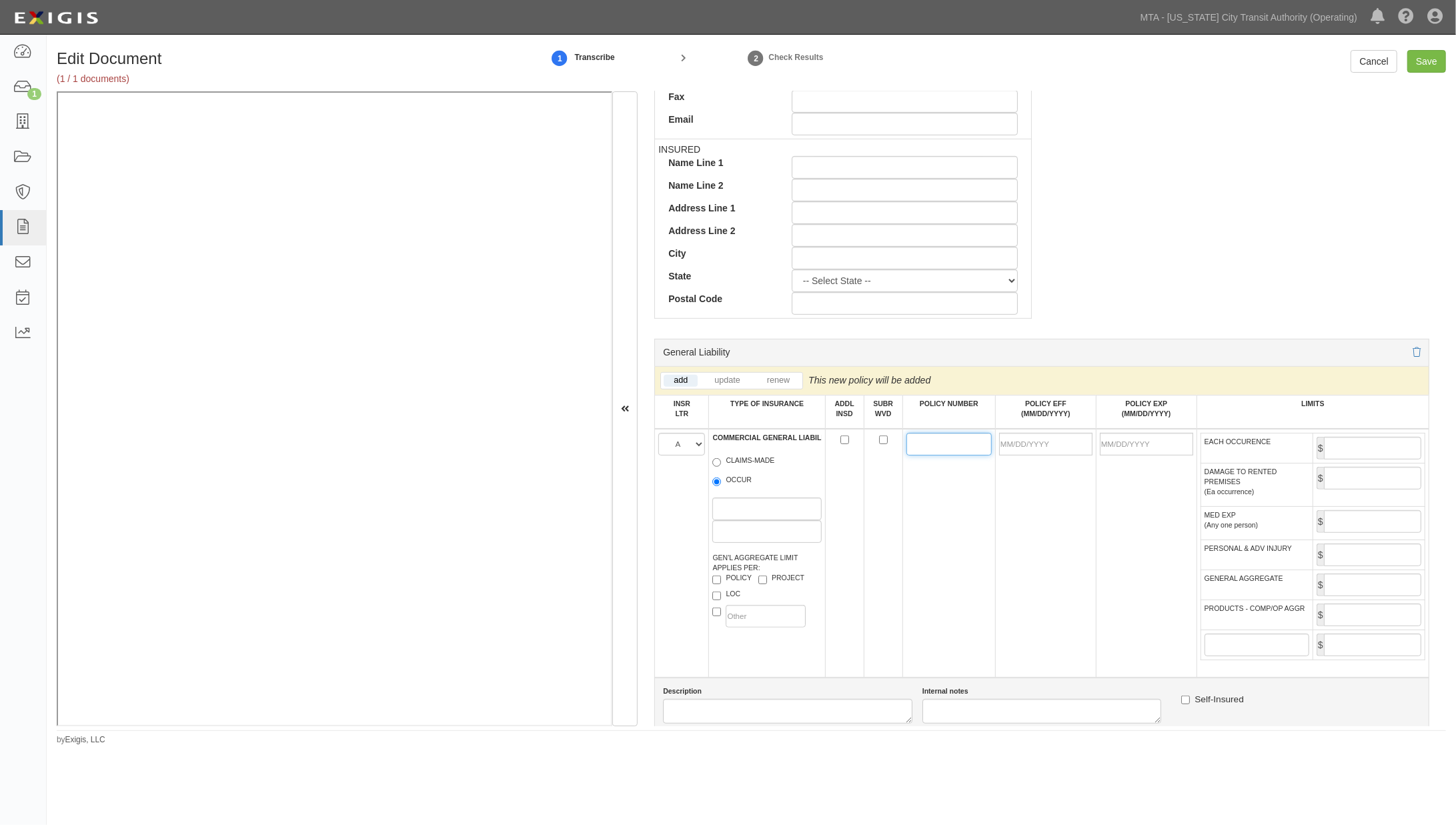
paste input "Z2YH803160"
type input "Z2YH803160"
click at [1021, 448] on input "POLICY EFF (MM/DD/YYYY)" at bounding box center [1045, 444] width 93 height 22
type input "[DATE]"
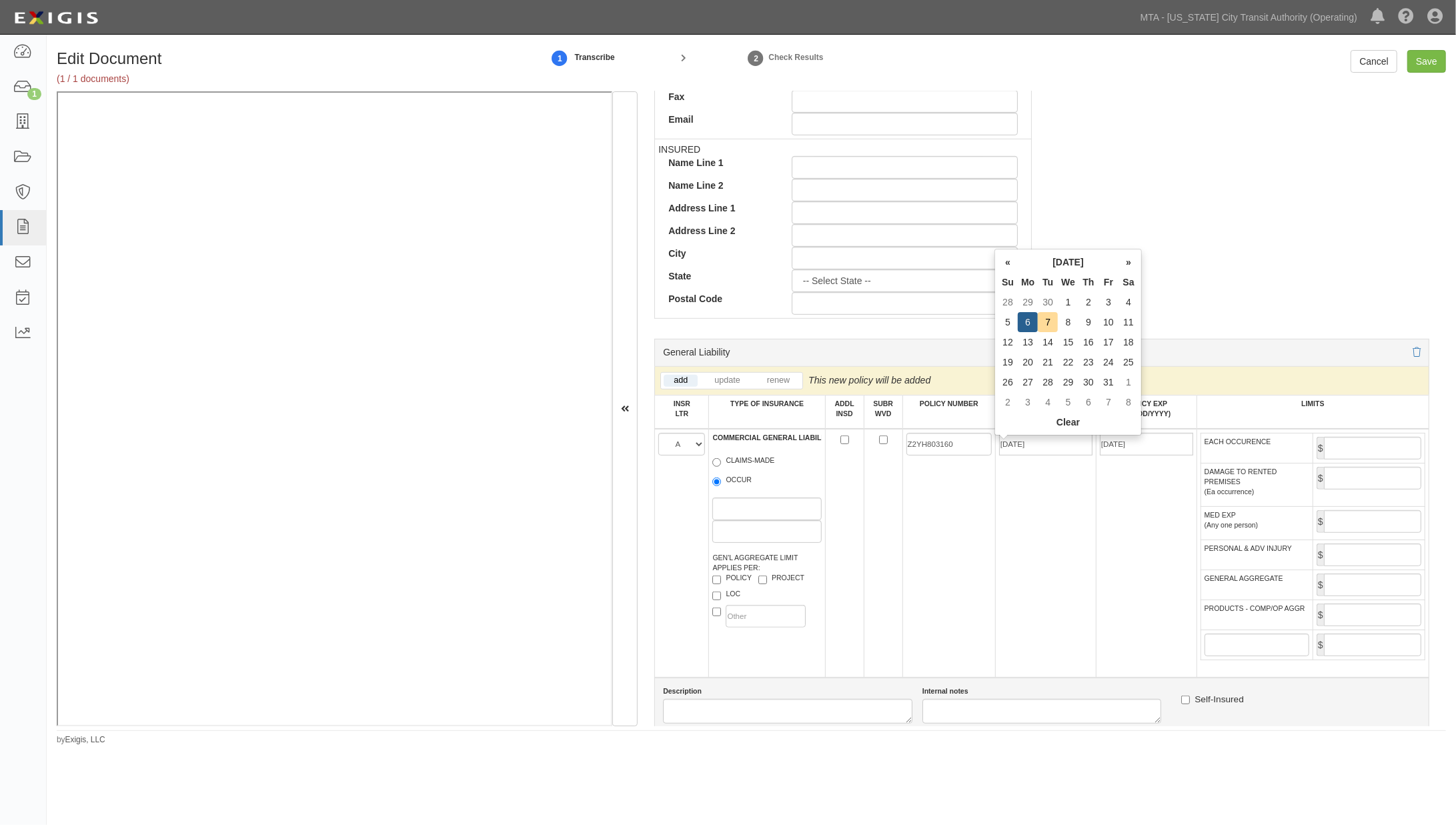
click at [1034, 534] on td "[DATE]" at bounding box center [1045, 554] width 101 height 249
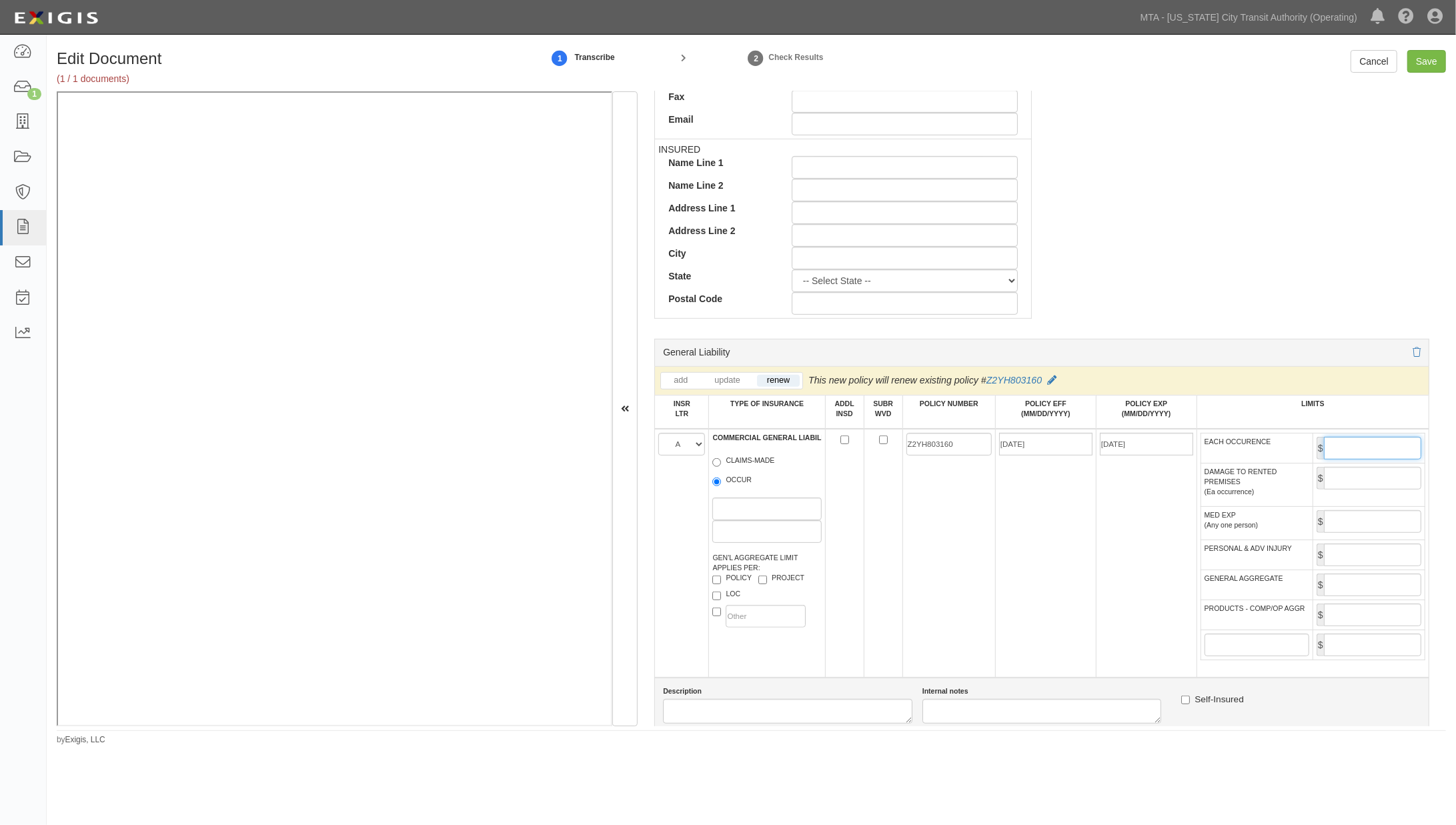
click at [1330, 456] on input "EACH OCCURENCE" at bounding box center [1372, 448] width 97 height 22
type input "2,000,000"
click at [1335, 590] on input "GENERAL AGGREGATE" at bounding box center [1372, 585] width 97 height 22
type input "4,000,000"
click at [1341, 623] on input "PRODUCTS - COMP/OP AGGR" at bounding box center [1372, 615] width 97 height 22
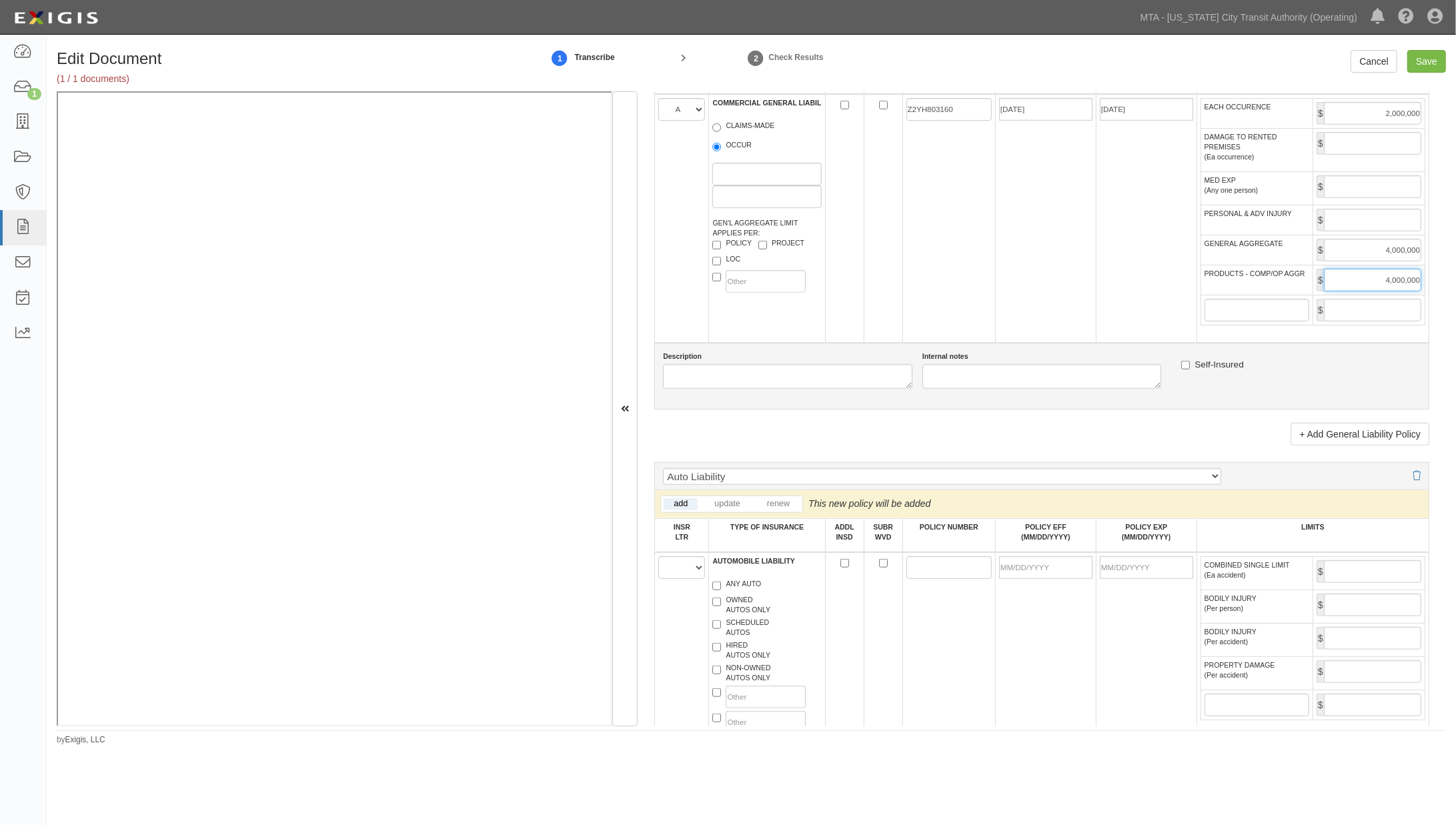
scroll to position [963, 0]
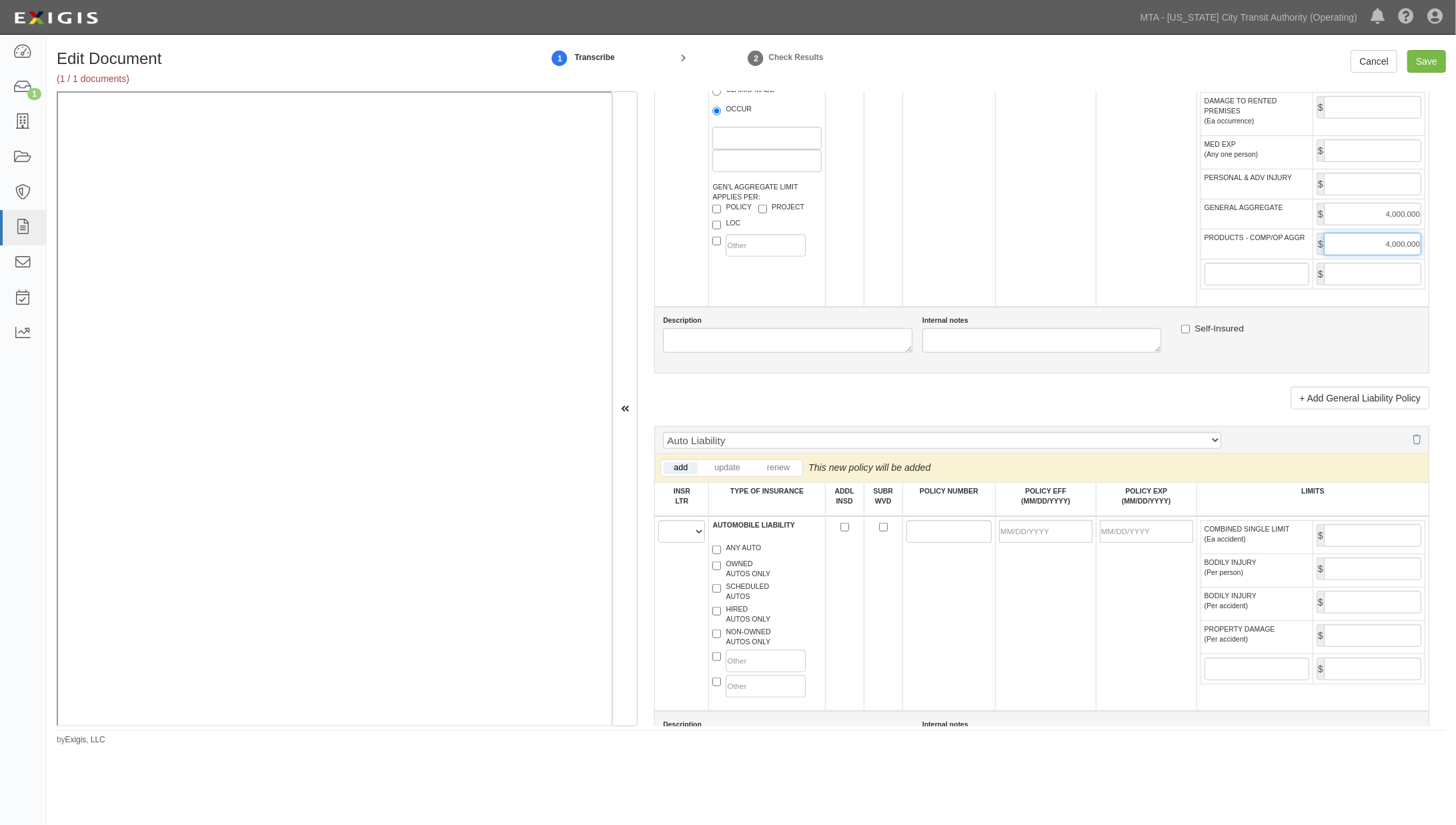
type input "4,000,000"
click at [668, 543] on select "A B C D E F" at bounding box center [681, 531] width 47 height 22
select select "A"
click at [658, 543] on select "A B C D E F" at bounding box center [681, 531] width 47 height 22
click at [737, 556] on label "ANY AUTO" at bounding box center [737, 550] width 49 height 14
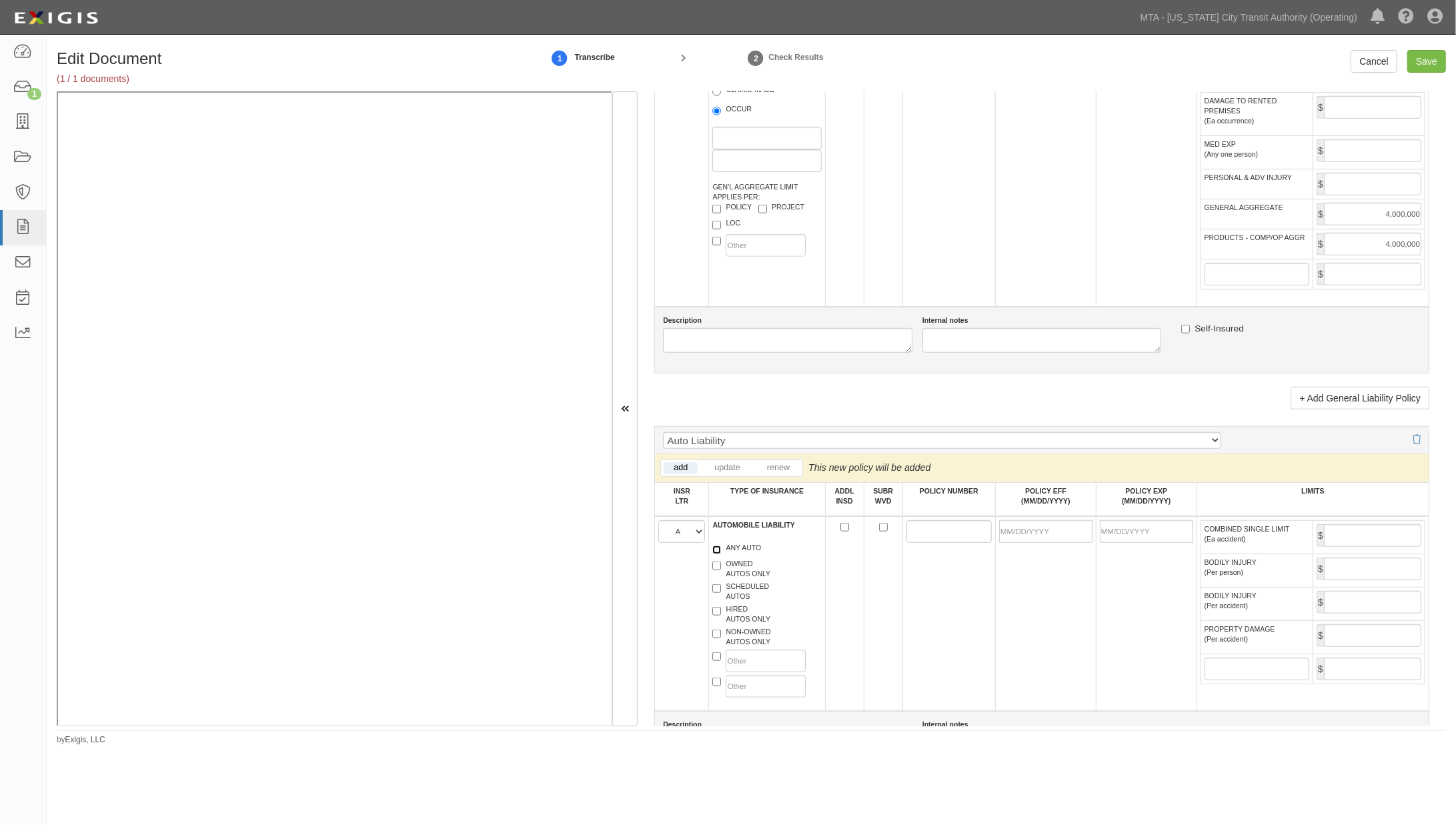
click at [721, 554] on input "ANY AUTO" at bounding box center [717, 550] width 9 height 9
checkbox input "true"
paste input "AWYH803088"
type input "AWYH803088"
click at [1037, 543] on input "POLICY EFF (MM/DD/YYYY)" at bounding box center [1045, 531] width 93 height 22
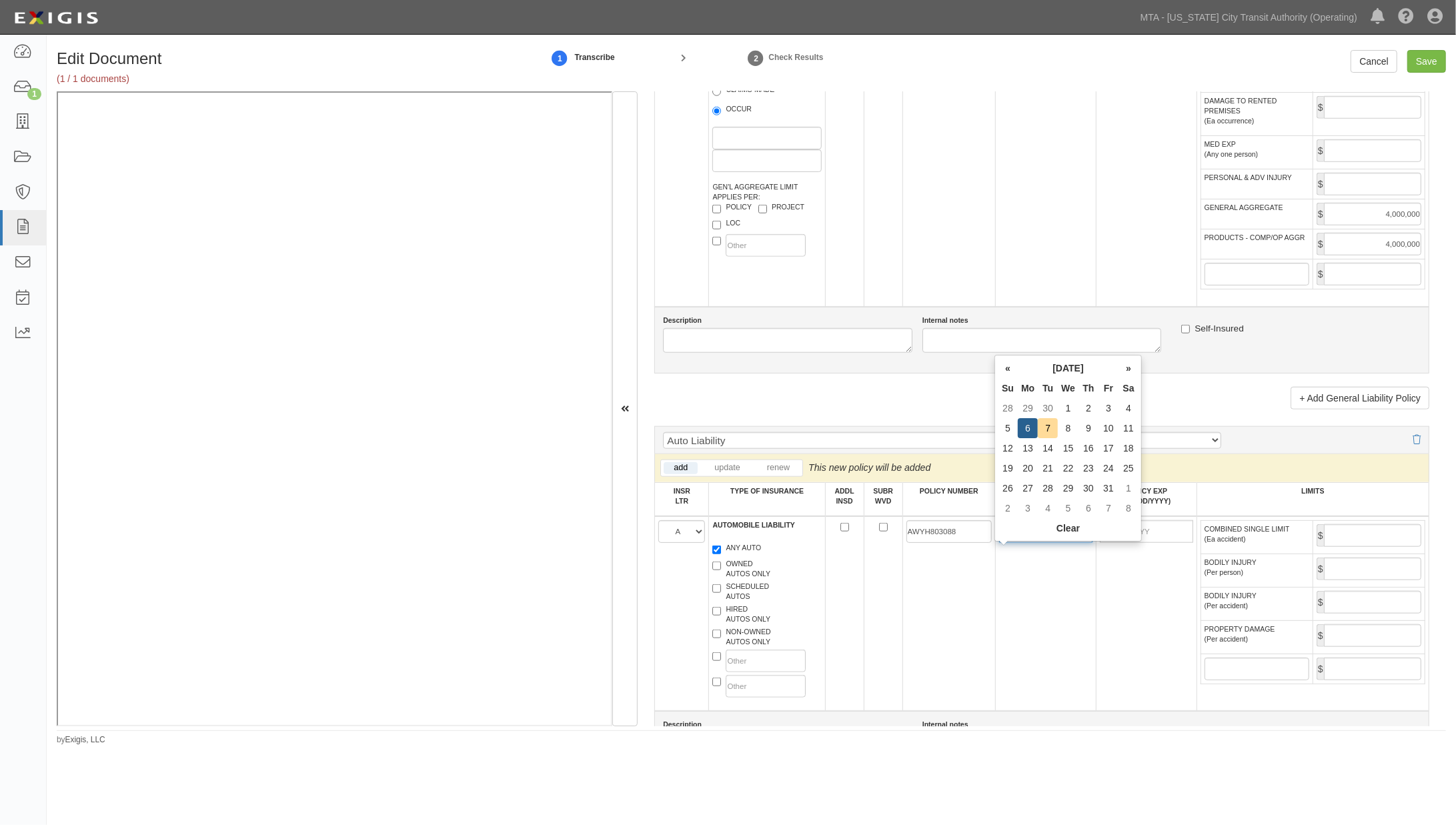
type input "[DATE]"
click at [1068, 628] on td "[DATE]" at bounding box center [1045, 613] width 101 height 195
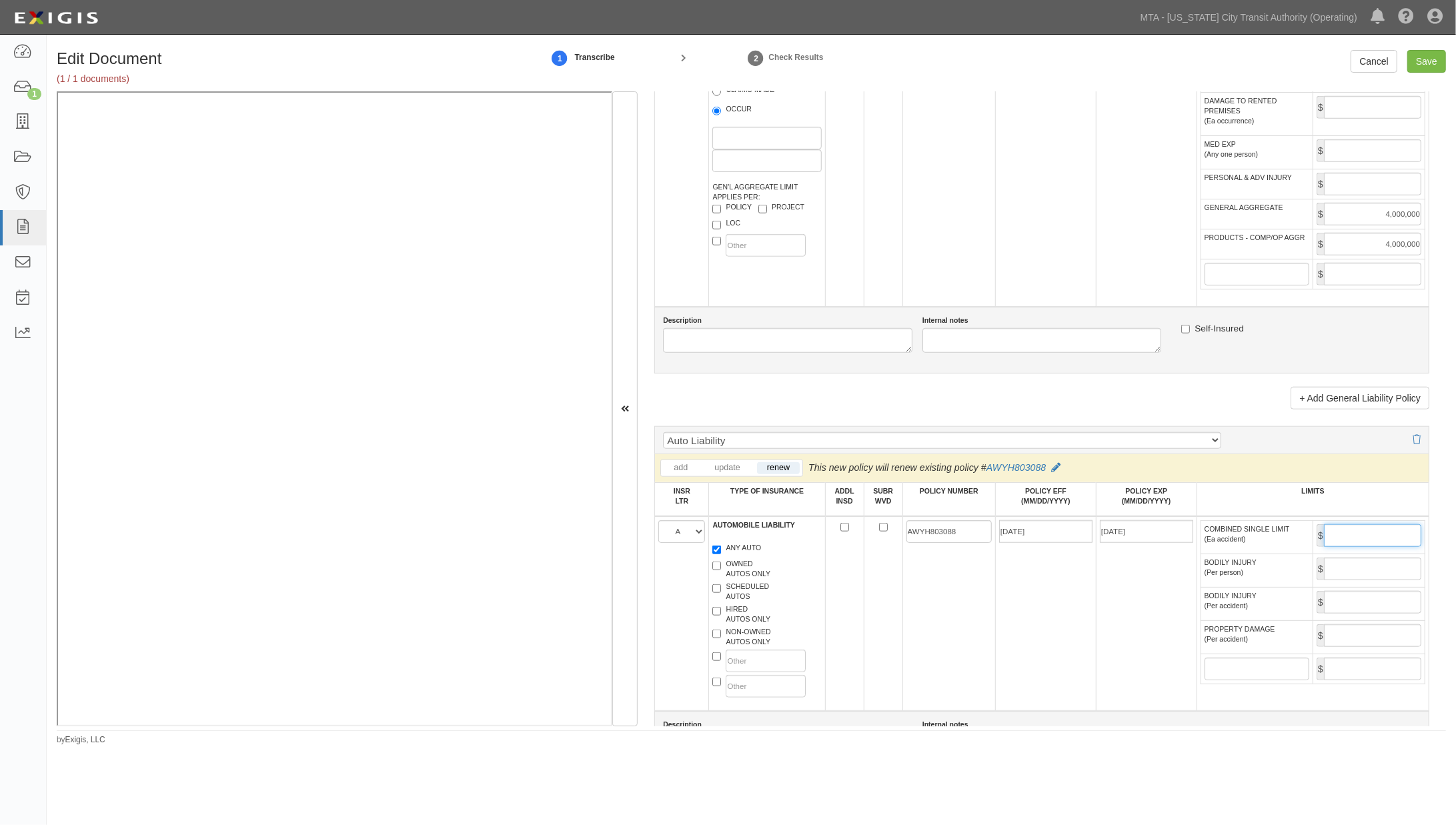
click at [1352, 547] on input "COMBINED SINGLE LIMIT (Ea accident)" at bounding box center [1372, 535] width 97 height 22
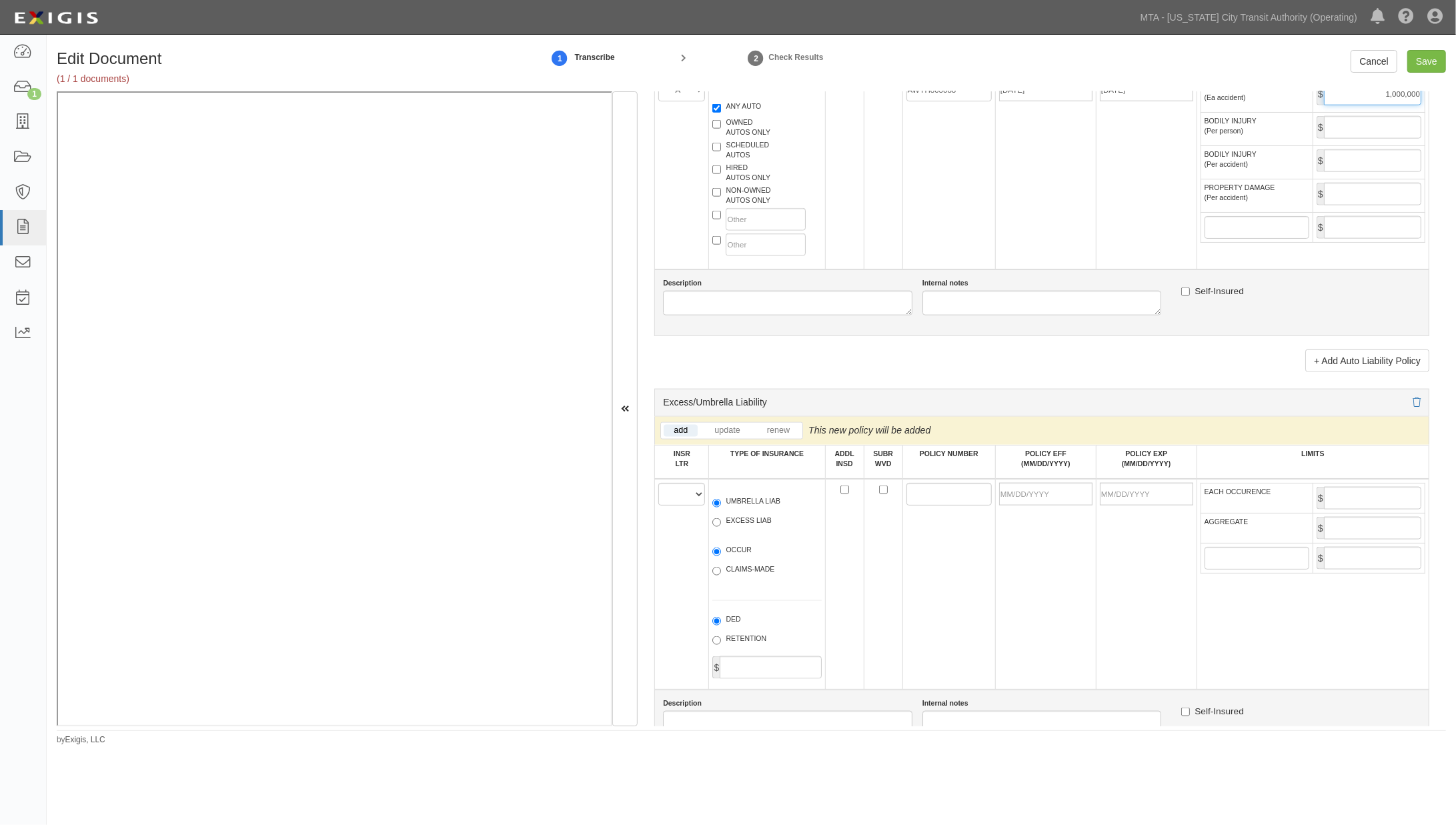
scroll to position [1409, 0]
type input "1,000,000"
click at [671, 503] on select "A B C D E F" at bounding box center [681, 490] width 47 height 22
select select "B"
click at [658, 503] on select "A B C D E F" at bounding box center [681, 490] width 47 height 22
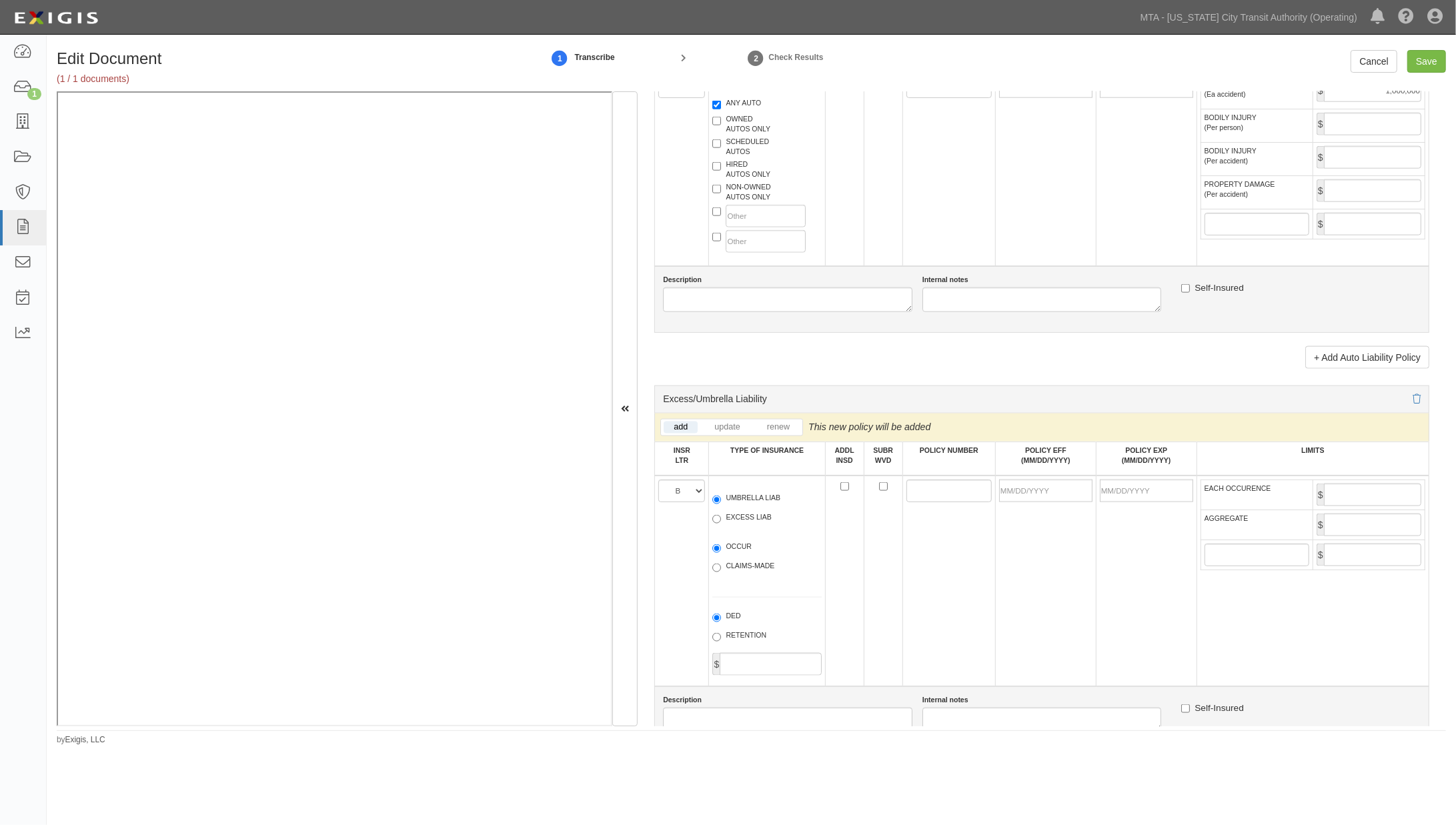
click at [748, 526] on label "EXCESS LIAB" at bounding box center [742, 519] width 58 height 14
click at [721, 524] on input "EXCESS LIAB" at bounding box center [717, 519] width 9 height 9
radio input "true"
click at [732, 555] on label "OCCUR" at bounding box center [732, 548] width 39 height 14
click at [721, 553] on input "OCCUR" at bounding box center [717, 548] width 9 height 9
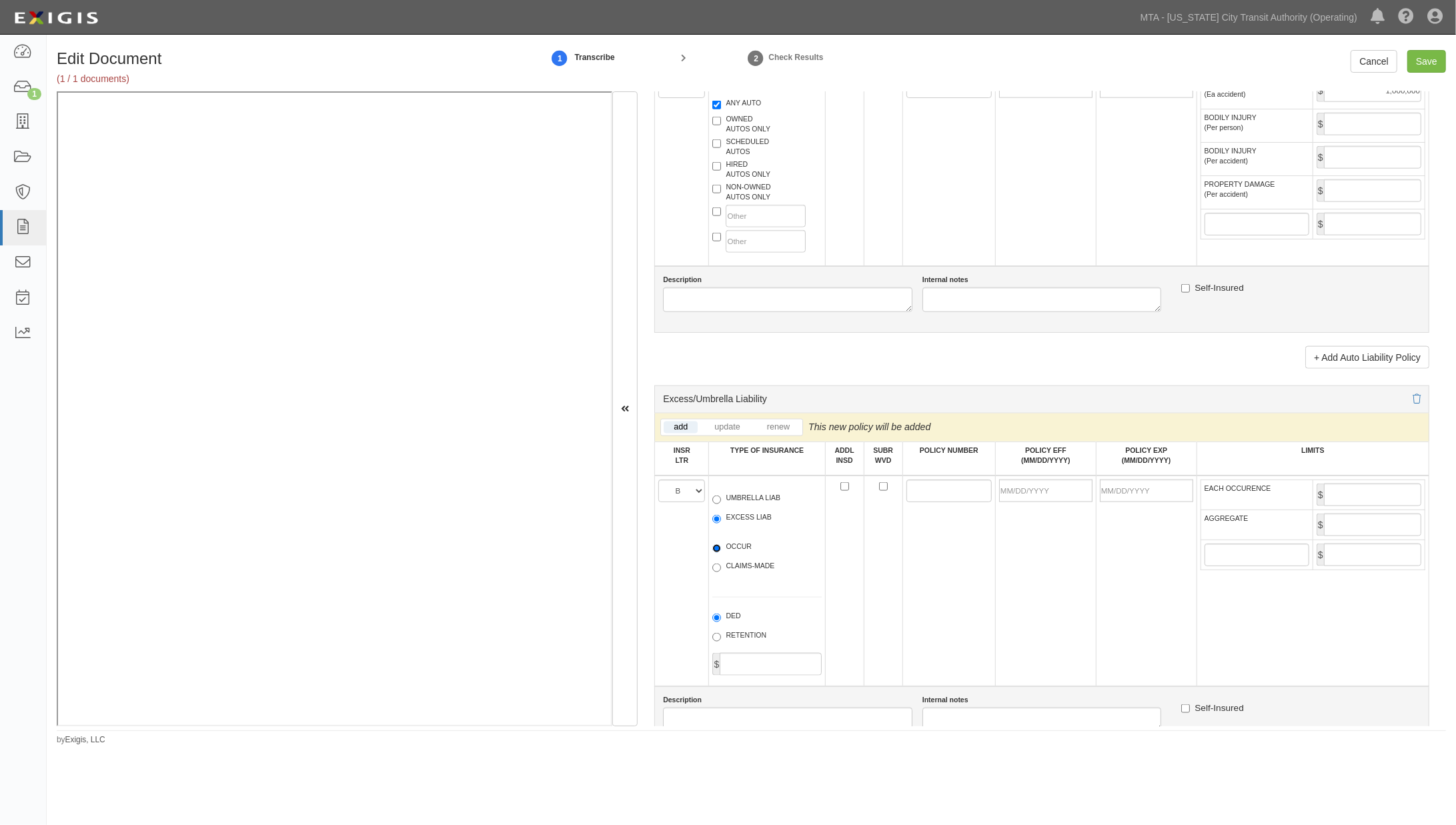
radio input "true"
paste input "XS24020284"
type input "XS24020284"
click at [1022, 503] on input "POLICY EFF (MM/DD/YYYY)" at bounding box center [1045, 490] width 93 height 22
type input "[DATE]"
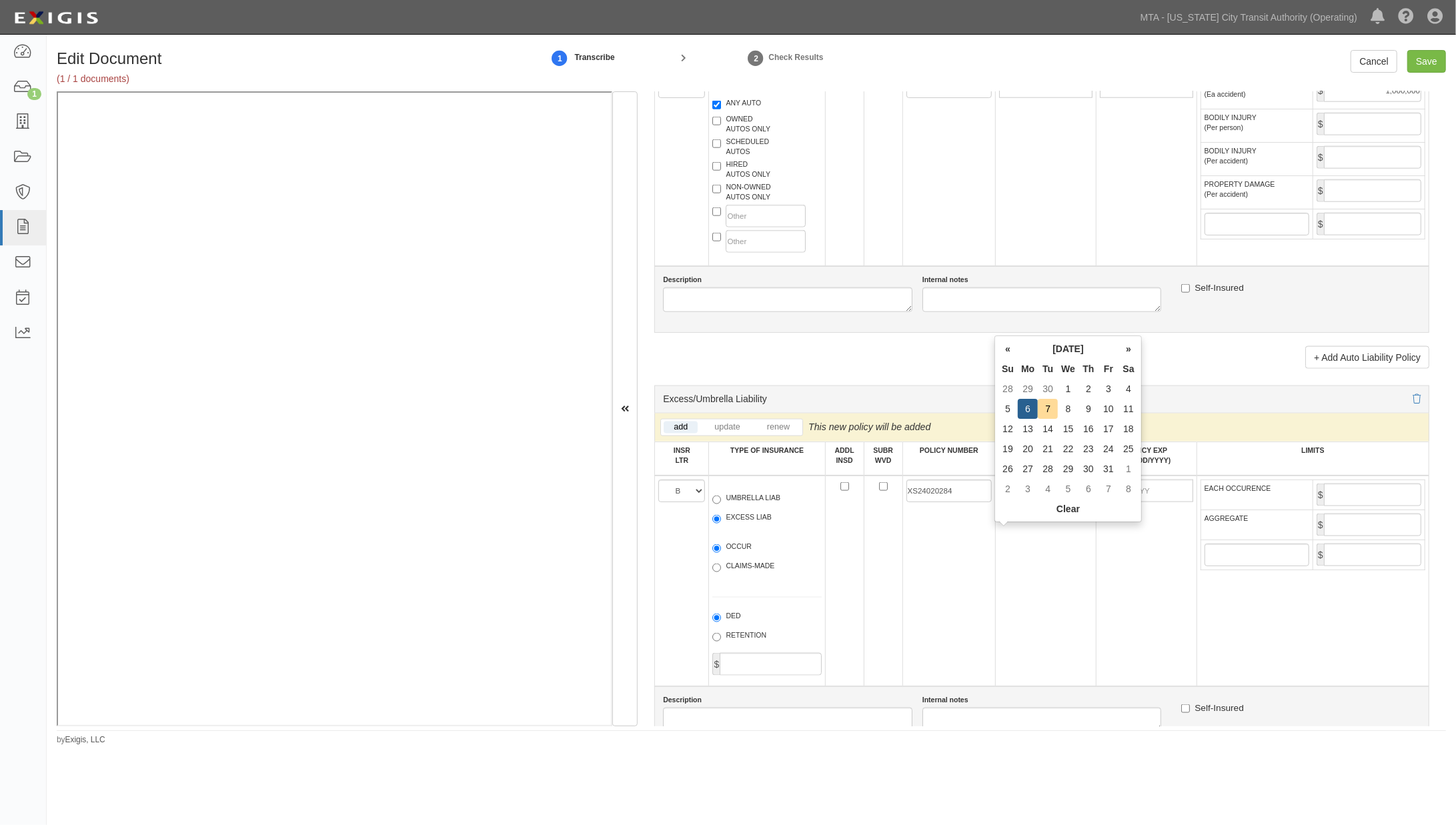
type input "[DATE]"
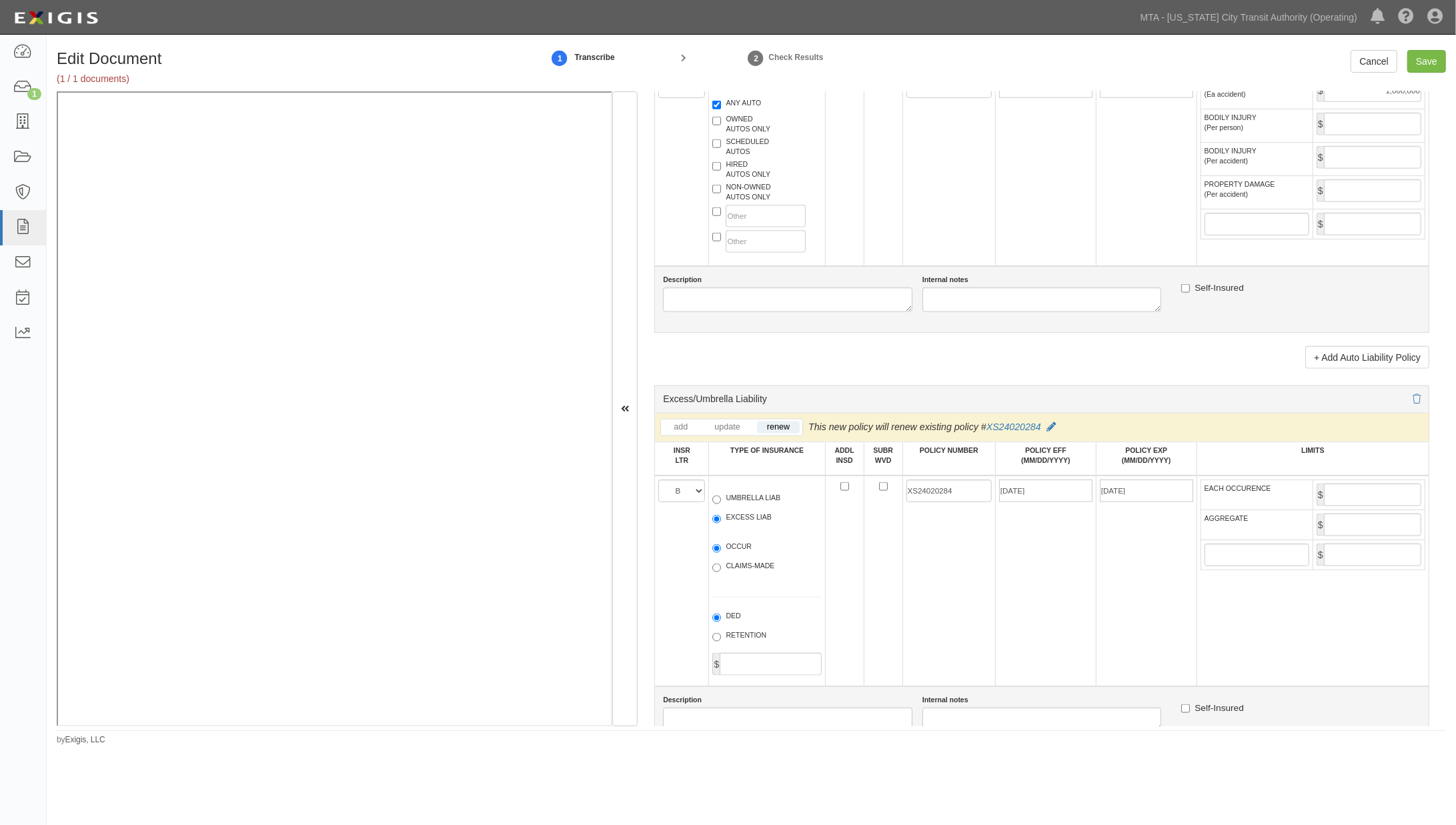
click at [1067, 613] on td "[DATE]" at bounding box center [1045, 581] width 101 height 211
click at [1340, 506] on input "EACH OCCURENCE" at bounding box center [1372, 494] width 97 height 22
type input "5,000,000"
click at [1379, 537] on input "AGGREGATE" at bounding box center [1372, 524] width 97 height 22
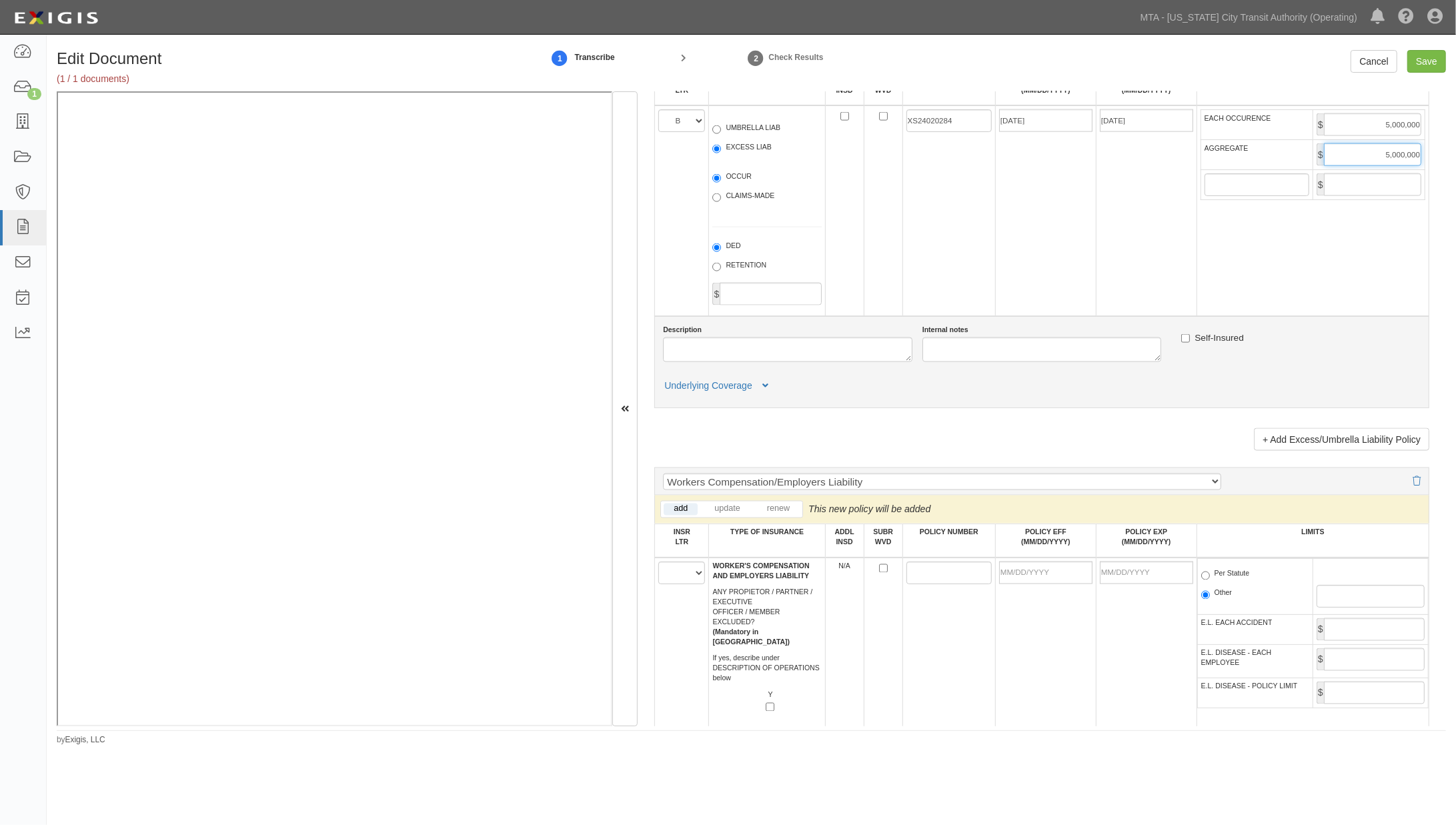
scroll to position [2002, 0]
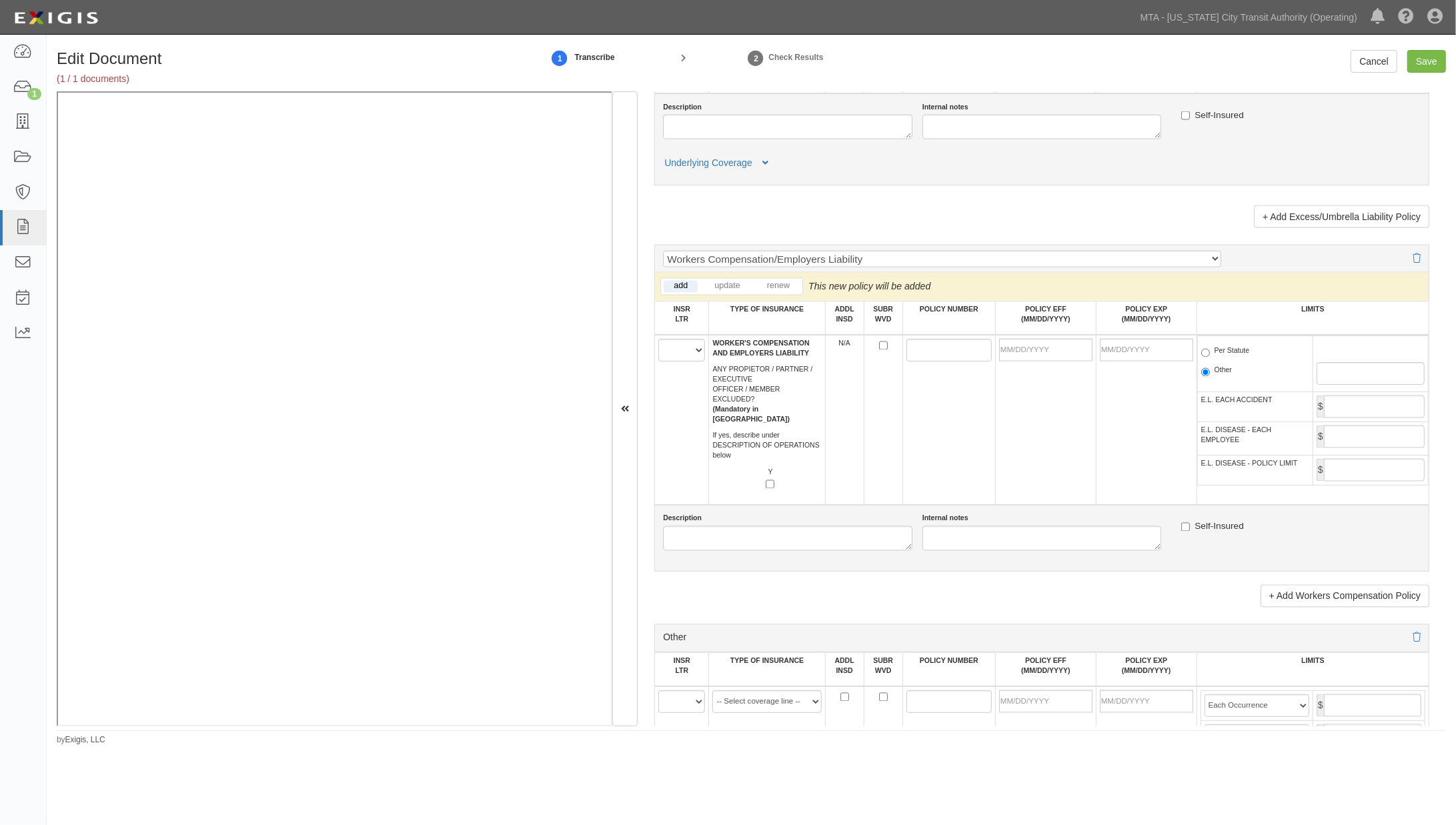
type input "5,000,000"
drag, startPoint x: 1064, startPoint y: 471, endPoint x: 1051, endPoint y: 471, distance: 13.0
click at [1062, 471] on td at bounding box center [1045, 420] width 101 height 170
click at [679, 362] on select "A B C D E F" at bounding box center [681, 350] width 47 height 22
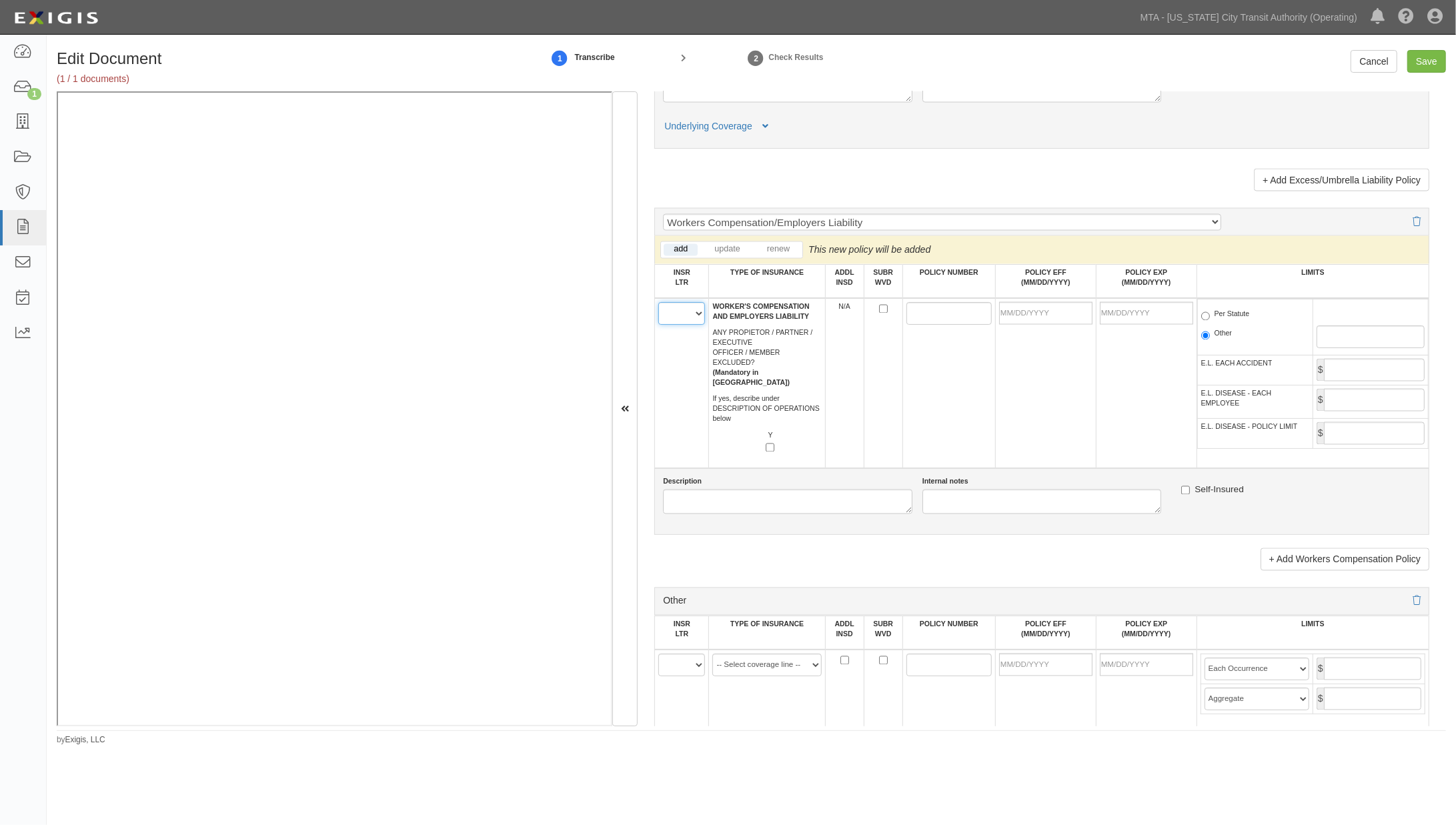
scroll to position [2149, 0]
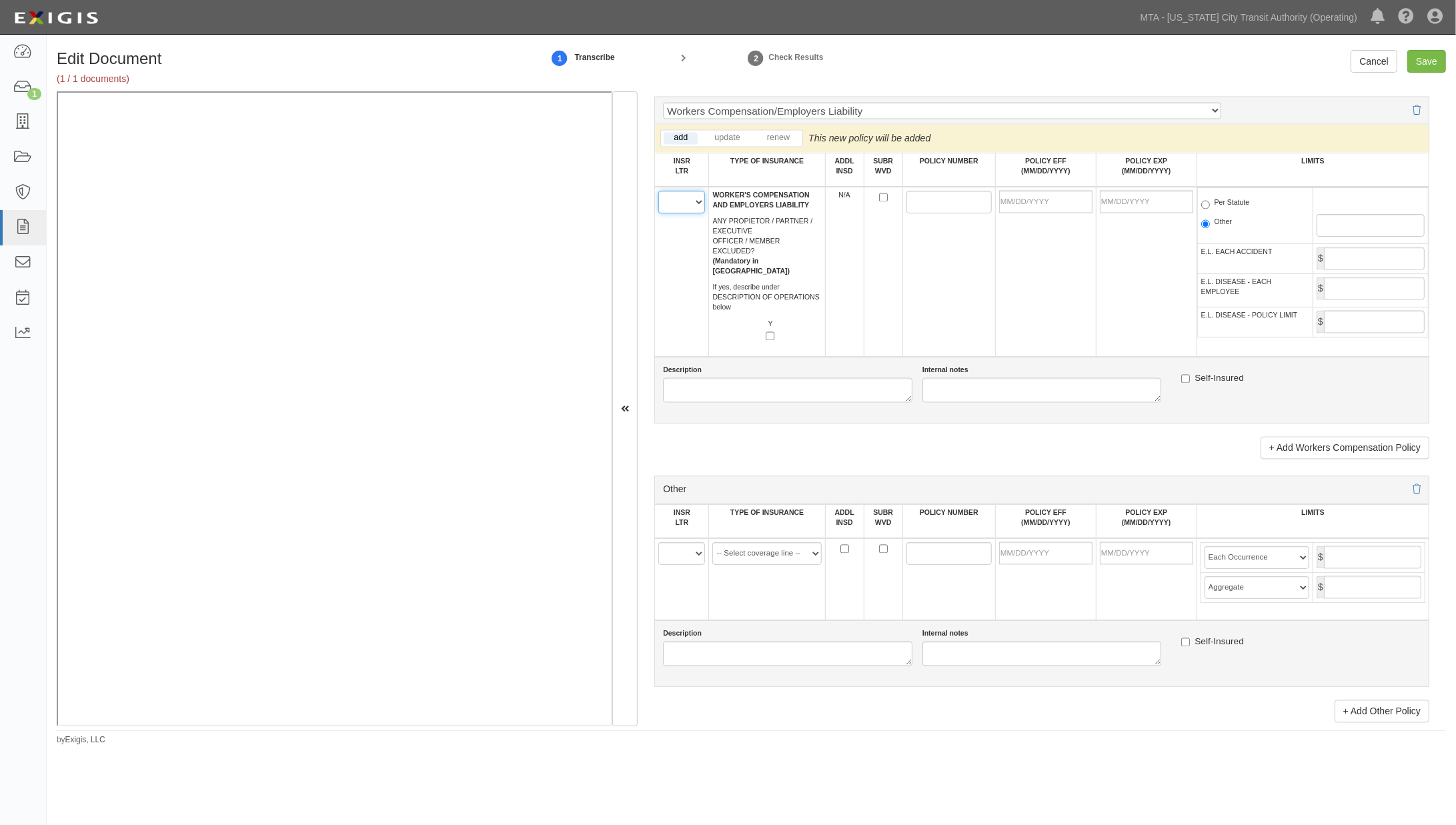
click at [688, 214] on select "A B C D E F" at bounding box center [681, 202] width 47 height 22
select select "C"
click at [658, 214] on select "A B C D E F" at bounding box center [681, 202] width 47 height 22
paste input "WHYH794364"
type input "WHYH794364"
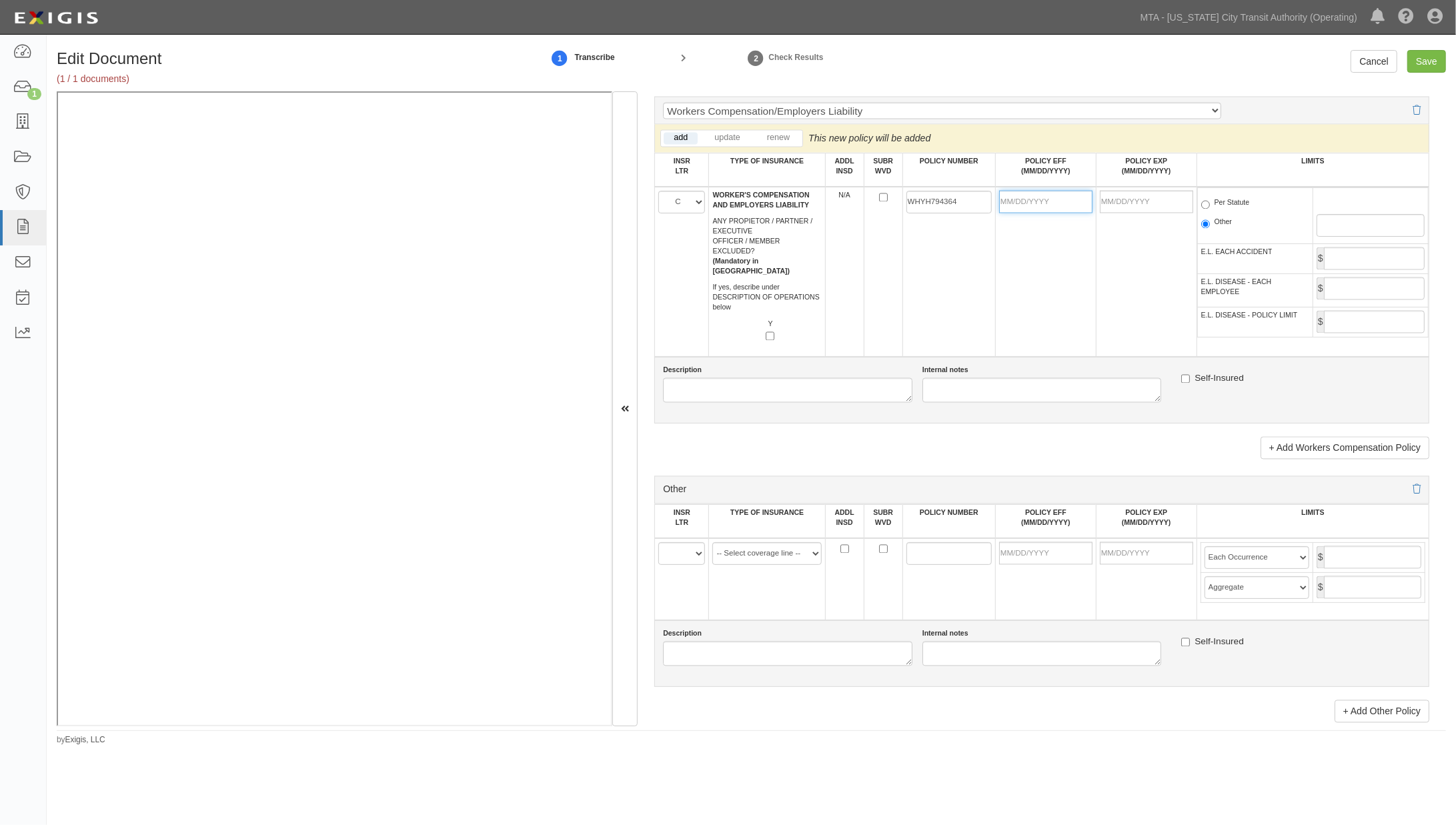
click at [1015, 214] on input "POLICY EFF (MM/DD/YYYY)" at bounding box center [1045, 202] width 93 height 22
type input "[DATE]"
click at [1104, 357] on tr "A B C D E F WORKER'S COMPENSATION AND EMPLOYERS LIABILITY ANY PROPIETOR / PARTN…" at bounding box center [1042, 272] width 775 height 170
click at [1219, 212] on label "Per Statute" at bounding box center [1226, 205] width 49 height 14
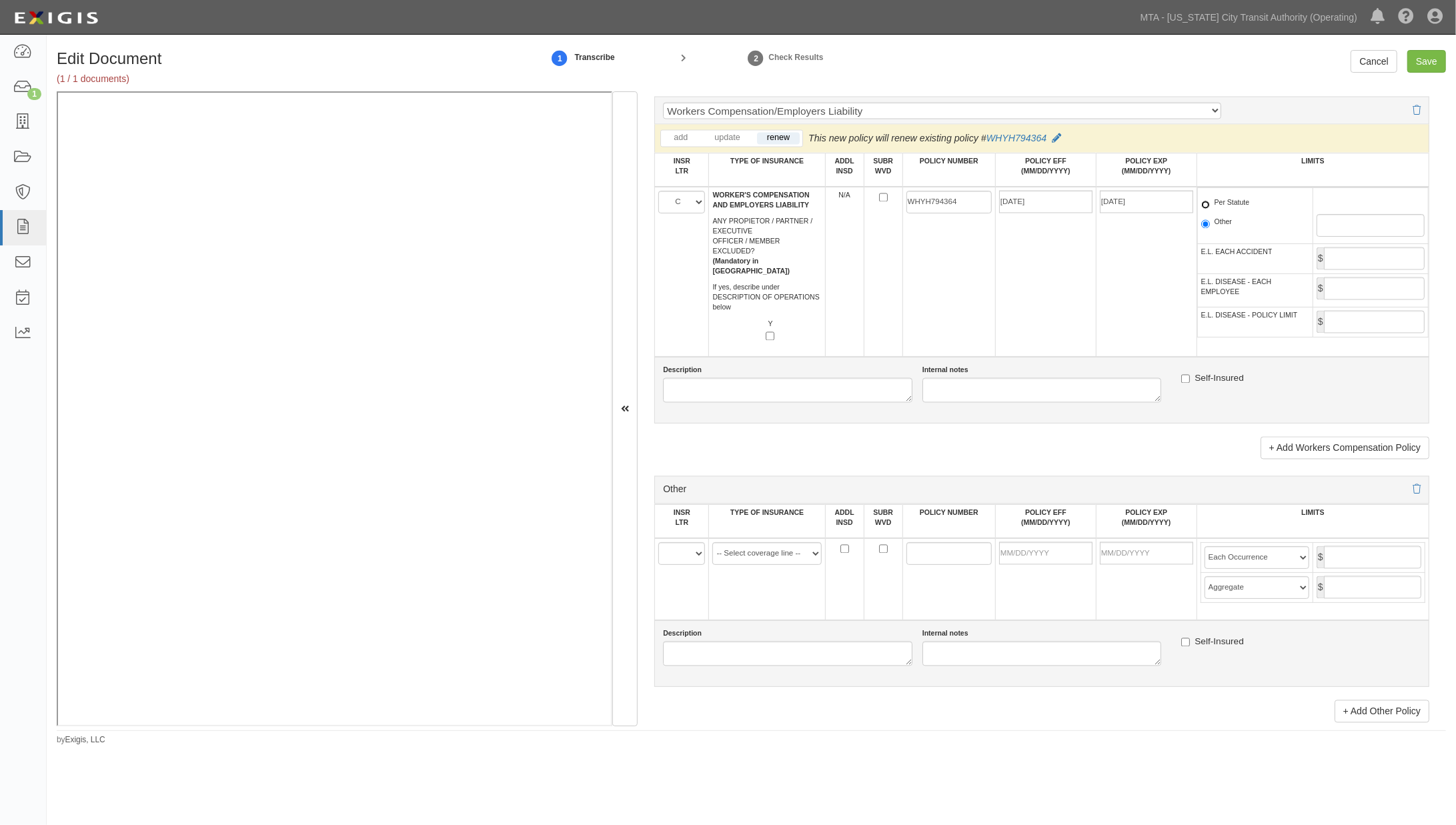
click at [1210, 209] on input "Per Statute" at bounding box center [1206, 205] width 9 height 9
radio input "true"
click at [1433, 61] on input "Save" at bounding box center [1427, 61] width 39 height 22
type input "2000000"
type input "4000000"
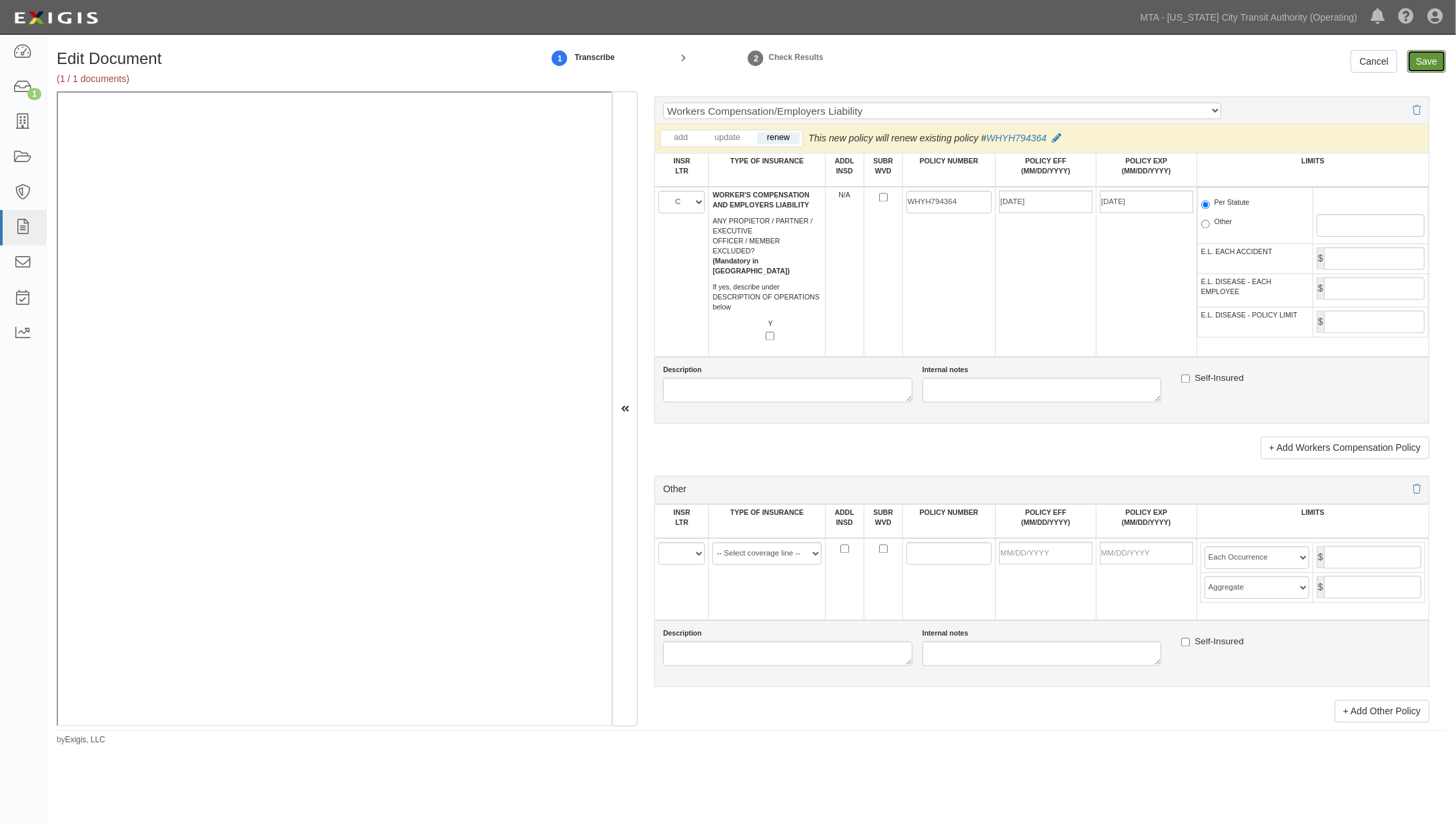
type input "4000000"
type input "1000000"
type input "5000000"
